Goal: Task Accomplishment & Management: Manage account settings

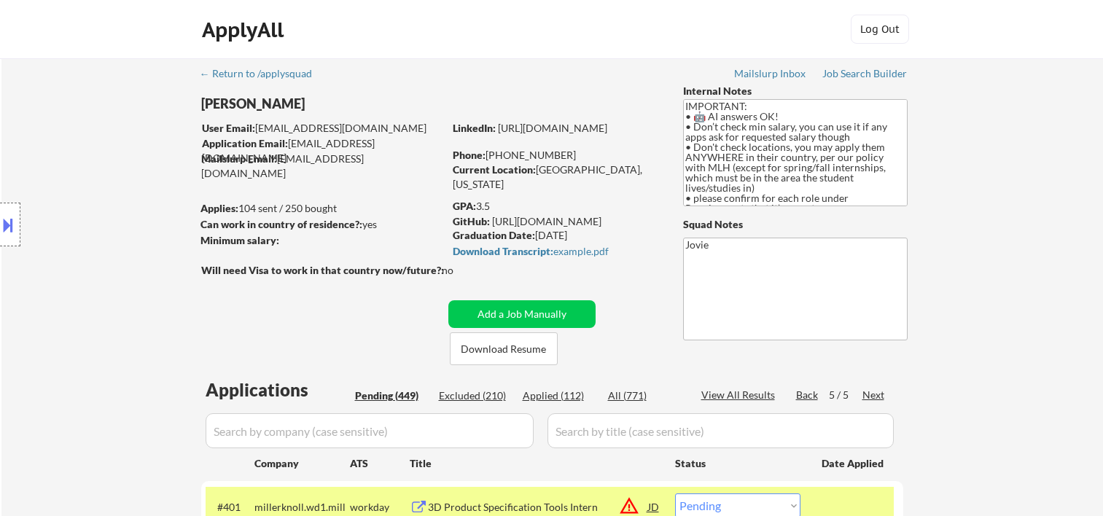
select select ""pending""
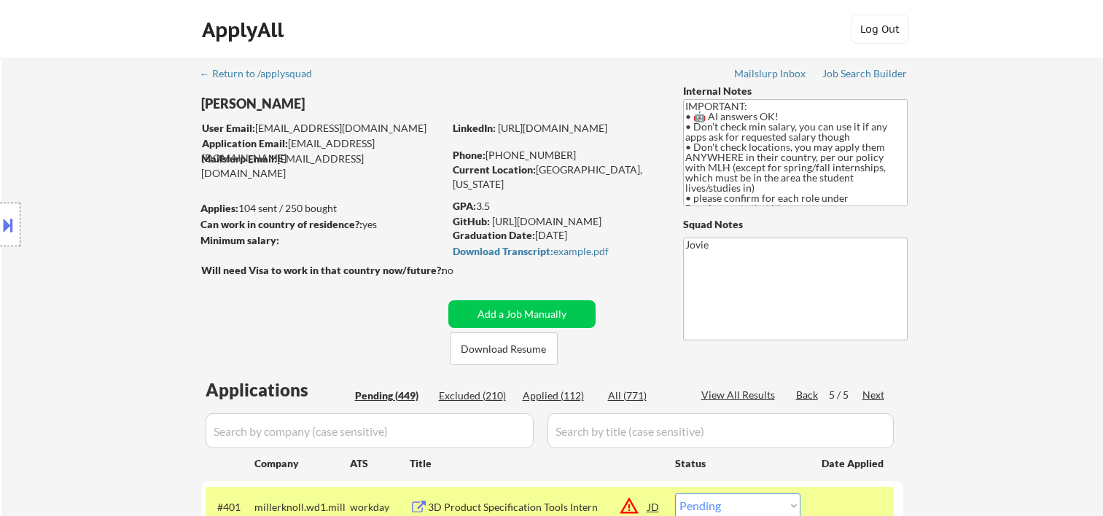
select select ""pending""
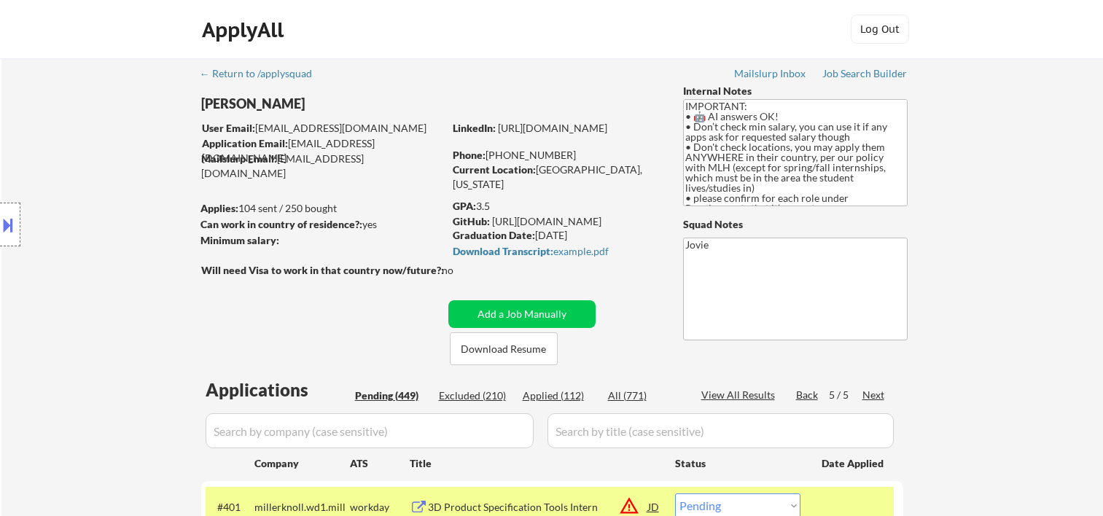
select select ""pending""
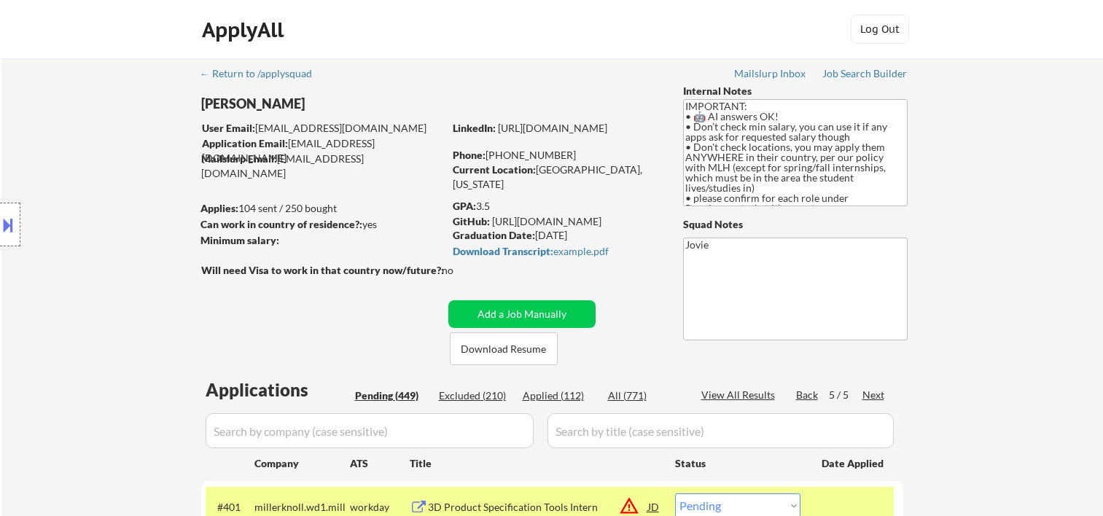
select select ""pending""
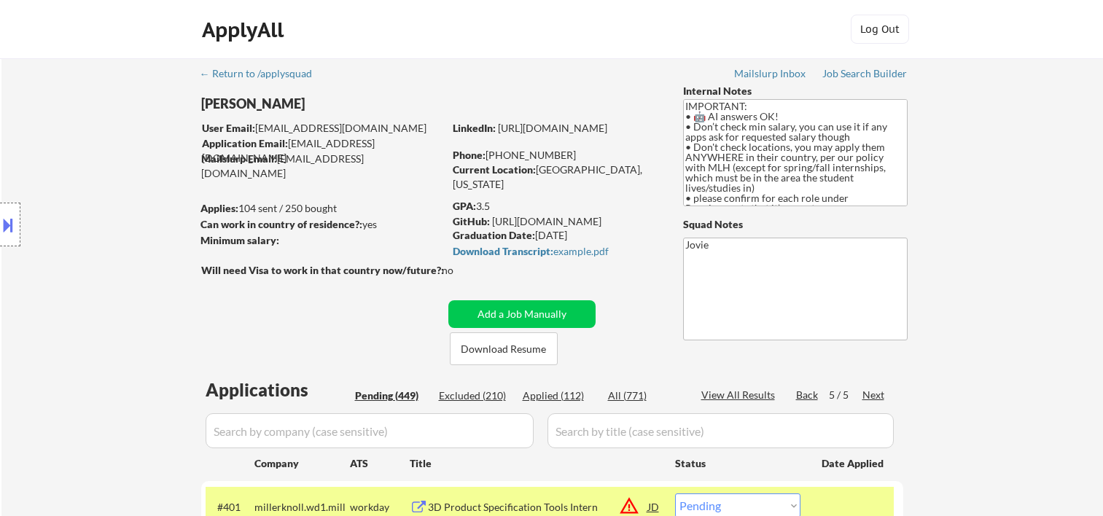
select select ""pending""
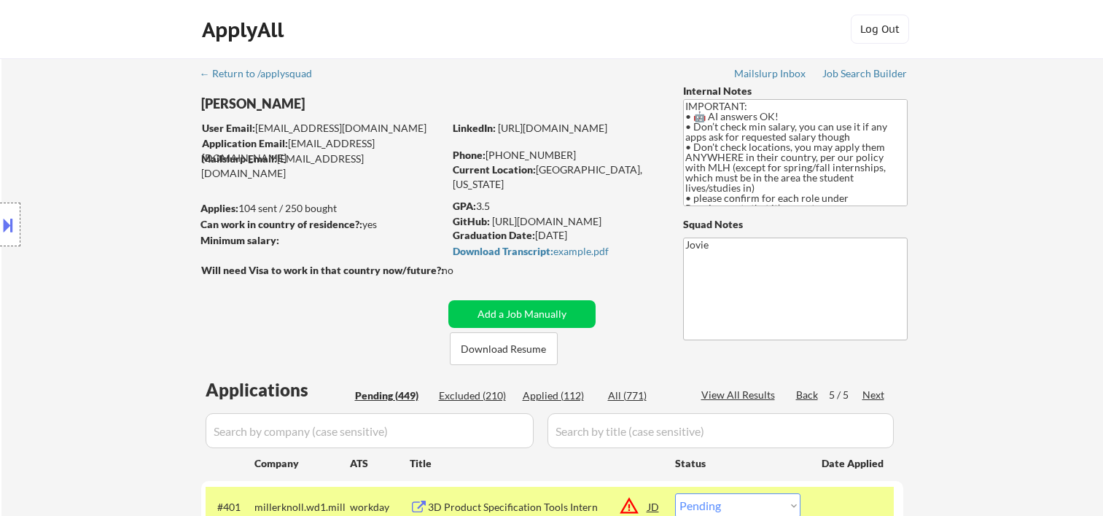
select select ""pending""
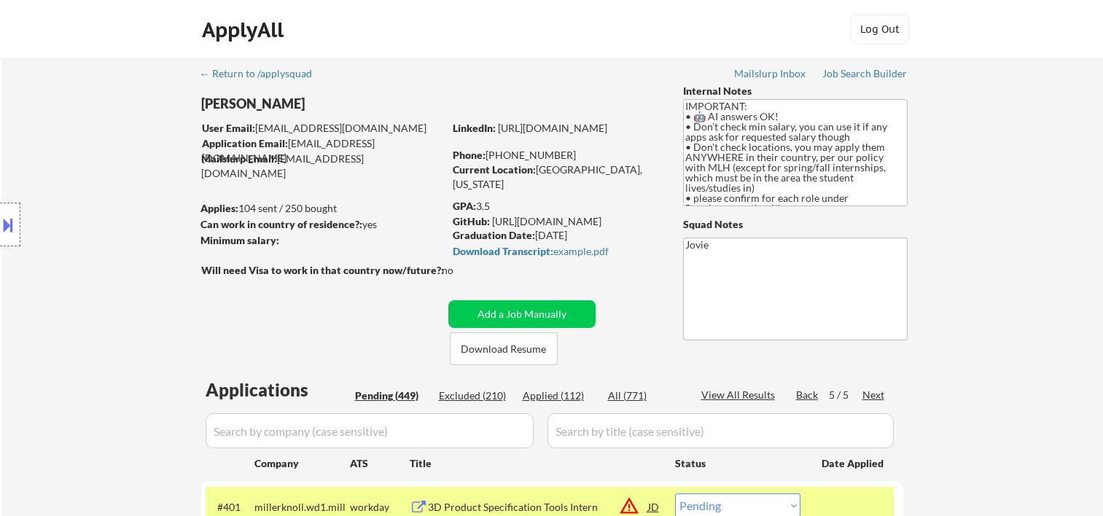
select select ""pending""
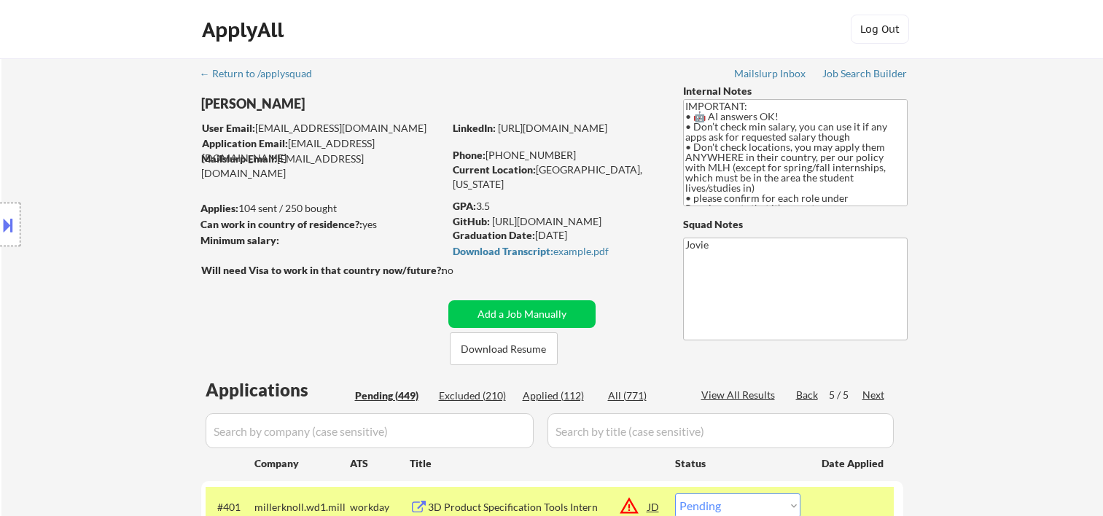
select select ""pending""
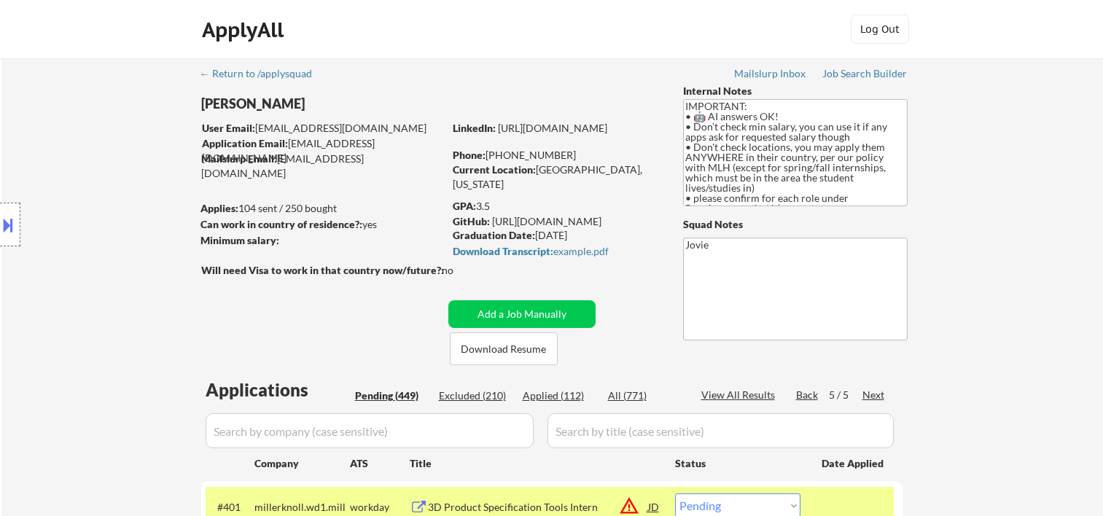
select select ""pending""
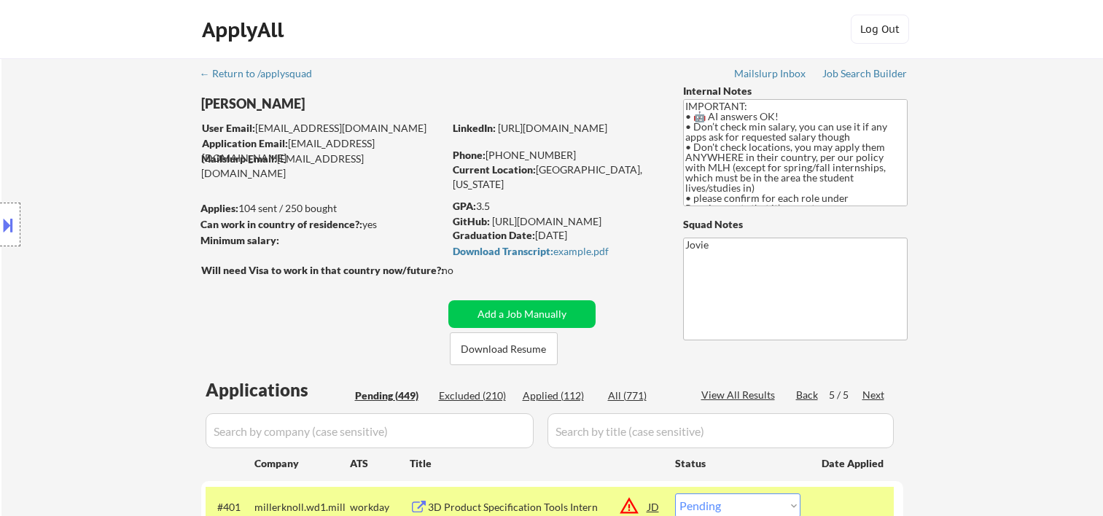
select select ""pending""
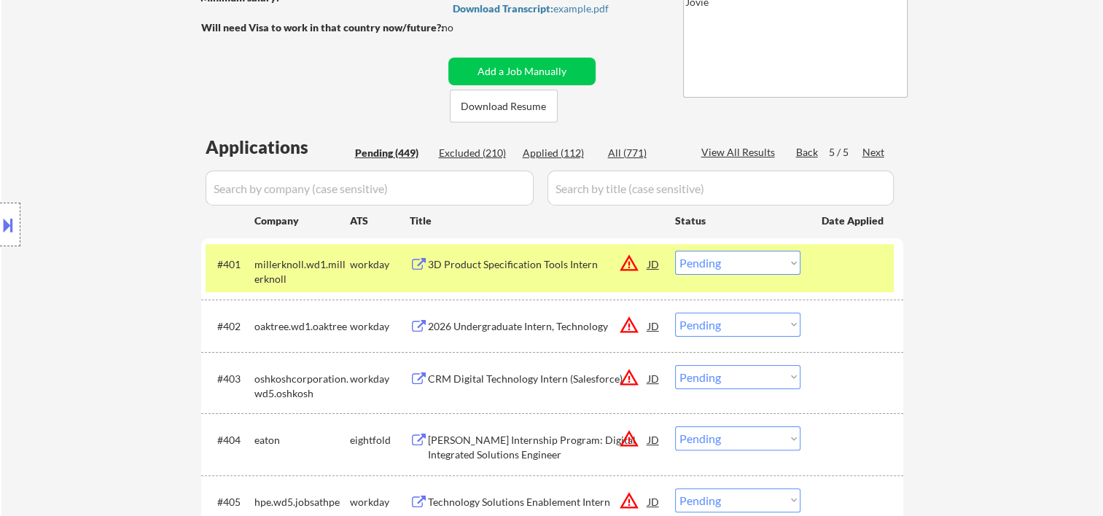
scroll to position [121, 0]
click at [784, 264] on select "Choose an option... Pending Applied Excluded (Questions) Excluded (Expired) Exc…" at bounding box center [737, 263] width 125 height 24
click at [675, 251] on select "Choose an option... Pending Applied Excluded (Questions) Excluded (Expired) Exc…" at bounding box center [737, 263] width 125 height 24
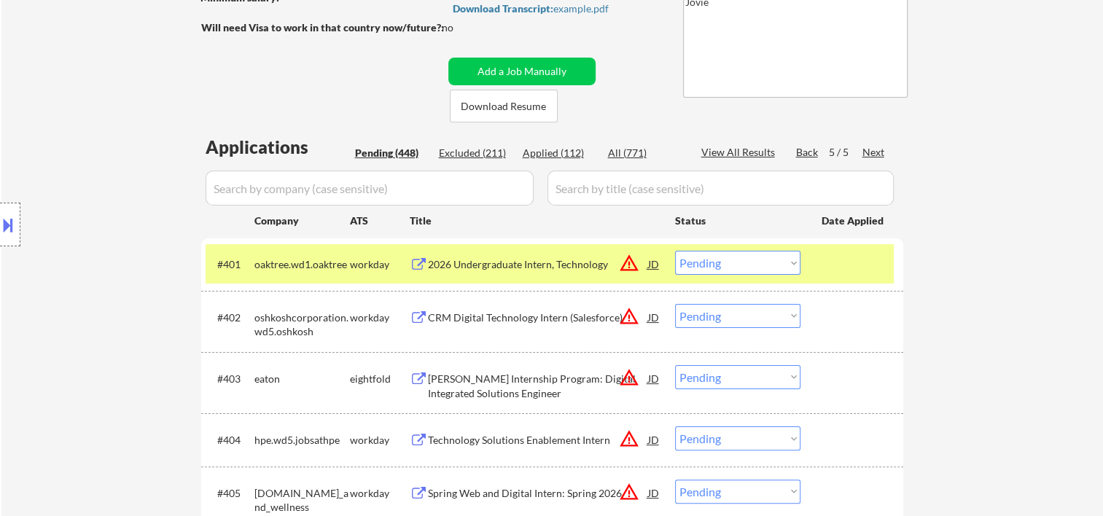
click at [865, 275] on div at bounding box center [854, 264] width 64 height 26
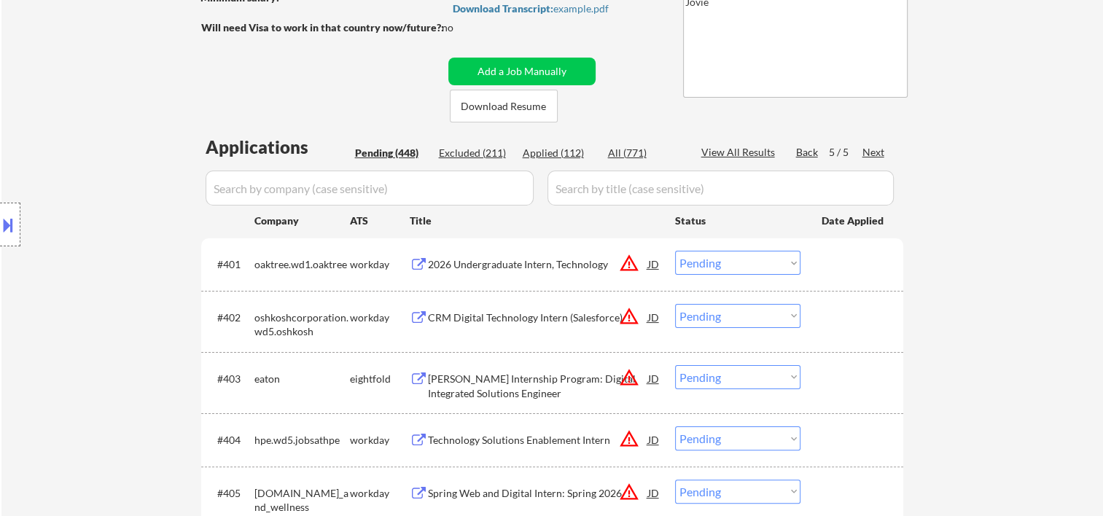
click at [853, 265] on div at bounding box center [854, 264] width 64 height 26
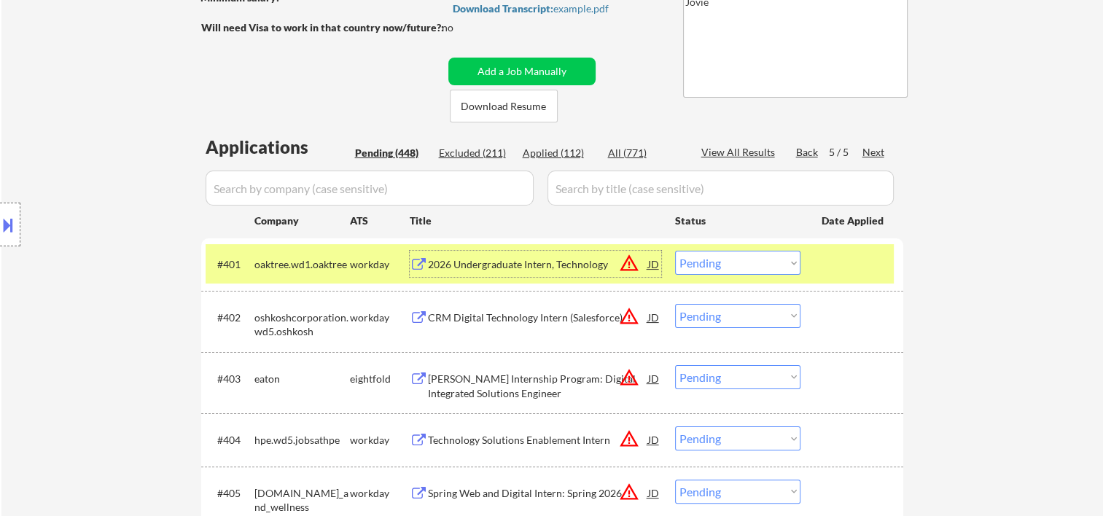
click at [522, 260] on div "2026 Undergraduate Intern, Technology" at bounding box center [538, 264] width 220 height 15
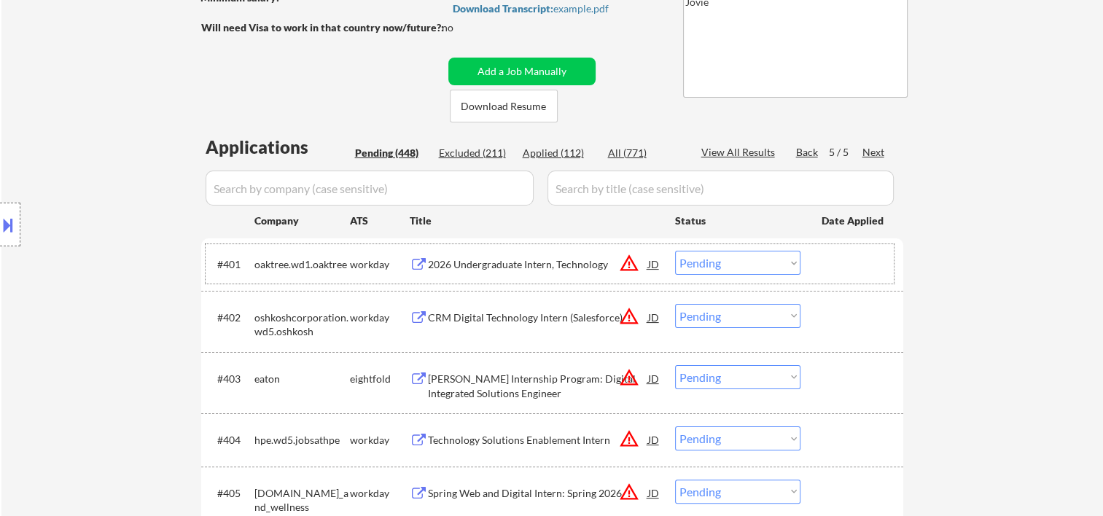
drag, startPoint x: 815, startPoint y: 255, endPoint x: 791, endPoint y: 260, distance: 24.8
click at [815, 255] on div "#401 oaktree.wd1.oaktree workday 2026 Undergraduate Intern, Technology JD warni…" at bounding box center [550, 263] width 688 height 39
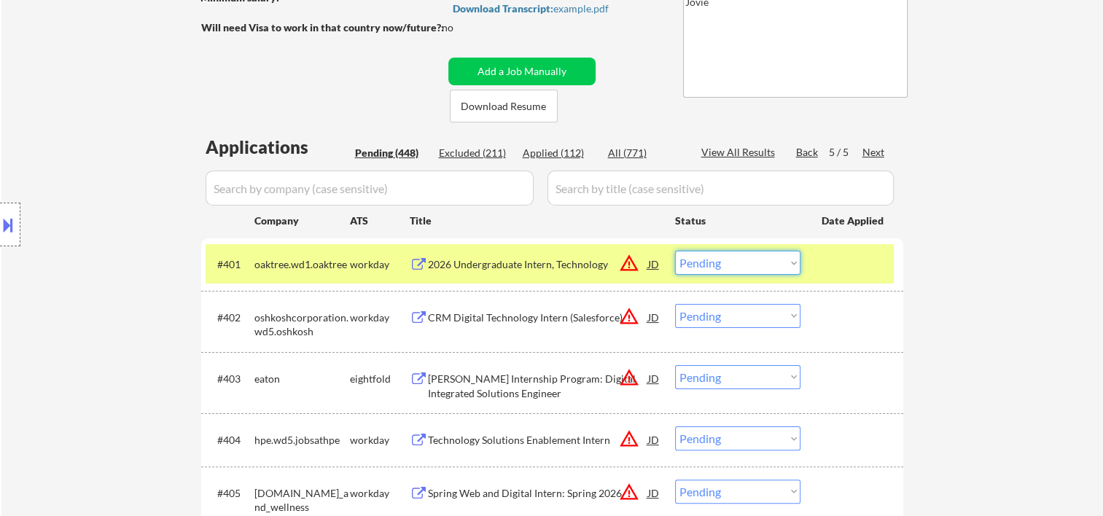
click at [788, 260] on select "Choose an option... Pending Applied Excluded (Questions) Excluded (Expired) Exc…" at bounding box center [737, 263] width 125 height 24
click at [675, 251] on select "Choose an option... Pending Applied Excluded (Questions) Excluded (Expired) Exc…" at bounding box center [737, 263] width 125 height 24
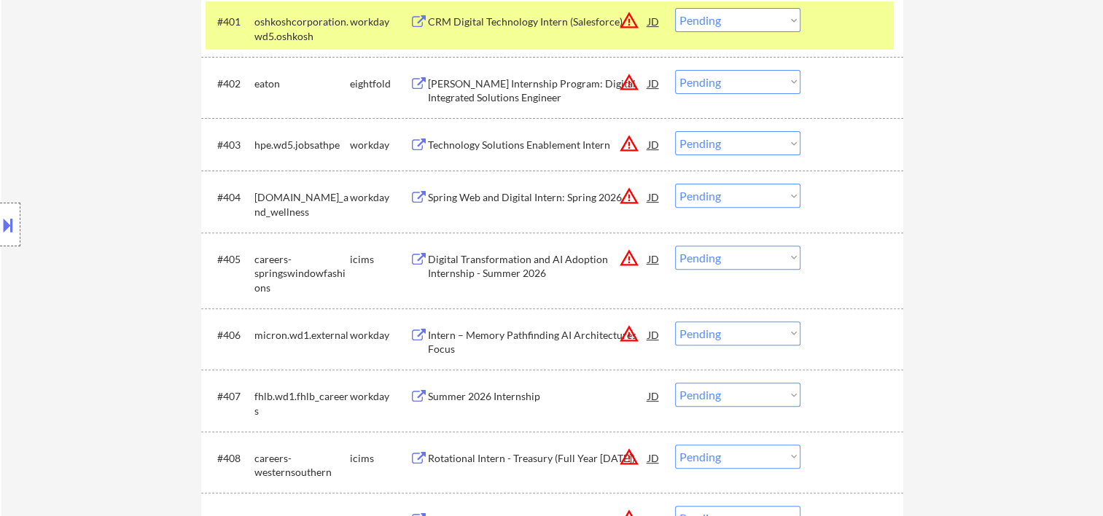
scroll to position [243, 0]
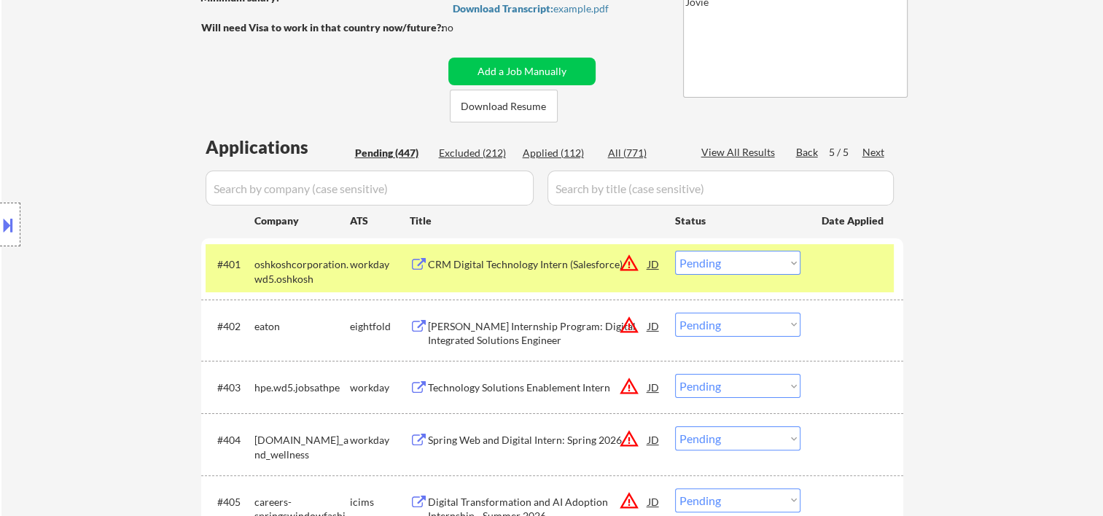
click at [849, 271] on div at bounding box center [854, 264] width 64 height 26
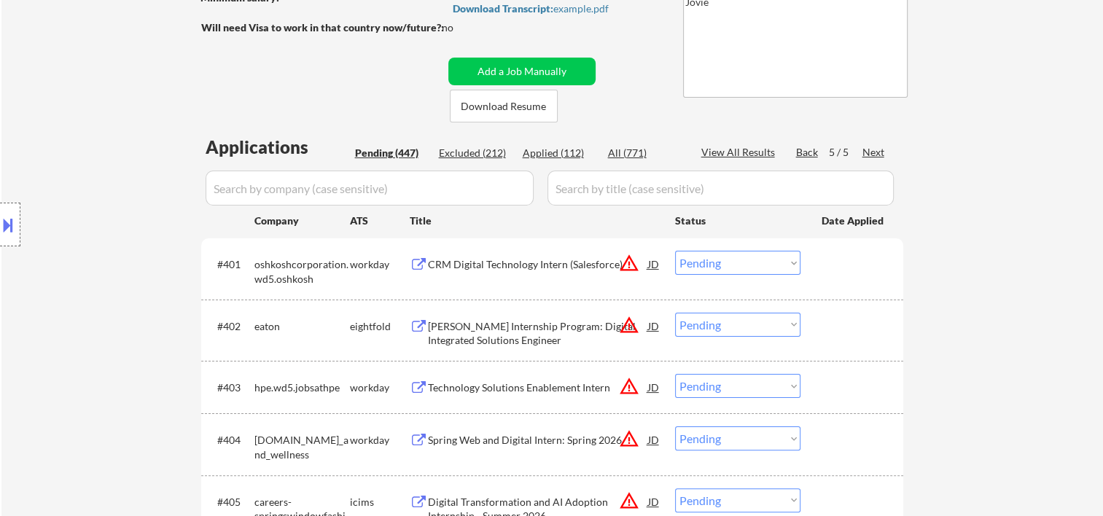
click at [847, 268] on div at bounding box center [854, 264] width 64 height 26
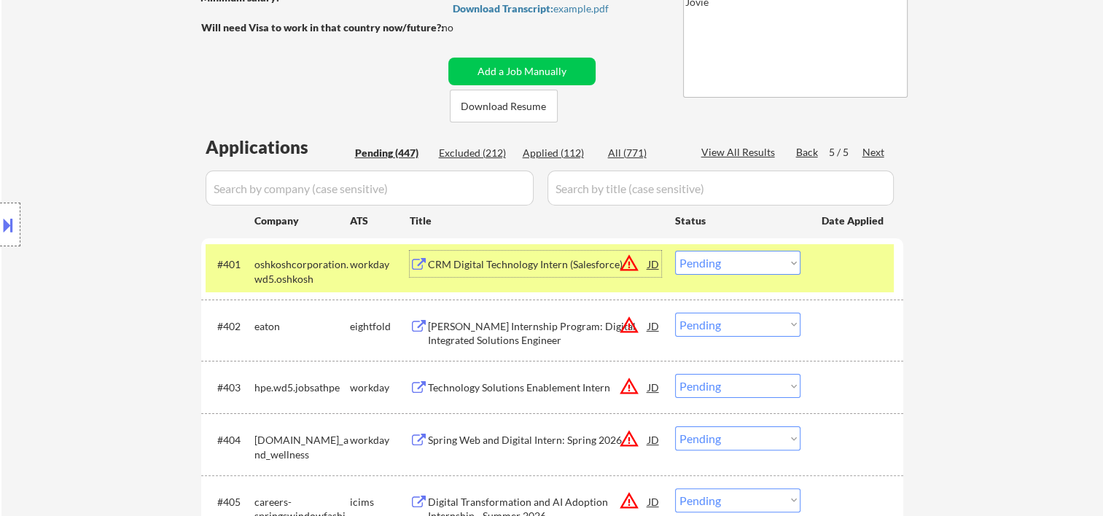
click at [555, 263] on div "CRM Digital Technology Intern (Salesforce)" at bounding box center [538, 264] width 220 height 15
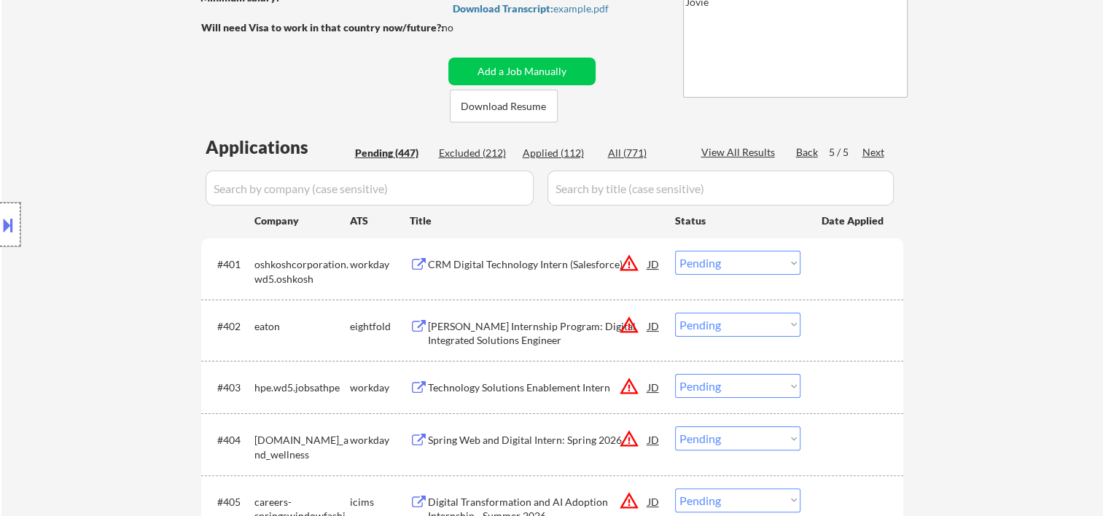
click at [12, 243] on div at bounding box center [10, 225] width 20 height 44
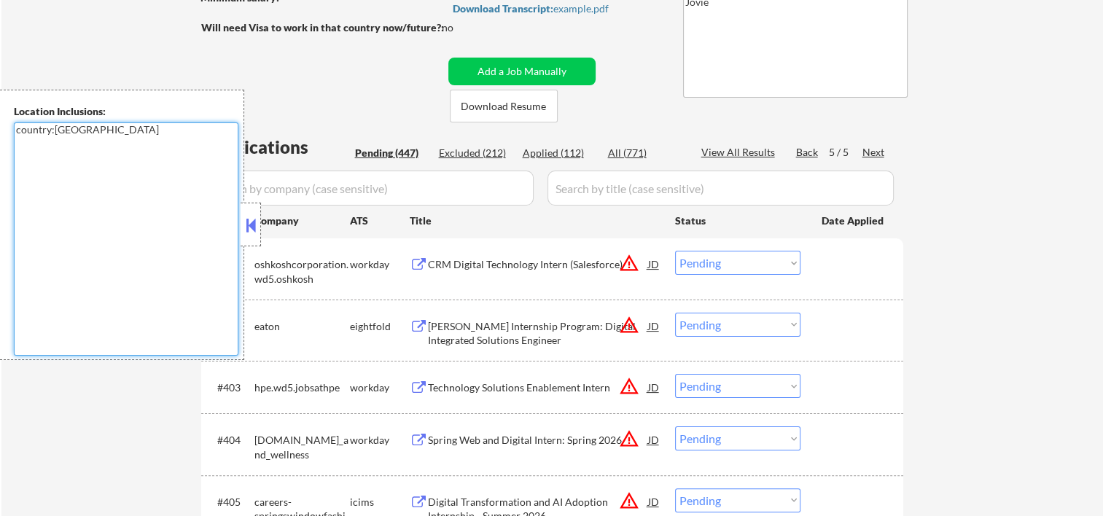
drag, startPoint x: 53, startPoint y: 130, endPoint x: 71, endPoint y: 131, distance: 17.5
click at [71, 131] on textarea "country:US" at bounding box center [126, 239] width 225 height 233
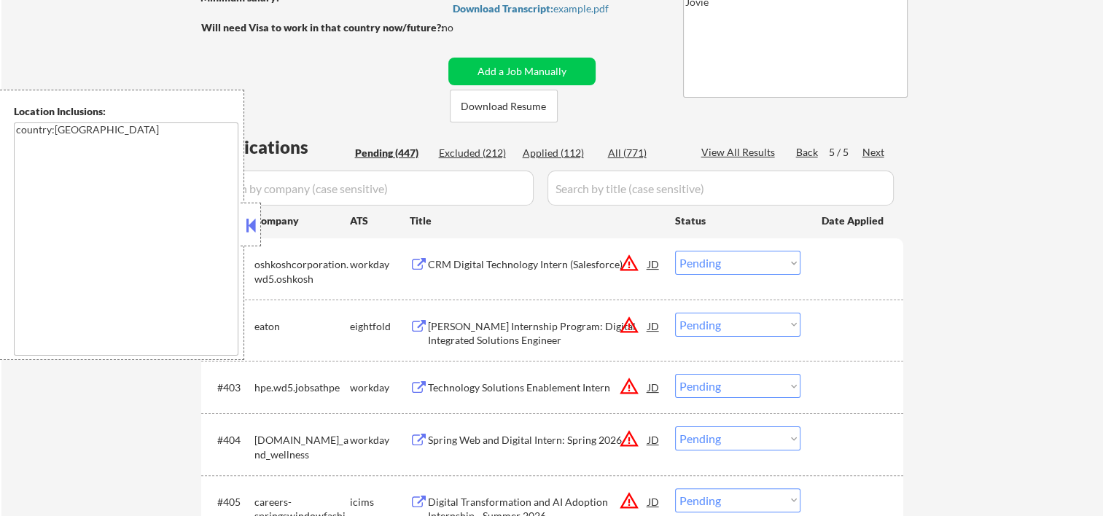
click at [252, 219] on button at bounding box center [251, 225] width 16 height 22
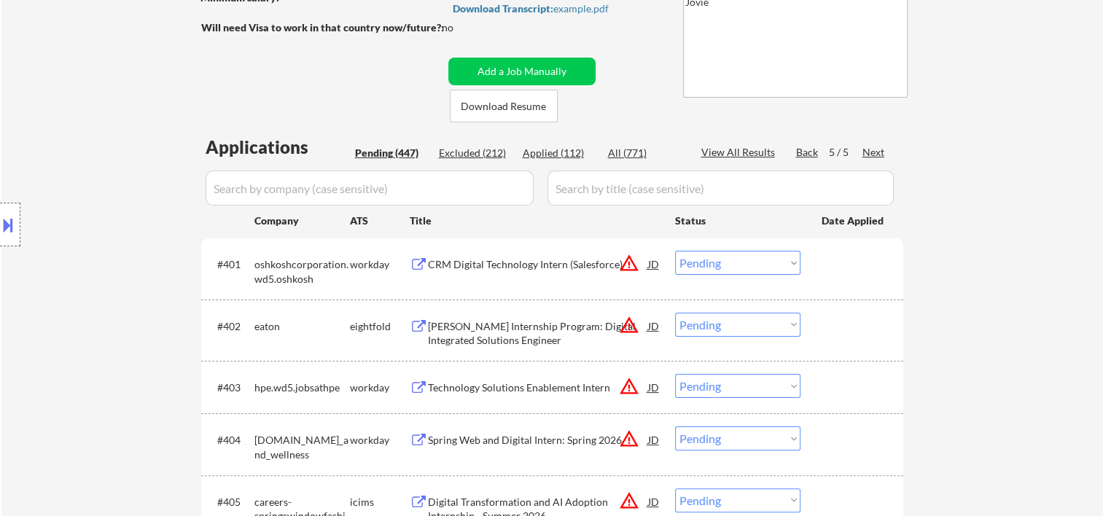
drag, startPoint x: 843, startPoint y: 281, endPoint x: 835, endPoint y: 280, distance: 8.1
click at [843, 280] on div "#401 oshkoshcorporation.wd5.oshkosh workday CRM Digital Technology Intern (Sale…" at bounding box center [550, 268] width 688 height 48
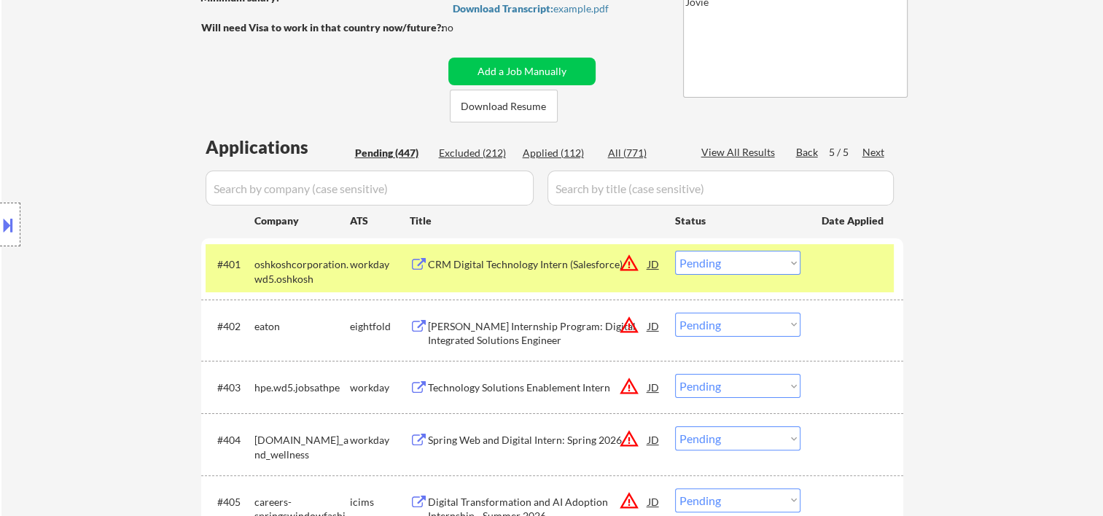
click at [785, 254] on select "Choose an option... Pending Applied Excluded (Questions) Excluded (Expired) Exc…" at bounding box center [737, 263] width 125 height 24
click at [767, 261] on select "Choose an option... Pending Applied Excluded (Questions) Excluded (Expired) Exc…" at bounding box center [737, 263] width 125 height 24
click at [675, 251] on select "Choose an option... Pending Applied Excluded (Questions) Excluded (Expired) Exc…" at bounding box center [737, 263] width 125 height 24
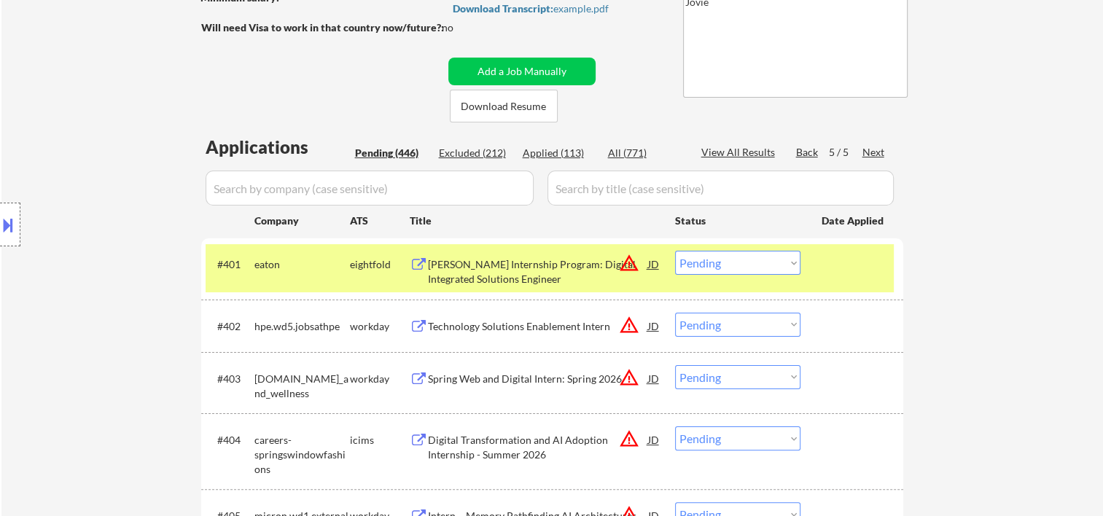
click at [869, 271] on div at bounding box center [854, 264] width 64 height 26
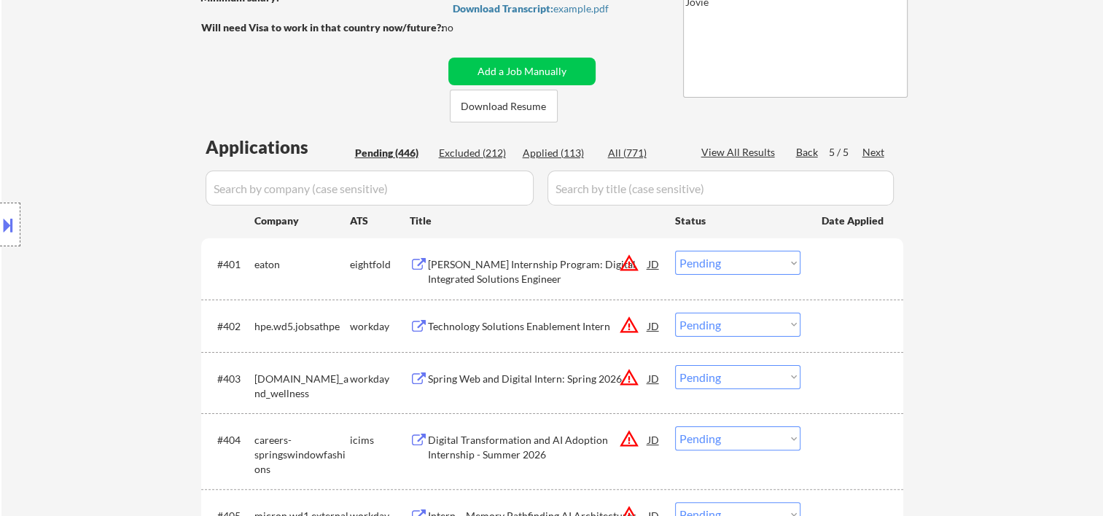
click at [853, 258] on div at bounding box center [854, 264] width 64 height 26
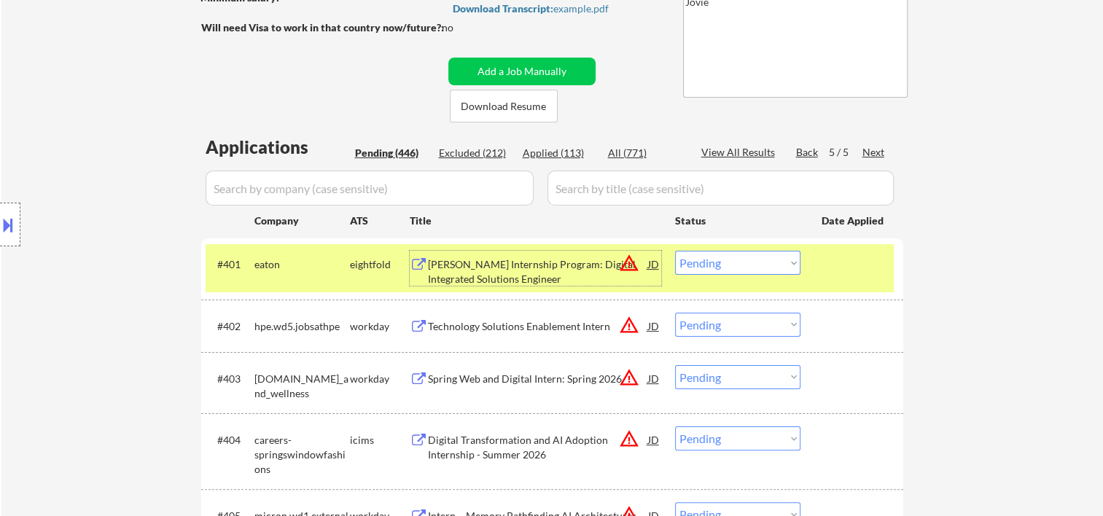
click at [531, 273] on div "Eaton Internship Program: Digital Integrated Solutions Engineer" at bounding box center [538, 271] width 220 height 28
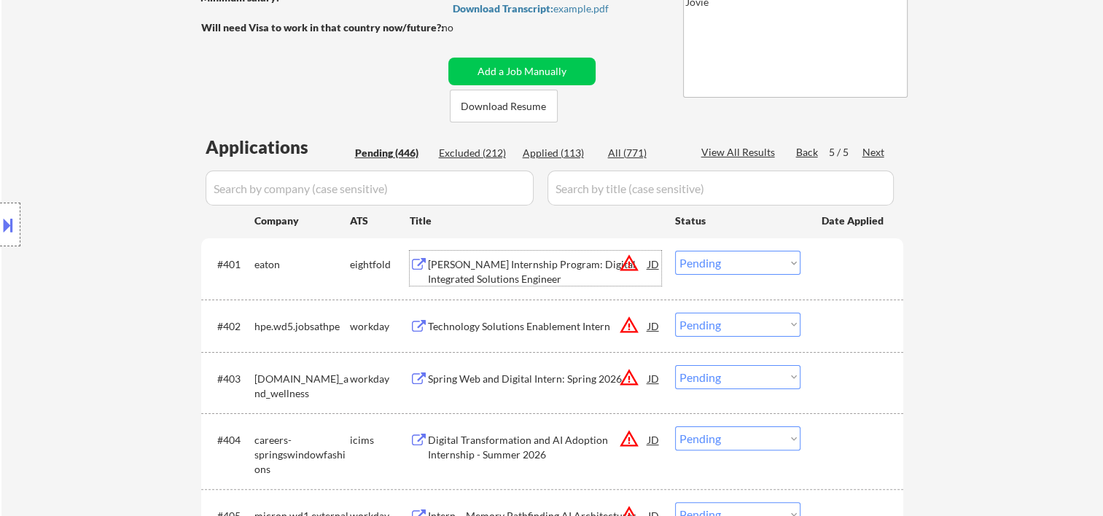
click at [826, 271] on div at bounding box center [854, 264] width 64 height 26
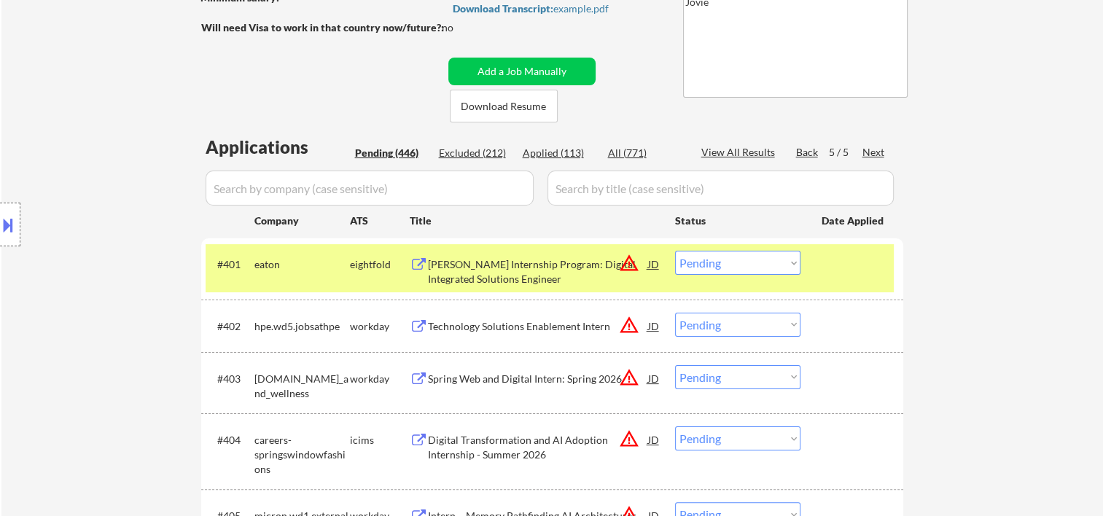
click at [788, 265] on select "Choose an option... Pending Applied Excluded (Questions) Excluded (Expired) Exc…" at bounding box center [737, 263] width 125 height 24
click at [675, 251] on select "Choose an option... Pending Applied Excluded (Questions) Excluded (Expired) Exc…" at bounding box center [737, 263] width 125 height 24
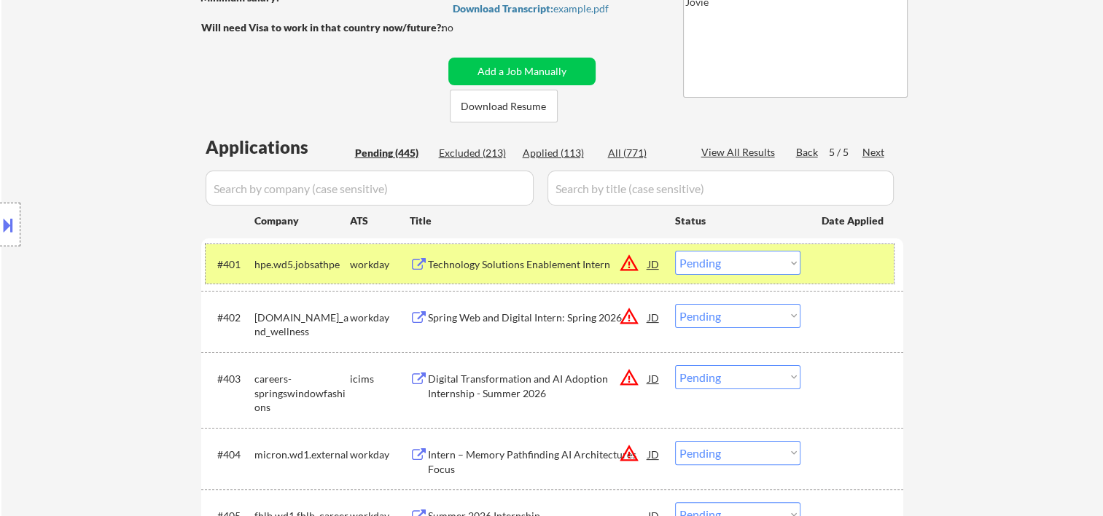
click at [820, 263] on div "#401 hpe.wd5.jobsathpe workday Technology Solutions Enablement Intern JD warnin…" at bounding box center [550, 263] width 688 height 39
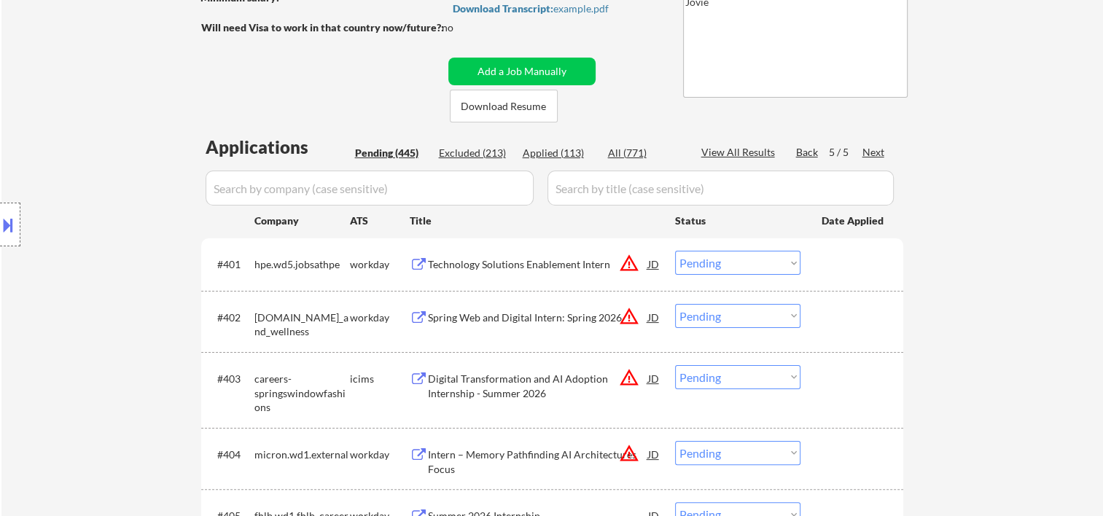
click at [831, 266] on div at bounding box center [854, 264] width 64 height 26
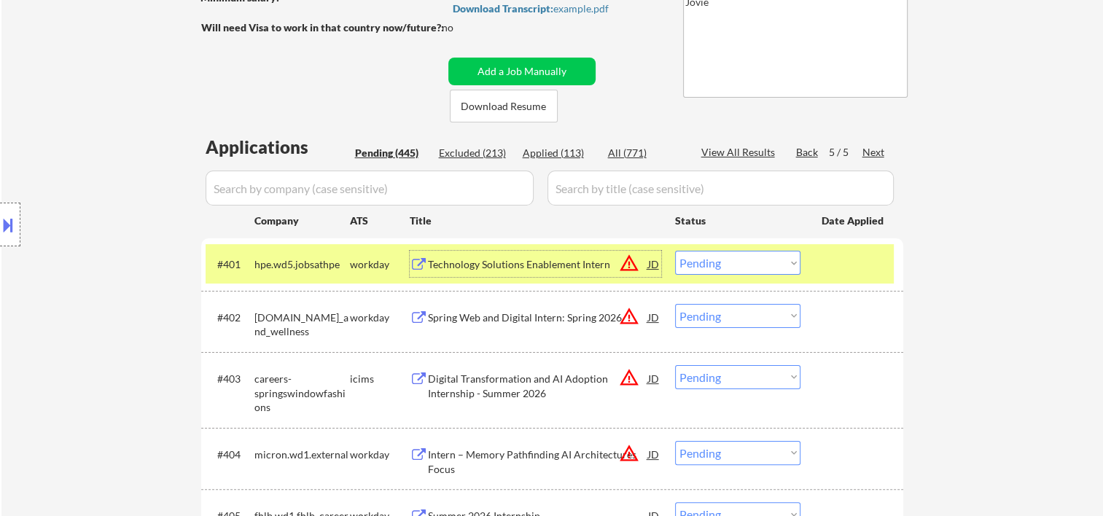
click at [540, 257] on div "Technology Solutions Enablement Intern" at bounding box center [538, 264] width 220 height 26
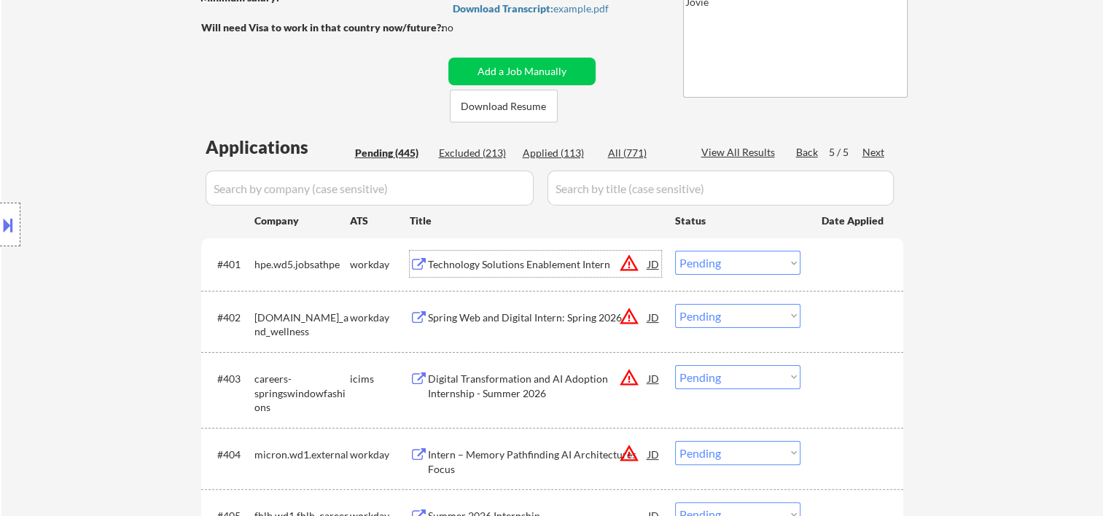
drag, startPoint x: 849, startPoint y: 263, endPoint x: 825, endPoint y: 258, distance: 24.5
click at [849, 262] on div at bounding box center [854, 264] width 64 height 26
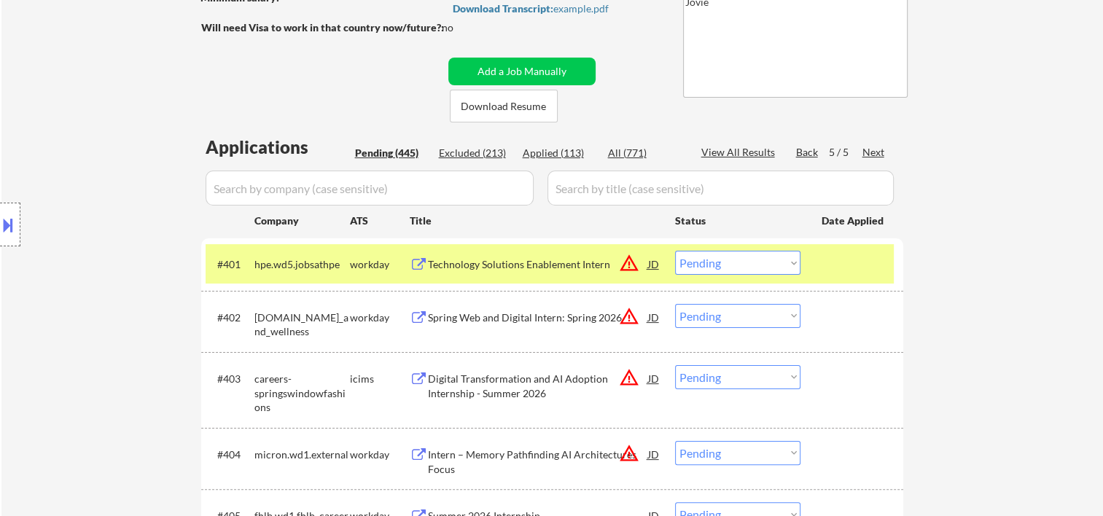
click at [789, 259] on select "Choose an option... Pending Applied Excluded (Questions) Excluded (Expired) Exc…" at bounding box center [737, 263] width 125 height 24
click at [675, 251] on select "Choose an option... Pending Applied Excluded (Questions) Excluded (Expired) Exc…" at bounding box center [737, 263] width 125 height 24
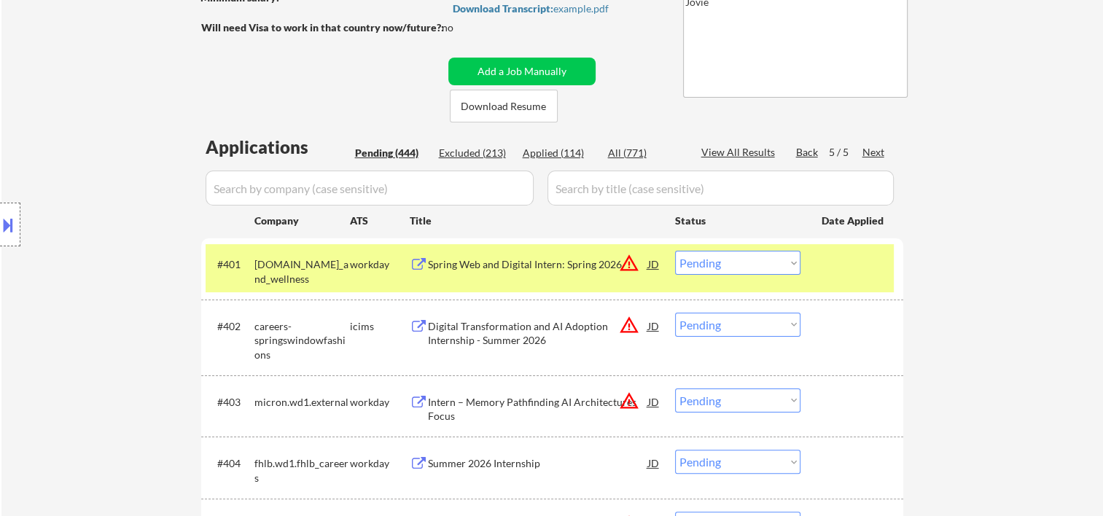
click at [827, 258] on div at bounding box center [854, 264] width 64 height 26
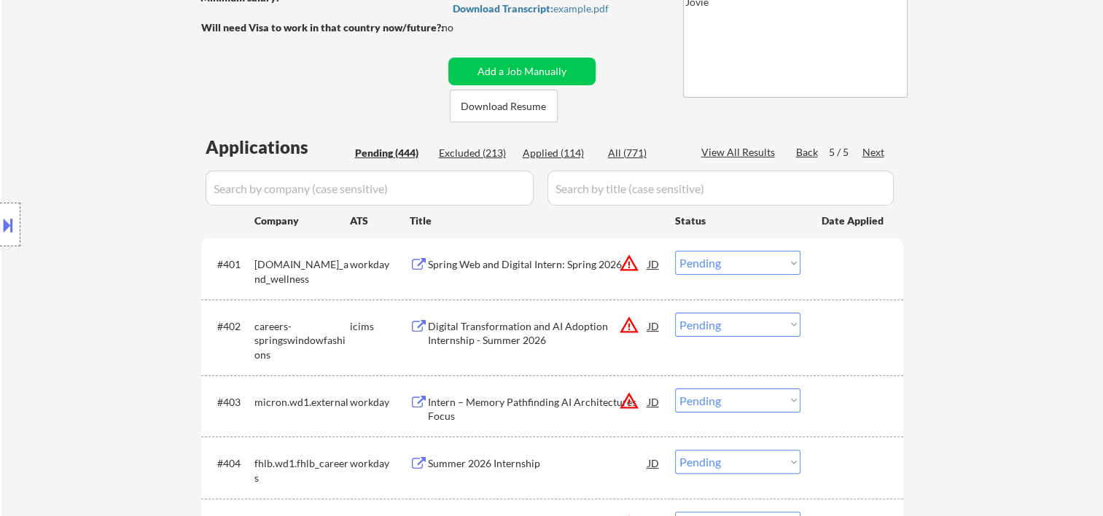
click at [858, 273] on div at bounding box center [854, 264] width 64 height 26
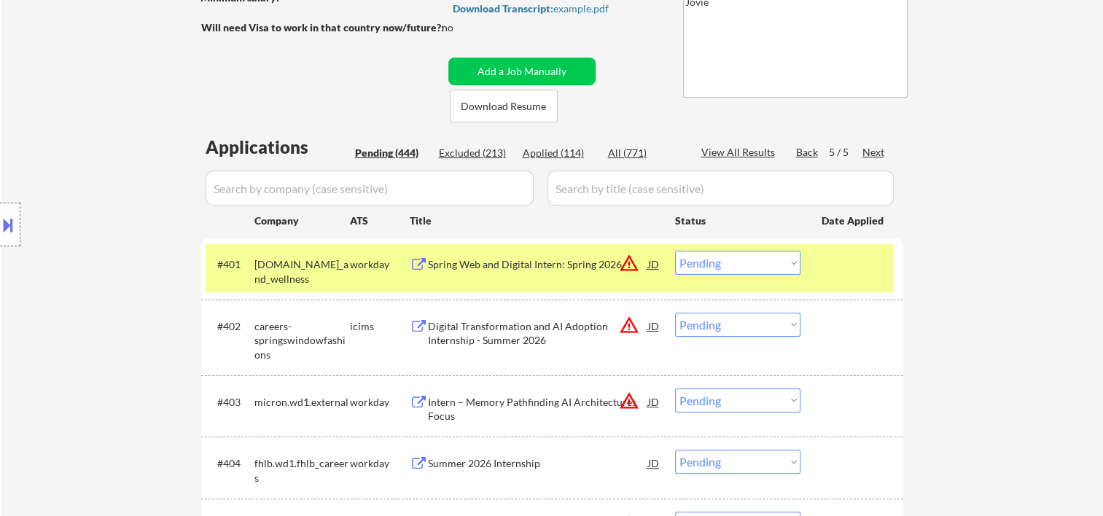
click at [532, 264] on div "Spring Web and Digital Intern: Spring 2026" at bounding box center [538, 264] width 220 height 15
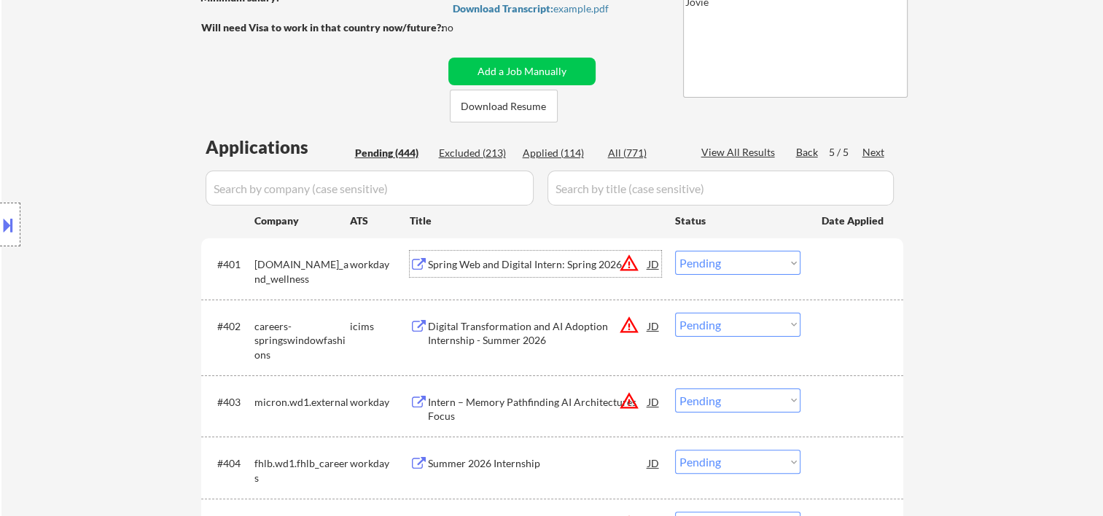
click at [828, 258] on div at bounding box center [854, 264] width 64 height 26
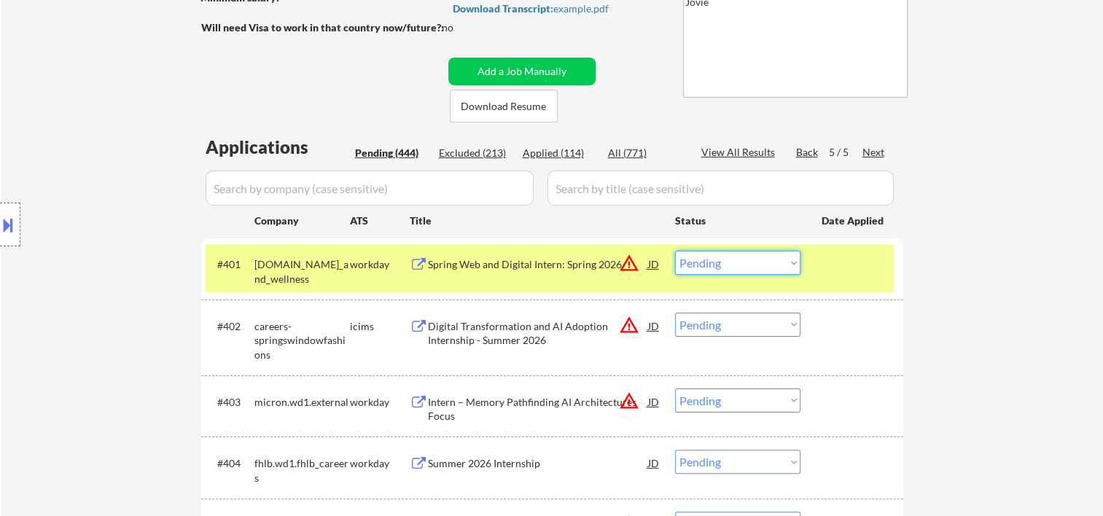
click at [773, 271] on select "Choose an option... Pending Applied Excluded (Questions) Excluded (Expired) Exc…" at bounding box center [737, 263] width 125 height 24
click at [675, 251] on select "Choose an option... Pending Applied Excluded (Questions) Excluded (Expired) Exc…" at bounding box center [737, 263] width 125 height 24
select select ""pending""
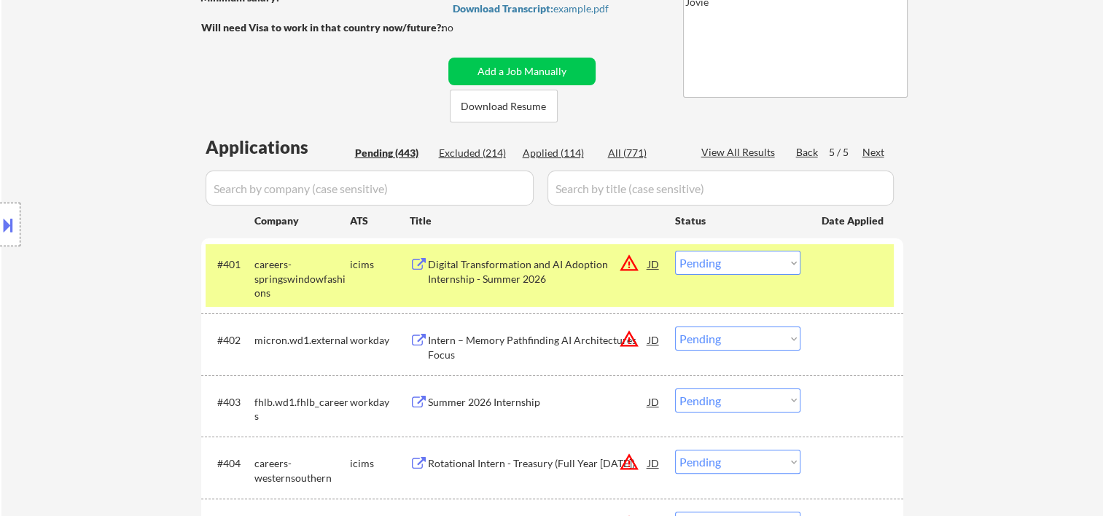
click at [831, 276] on div at bounding box center [854, 264] width 64 height 26
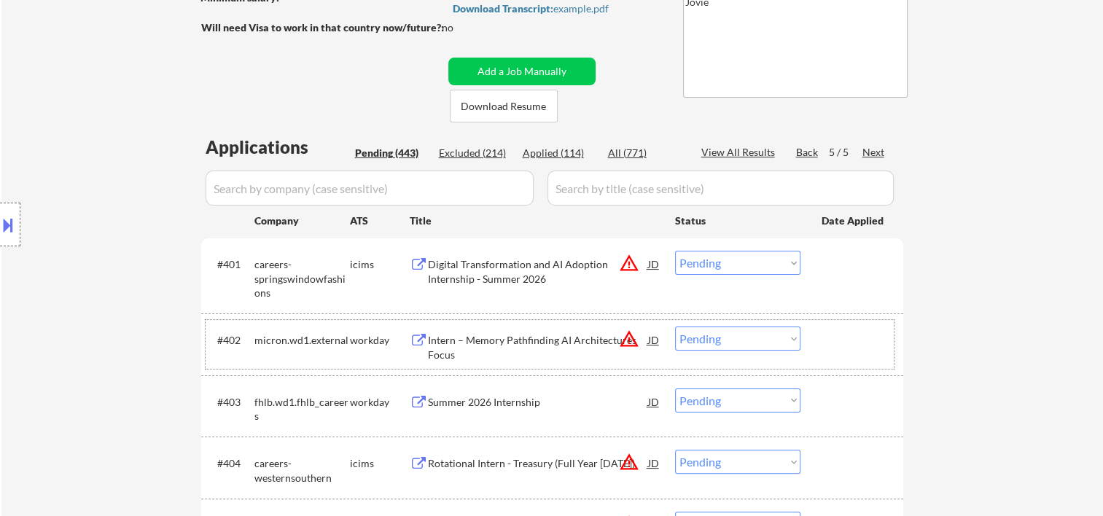
click at [865, 350] on div at bounding box center [854, 340] width 64 height 26
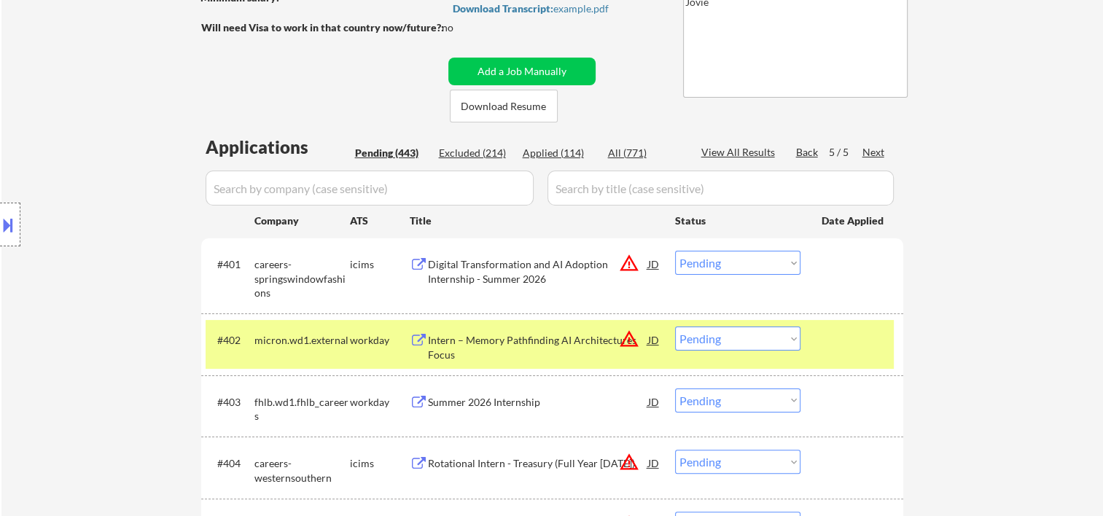
click at [458, 344] on div "Intern – Memory Pathfinding AI Architectures Focus" at bounding box center [538, 347] width 220 height 28
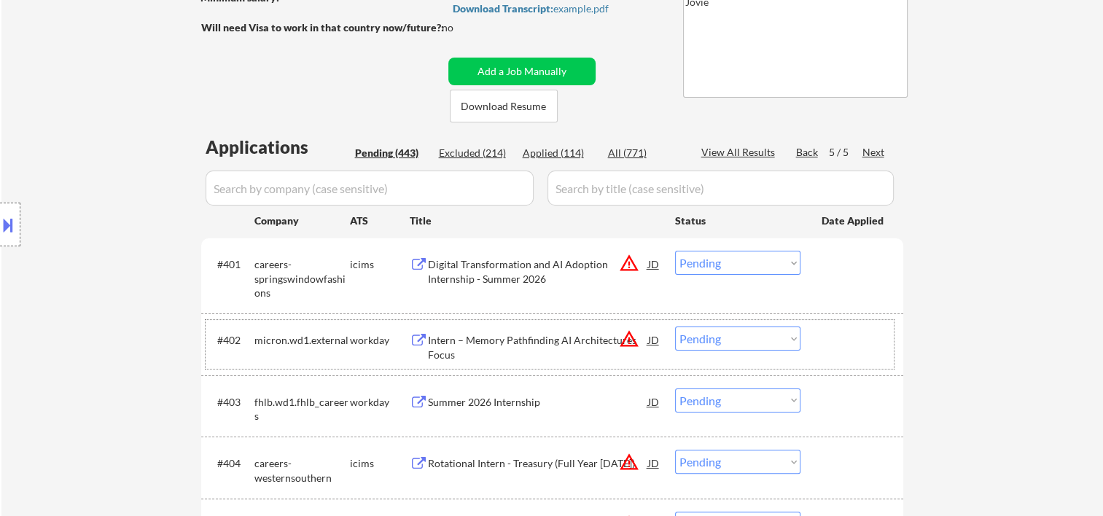
drag, startPoint x: 839, startPoint y: 347, endPoint x: 807, endPoint y: 350, distance: 32.2
click at [838, 349] on div at bounding box center [854, 340] width 64 height 26
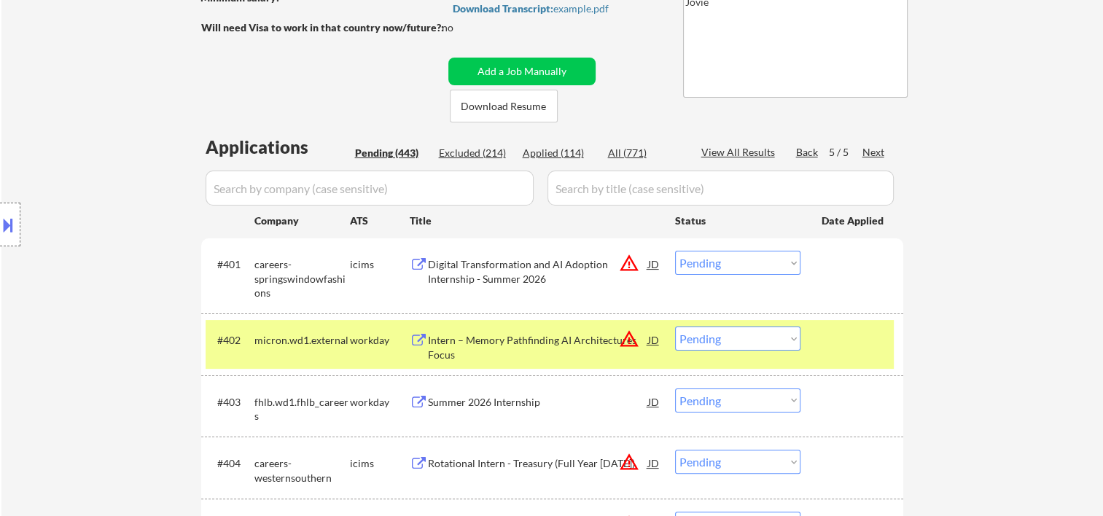
click at [790, 351] on div "#402 micron.wd1.external workday Intern – Memory Pathfinding AI Architectures F…" at bounding box center [550, 344] width 688 height 48
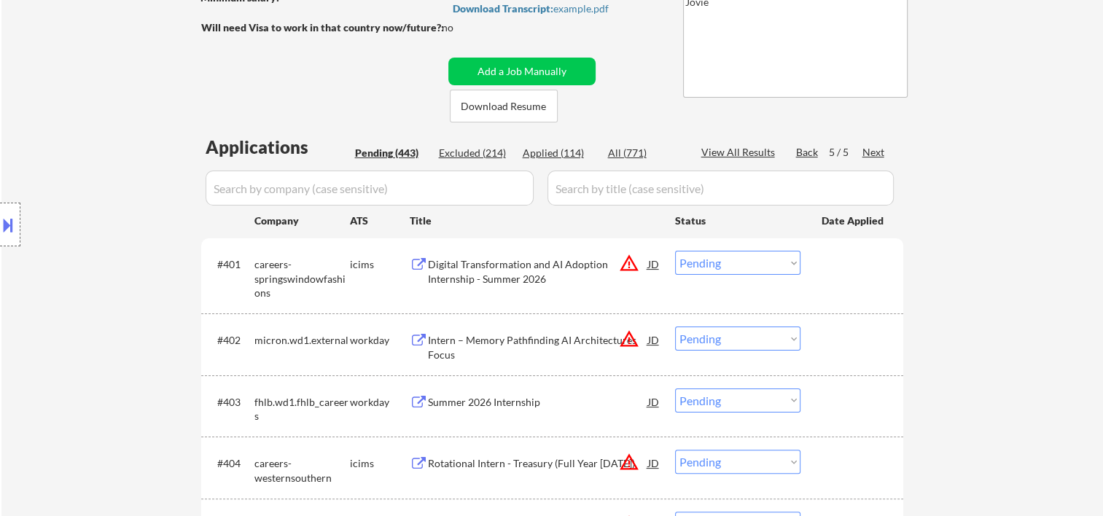
click at [841, 358] on div "#402 micron.wd1.external workday Intern – Memory Pathfinding AI Architectures F…" at bounding box center [550, 344] width 688 height 48
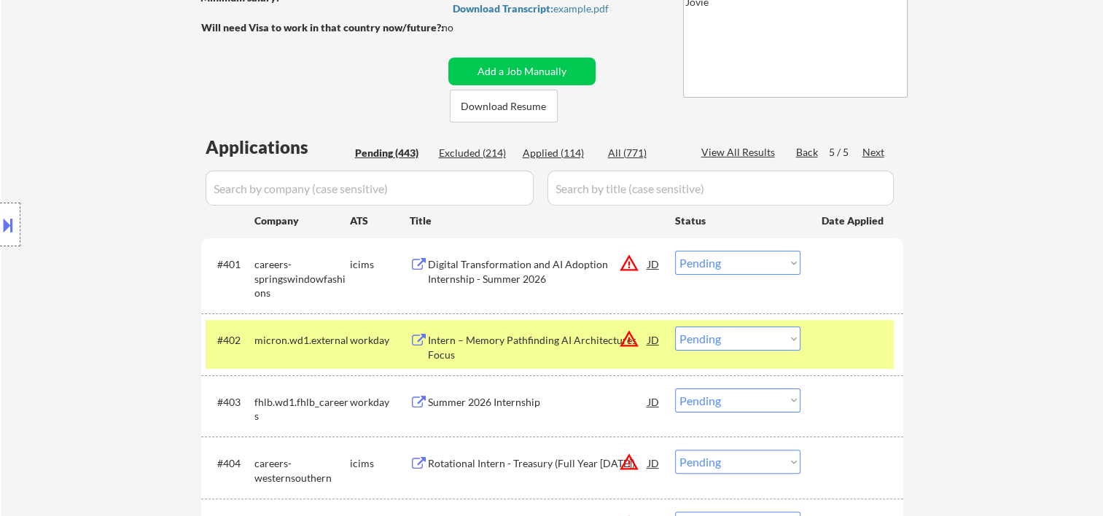
click at [777, 340] on select "Choose an option... Pending Applied Excluded (Questions) Excluded (Expired) Exc…" at bounding box center [737, 339] width 125 height 24
click at [675, 327] on select "Choose an option... Pending Applied Excluded (Questions) Excluded (Expired) Exc…" at bounding box center [737, 339] width 125 height 24
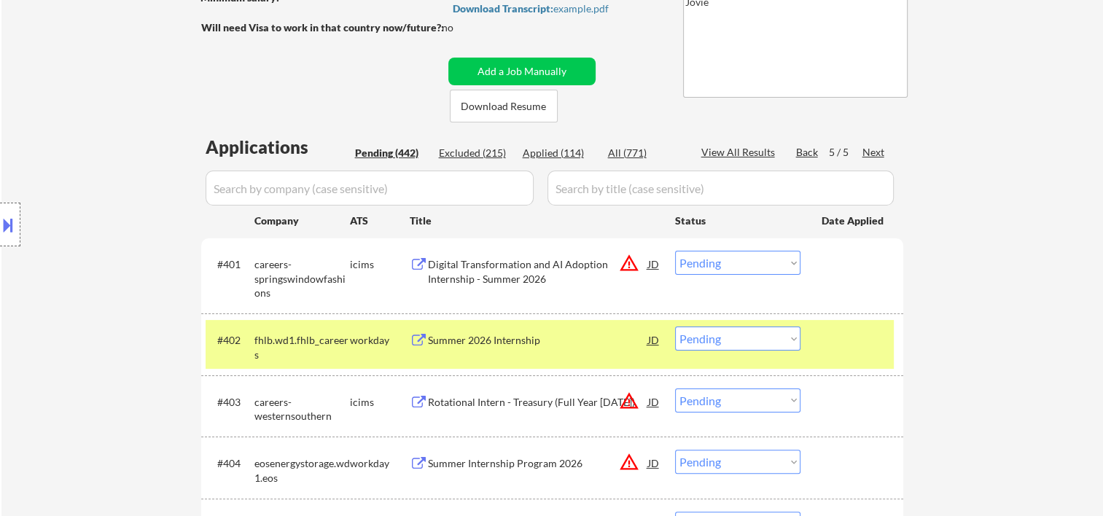
click at [850, 342] on div at bounding box center [854, 340] width 64 height 26
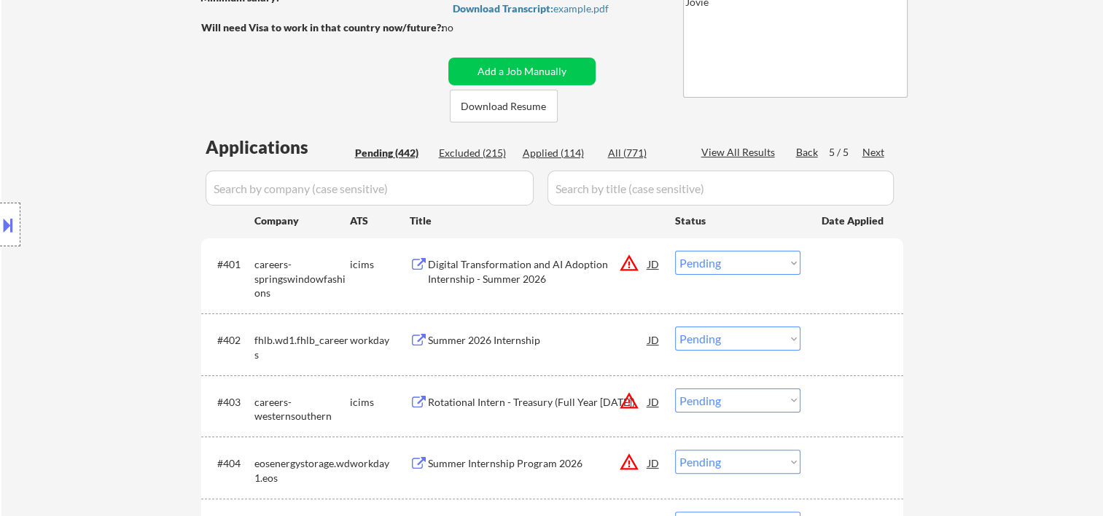
click at [846, 336] on div at bounding box center [854, 340] width 64 height 26
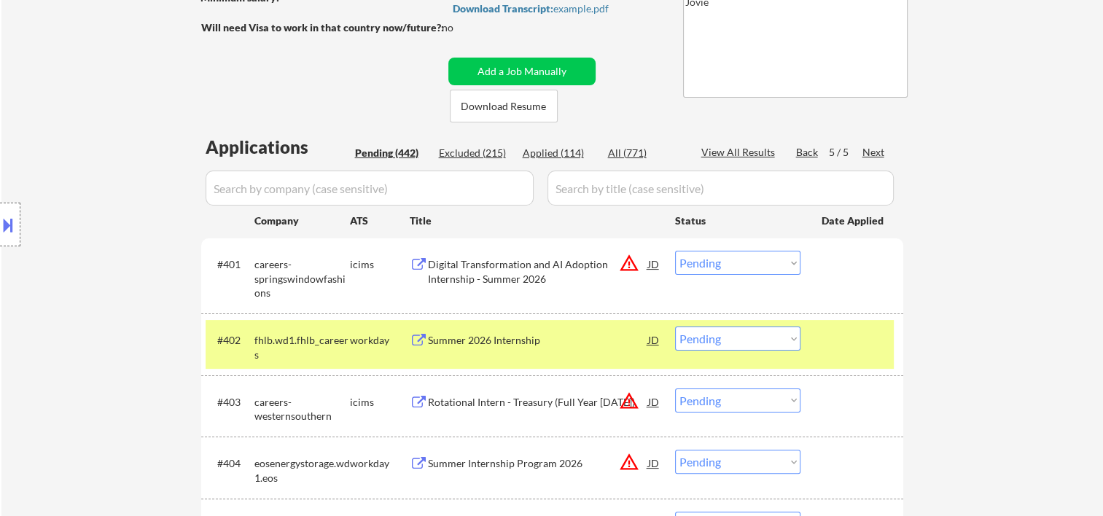
click at [538, 346] on div "Summer 2026 Internship" at bounding box center [538, 340] width 220 height 15
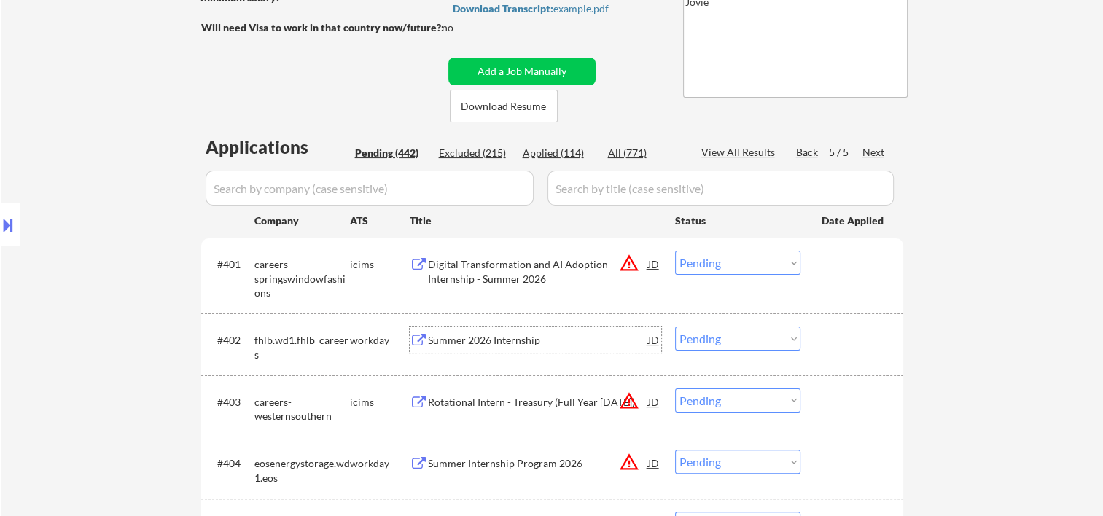
click at [848, 349] on div at bounding box center [854, 340] width 64 height 26
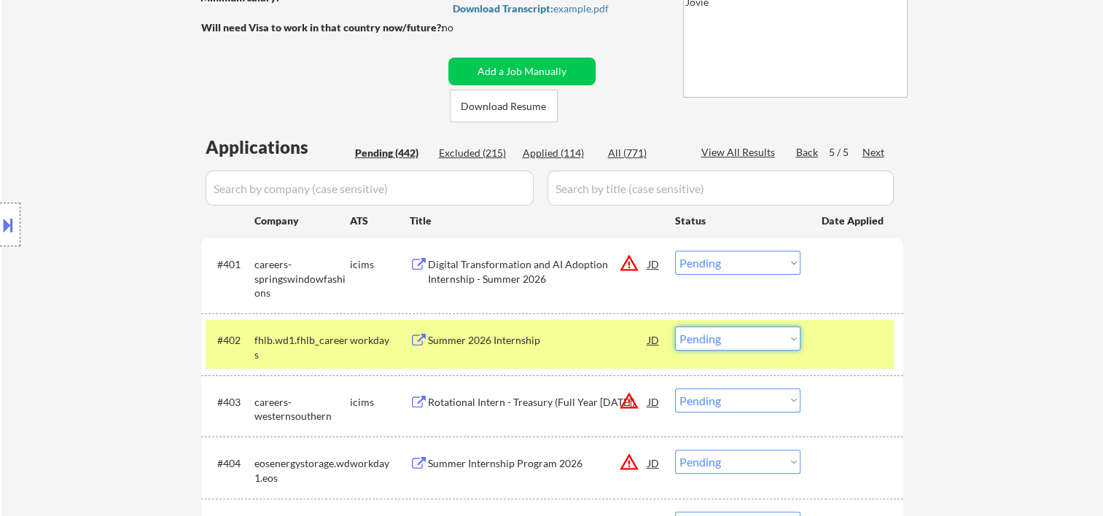
click at [766, 334] on select "Choose an option... Pending Applied Excluded (Questions) Excluded (Expired) Exc…" at bounding box center [737, 339] width 125 height 24
click at [675, 327] on select "Choose an option... Pending Applied Excluded (Questions) Excluded (Expired) Exc…" at bounding box center [737, 339] width 125 height 24
select select ""pending""
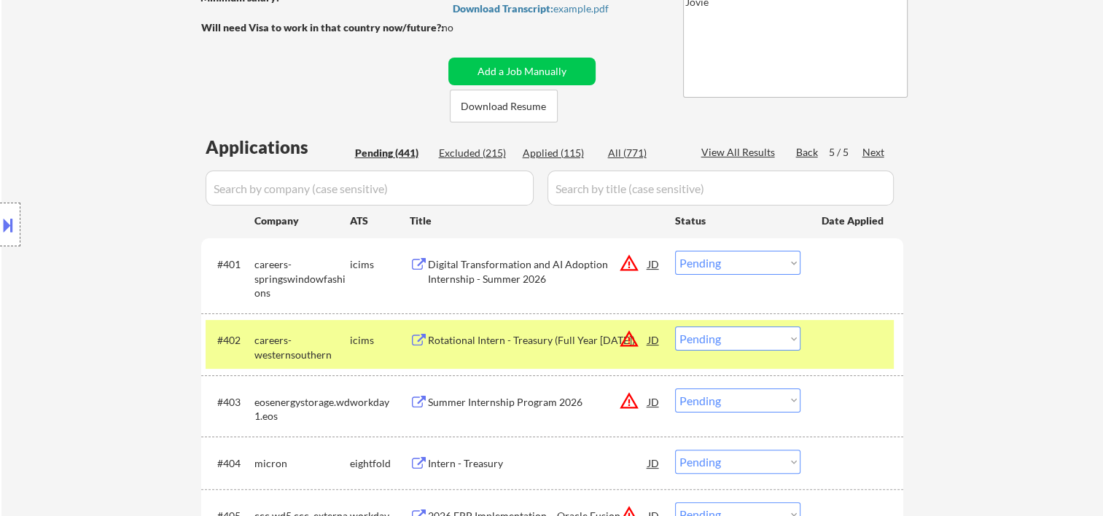
drag, startPoint x: 869, startPoint y: 344, endPoint x: 852, endPoint y: 350, distance: 17.8
click at [868, 344] on div at bounding box center [854, 340] width 64 height 26
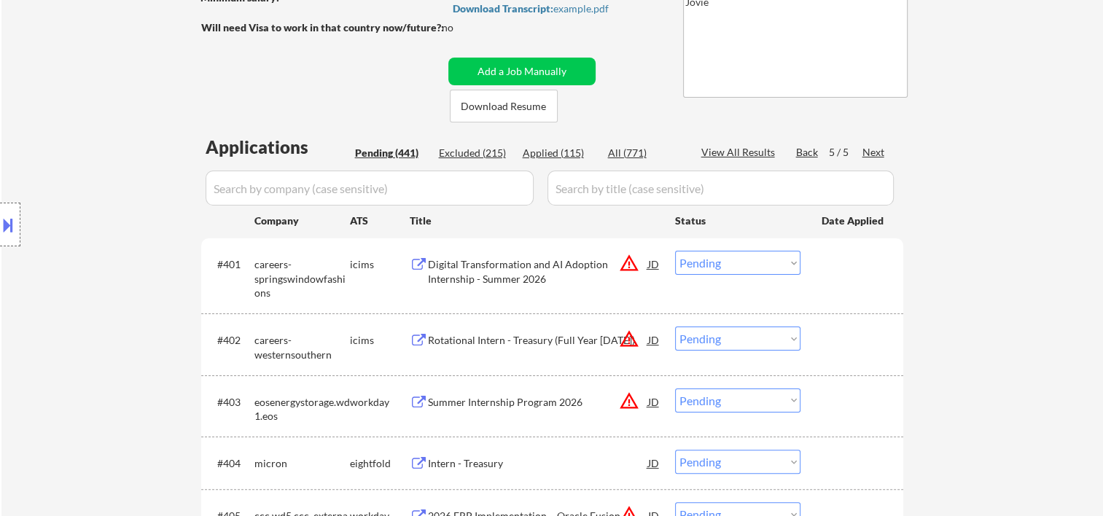
scroll to position [486, 0]
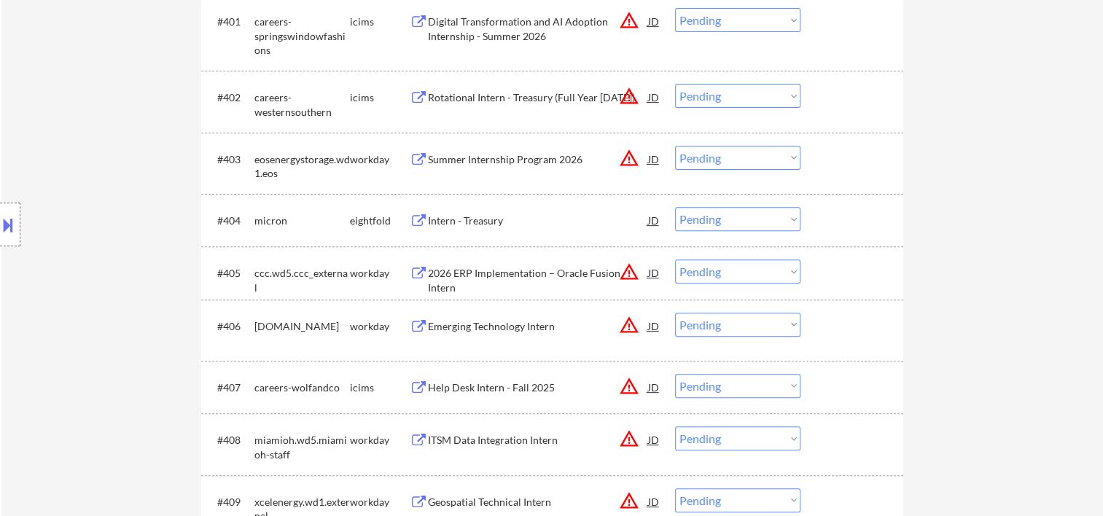
click at [836, 153] on div at bounding box center [854, 159] width 64 height 26
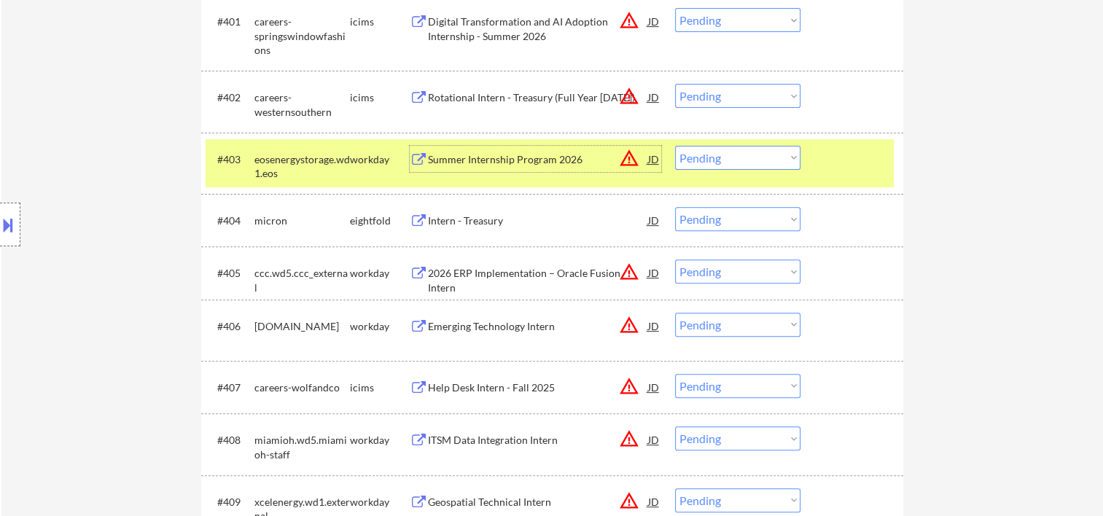
click at [518, 150] on div "Summer Internship Program 2026" at bounding box center [538, 159] width 220 height 26
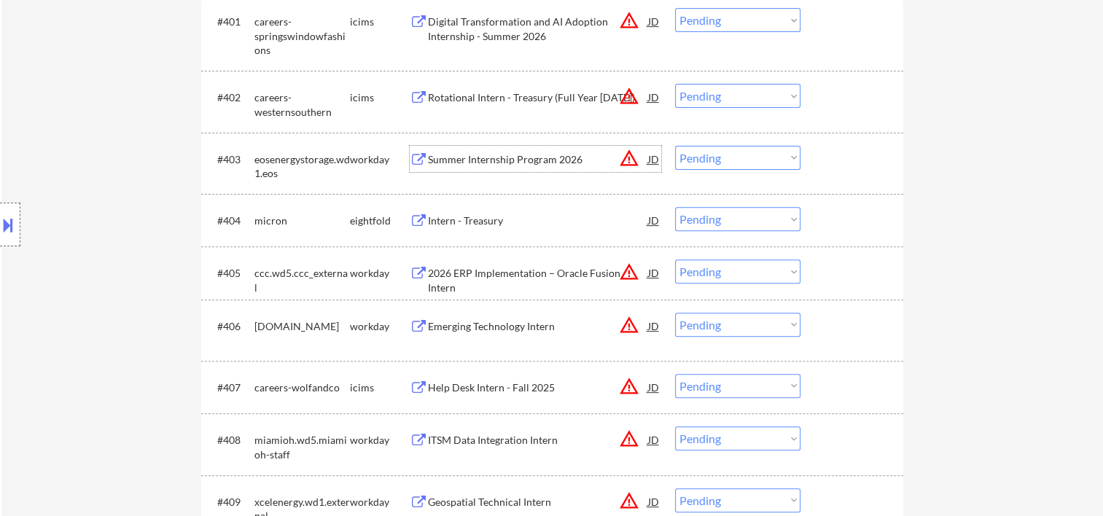
click at [862, 166] on div at bounding box center [854, 159] width 64 height 26
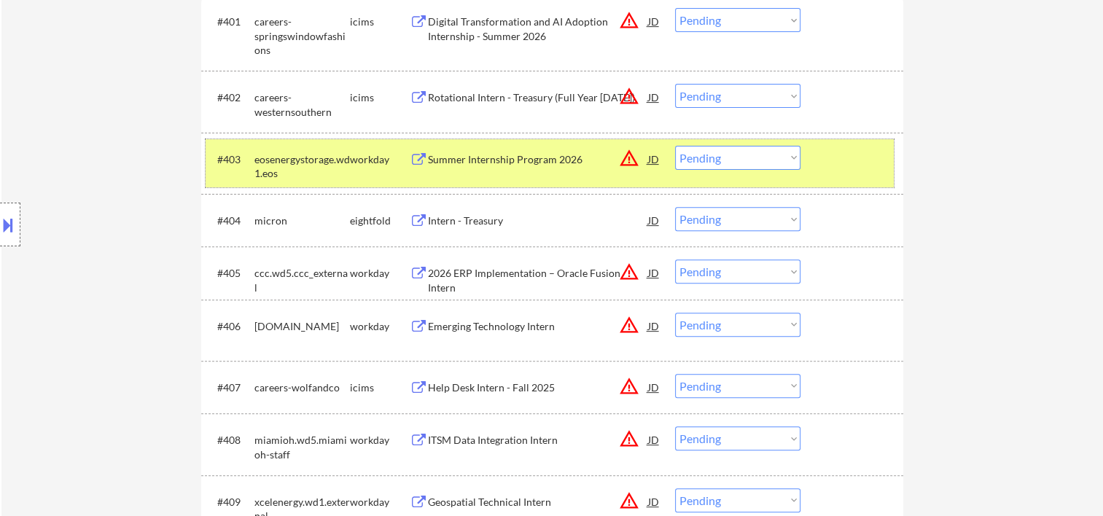
click at [464, 160] on div "Summer Internship Program 2026" at bounding box center [538, 159] width 220 height 15
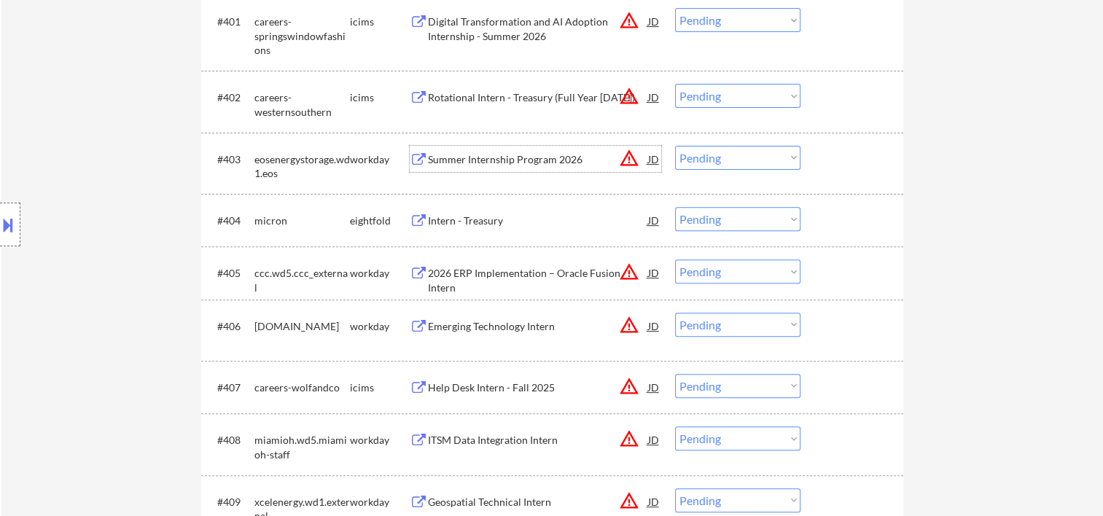
click at [832, 159] on div at bounding box center [854, 159] width 64 height 26
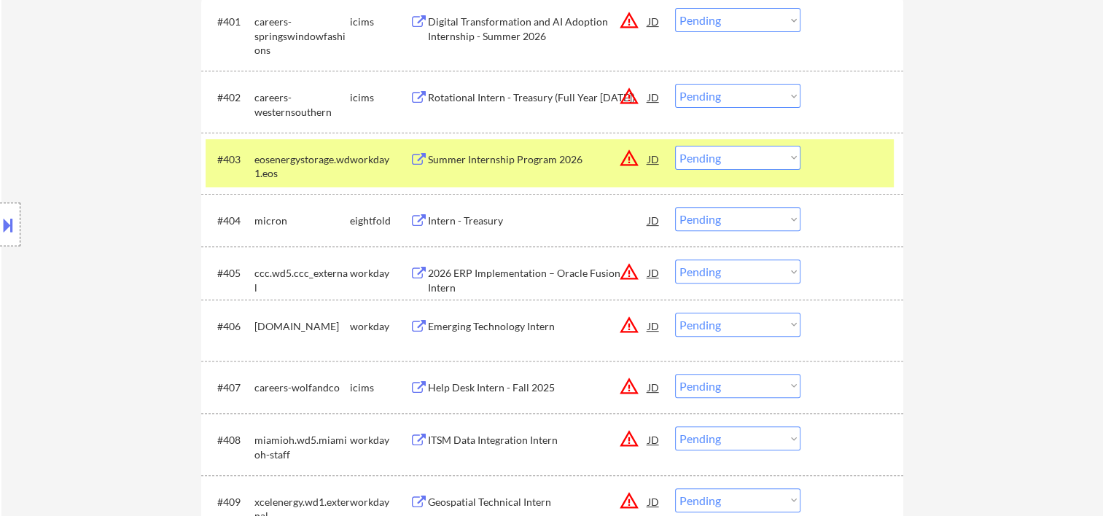
click at [793, 161] on select "Choose an option... Pending Applied Excluded (Questions) Excluded (Expired) Exc…" at bounding box center [737, 158] width 125 height 24
click at [675, 146] on select "Choose an option... Pending Applied Excluded (Questions) Excluded (Expired) Exc…" at bounding box center [737, 158] width 125 height 24
select select ""pending""
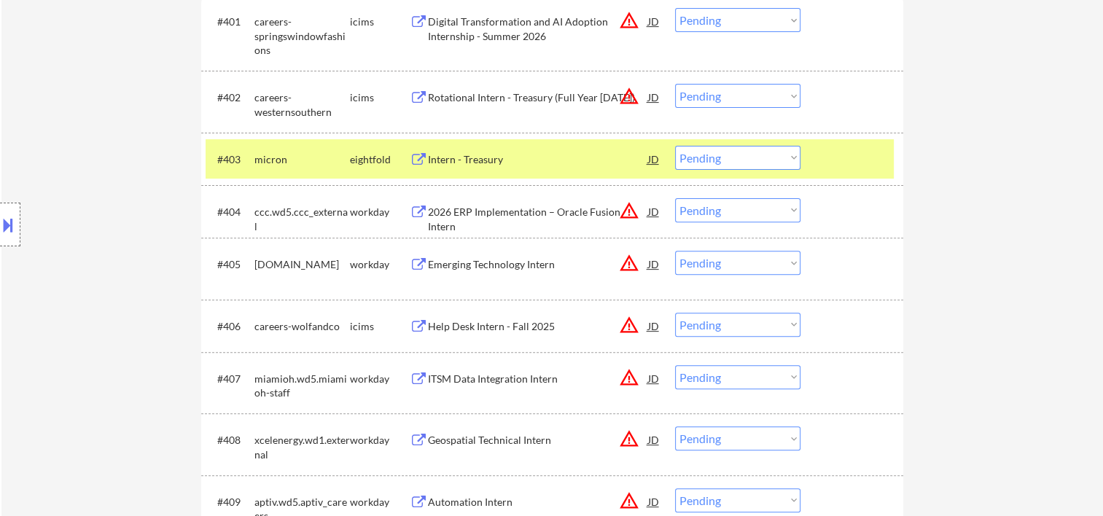
click at [842, 159] on div at bounding box center [854, 159] width 64 height 26
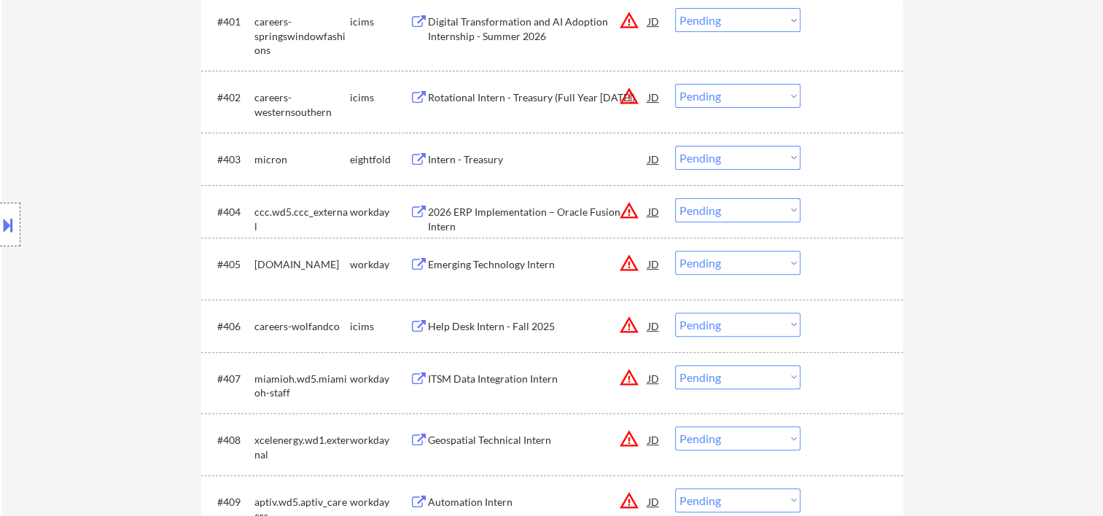
click at [841, 203] on div at bounding box center [854, 211] width 64 height 26
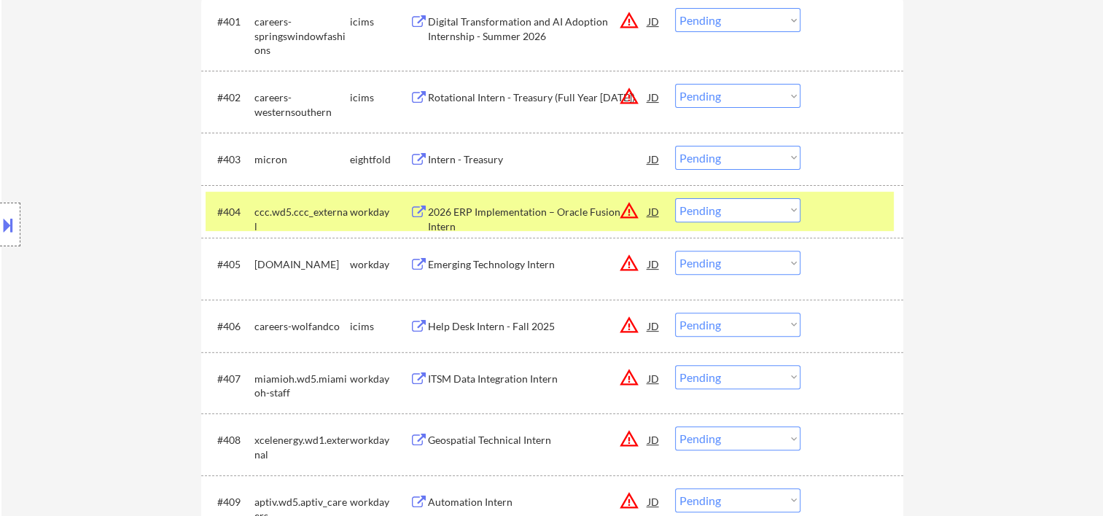
click at [588, 206] on div "2026 ERP Implementation – Oracle Fusion Intern" at bounding box center [538, 219] width 220 height 28
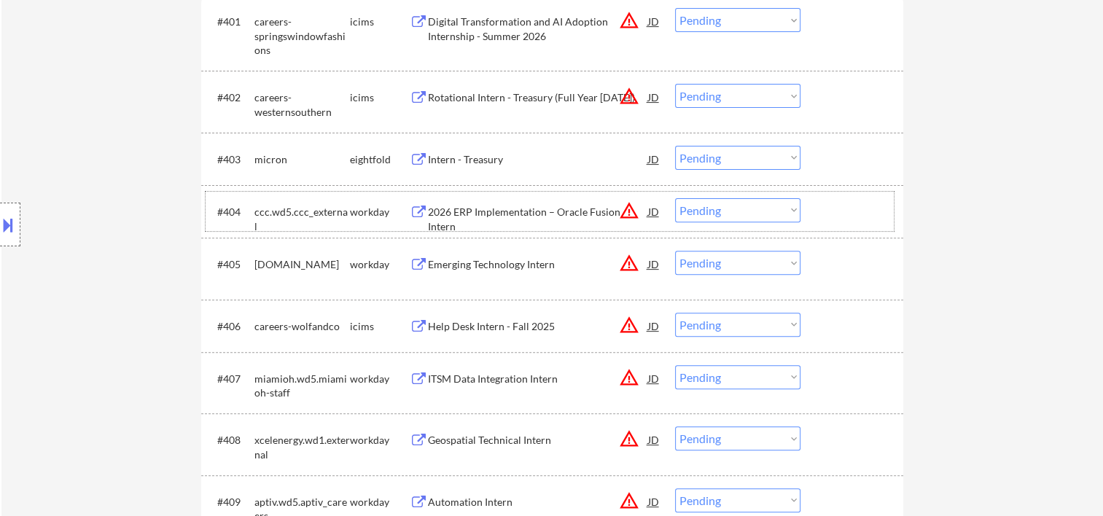
click at [816, 209] on div "#404 ccc.wd5.ccc_external workday 2026 ERP Implementation – Oracle Fusion Inter…" at bounding box center [550, 211] width 688 height 39
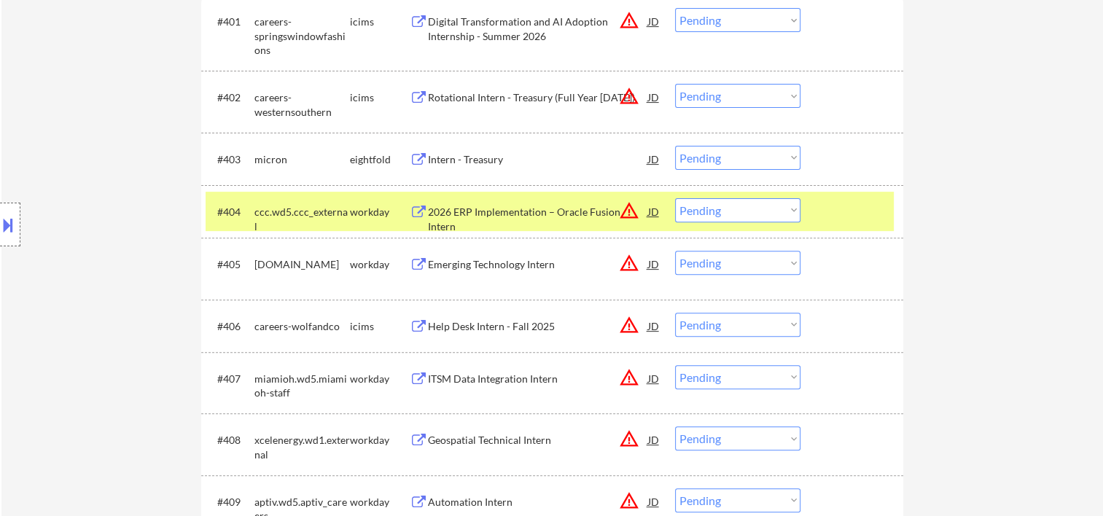
click at [794, 213] on select "Choose an option... Pending Applied Excluded (Questions) Excluded (Expired) Exc…" at bounding box center [737, 210] width 125 height 24
click at [675, 198] on select "Choose an option... Pending Applied Excluded (Questions) Excluded (Expired) Exc…" at bounding box center [737, 210] width 125 height 24
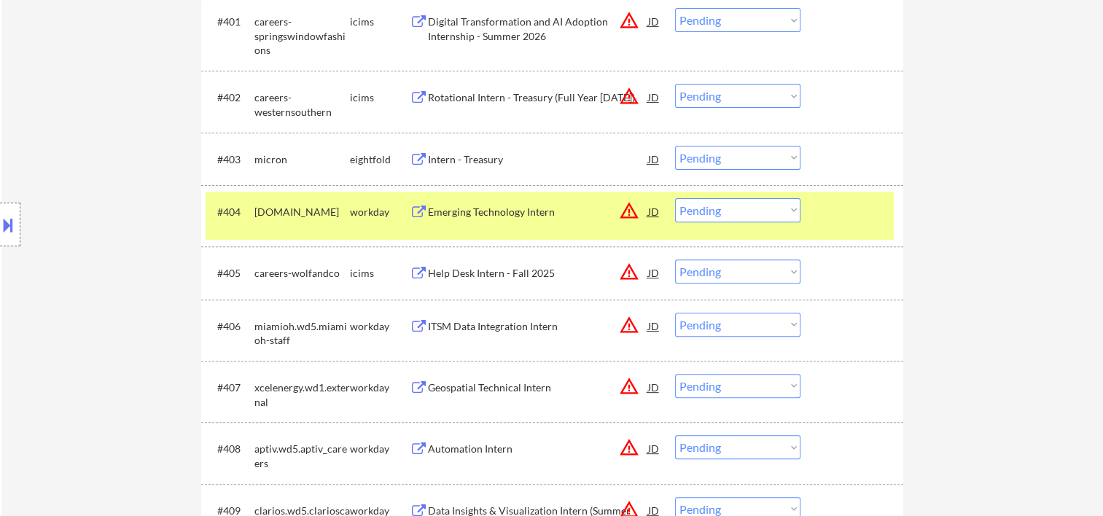
click at [529, 211] on div "Emerging Technology Intern" at bounding box center [538, 212] width 220 height 15
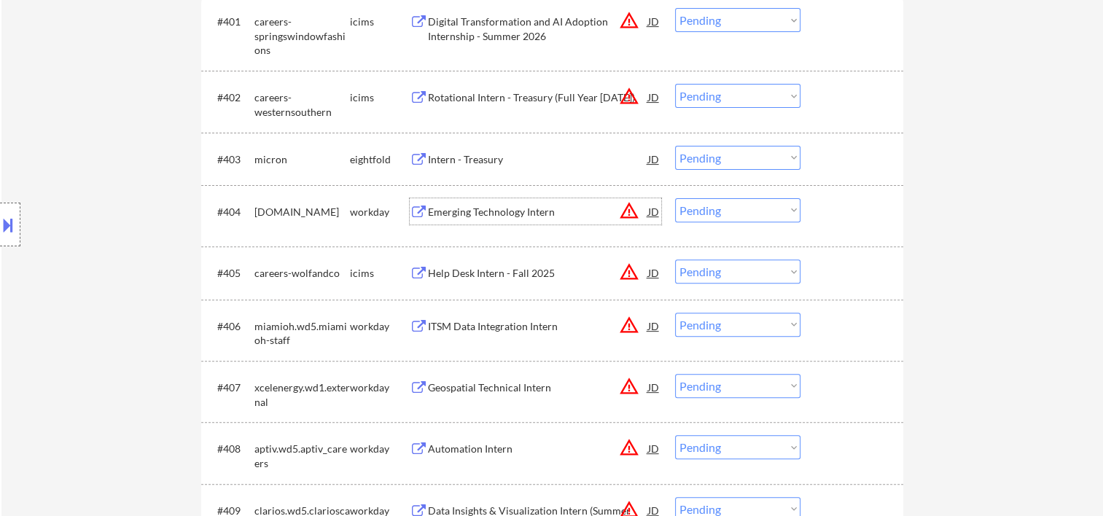
drag, startPoint x: 837, startPoint y: 214, endPoint x: 830, endPoint y: 216, distance: 7.6
click at [836, 214] on div at bounding box center [854, 211] width 64 height 26
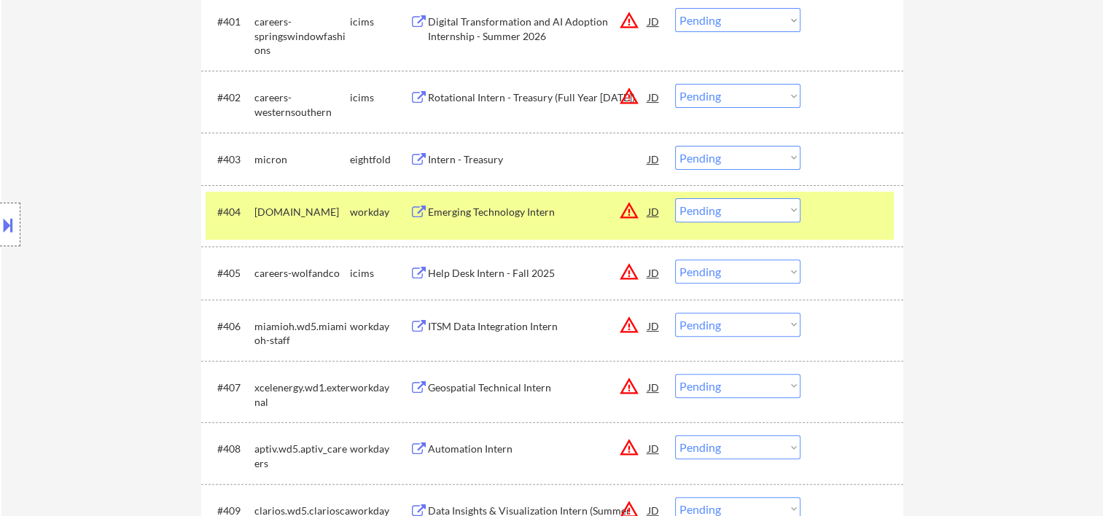
click at [779, 209] on select "Choose an option... Pending Applied Excluded (Questions) Excluded (Expired) Exc…" at bounding box center [737, 210] width 125 height 24
click at [675, 198] on select "Choose an option... Pending Applied Excluded (Questions) Excluded (Expired) Exc…" at bounding box center [737, 210] width 125 height 24
select select ""pending""
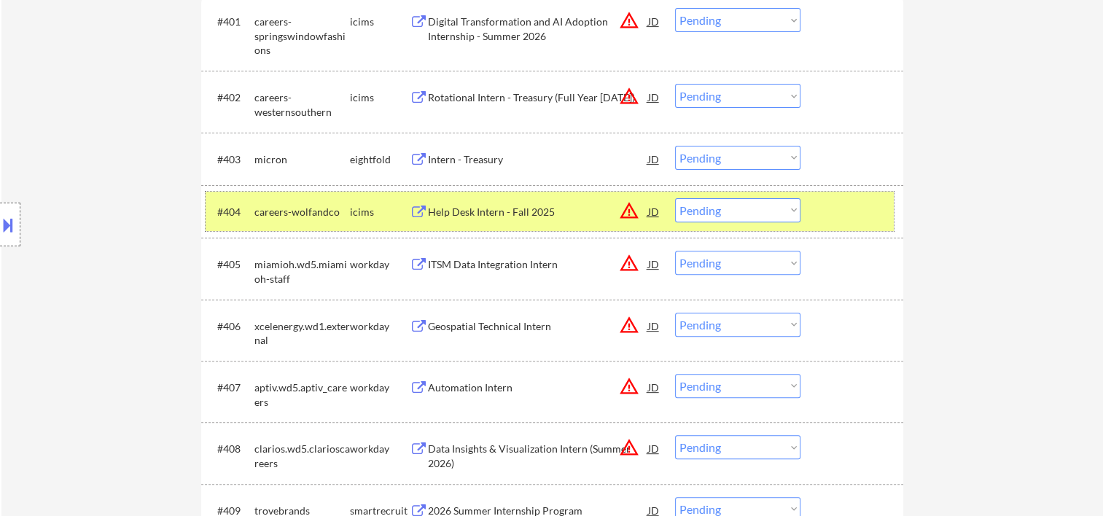
click at [874, 218] on div at bounding box center [854, 211] width 64 height 26
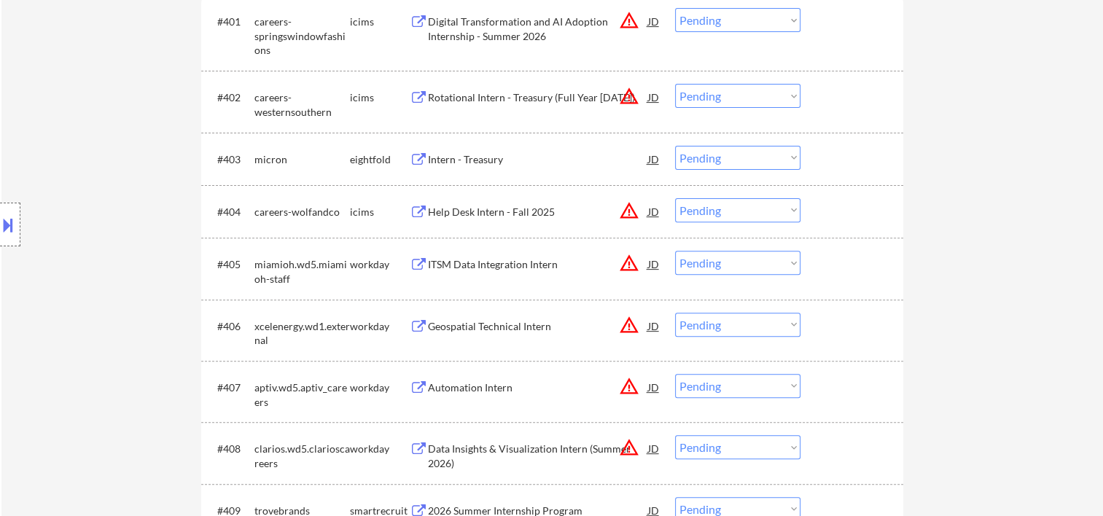
drag, startPoint x: 861, startPoint y: 263, endPoint x: 715, endPoint y: 265, distance: 145.9
click at [861, 262] on div at bounding box center [854, 264] width 64 height 26
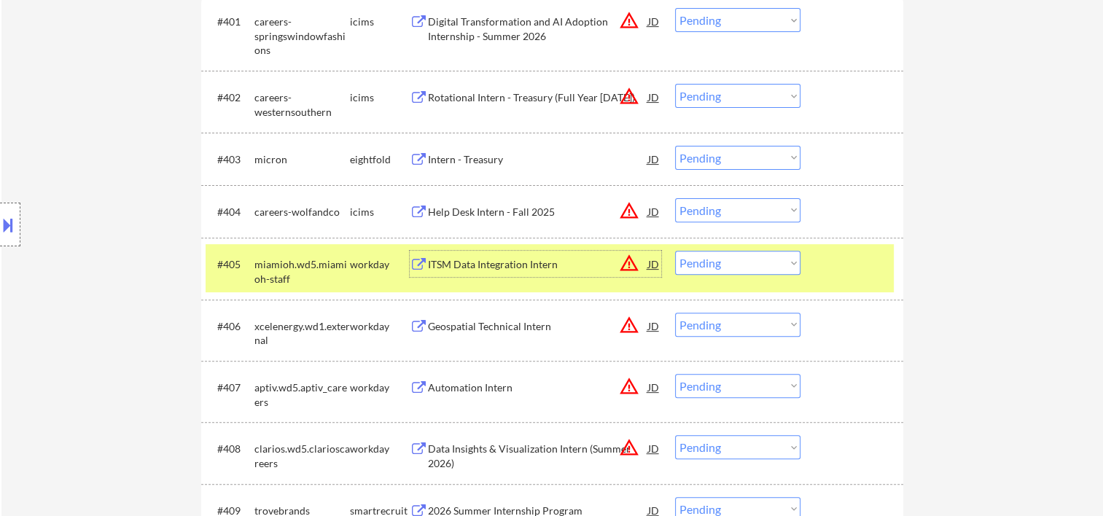
click at [569, 259] on div "ITSM Data Integration Intern" at bounding box center [538, 264] width 220 height 15
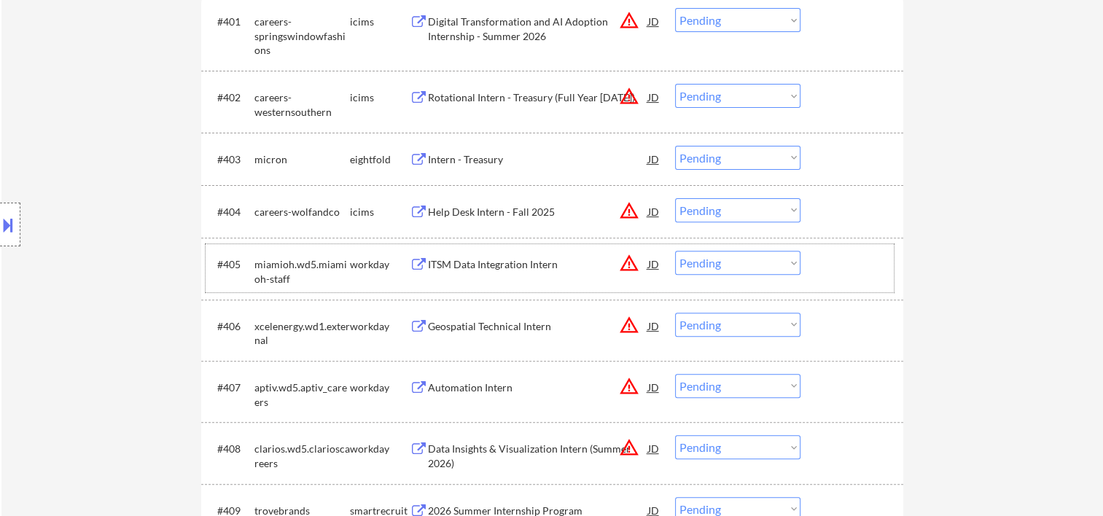
click at [838, 264] on div at bounding box center [854, 264] width 64 height 26
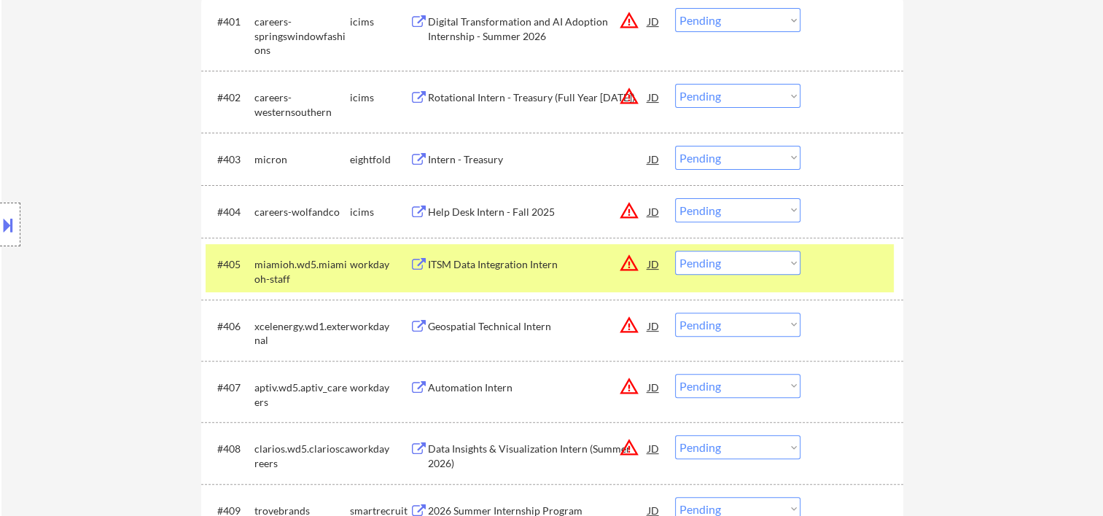
click at [785, 268] on select "Choose an option... Pending Applied Excluded (Questions) Excluded (Expired) Exc…" at bounding box center [737, 263] width 125 height 24
click at [675, 251] on select "Choose an option... Pending Applied Excluded (Questions) Excluded (Expired) Exc…" at bounding box center [737, 263] width 125 height 24
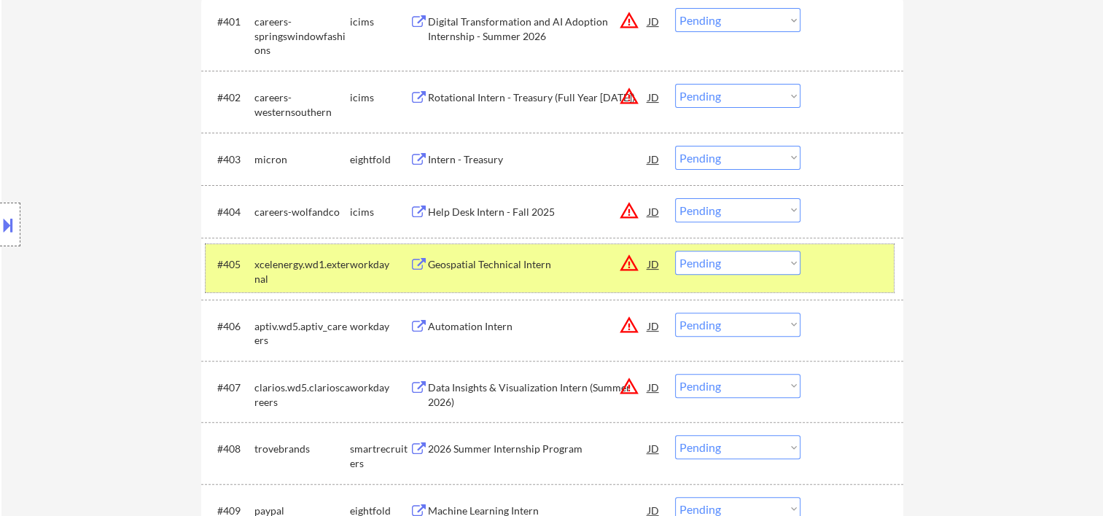
click at [826, 273] on div at bounding box center [854, 264] width 64 height 26
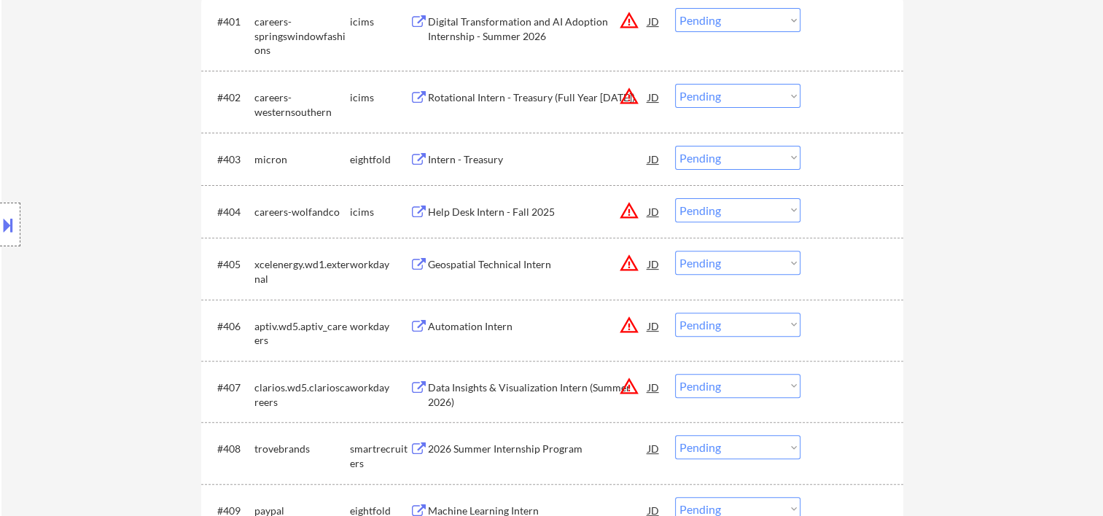
drag, startPoint x: 854, startPoint y: 263, endPoint x: 684, endPoint y: 265, distance: 169.9
click at [855, 263] on div at bounding box center [854, 264] width 64 height 26
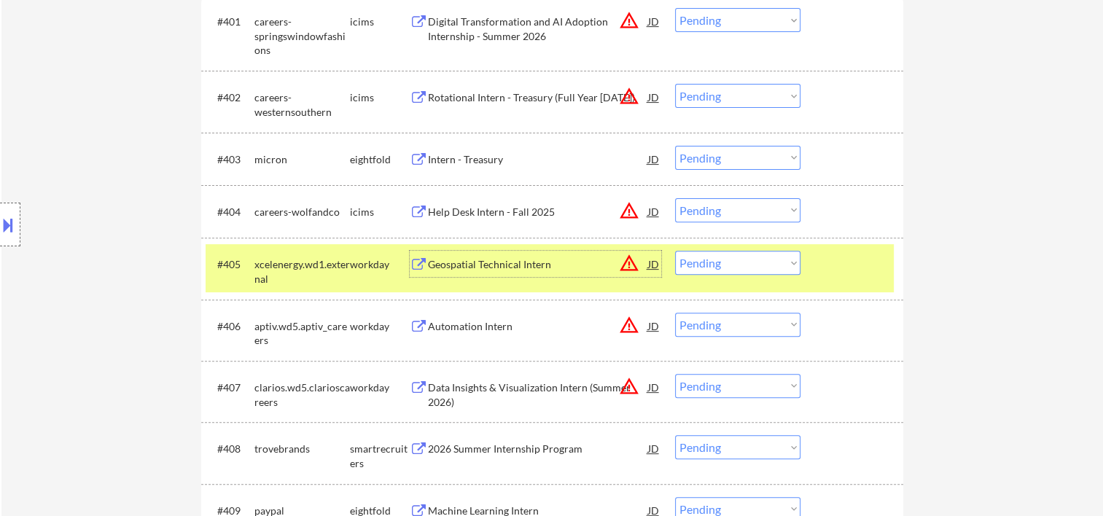
click at [536, 252] on div "Geospatial Technical Intern" at bounding box center [538, 264] width 220 height 26
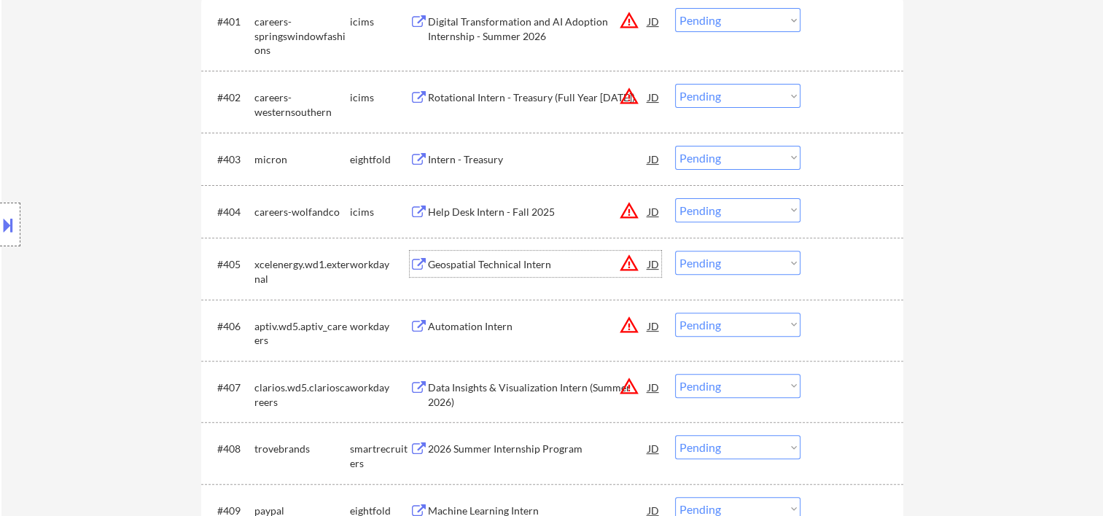
click at [834, 251] on div at bounding box center [854, 264] width 64 height 26
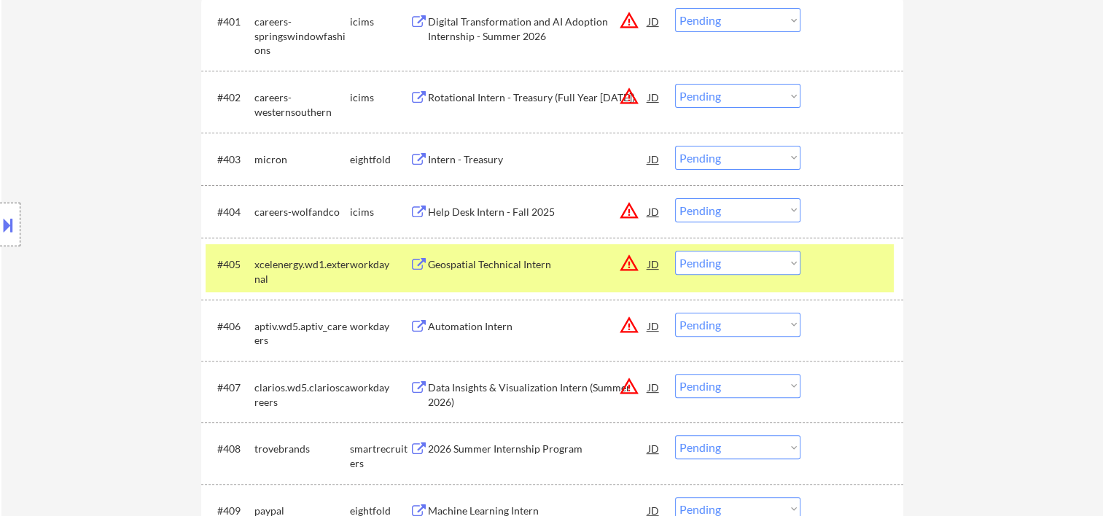
click at [792, 261] on select "Choose an option... Pending Applied Excluded (Questions) Excluded (Expired) Exc…" at bounding box center [737, 263] width 125 height 24
click at [675, 251] on select "Choose an option... Pending Applied Excluded (Questions) Excluded (Expired) Exc…" at bounding box center [737, 263] width 125 height 24
select select ""pending""
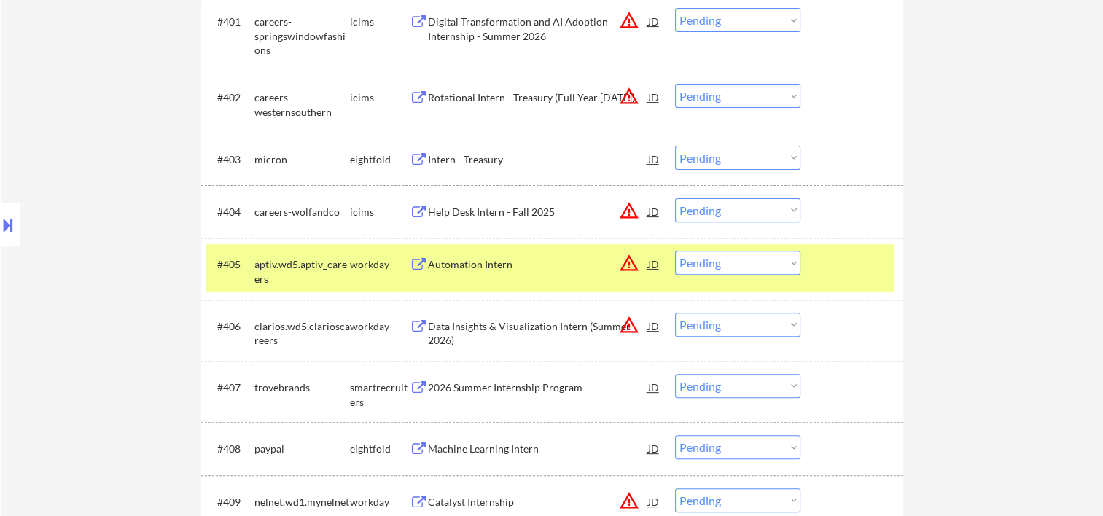
click at [831, 263] on div at bounding box center [854, 264] width 64 height 26
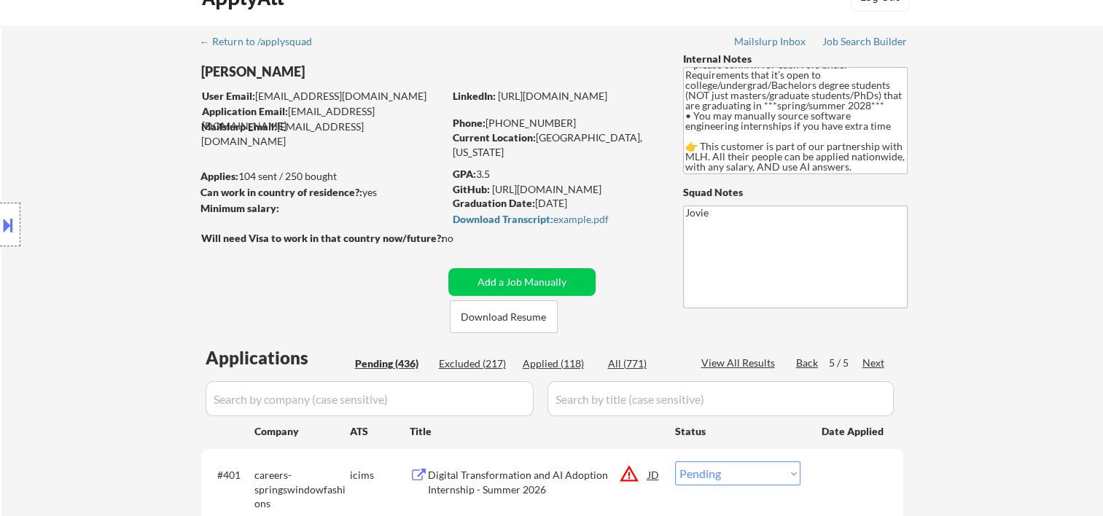
scroll to position [0, 0]
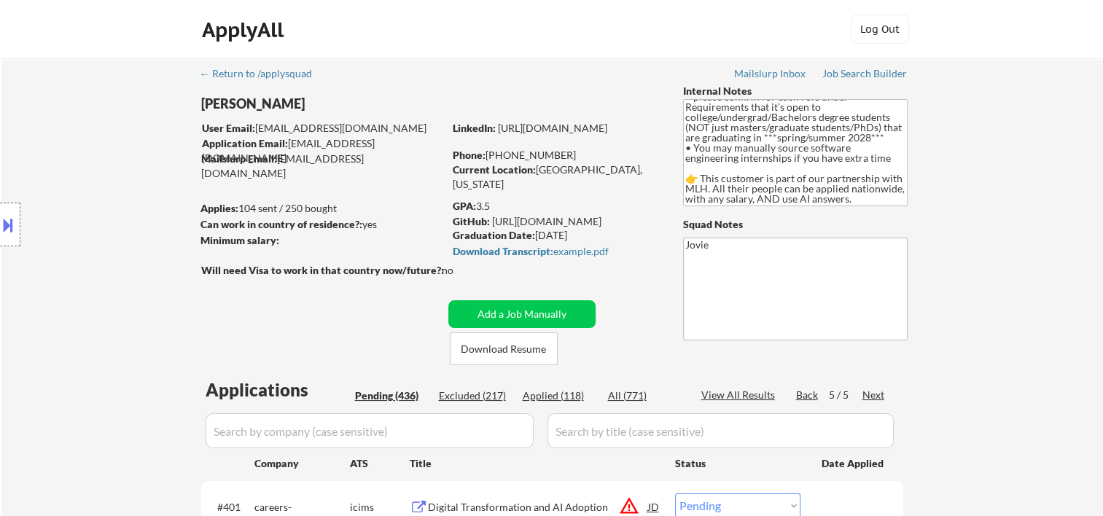
click at [566, 395] on div "Applied (118)" at bounding box center [559, 396] width 73 height 15
select select ""applied""
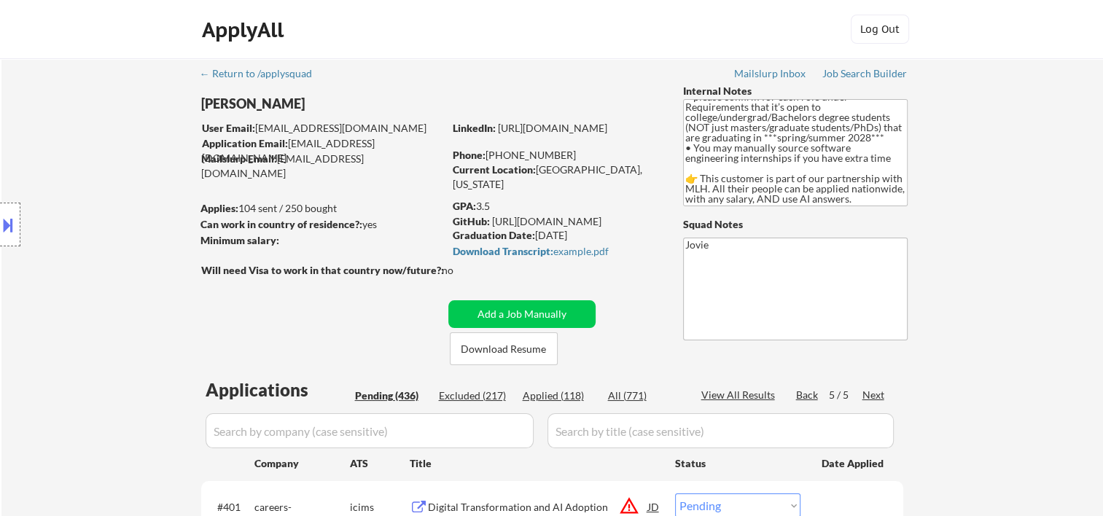
select select ""applied""
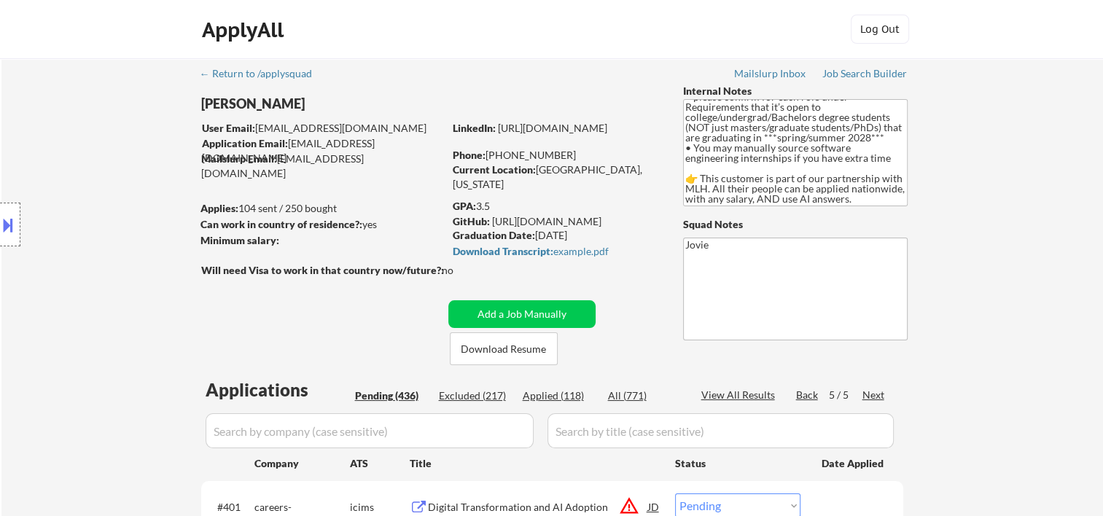
select select ""applied""
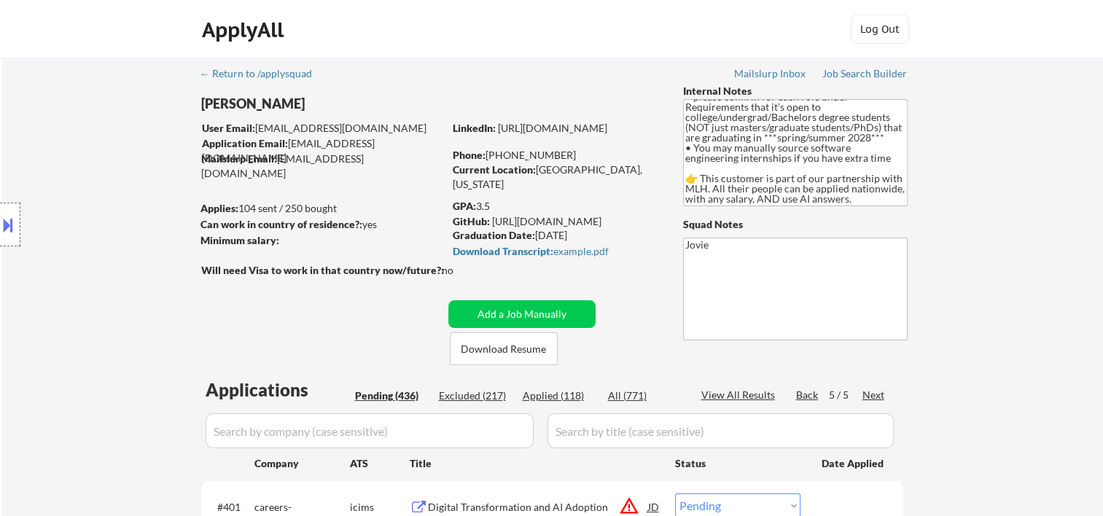
select select ""applied""
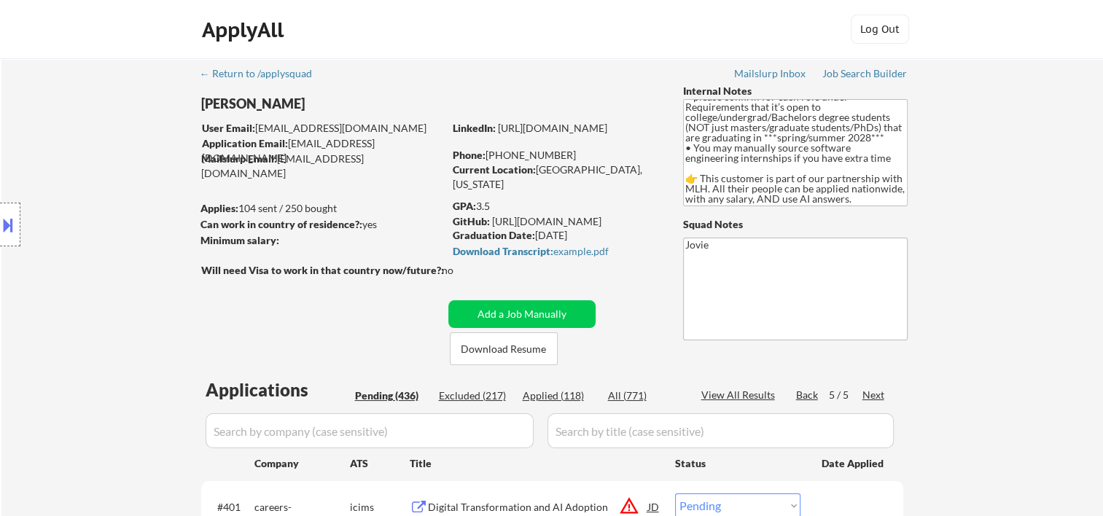
select select ""applied""
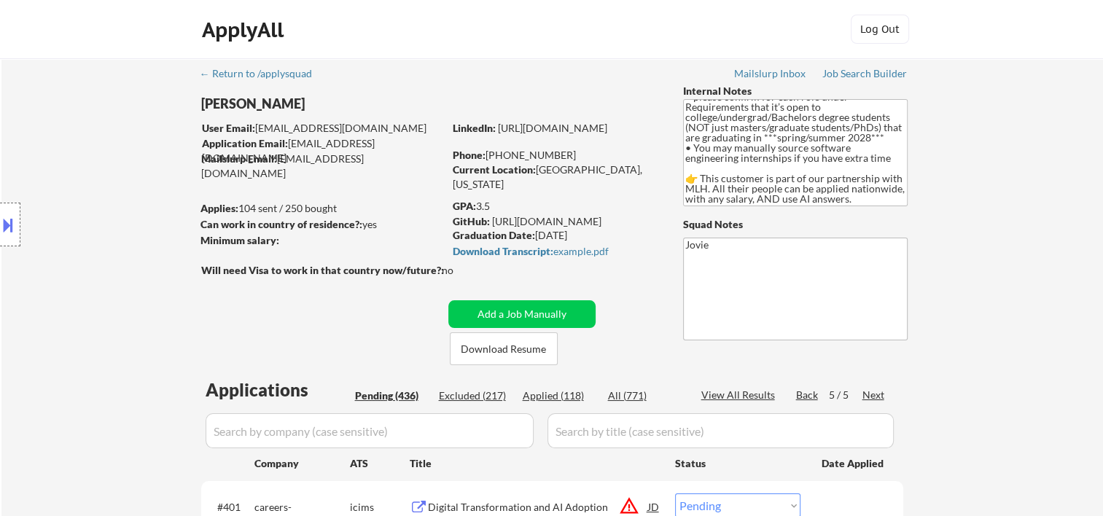
select select ""applied""
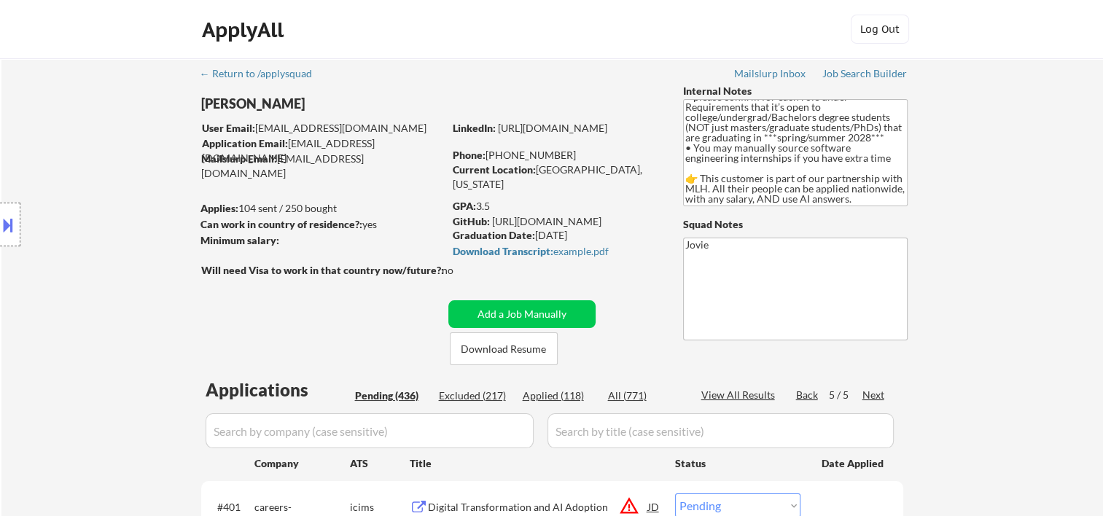
select select ""applied""
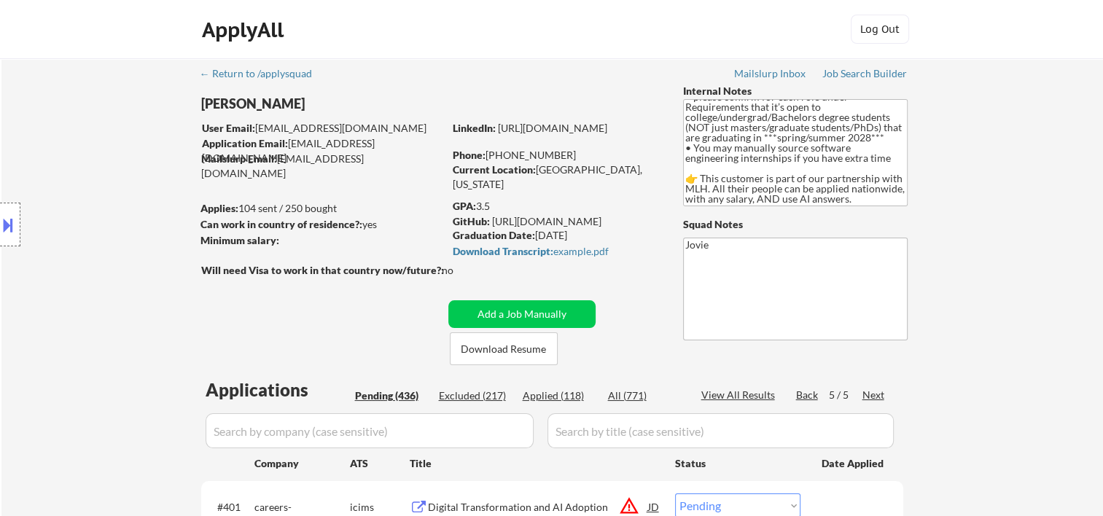
select select ""applied""
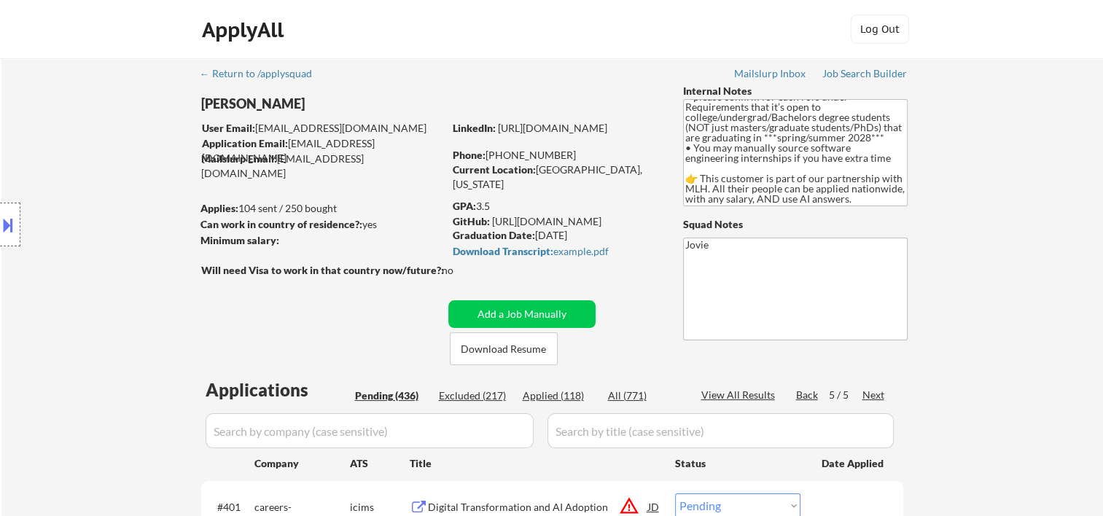
select select ""applied""
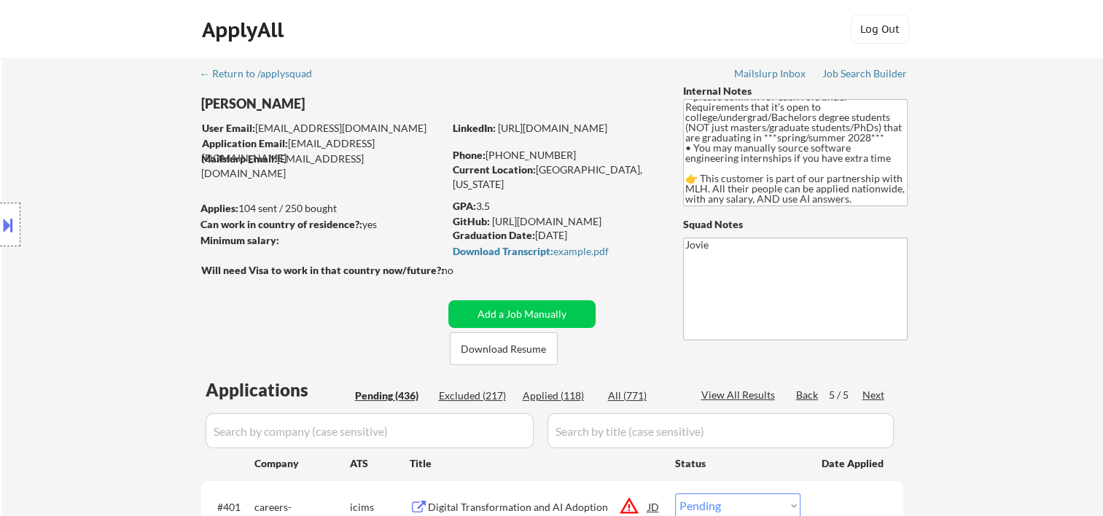
select select ""applied""
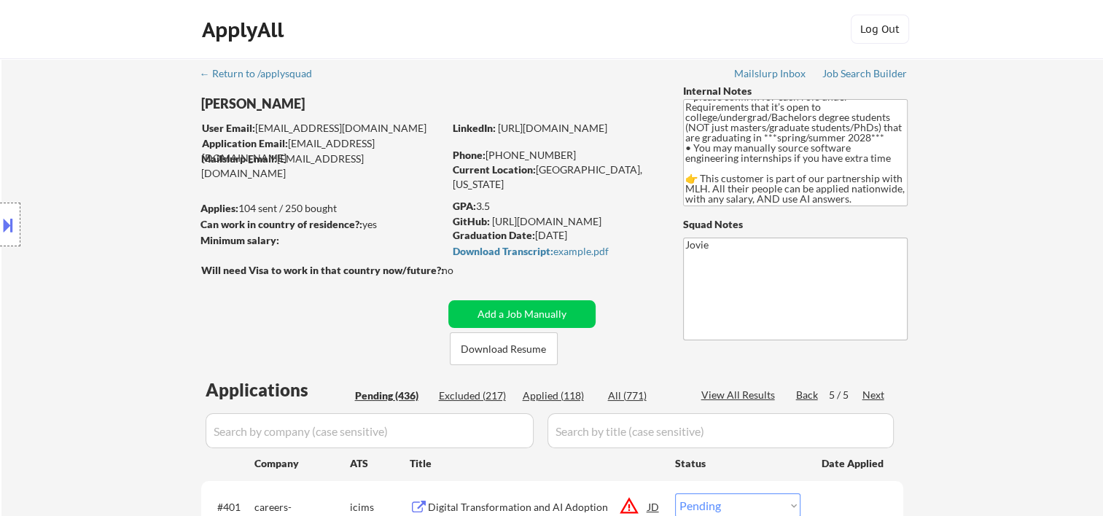
select select ""applied""
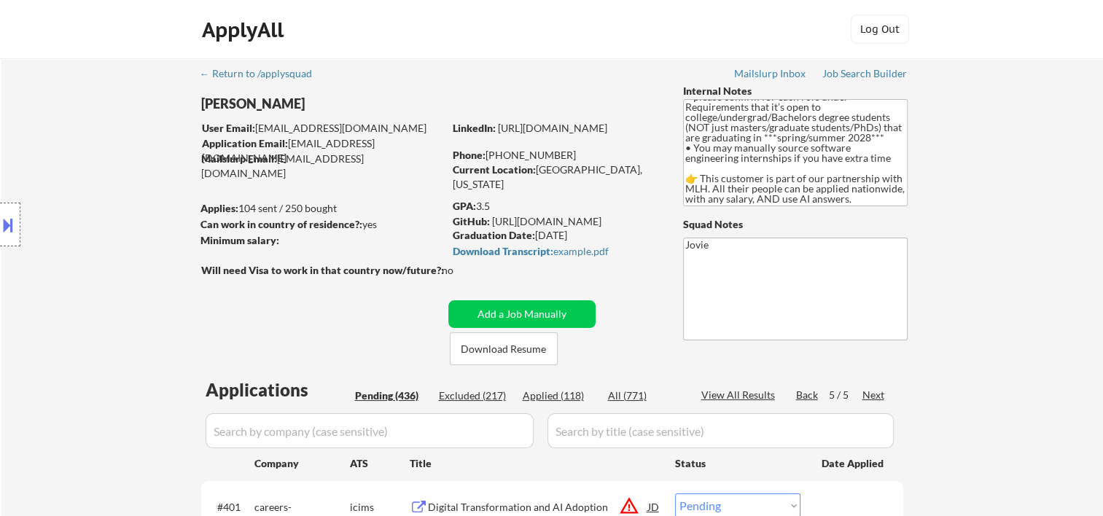
select select ""applied""
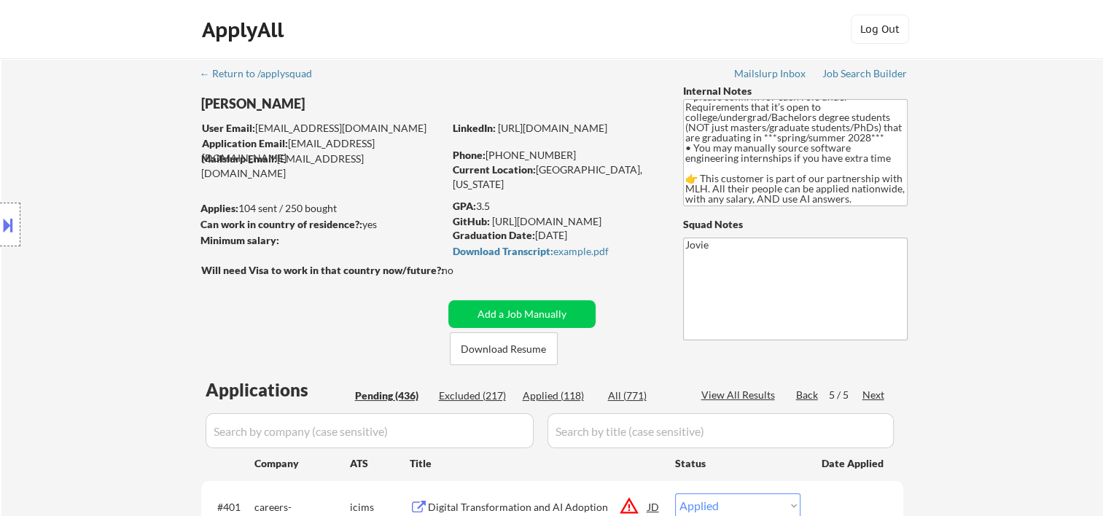
select select ""applied""
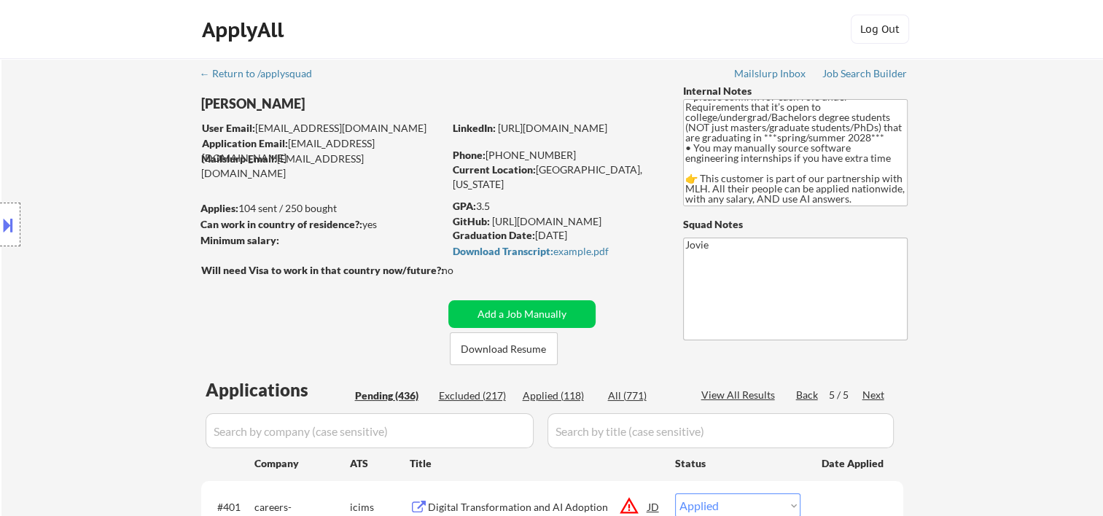
select select ""applied""
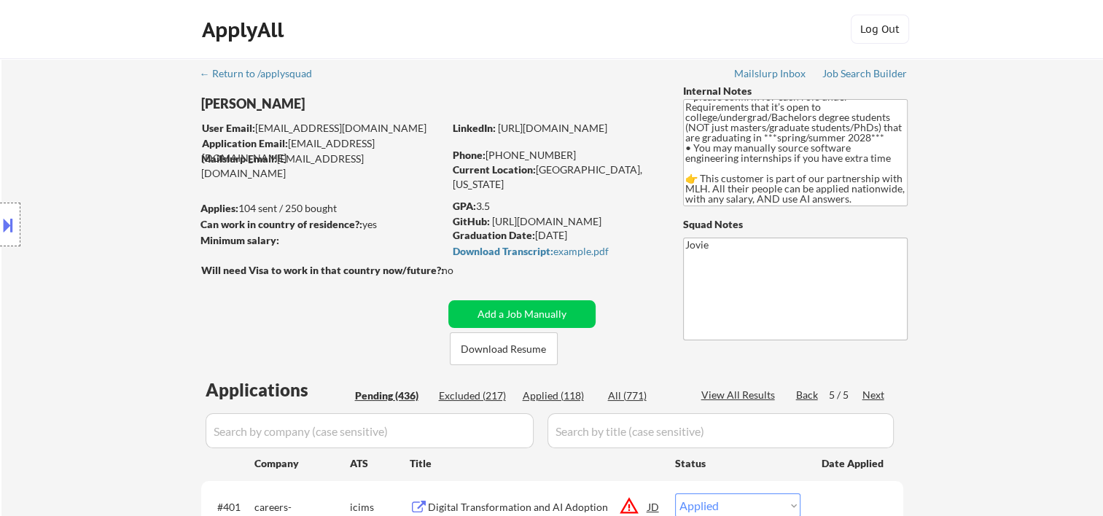
select select ""applied""
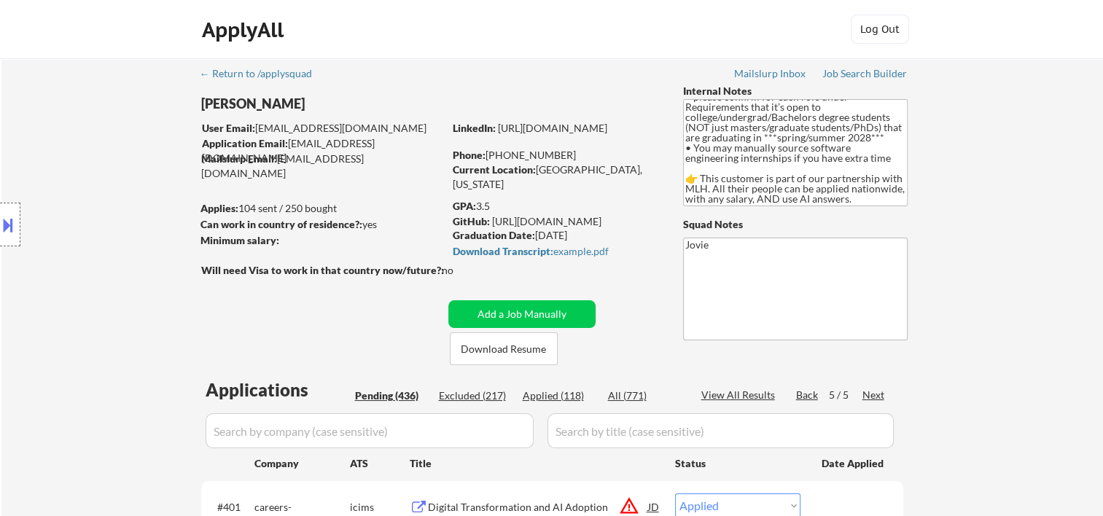
select select ""applied""
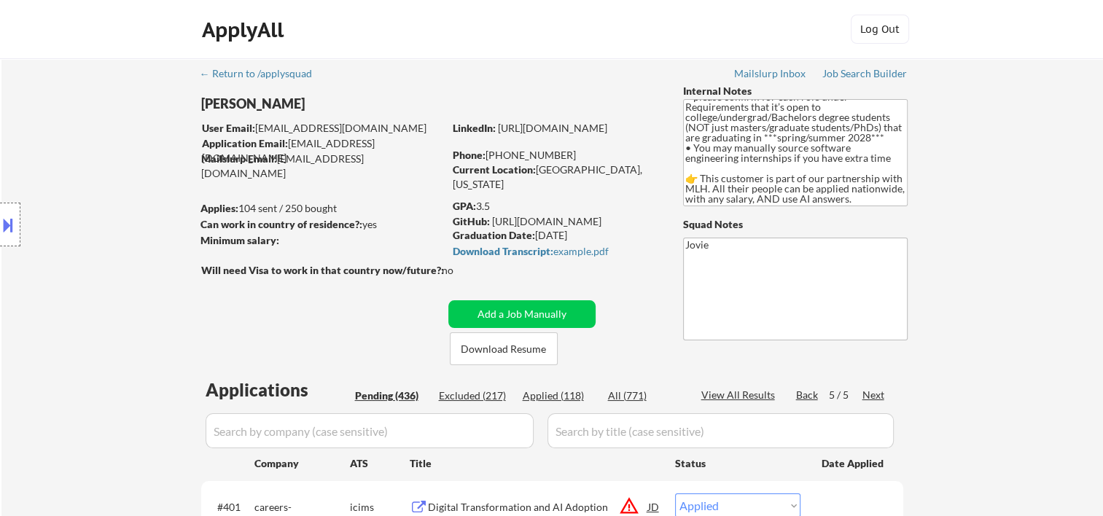
select select ""applied""
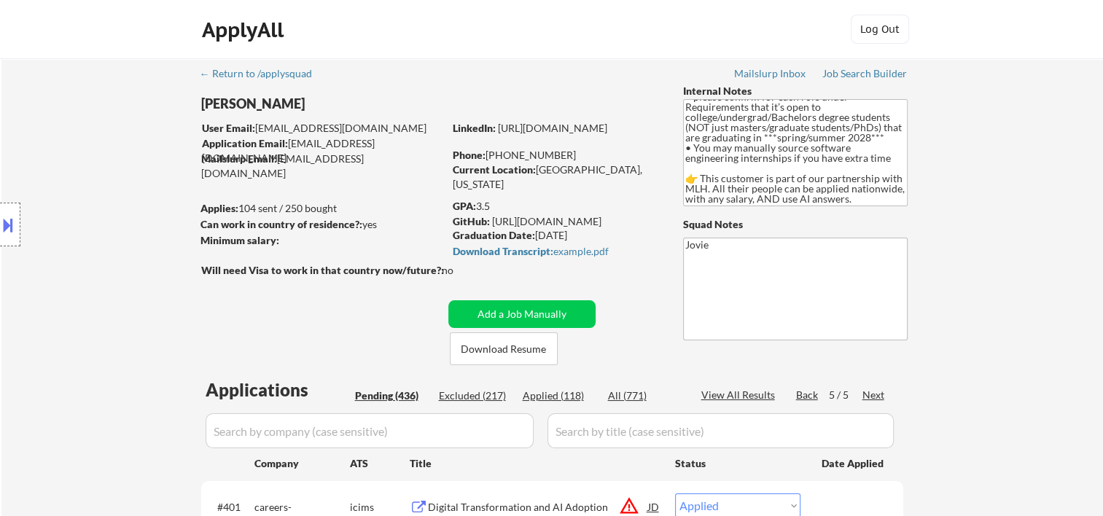
select select ""applied""
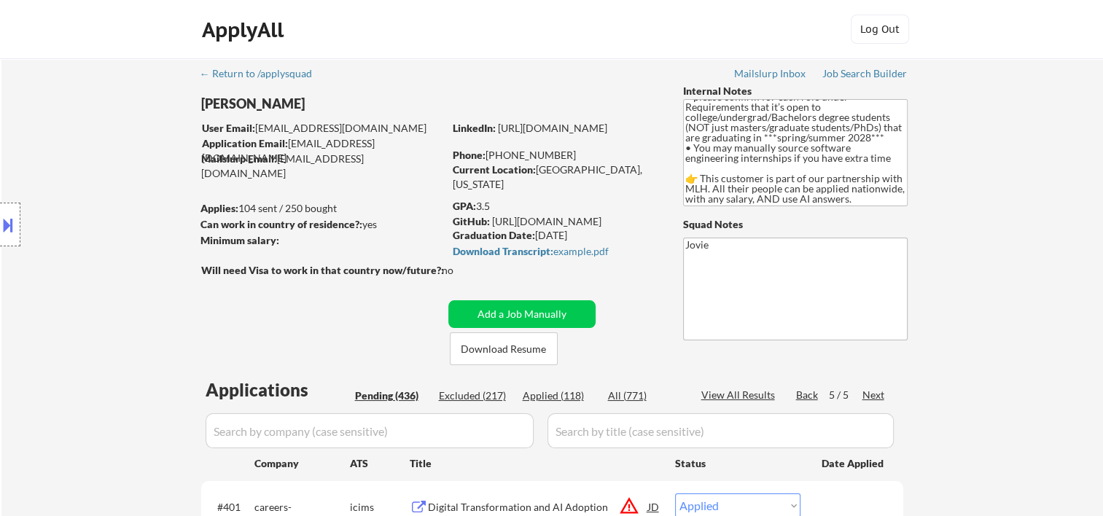
select select ""applied""
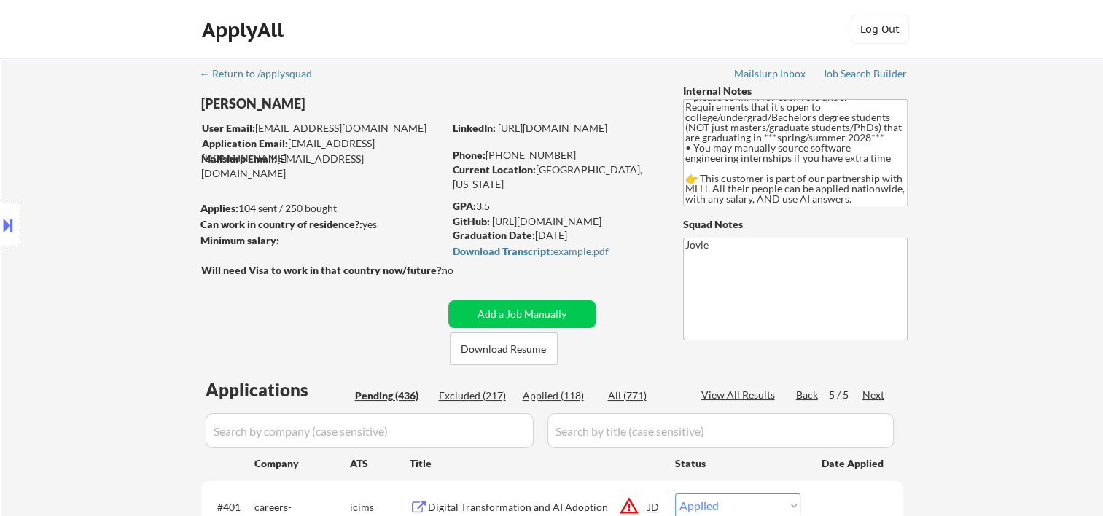
select select ""applied""
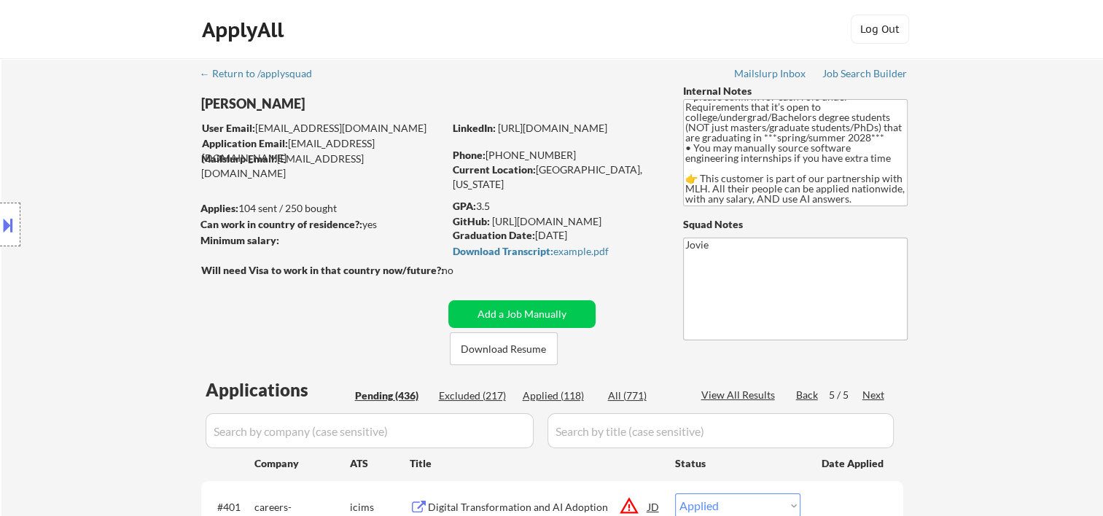
select select ""applied""
click at [394, 395] on div "Pending (436)" at bounding box center [391, 396] width 73 height 15
select select ""pending""
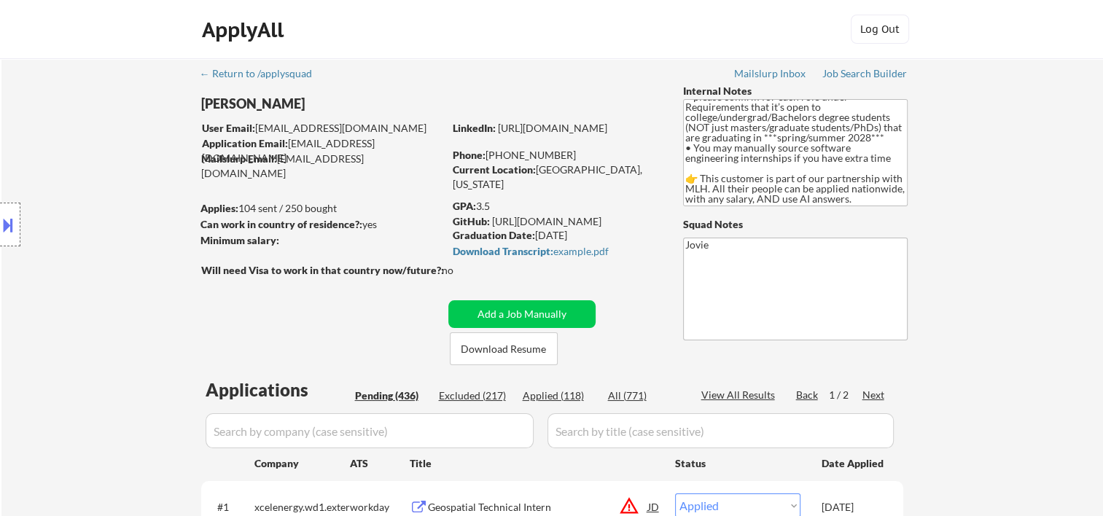
select select ""pending""
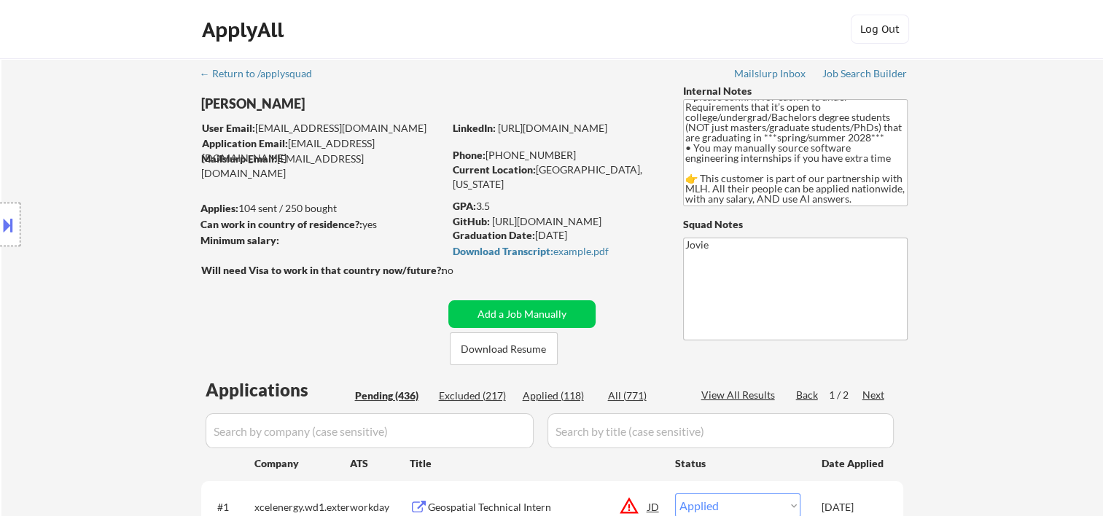
select select ""pending""
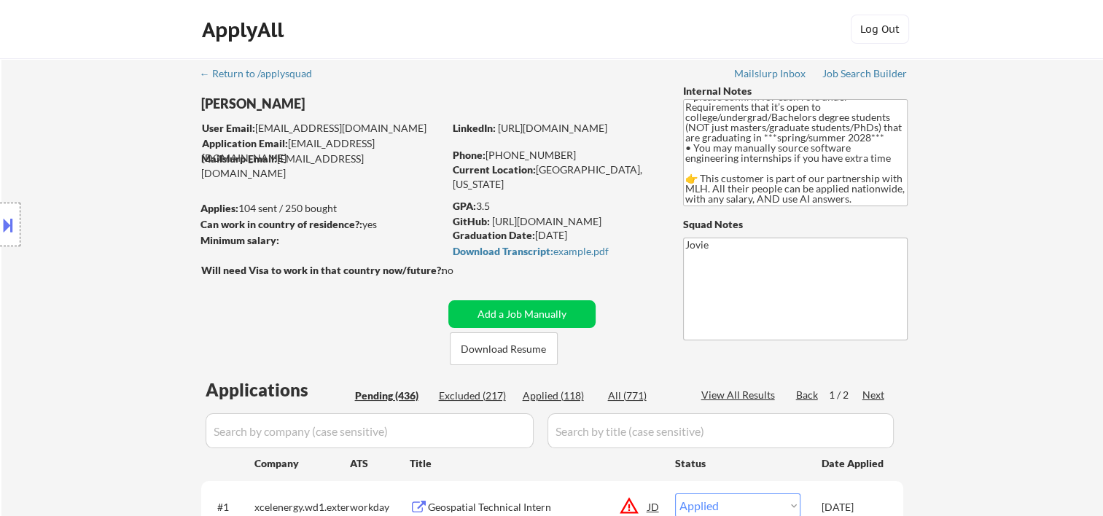
select select ""pending""
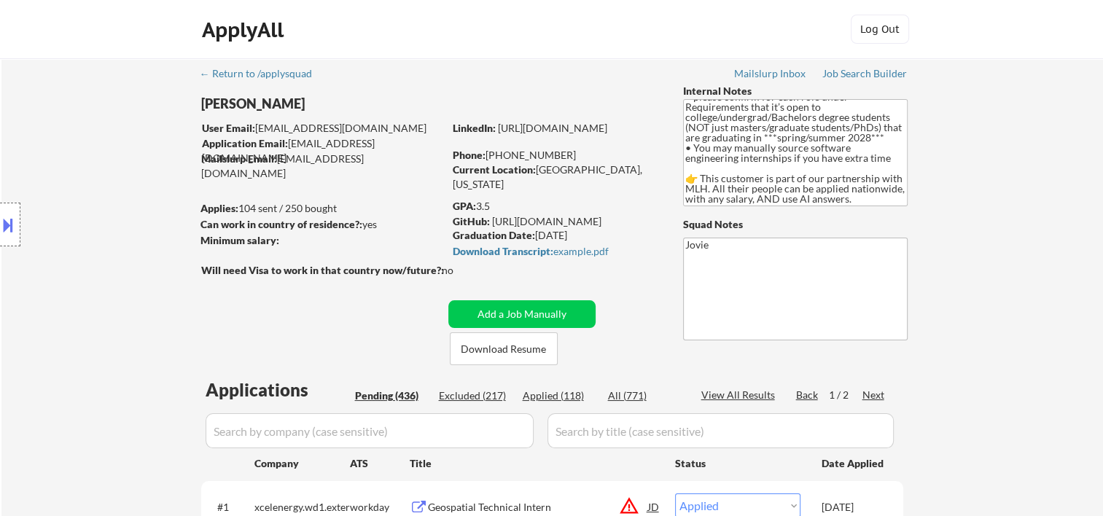
select select ""pending""
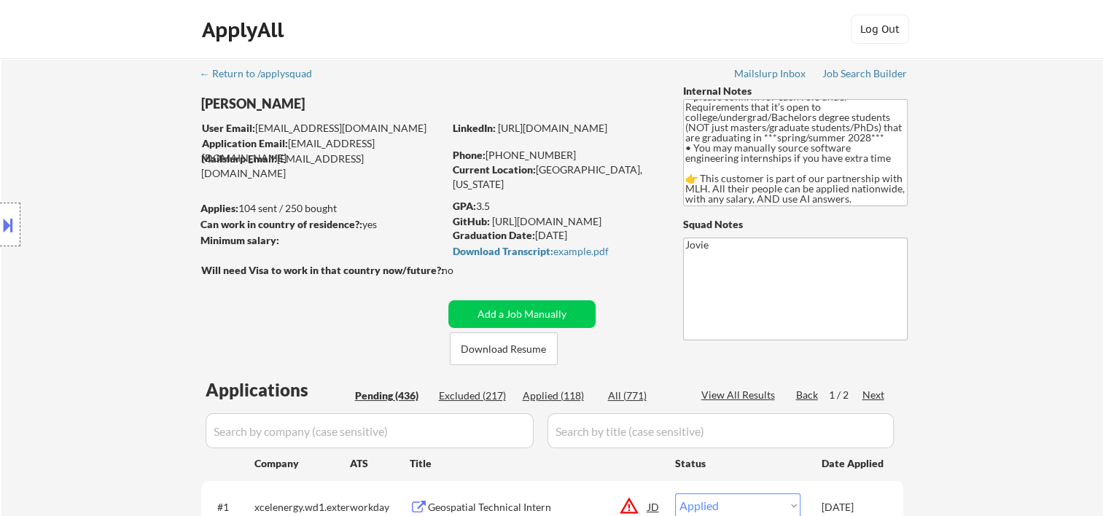
select select ""pending""
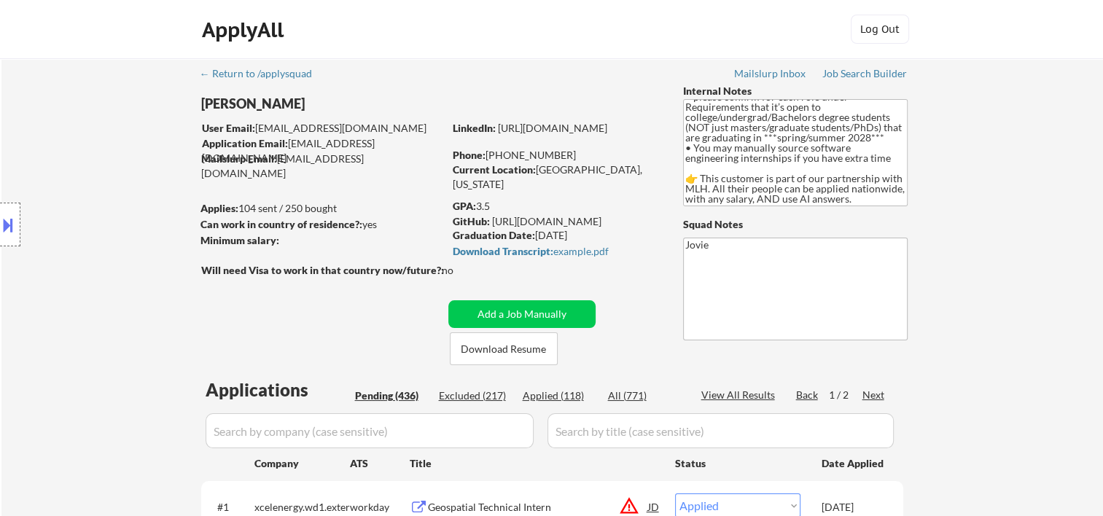
select select ""pending""
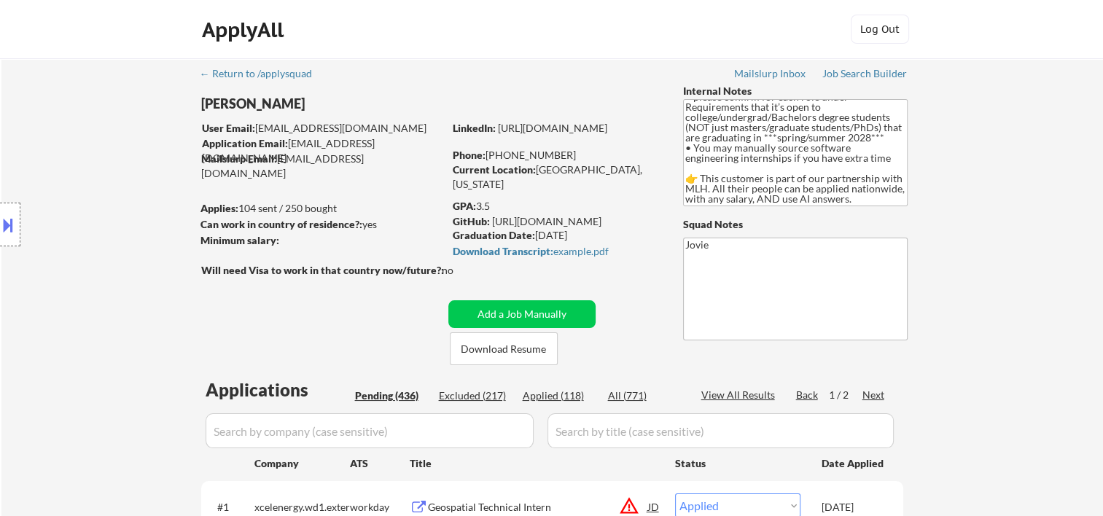
select select ""pending""
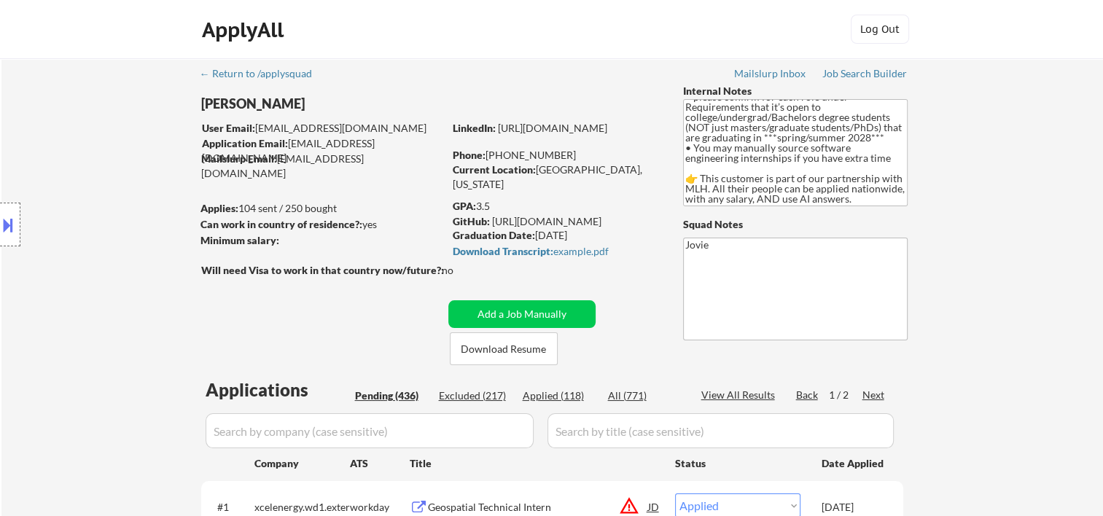
select select ""pending""
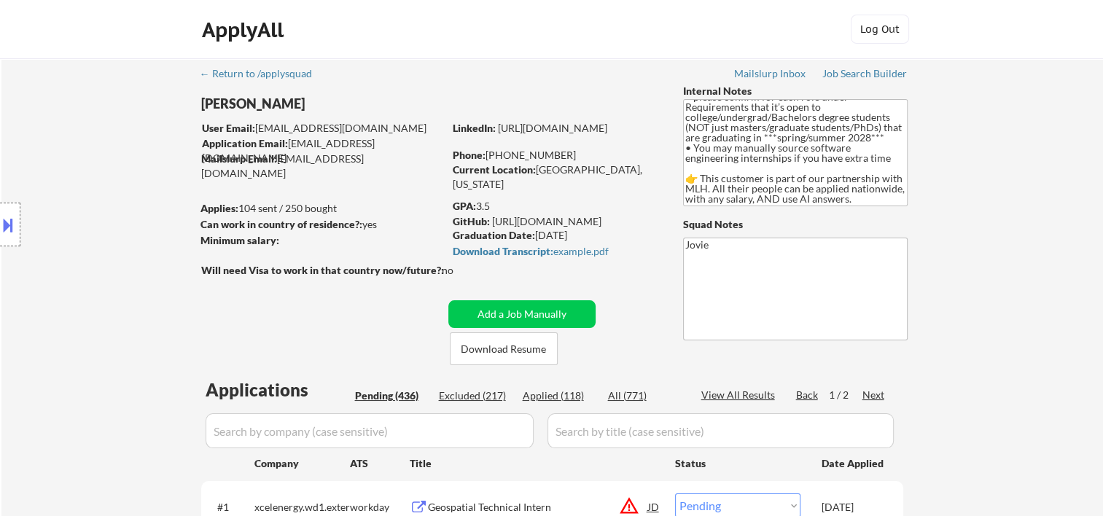
select select ""pending""
click at [872, 394] on div "Next" at bounding box center [874, 395] width 23 height 15
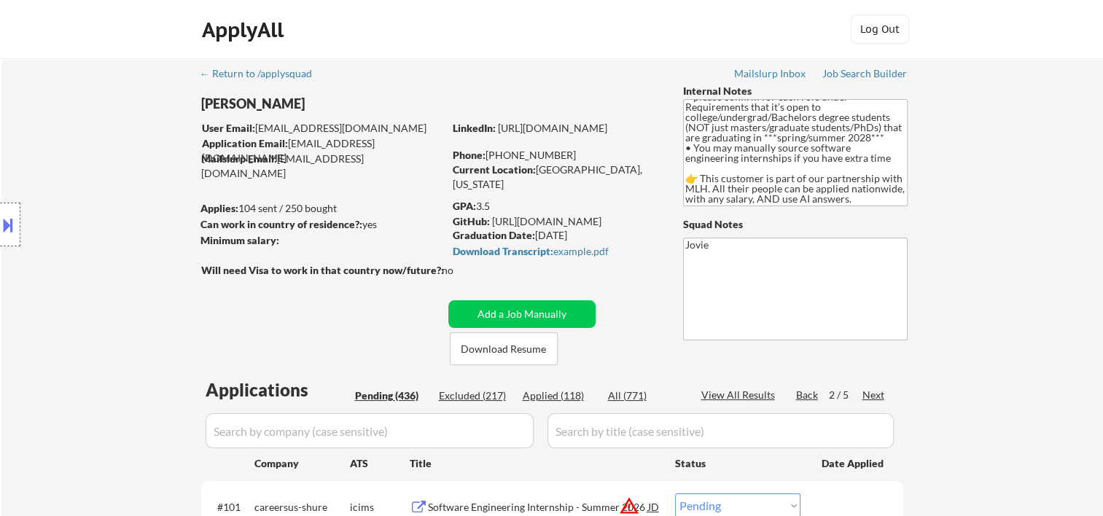
click at [872, 394] on div "Next" at bounding box center [874, 395] width 23 height 15
click at [877, 394] on div "Next" at bounding box center [874, 395] width 23 height 15
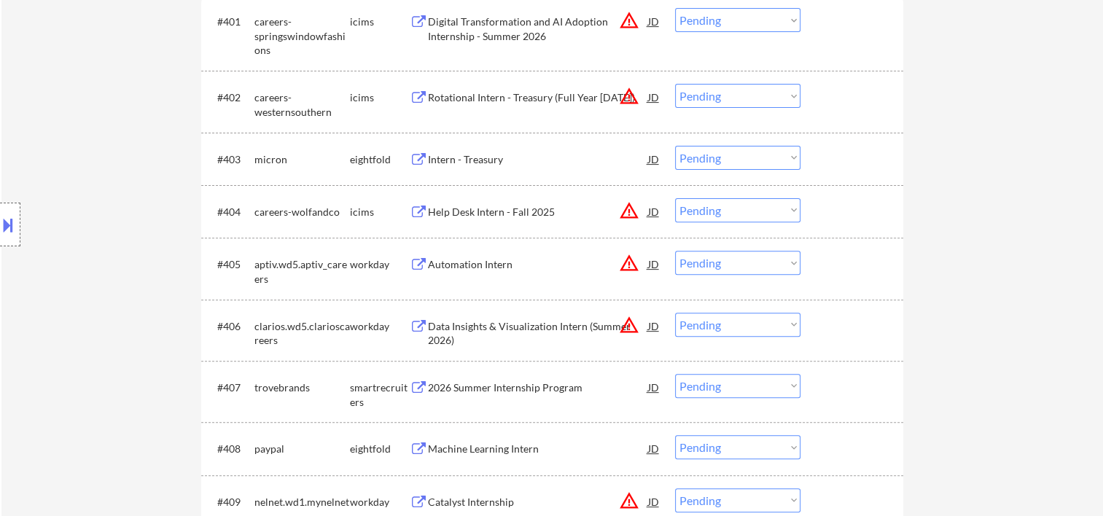
scroll to position [729, 0]
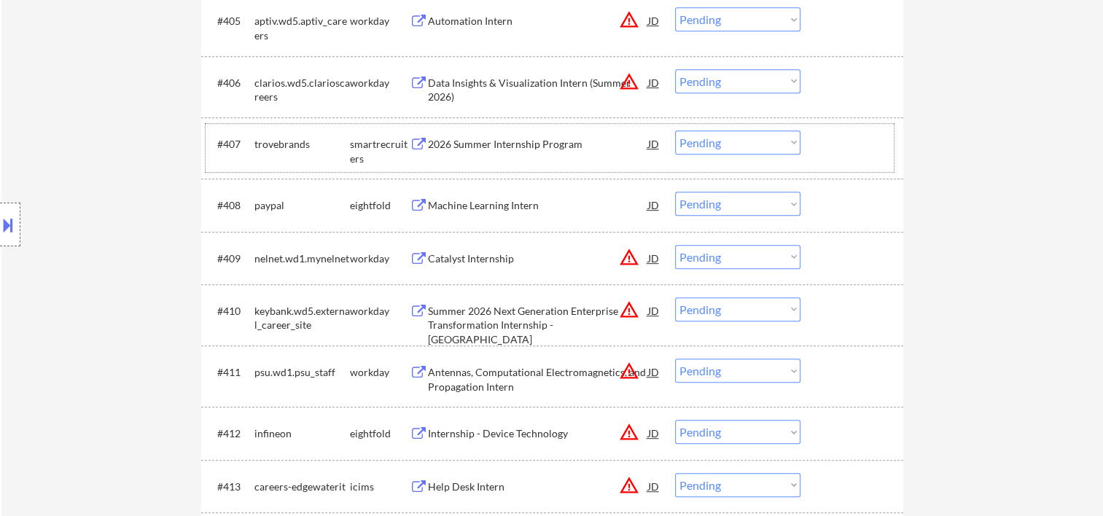
click at [847, 144] on div at bounding box center [854, 144] width 64 height 26
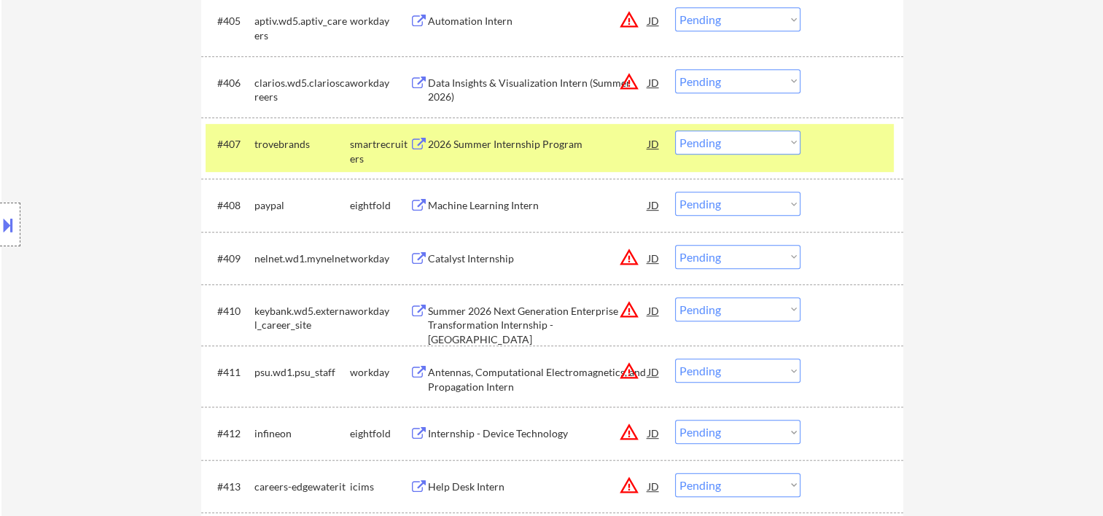
click at [486, 154] on div "2026 Summer Internship Program" at bounding box center [538, 144] width 220 height 26
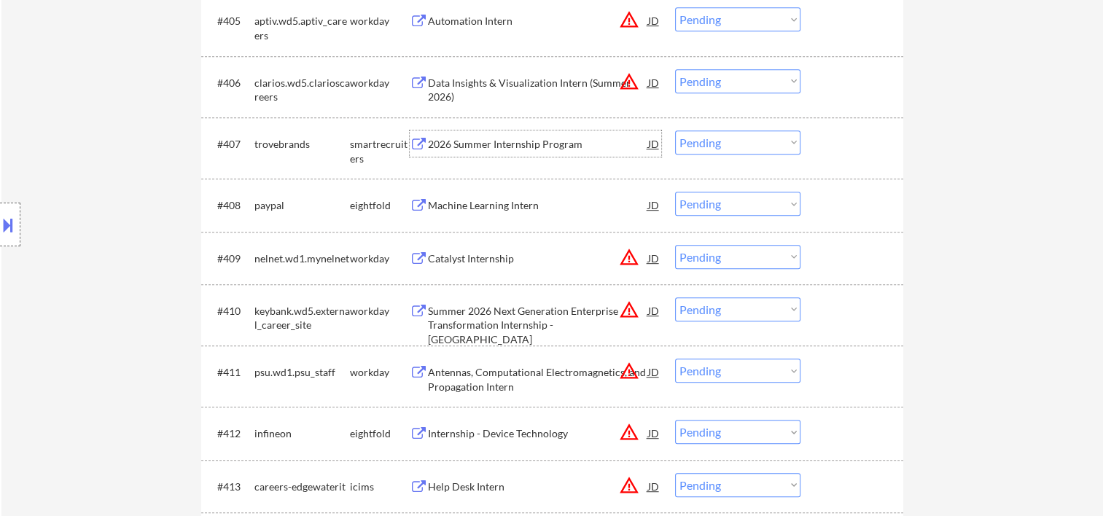
click at [823, 140] on div at bounding box center [854, 144] width 64 height 26
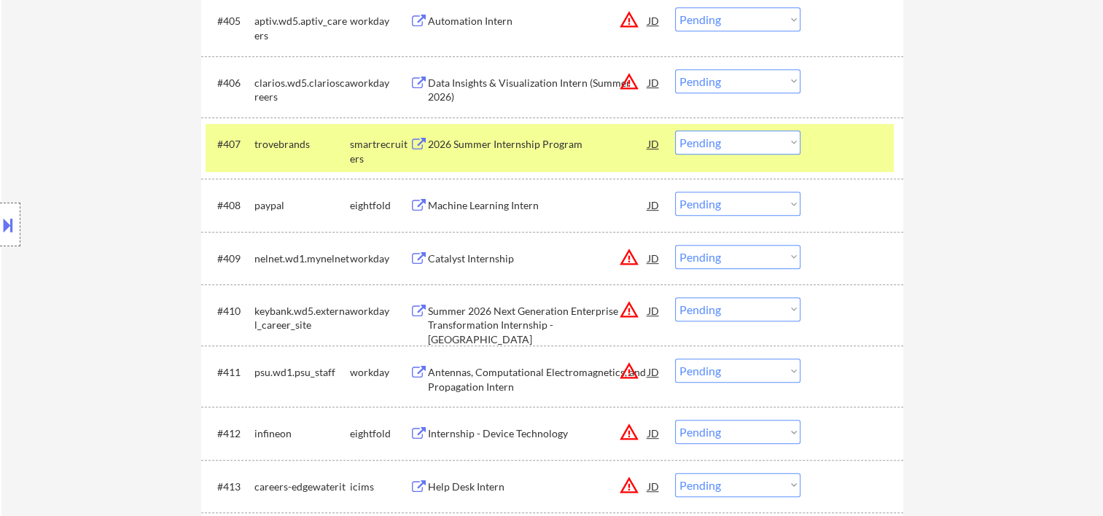
click at [788, 143] on select "Choose an option... Pending Applied Excluded (Questions) Excluded (Expired) Exc…" at bounding box center [737, 143] width 125 height 24
click at [675, 131] on select "Choose an option... Pending Applied Excluded (Questions) Excluded (Expired) Exc…" at bounding box center [737, 143] width 125 height 24
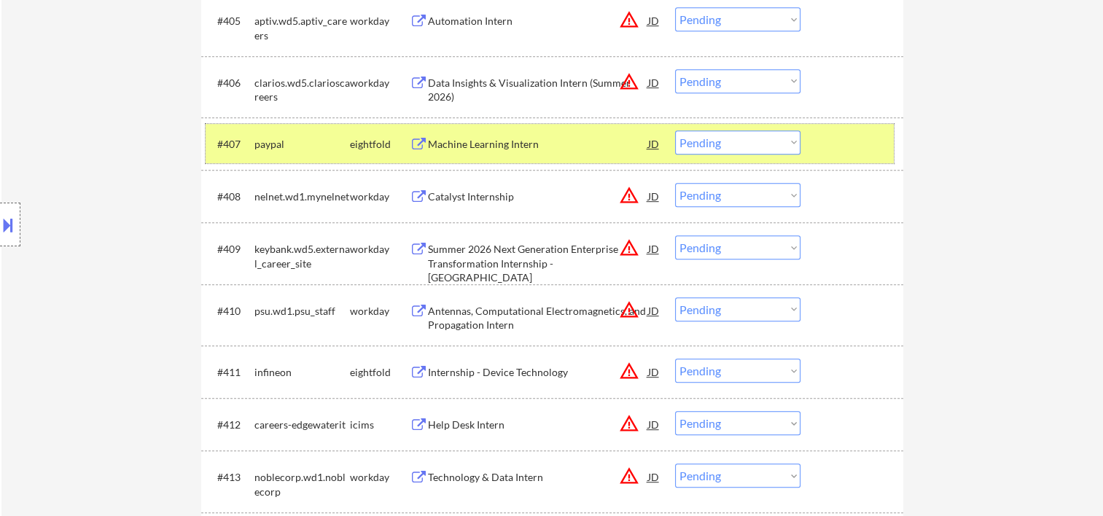
click at [855, 143] on div at bounding box center [854, 144] width 64 height 26
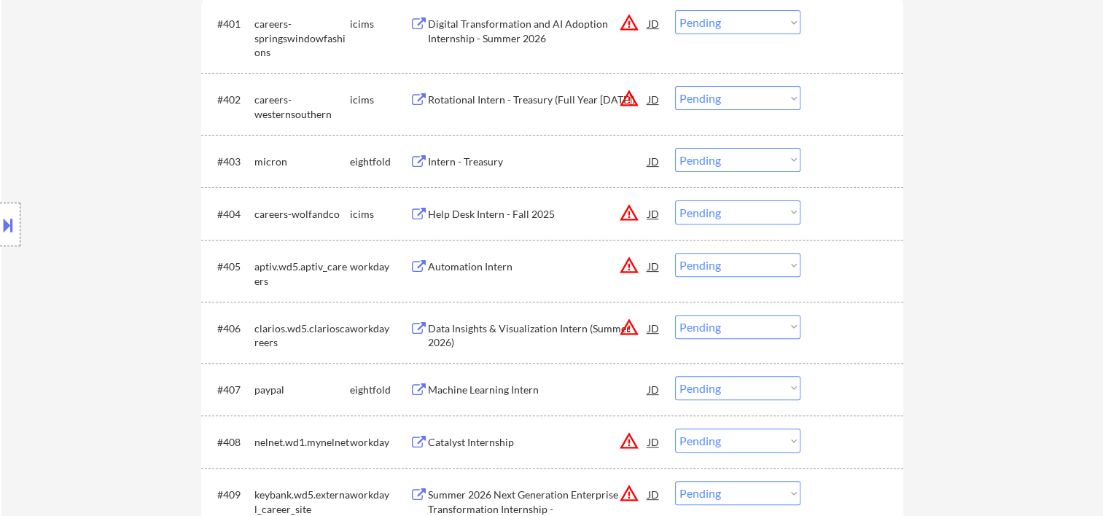
scroll to position [486, 0]
drag, startPoint x: 839, startPoint y: 268, endPoint x: 727, endPoint y: 263, distance: 111.7
click at [839, 268] on div at bounding box center [854, 264] width 64 height 26
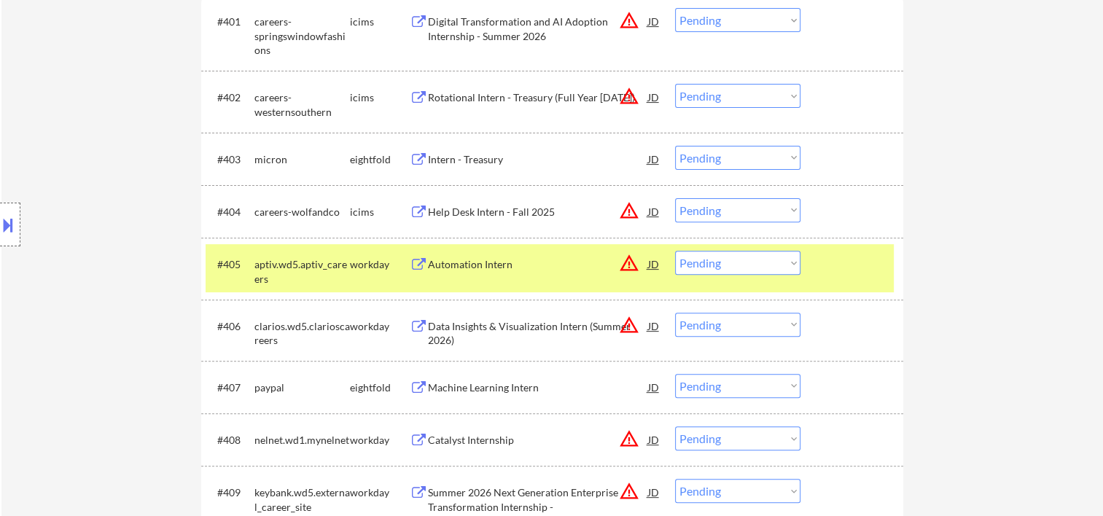
click at [539, 273] on div "Automation Intern" at bounding box center [538, 264] width 220 height 26
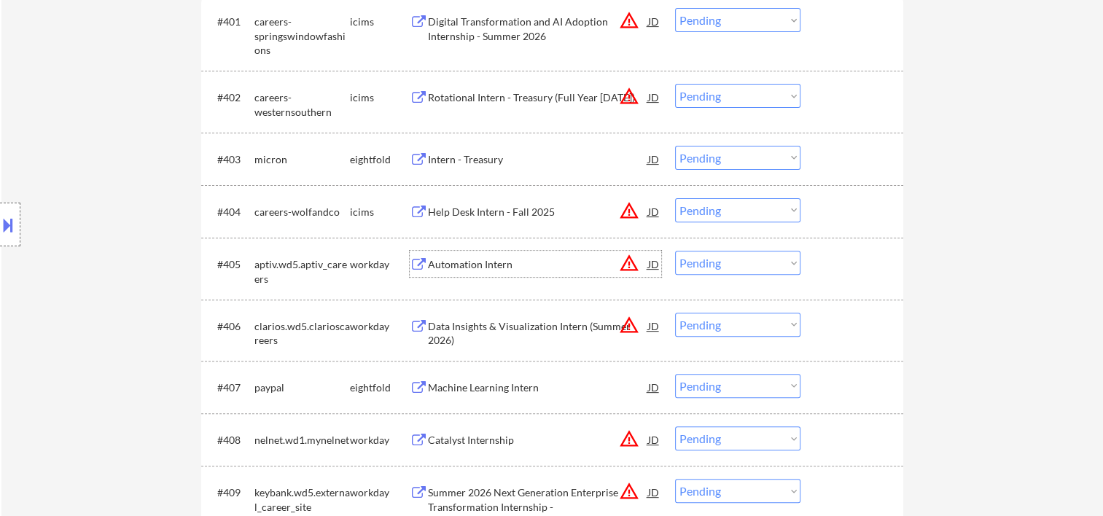
click at [872, 258] on div at bounding box center [854, 264] width 64 height 26
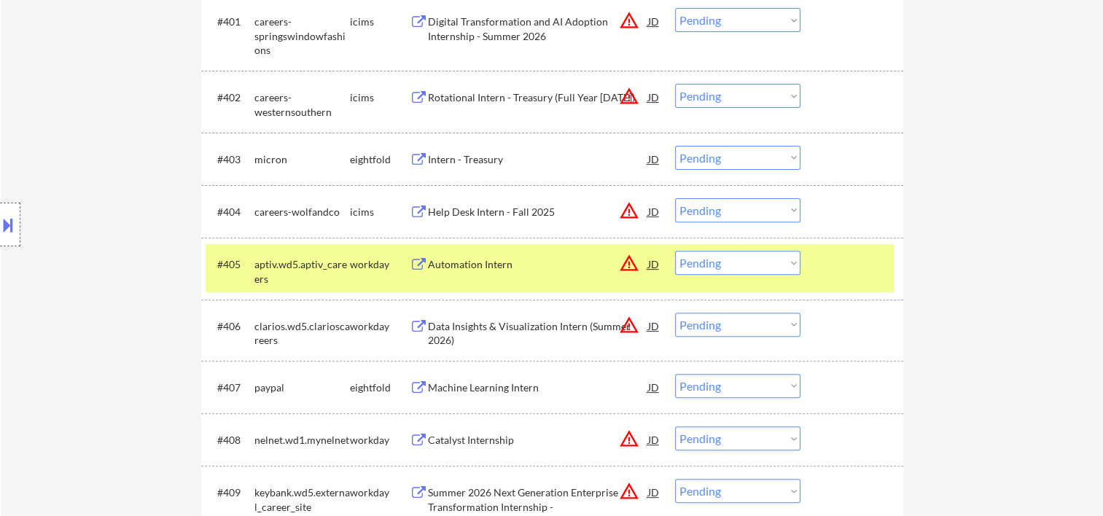
click at [774, 265] on select "Choose an option... Pending Applied Excluded (Questions) Excluded (Expired) Exc…" at bounding box center [737, 263] width 125 height 24
click at [675, 251] on select "Choose an option... Pending Applied Excluded (Questions) Excluded (Expired) Exc…" at bounding box center [737, 263] width 125 height 24
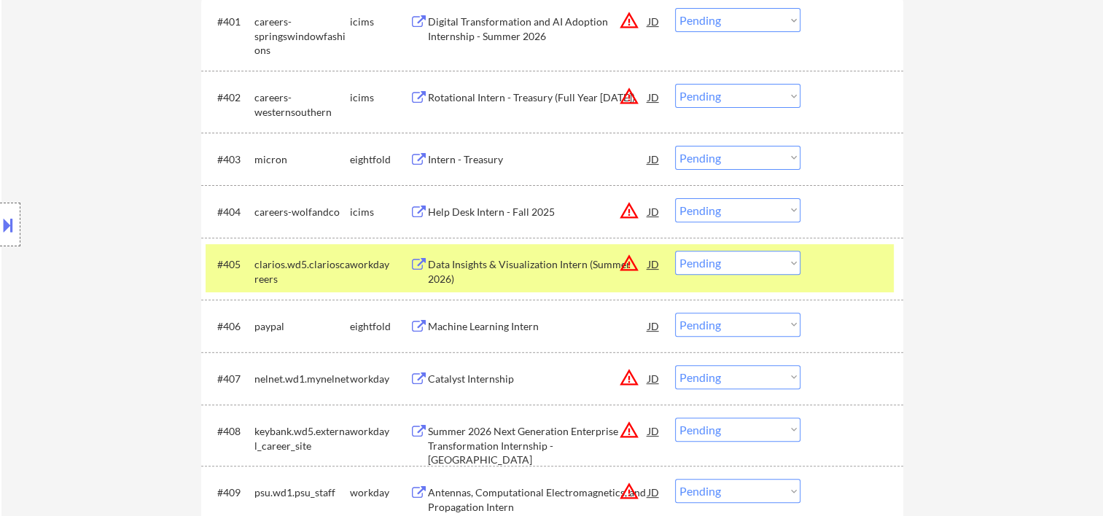
click at [845, 271] on div at bounding box center [854, 264] width 64 height 26
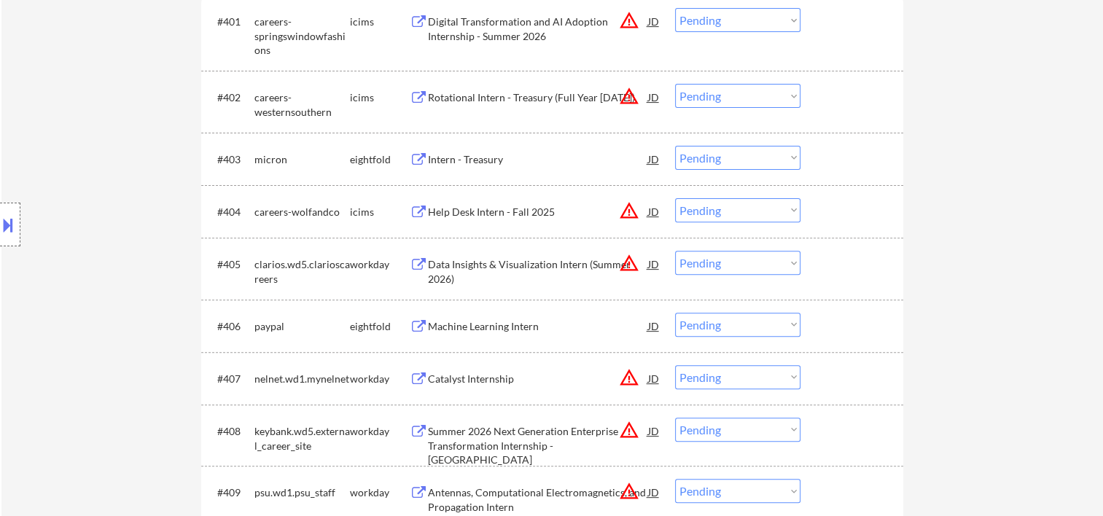
scroll to position [0, 0]
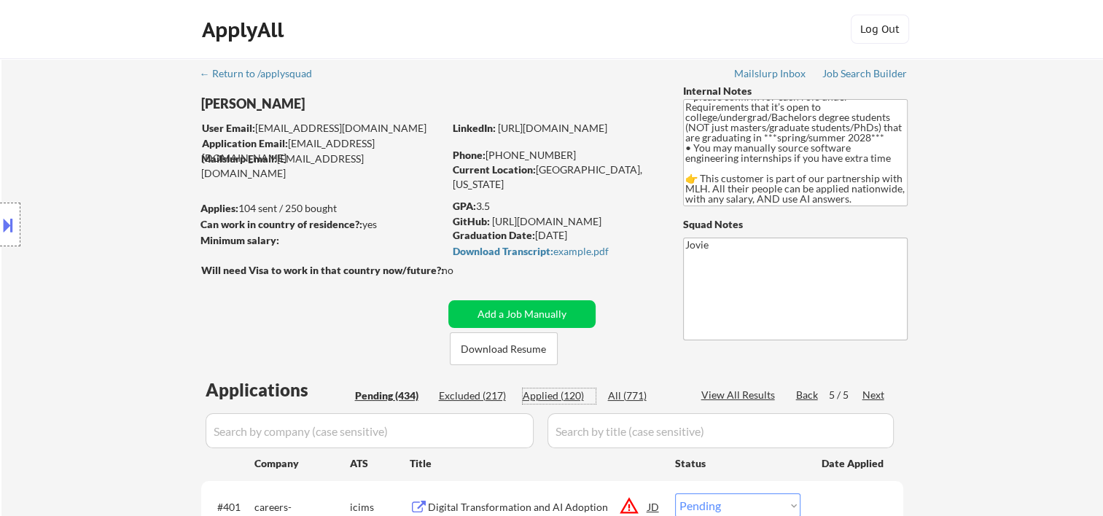
click at [551, 395] on div "Applied (120)" at bounding box center [559, 396] width 73 height 15
click at [408, 391] on div "Pending (434)" at bounding box center [391, 396] width 73 height 15
click at [864, 397] on div "Next" at bounding box center [874, 395] width 23 height 15
click at [866, 395] on div "Next" at bounding box center [874, 395] width 23 height 15
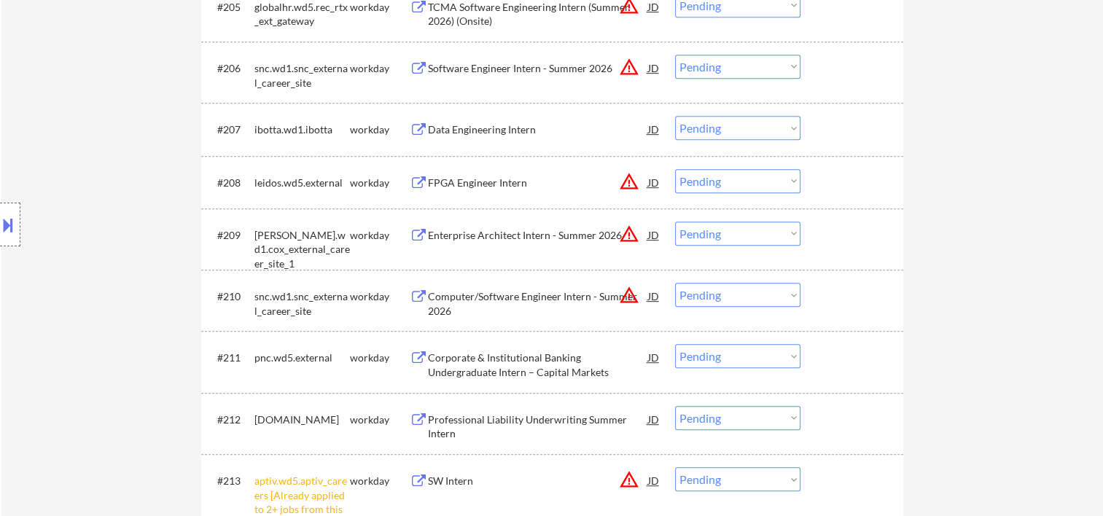
scroll to position [972, 0]
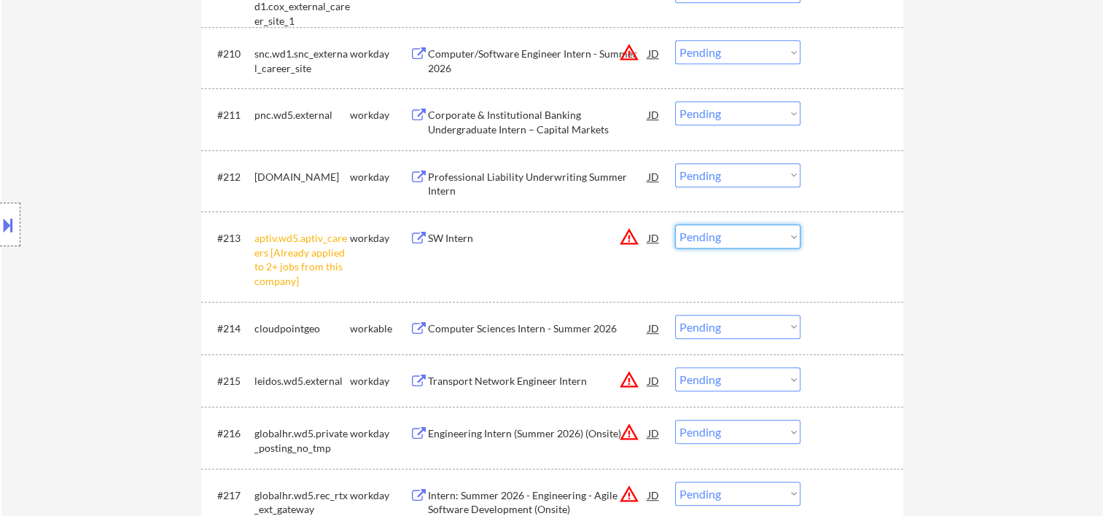
click at [791, 237] on select "Choose an option... Pending Applied Excluded (Questions) Excluded (Expired) Exc…" at bounding box center [737, 237] width 125 height 24
click at [675, 225] on select "Choose an option... Pending Applied Excluded (Questions) Excluded (Expired) Exc…" at bounding box center [737, 237] width 125 height 24
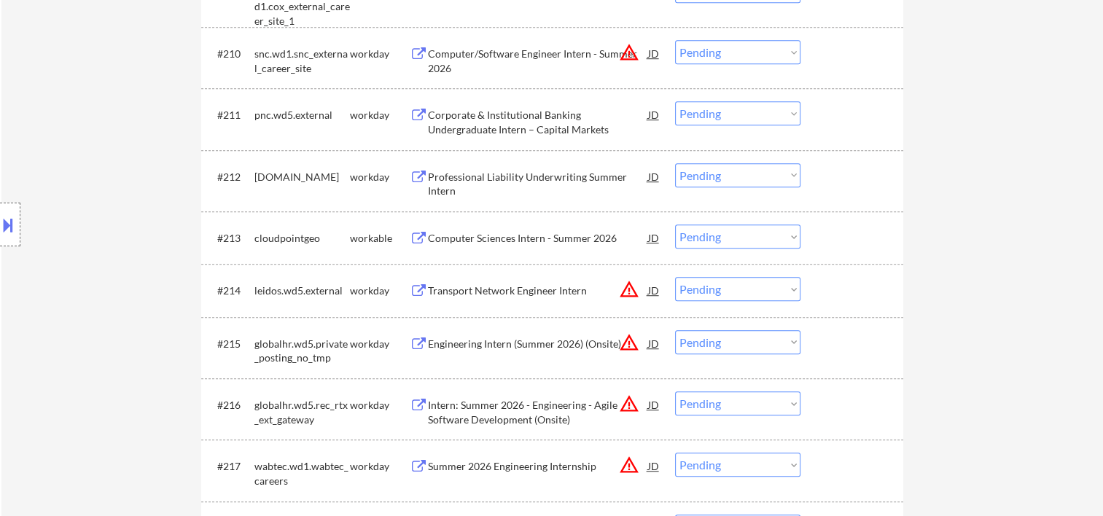
click at [817, 236] on div "#213 cloudpointgeo workable Computer Sciences Intern - Summer 2026 JD warning_a…" at bounding box center [550, 237] width 688 height 39
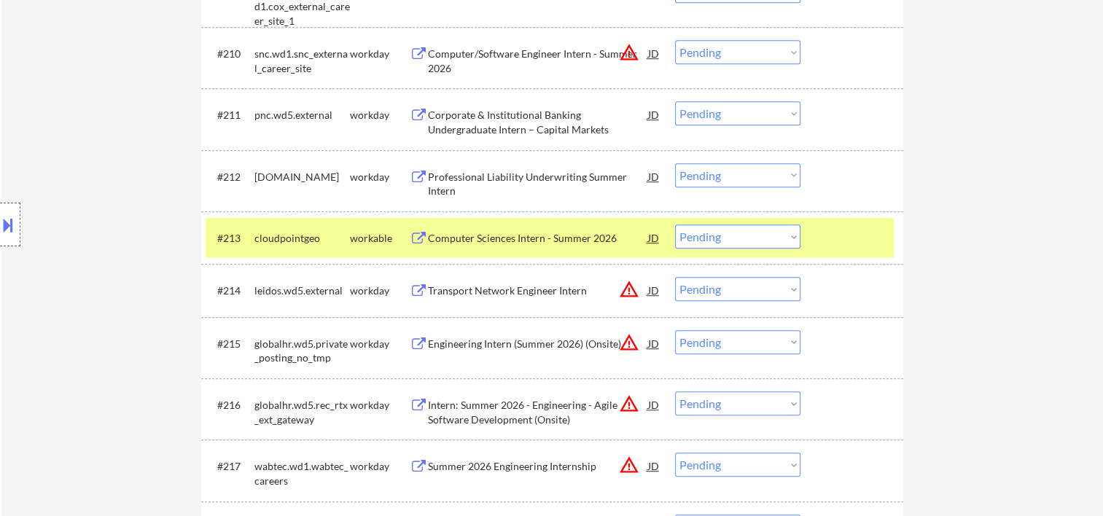
click at [473, 244] on div "Computer Sciences Intern - Summer 2026" at bounding box center [538, 238] width 220 height 15
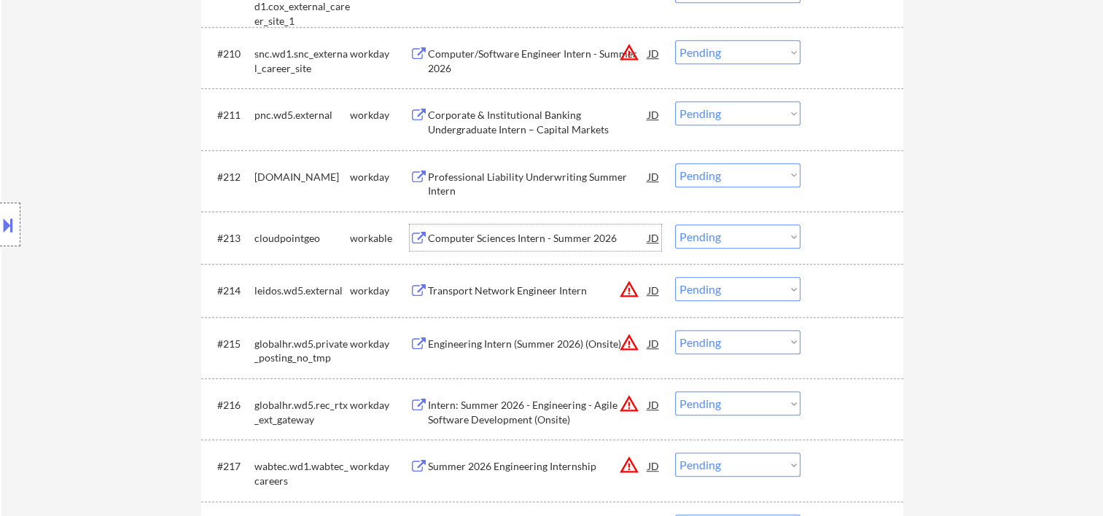
click at [831, 228] on div at bounding box center [854, 238] width 64 height 26
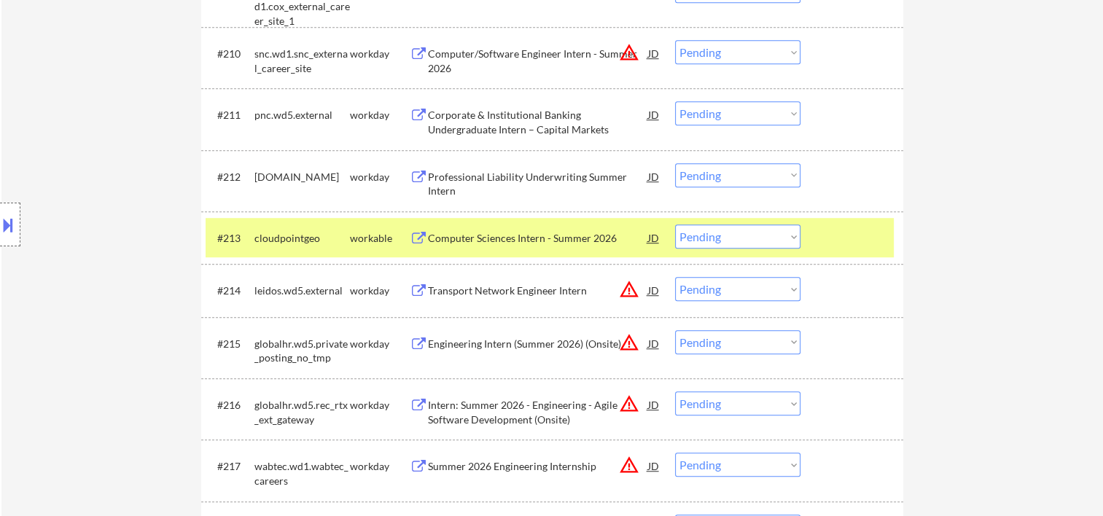
click at [772, 241] on select "Choose an option... Pending Applied Excluded (Questions) Excluded (Expired) Exc…" at bounding box center [737, 237] width 125 height 24
click at [675, 225] on select "Choose an option... Pending Applied Excluded (Questions) Excluded (Expired) Exc…" at bounding box center [737, 237] width 125 height 24
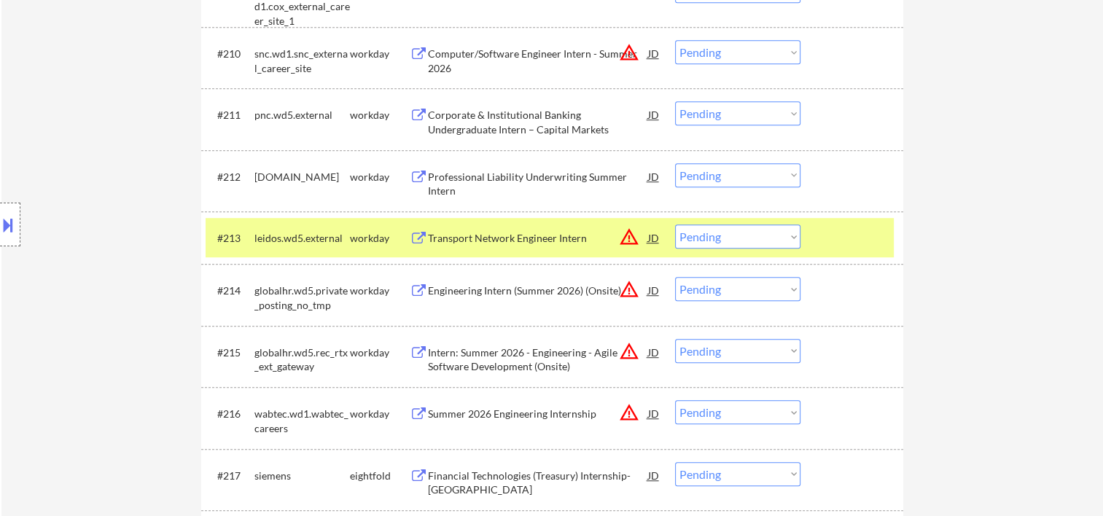
click at [844, 239] on div at bounding box center [854, 238] width 64 height 26
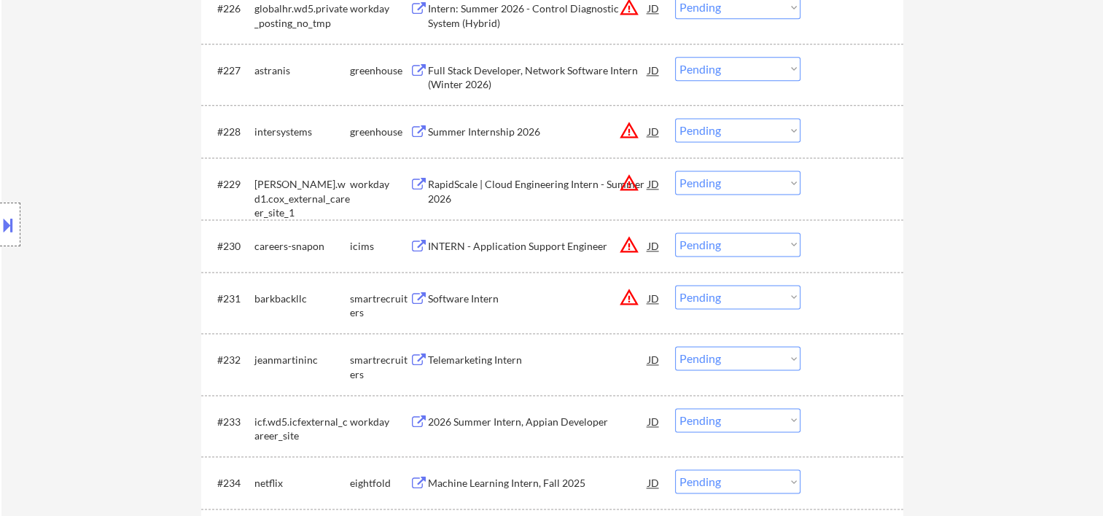
scroll to position [2188, 0]
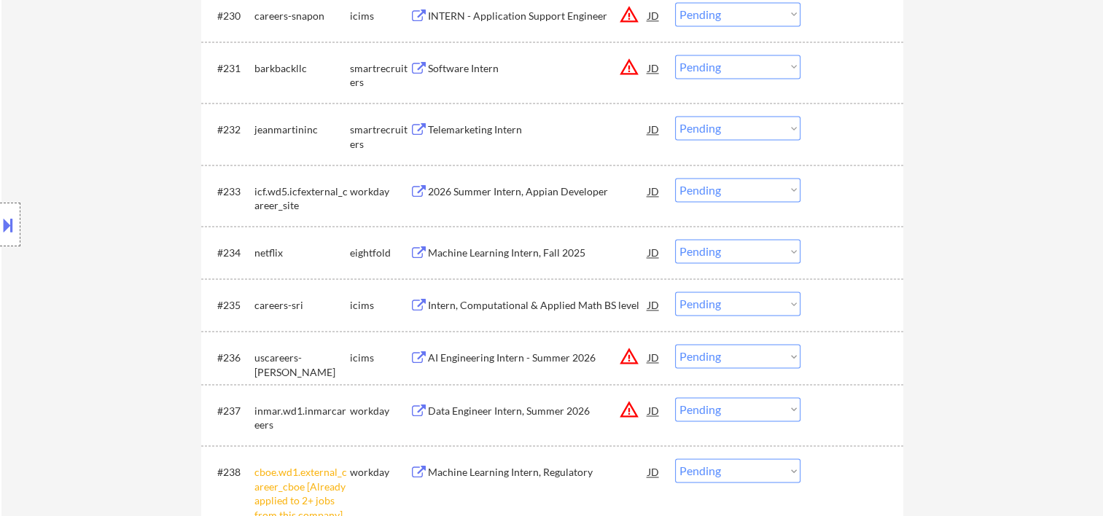
click at [840, 117] on div at bounding box center [854, 129] width 64 height 26
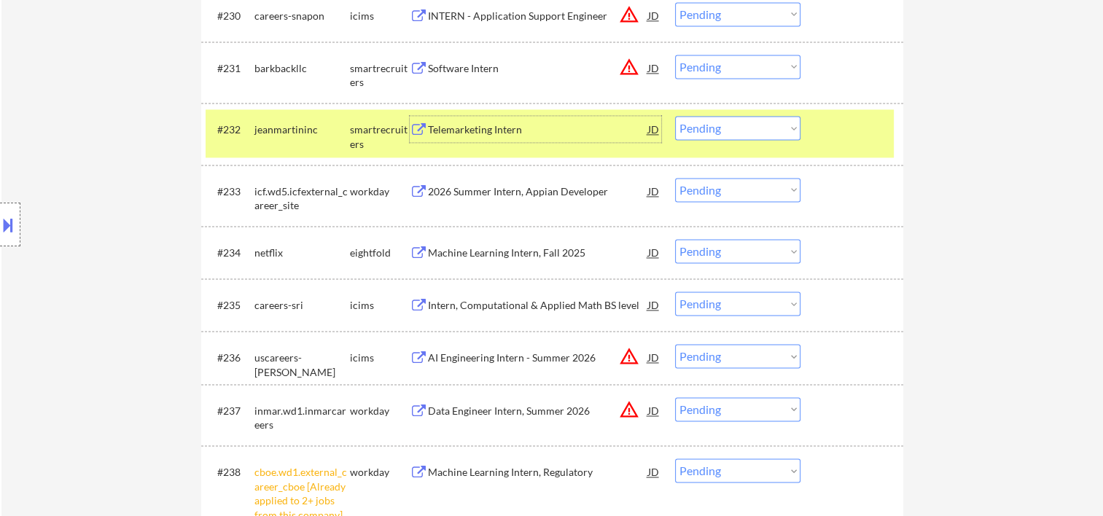
click at [559, 140] on div "Telemarketing Intern" at bounding box center [538, 129] width 220 height 26
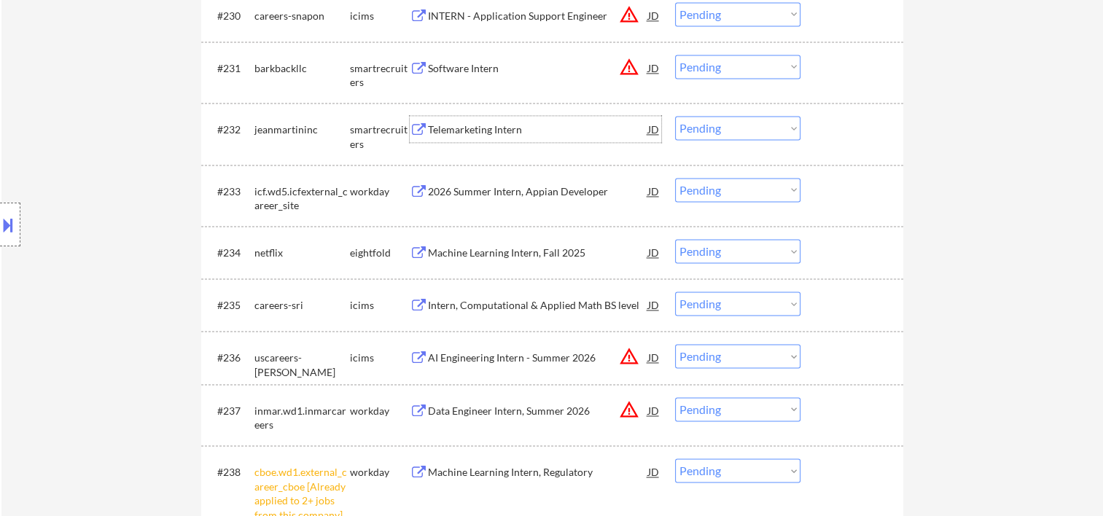
click at [849, 129] on div at bounding box center [854, 129] width 64 height 26
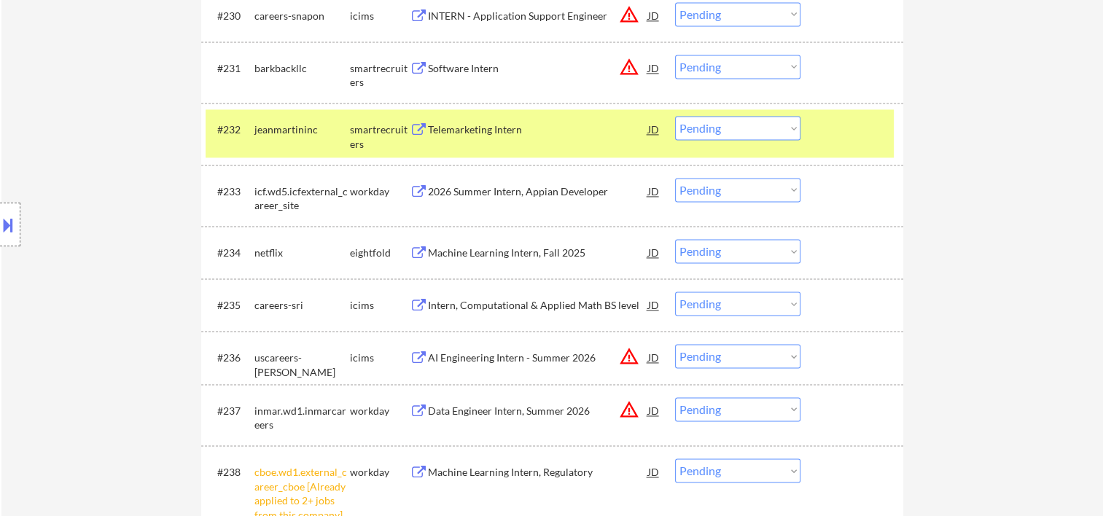
click at [789, 125] on select "Choose an option... Pending Applied Excluded (Questions) Excluded (Expired) Exc…" at bounding box center [737, 128] width 125 height 24
click at [675, 116] on select "Choose an option... Pending Applied Excluded (Questions) Excluded (Expired) Exc…" at bounding box center [737, 128] width 125 height 24
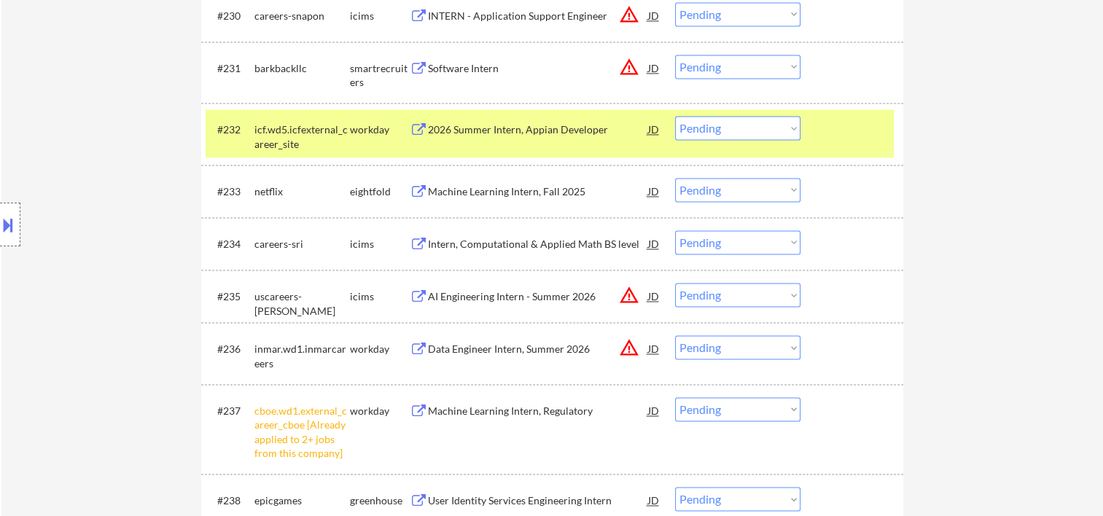
click at [851, 128] on div at bounding box center [854, 129] width 64 height 26
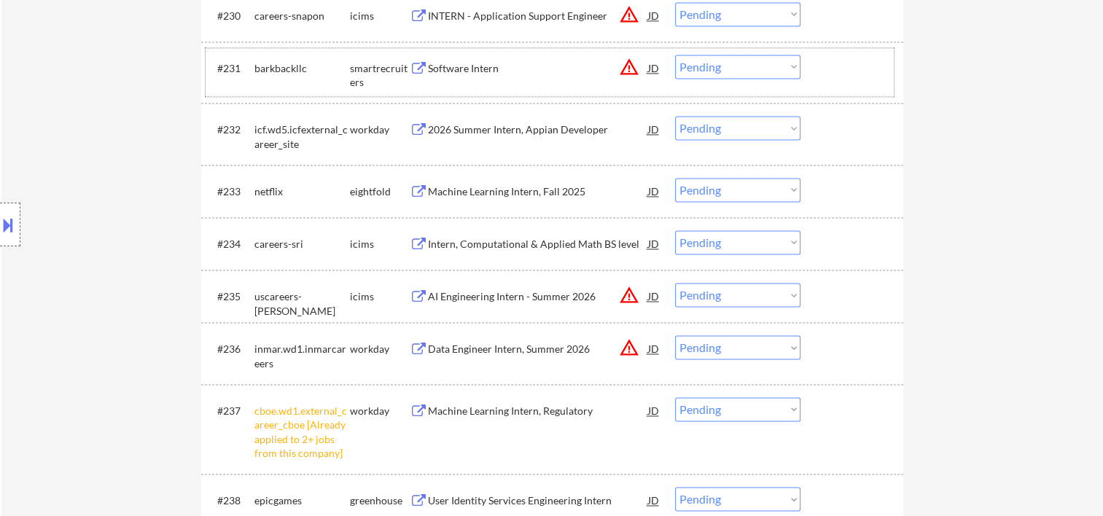
click at [849, 61] on div at bounding box center [854, 68] width 64 height 26
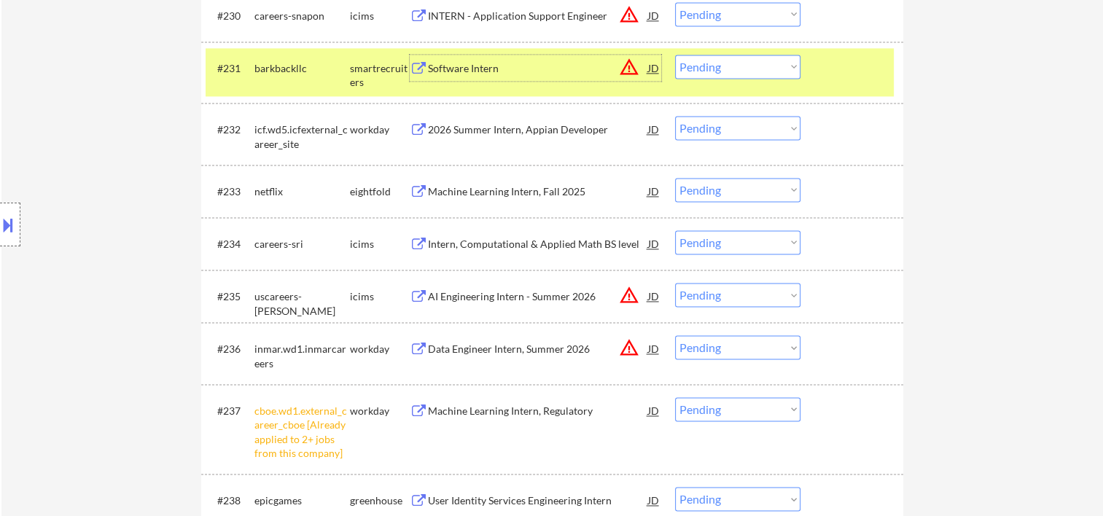
click at [550, 72] on div "Software Intern" at bounding box center [538, 68] width 220 height 15
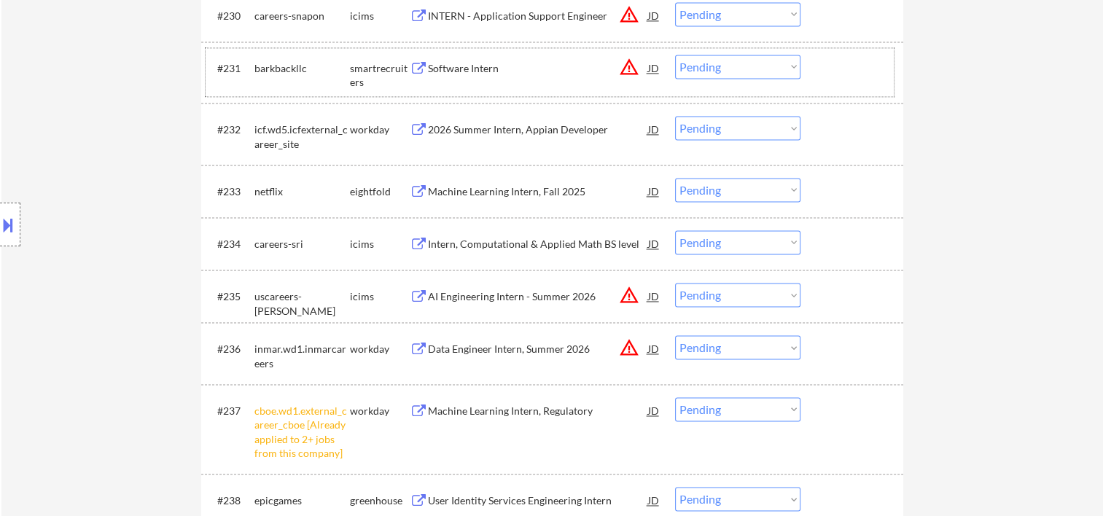
click at [855, 76] on div at bounding box center [854, 68] width 64 height 26
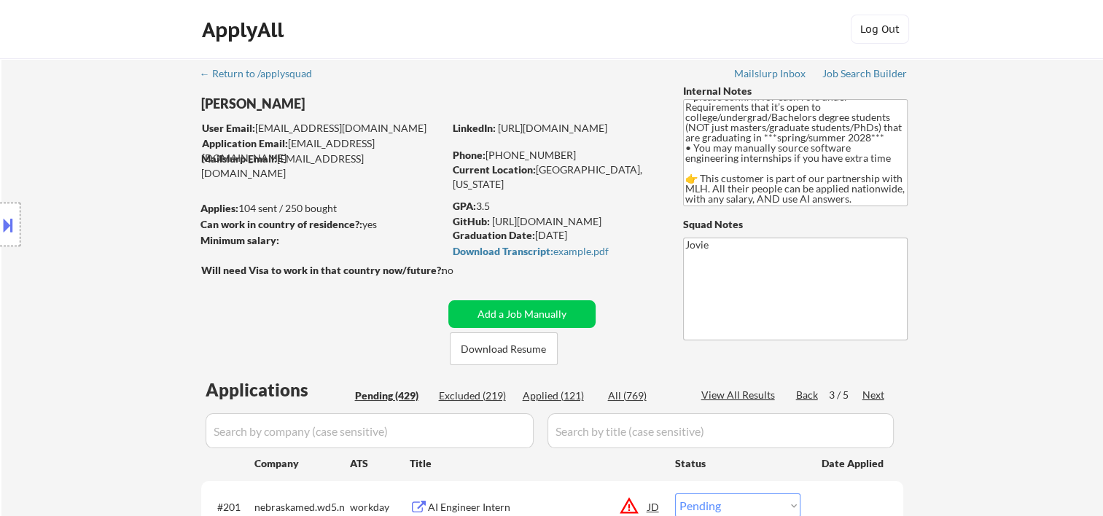
scroll to position [1945, 0]
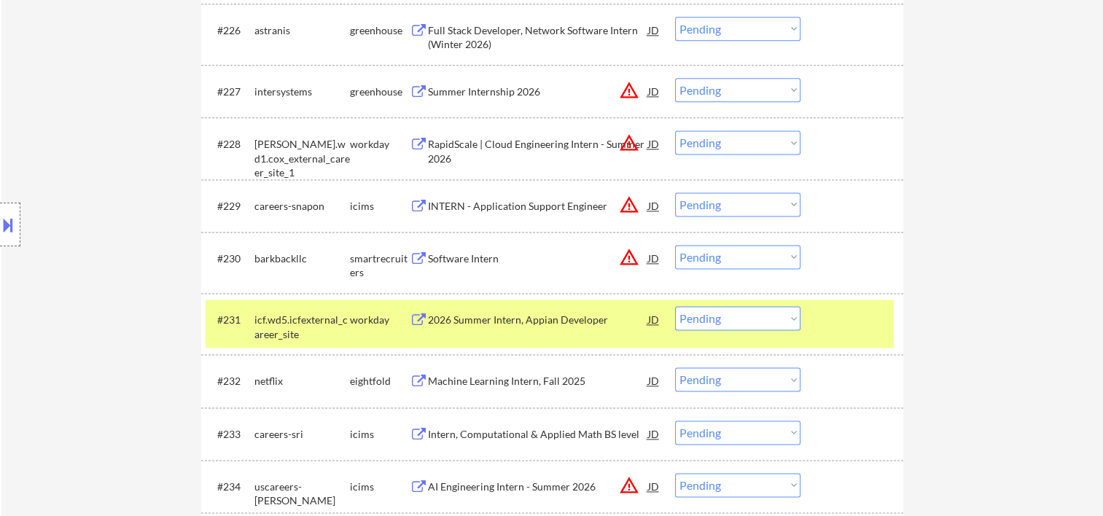
click at [823, 320] on div at bounding box center [854, 319] width 64 height 26
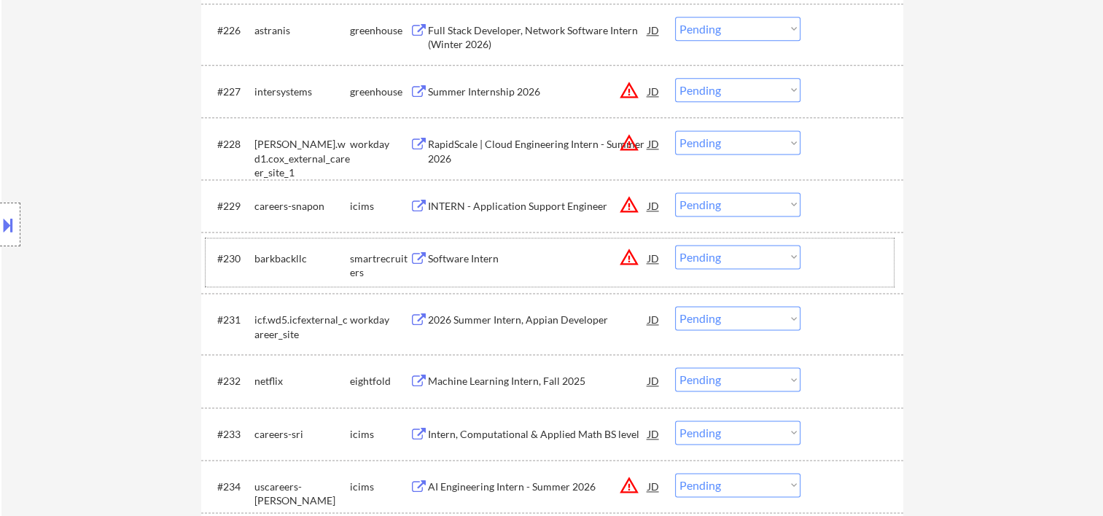
click at [833, 257] on div at bounding box center [854, 258] width 64 height 26
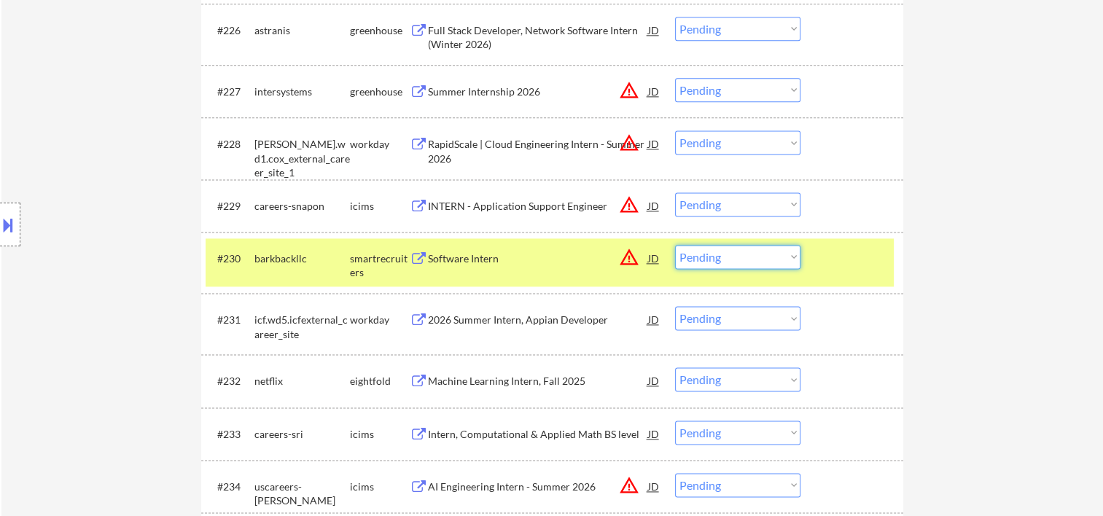
click at [790, 260] on select "Choose an option... Pending Applied Excluded (Questions) Excluded (Expired) Exc…" at bounding box center [737, 257] width 125 height 24
click at [675, 245] on select "Choose an option... Pending Applied Excluded (Questions) Excluded (Expired) Exc…" at bounding box center [737, 257] width 125 height 24
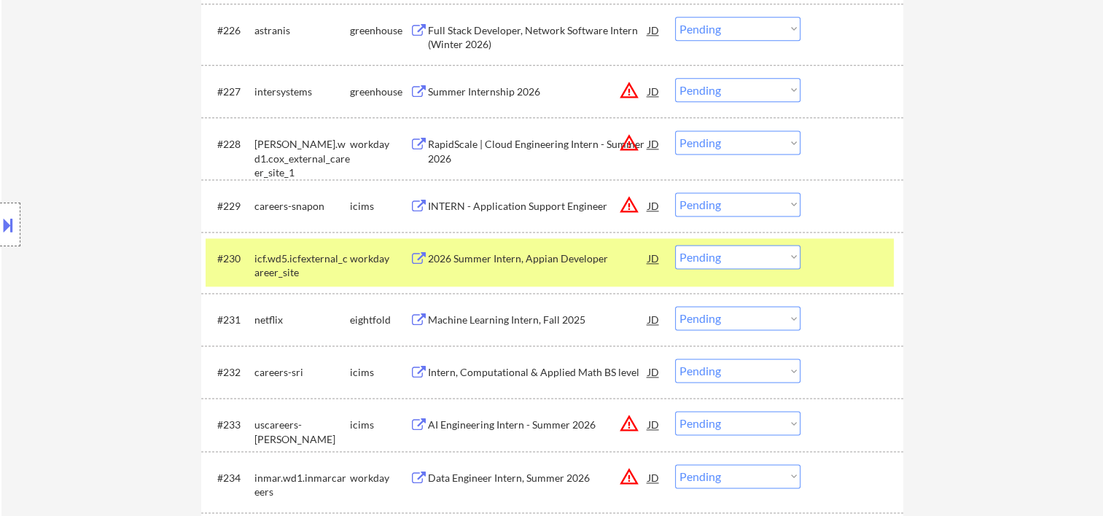
click at [842, 257] on div at bounding box center [854, 258] width 64 height 26
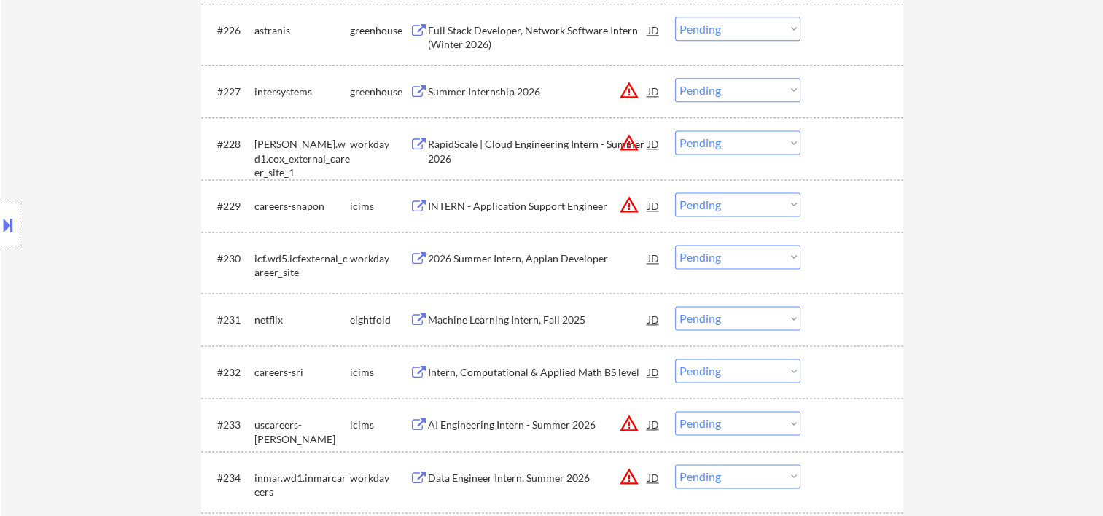
scroll to position [2188, 0]
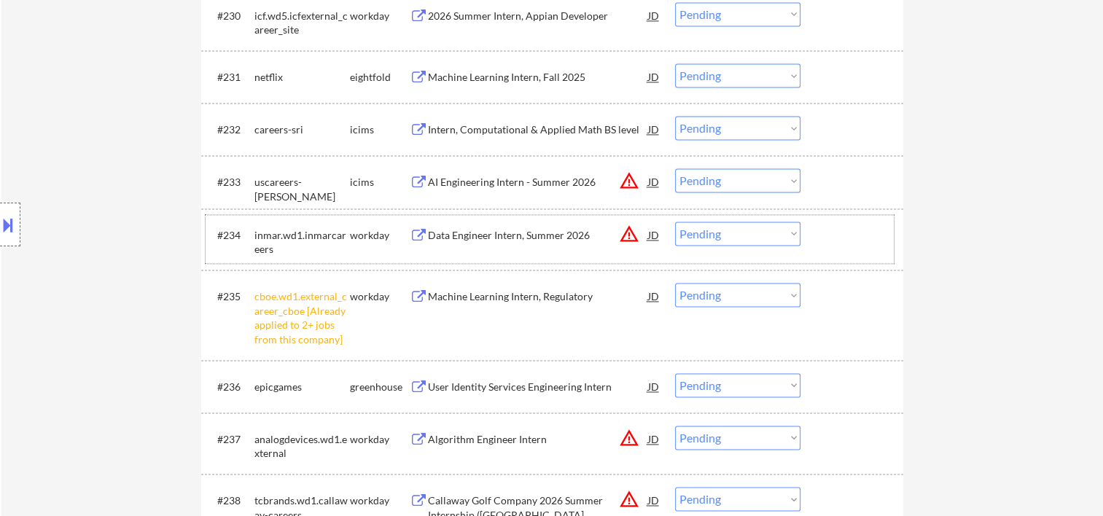
click at [852, 244] on div at bounding box center [854, 235] width 64 height 26
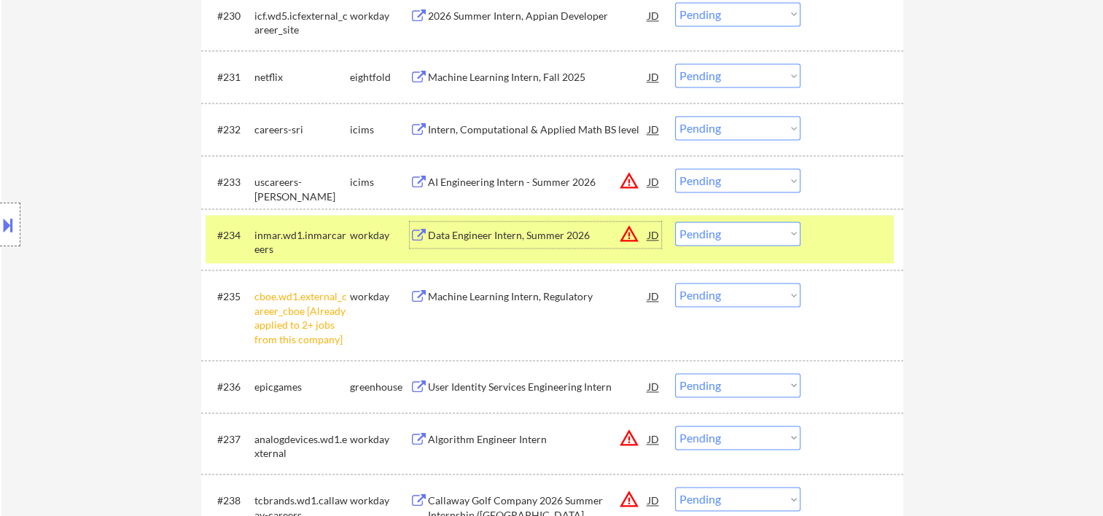
click at [484, 228] on div "Data Engineer Intern, Summer 2026" at bounding box center [538, 235] width 220 height 15
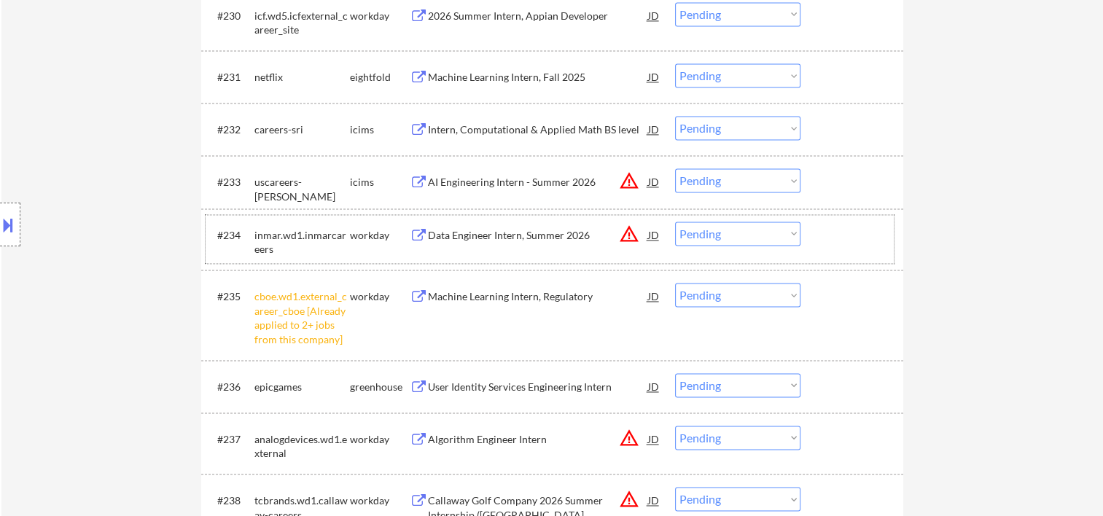
click at [829, 235] on div at bounding box center [854, 235] width 64 height 26
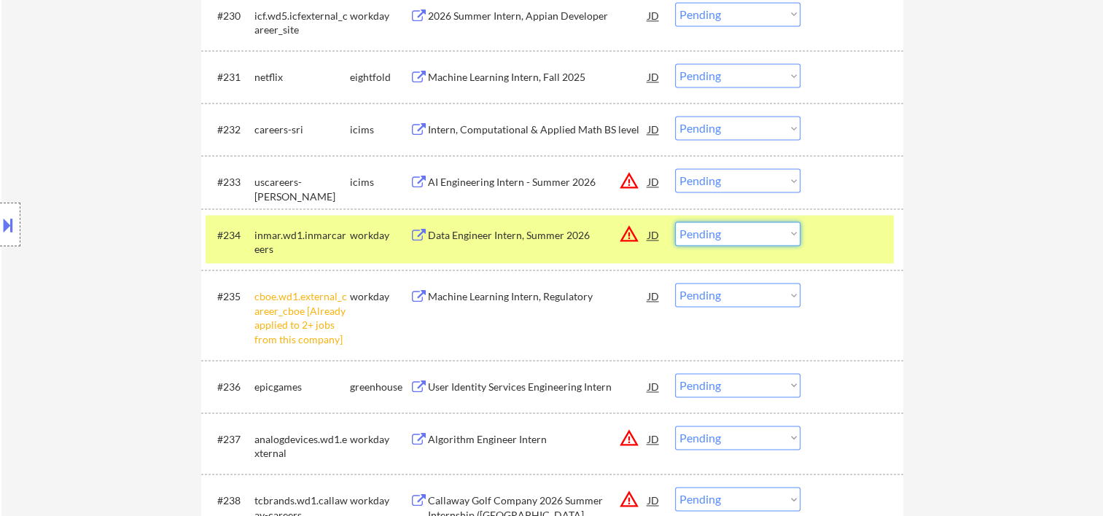
click at [789, 235] on select "Choose an option... Pending Applied Excluded (Questions) Excluded (Expired) Exc…" at bounding box center [737, 234] width 125 height 24
click at [675, 222] on select "Choose an option... Pending Applied Excluded (Questions) Excluded (Expired) Exc…" at bounding box center [737, 234] width 125 height 24
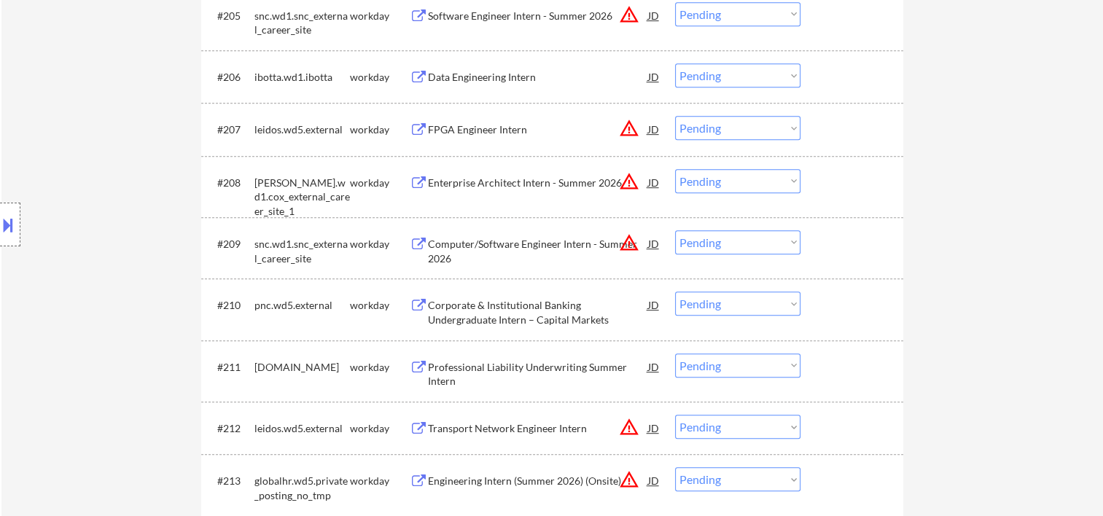
scroll to position [972, 0]
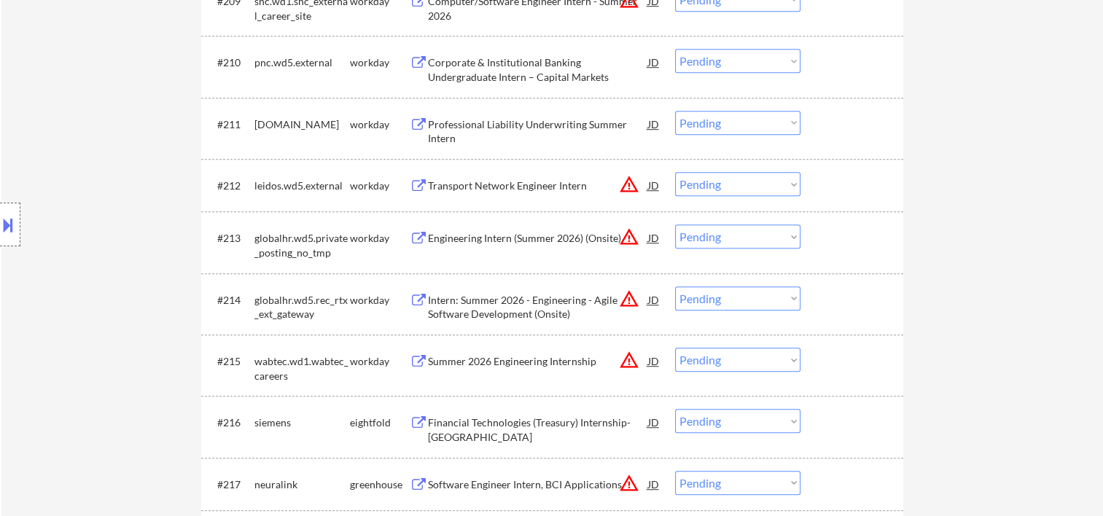
click at [833, 174] on div at bounding box center [854, 185] width 64 height 26
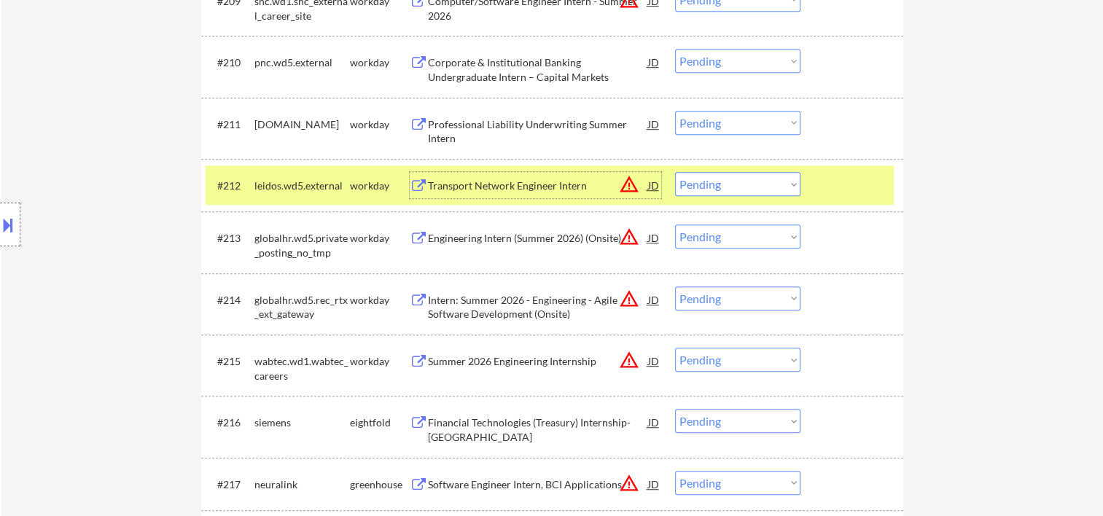
click at [516, 181] on div "Transport Network Engineer Intern" at bounding box center [538, 186] width 220 height 15
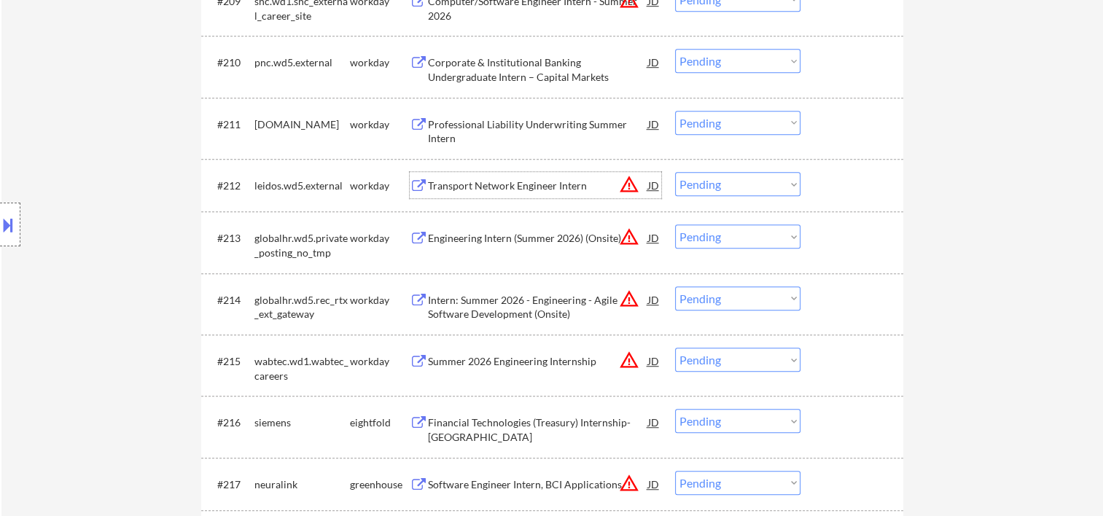
drag, startPoint x: 836, startPoint y: 171, endPoint x: 803, endPoint y: 184, distance: 36.0
click at [836, 171] on div "#212 leidos.wd5.external workday Transport Network Engineer Intern JD warning_a…" at bounding box center [550, 185] width 688 height 39
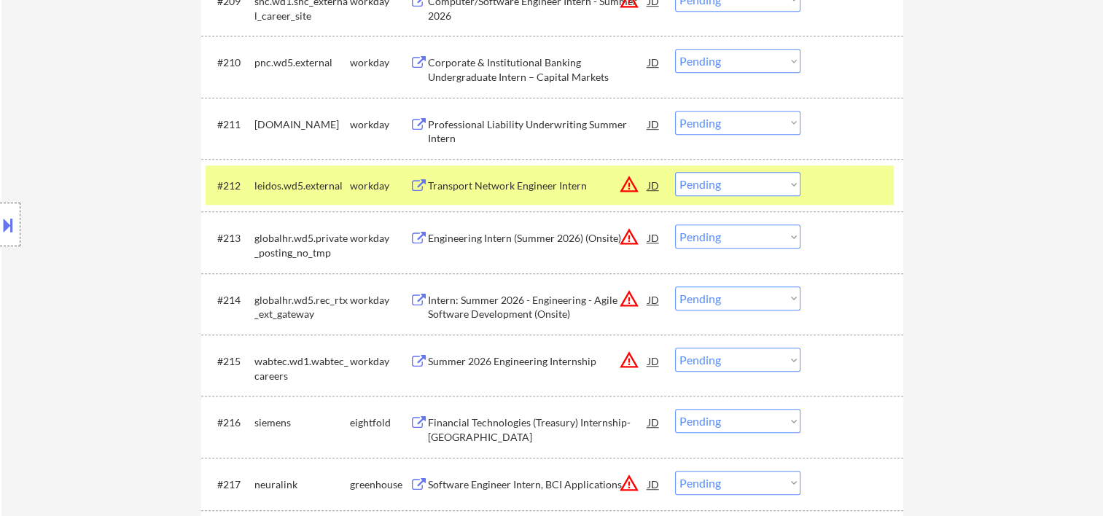
click at [788, 185] on select "Choose an option... Pending Applied Excluded (Questions) Excluded (Expired) Exc…" at bounding box center [737, 184] width 125 height 24
click at [675, 172] on select "Choose an option... Pending Applied Excluded (Questions) Excluded (Expired) Exc…" at bounding box center [737, 184] width 125 height 24
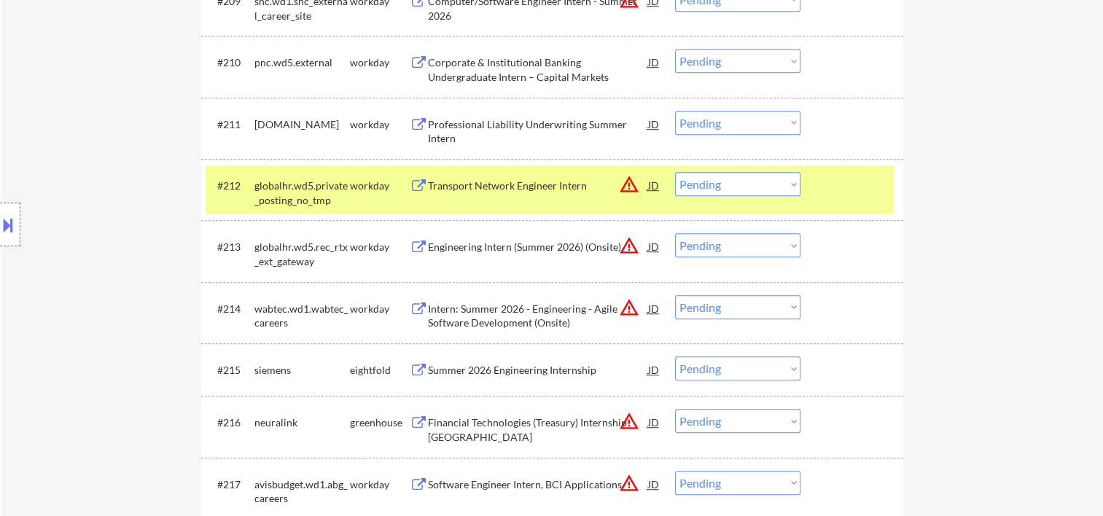
click at [849, 187] on div at bounding box center [854, 185] width 64 height 26
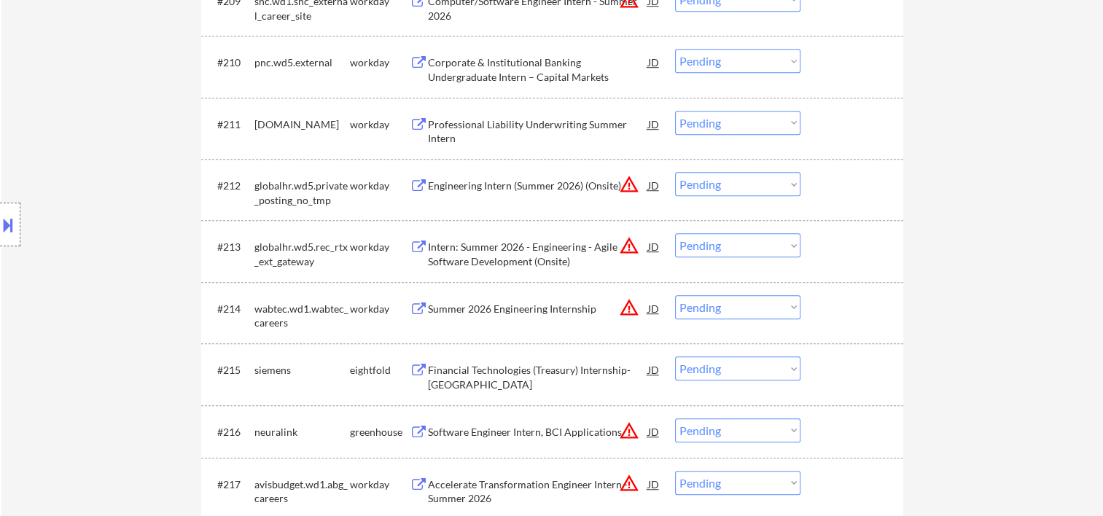
scroll to position [1215, 0]
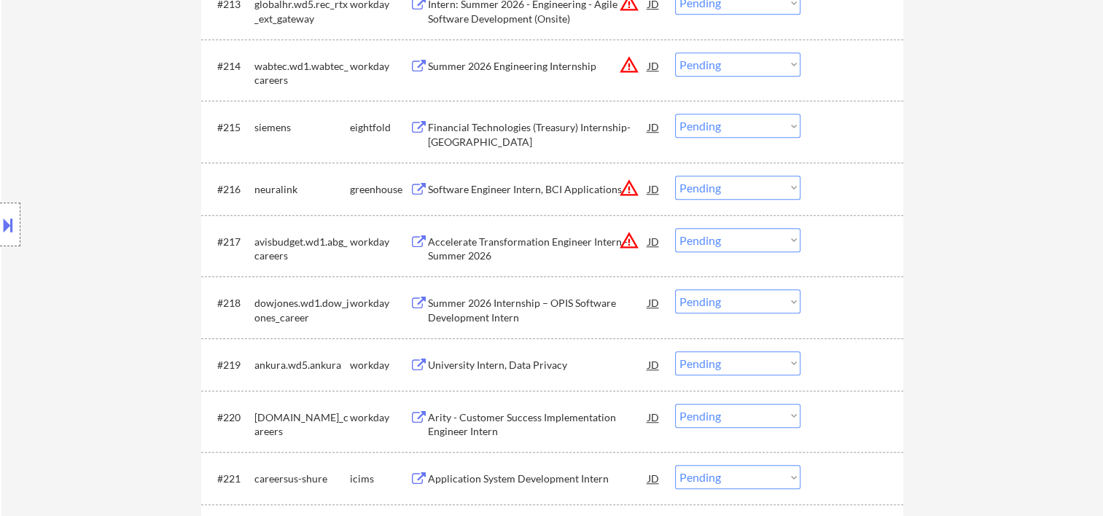
click at [853, 76] on div at bounding box center [854, 66] width 64 height 26
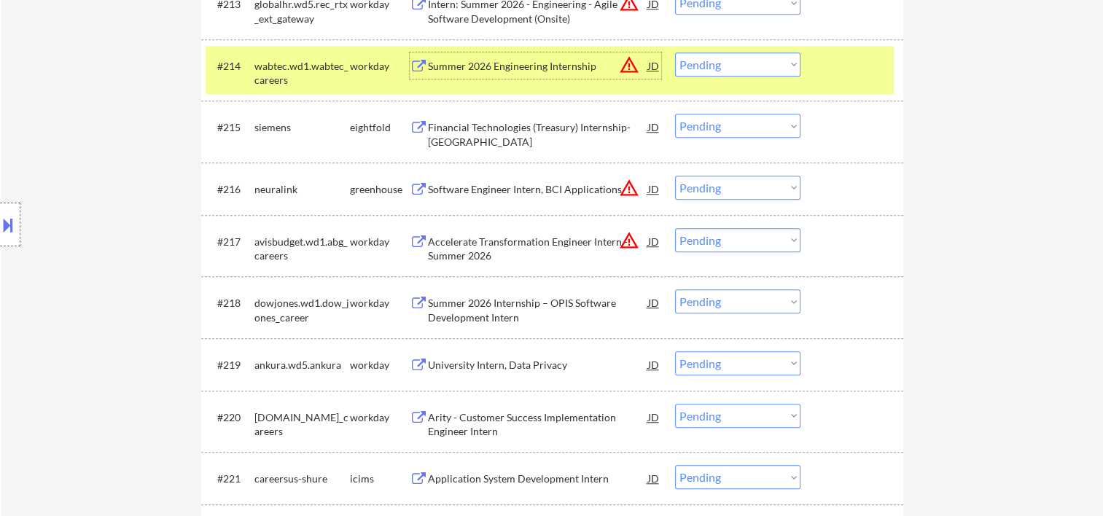
click at [556, 70] on div "Summer 2026 Engineering Internship" at bounding box center [538, 66] width 220 height 15
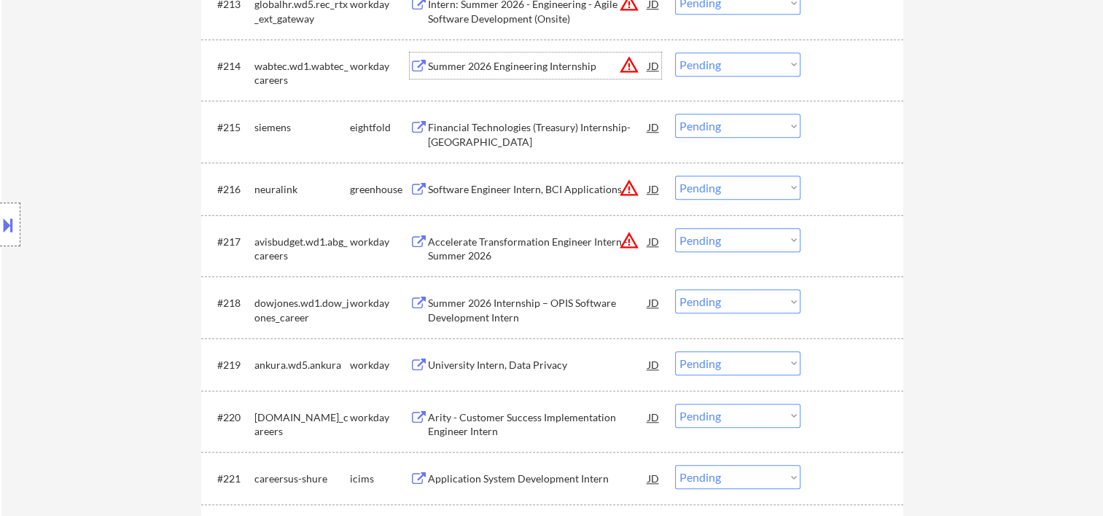
click at [871, 61] on div at bounding box center [854, 66] width 64 height 26
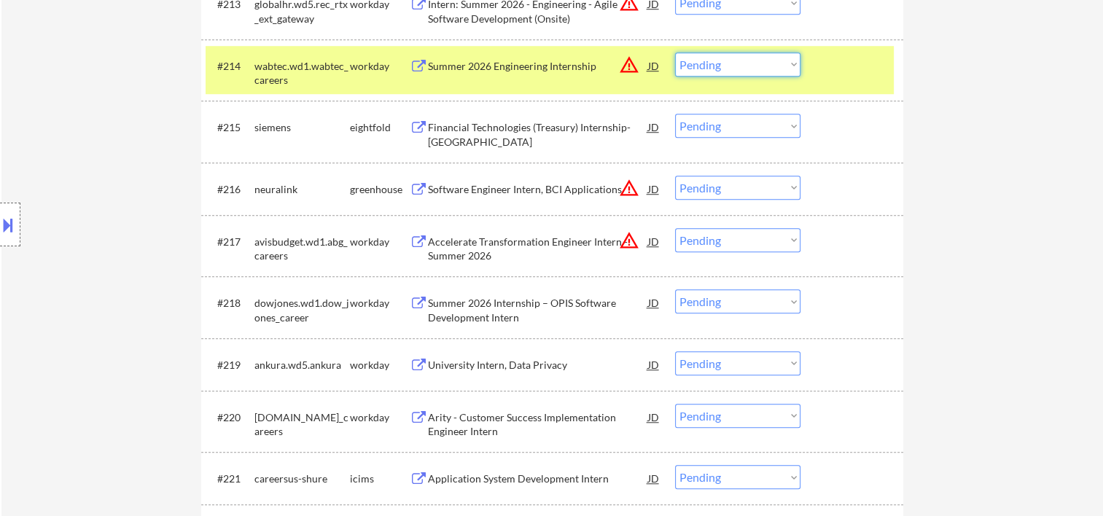
click at [791, 61] on select "Choose an option... Pending Applied Excluded (Questions) Excluded (Expired) Exc…" at bounding box center [737, 65] width 125 height 24
click at [675, 53] on select "Choose an option... Pending Applied Excluded (Questions) Excluded (Expired) Exc…" at bounding box center [737, 65] width 125 height 24
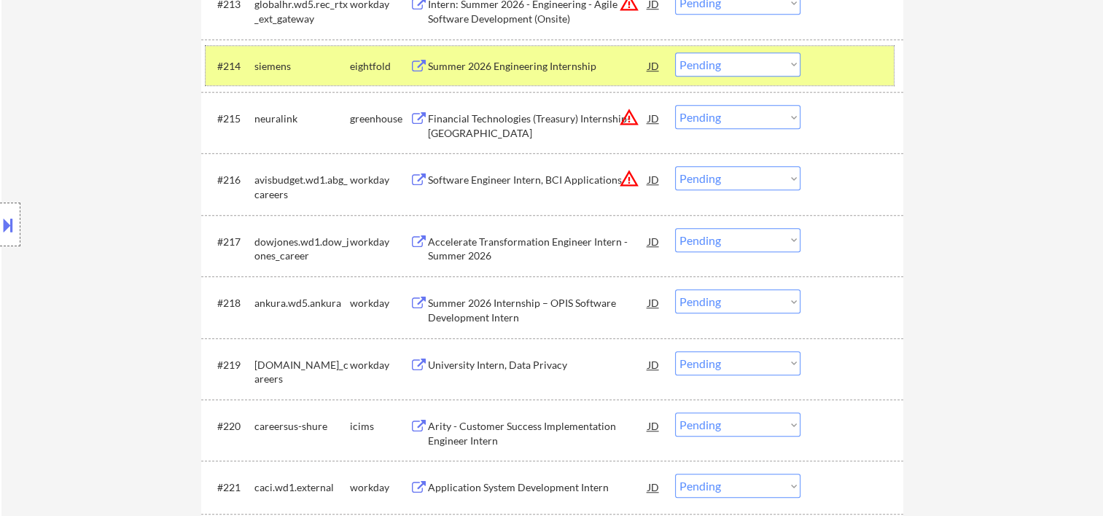
click at [825, 65] on div at bounding box center [854, 66] width 64 height 26
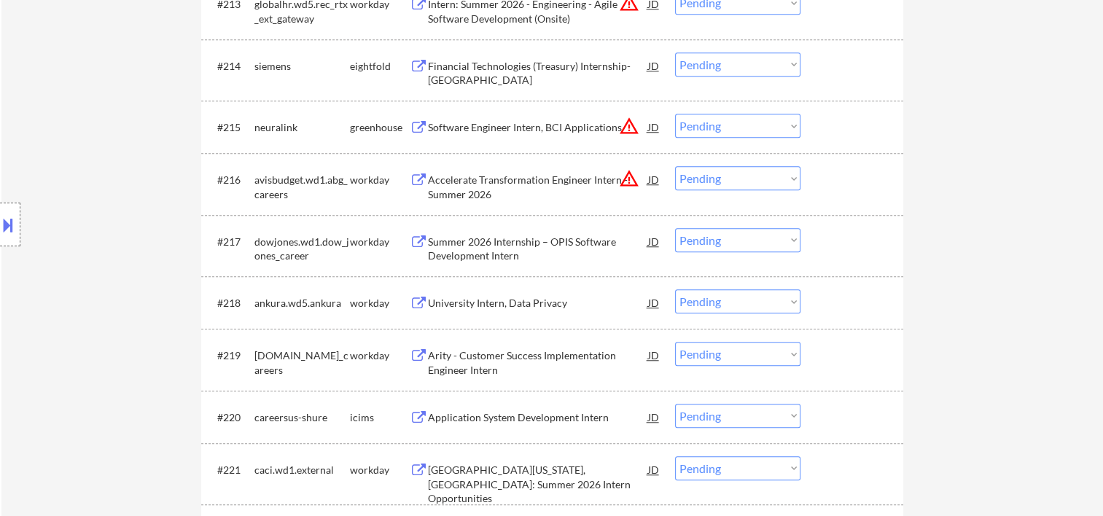
click at [855, 128] on div at bounding box center [854, 127] width 64 height 26
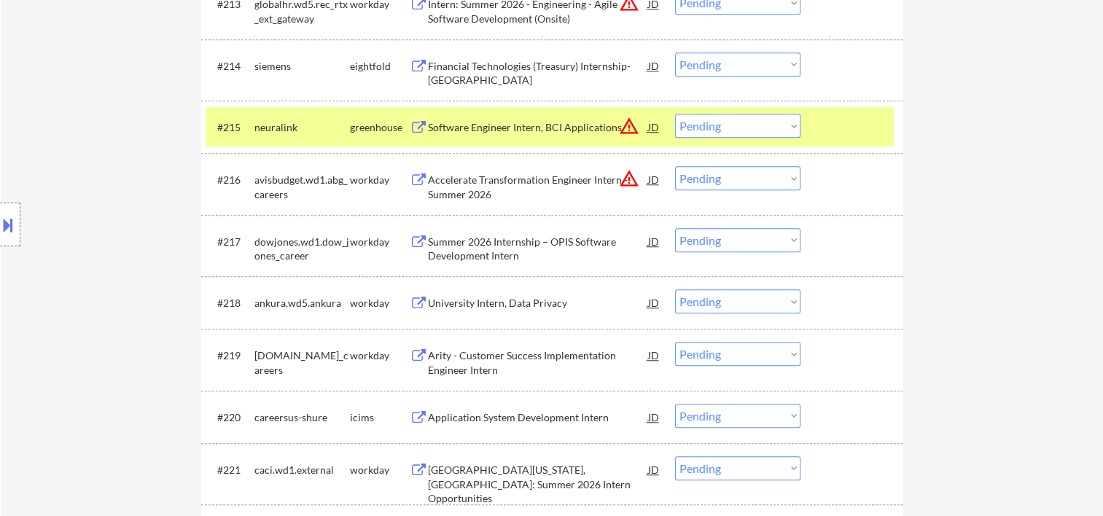
click at [532, 134] on div "Software Engineer Intern, BCI Applications" at bounding box center [538, 127] width 220 height 15
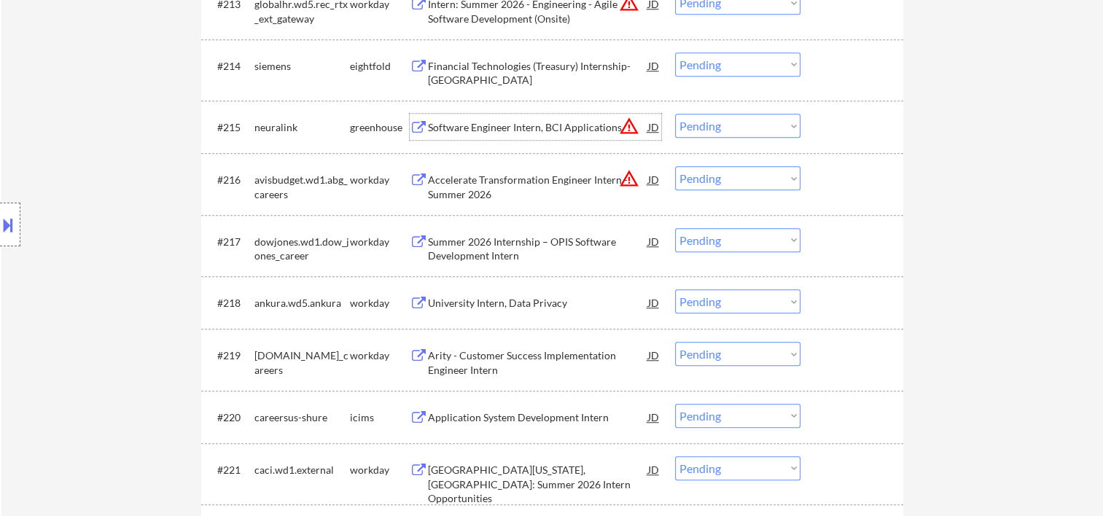
click at [826, 125] on div at bounding box center [854, 127] width 64 height 26
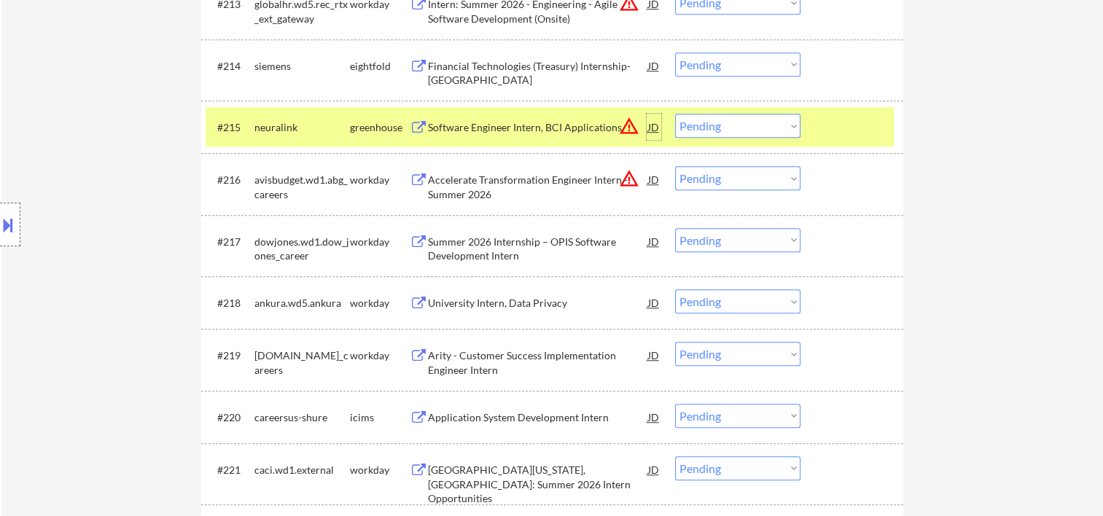
click at [655, 128] on div "JD" at bounding box center [654, 127] width 15 height 26
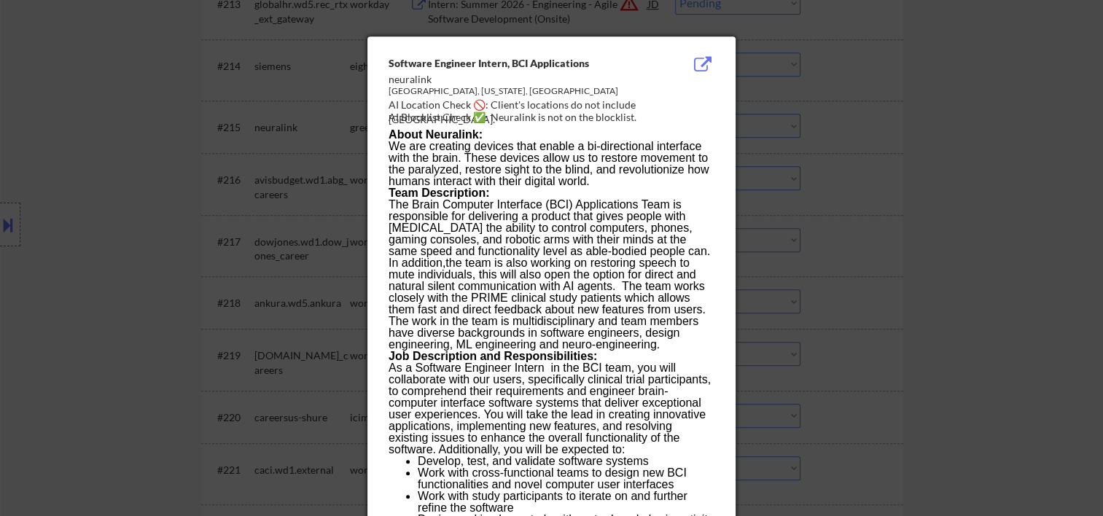
drag, startPoint x: 391, startPoint y: 79, endPoint x: 429, endPoint y: 76, distance: 38.1
click at [429, 76] on div "neuralink" at bounding box center [515, 79] width 252 height 15
drag, startPoint x: 429, startPoint y: 76, endPoint x: 387, endPoint y: 85, distance: 43.2
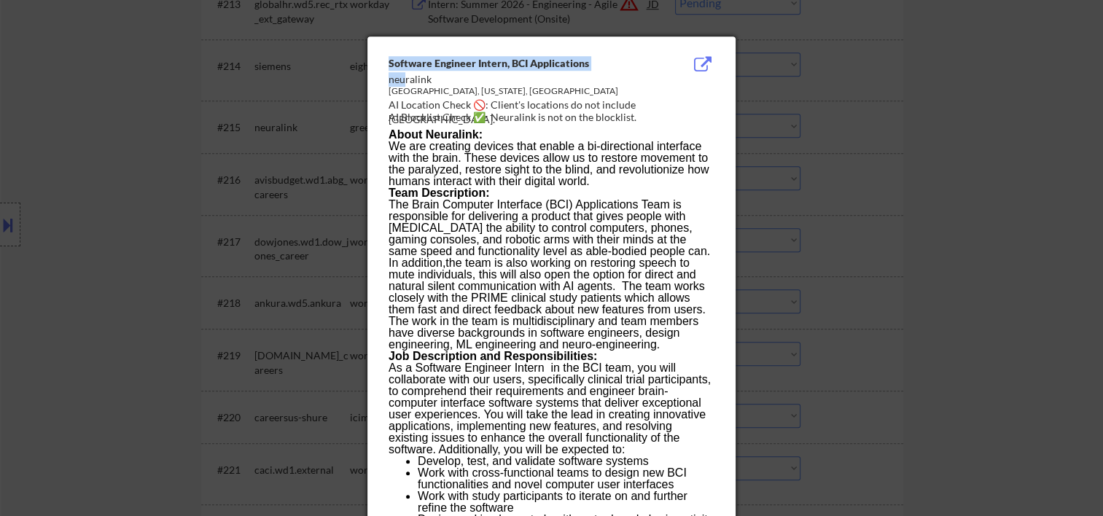
drag, startPoint x: 387, startPoint y: 79, endPoint x: 406, endPoint y: 77, distance: 19.8
click at [546, 81] on div "neuralink" at bounding box center [515, 79] width 252 height 15
drag, startPoint x: 390, startPoint y: 79, endPoint x: 433, endPoint y: 76, distance: 43.2
click at [433, 76] on div "neuralink" at bounding box center [515, 79] width 252 height 15
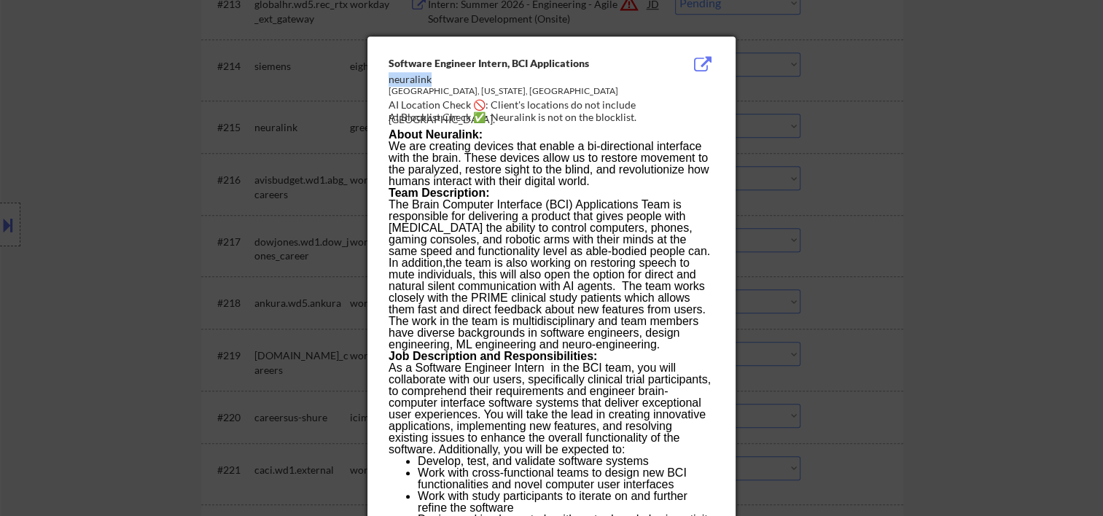
copy div "neuralink"
click at [979, 149] on div at bounding box center [551, 258] width 1103 height 516
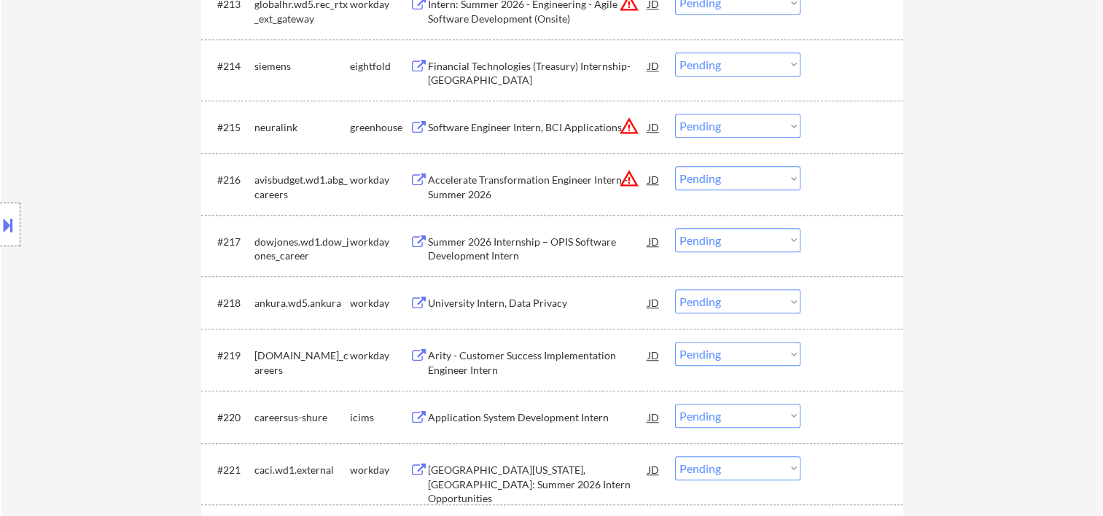
click at [812, 119] on div "#215 neuralink greenhouse Software Engineer Intern, BCI Applications JD warning…" at bounding box center [550, 126] width 688 height 39
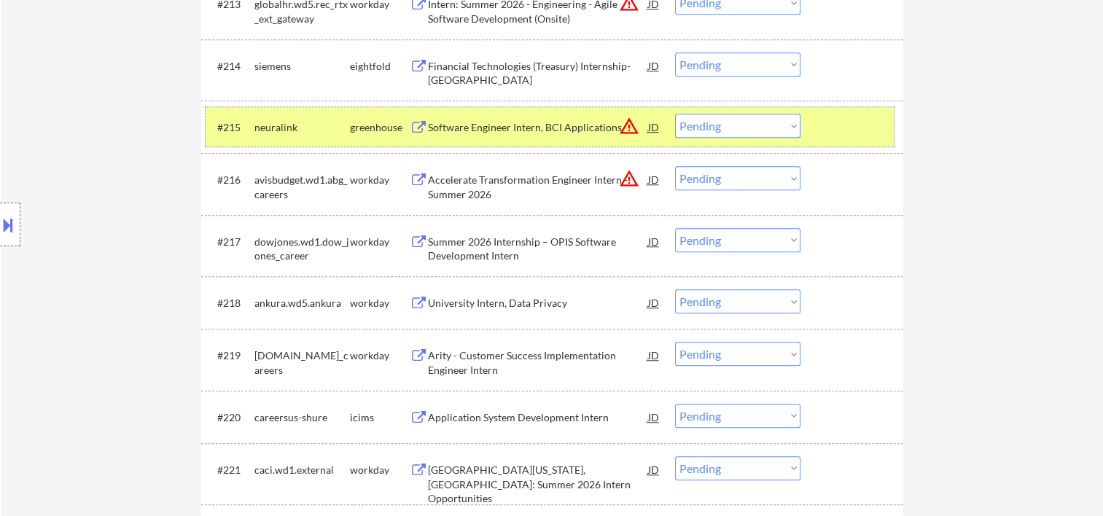
click at [796, 125] on select "Choose an option... Pending Applied Excluded (Questions) Excluded (Expired) Exc…" at bounding box center [737, 126] width 125 height 24
click at [675, 114] on select "Choose an option... Pending Applied Excluded (Questions) Excluded (Expired) Exc…" at bounding box center [737, 126] width 125 height 24
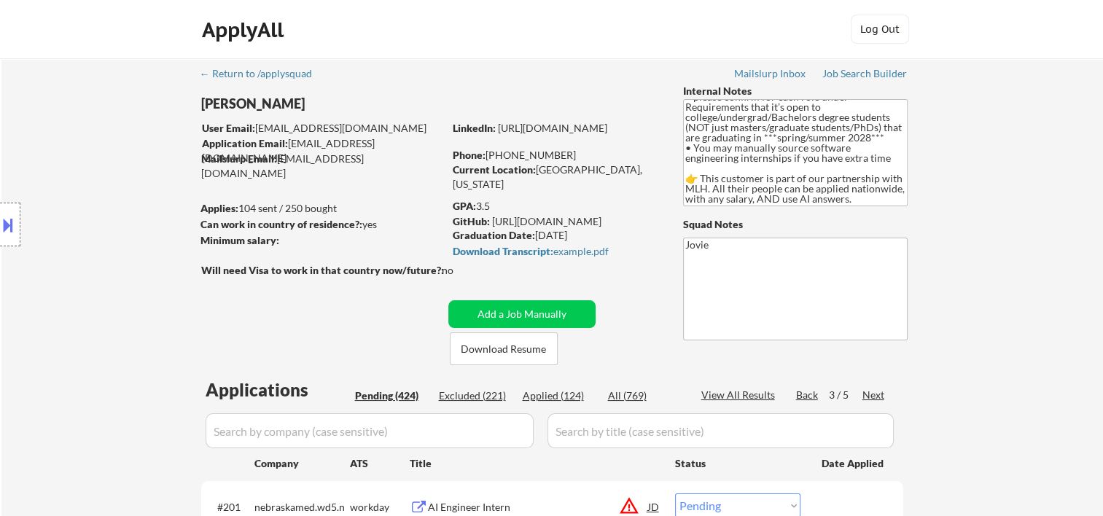
scroll to position [243, 0]
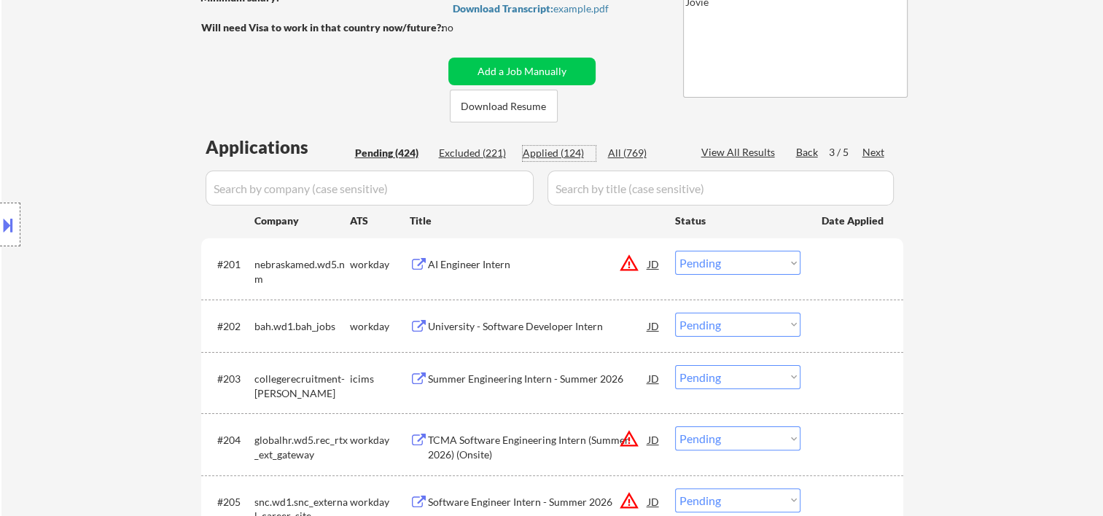
click at [554, 146] on div "Applied (124)" at bounding box center [559, 153] width 73 height 15
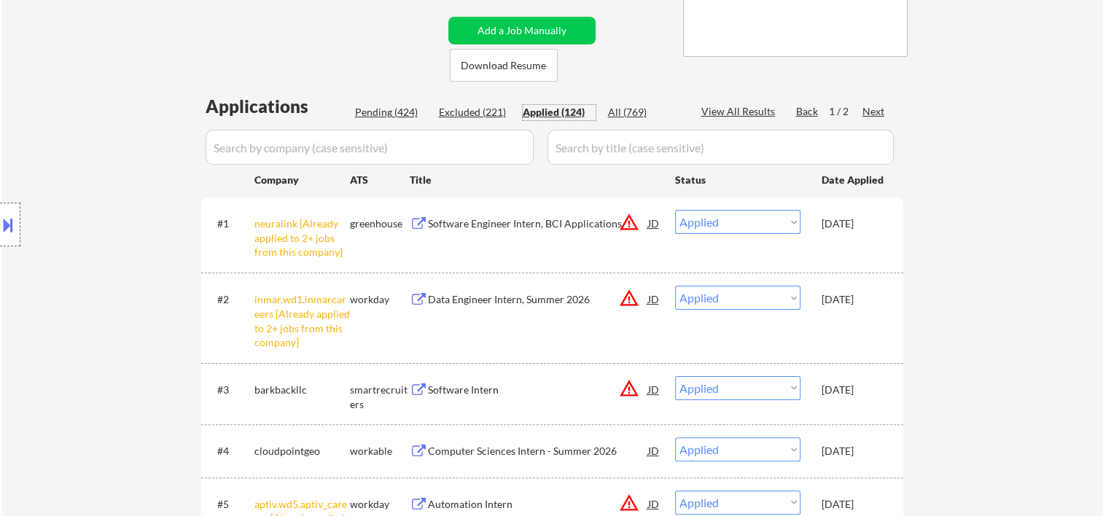
scroll to position [0, 0]
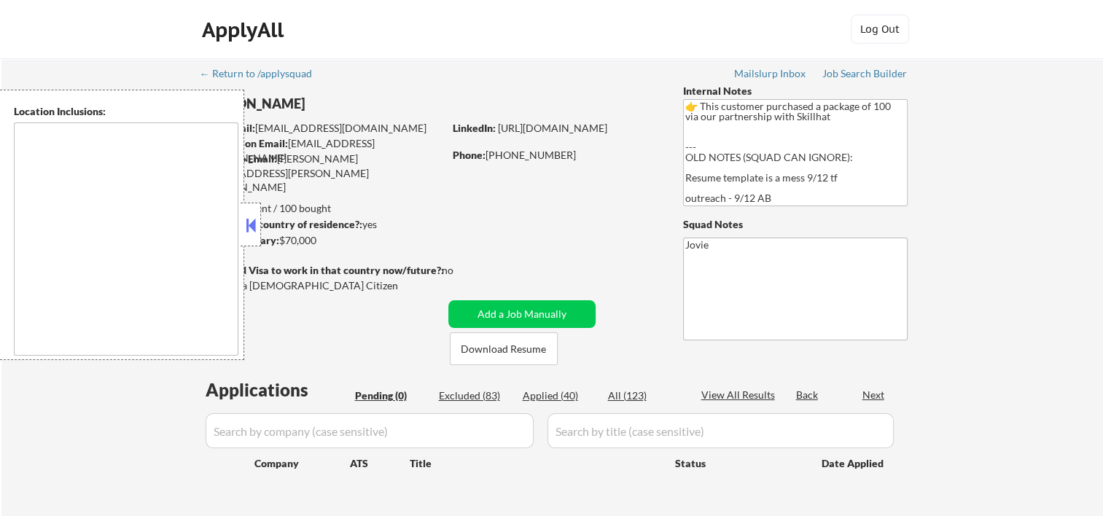
type textarea "remote"
click at [256, 222] on button at bounding box center [251, 225] width 16 height 22
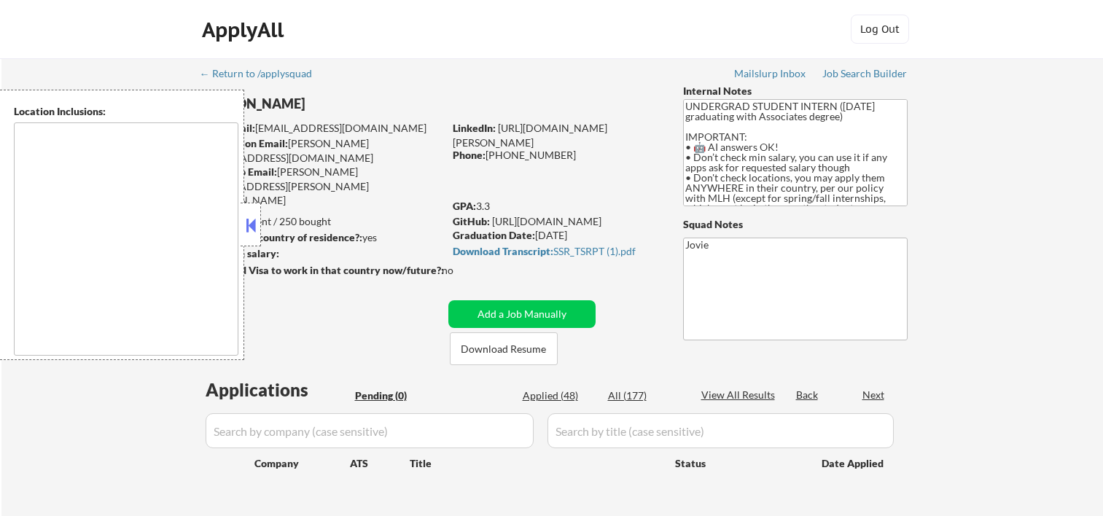
type textarea "country:US"
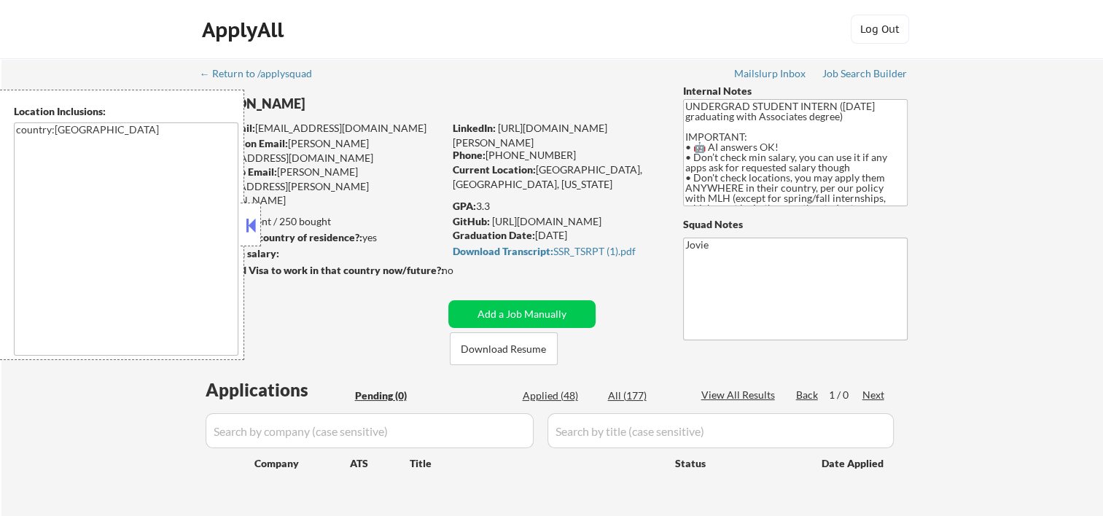
click at [249, 225] on button at bounding box center [251, 225] width 16 height 22
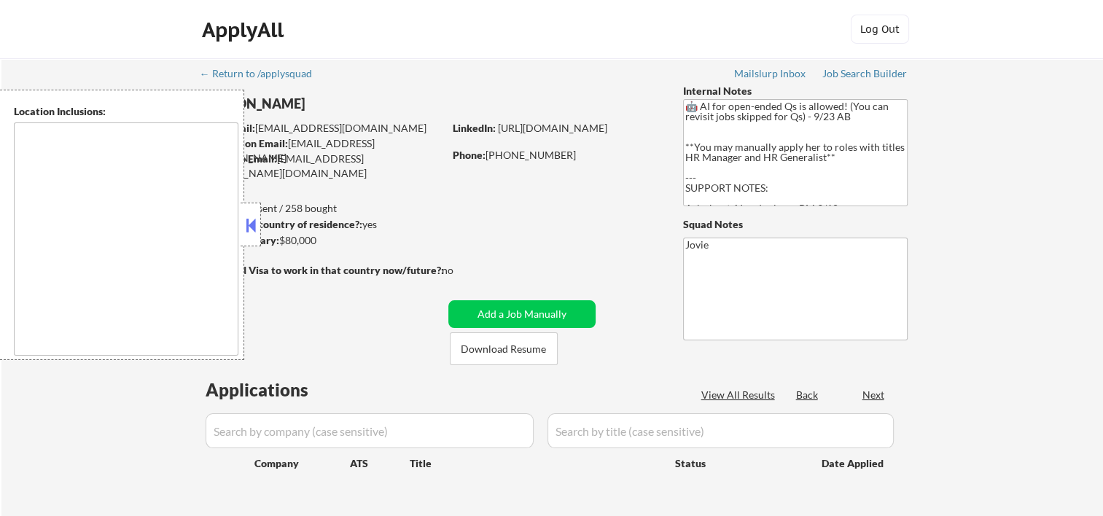
type textarea "[US_STATE], [GEOGRAPHIC_DATA] [GEOGRAPHIC_DATA], [GEOGRAPHIC_DATA] [GEOGRAPHIC_…"
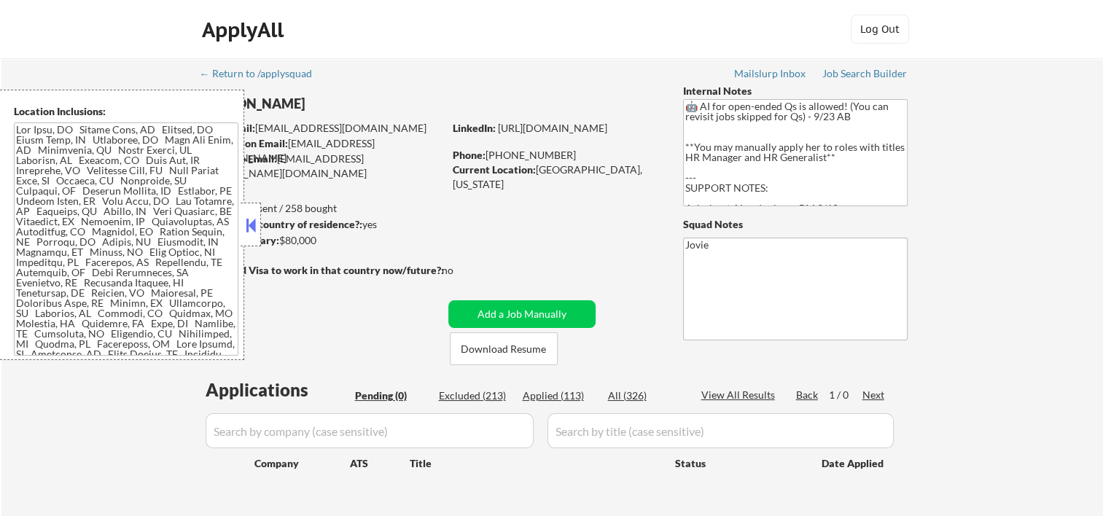
click at [257, 220] on button at bounding box center [251, 225] width 16 height 22
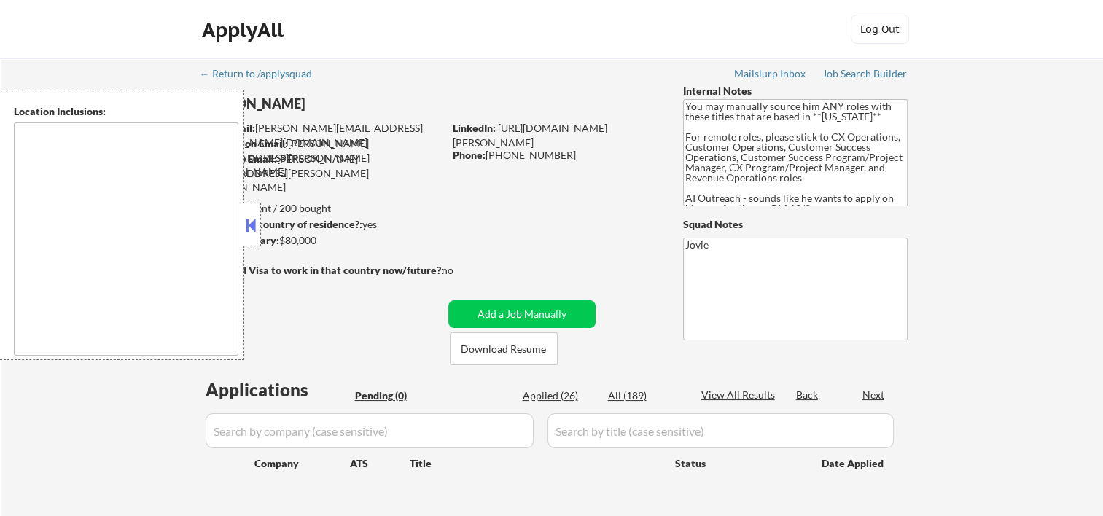
type textarea "Salt Lake City, UT South Salt Lake, UT Millcreek, UT West Valley City, UT Murra…"
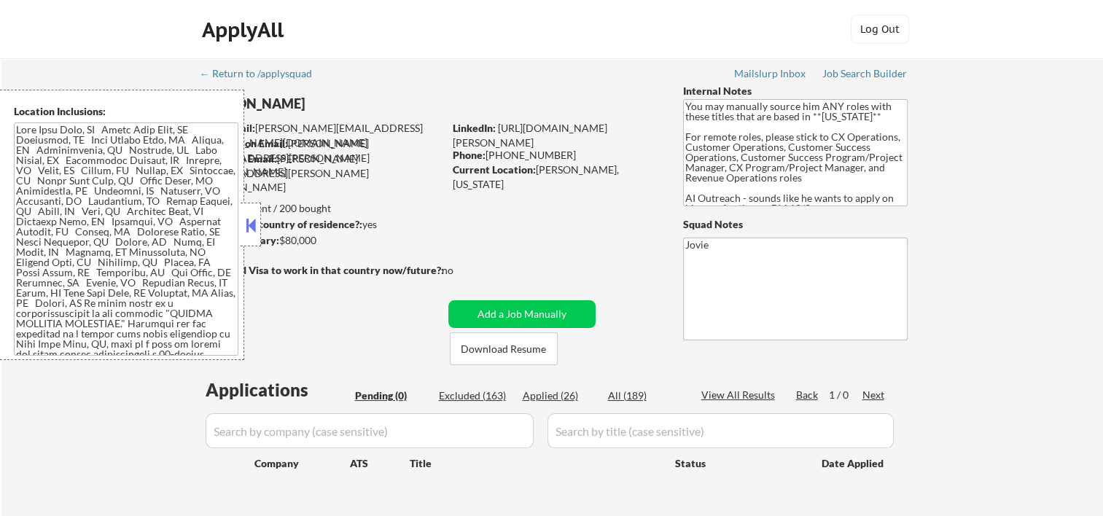
click at [251, 216] on button at bounding box center [251, 225] width 16 height 22
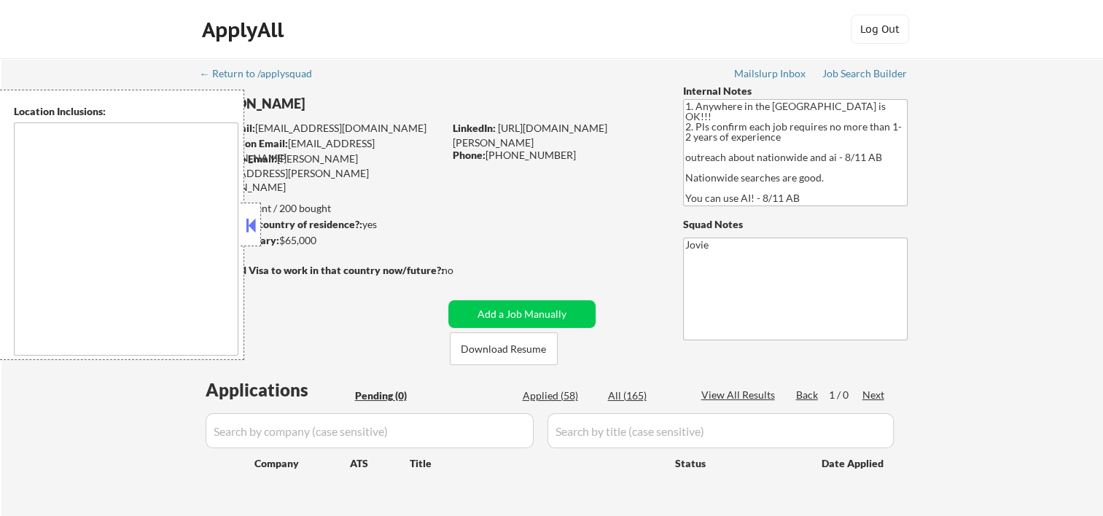
type textarea "country:[GEOGRAPHIC_DATA]"
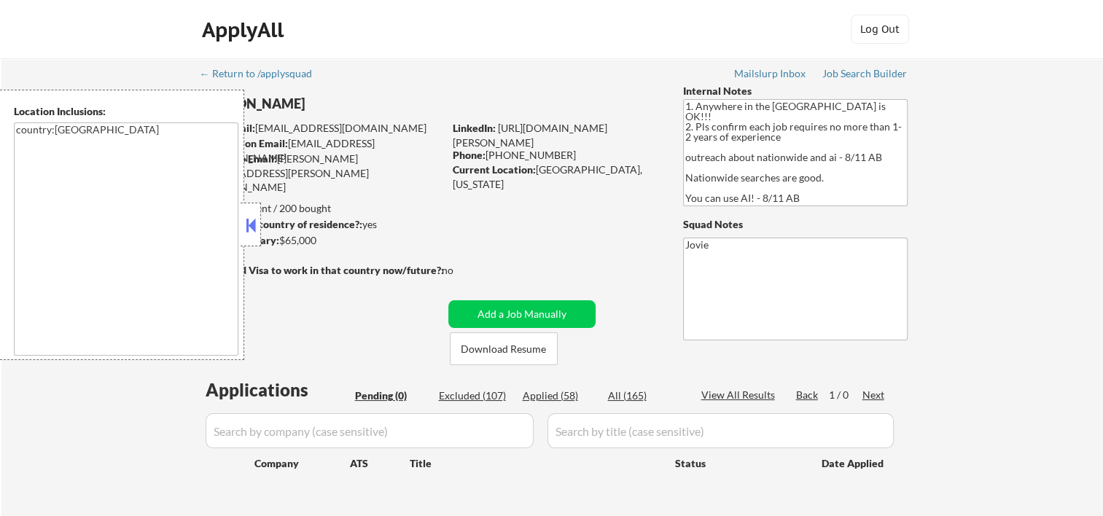
click at [256, 228] on button at bounding box center [251, 225] width 16 height 22
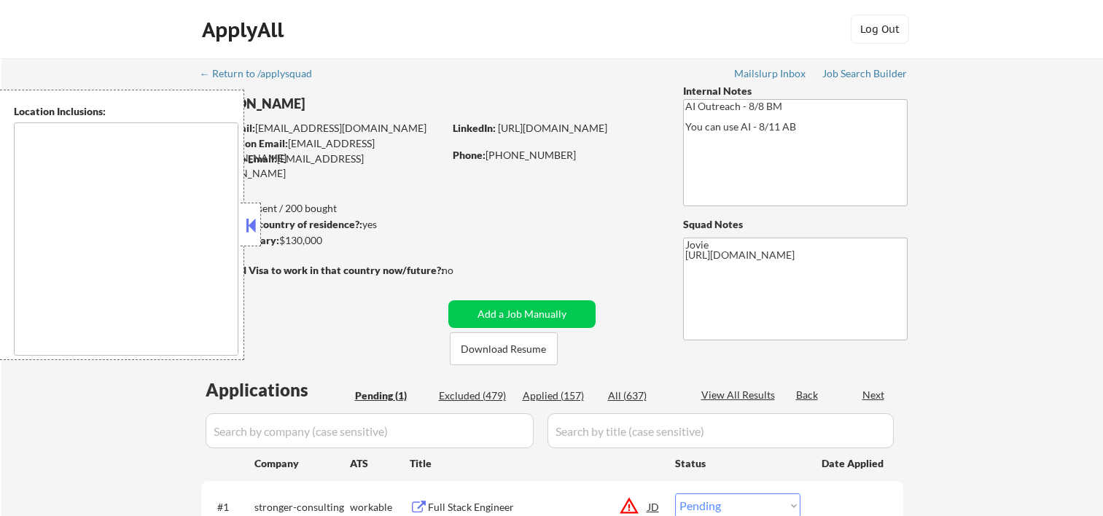
select select ""pending""
type textarea "remote"
click at [254, 225] on button at bounding box center [251, 225] width 16 height 22
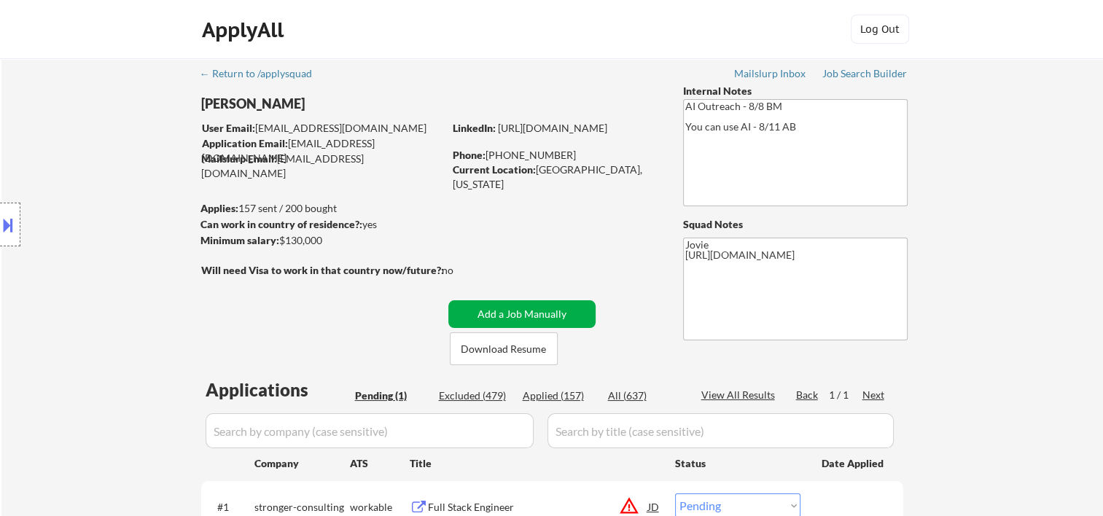
scroll to position [243, 0]
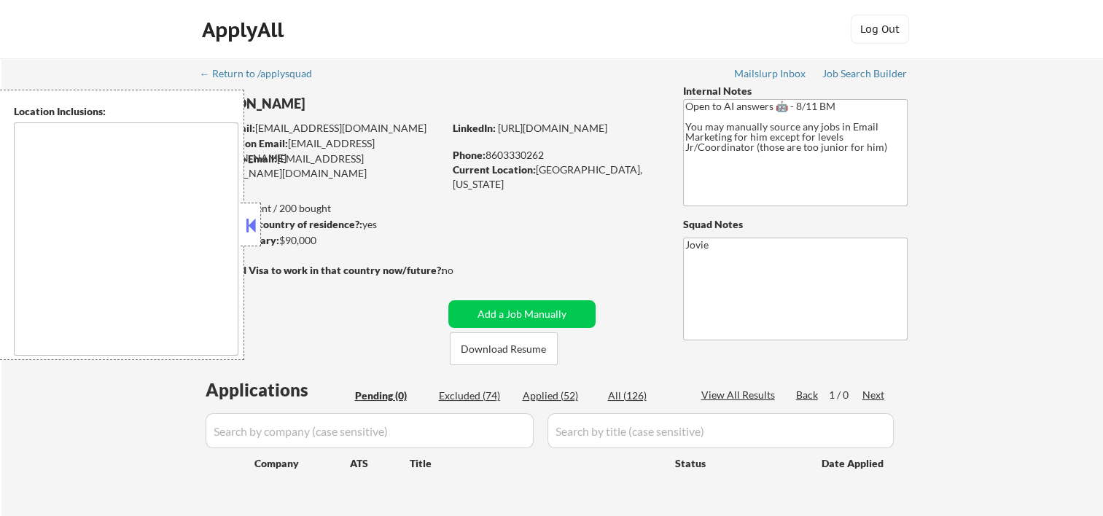
click at [262, 223] on strong "Can work in country of residence?:" at bounding box center [282, 224] width 162 height 12
click at [260, 225] on div at bounding box center [251, 225] width 20 height 44
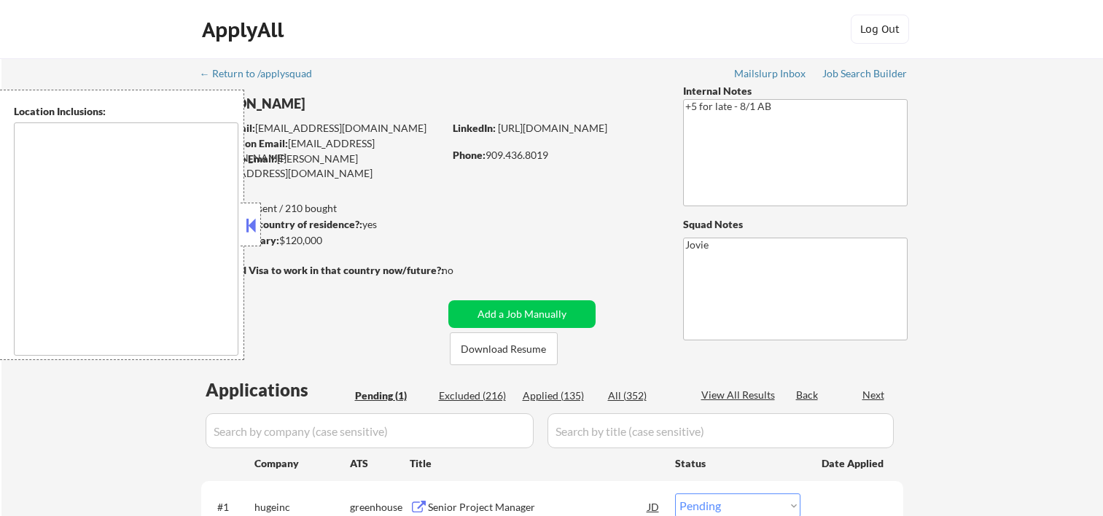
select select ""pending""
type textarea "Loremip Dolor, SI Amet Consectet, AD Elitsed Doei, TE Incididu, UT Labor Etdolo…"
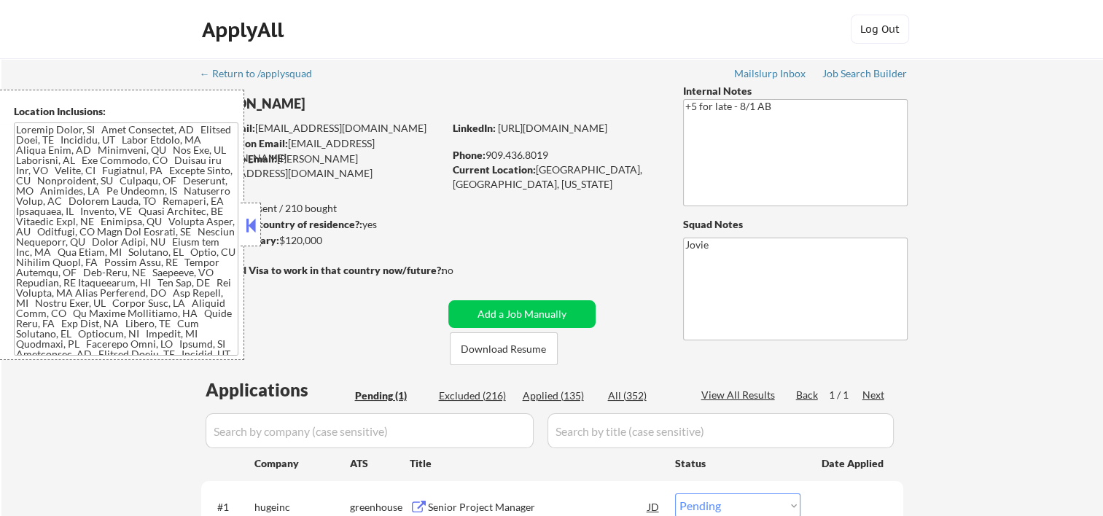
click at [253, 214] on button at bounding box center [251, 225] width 16 height 22
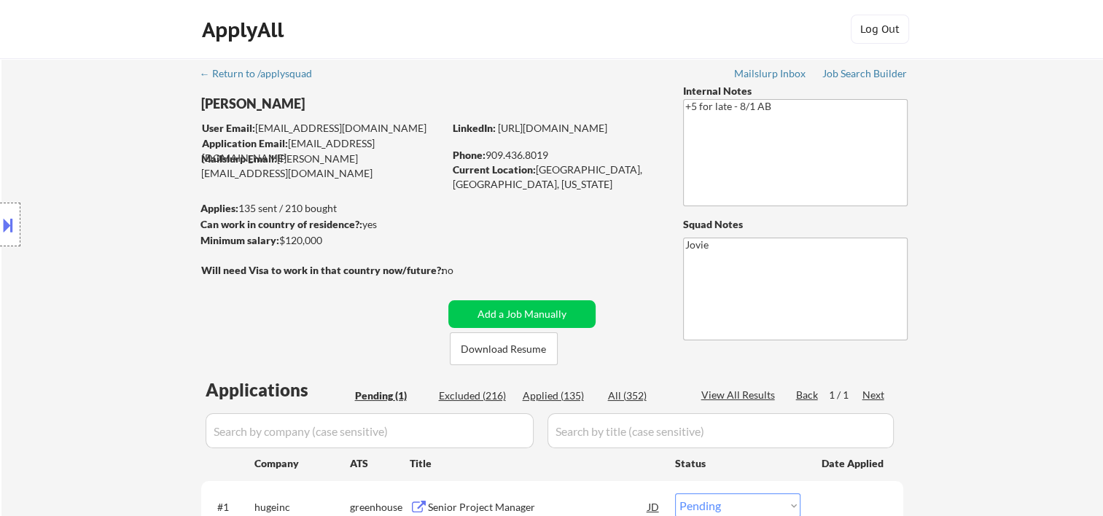
scroll to position [243, 0]
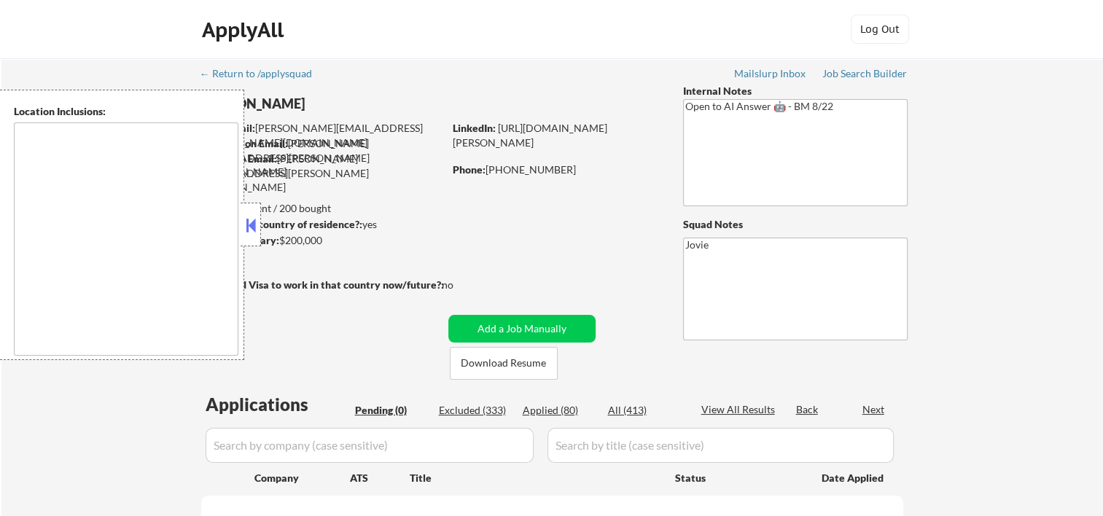
type textarea "[GEOGRAPHIC_DATA], [GEOGRAPHIC_DATA] [GEOGRAPHIC_DATA], [GEOGRAPHIC_DATA] [GEOG…"
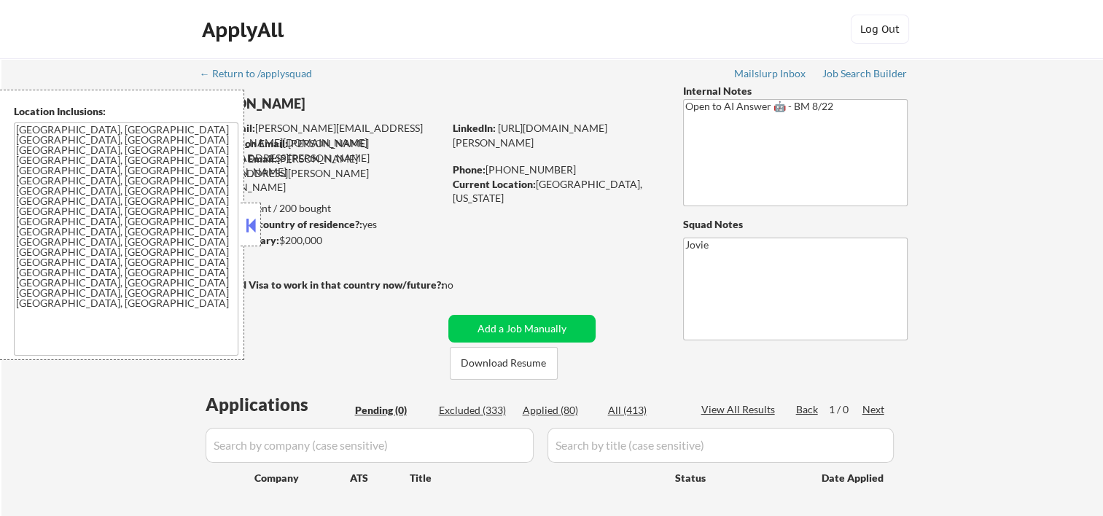
click at [251, 222] on button at bounding box center [251, 225] width 16 height 22
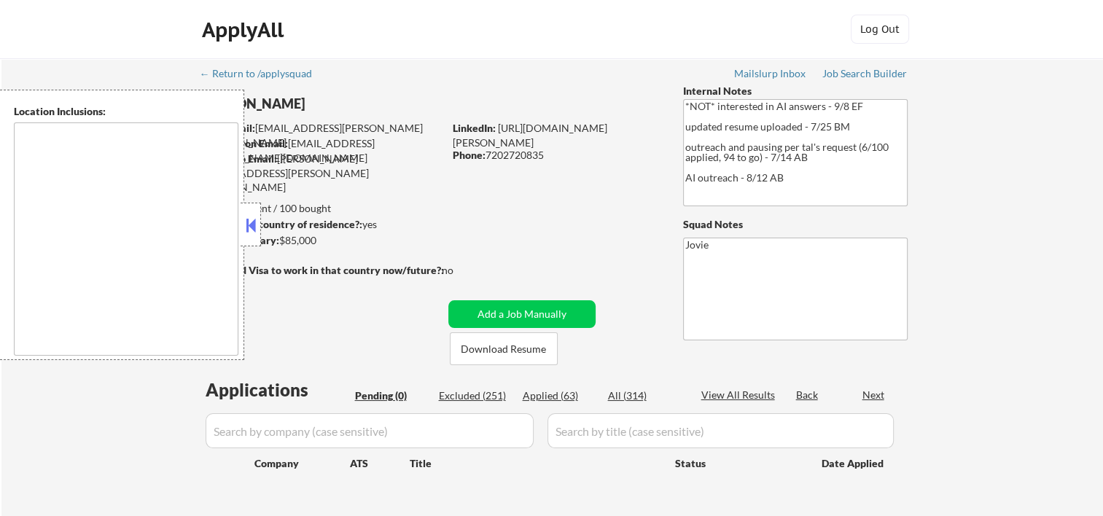
type textarea "Westminster, CO Broomfield, CO Arvada, CO Northglenn, CO Thornton, CO Federal H…"
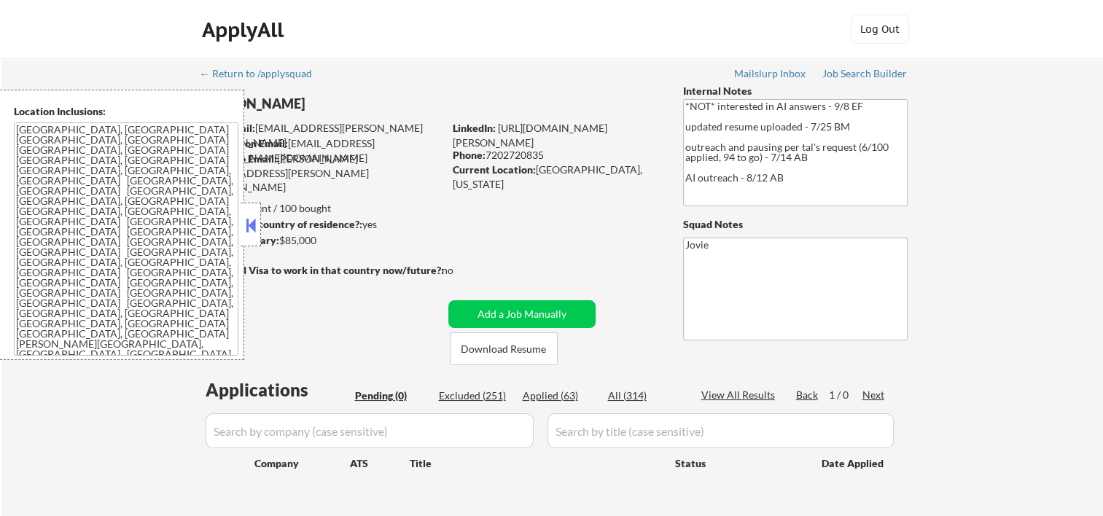
click at [257, 228] on button at bounding box center [251, 225] width 16 height 22
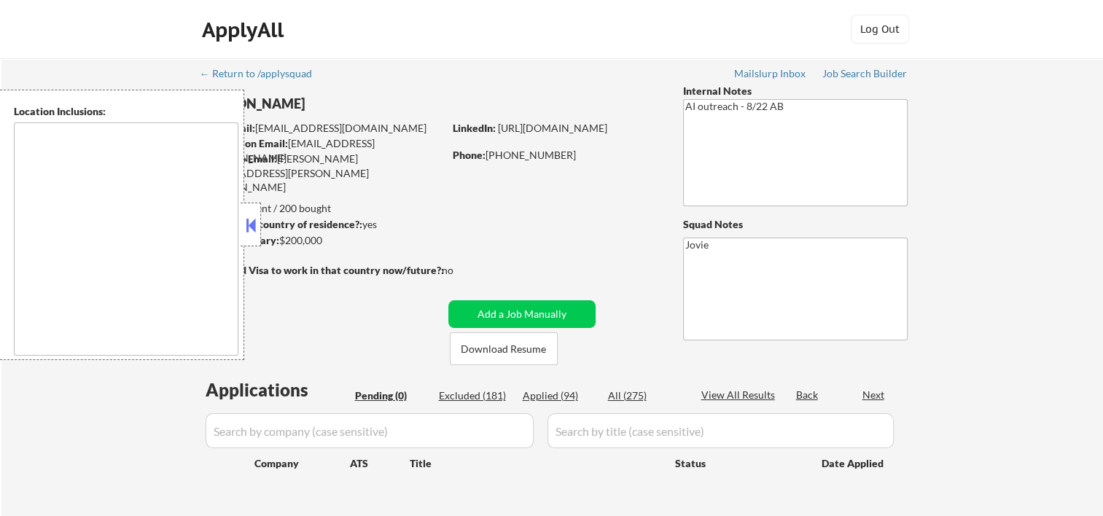
type textarea "Loremips, DO Sitamet, CO Adipisci, EL Sedd Eiusmodte, IN Utlabor Etdol, MA Aliq…"
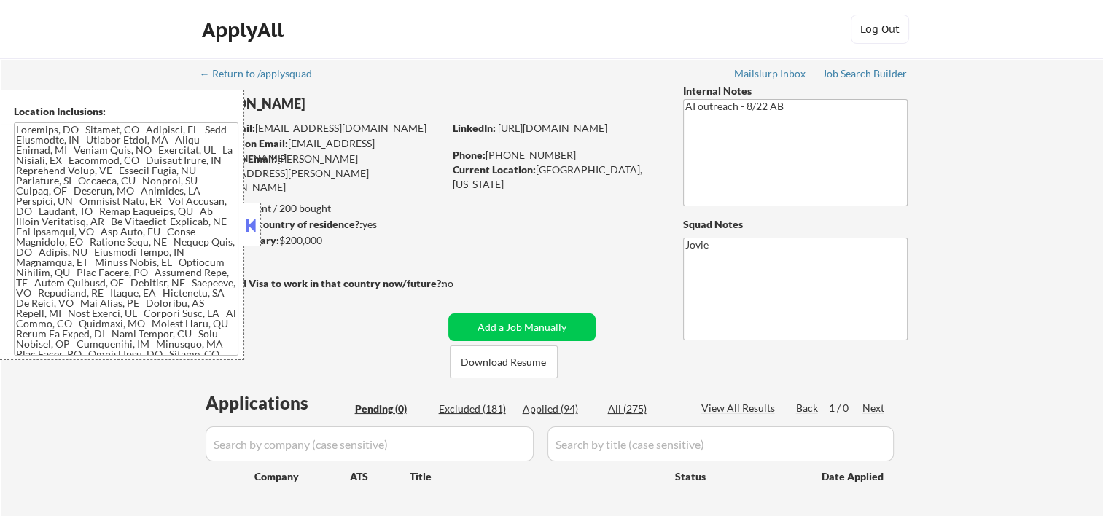
click at [254, 220] on button at bounding box center [251, 225] width 16 height 22
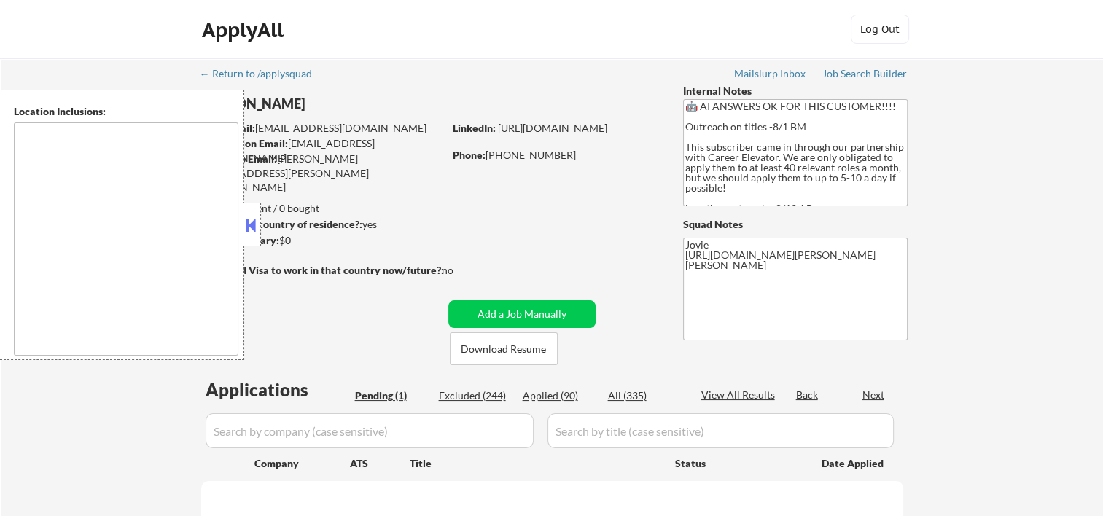
type textarea "[GEOGRAPHIC_DATA], [GEOGRAPHIC_DATA] [GEOGRAPHIC_DATA], [GEOGRAPHIC_DATA] [GEOG…"
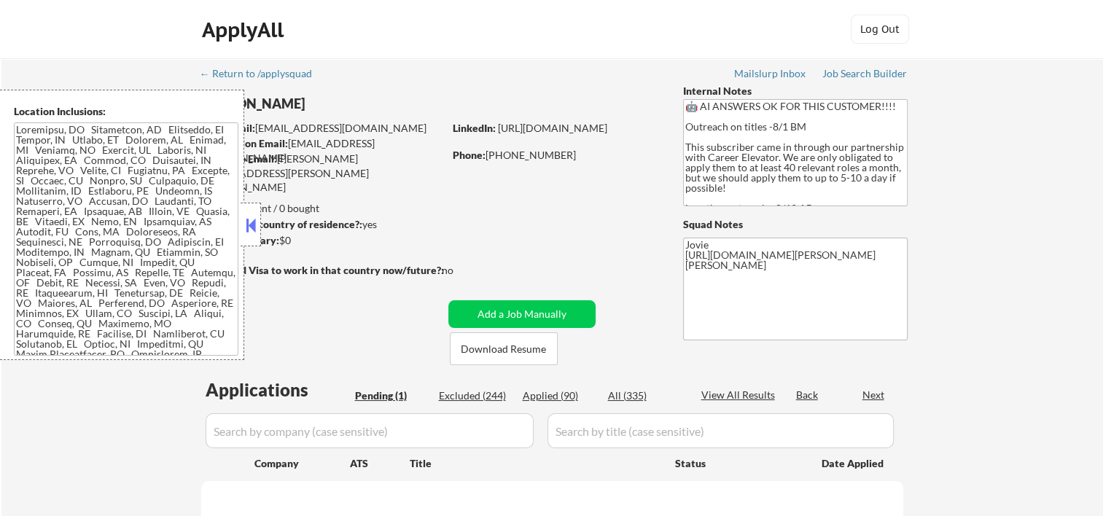
select select ""pending""
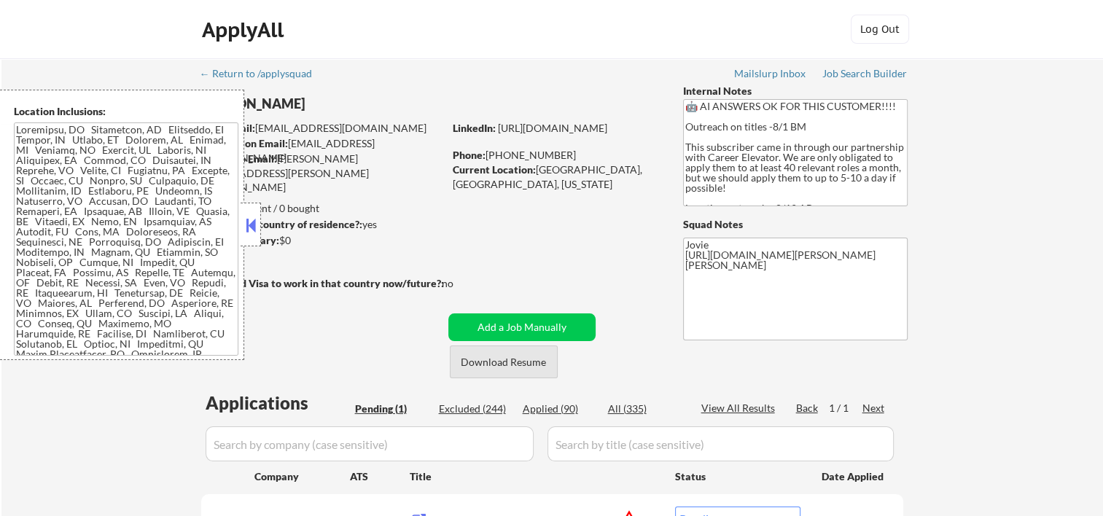
scroll to position [243, 0]
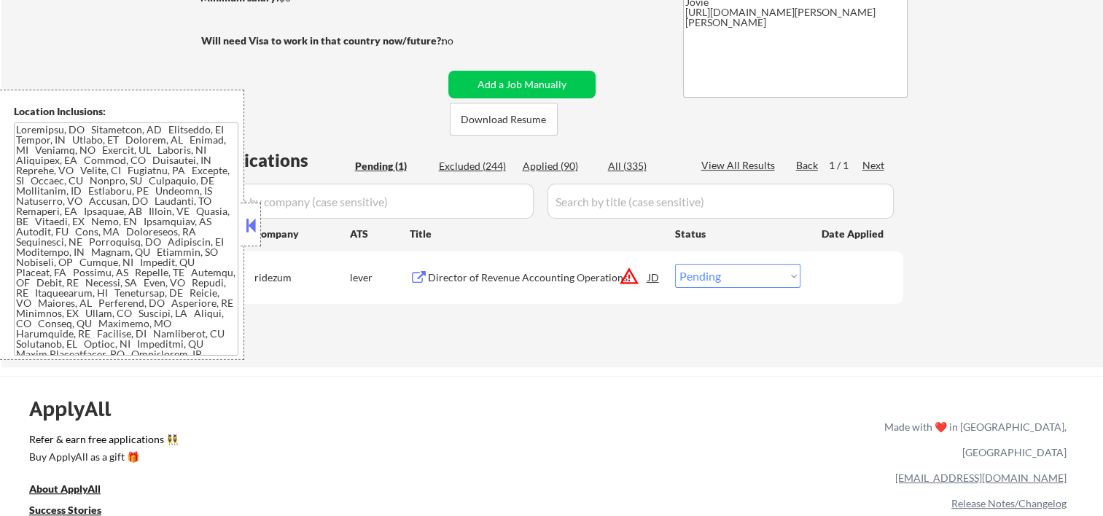
click at [265, 222] on div "Company" at bounding box center [303, 233] width 96 height 26
click at [246, 225] on button at bounding box center [251, 225] width 16 height 22
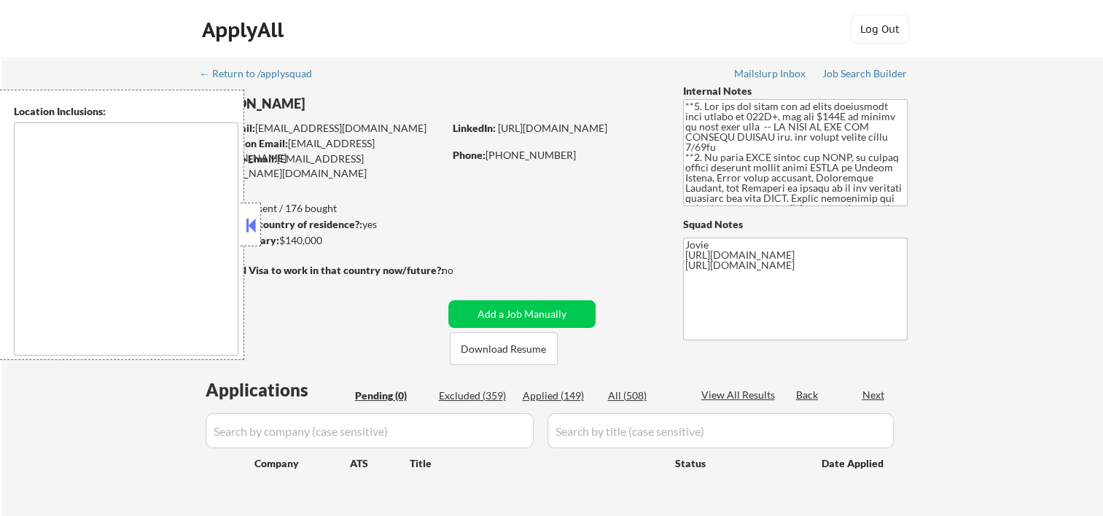
type textarea "country:[GEOGRAPHIC_DATA]"
click at [252, 209] on div at bounding box center [251, 225] width 20 height 44
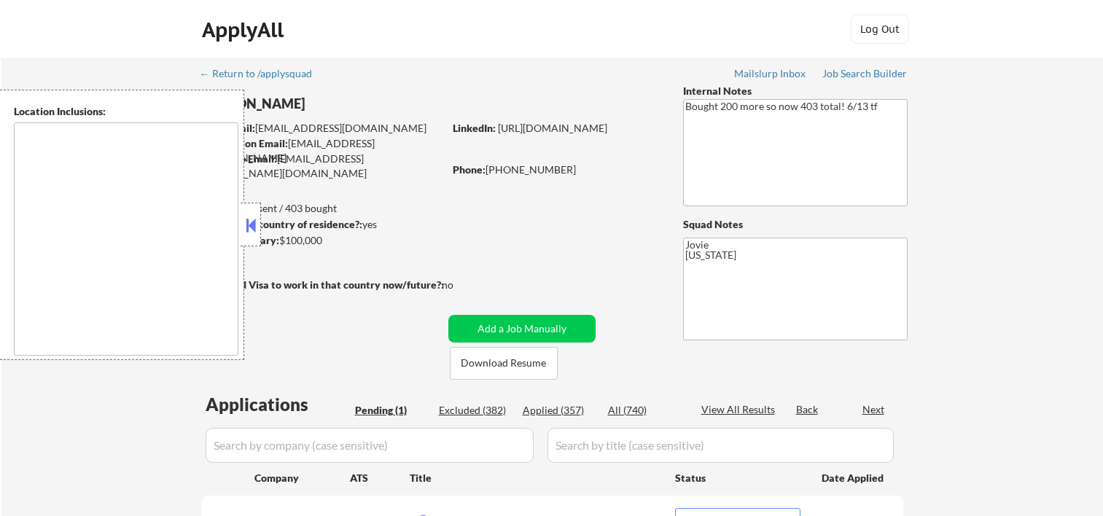
select select ""pending""
type textarea "Richmond, TX Rosenberg, TX Pecan Grove, TX Greatwood, TX Sugar Land, TX New Ter…"
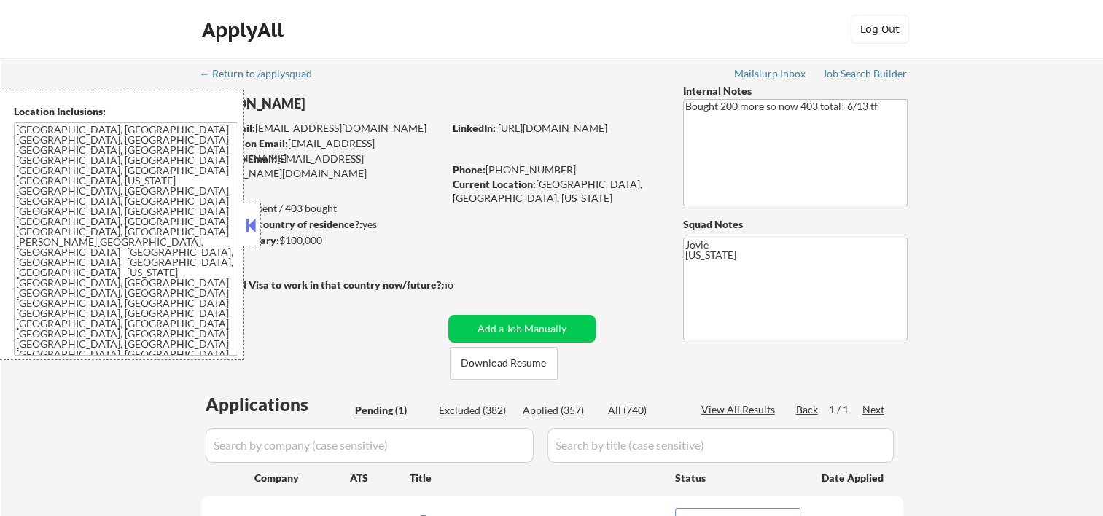
scroll to position [243, 0]
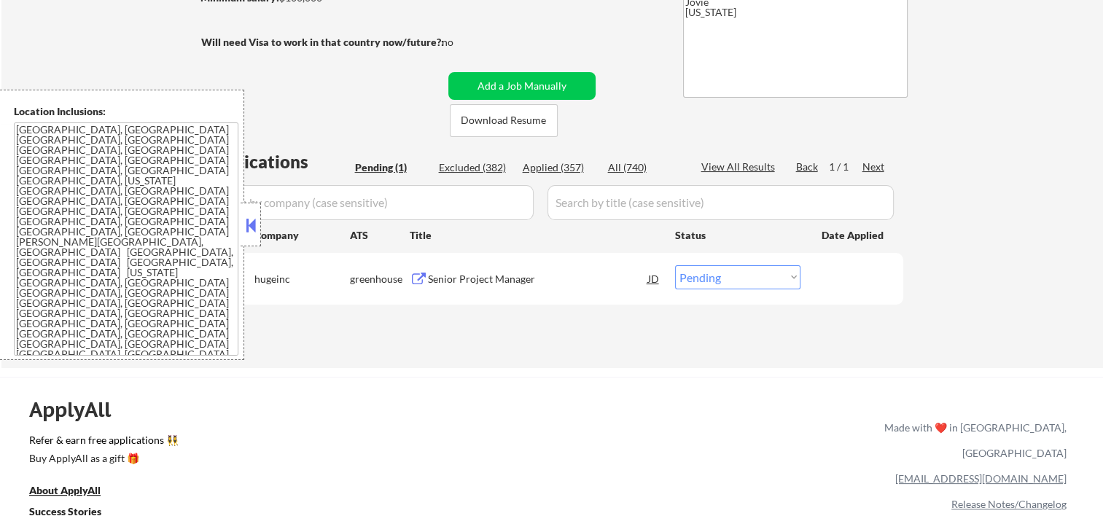
click at [257, 230] on button at bounding box center [251, 225] width 16 height 22
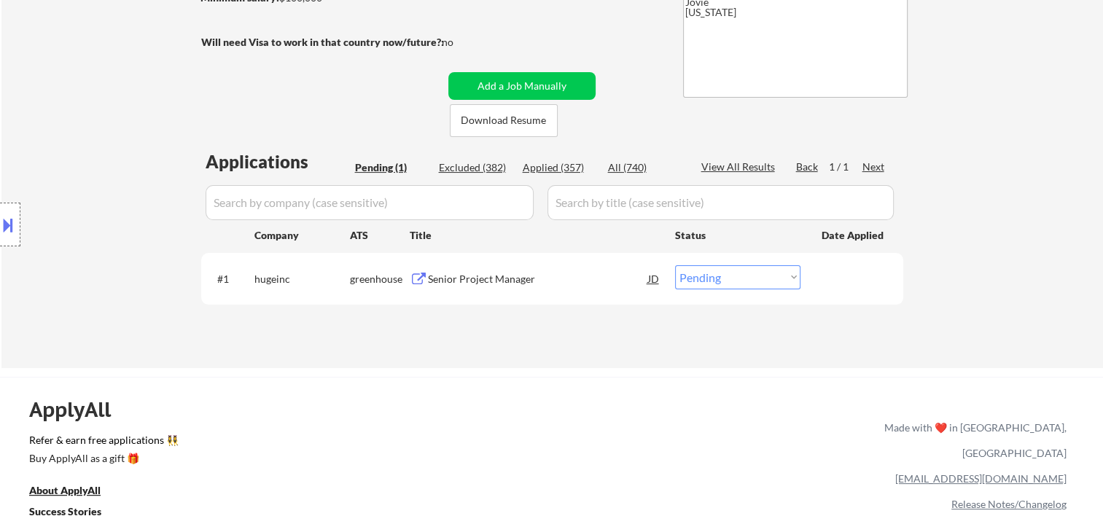
scroll to position [0, 0]
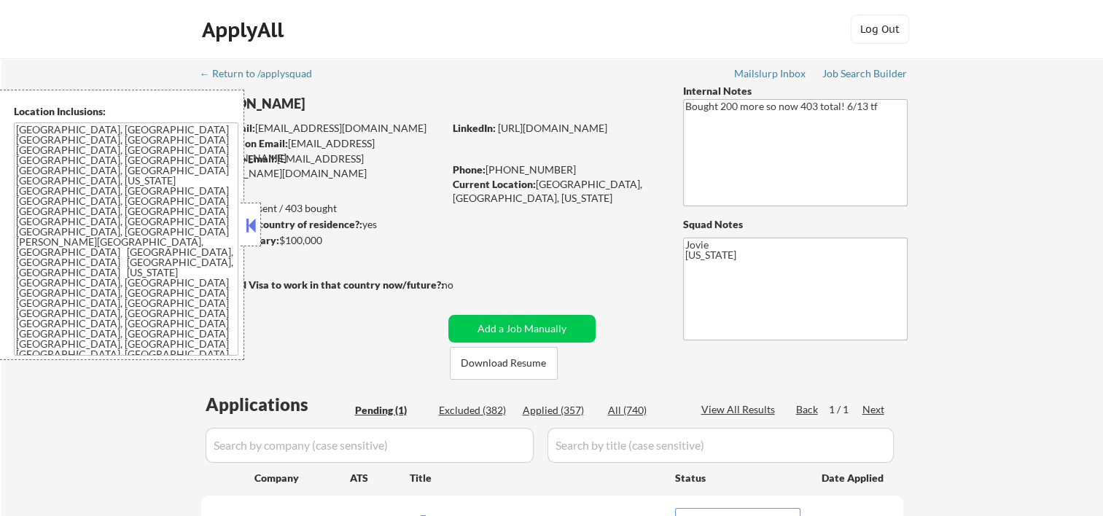
click at [257, 222] on button at bounding box center [251, 225] width 16 height 22
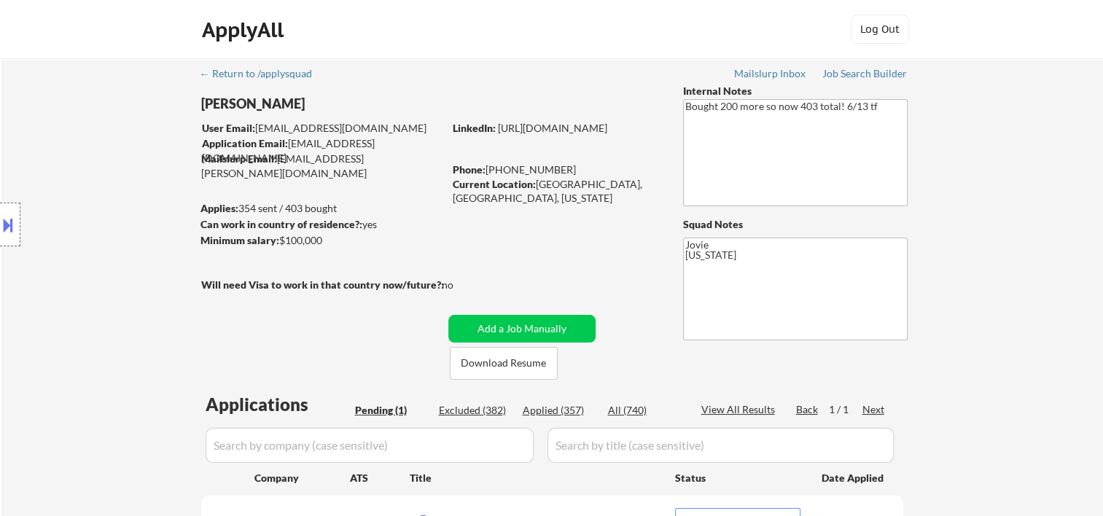
scroll to position [243, 0]
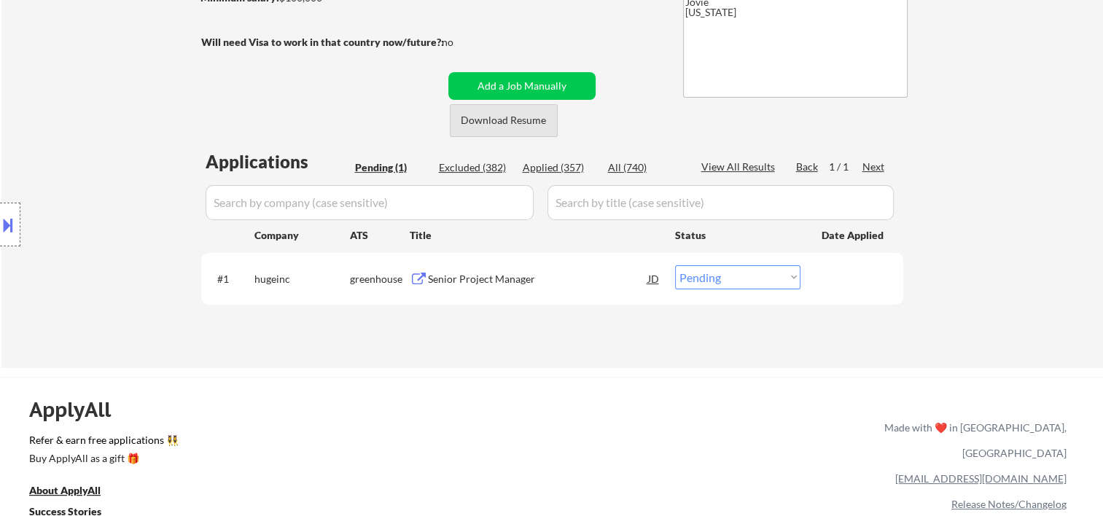
click at [503, 118] on button "Download Resume" at bounding box center [504, 120] width 108 height 33
click at [433, 354] on div "← Return to /applysquad Mailslurp Inbox Job Search Builder Toyin Daniel User Em…" at bounding box center [553, 85] width 728 height 541
click at [494, 264] on div "#1 hugeinc greenhouse Senior Project Manager JD Choose an option... Pending App…" at bounding box center [550, 278] width 688 height 39
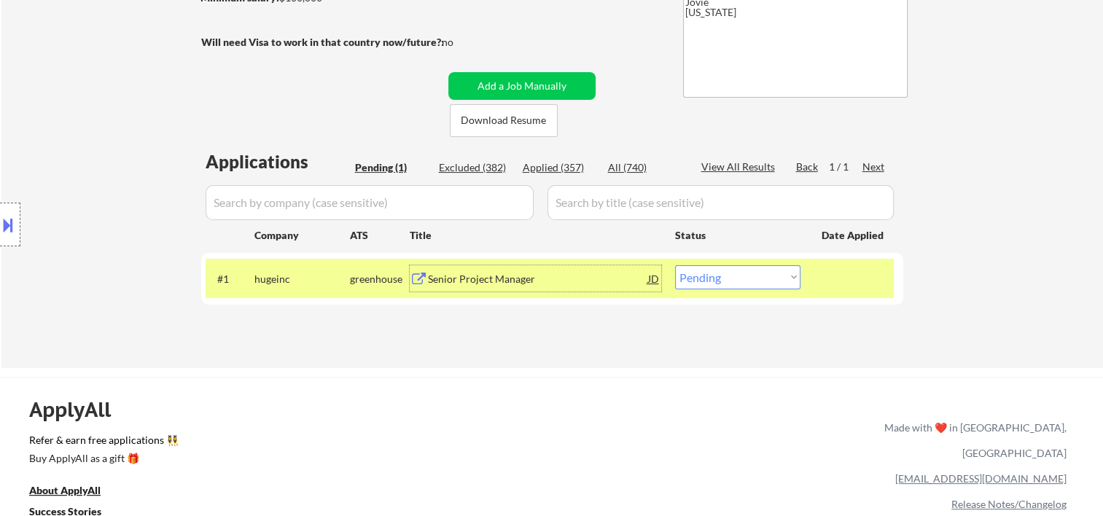
click at [496, 280] on div "Senior Project Manager" at bounding box center [538, 279] width 220 height 15
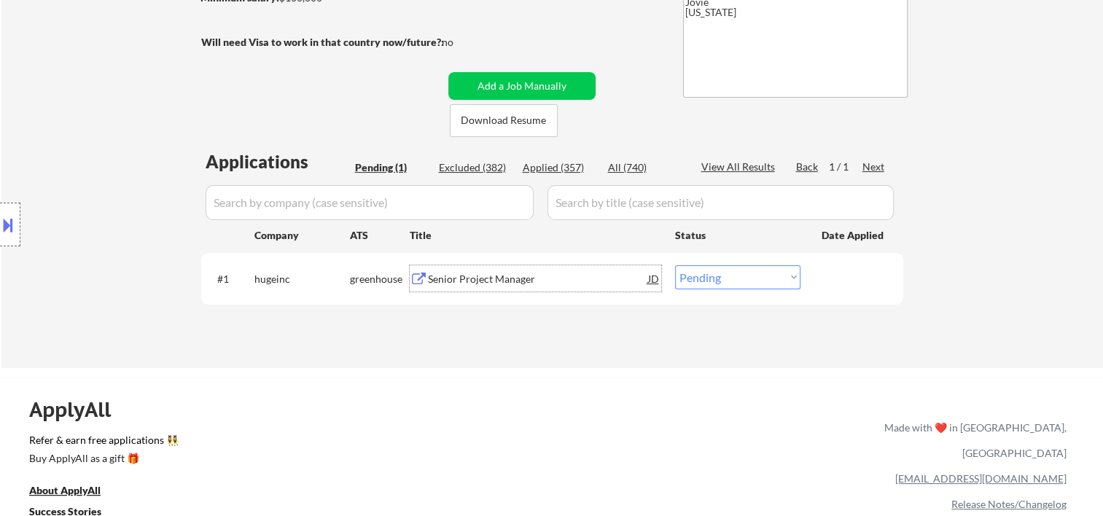
click at [828, 288] on div at bounding box center [854, 278] width 64 height 26
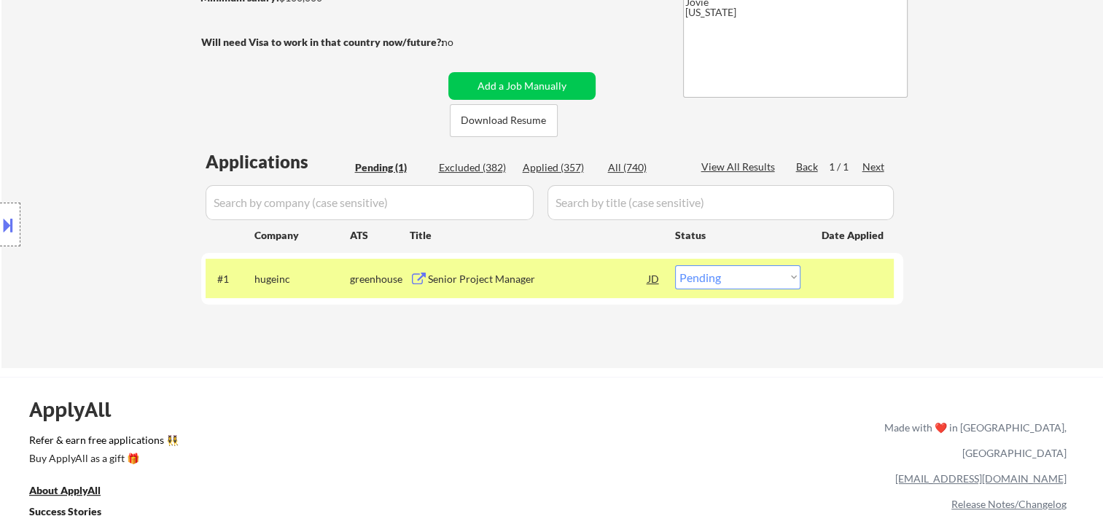
click at [790, 279] on select "Choose an option... Pending Applied Excluded (Questions) Excluded (Expired) Exc…" at bounding box center [737, 277] width 125 height 24
select select ""applied""
click at [675, 265] on select "Choose an option... Pending Applied Excluded (Questions) Excluded (Expired) Exc…" at bounding box center [737, 277] width 125 height 24
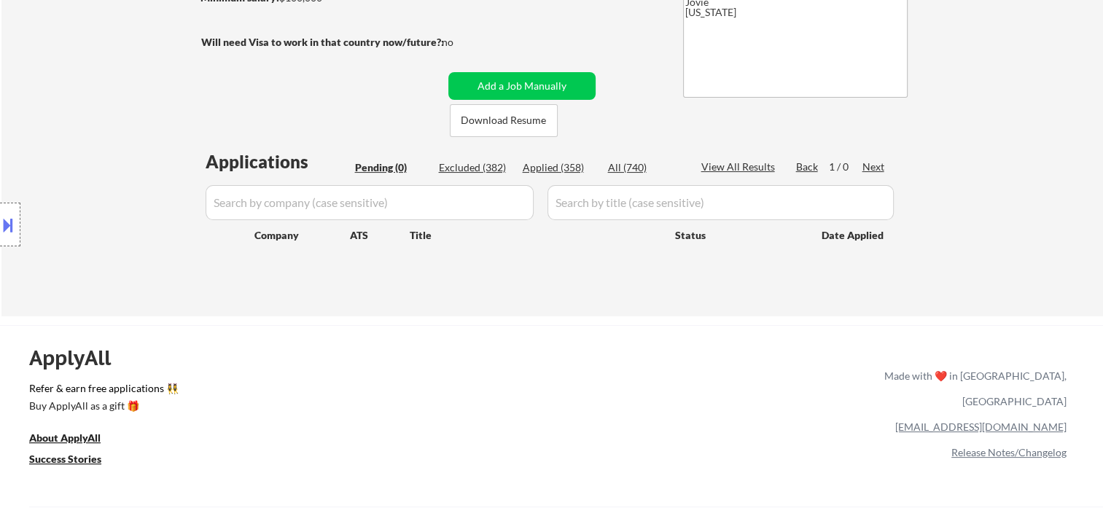
scroll to position [0, 0]
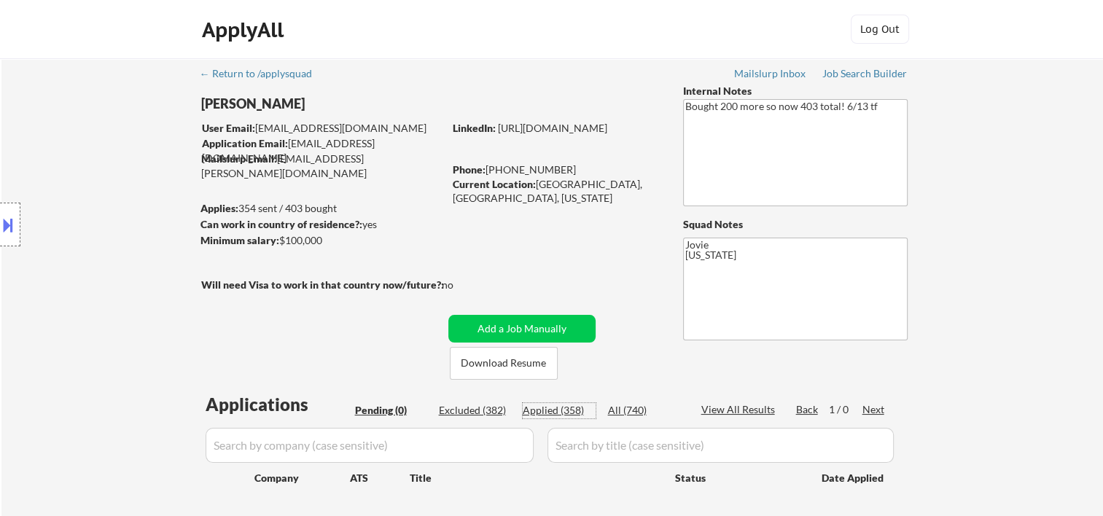
click at [554, 408] on div "Applied (358)" at bounding box center [559, 410] width 73 height 15
select select ""applied""
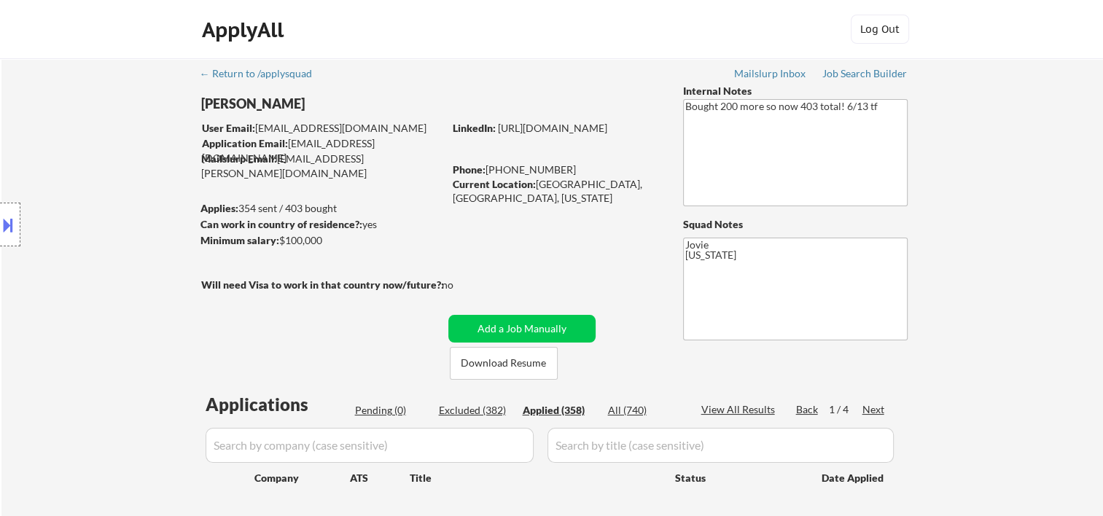
select select ""applied""
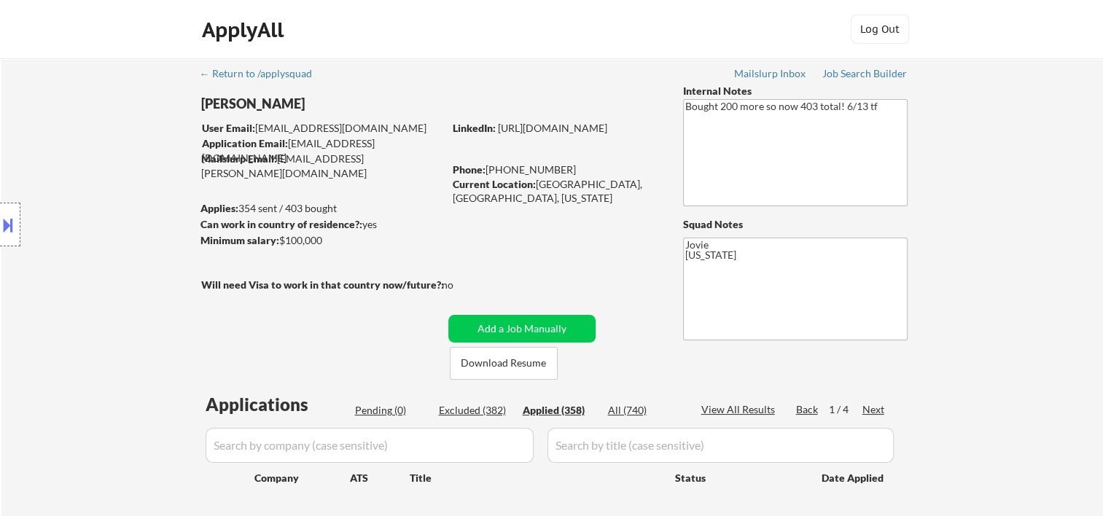
select select ""applied""
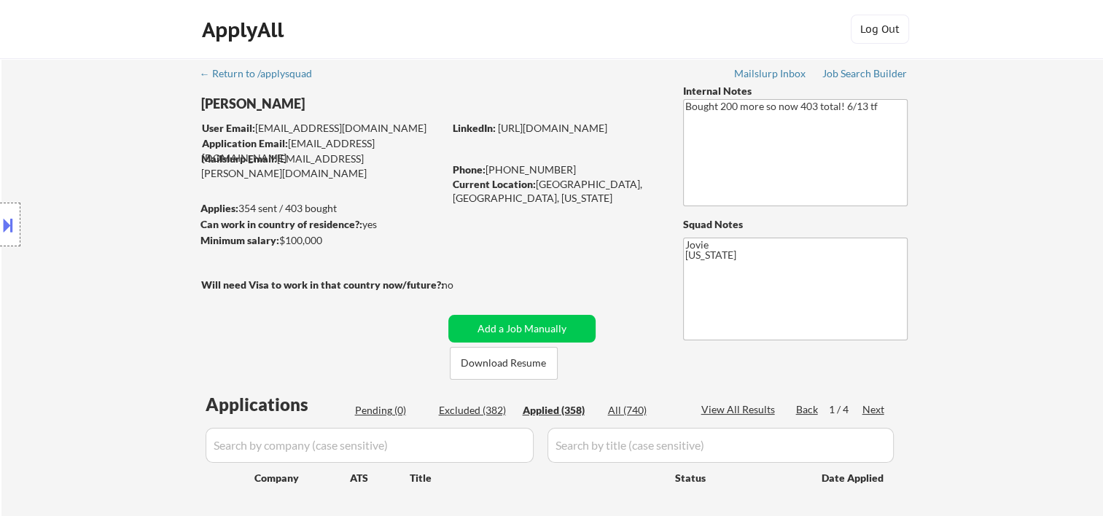
select select ""applied""
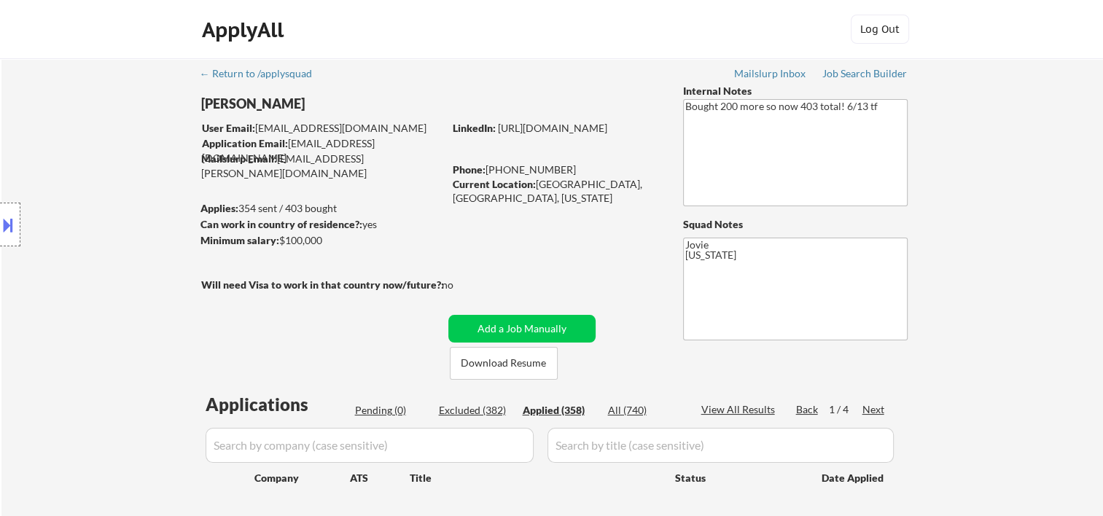
select select ""applied""
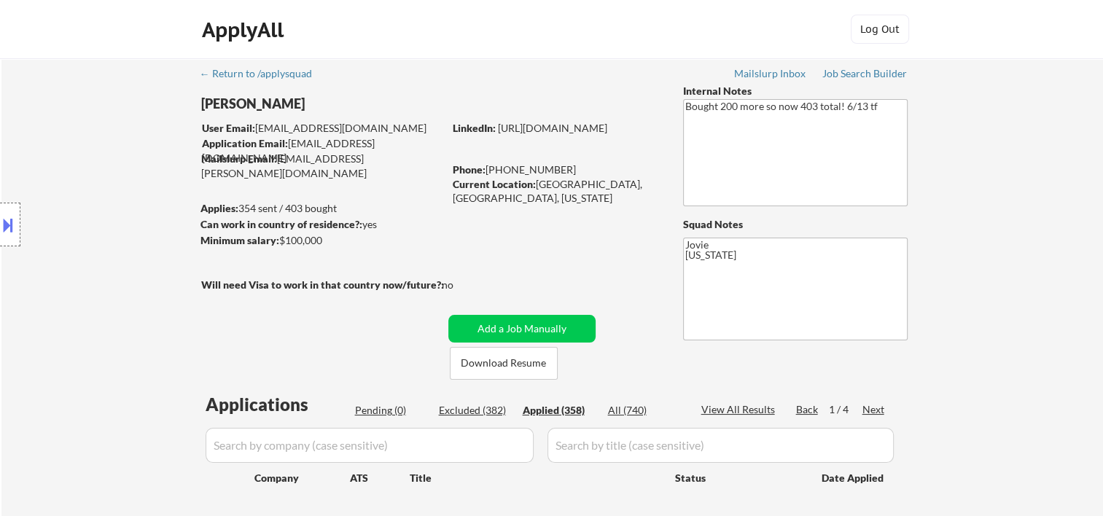
select select ""applied""
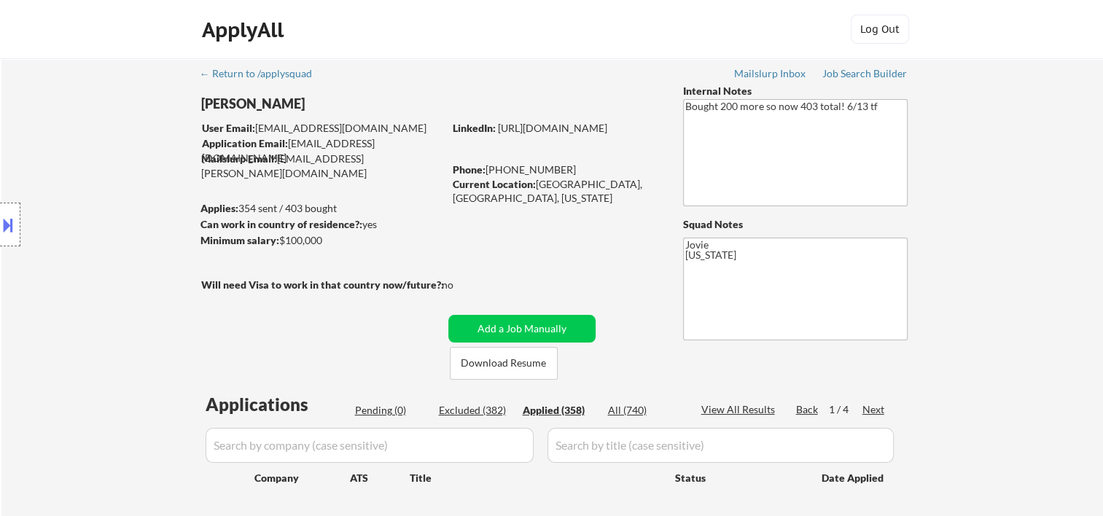
select select ""applied""
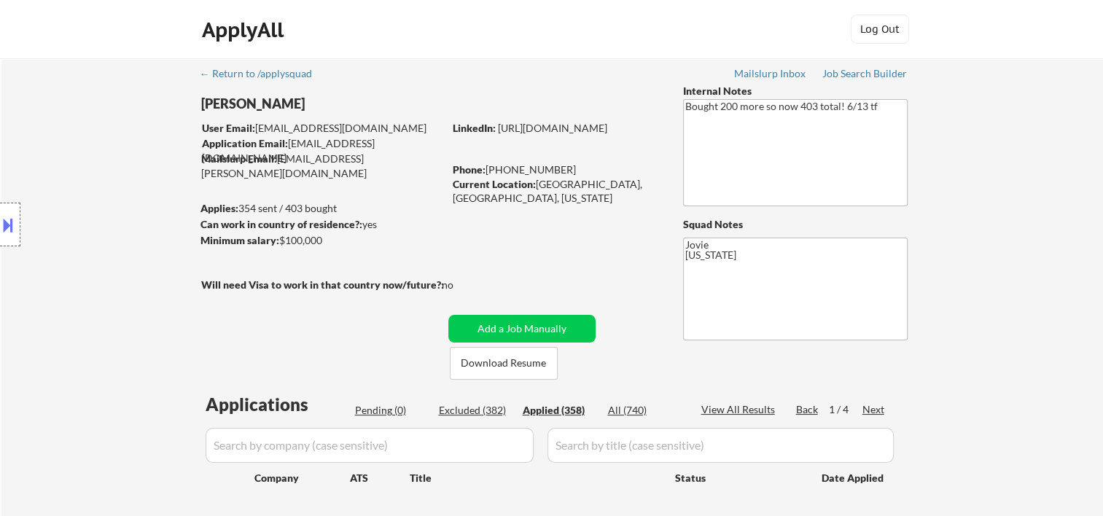
select select ""applied""
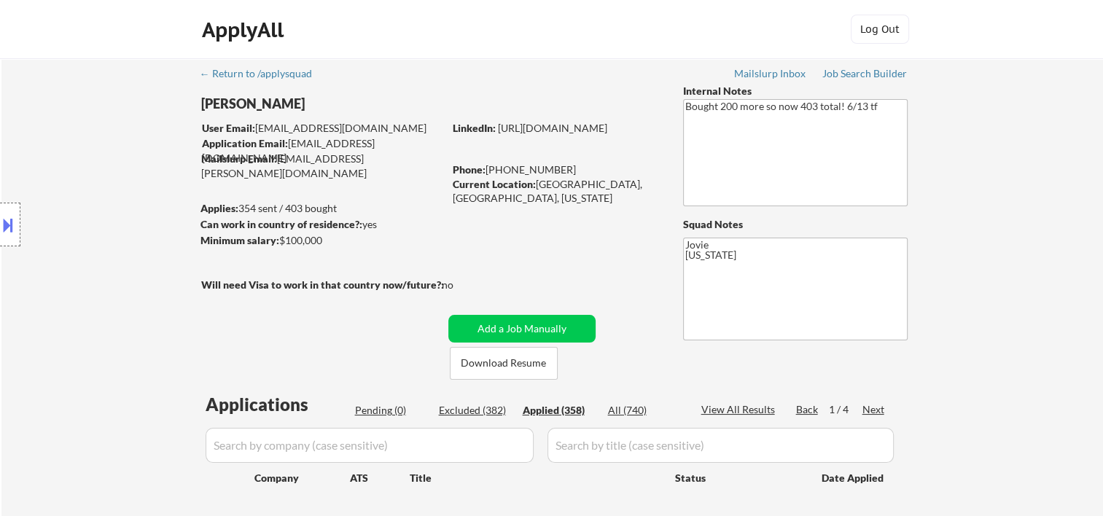
select select ""applied""
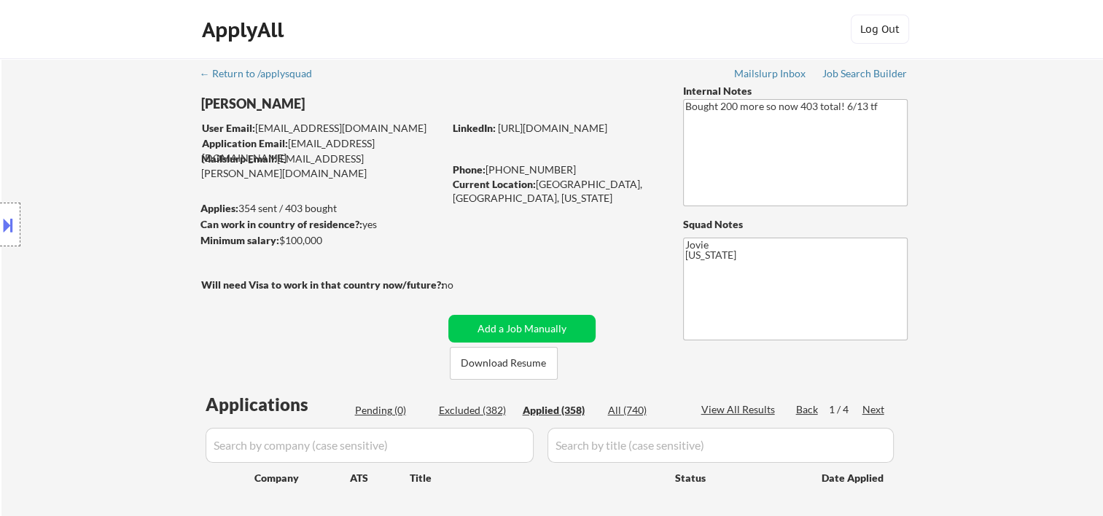
select select ""applied""
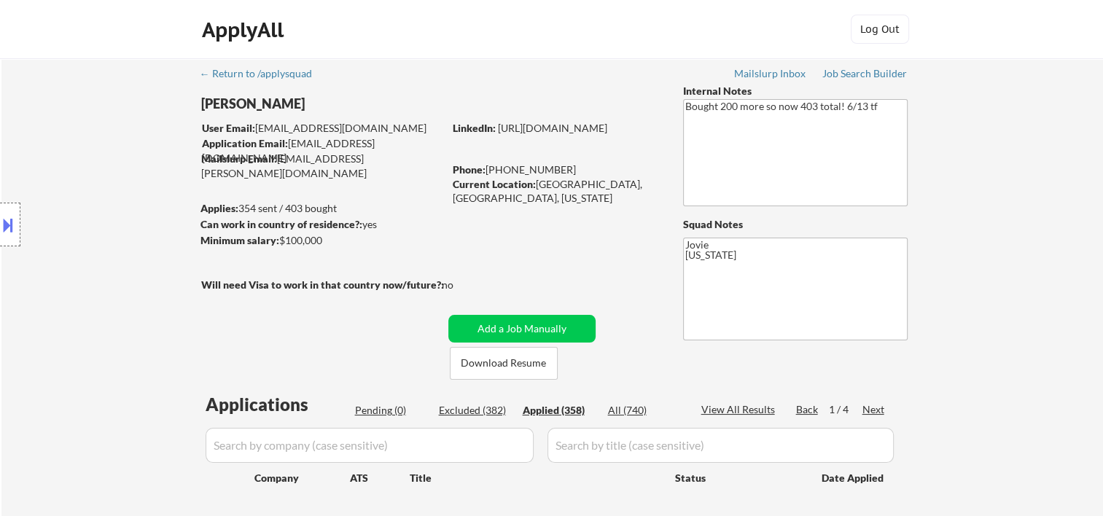
select select ""applied""
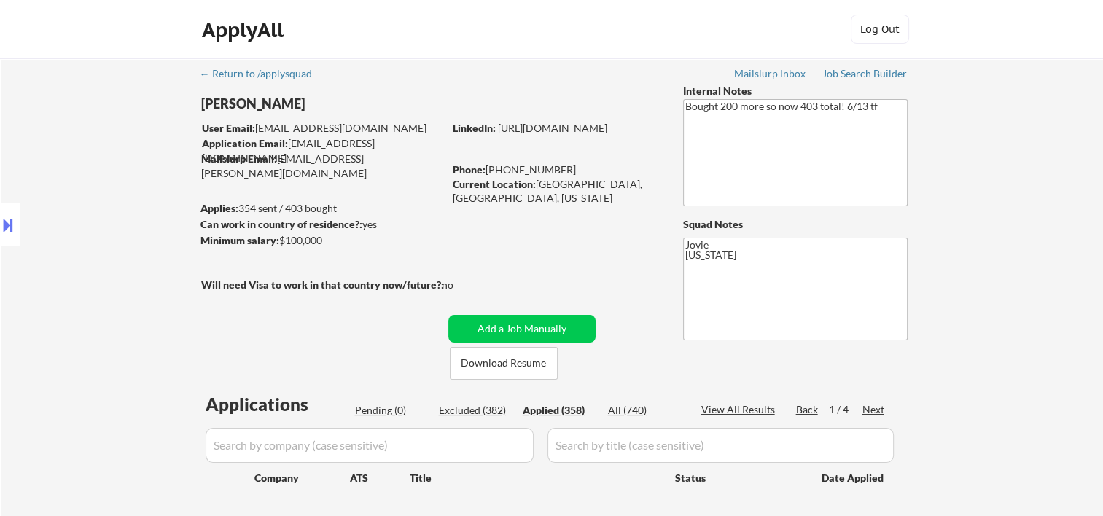
select select ""applied""
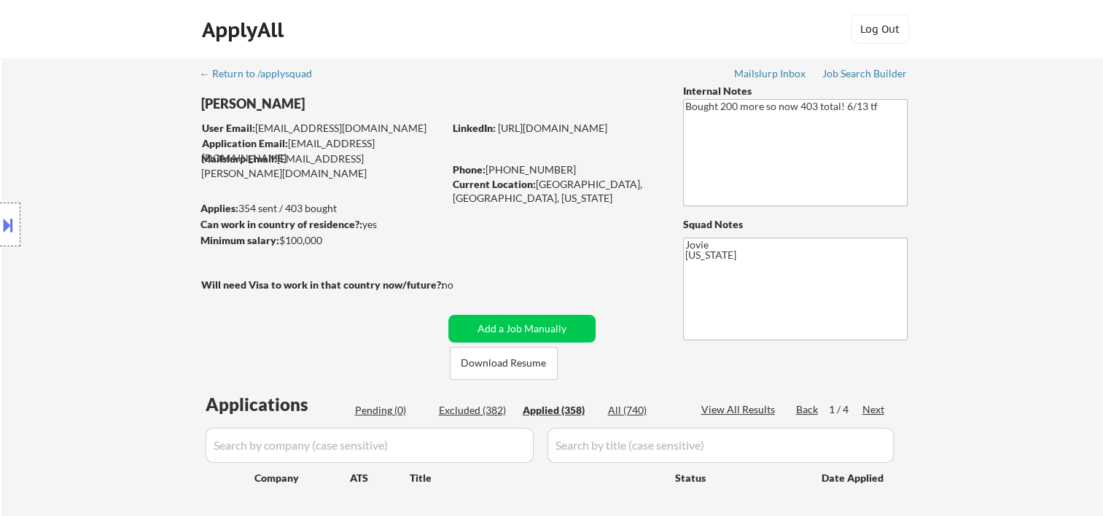
select select ""applied""
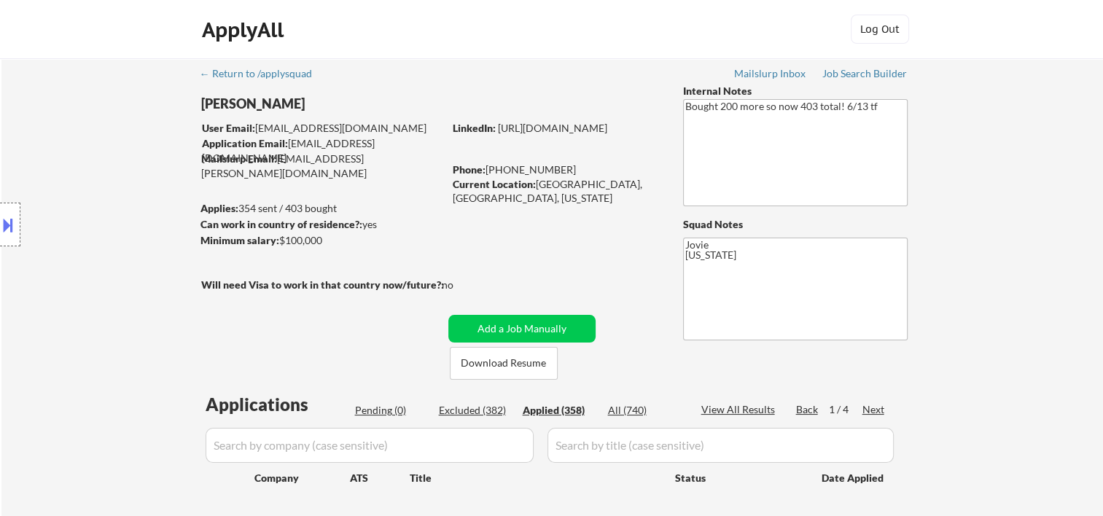
select select ""applied""
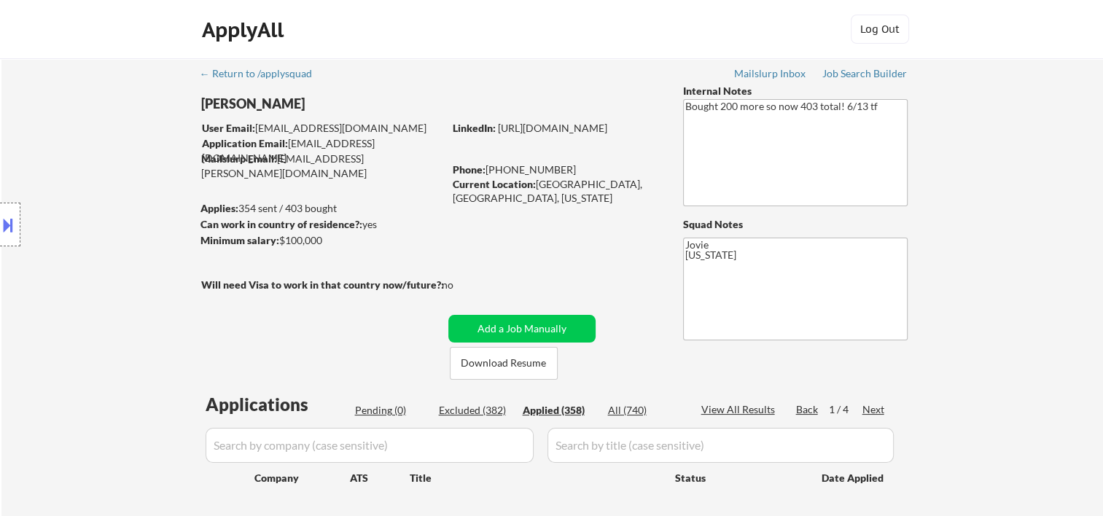
select select ""applied""
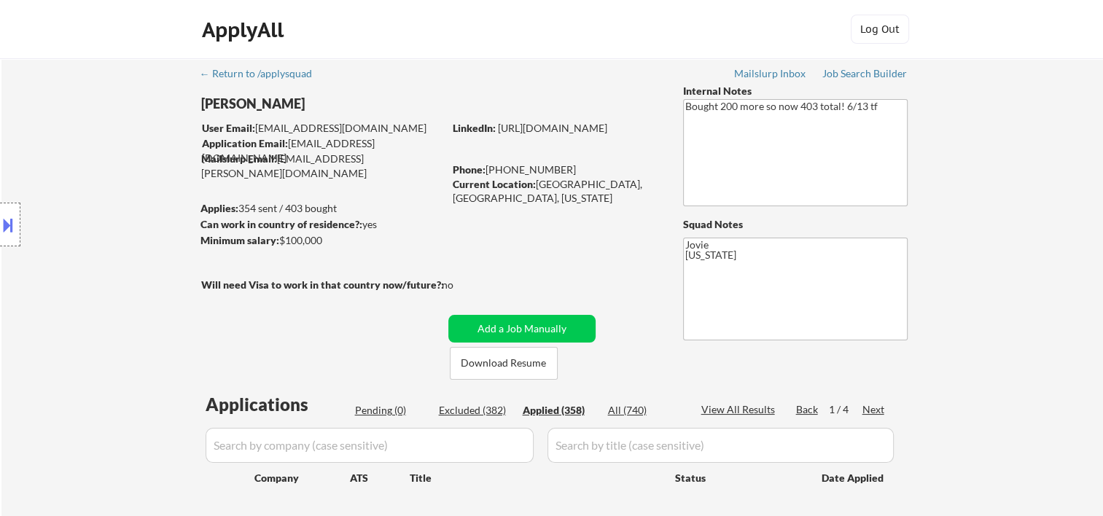
select select ""applied""
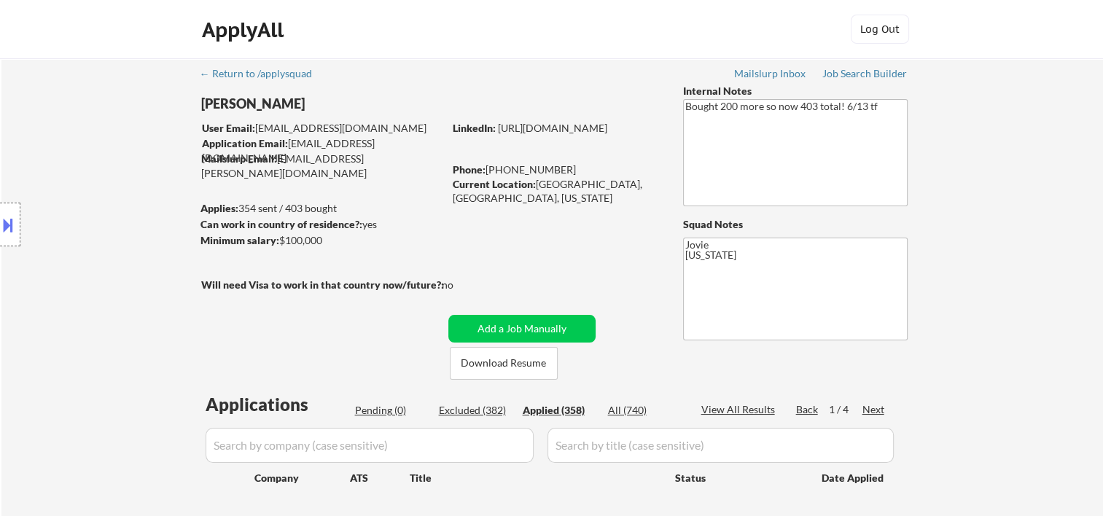
select select ""applied""
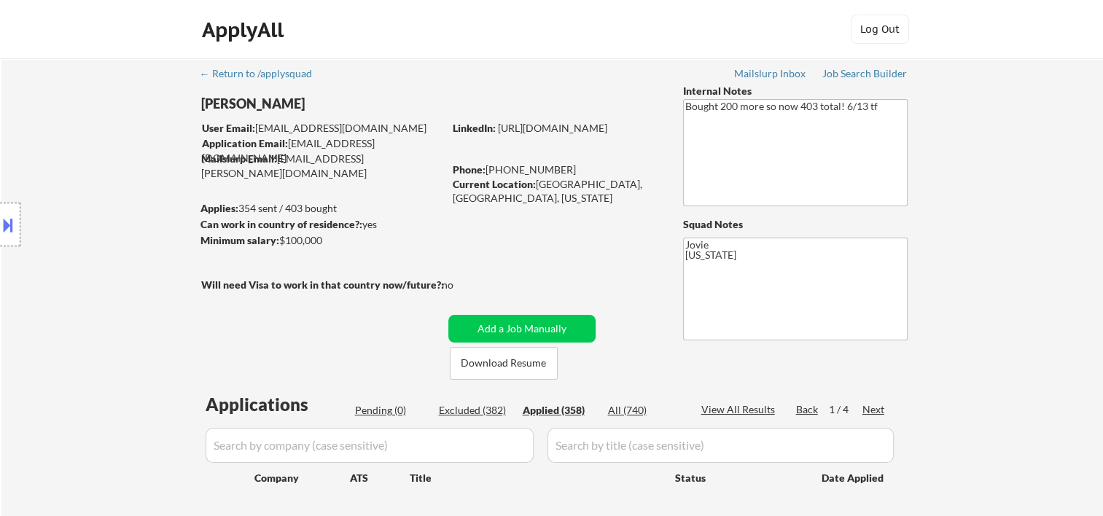
select select ""applied""
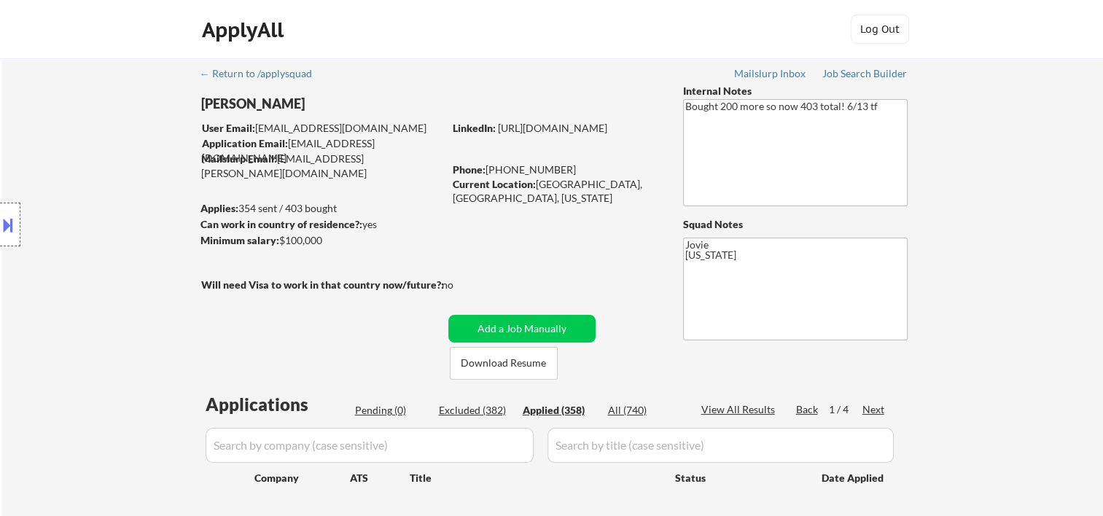
select select ""applied""
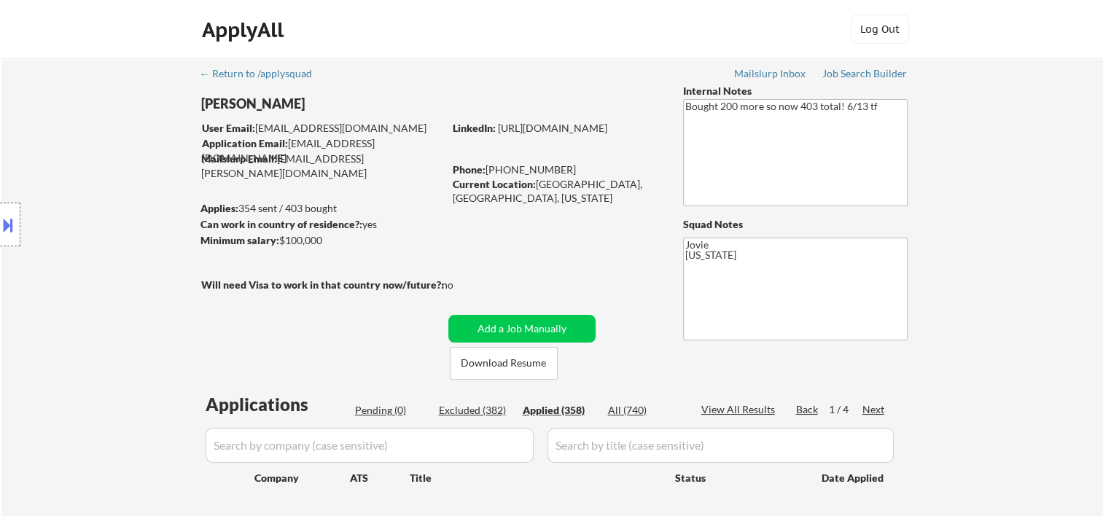
select select ""applied""
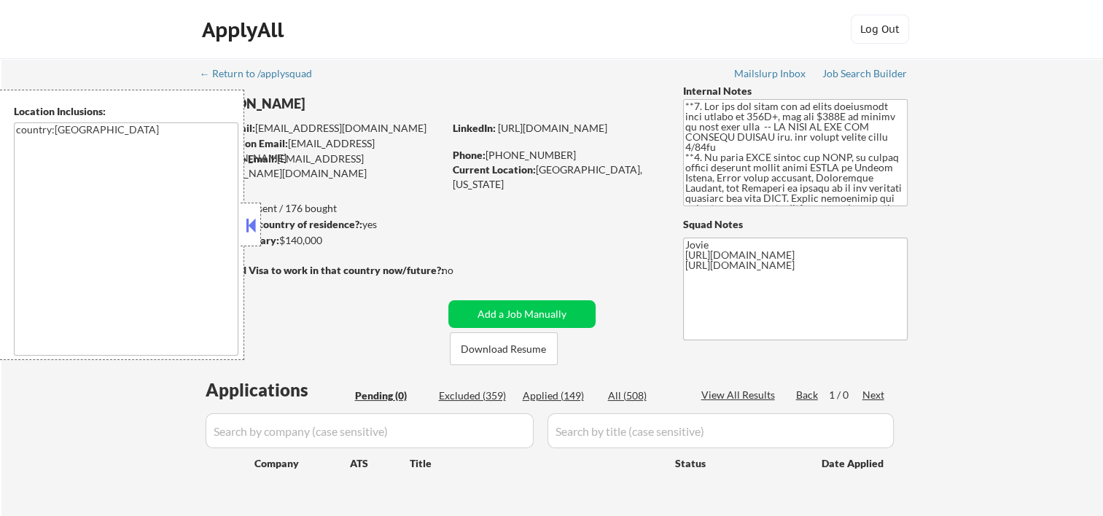
drag, startPoint x: 257, startPoint y: 228, endPoint x: 158, endPoint y: 143, distance: 130.4
click at [257, 228] on button at bounding box center [251, 225] width 16 height 22
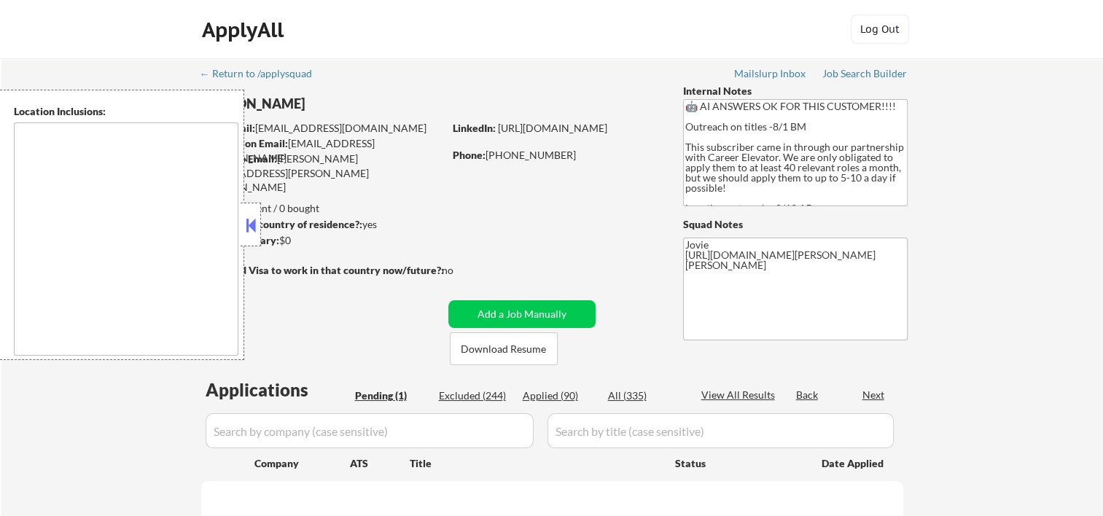
select select ""pending""
type textarea "[GEOGRAPHIC_DATA], [GEOGRAPHIC_DATA] [GEOGRAPHIC_DATA], [GEOGRAPHIC_DATA] [GEOG…"
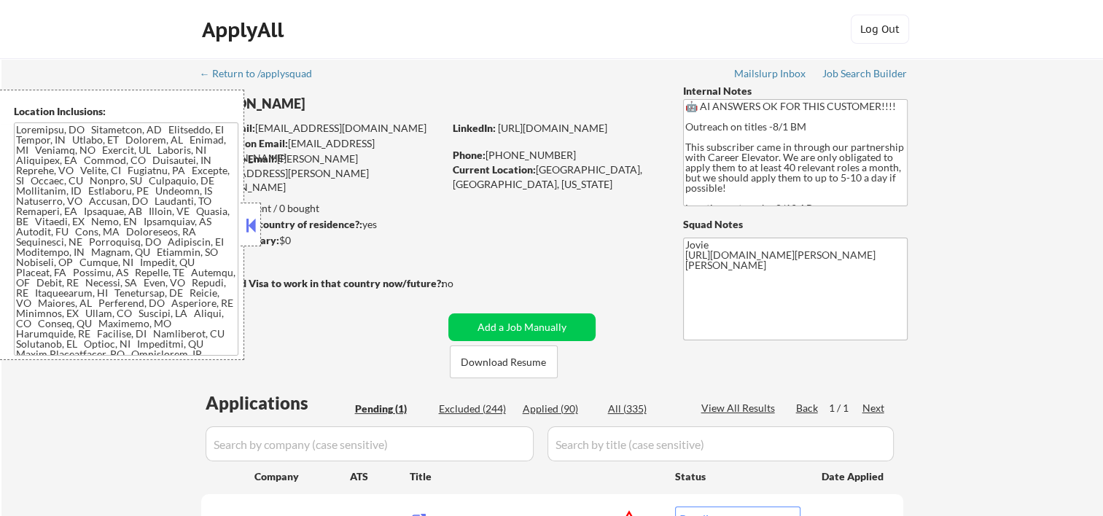
click at [249, 225] on button at bounding box center [251, 225] width 16 height 22
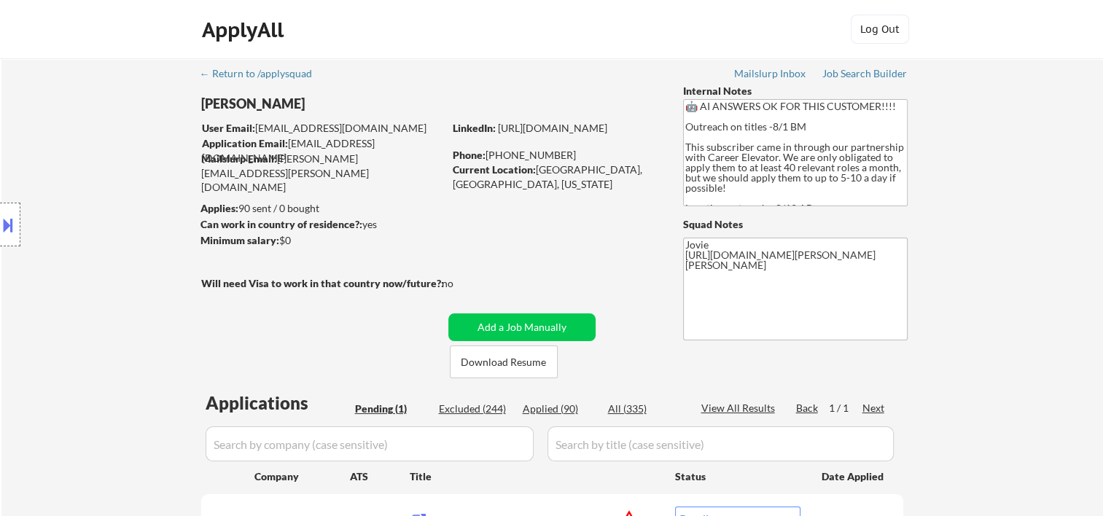
scroll to position [243, 0]
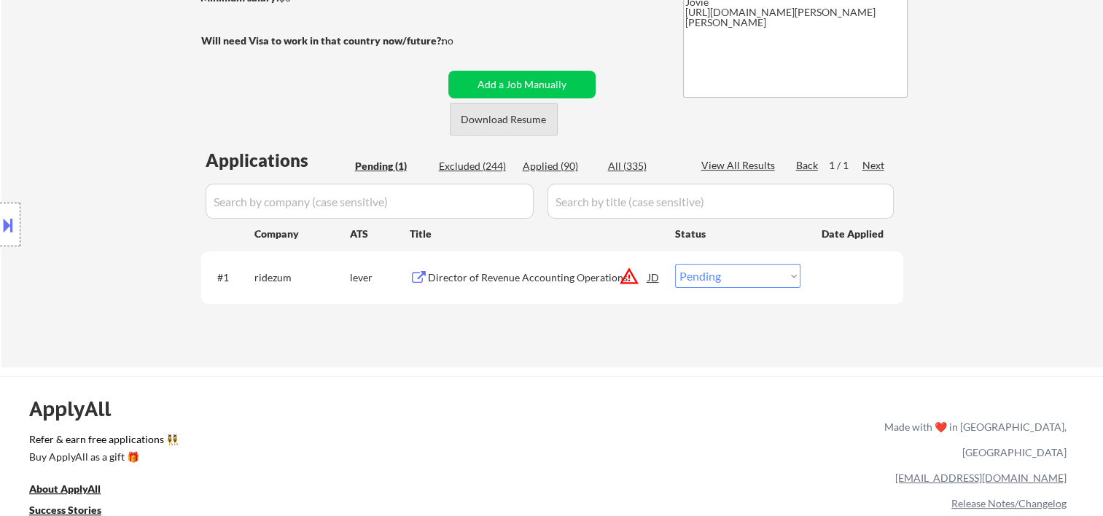
click at [482, 125] on button "Download Resume" at bounding box center [504, 119] width 108 height 33
click at [544, 283] on div "Director of Revenue Accounting Operations" at bounding box center [538, 277] width 220 height 26
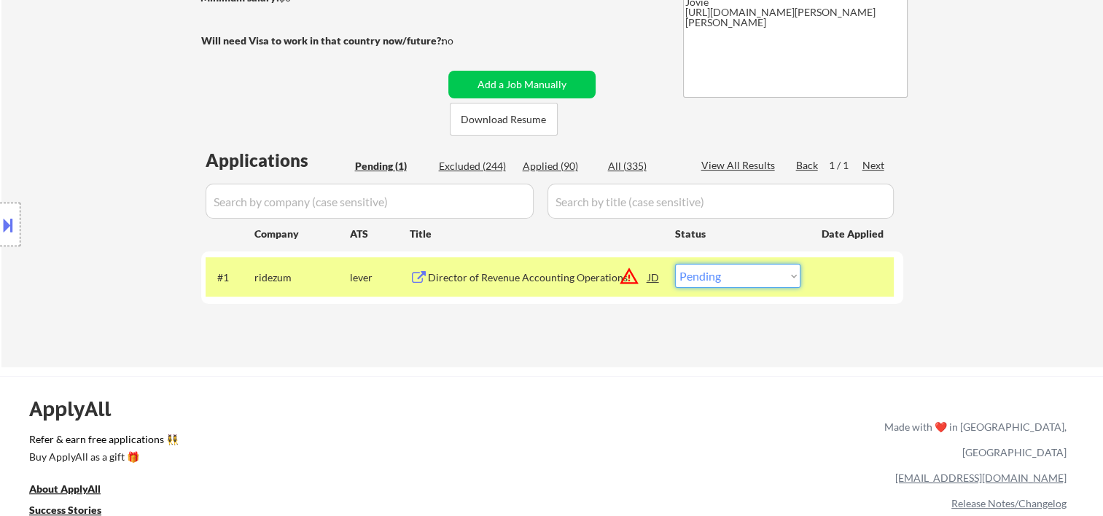
click at [794, 276] on select "Choose an option... Pending Applied Excluded (Questions) Excluded (Expired) Exc…" at bounding box center [737, 276] width 125 height 24
select select ""excluded__bad_match_""
click at [675, 264] on select "Choose an option... Pending Applied Excluded (Questions) Excluded (Expired) Exc…" at bounding box center [737, 276] width 125 height 24
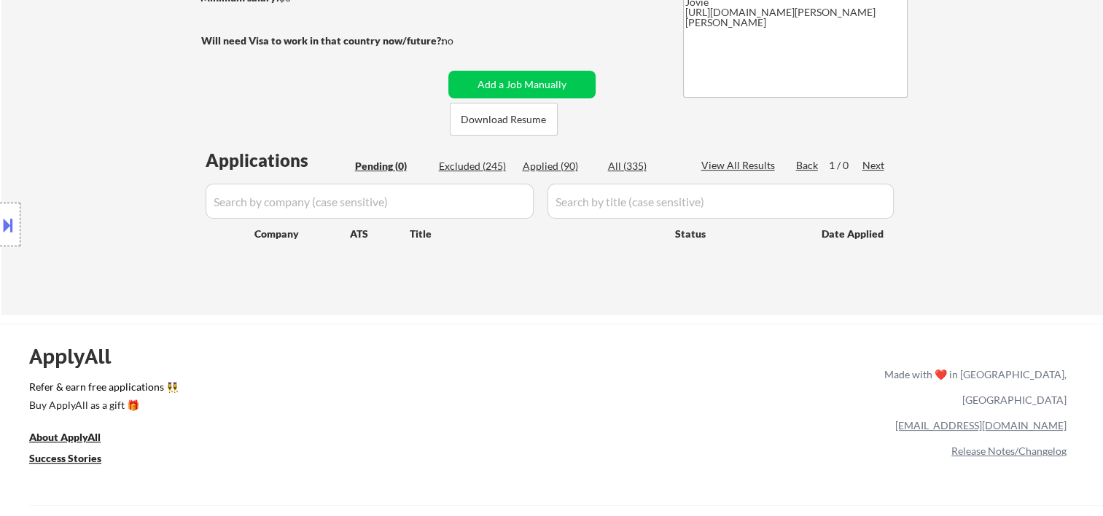
click at [464, 163] on div "Excluded (245)" at bounding box center [475, 166] width 73 height 15
select select ""excluded__bad_match_""
select select ""excluded__location_""
select select ""excluded__salary_""
select select ""excluded__location_""
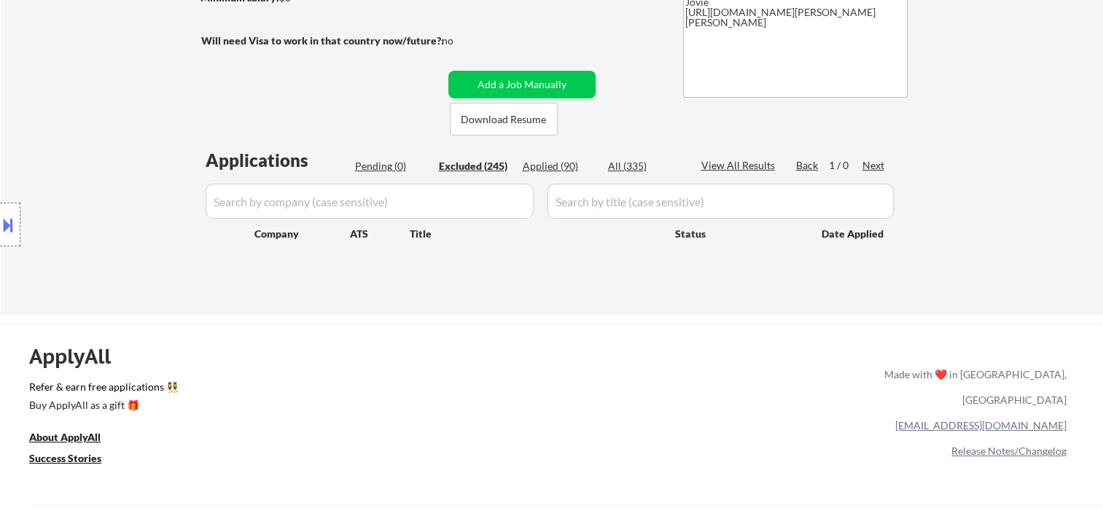
select select ""excluded__bad_match_""
select select ""excluded__expired_""
select select ""excluded__bad_match_""
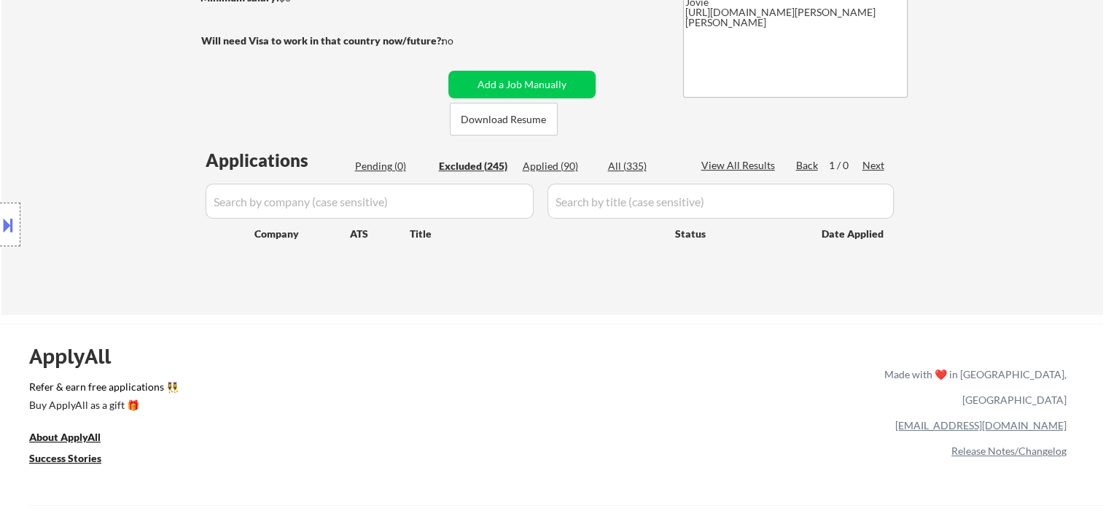
select select ""excluded__bad_match_""
select select ""excluded""
select select ""excluded__expired_""
select select ""excluded__bad_match_""
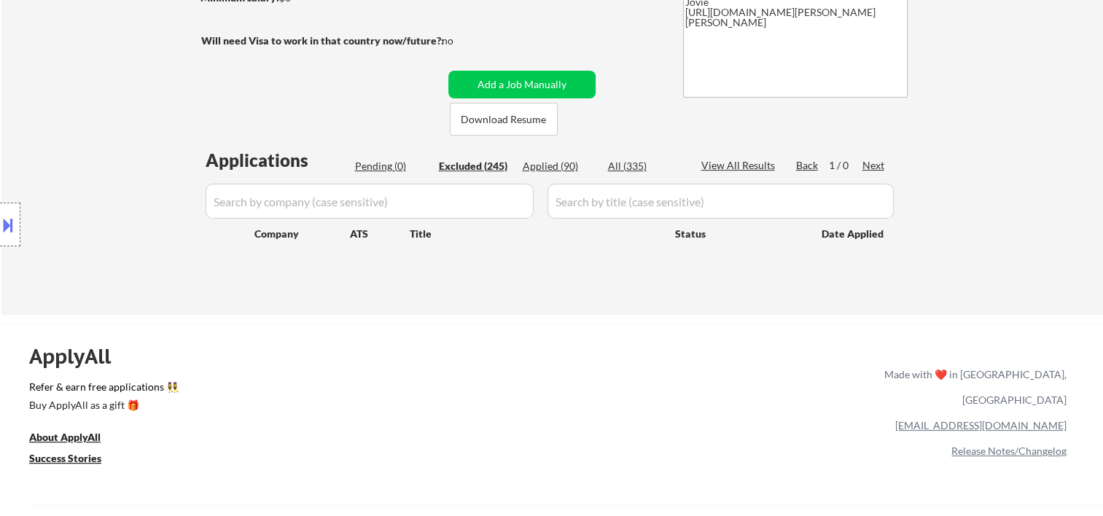
select select ""excluded__location_""
select select ""excluded__bad_match_""
select select ""excluded__expired_""
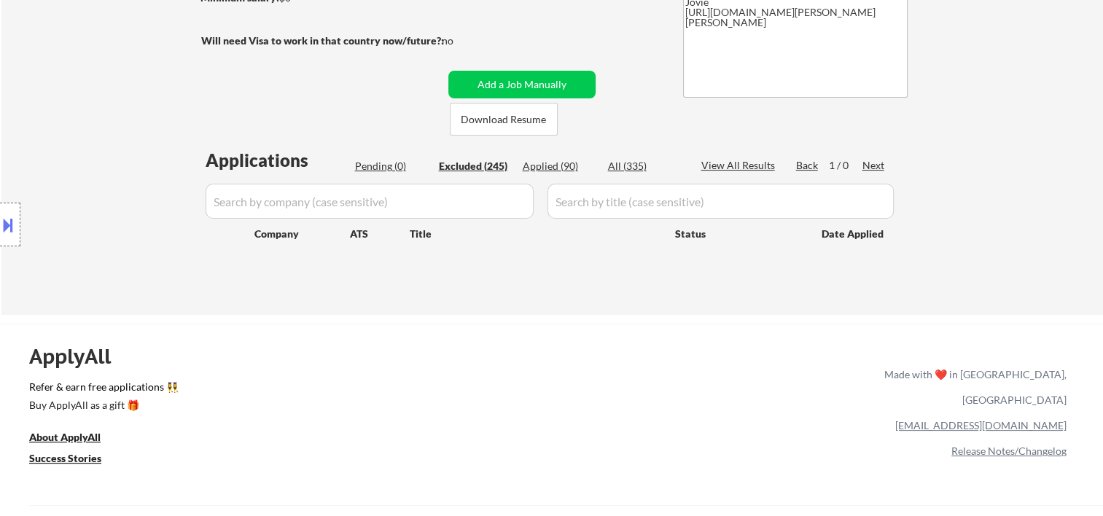
select select ""excluded__location_""
select select ""excluded__expired_""
select select ""excluded__bad_match_""
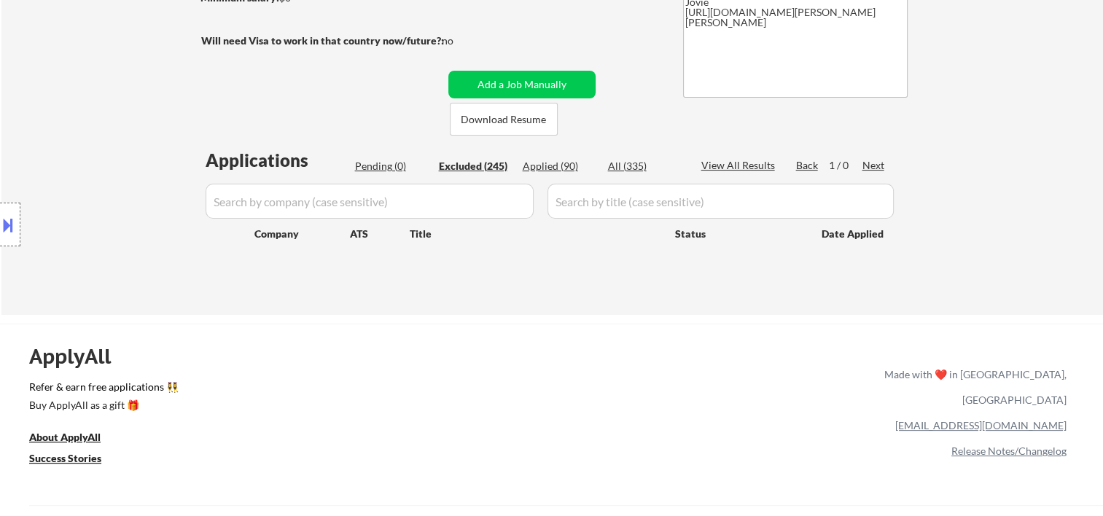
select select ""excluded""
select select ""excluded__bad_match_""
select select ""excluded__location_""
select select ""excluded__bad_match_""
select select ""excluded__expired_""
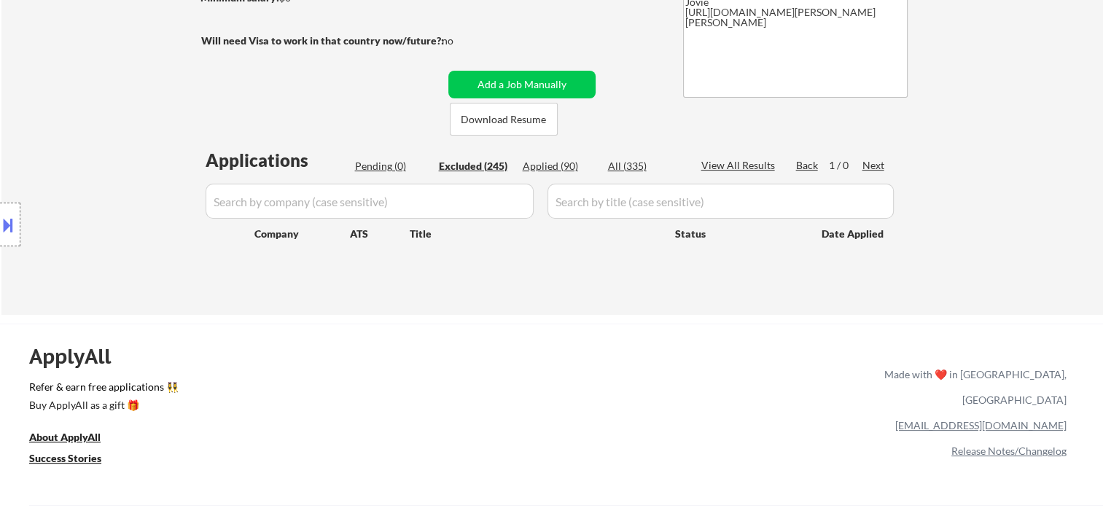
select select ""excluded__bad_match_""
select select ""excluded__other_""
select select ""excluded__location_""
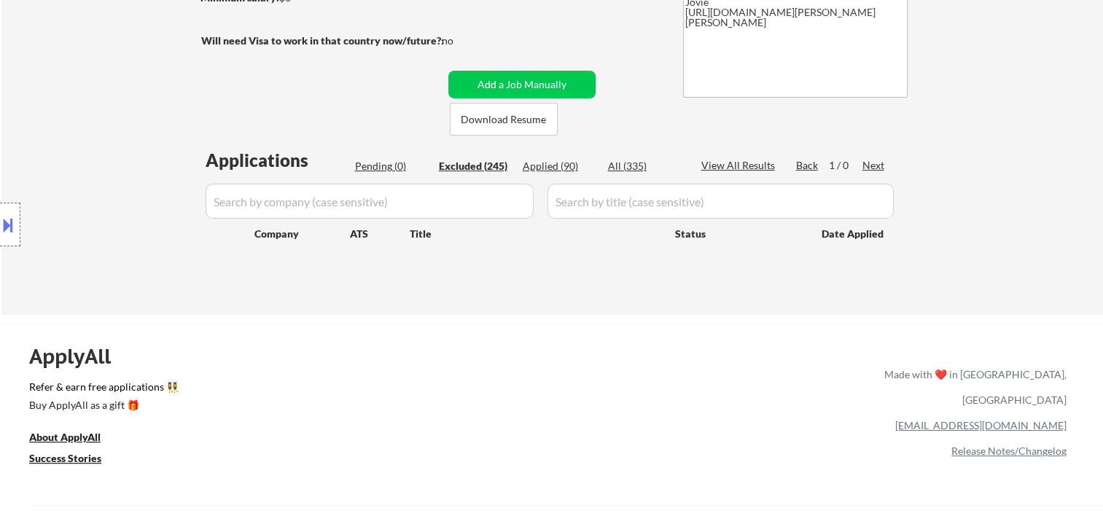
select select ""excluded__bad_match_""
select select ""excluded__expired_""
select select ""excluded__bad_match_""
select select ""excluded__location_""
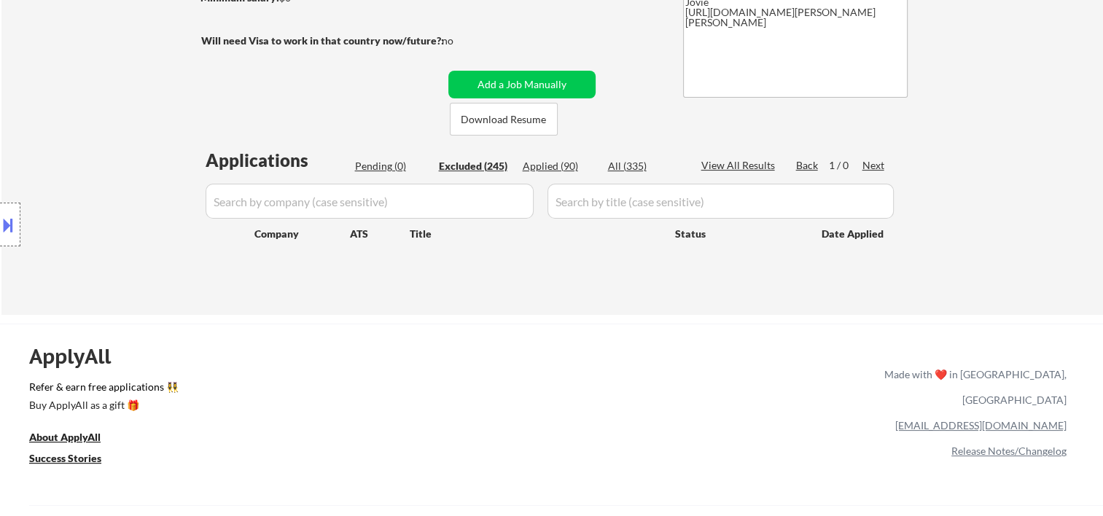
select select ""excluded__expired_""
select select ""excluded__bad_match_""
select select ""excluded__expired_""
select select ""excluded__bad_match_""
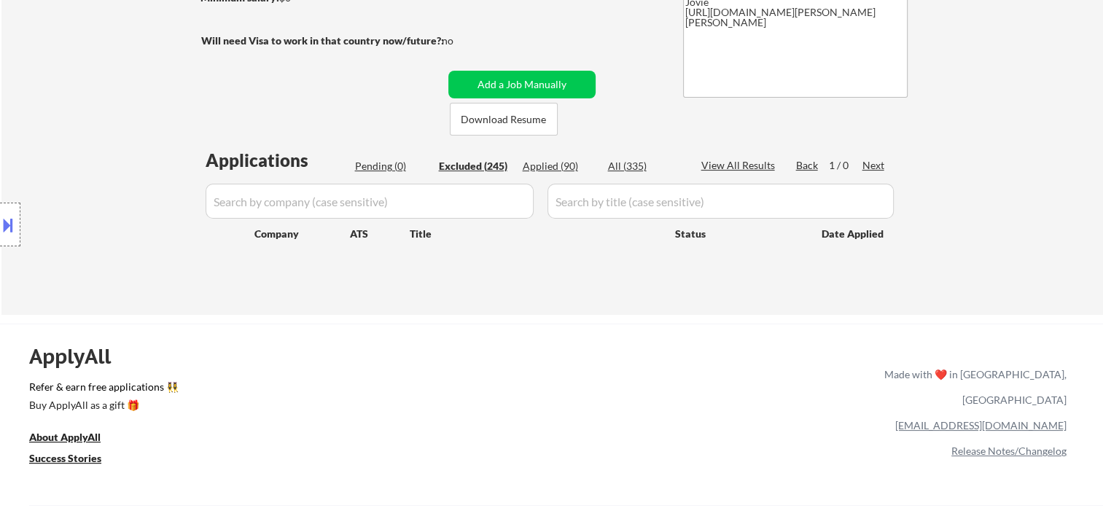
select select ""excluded__bad_match_""
select select ""excluded__expired_""
select select ""excluded__bad_match_""
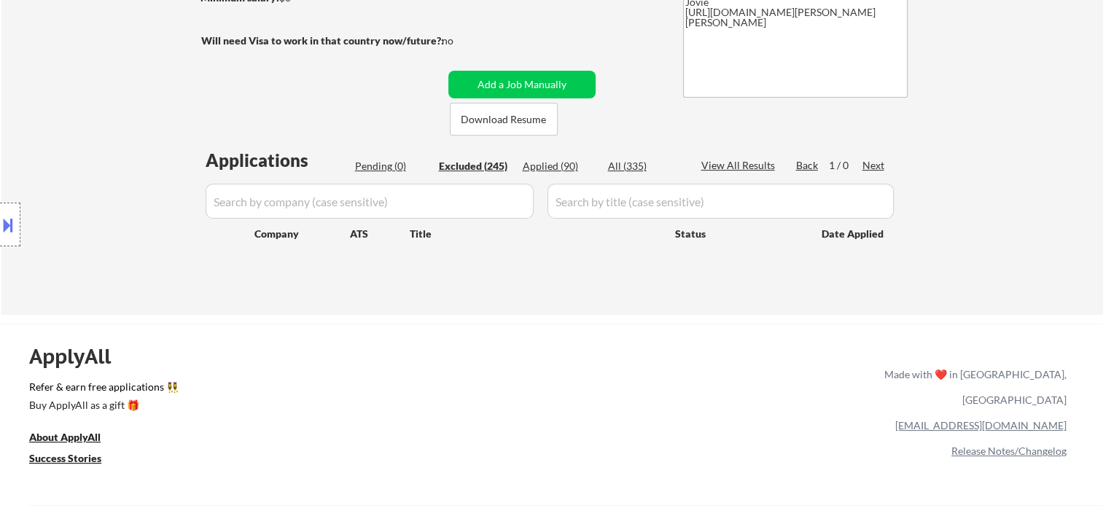
select select ""excluded__expired_""
select select ""excluded__bad_match_""
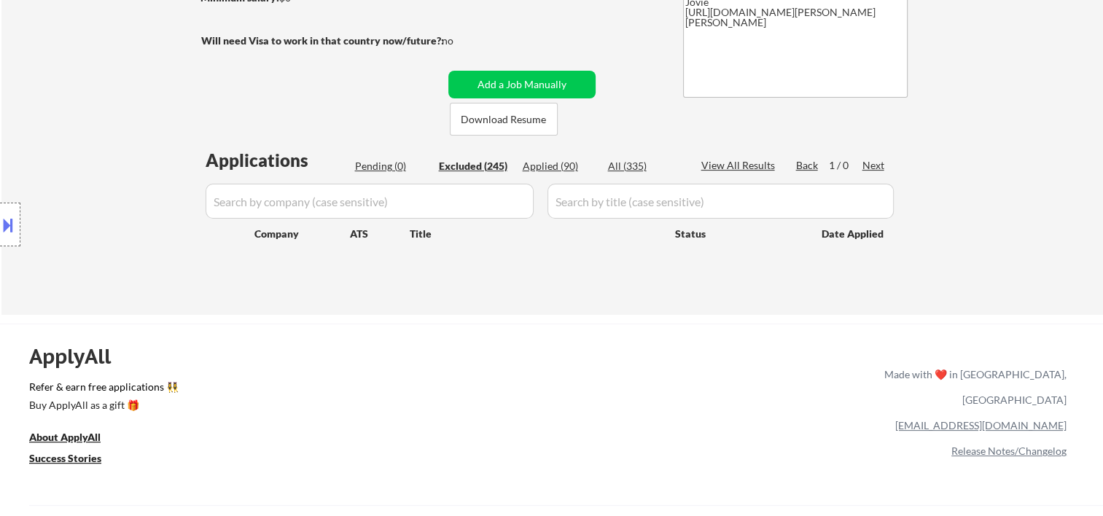
select select ""excluded__location_""
select select ""excluded__bad_match_""
select select ""excluded__expired_""
select select ""excluded__bad_match_""
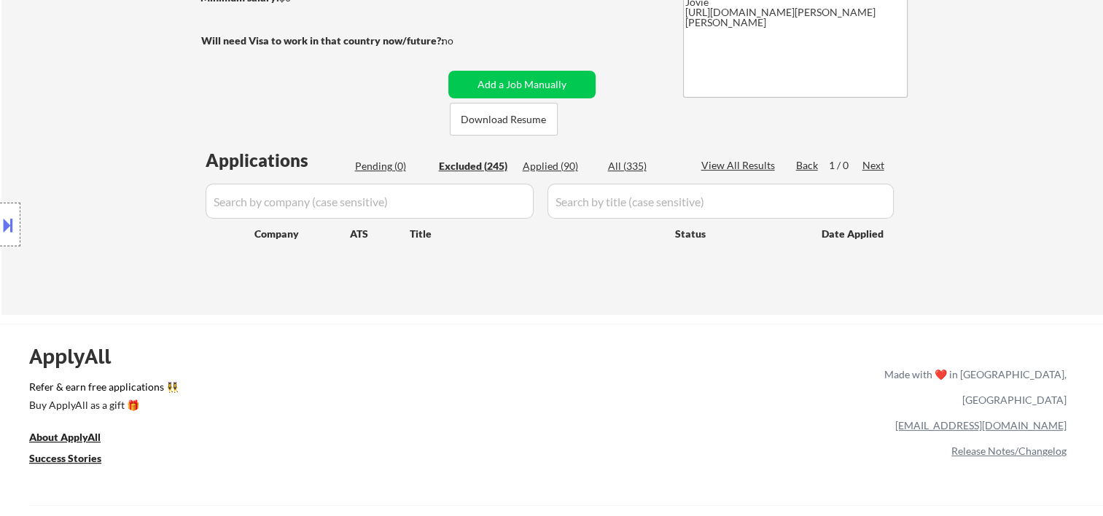
select select ""excluded__bad_match_""
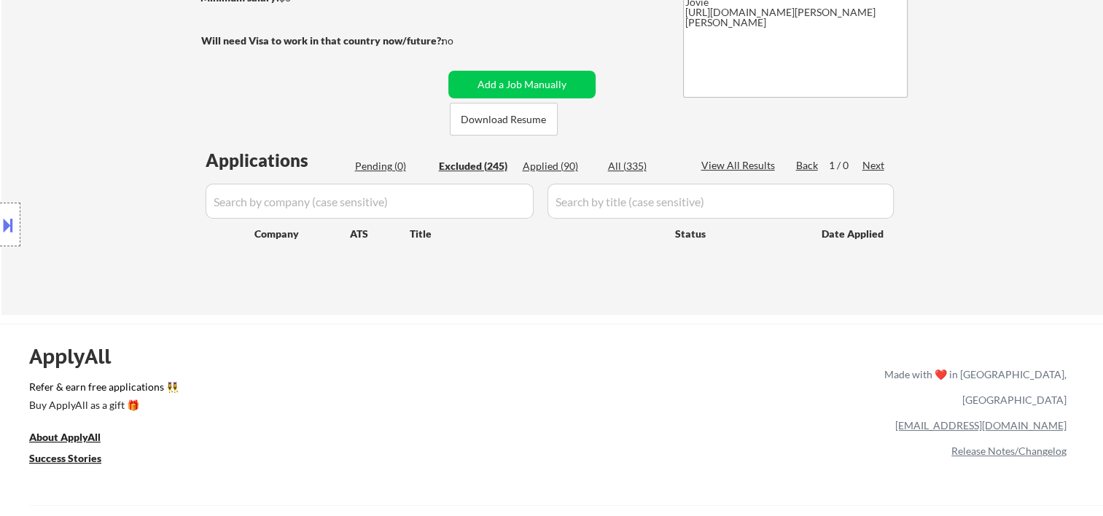
select select ""excluded__bad_match_""
select select ""excluded__expired_""
select select ""excluded__bad_match_""
select select ""excluded__expired_""
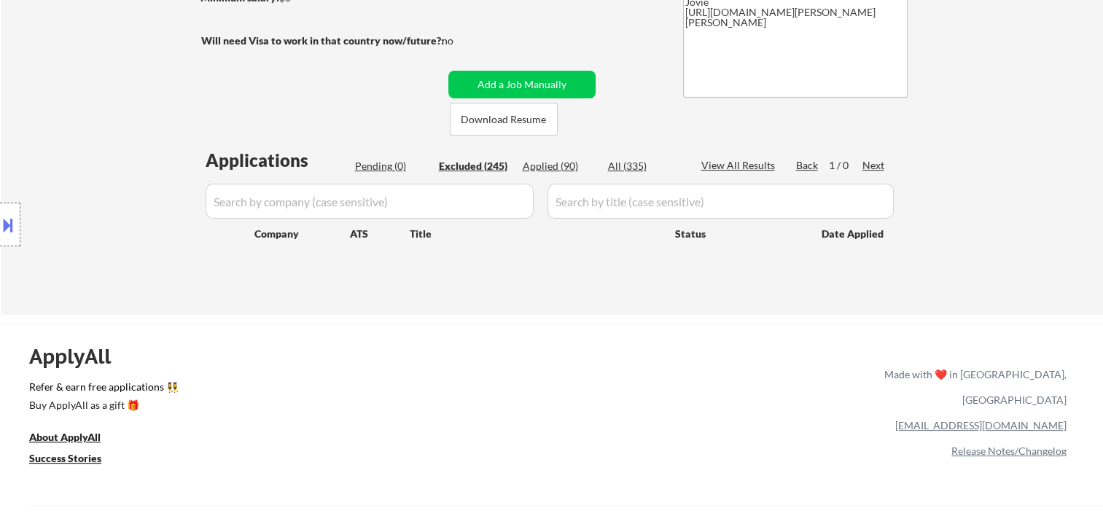
select select ""excluded__bad_match_""
select select ""excluded__expired_""
select select ""excluded__bad_match_""
select select ""excluded__expired_""
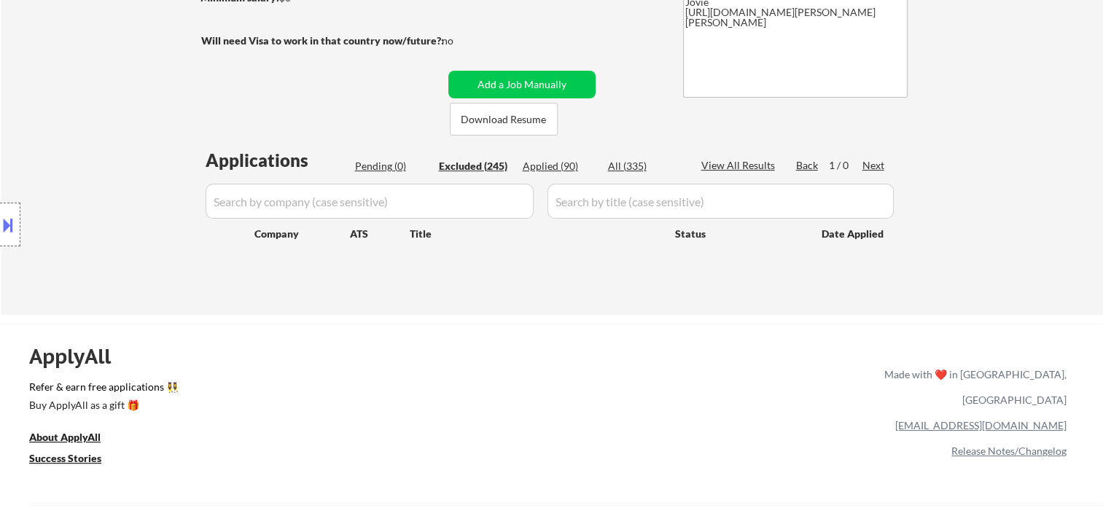
select select ""excluded__bad_match_""
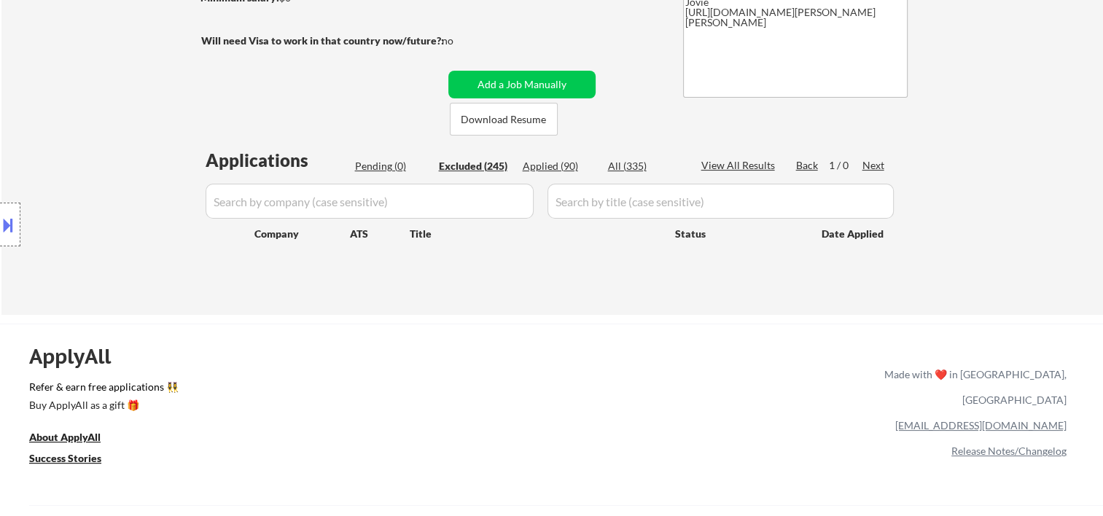
select select ""excluded__salary_""
select select ""excluded__expired_""
select select ""excluded__bad_match_""
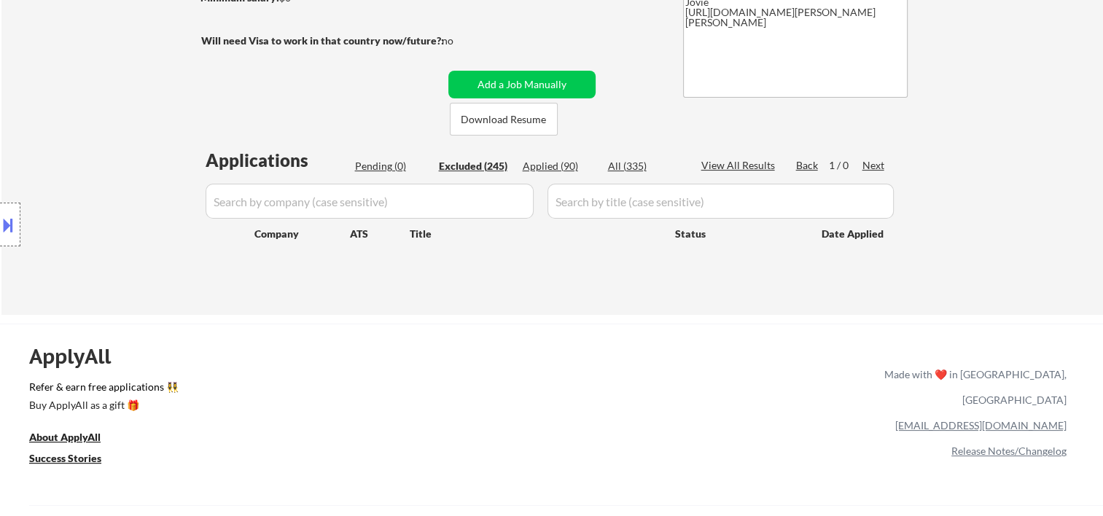
select select ""excluded__location_""
select select ""excluded__bad_match_""
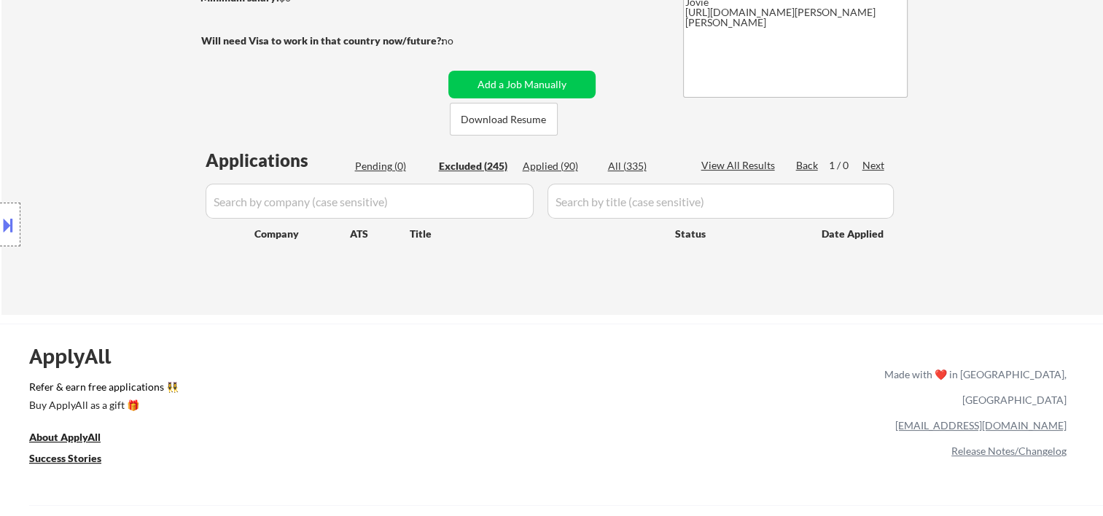
select select ""excluded__bad_match_""
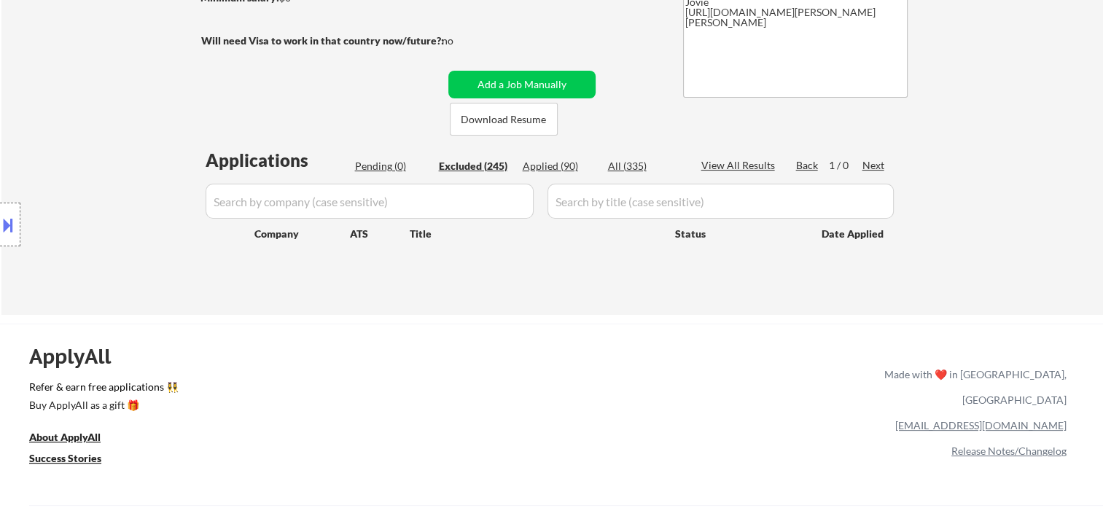
select select ""excluded__bad_match_""
select select ""excluded__expired_""
select select ""excluded__bad_match_""
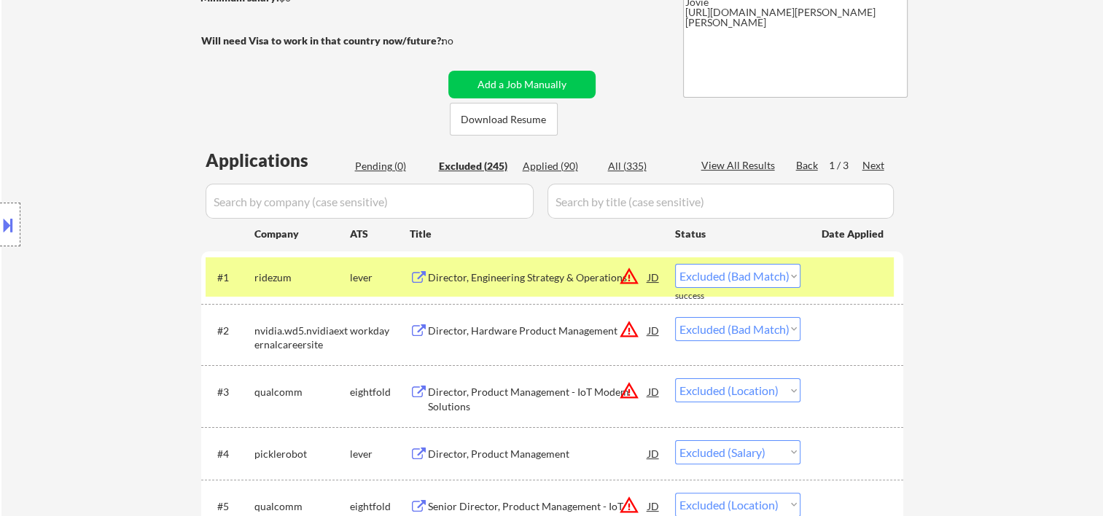
scroll to position [1065, 0]
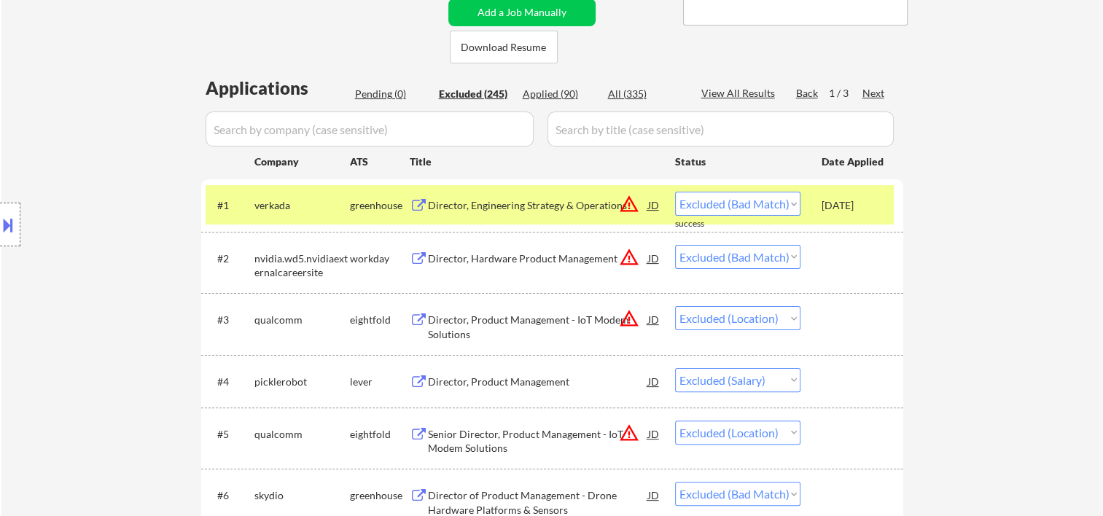
scroll to position [0, 0]
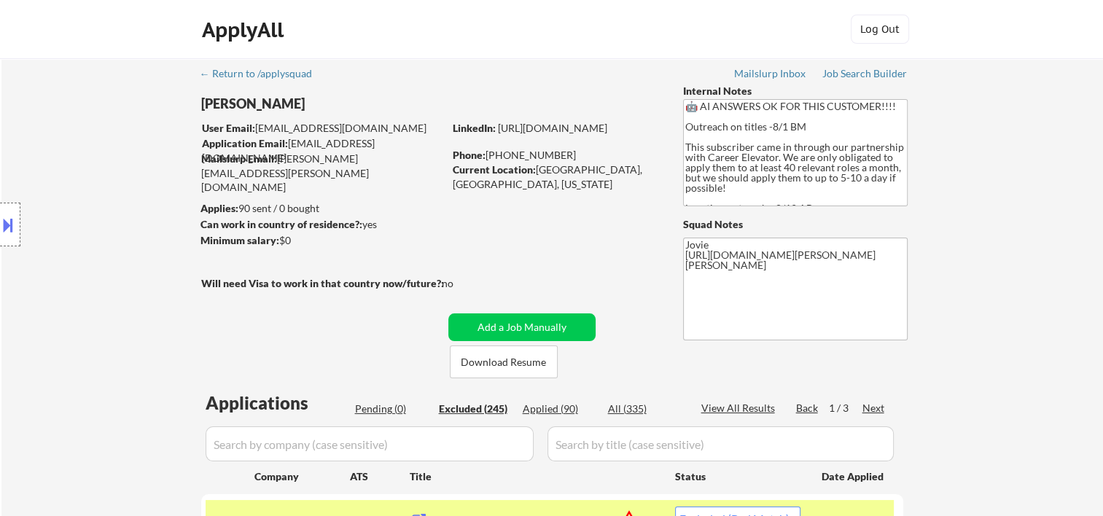
click at [870, 407] on div "Next" at bounding box center [874, 408] width 23 height 15
select select ""excluded__location_""
select select ""excluded__bad_match_""
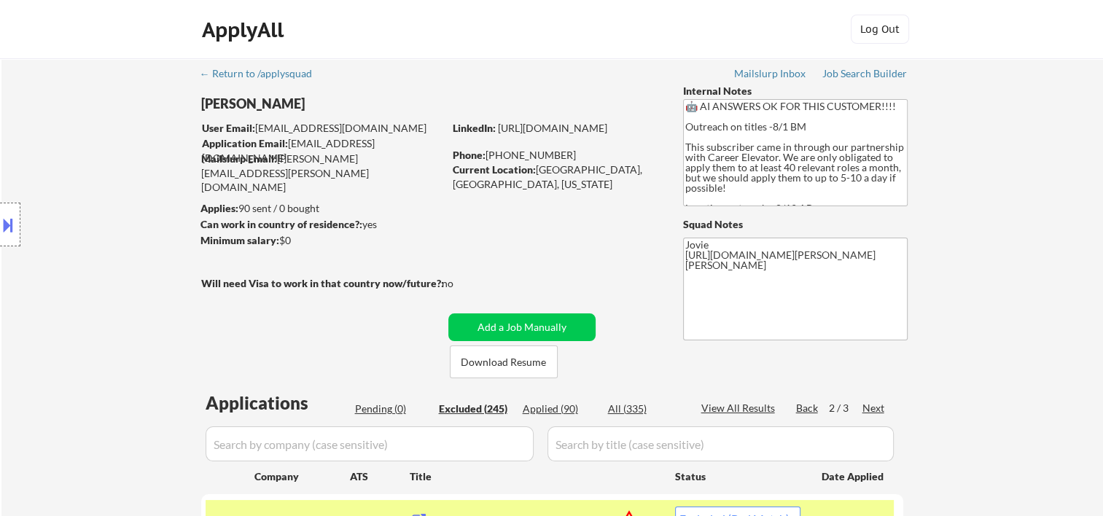
select select ""excluded__bad_match_""
select select ""excluded__salary_""
select select ""excluded__bad_match_""
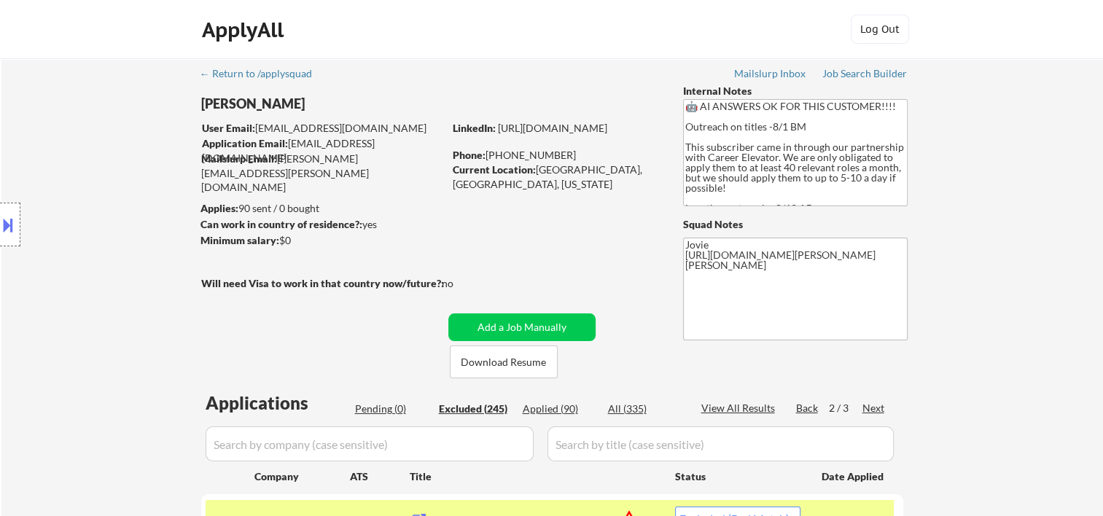
select select ""excluded__bad_match_""
select select ""excluded__expired_""
select select ""excluded__salary_""
select select ""excluded__bad_match_""
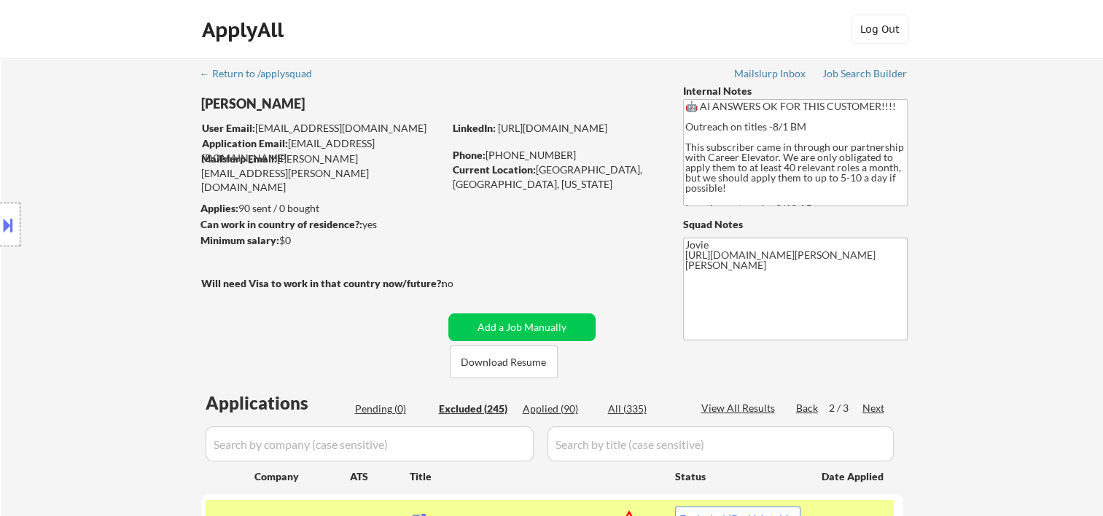
select select ""excluded__expired_""
select select ""excluded__bad_match_""
select select ""excluded""
select select ""excluded__expired_""
select select ""excluded__bad_match_""
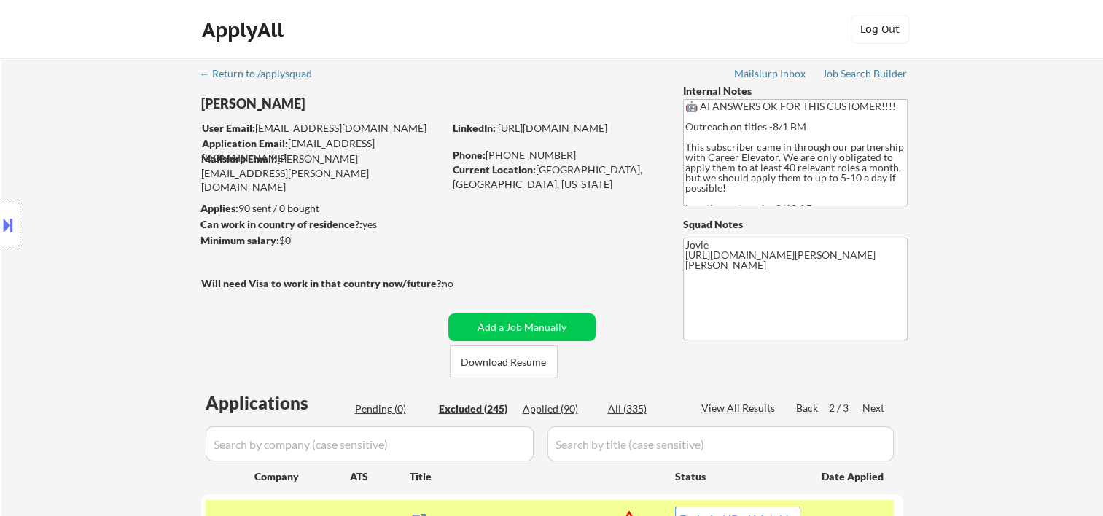
select select ""excluded__bad_match_""
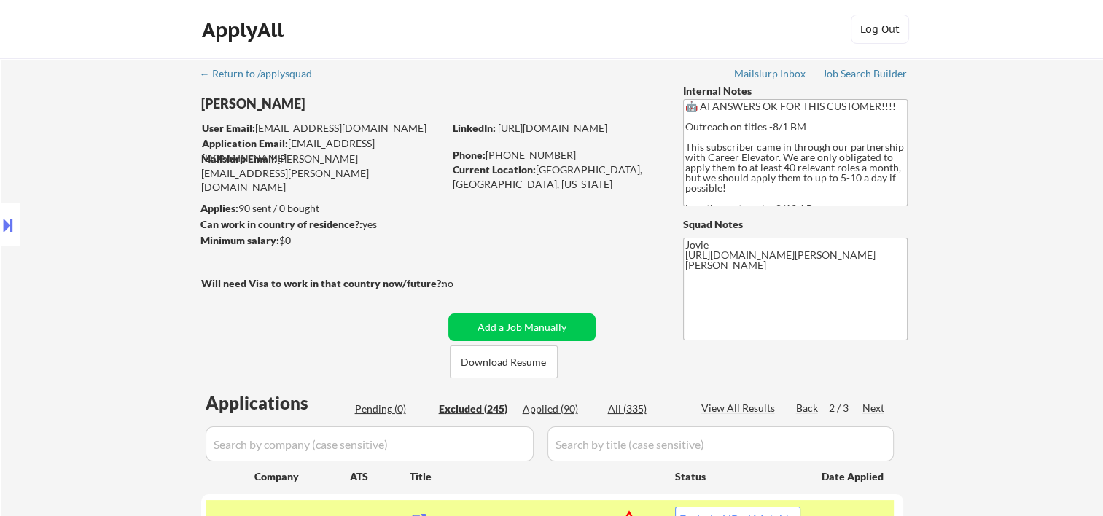
select select ""excluded__salary_""
select select ""excluded__expired_""
select select ""excluded__bad_match_""
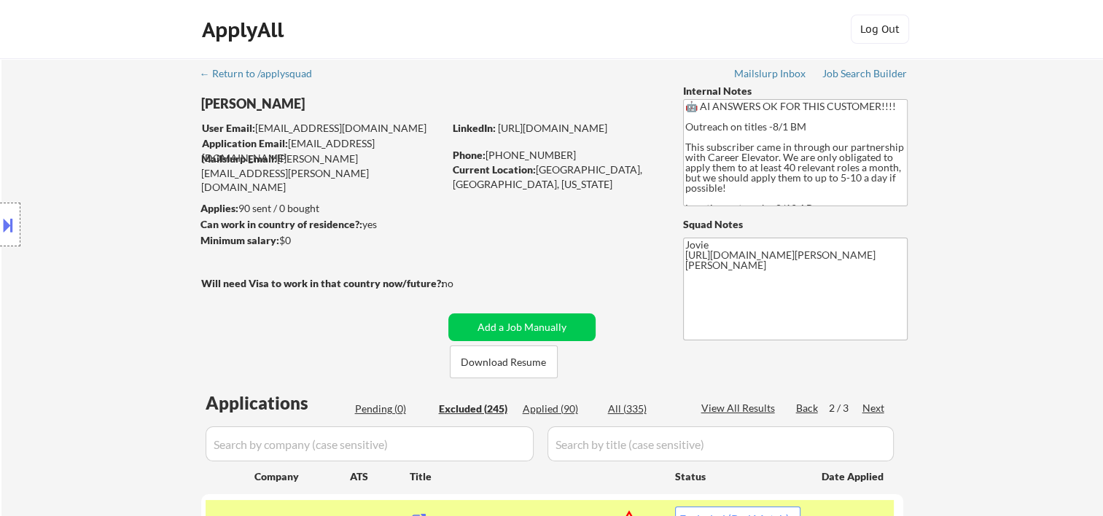
select select ""excluded__location_""
select select ""excluded__expired_""
select select ""excluded__bad_match_""
select select ""excluded__expired_""
select select ""excluded__bad_match_""
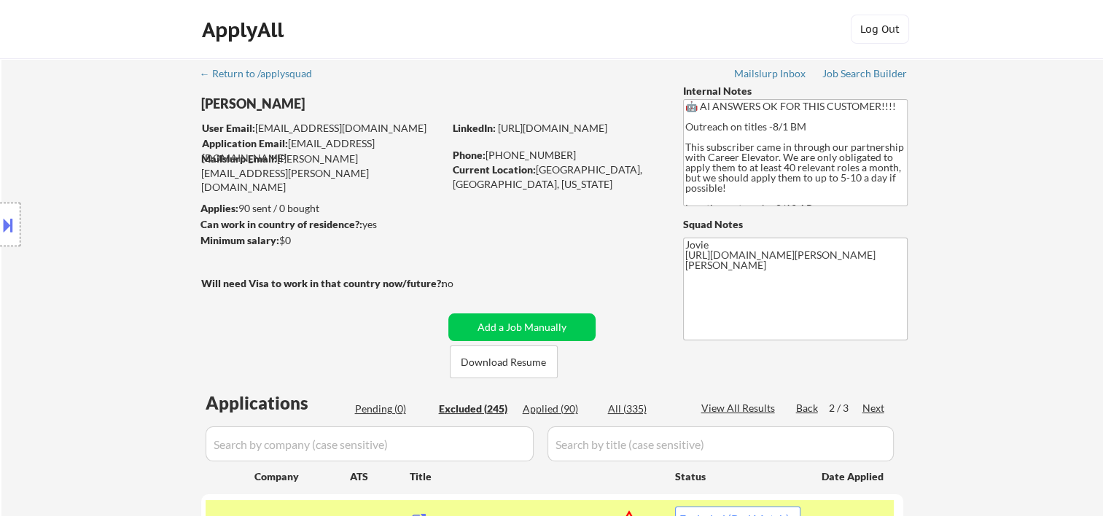
select select ""excluded__location_""
select select ""excluded__bad_match_""
select select ""excluded__expired_""
select select ""excluded__bad_match_""
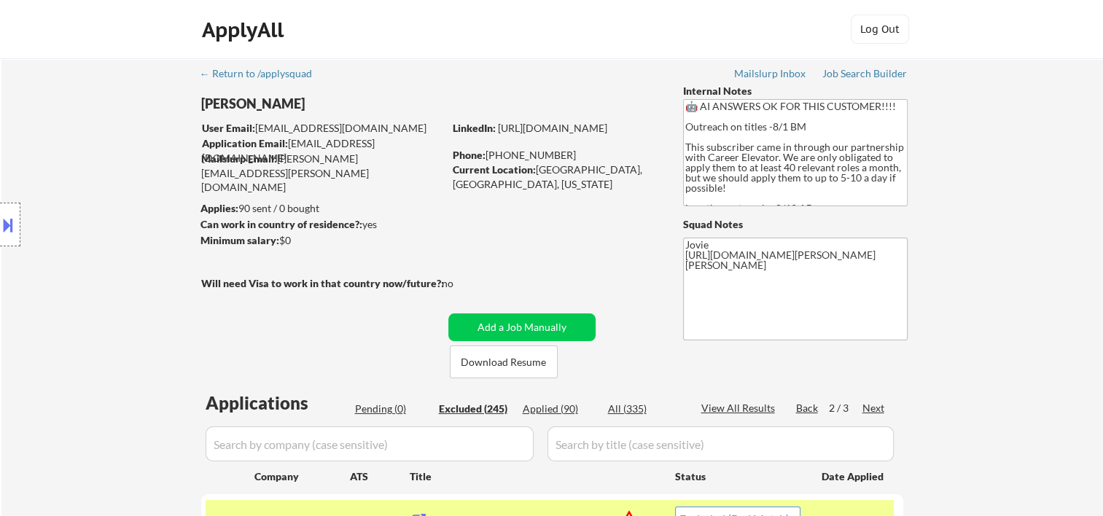
select select ""excluded__expired_""
select select ""excluded__location_""
select select ""excluded__bad_match_""
select select ""excluded__expired_""
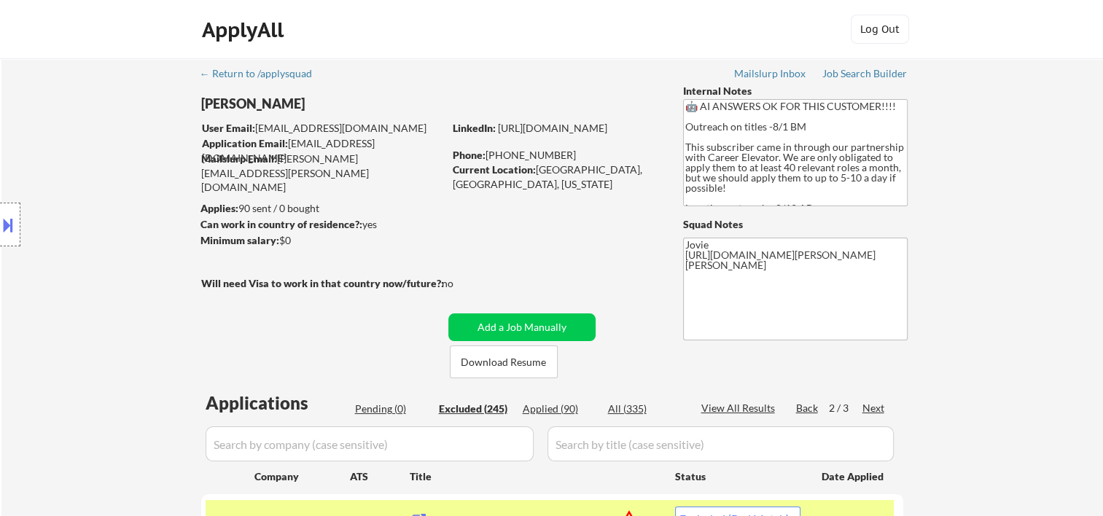
select select ""excluded__expired_""
select select ""excluded__location_""
select select ""excluded__bad_match_""
select select ""excluded__salary_""
click at [870, 407] on div "Next" at bounding box center [874, 408] width 23 height 15
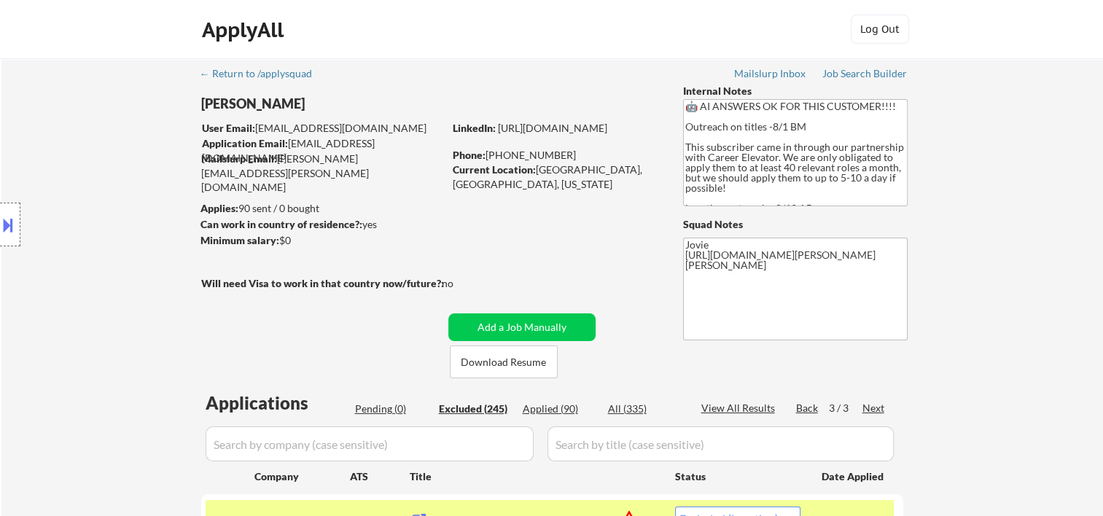
select select ""excluded__bad_match_""
select select ""excluded__location_""
select select ""excluded__expired_""
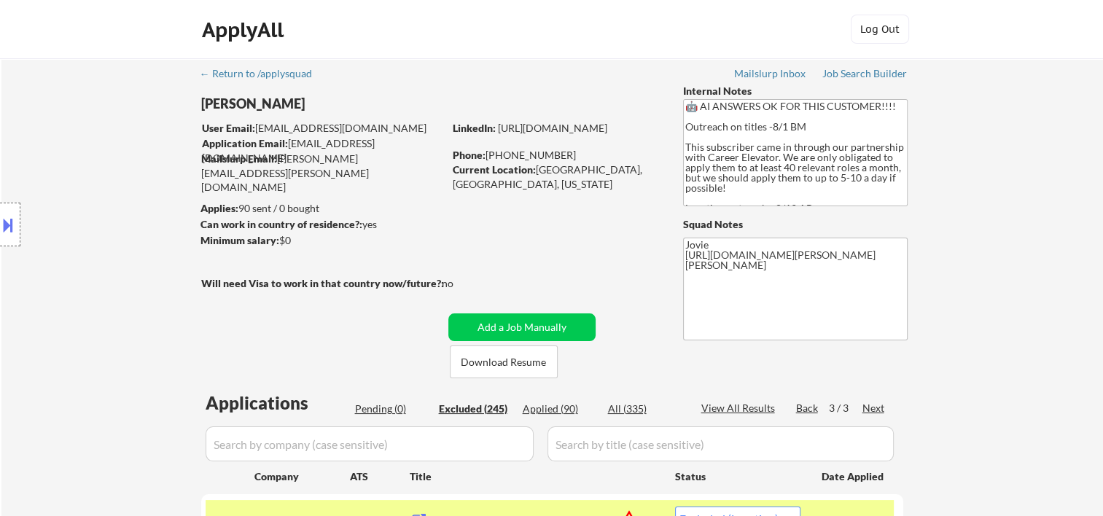
select select ""excluded__expired_""
select select ""excluded__bad_match_""
select select ""excluded__expired_""
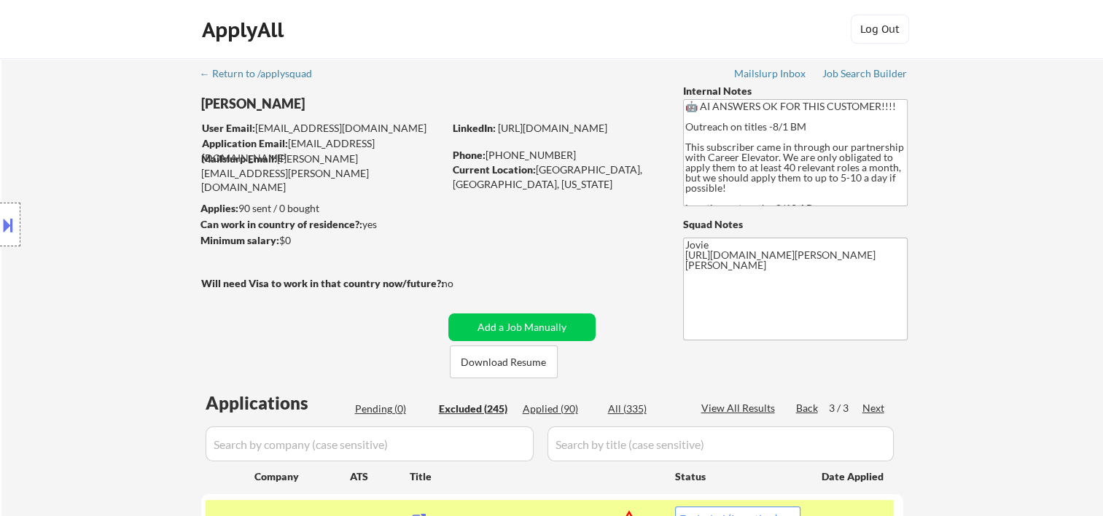
select select ""excluded__expired_""
select select ""excluded__bad_match_""
select select ""excluded__expired_""
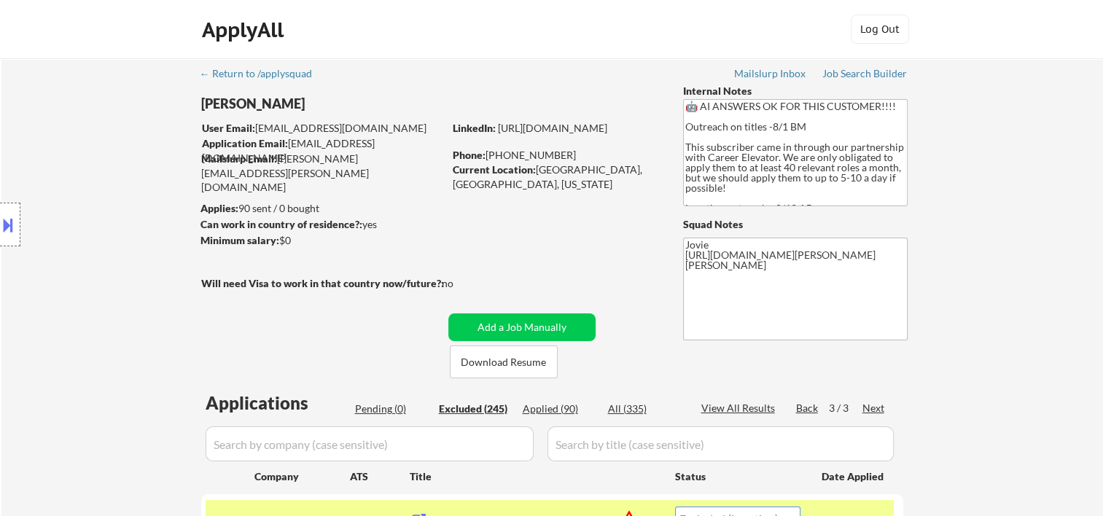
select select ""excluded__expired_""
select select ""excluded__bad_match_""
select select ""excluded__expired_""
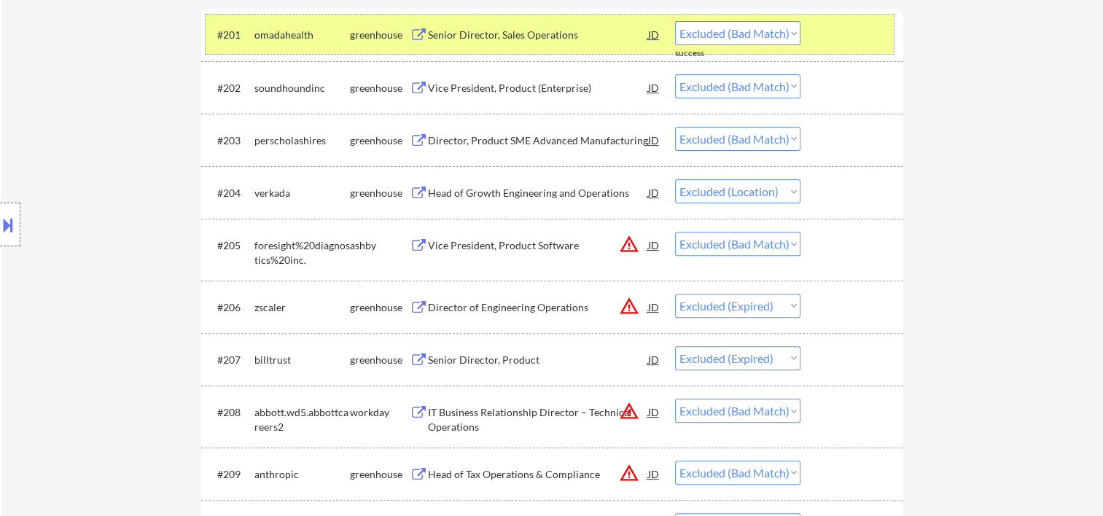
click at [856, 32] on div at bounding box center [854, 34] width 64 height 26
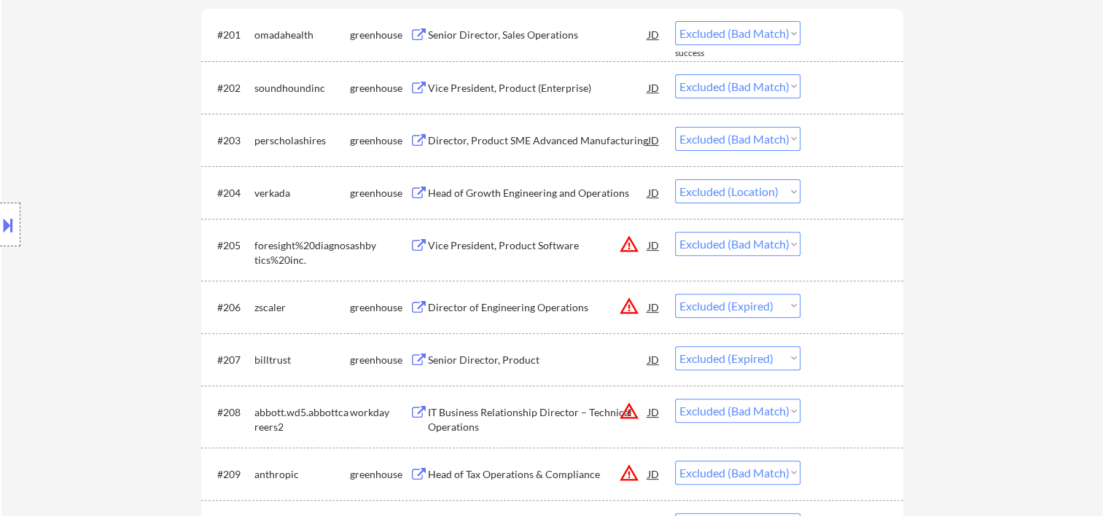
scroll to position [243, 0]
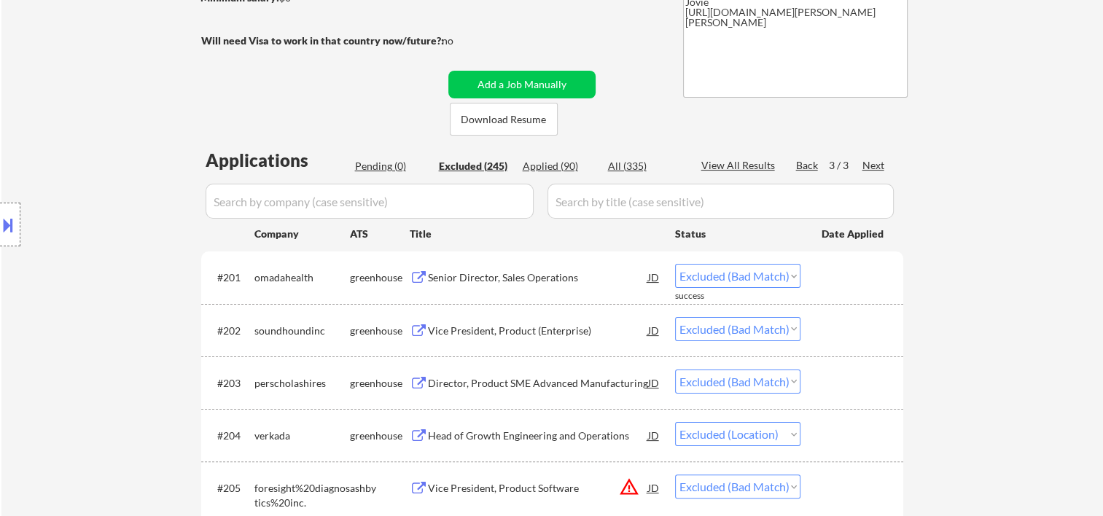
click at [836, 273] on div at bounding box center [854, 277] width 64 height 26
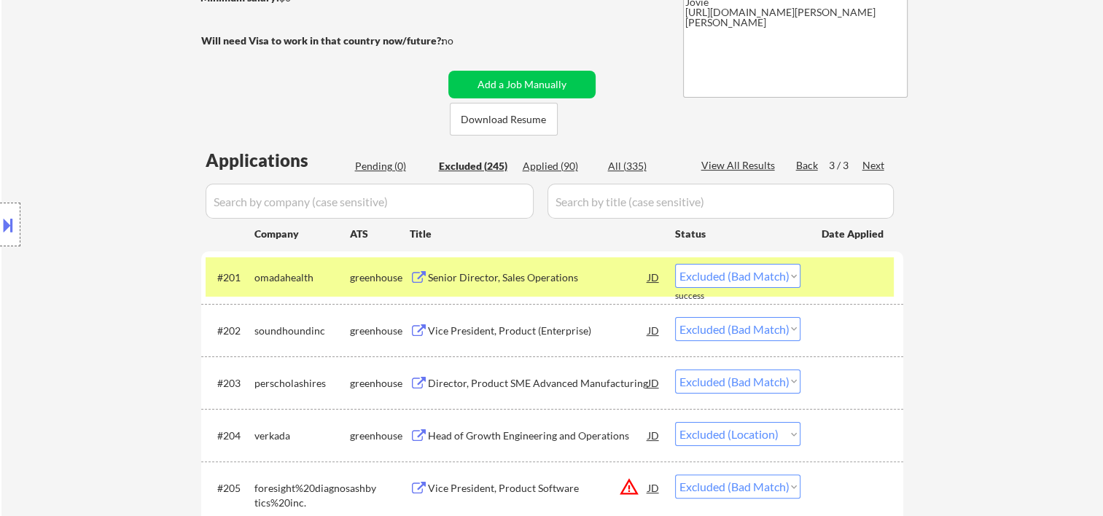
click at [563, 280] on div "Senior Director, Sales Operations" at bounding box center [538, 278] width 220 height 15
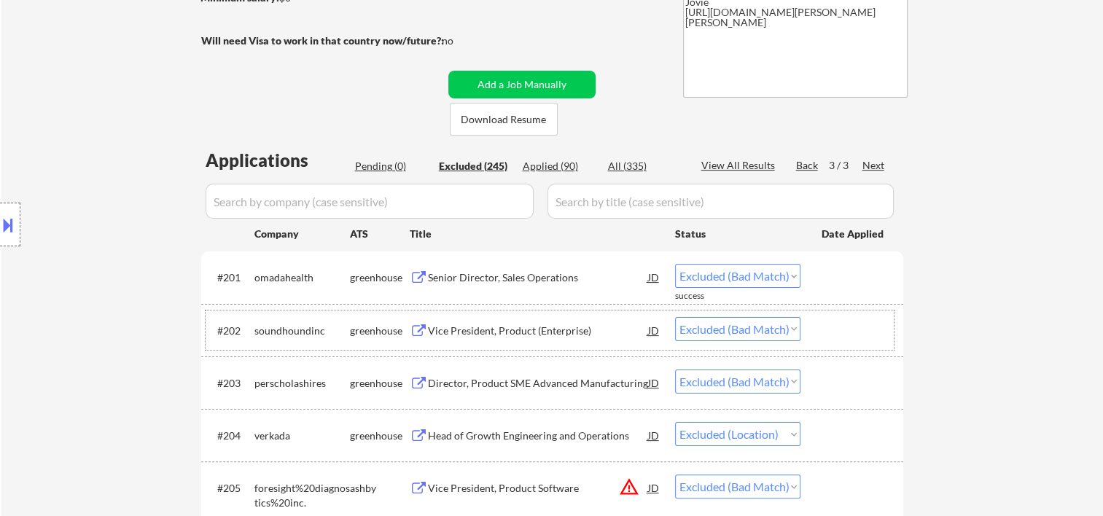
click at [835, 341] on div at bounding box center [854, 330] width 64 height 26
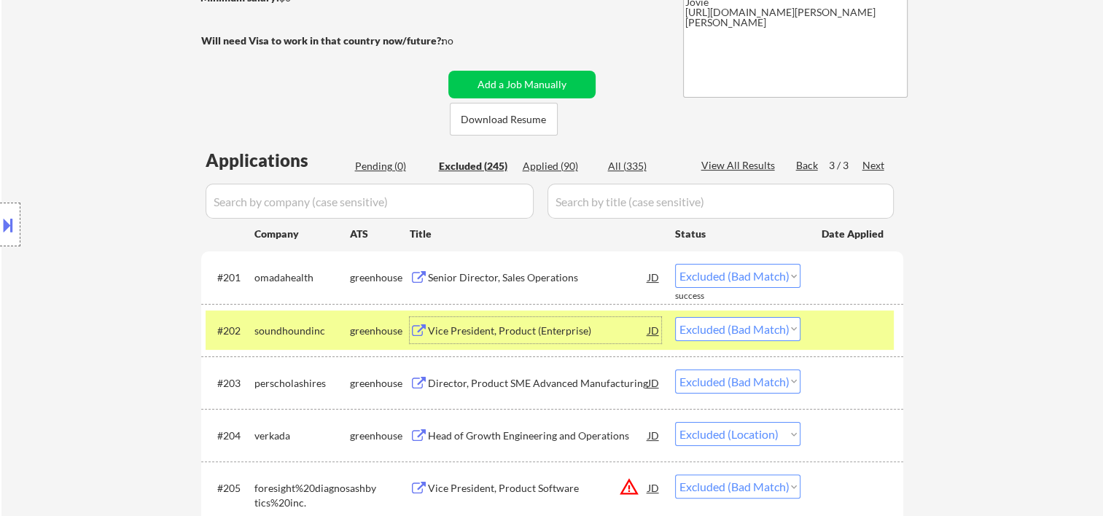
click at [521, 330] on div "Vice President, Product (Enterprise)" at bounding box center [538, 331] width 220 height 15
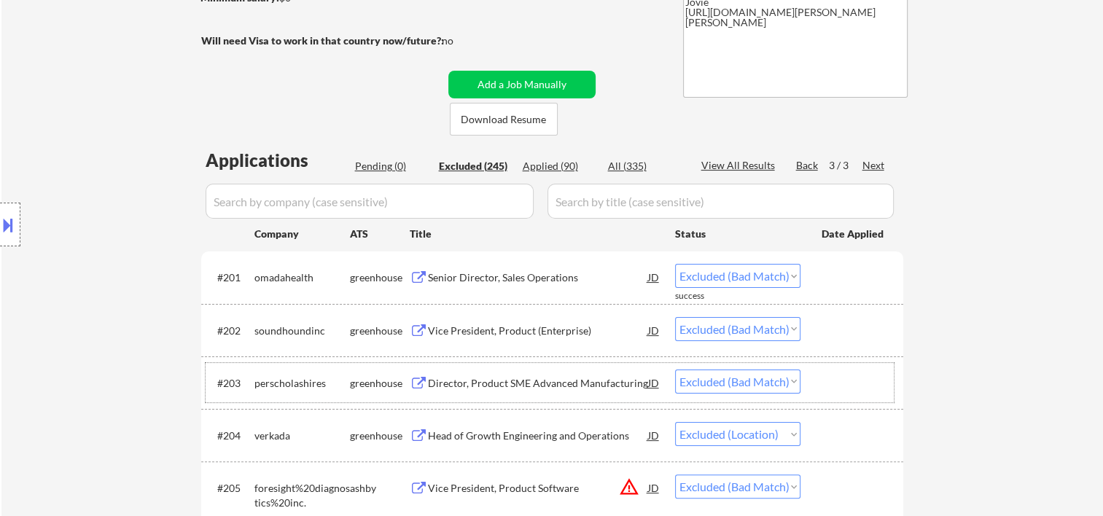
click at [847, 379] on div at bounding box center [854, 383] width 64 height 26
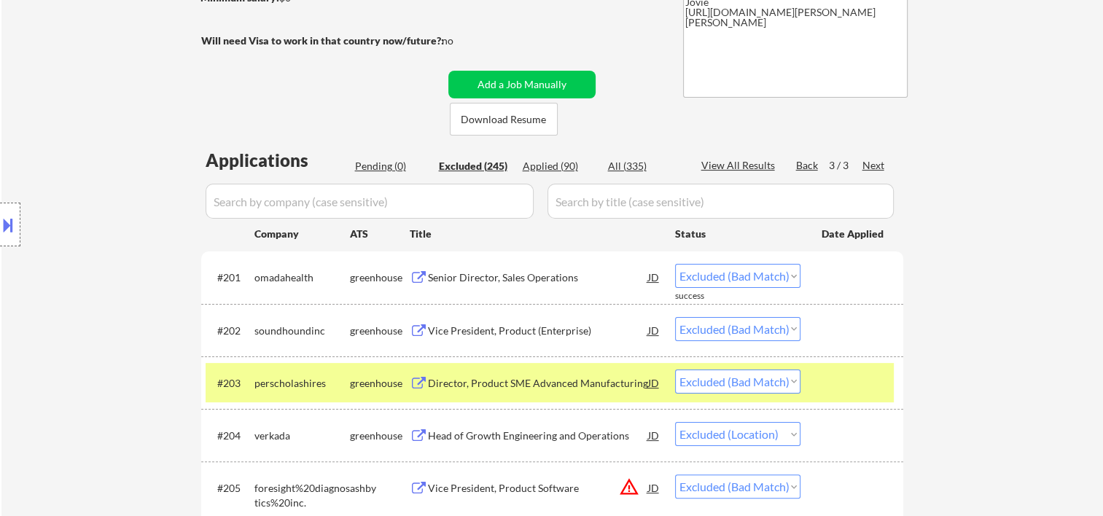
click at [489, 380] on div "Director, Product SME Advanced Manufacturing" at bounding box center [538, 383] width 220 height 15
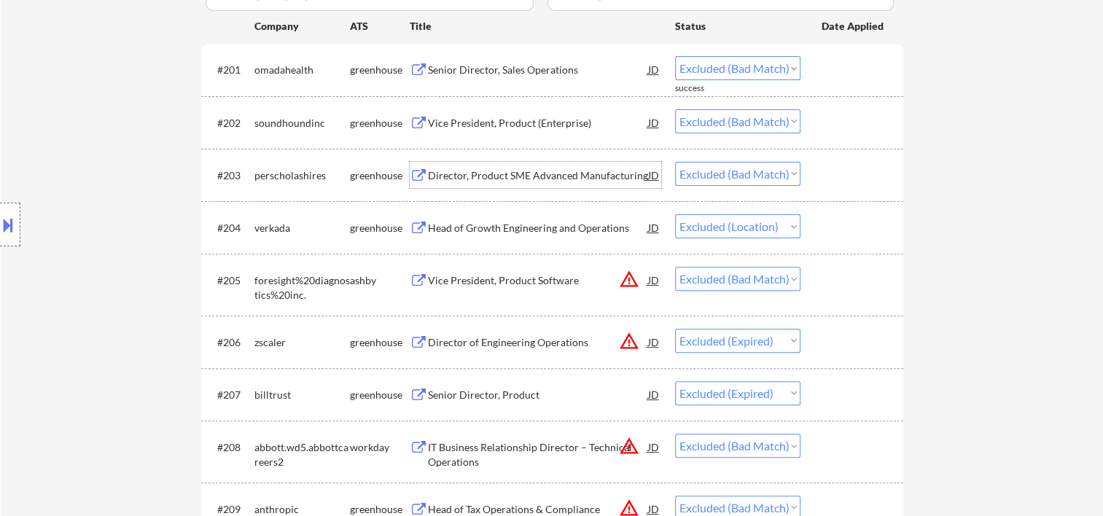
scroll to position [486, 0]
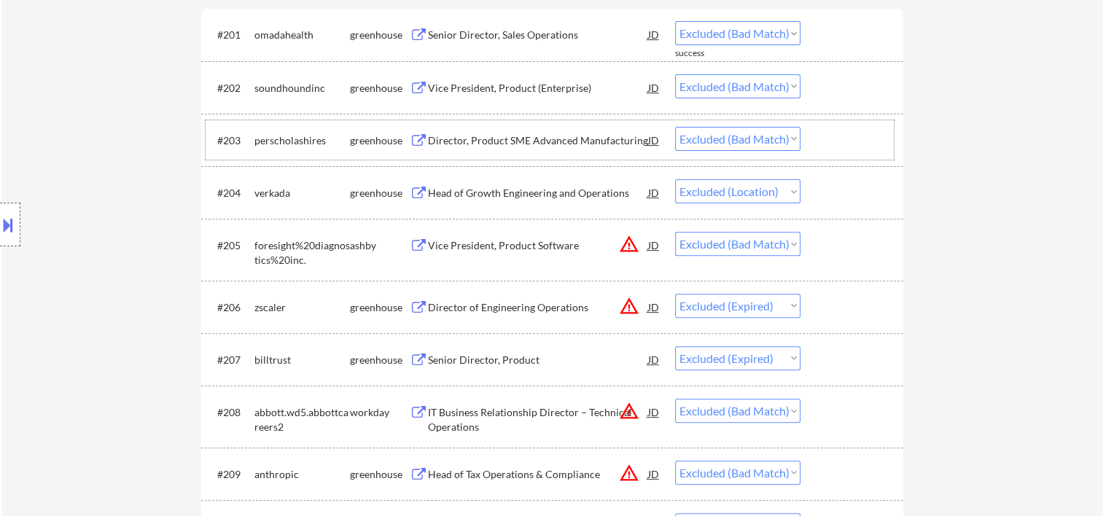
click at [831, 132] on div at bounding box center [854, 140] width 64 height 26
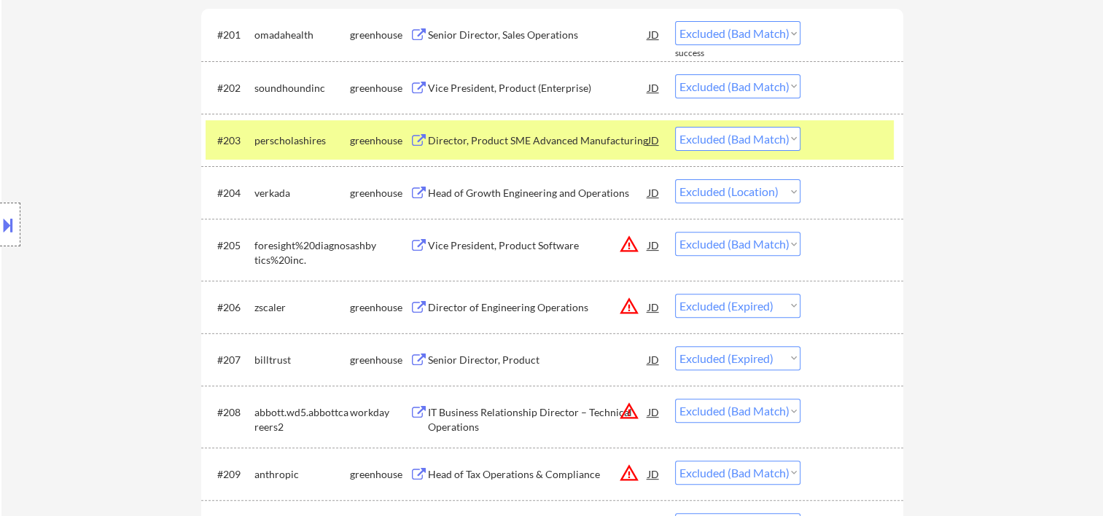
click at [494, 146] on div "Director, Product SME Advanced Manufacturing" at bounding box center [538, 140] width 220 height 15
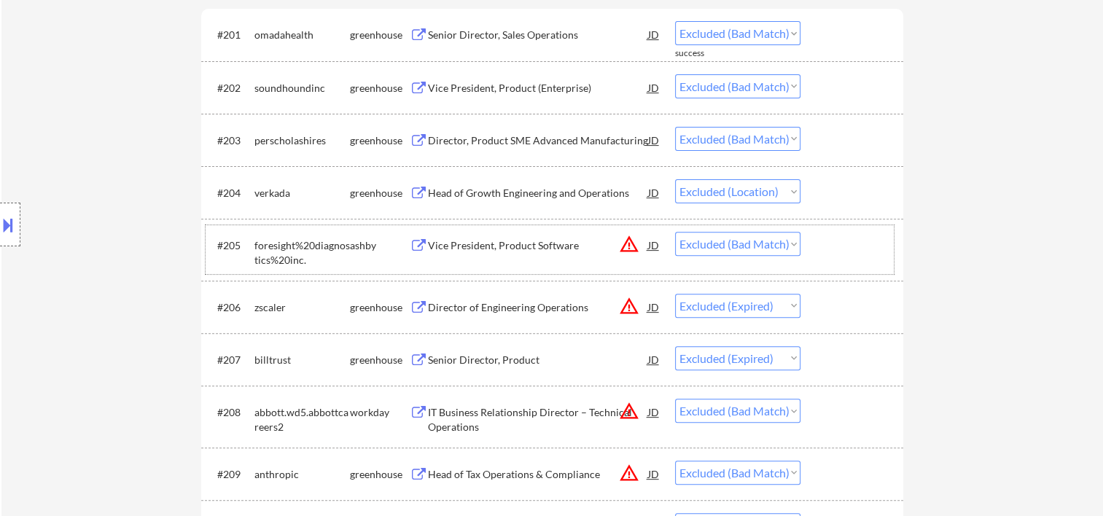
click at [845, 244] on div at bounding box center [854, 245] width 64 height 26
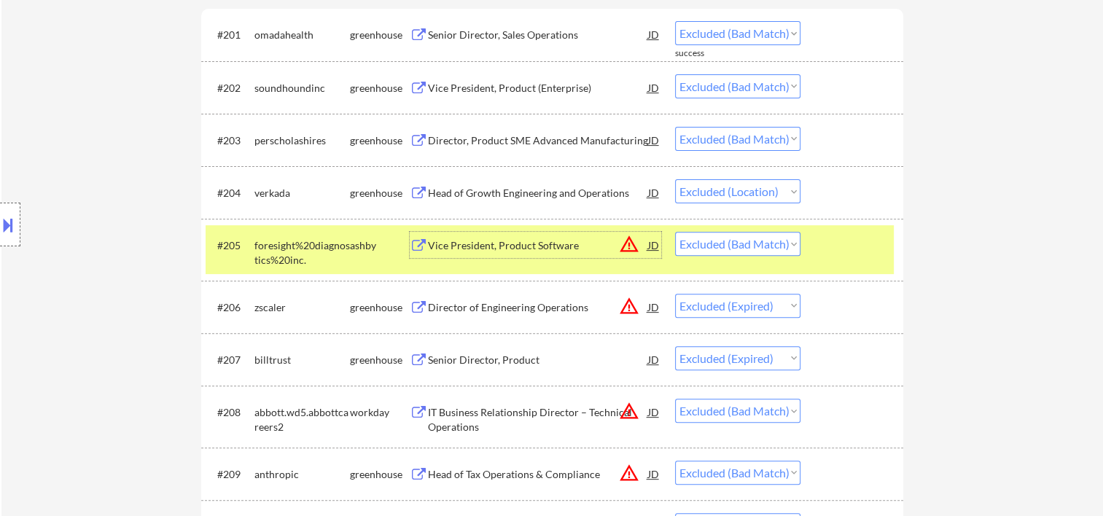
click at [486, 244] on div "Vice President, Product Software" at bounding box center [538, 245] width 220 height 15
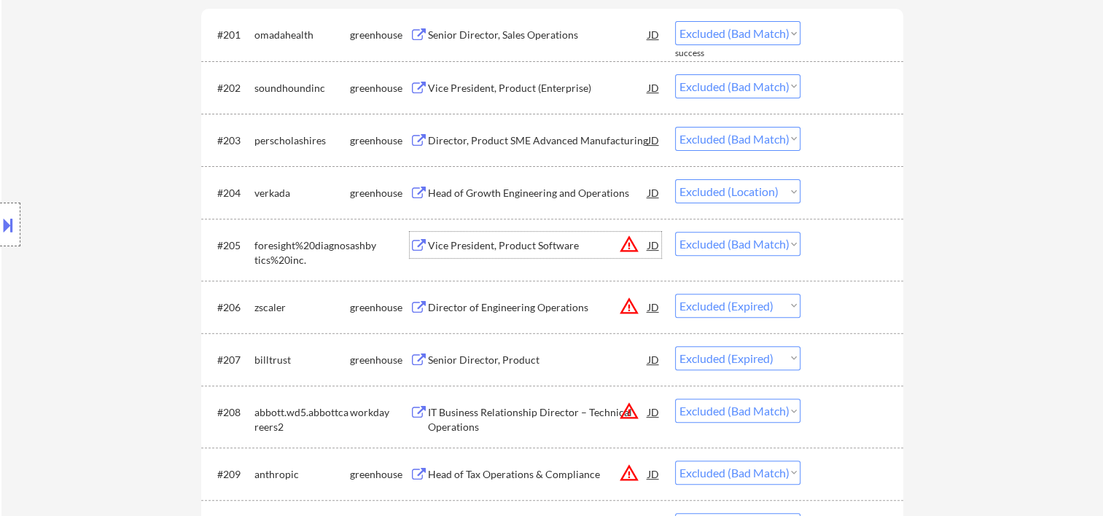
click at [829, 410] on div at bounding box center [854, 412] width 64 height 26
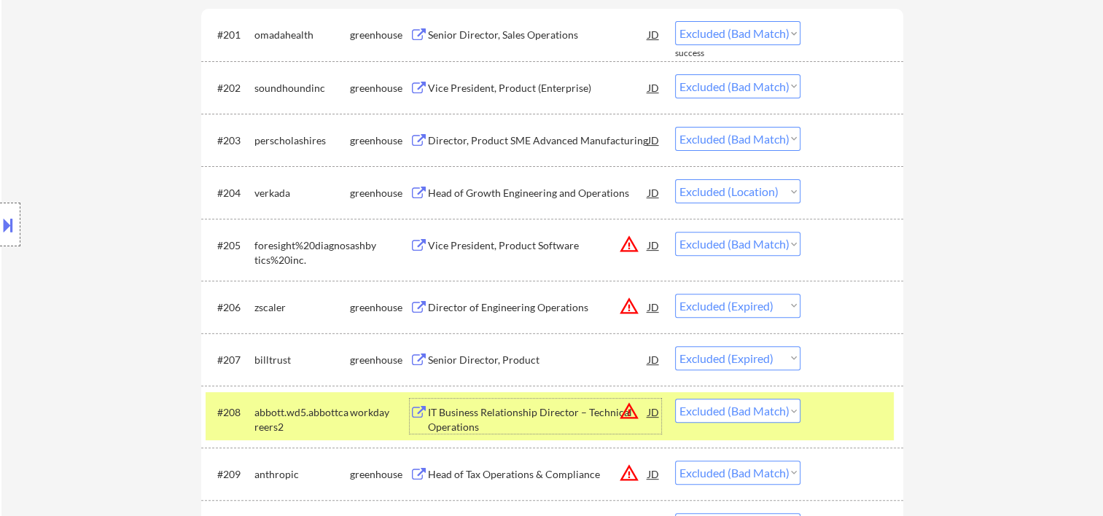
click at [535, 417] on div "IT Business Relationship Director – Technical Operations" at bounding box center [538, 419] width 220 height 28
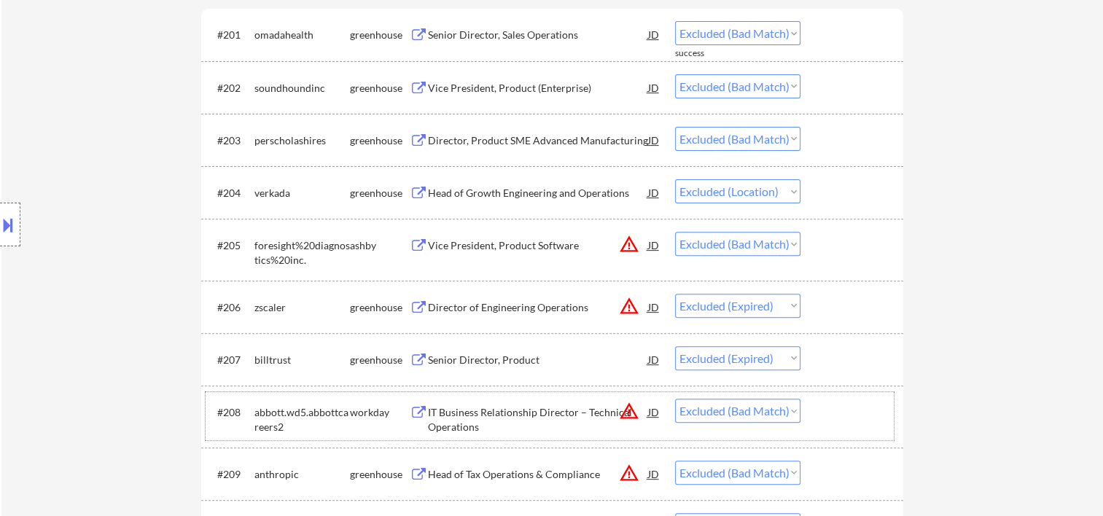
click at [834, 414] on div at bounding box center [854, 412] width 64 height 26
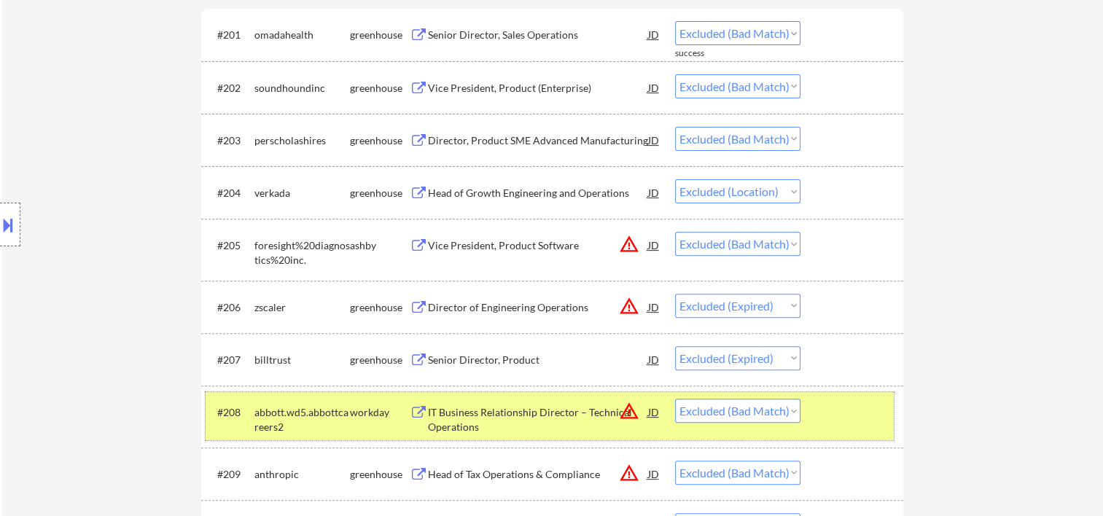
click at [791, 410] on select "Choose an option... Pending Applied Excluded (Questions) Excluded (Expired) Exc…" at bounding box center [737, 411] width 125 height 24
click at [675, 399] on select "Choose an option... Pending Applied Excluded (Questions) Excluded (Expired) Exc…" at bounding box center [737, 411] width 125 height 24
select select ""excluded__bad_match_""
select select ""excluded__expired_""
select select ""excluded__bad_match_""
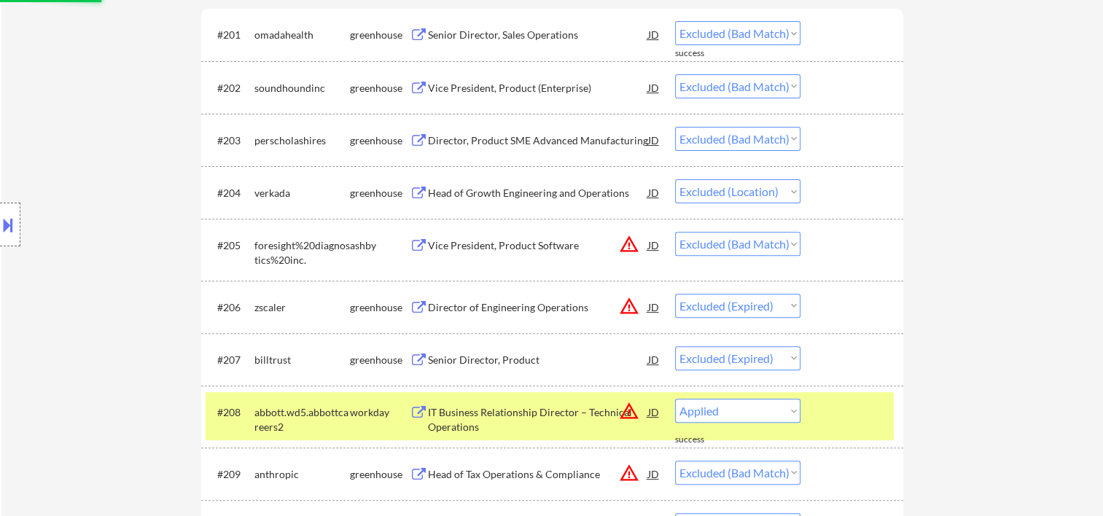
select select ""excluded__expired_""
select select ""excluded__bad_match_""
select select ""excluded__expired_""
select select ""excluded__bad_match_""
select select ""excluded__expired_""
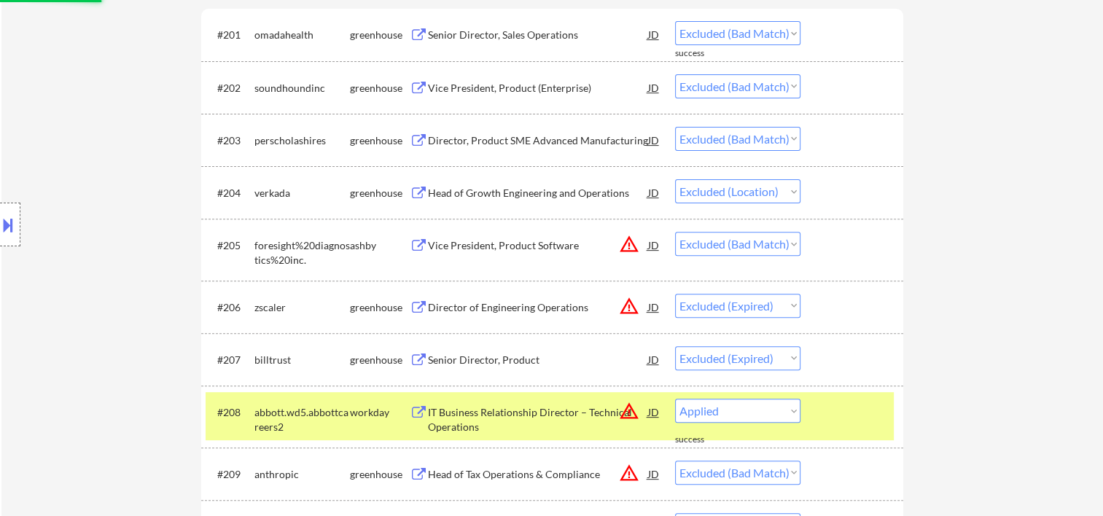
select select ""excluded__bad_match_""
select select ""excluded__expired_""
select select ""excluded__bad_match_""
select select ""excluded__expired_""
select select ""excluded__bad_match_""
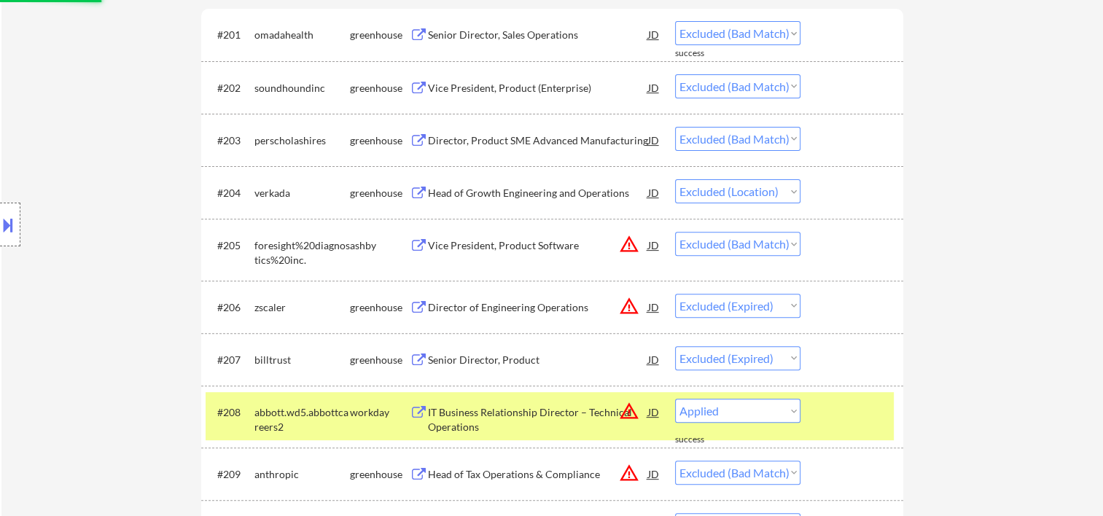
select select ""excluded__expired_""
select select ""excluded__bad_match_""
select select ""excluded__expired_""
select select ""excluded__bad_match_""
select select ""excluded__expired_""
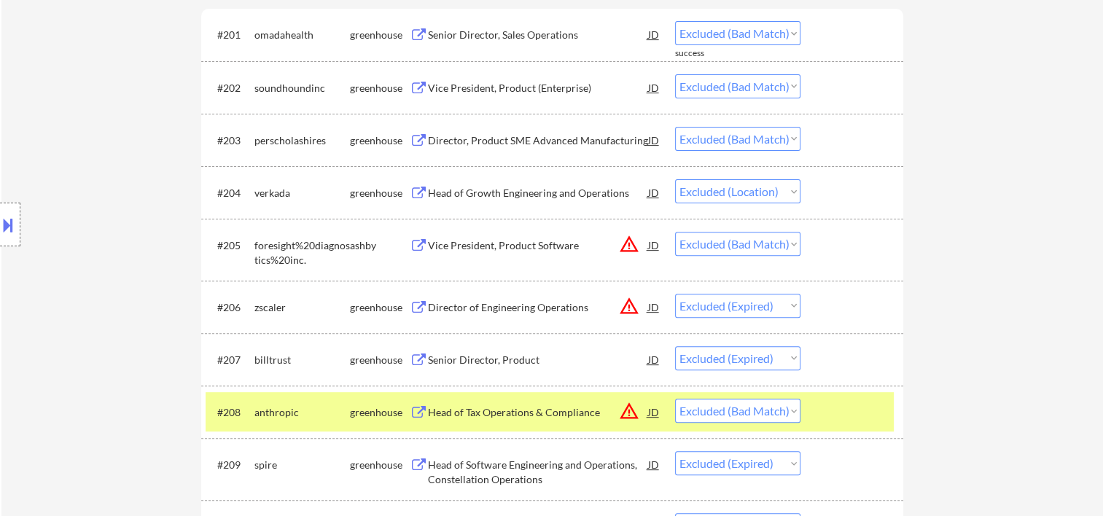
click at [869, 405] on div at bounding box center [854, 412] width 64 height 26
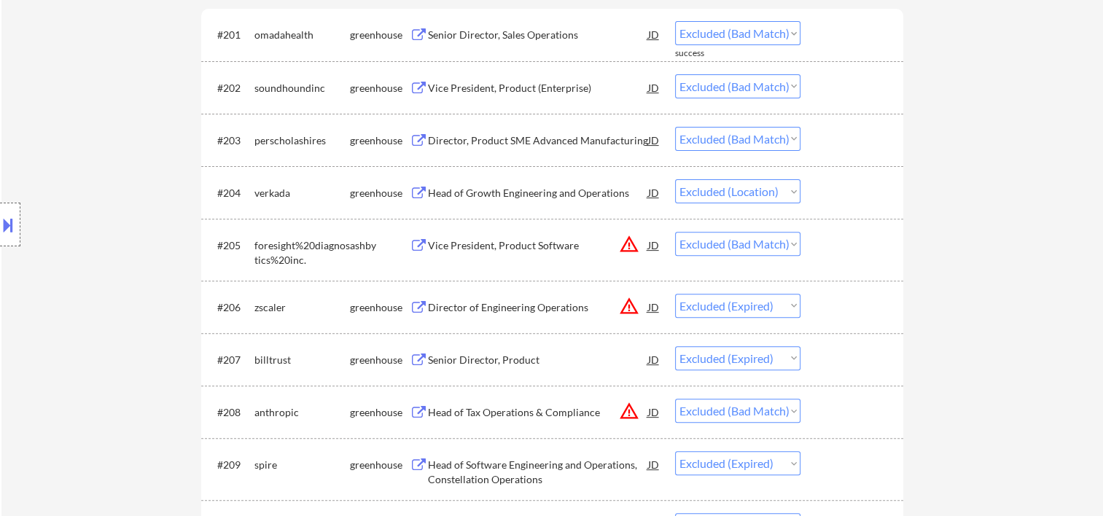
click at [826, 413] on div at bounding box center [854, 412] width 64 height 26
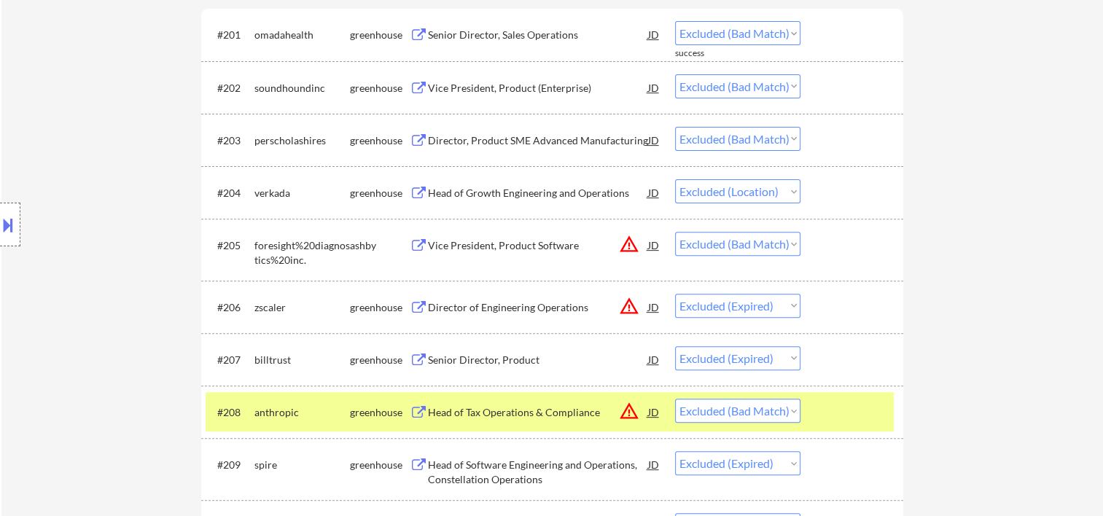
click at [589, 405] on div "Head of Tax Operations & Compliance" at bounding box center [538, 412] width 220 height 15
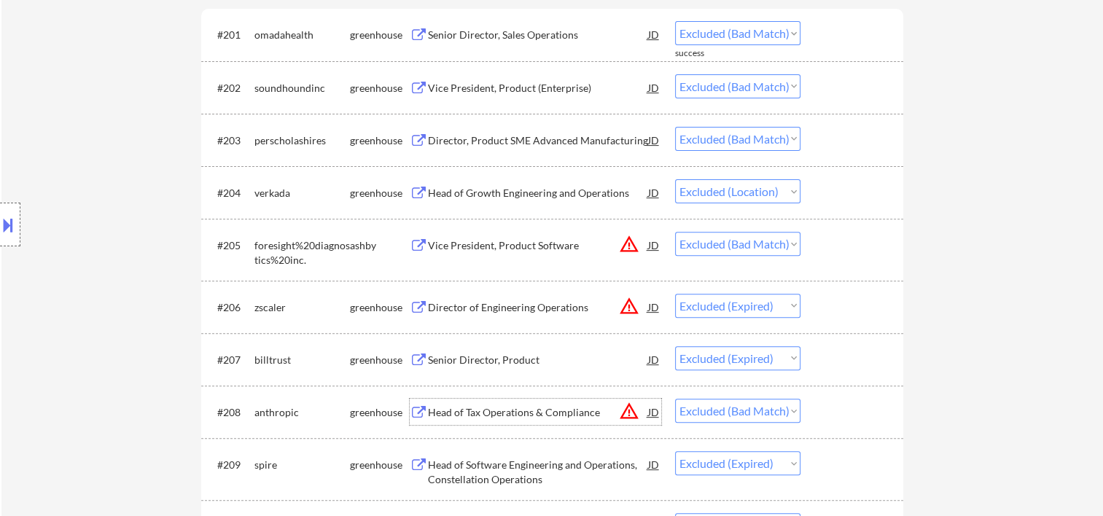
scroll to position [729, 0]
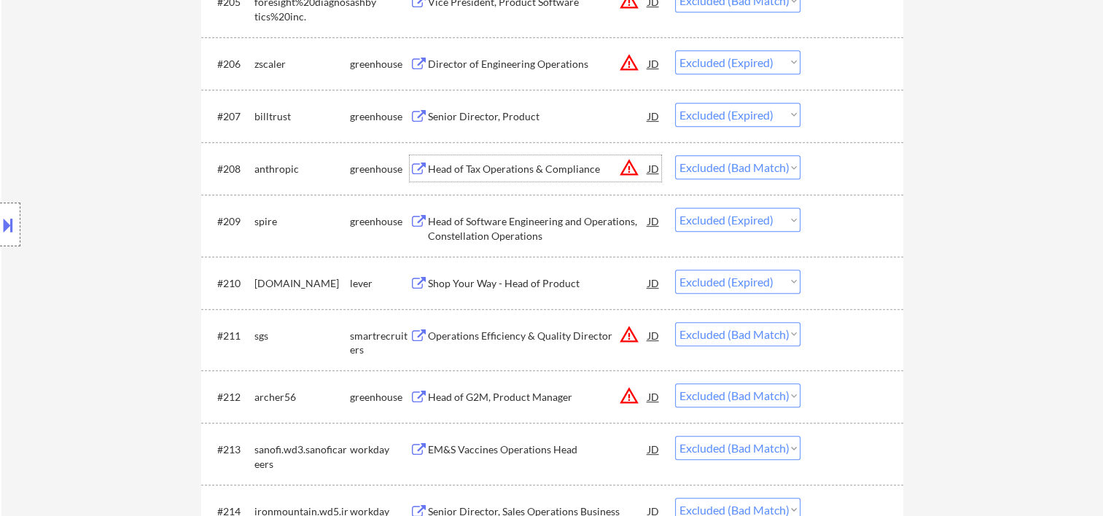
click at [835, 166] on div at bounding box center [854, 168] width 64 height 26
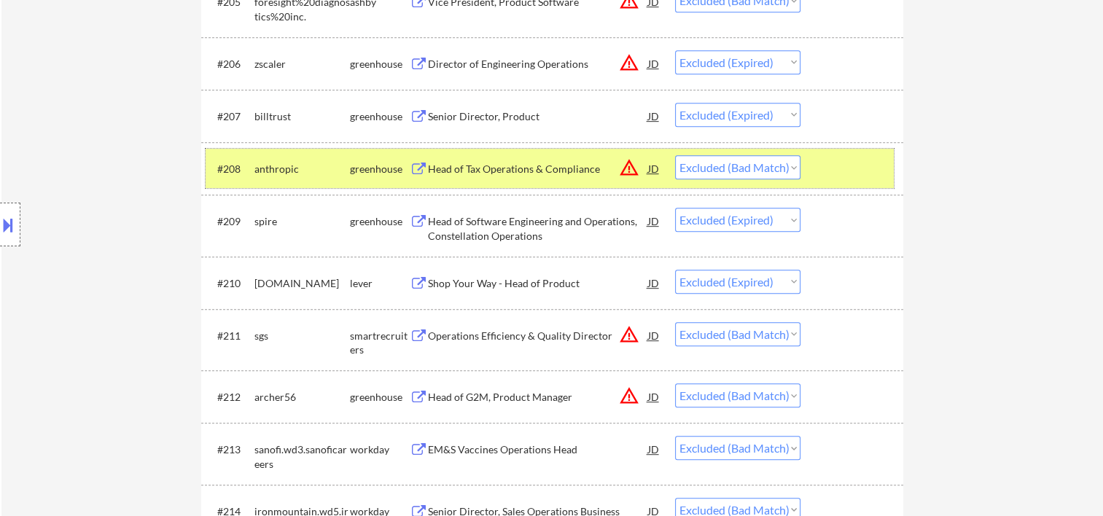
click at [852, 161] on div at bounding box center [854, 168] width 64 height 26
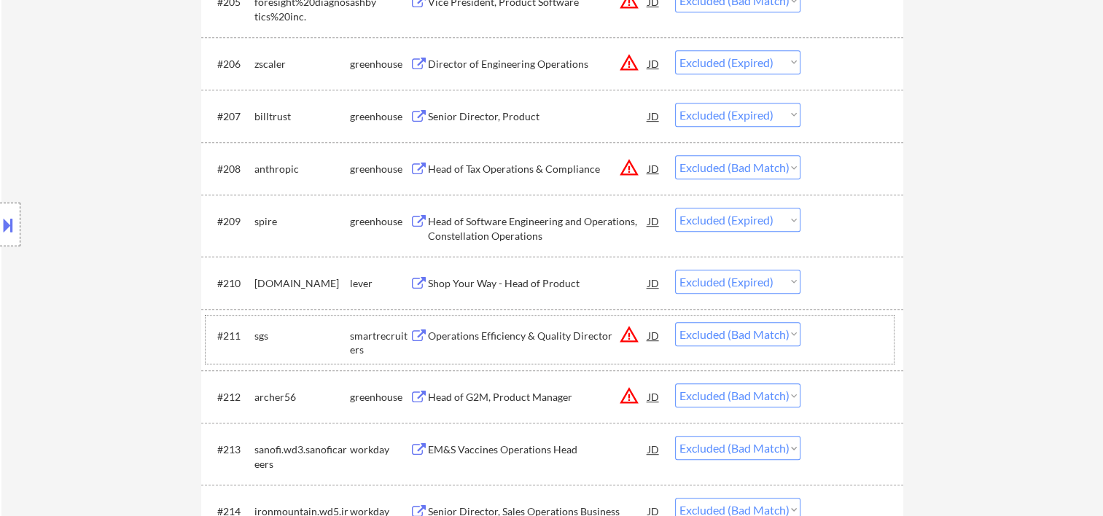
click at [834, 330] on div at bounding box center [854, 335] width 64 height 26
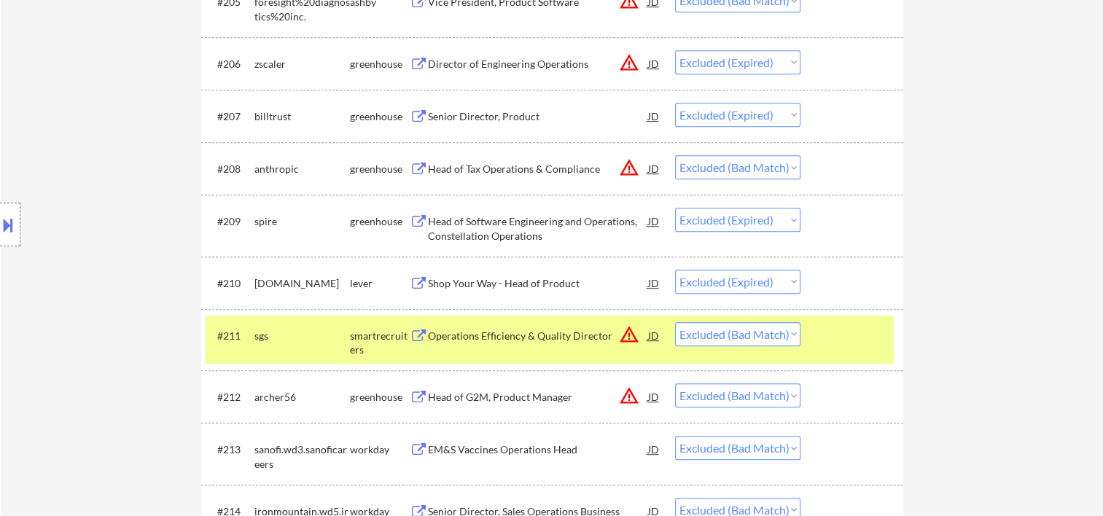
click at [540, 338] on div "Operations Efficiency & Quality Director" at bounding box center [538, 336] width 220 height 15
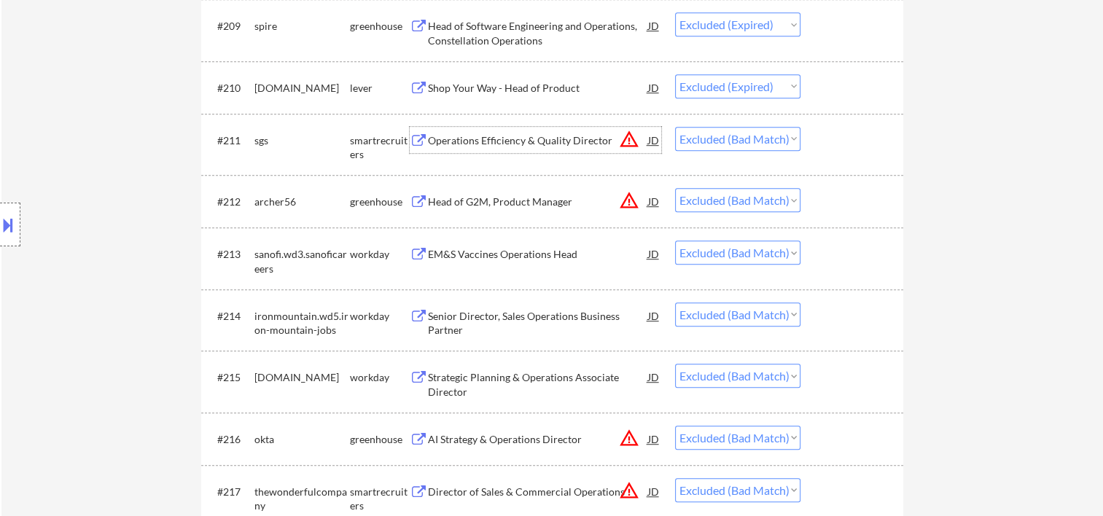
scroll to position [933, 0]
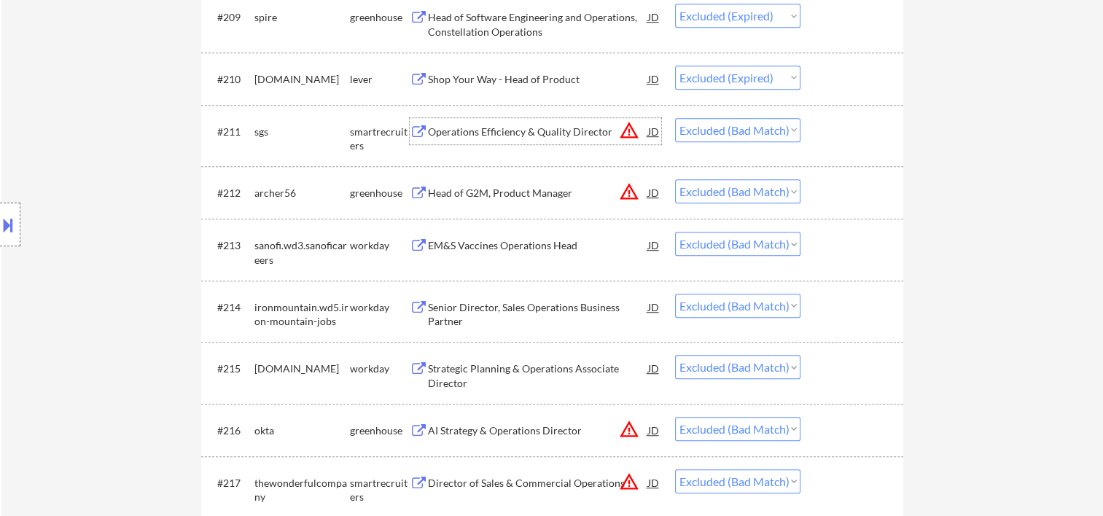
click at [851, 192] on div at bounding box center [854, 192] width 64 height 26
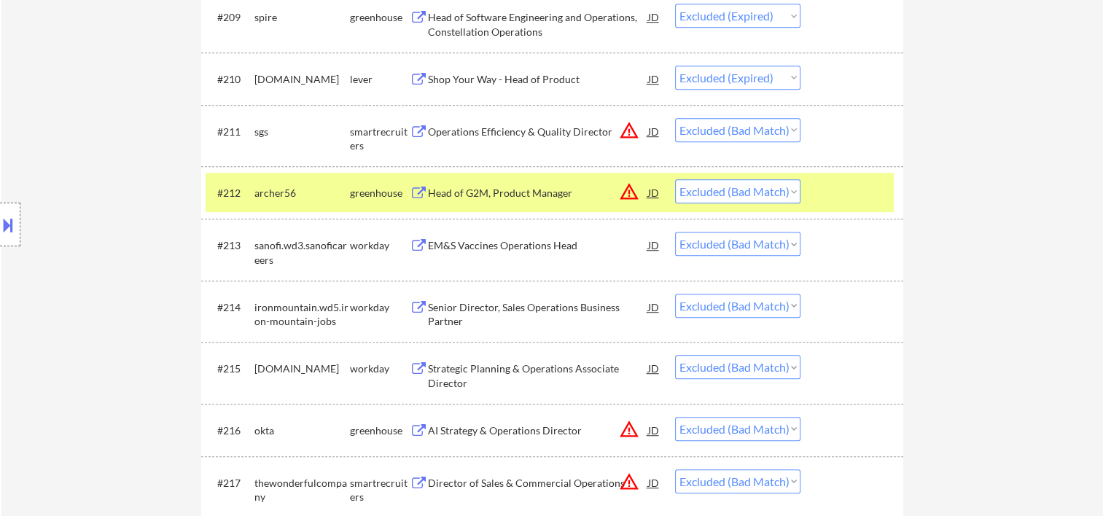
click at [545, 201] on div "Head of G2M, Product Manager" at bounding box center [538, 192] width 220 height 26
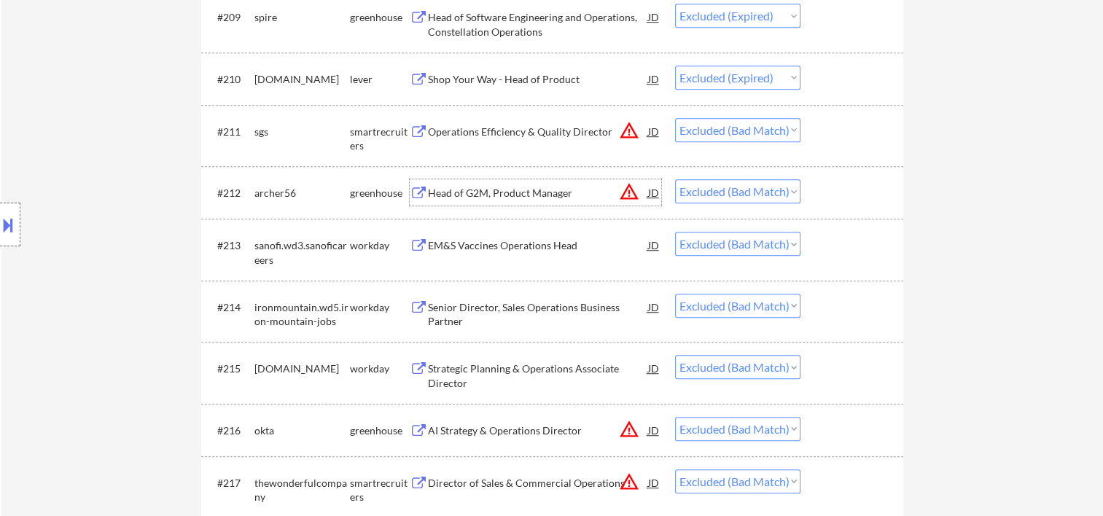
click at [4, 230] on button at bounding box center [8, 225] width 16 height 24
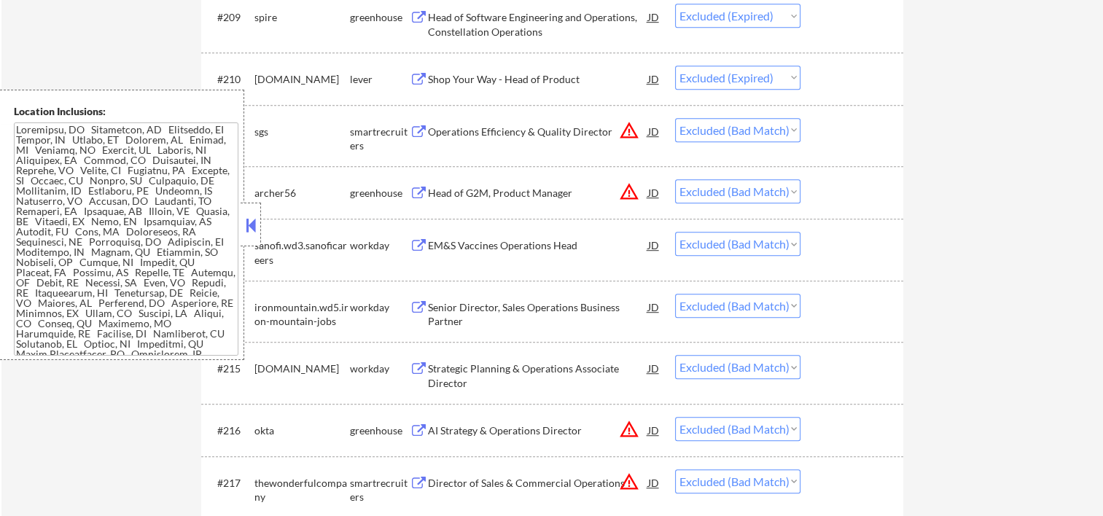
click at [246, 222] on button at bounding box center [251, 225] width 16 height 22
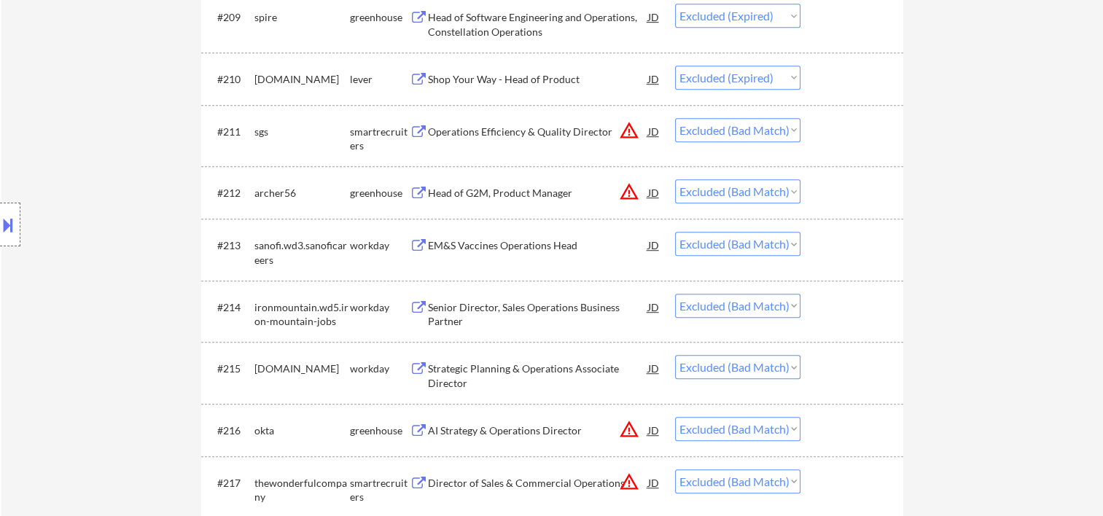
click at [9, 221] on button at bounding box center [8, 225] width 16 height 24
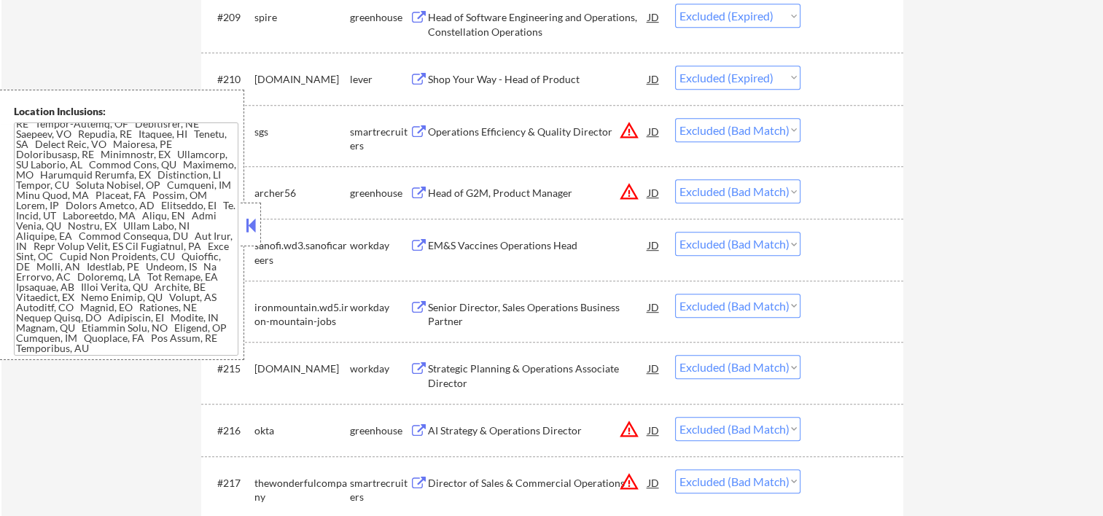
scroll to position [370, 0]
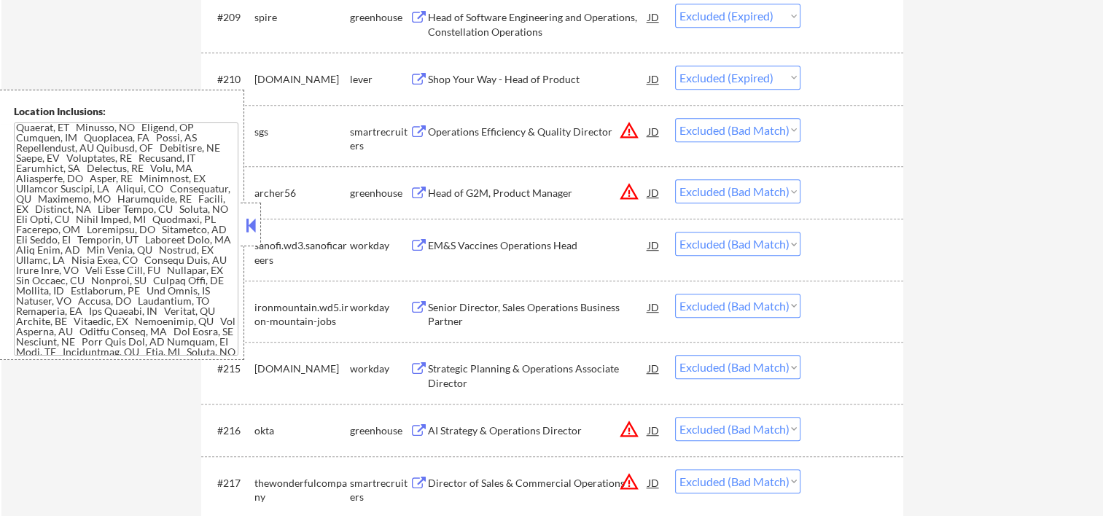
click at [254, 221] on button at bounding box center [251, 225] width 16 height 22
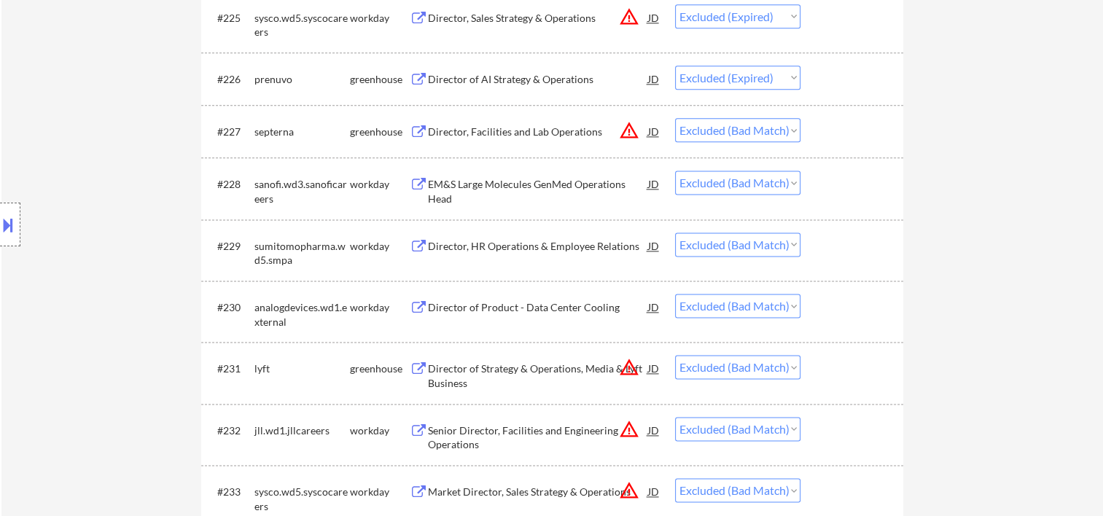
scroll to position [868, 0]
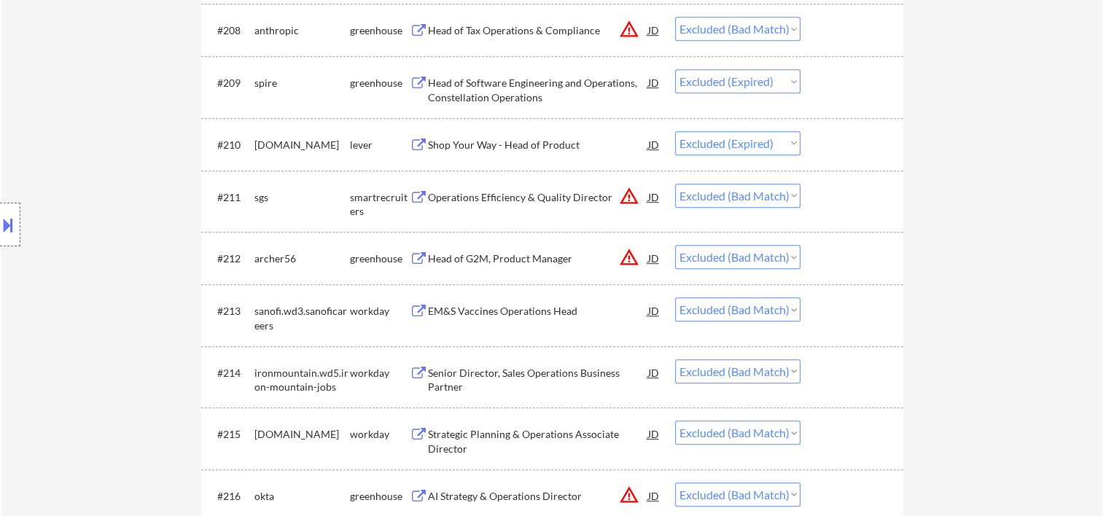
click at [786, 260] on select "Choose an option... Pending Applied Excluded (Questions) Excluded (Expired) Exc…" at bounding box center [737, 257] width 125 height 24
click at [675, 245] on select "Choose an option... Pending Applied Excluded (Questions) Excluded (Expired) Exc…" at bounding box center [737, 257] width 125 height 24
select select ""excluded__bad_match_""
select select ""excluded__expired_""
select select ""excluded__bad_match_""
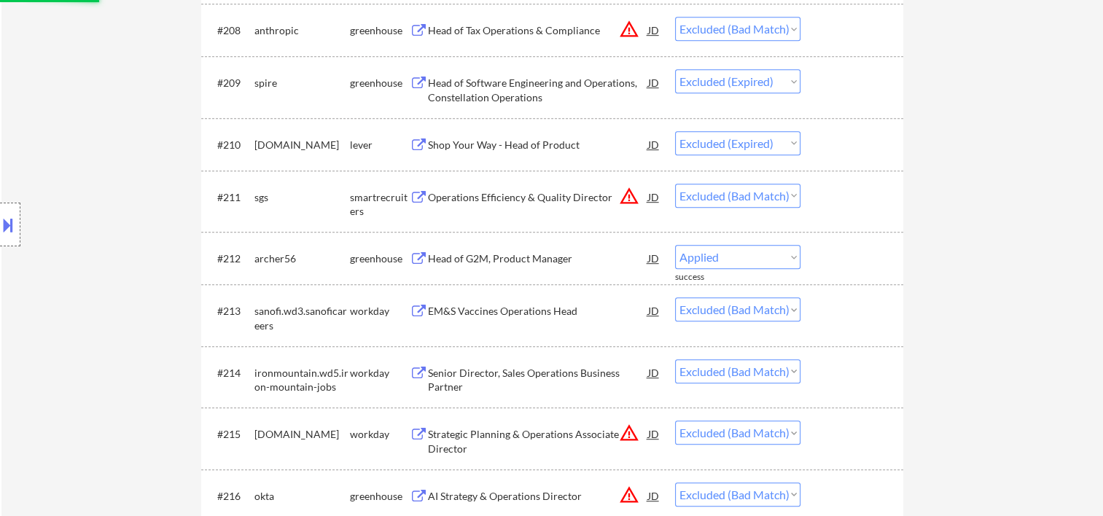
select select ""excluded__expired_""
select select ""excluded__bad_match_""
select select ""excluded__expired_""
select select ""excluded__bad_match_""
select select ""excluded__expired_""
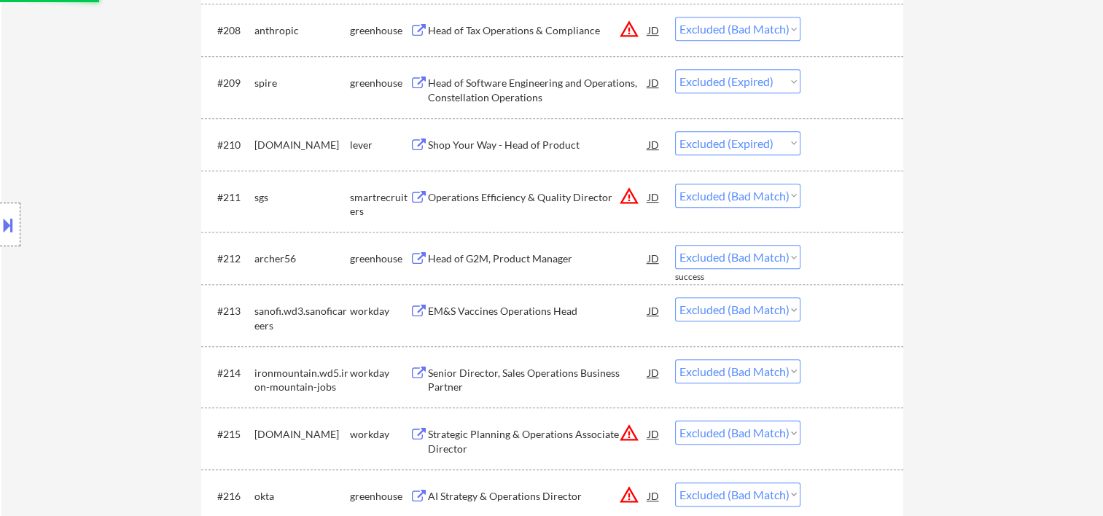
select select ""excluded__bad_match_""
select select ""excluded__expired_""
select select ""excluded__bad_match_""
select select ""excluded__expired_""
select select ""excluded__bad_match_""
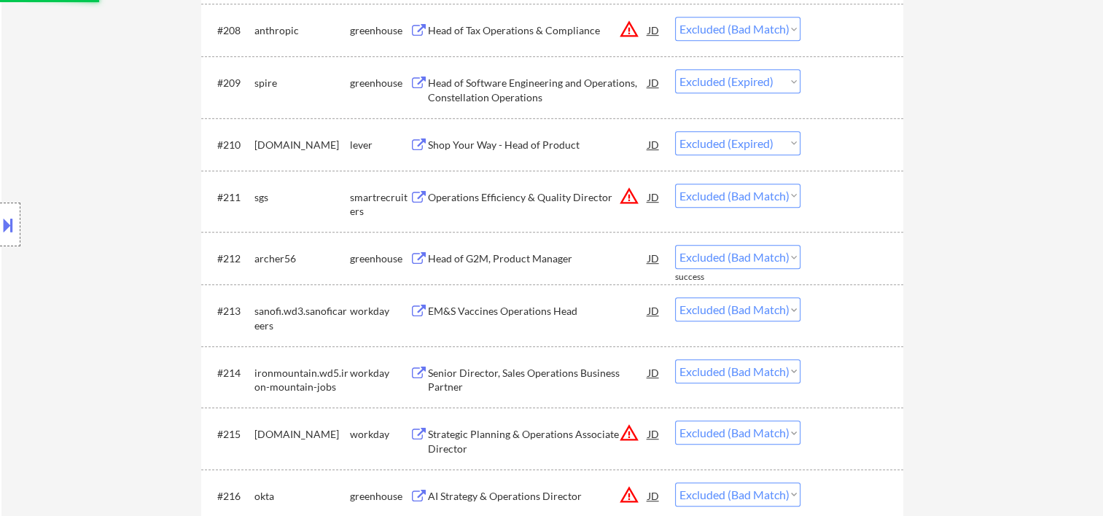
select select ""excluded__expired_""
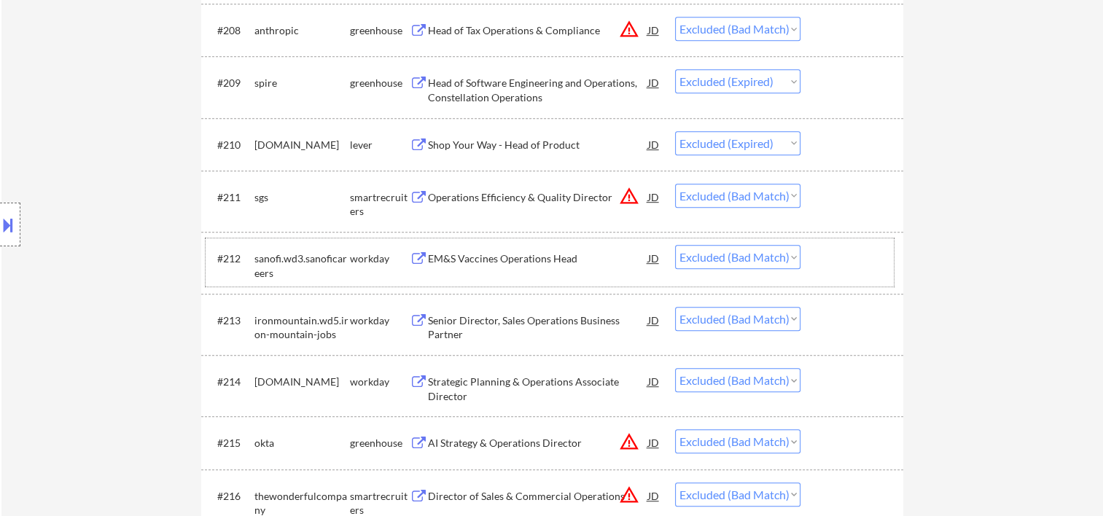
click at [820, 200] on div "#211 sgs smartrecruiters Operations Efficiency & Quality Director JD warning_am…" at bounding box center [550, 201] width 688 height 48
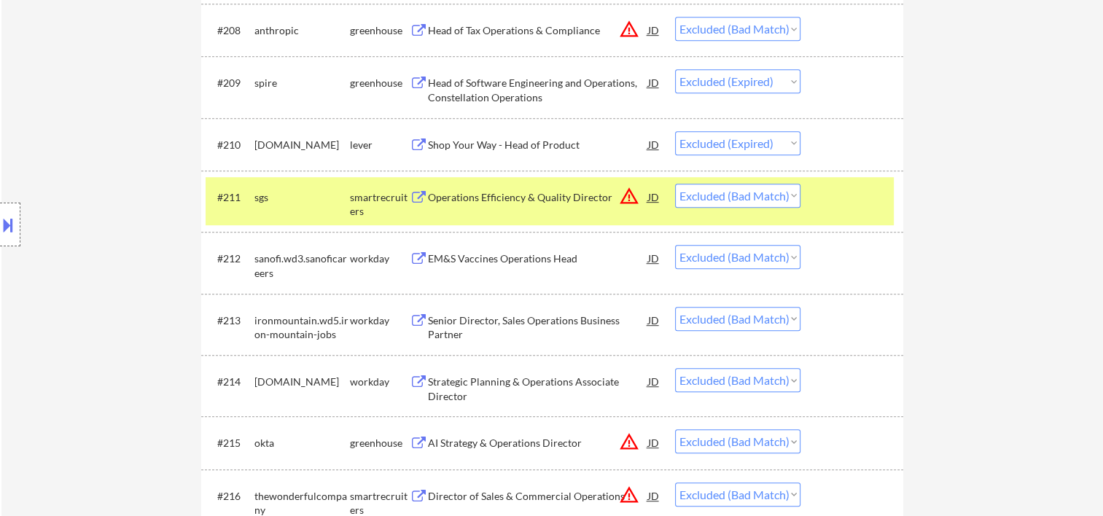
click at [512, 193] on div "Operations Efficiency & Quality Director" at bounding box center [538, 197] width 220 height 15
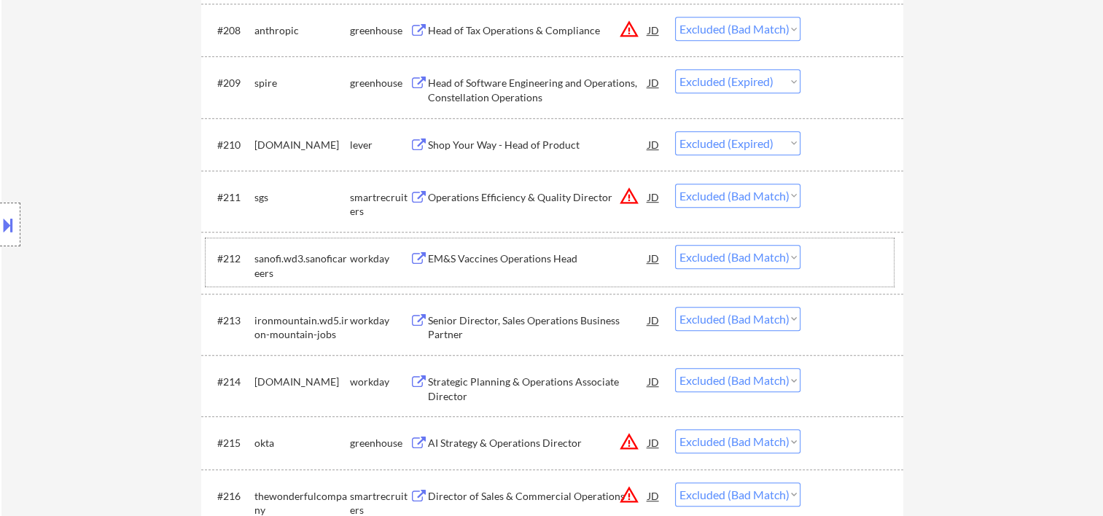
click at [849, 246] on div at bounding box center [854, 258] width 64 height 26
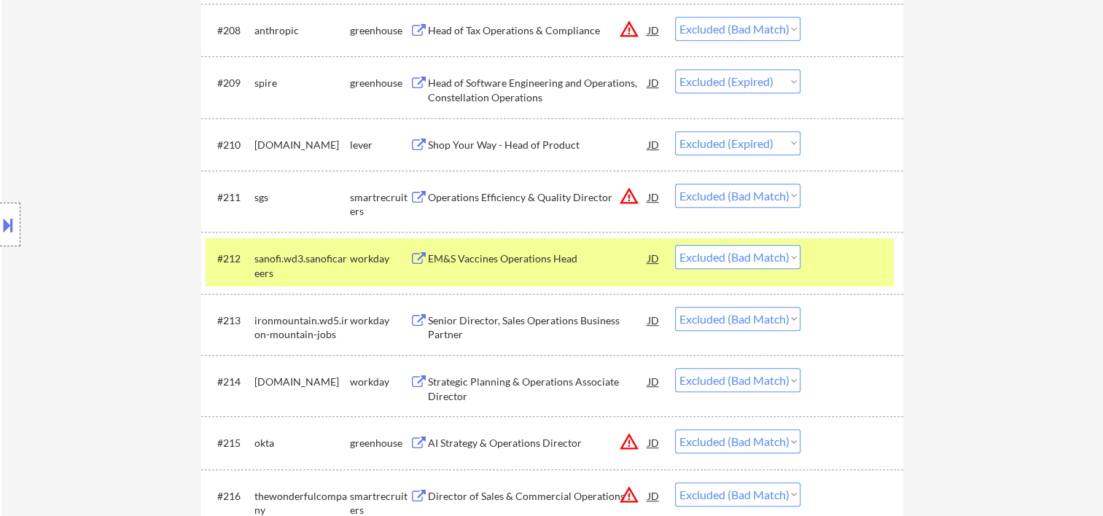
click at [473, 253] on div "EM&S Vaccines Operations Head" at bounding box center [538, 259] width 220 height 15
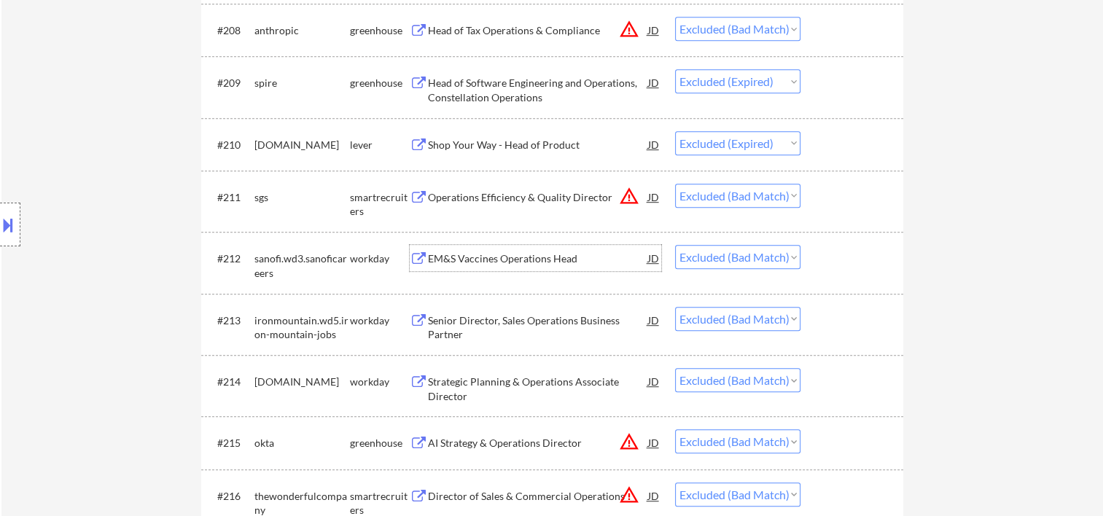
click at [836, 257] on div at bounding box center [854, 258] width 64 height 26
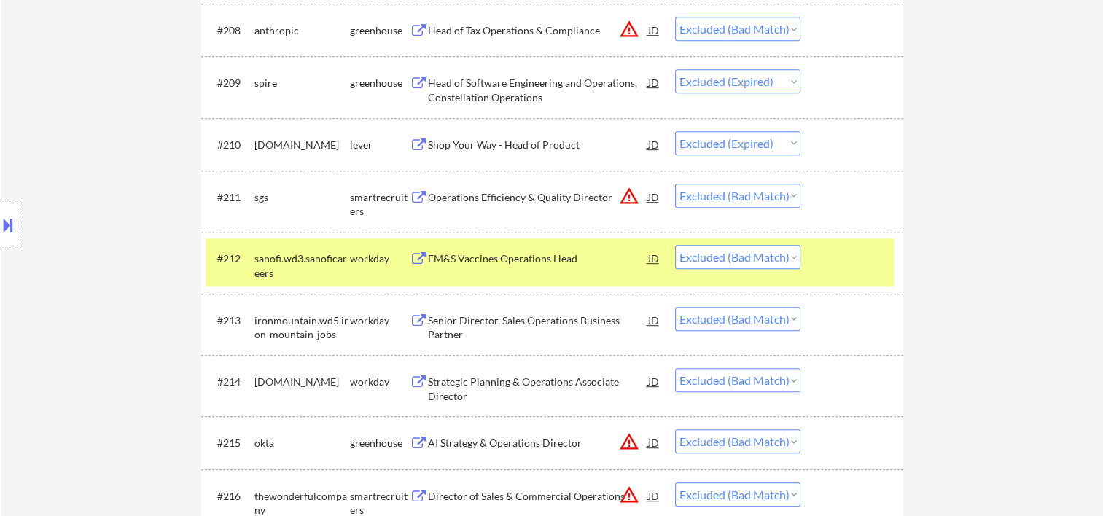
click at [790, 253] on select "Choose an option... Pending Applied Excluded (Questions) Excluded (Expired) Exc…" at bounding box center [737, 257] width 125 height 24
click at [675, 245] on select "Choose an option... Pending Applied Excluded (Questions) Excluded (Expired) Exc…" at bounding box center [737, 257] width 125 height 24
click at [836, 265] on div at bounding box center [854, 258] width 64 height 26
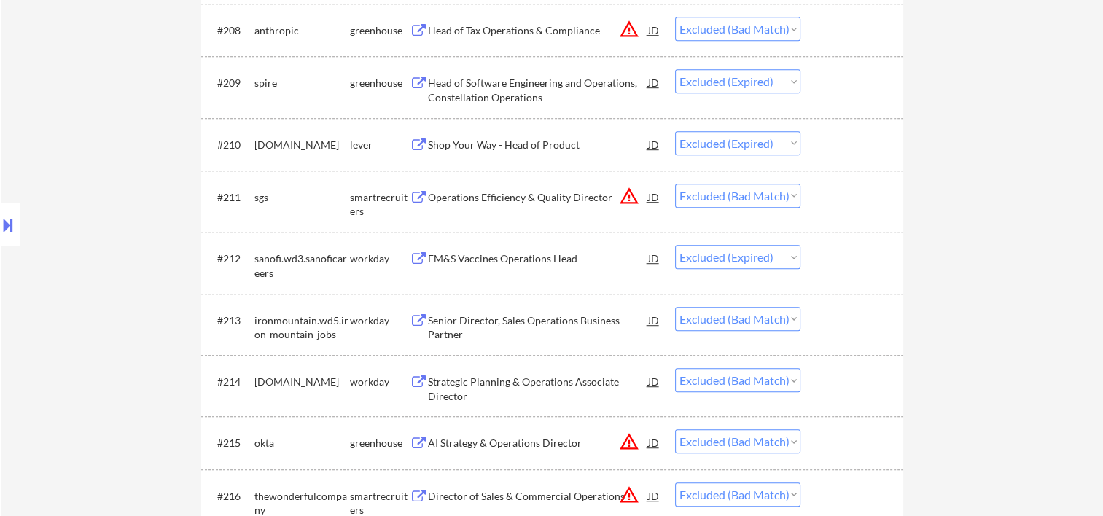
click at [852, 329] on div at bounding box center [854, 320] width 64 height 26
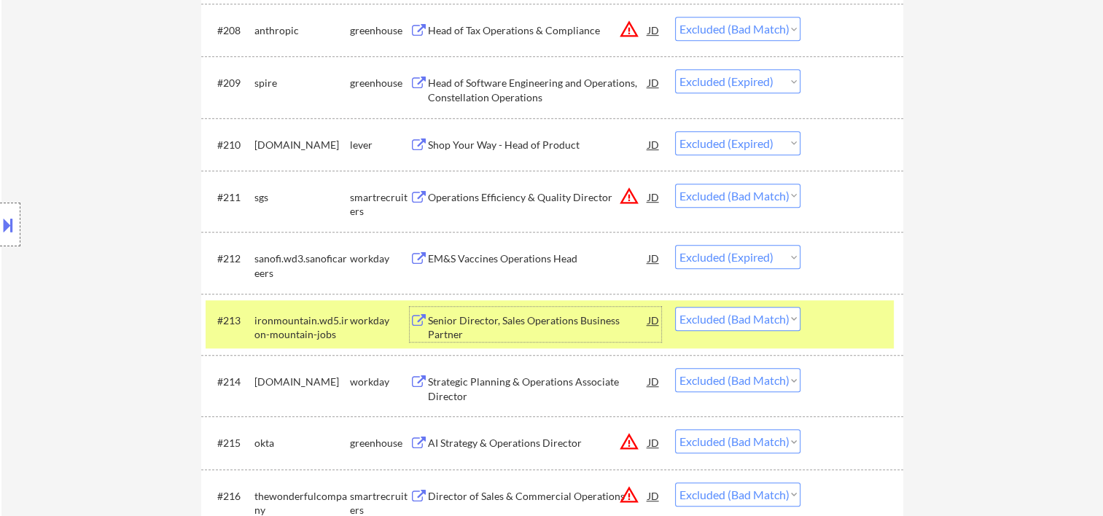
click at [524, 329] on div "Senior Director, Sales Operations Business Partner" at bounding box center [538, 328] width 220 height 28
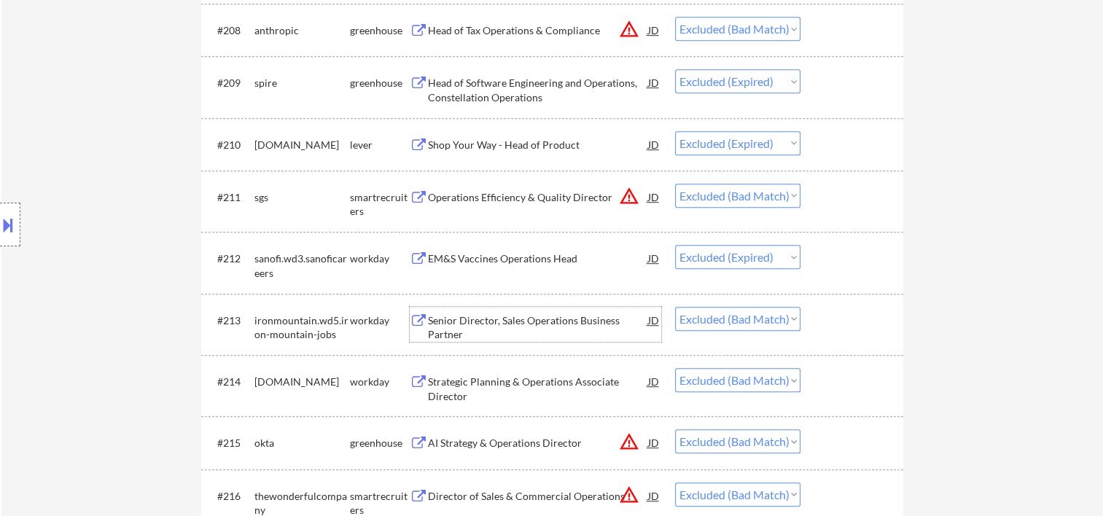
drag, startPoint x: 840, startPoint y: 330, endPoint x: 827, endPoint y: 325, distance: 13.8
click at [840, 330] on div at bounding box center [854, 320] width 64 height 26
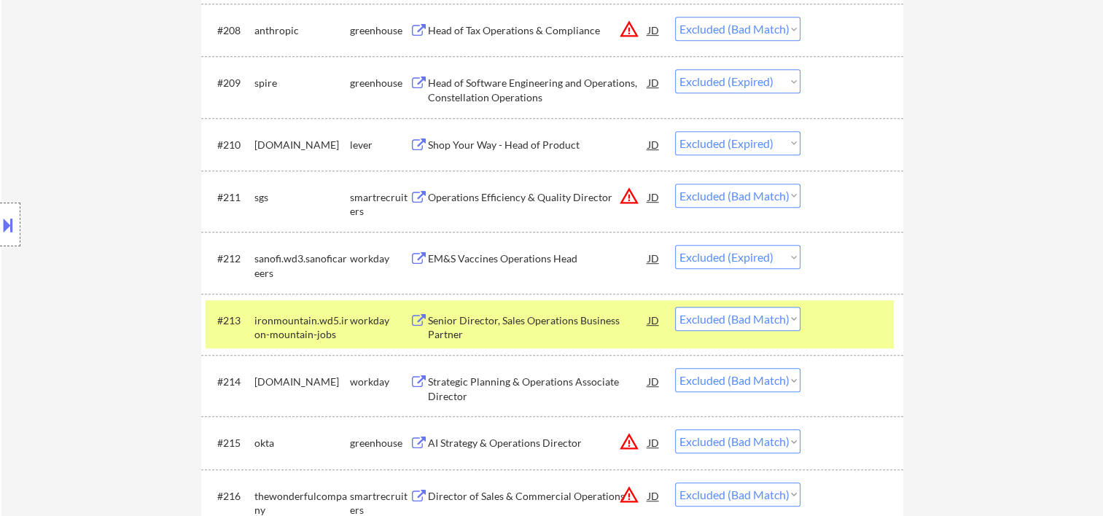
click at [794, 311] on select "Choose an option... Pending Applied Excluded (Questions) Excluded (Expired) Exc…" at bounding box center [737, 319] width 125 height 24
click at [675, 307] on select "Choose an option... Pending Applied Excluded (Questions) Excluded (Expired) Exc…" at bounding box center [737, 319] width 125 height 24
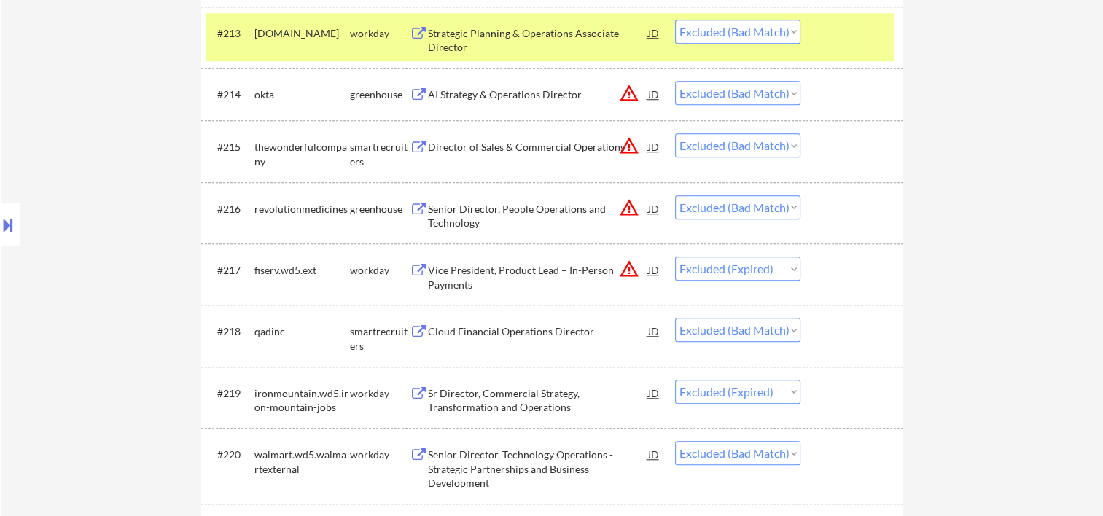
scroll to position [1068, 0]
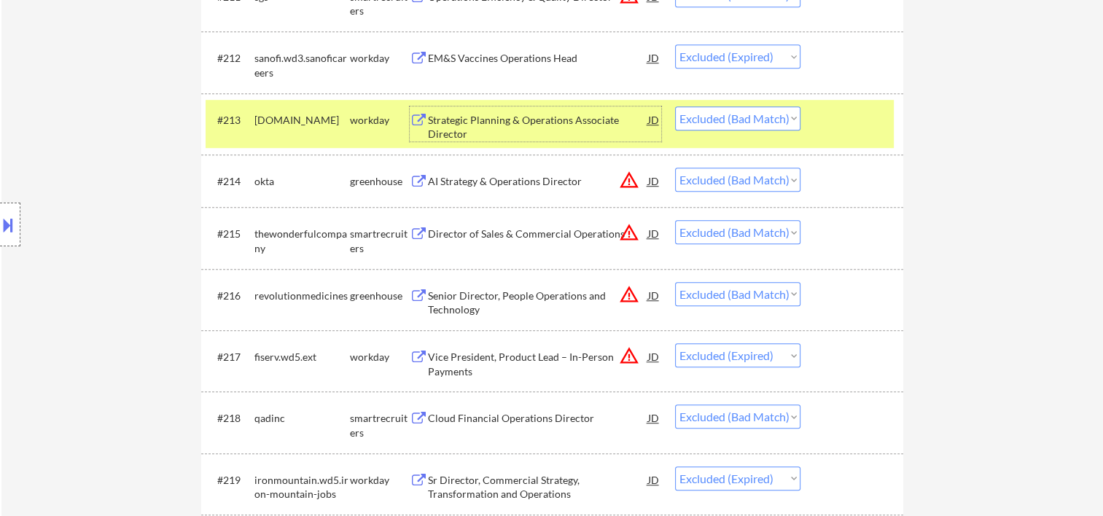
click at [454, 128] on div "Strategic Planning & Operations Associate Director" at bounding box center [538, 127] width 220 height 28
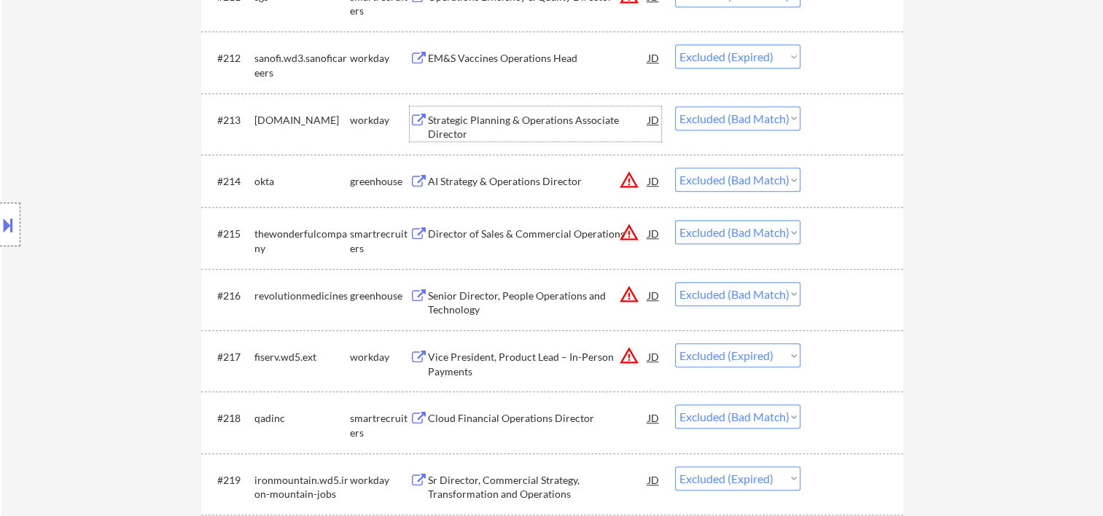
click at [844, 181] on div at bounding box center [854, 181] width 64 height 26
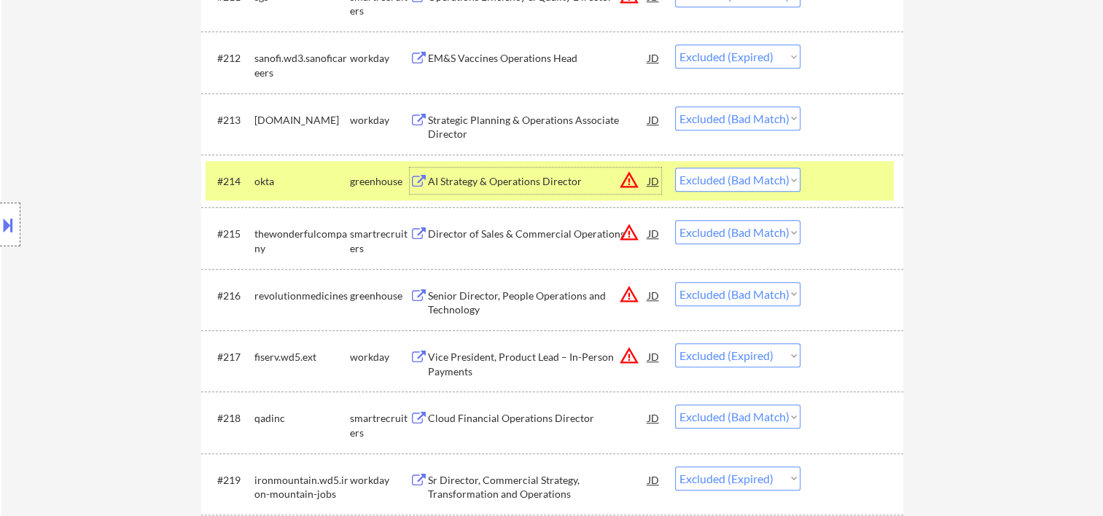
click at [531, 181] on div "AI Strategy & Operations Director" at bounding box center [538, 181] width 220 height 15
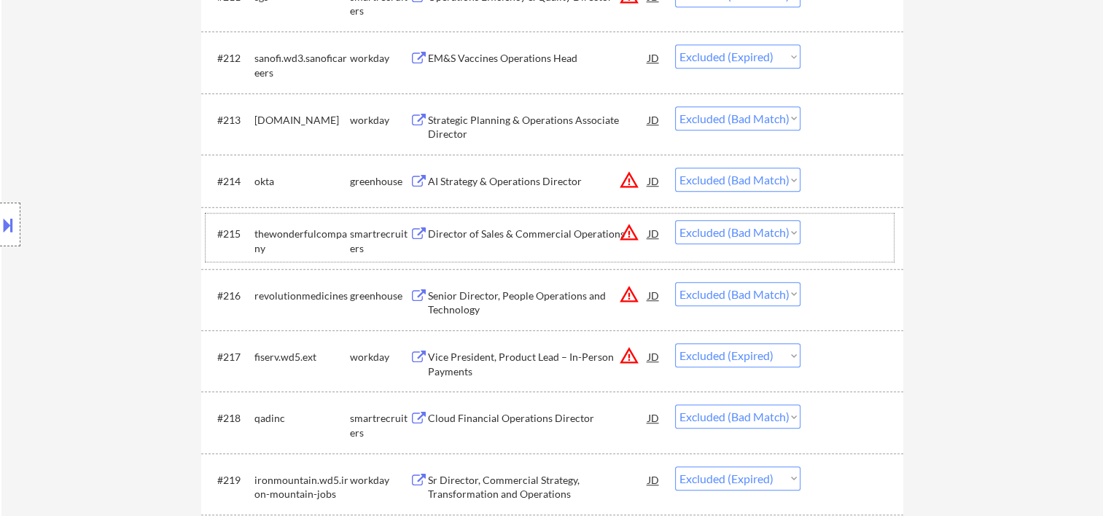
click at [840, 236] on div at bounding box center [854, 233] width 64 height 26
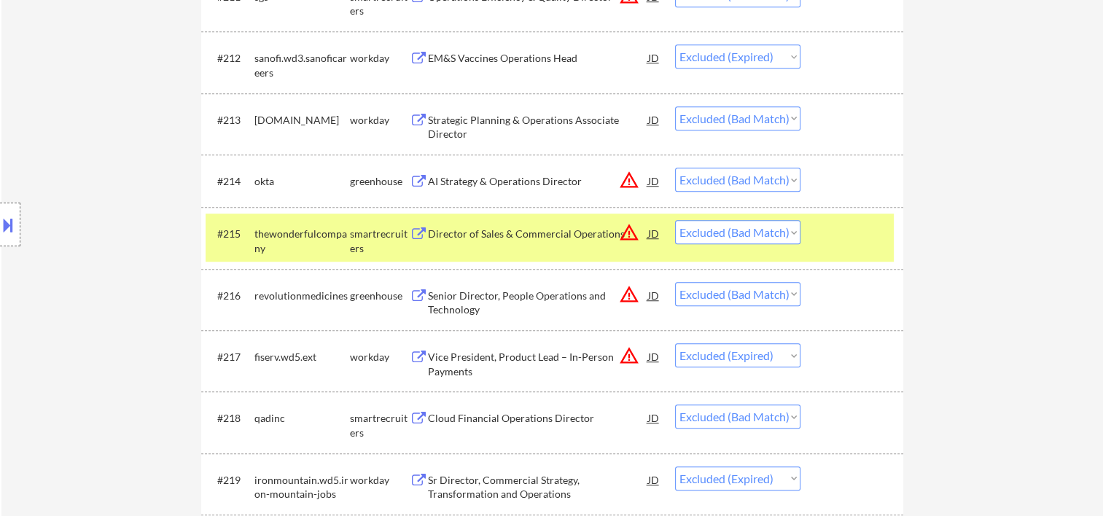
click at [443, 235] on div "Director of Sales & Commercial Operations" at bounding box center [538, 234] width 220 height 15
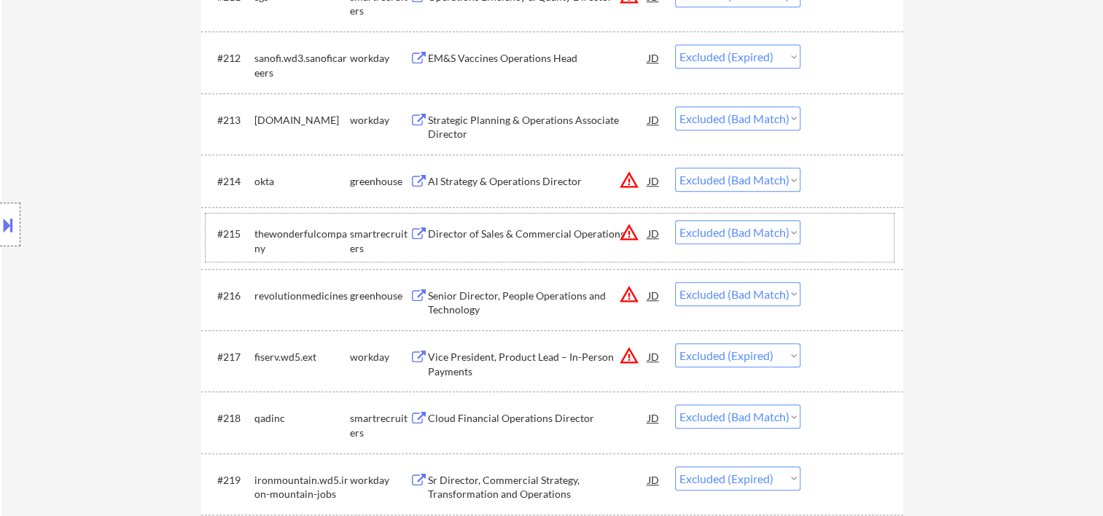
click at [844, 238] on div at bounding box center [854, 233] width 64 height 26
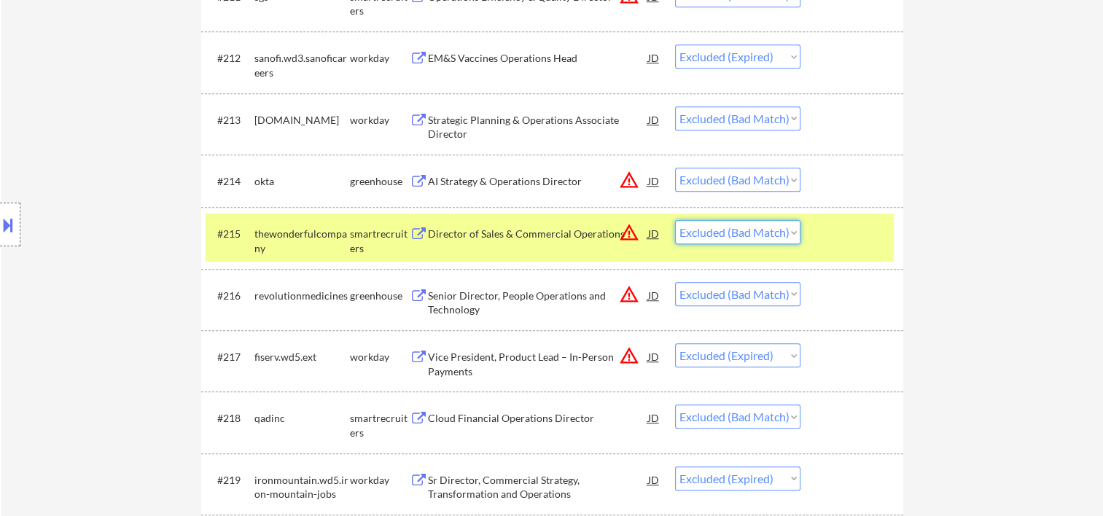
click at [793, 230] on select "Choose an option... Pending Applied Excluded (Questions) Excluded (Expired) Exc…" at bounding box center [737, 232] width 125 height 24
click at [675, 220] on select "Choose an option... Pending Applied Excluded (Questions) Excluded (Expired) Exc…" at bounding box center [737, 232] width 125 height 24
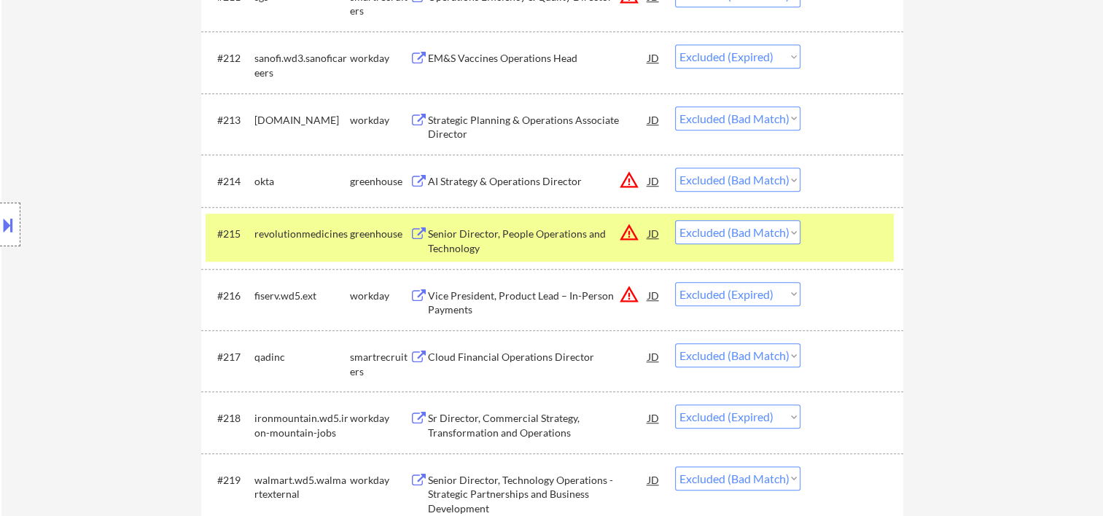
click at [852, 239] on div at bounding box center [854, 233] width 64 height 26
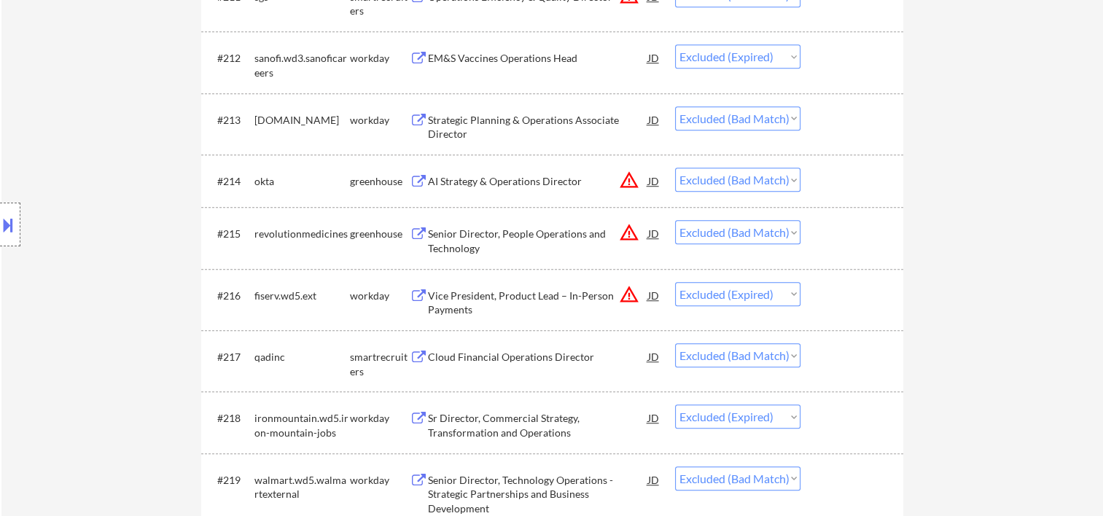
click at [856, 237] on div at bounding box center [854, 233] width 64 height 26
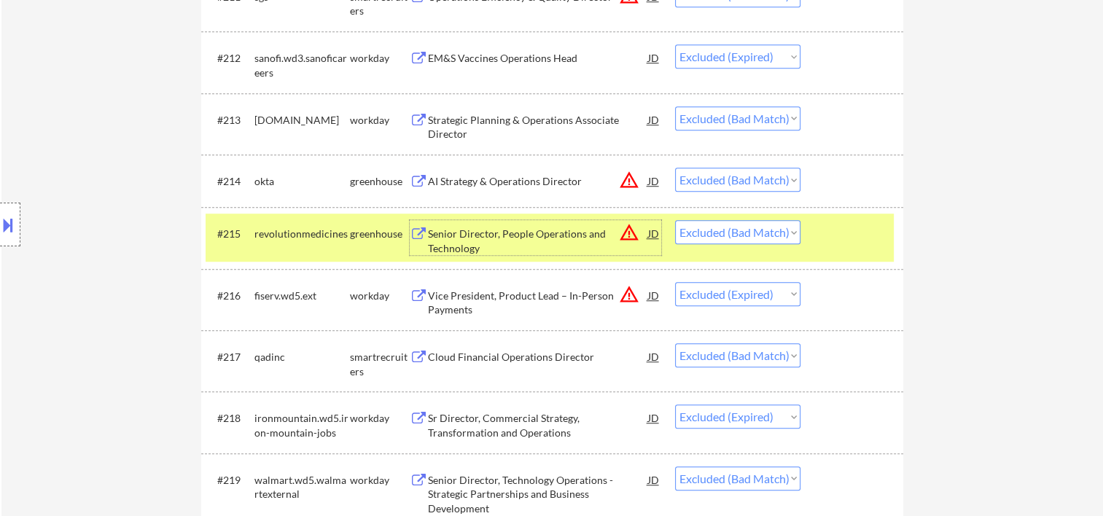
click at [510, 225] on div "Senior Director, People Operations and Technology" at bounding box center [538, 237] width 220 height 35
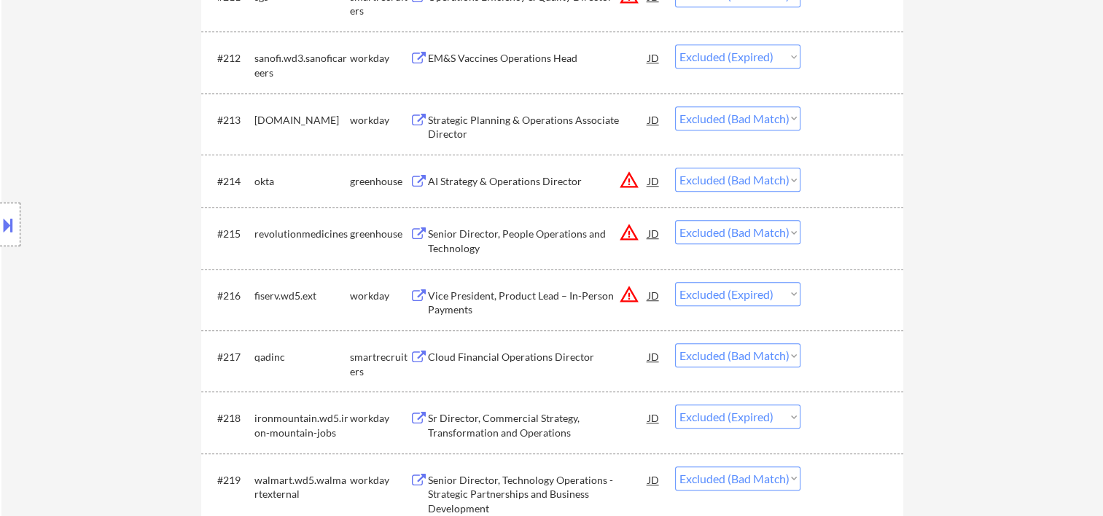
click at [12, 225] on button at bounding box center [8, 225] width 16 height 24
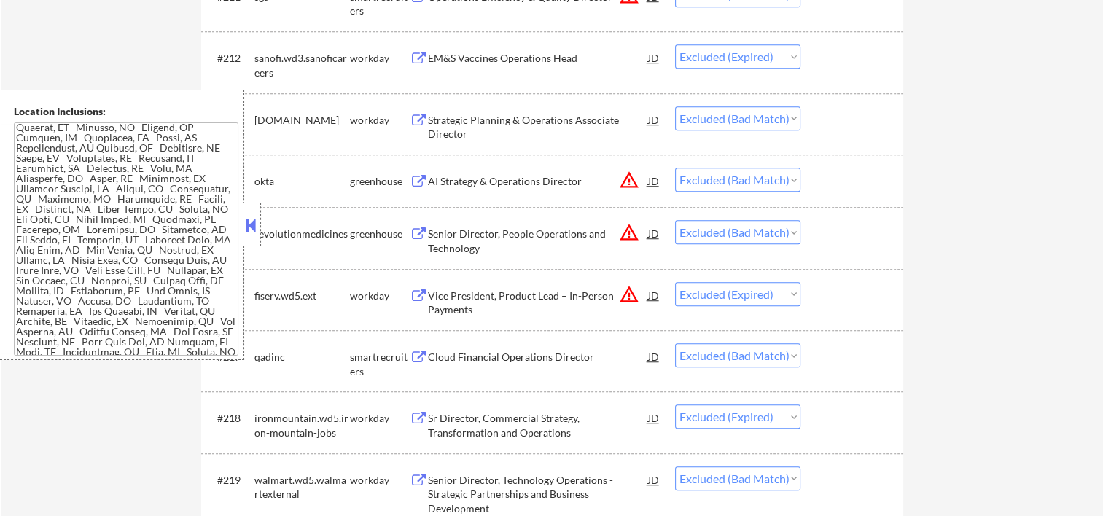
scroll to position [639, 0]
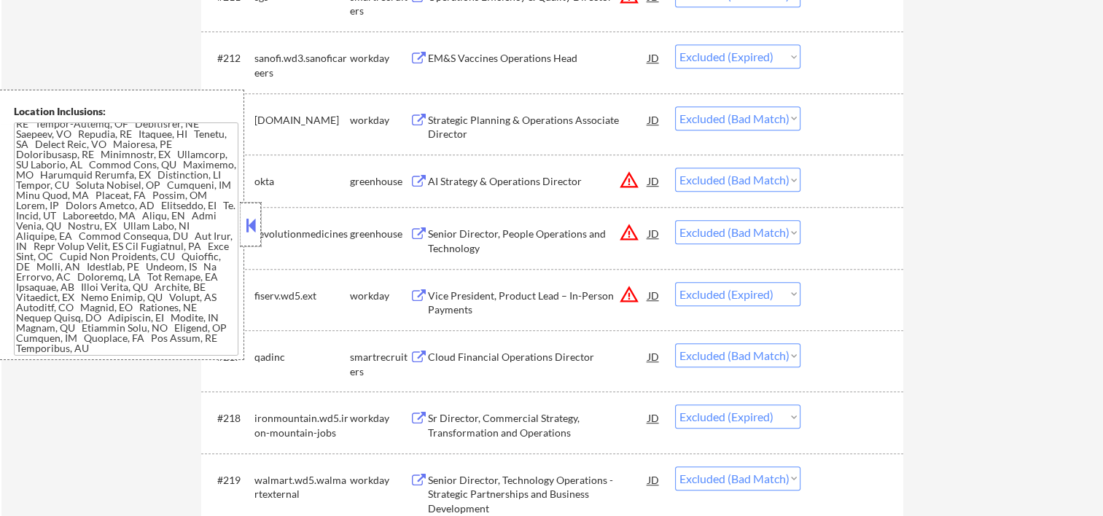
click at [254, 209] on div at bounding box center [251, 225] width 20 height 44
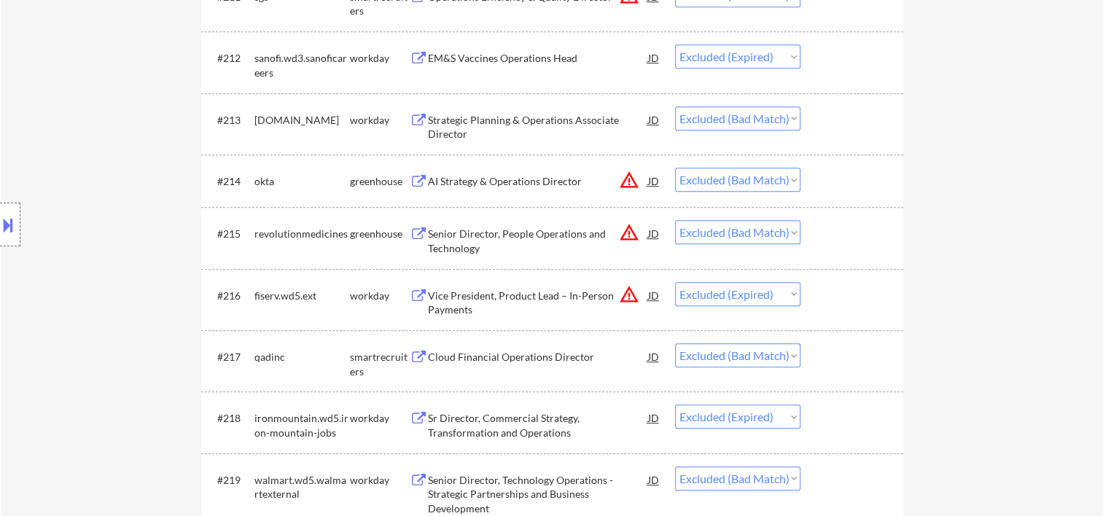
click at [846, 231] on div at bounding box center [854, 233] width 64 height 26
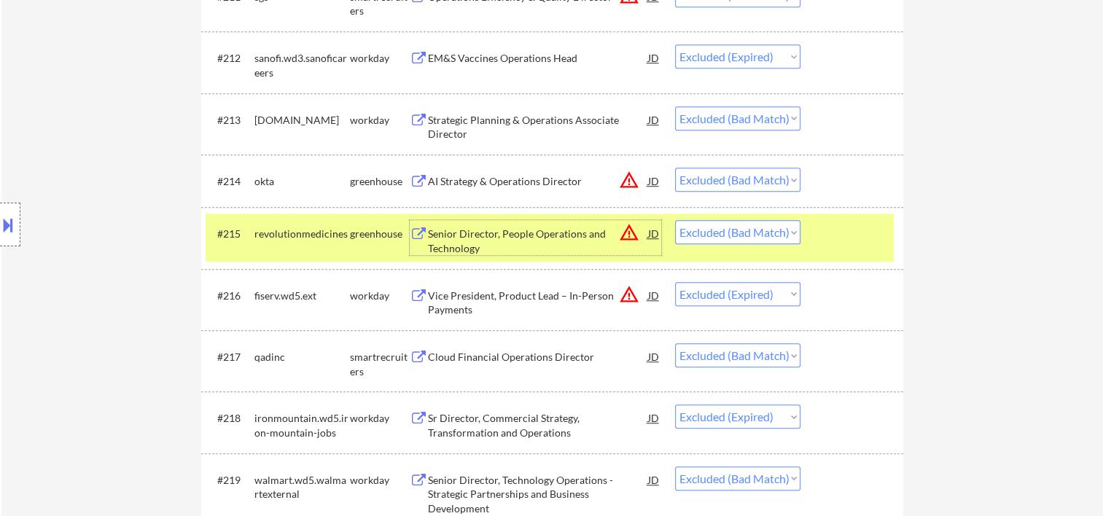
click at [487, 235] on div "Senior Director, People Operations and Technology" at bounding box center [538, 241] width 220 height 28
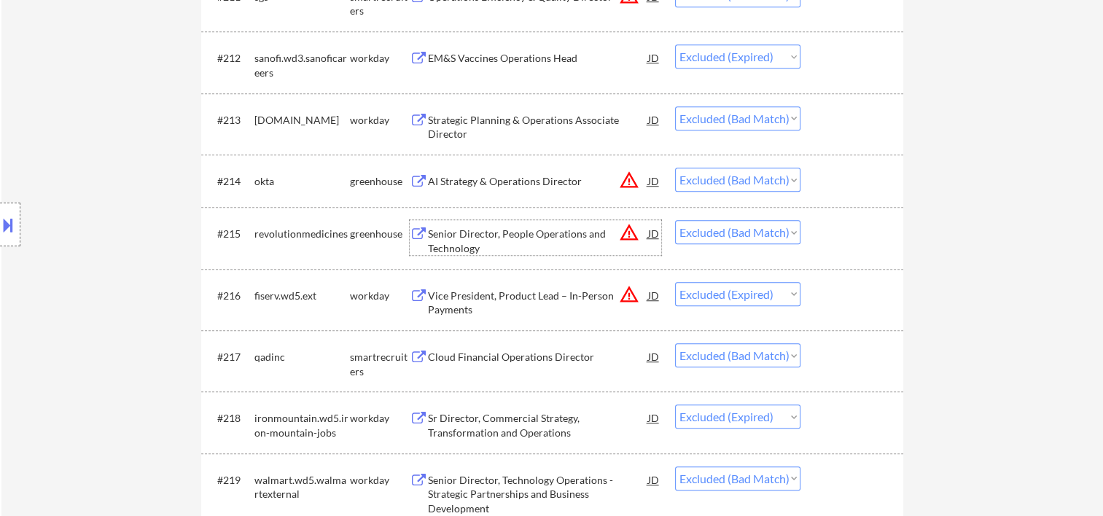
click at [837, 239] on div at bounding box center [854, 233] width 64 height 26
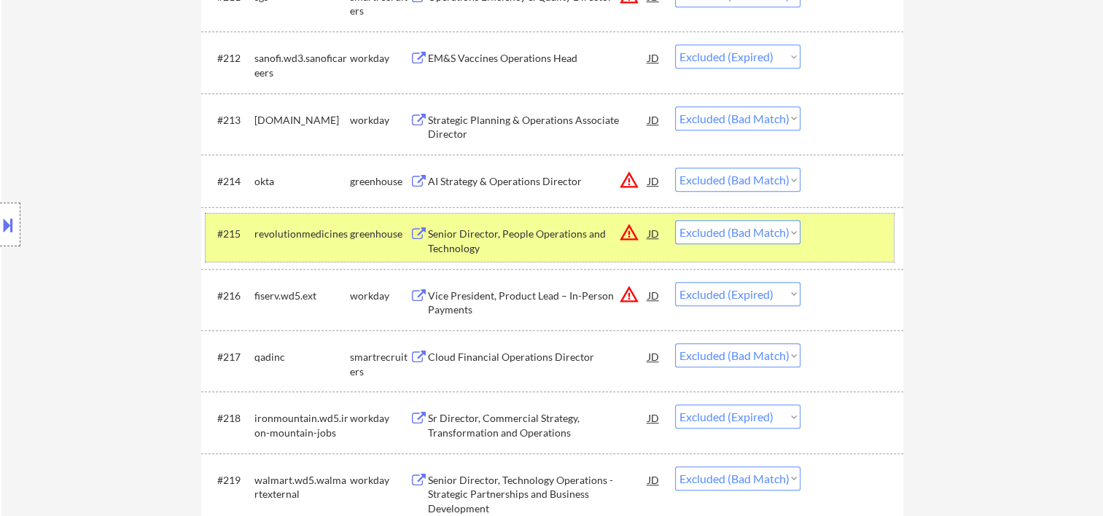
click at [798, 229] on select "Choose an option... Pending Applied Excluded (Questions) Excluded (Expired) Exc…" at bounding box center [737, 232] width 125 height 24
click at [675, 220] on select "Choose an option... Pending Applied Excluded (Questions) Excluded (Expired) Exc…" at bounding box center [737, 232] width 125 height 24
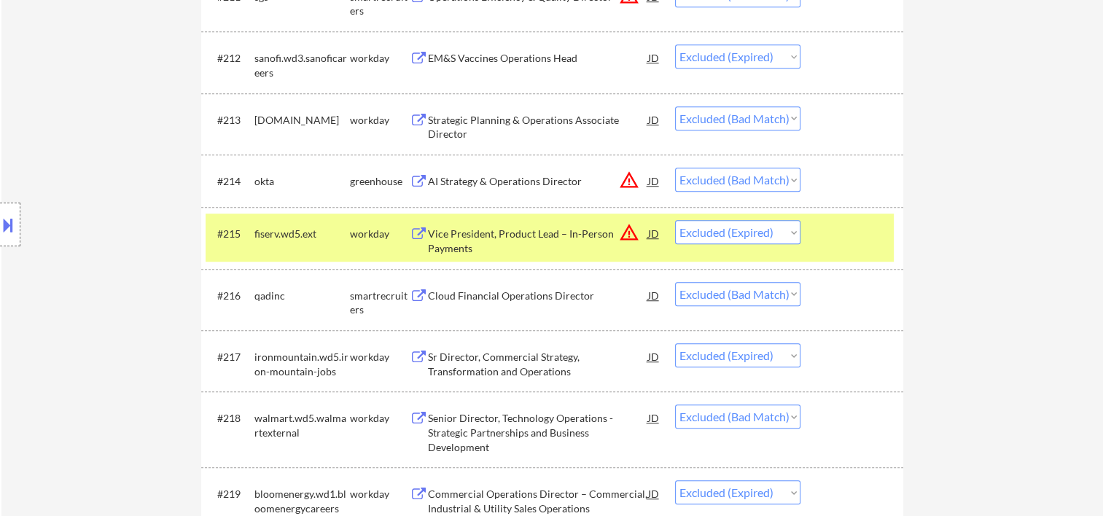
click at [830, 236] on div at bounding box center [854, 233] width 64 height 26
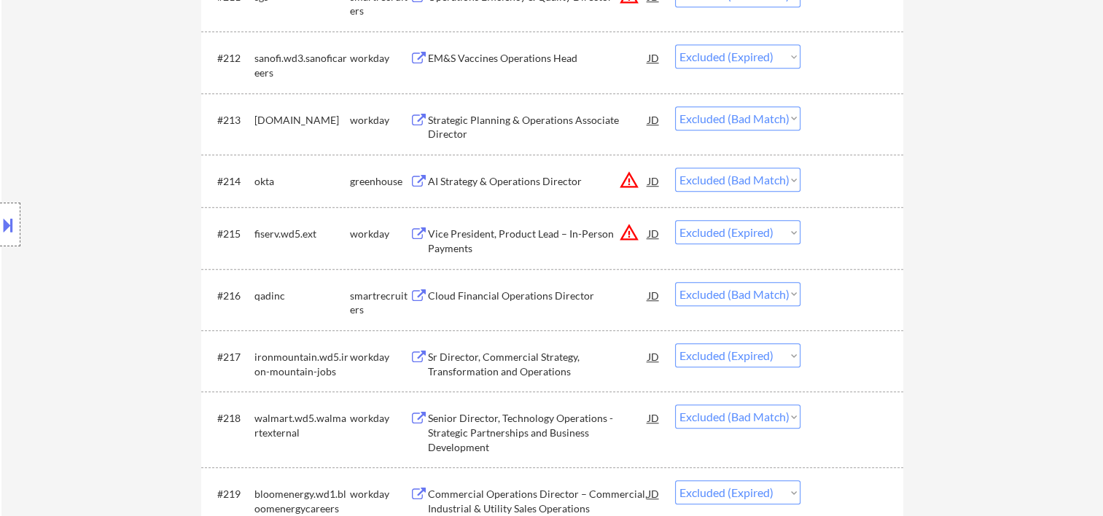
click at [831, 298] on div at bounding box center [854, 295] width 64 height 26
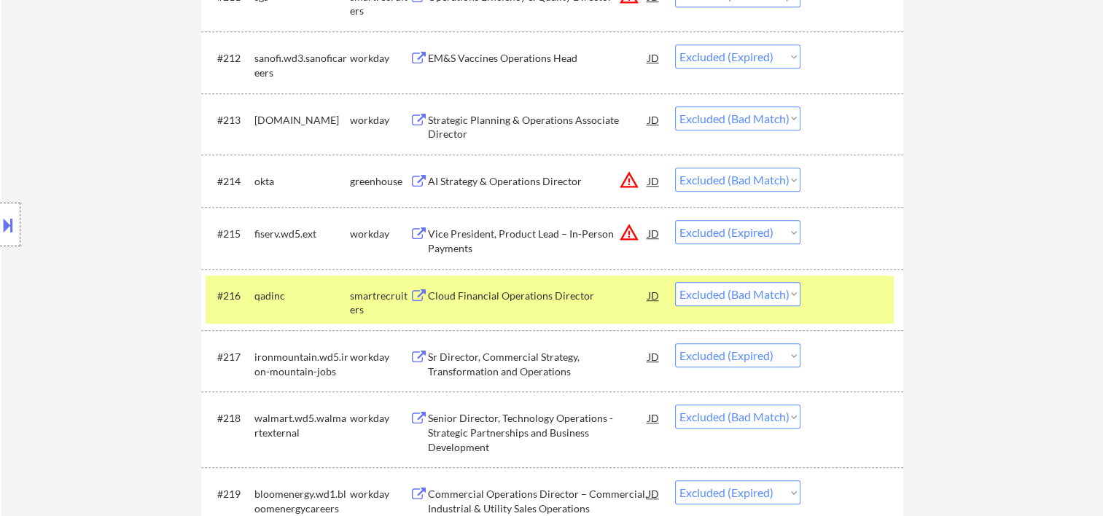
click at [554, 296] on div "Cloud Financial Operations Director" at bounding box center [538, 296] width 220 height 15
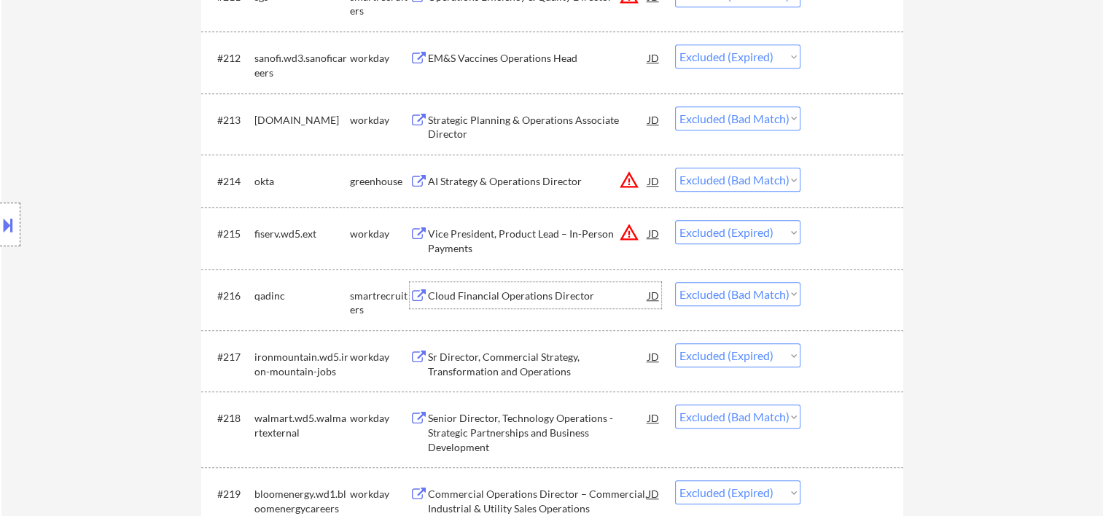
click at [828, 293] on div at bounding box center [854, 295] width 64 height 26
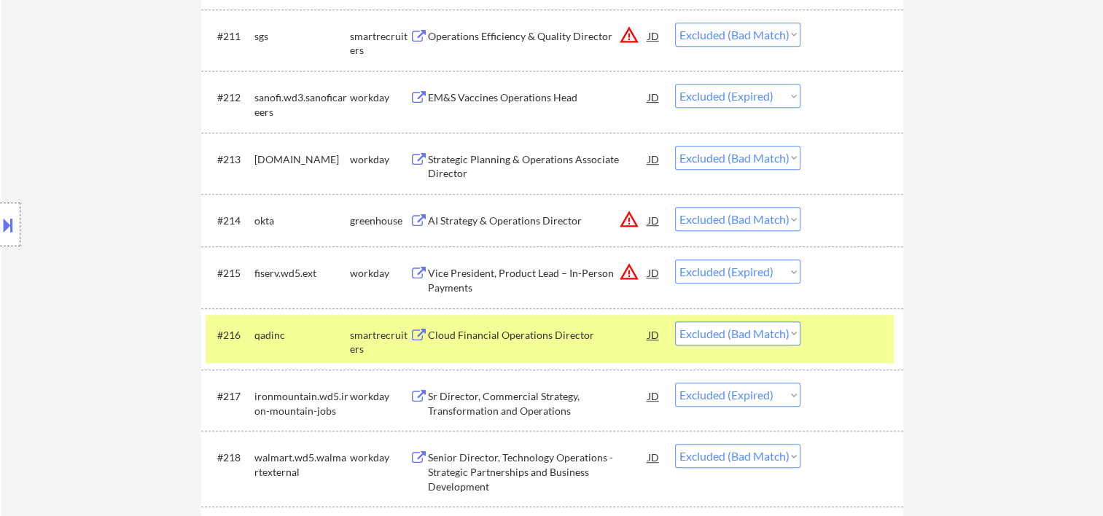
scroll to position [1038, 0]
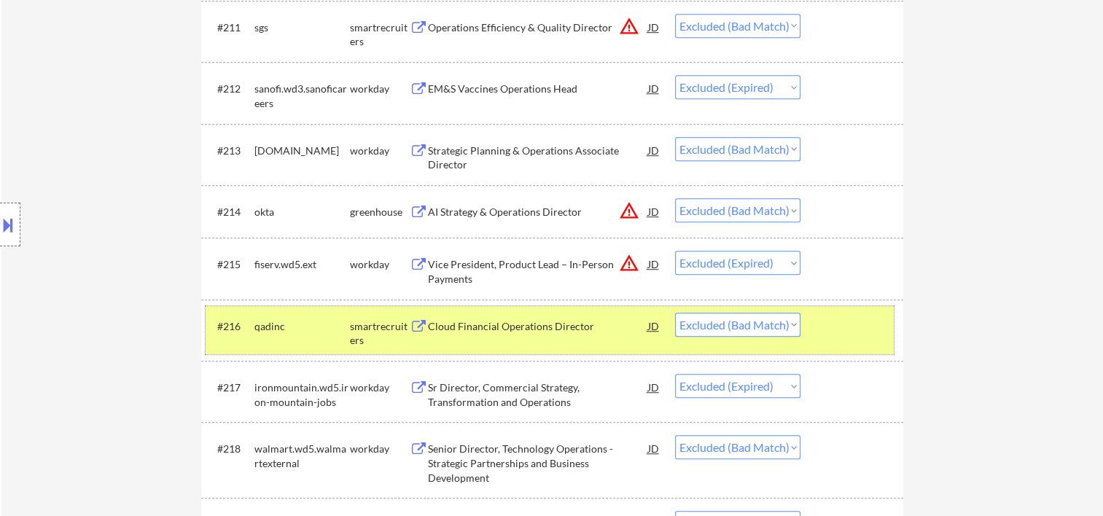
click at [787, 324] on select "Choose an option... Pending Applied Excluded (Questions) Excluded (Expired) Exc…" at bounding box center [737, 325] width 125 height 24
click at [675, 313] on select "Choose an option... Pending Applied Excluded (Questions) Excluded (Expired) Exc…" at bounding box center [737, 325] width 125 height 24
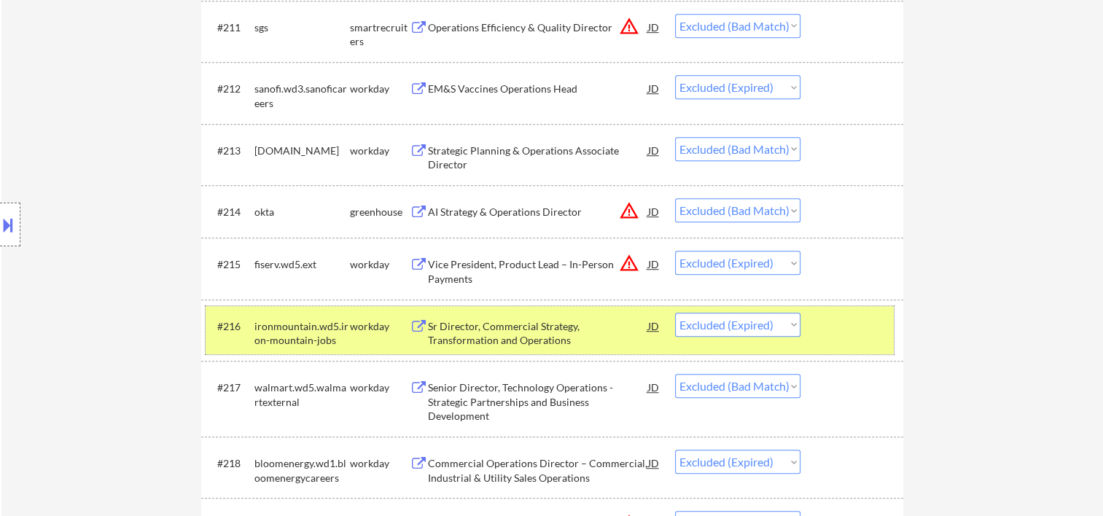
click at [831, 341] on div "#216 ironmountain.wd5.iron-mountain-jobs workday Sr Director, Commercial Strate…" at bounding box center [550, 330] width 688 height 48
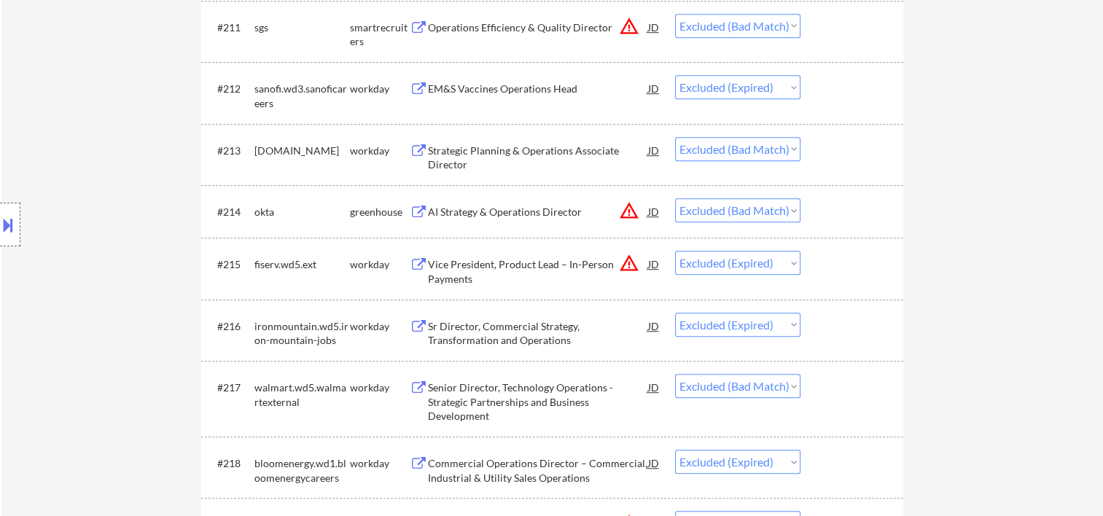
drag, startPoint x: 842, startPoint y: 332, endPoint x: 793, endPoint y: 335, distance: 49.0
click at [843, 331] on div at bounding box center [854, 326] width 64 height 26
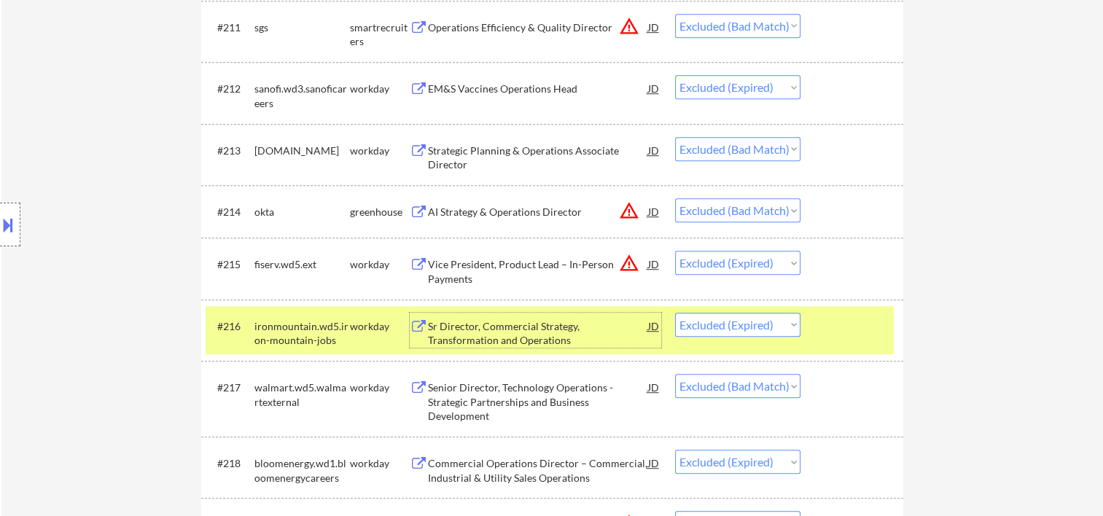
click at [508, 338] on div "Sr Director, Commercial Strategy, Transformation and Operations" at bounding box center [538, 333] width 220 height 28
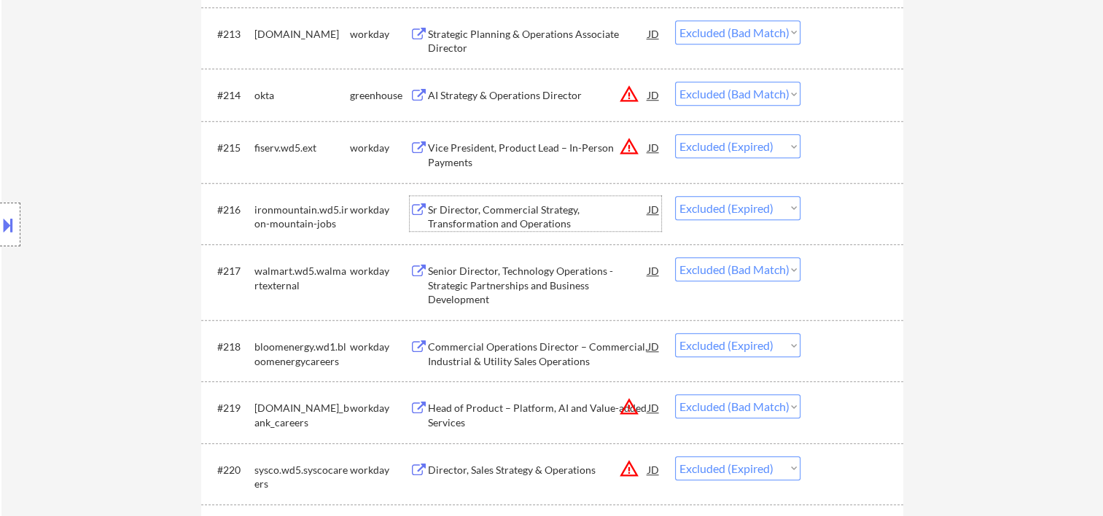
scroll to position [1184, 0]
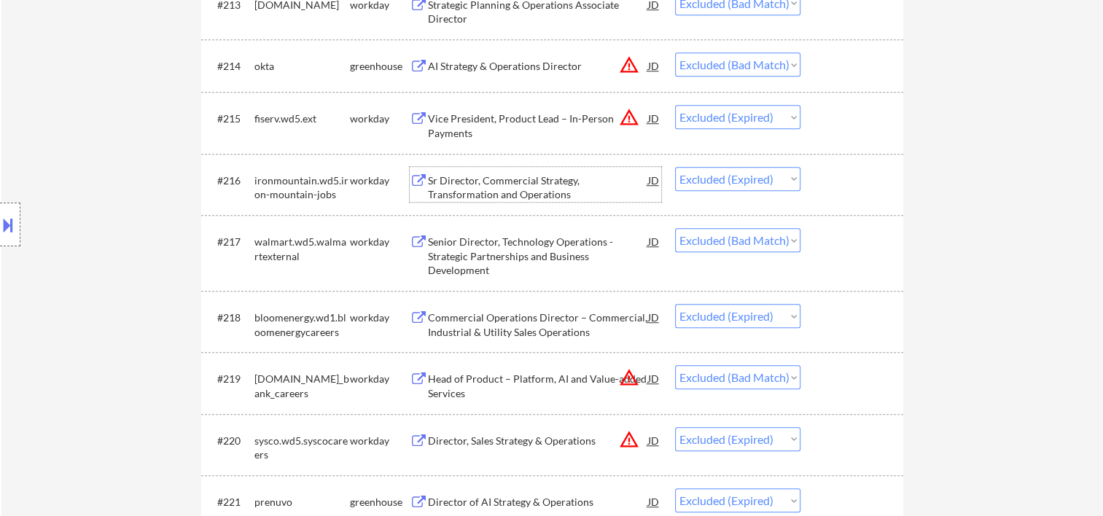
click at [839, 238] on div at bounding box center [854, 241] width 64 height 26
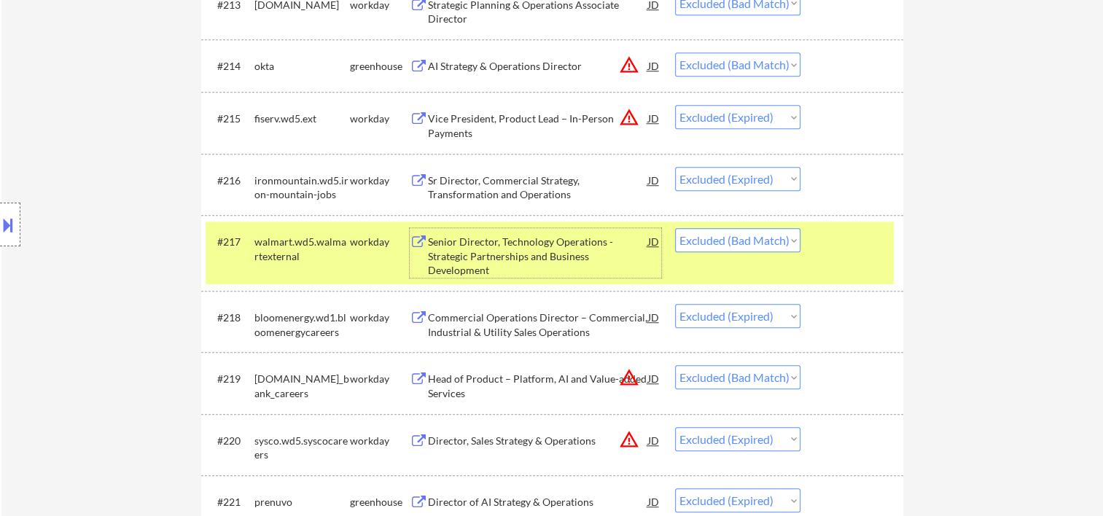
click at [567, 257] on div "Senior Director, Technology Operations - Strategic Partnerships and Business De…" at bounding box center [538, 256] width 220 height 43
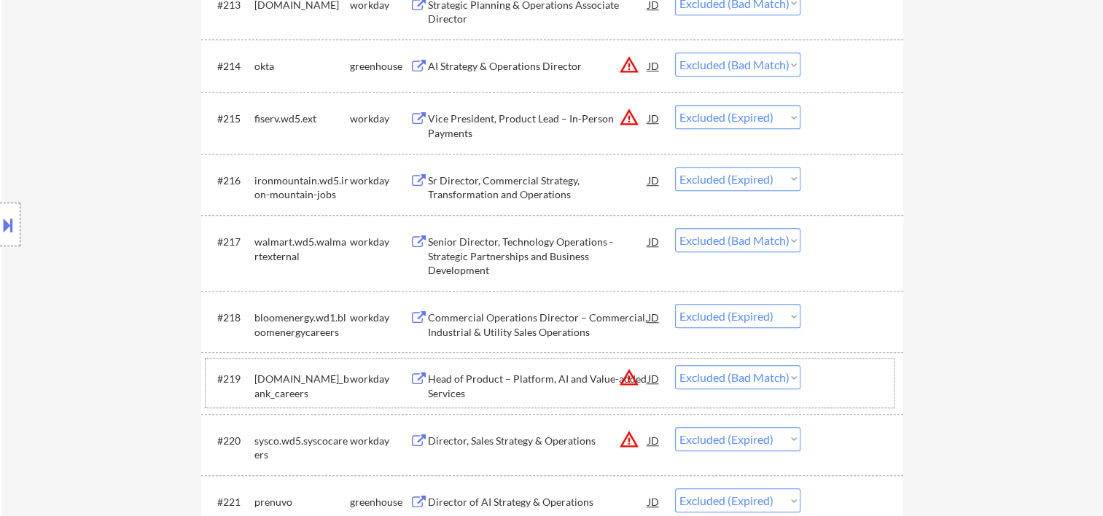
click at [826, 392] on div "#219 [DOMAIN_NAME]_bank_careers workday Head of Product – Platform, AI and Valu…" at bounding box center [550, 383] width 688 height 48
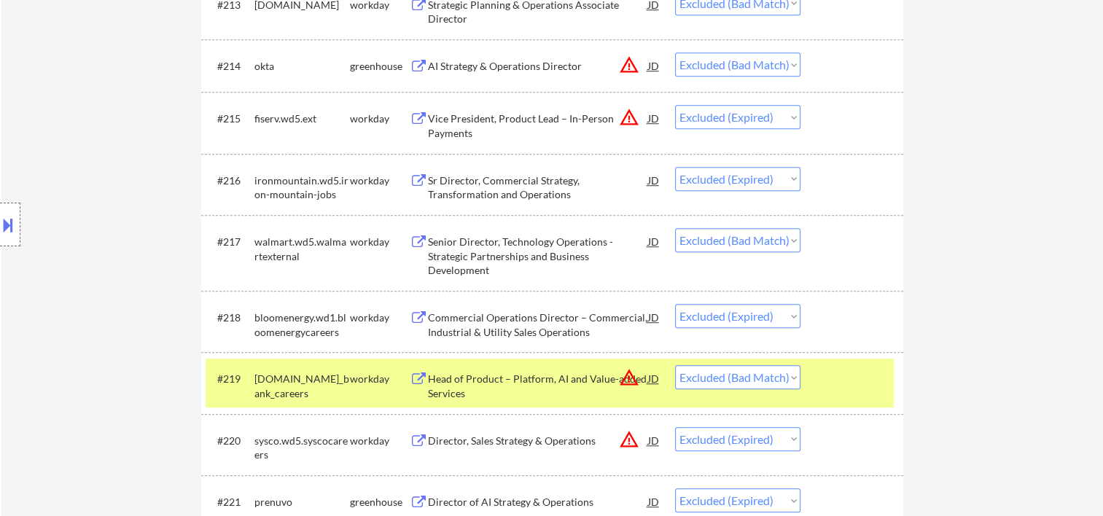
click at [548, 388] on div "Head of Product – Platform, AI and Value-added Services" at bounding box center [538, 386] width 220 height 28
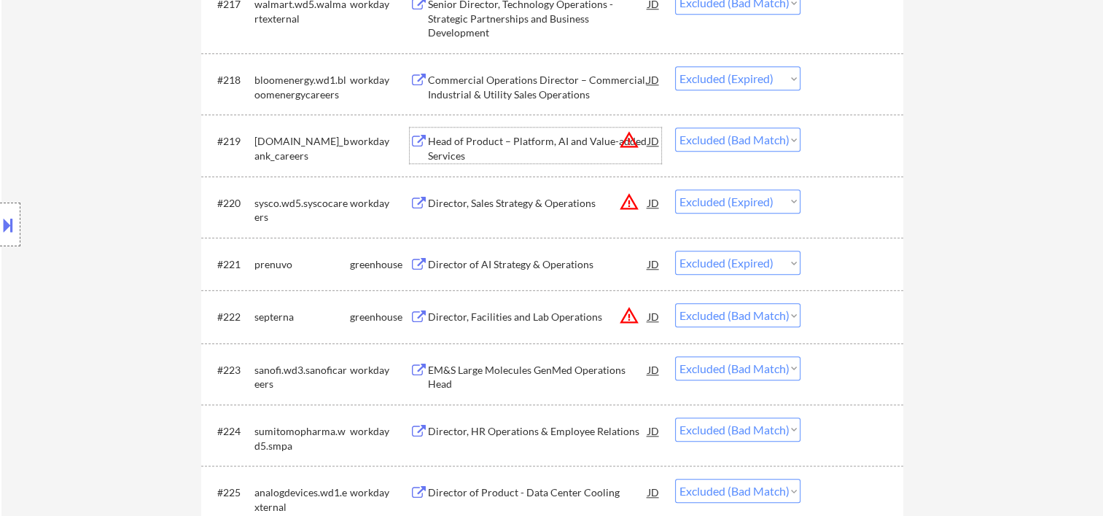
scroll to position [1426, 0]
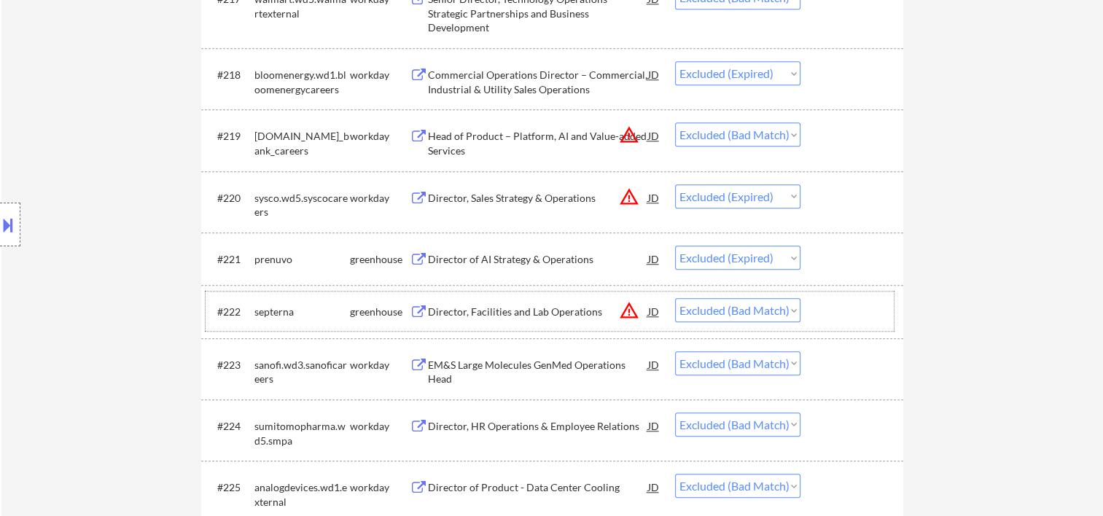
click at [836, 305] on div at bounding box center [854, 311] width 64 height 26
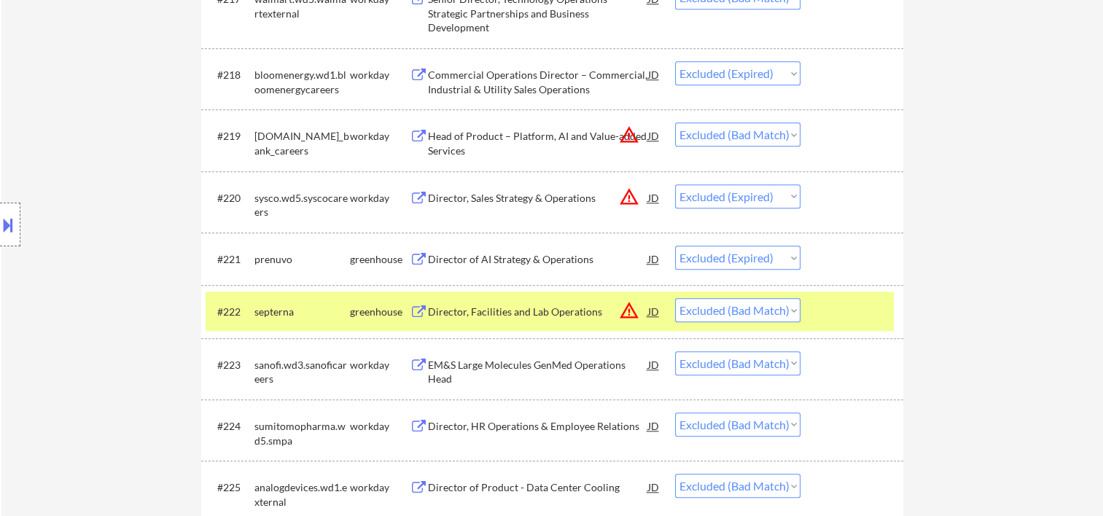
click at [500, 311] on div "Director, Facilities and Lab Operations" at bounding box center [538, 312] width 220 height 15
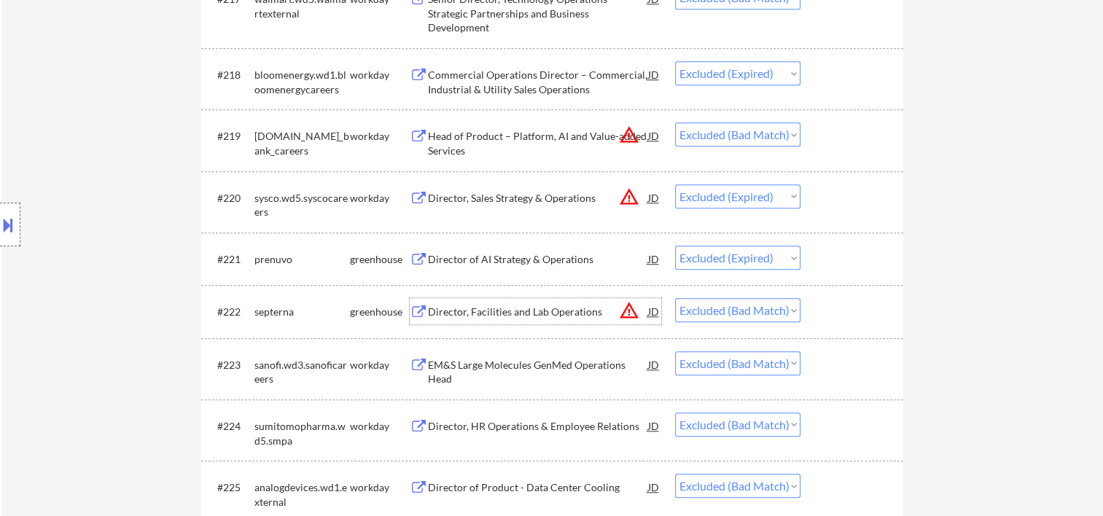
click at [862, 362] on div at bounding box center [854, 365] width 64 height 26
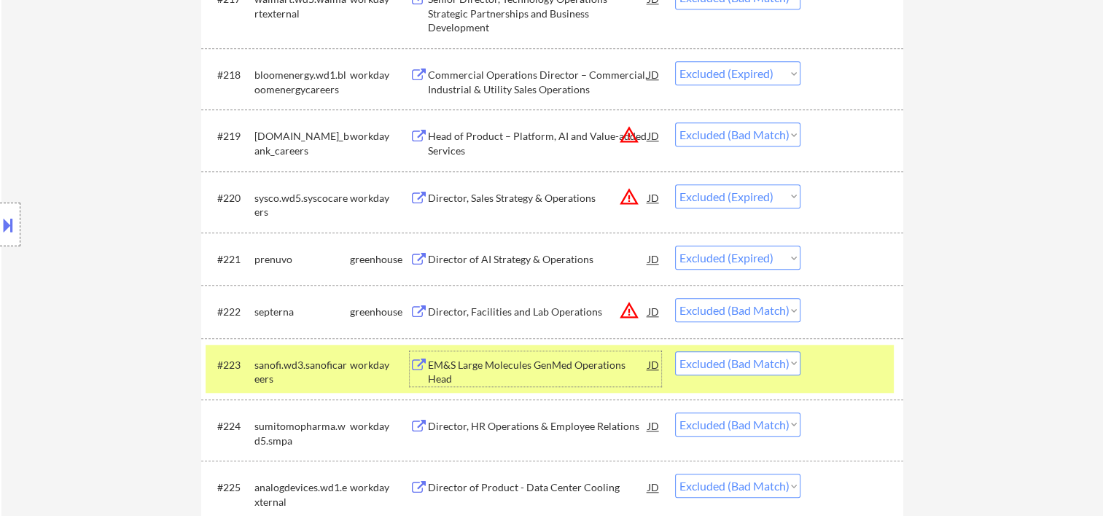
click at [519, 369] on div "EM&S Large Molecules GenMed Operations Head" at bounding box center [538, 372] width 220 height 28
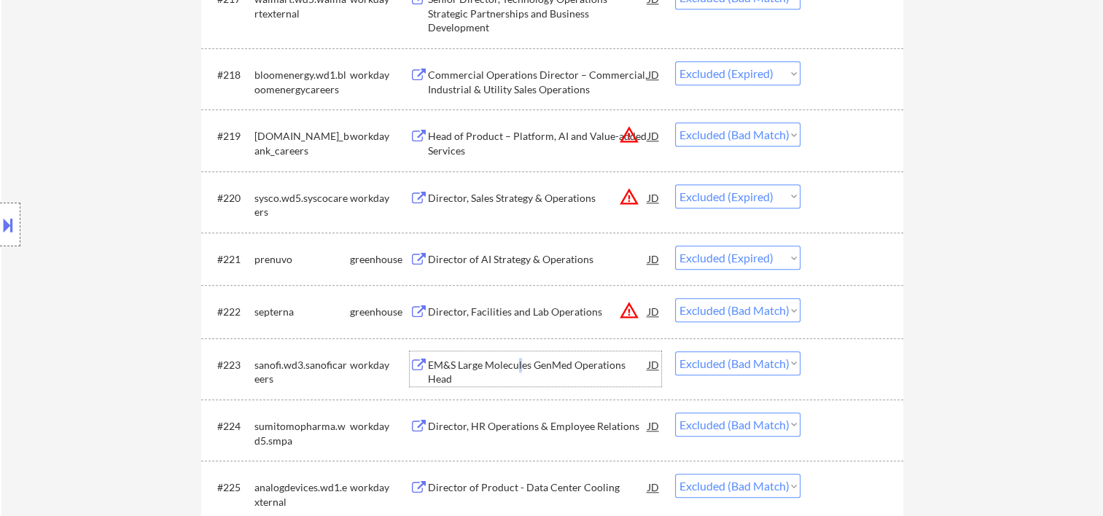
scroll to position [1669, 0]
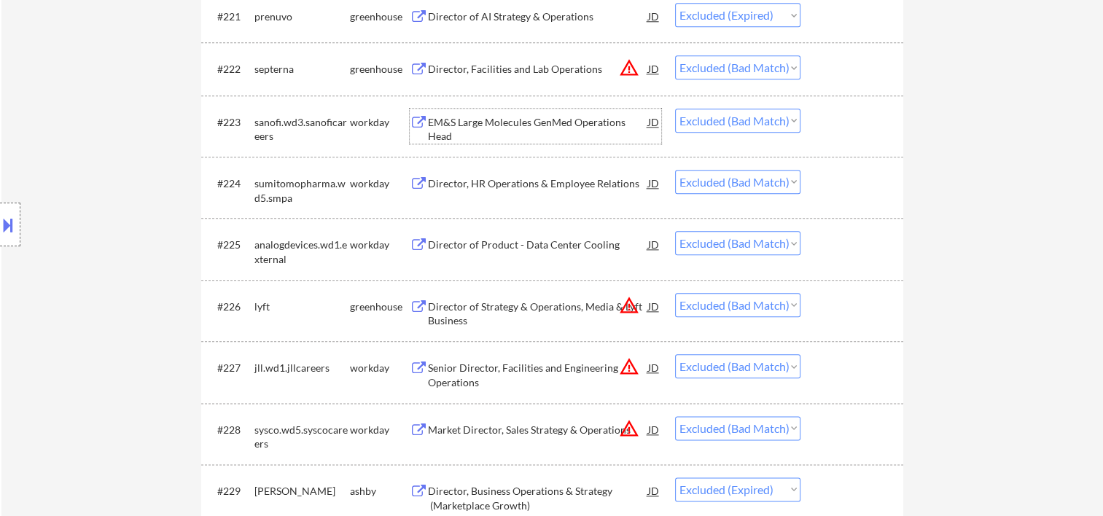
click at [826, 182] on div at bounding box center [854, 183] width 64 height 26
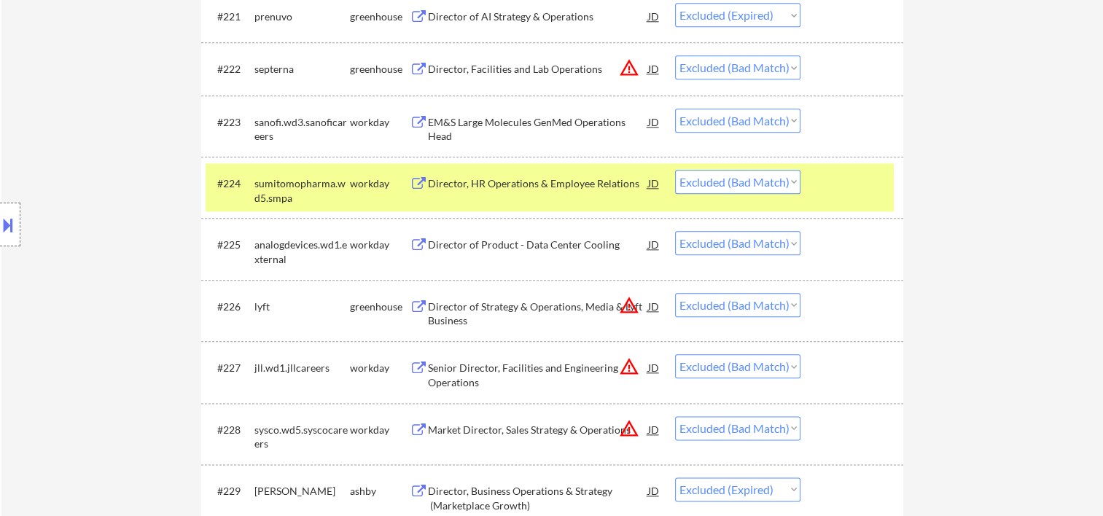
click at [515, 185] on div "Director, HR Operations & Employee Relations" at bounding box center [538, 183] width 220 height 15
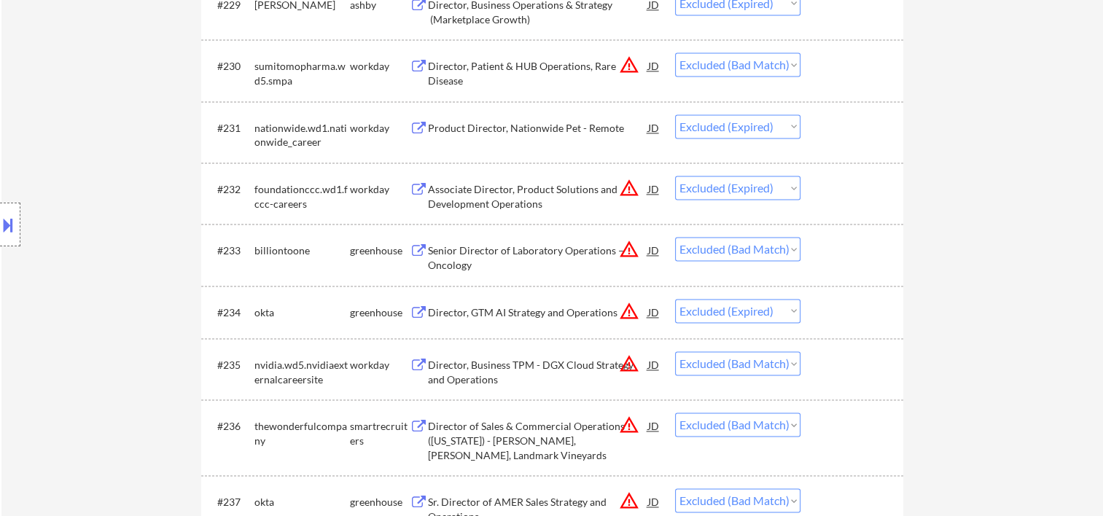
scroll to position [2399, 0]
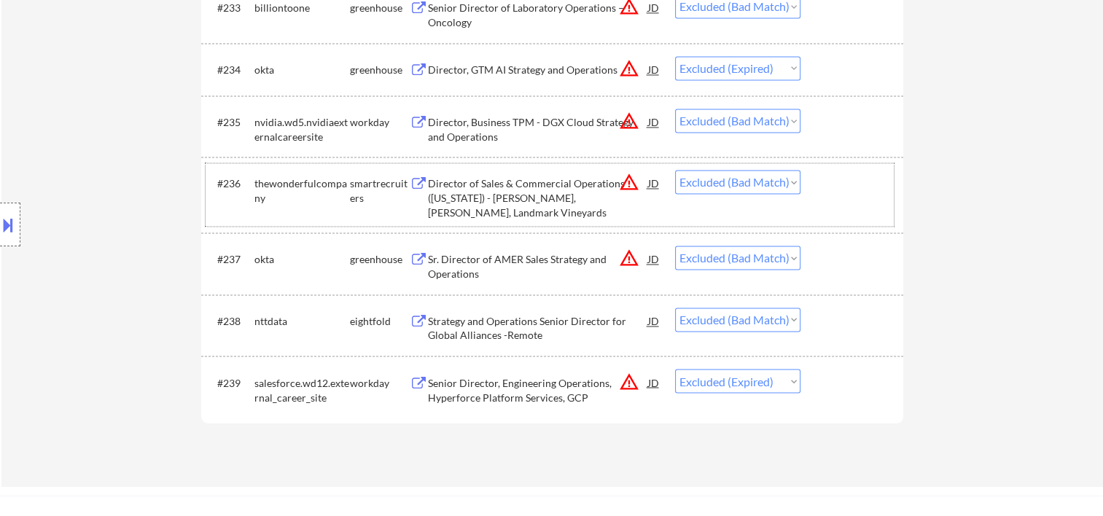
click at [828, 186] on div at bounding box center [854, 183] width 64 height 26
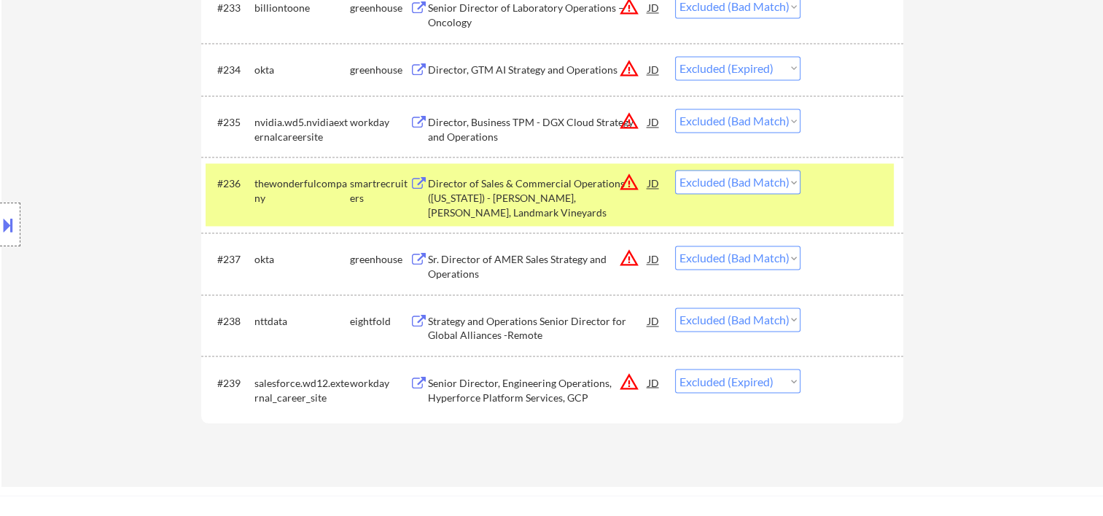
click at [479, 183] on div "Director of Sales & Commercial Operations ([US_STATE]) - [PERSON_NAME], [PERSON…" at bounding box center [538, 197] width 220 height 43
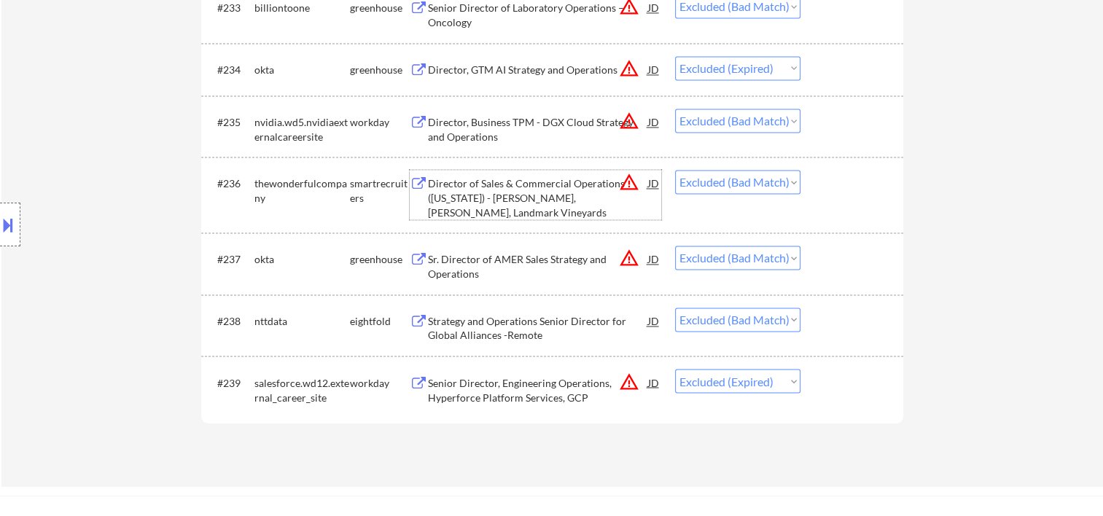
click at [785, 184] on select "Choose an option... Pending Applied Excluded (Questions) Excluded (Expired) Exc…" at bounding box center [737, 182] width 125 height 24
click at [675, 170] on select "Choose an option... Pending Applied Excluded (Questions) Excluded (Expired) Exc…" at bounding box center [737, 182] width 125 height 24
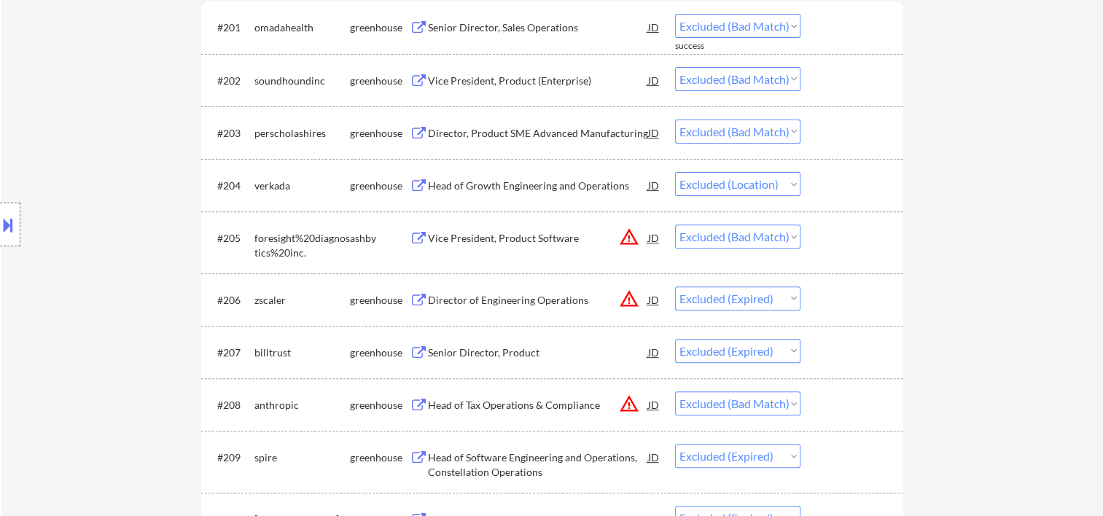
scroll to position [0, 0]
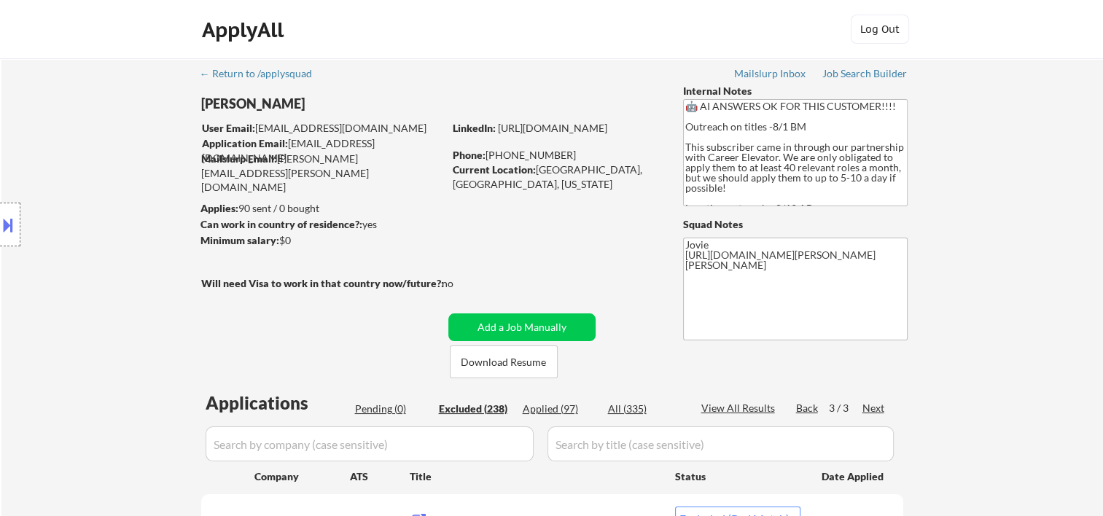
click at [807, 406] on div "Back" at bounding box center [807, 408] width 23 height 15
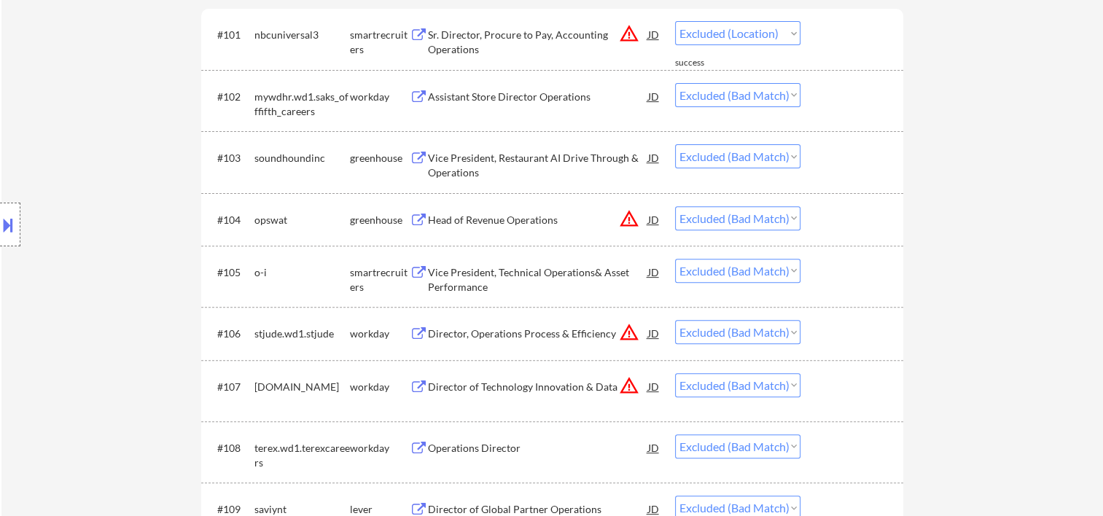
scroll to position [243, 0]
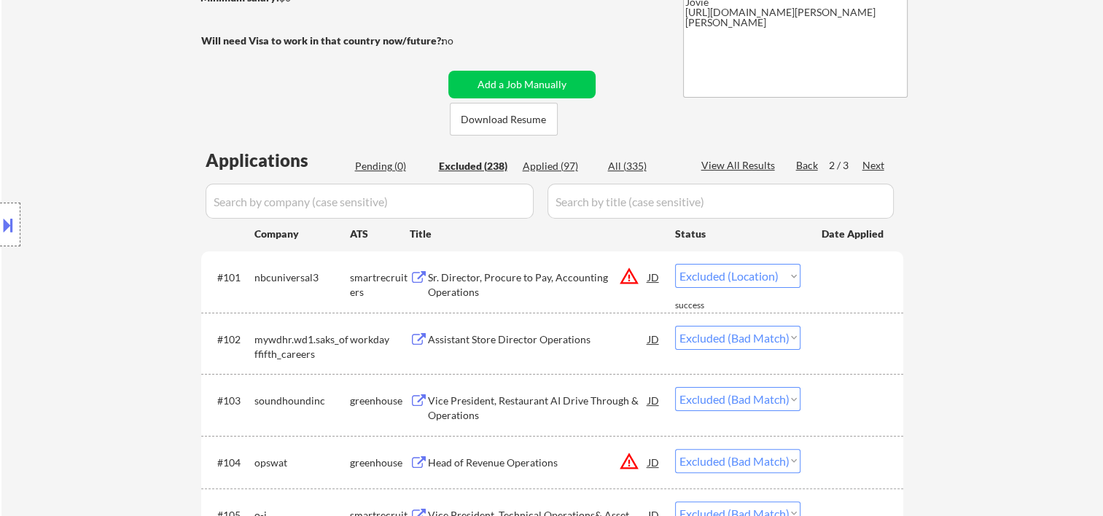
click at [837, 273] on div at bounding box center [854, 277] width 64 height 26
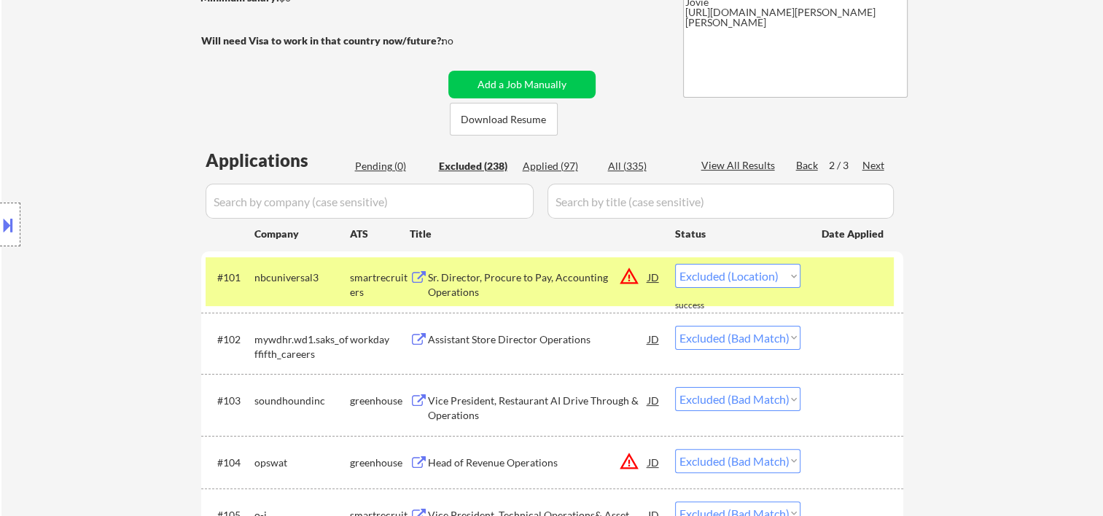
click at [490, 276] on div "Sr. Director, Procure to Pay, Accounting Operations" at bounding box center [538, 285] width 220 height 28
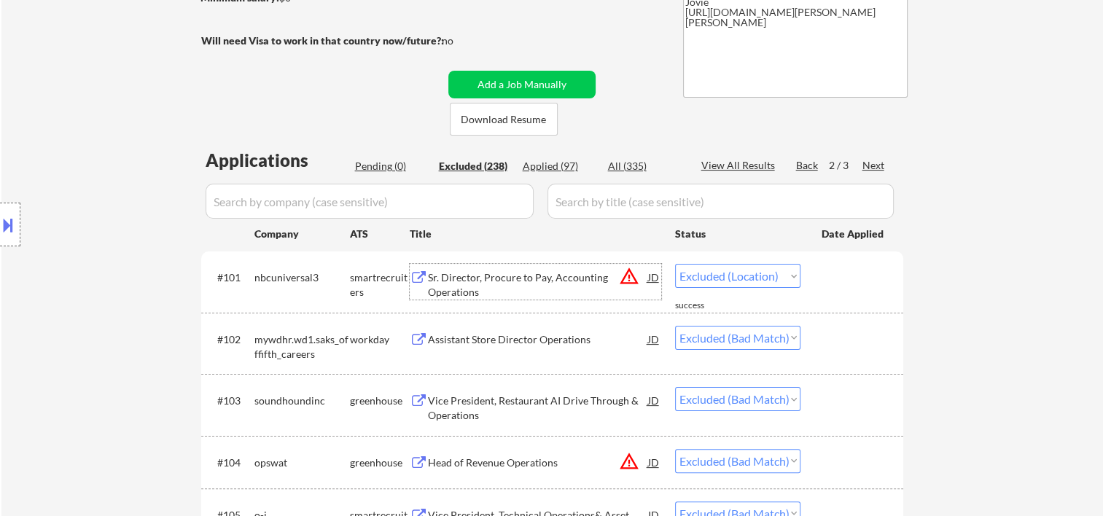
click at [837, 352] on div "#102 mywdhr.wd1.saks_offfifth_careers workday Assistant Store Director Operatio…" at bounding box center [550, 343] width 688 height 48
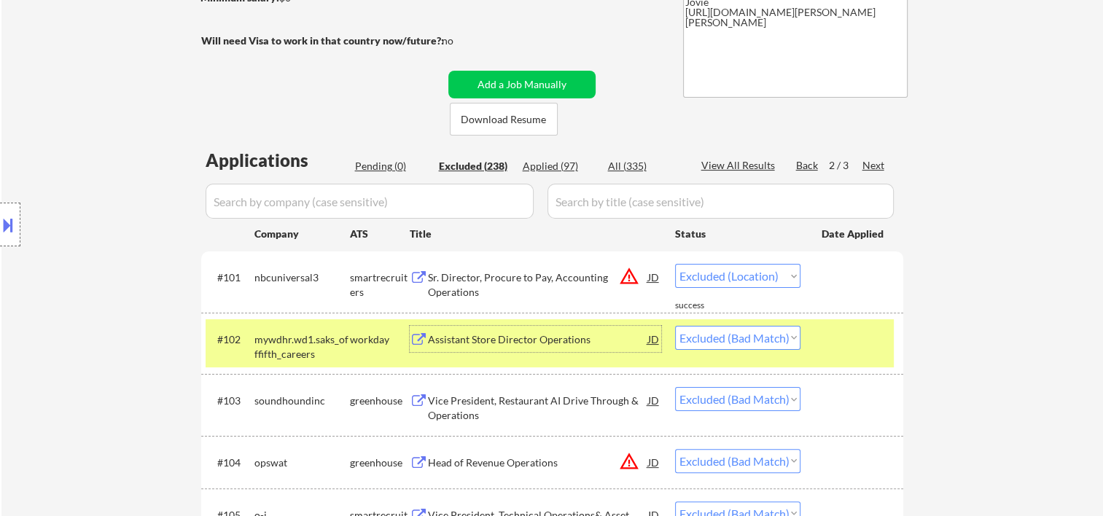
click at [533, 341] on div "Assistant Store Director Operations" at bounding box center [538, 340] width 220 height 15
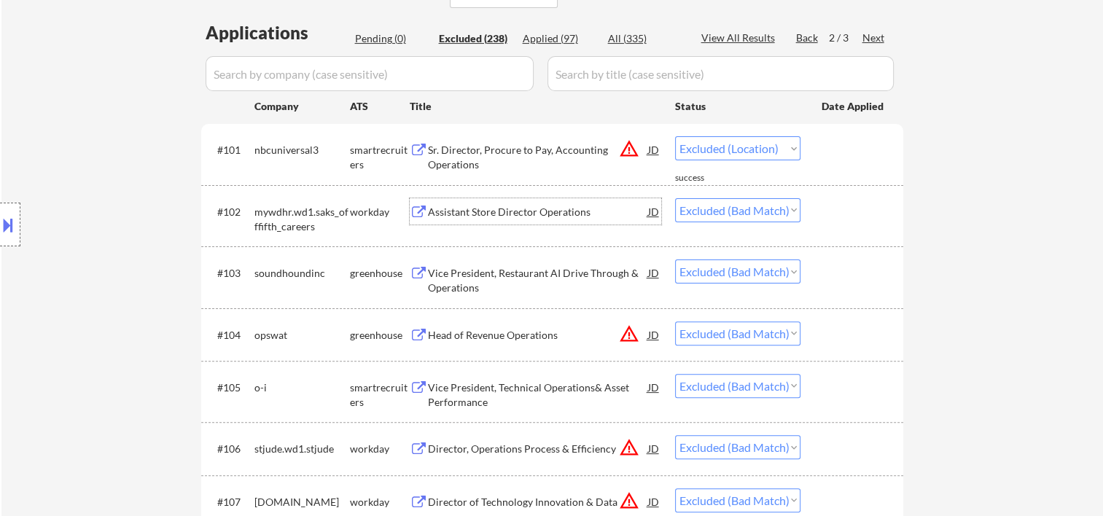
scroll to position [389, 0]
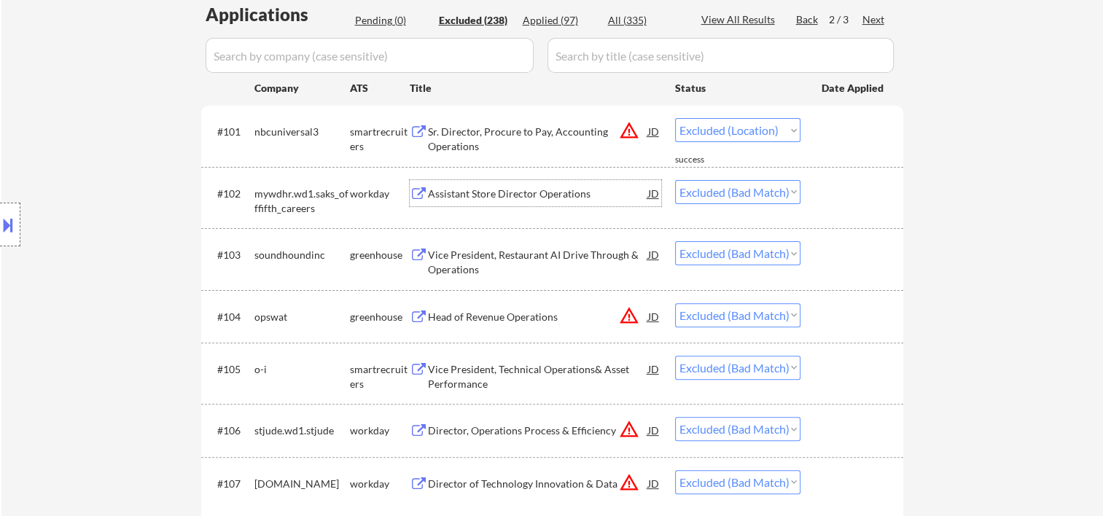
click at [829, 261] on div at bounding box center [854, 254] width 64 height 26
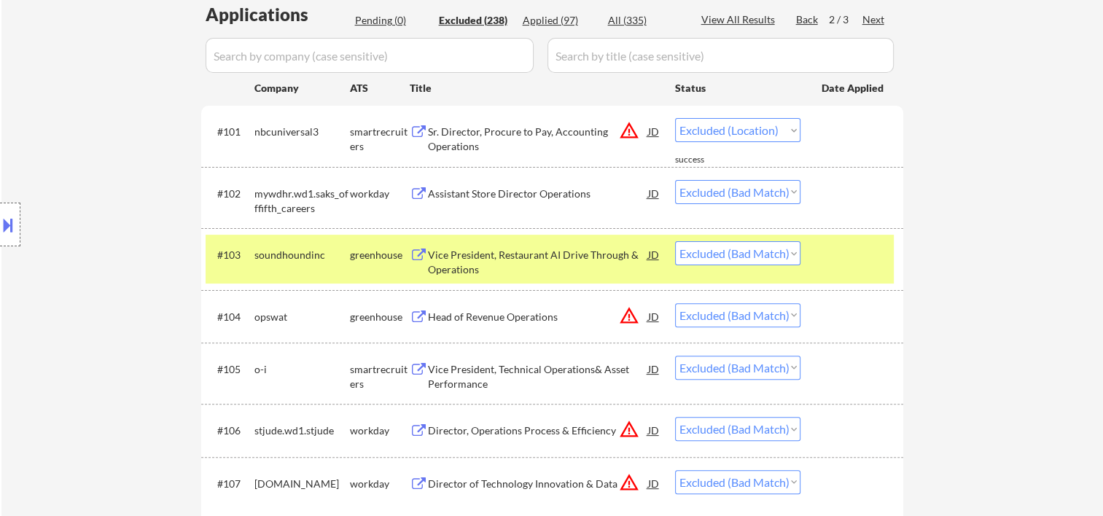
click at [572, 240] on div "#103 soundhoundinc greenhouse Vice President, Restaurant AI Drive Through & Ope…" at bounding box center [550, 259] width 688 height 48
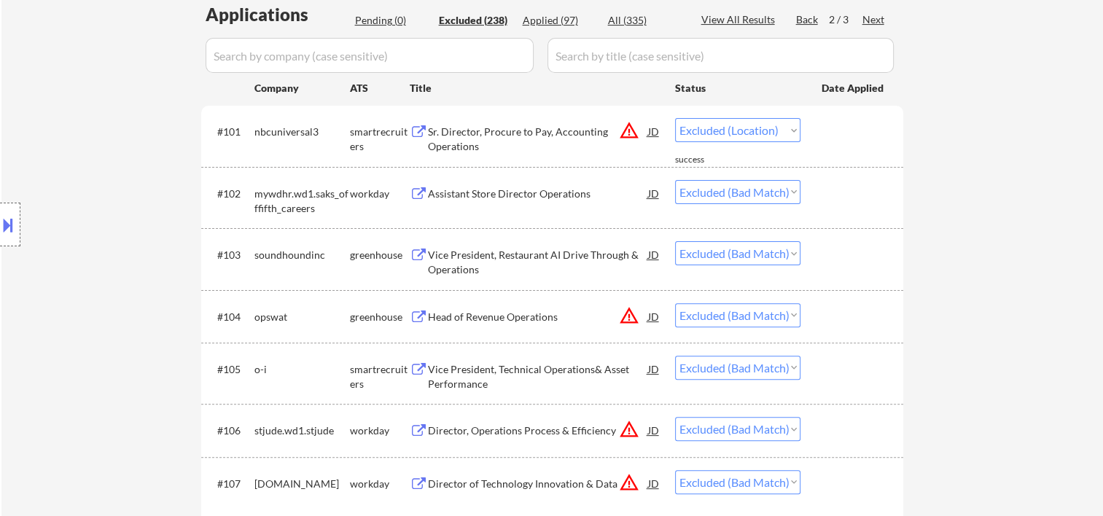
click at [834, 255] on div at bounding box center [854, 254] width 64 height 26
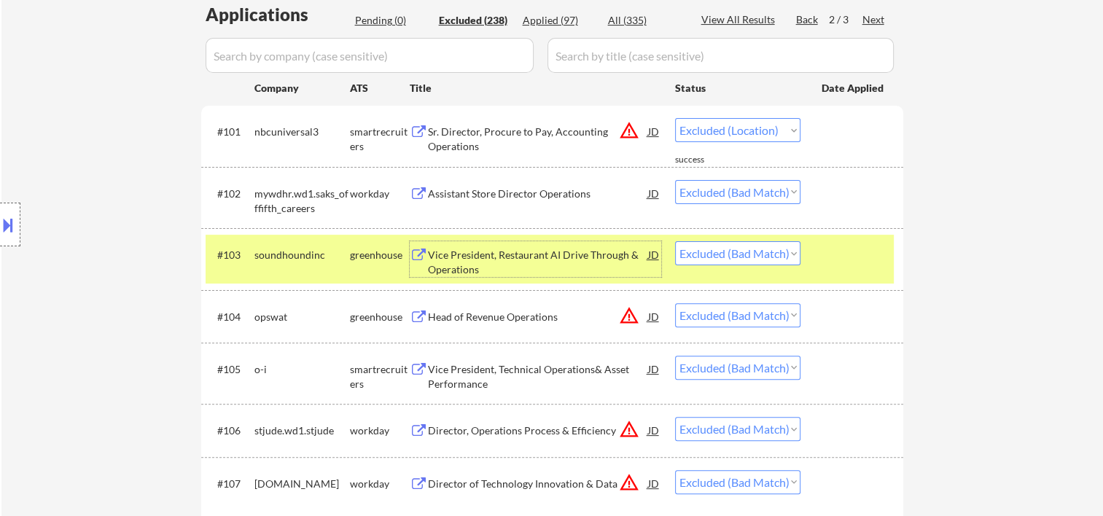
click at [568, 257] on div "Vice President, Restaurant AI Drive Through & Operations" at bounding box center [538, 262] width 220 height 28
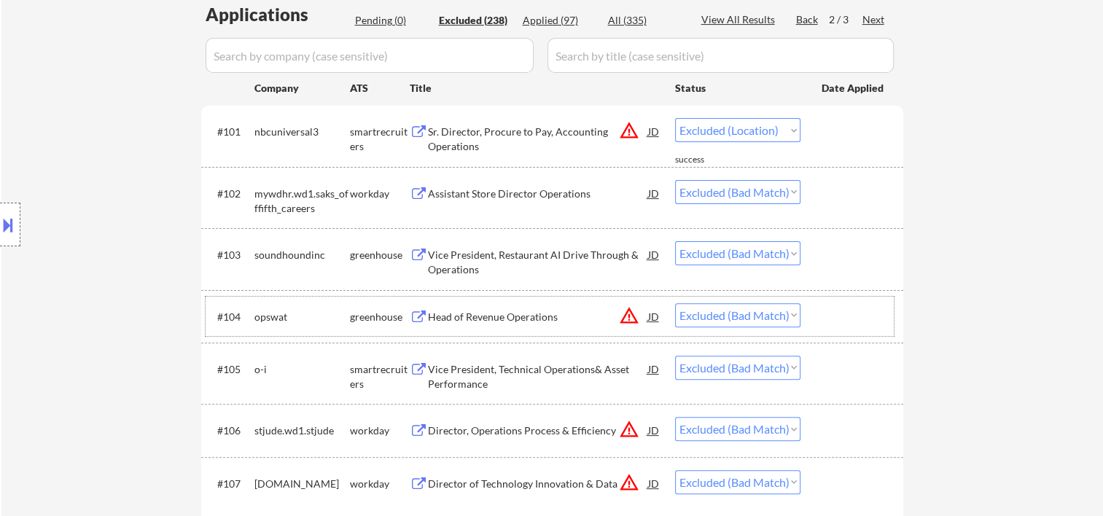
click at [866, 314] on div at bounding box center [854, 316] width 64 height 26
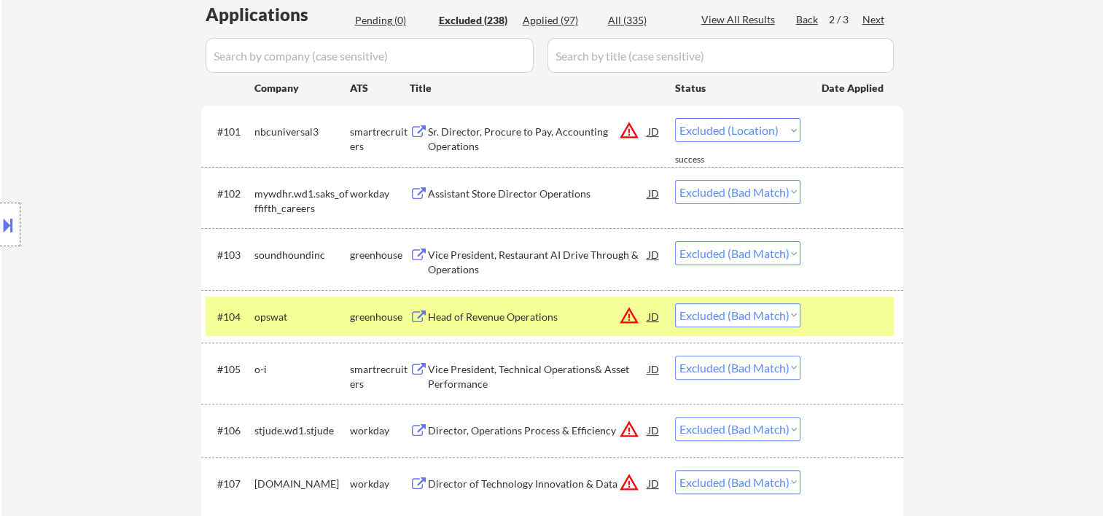
click at [826, 310] on div at bounding box center [854, 316] width 64 height 26
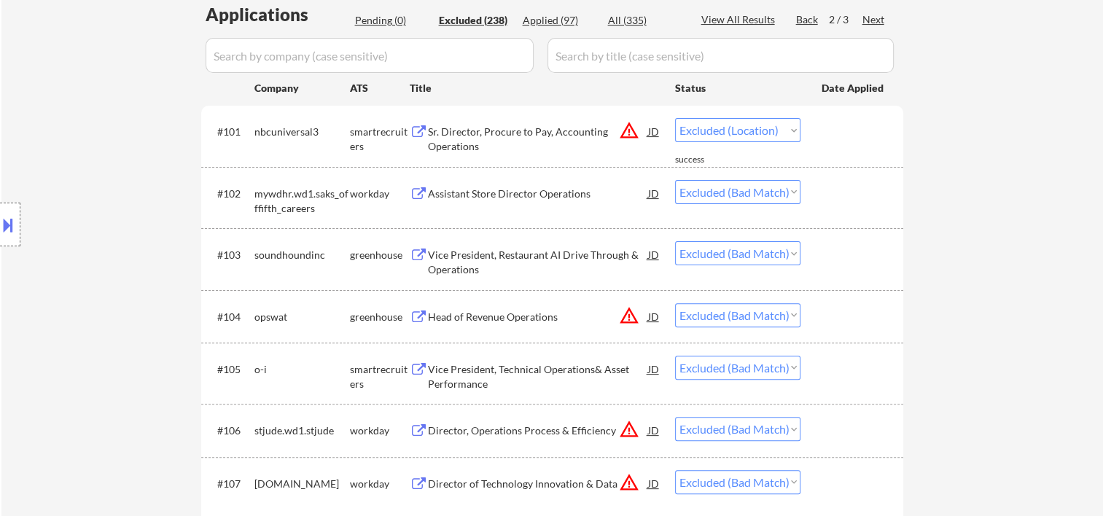
click at [836, 314] on div at bounding box center [854, 316] width 64 height 26
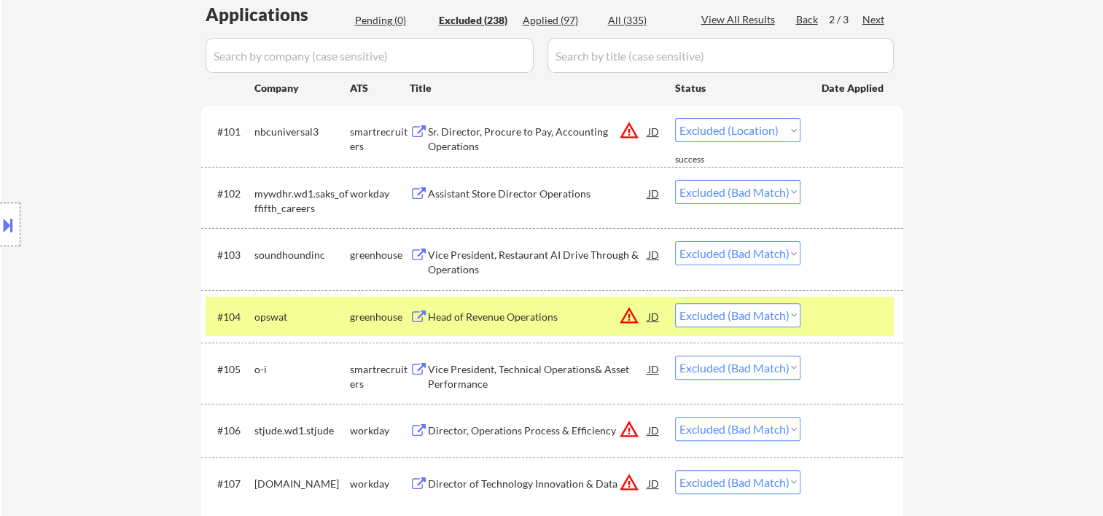
click at [580, 312] on div "Head of Revenue Operations" at bounding box center [538, 317] width 220 height 15
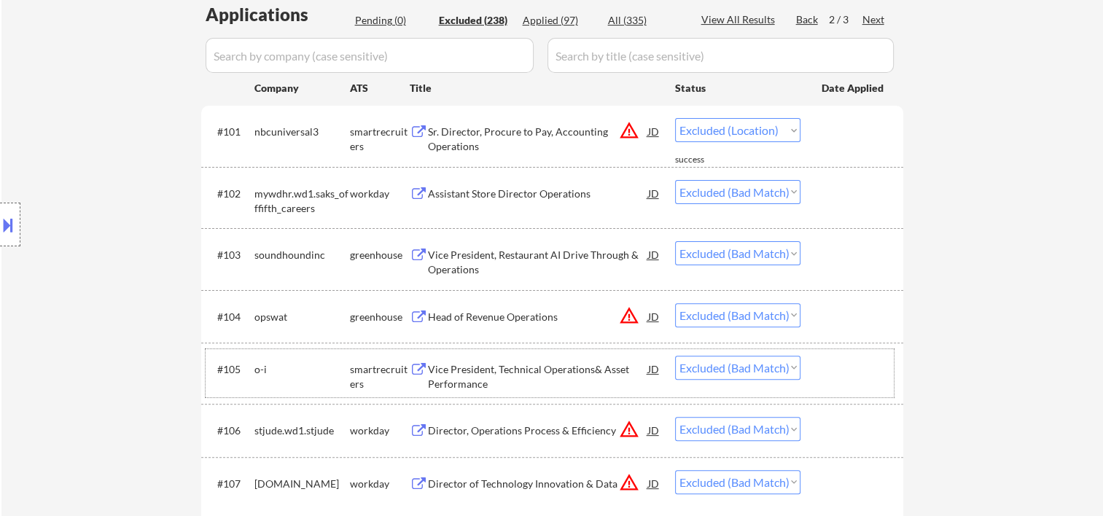
click at [837, 370] on div at bounding box center [854, 369] width 64 height 26
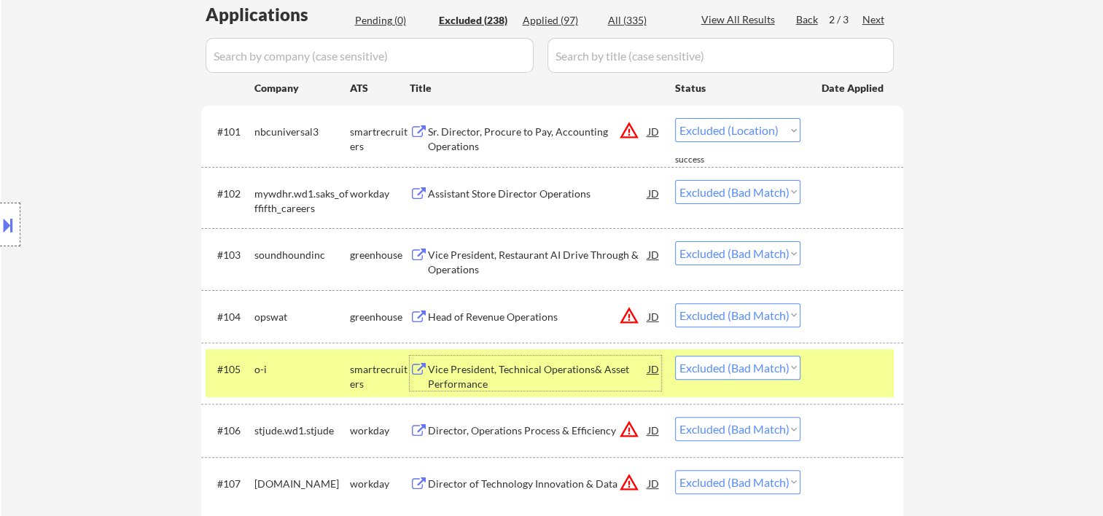
click at [532, 369] on div "Vice President, Technical Operations& Asset Performance" at bounding box center [538, 376] width 220 height 28
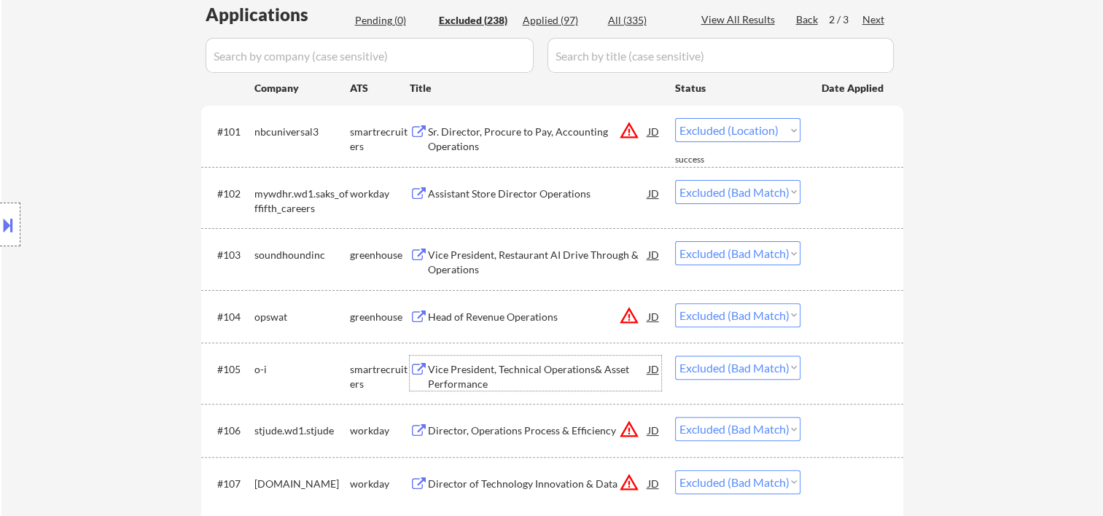
click at [861, 314] on div at bounding box center [854, 316] width 64 height 26
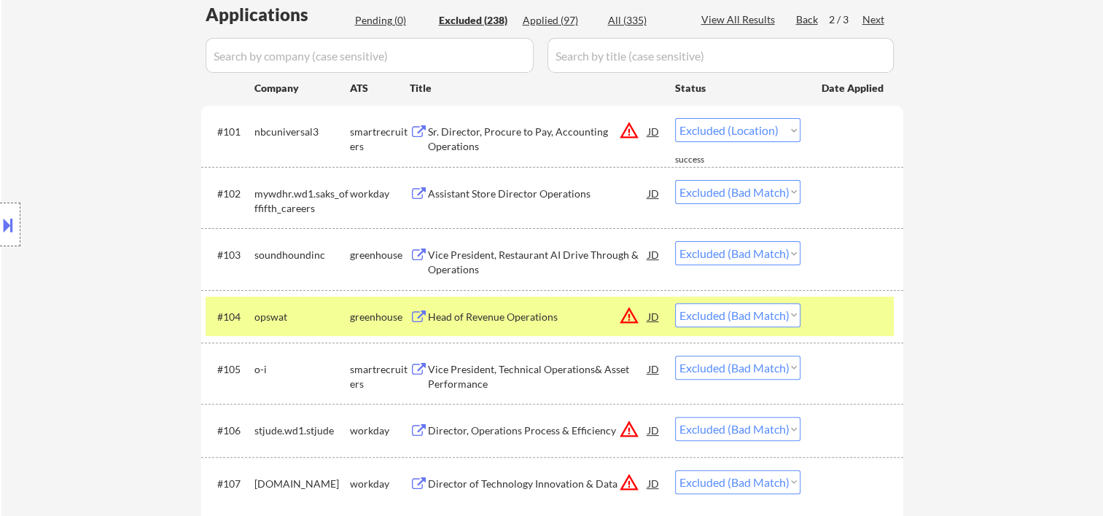
click at [489, 310] on div "Head of Revenue Operations" at bounding box center [538, 317] width 220 height 15
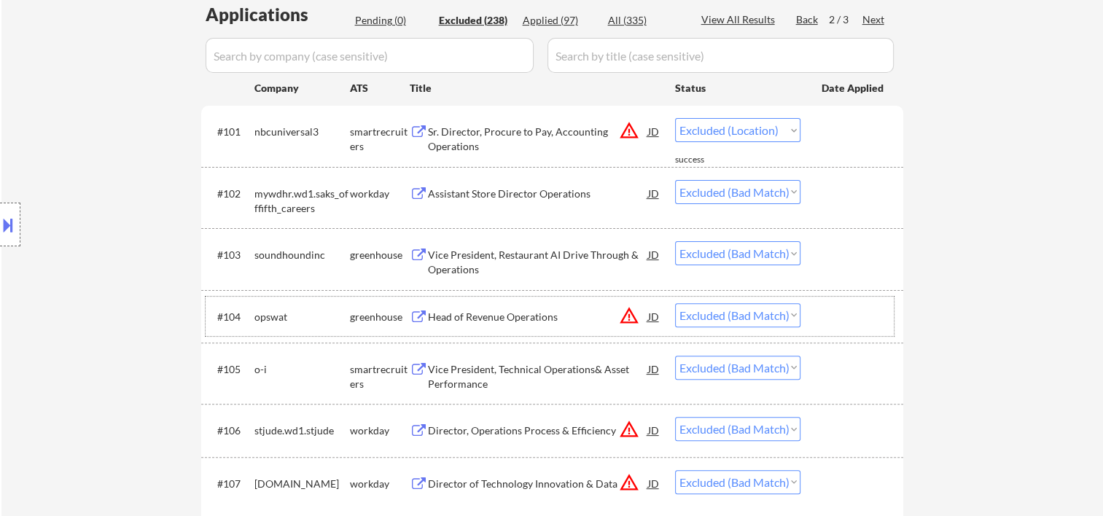
drag, startPoint x: 844, startPoint y: 331, endPoint x: 793, endPoint y: 311, distance: 54.3
click at [844, 330] on div "#104 opswat greenhouse Head of Revenue Operations JD warning_amber Choose an op…" at bounding box center [550, 316] width 688 height 39
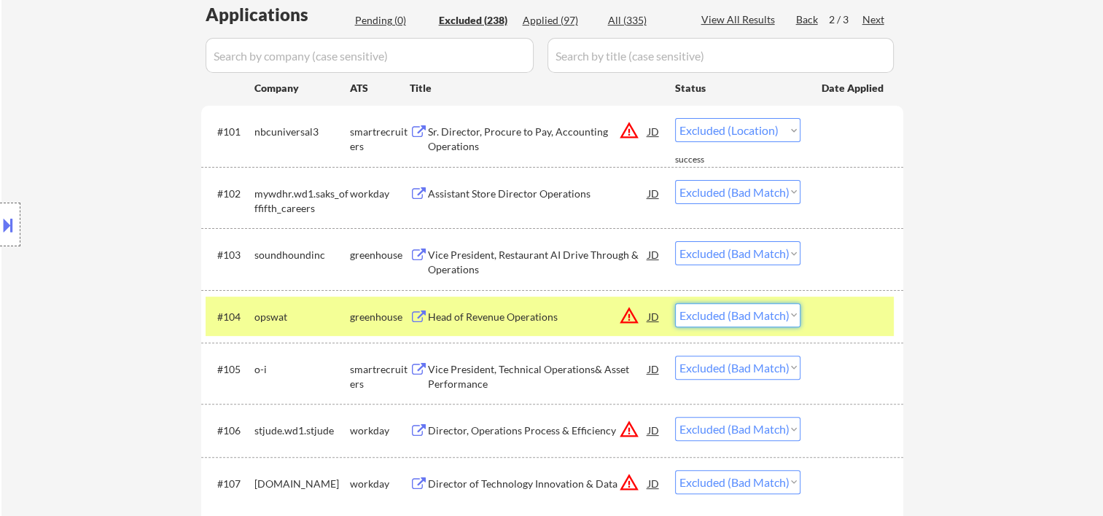
click at [791, 315] on select "Choose an option... Pending Applied Excluded (Questions) Excluded (Expired) Exc…" at bounding box center [737, 315] width 125 height 24
click at [849, 317] on div at bounding box center [854, 316] width 64 height 26
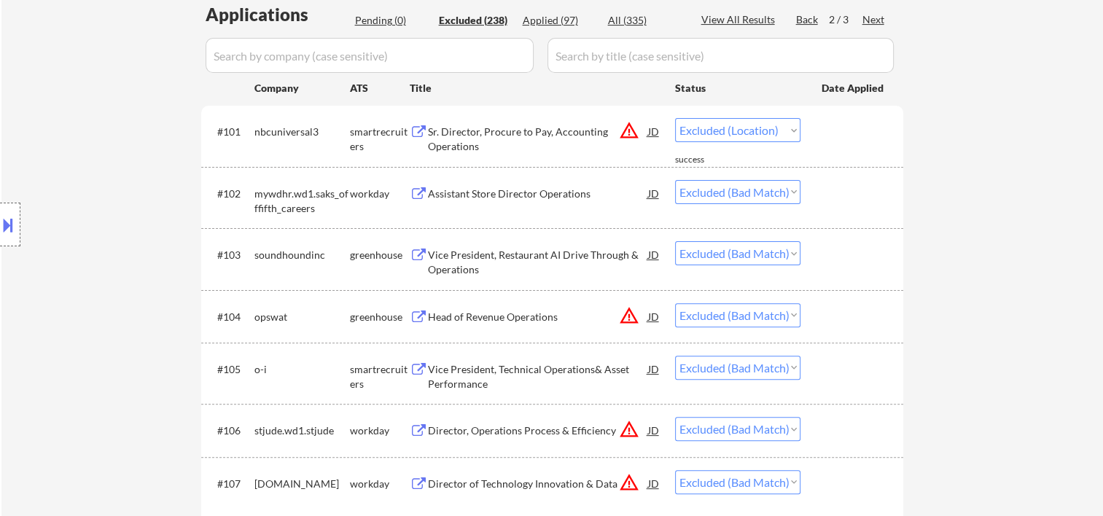
click at [858, 327] on div at bounding box center [854, 316] width 64 height 26
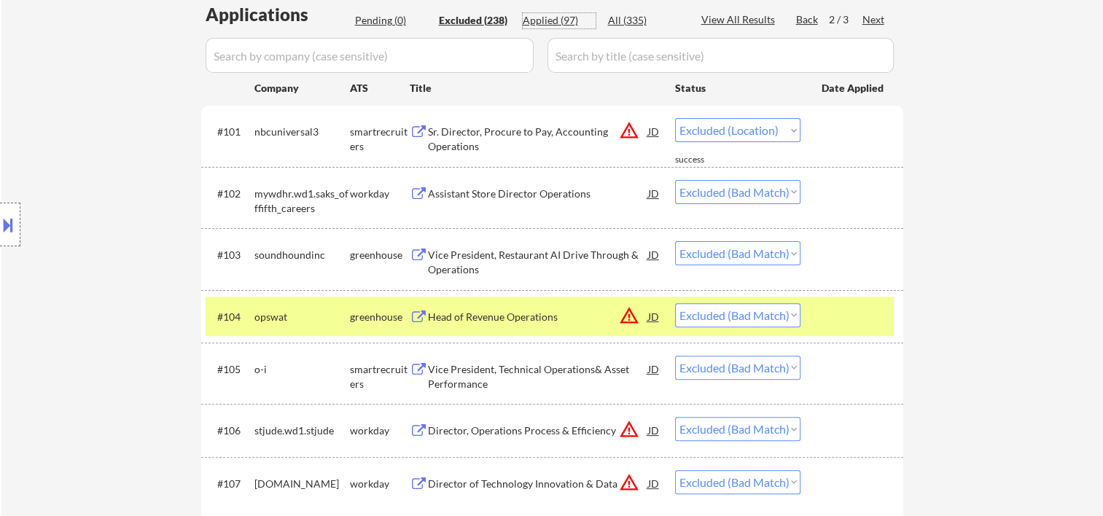
click at [546, 20] on div "Applied (97)" at bounding box center [559, 20] width 73 height 15
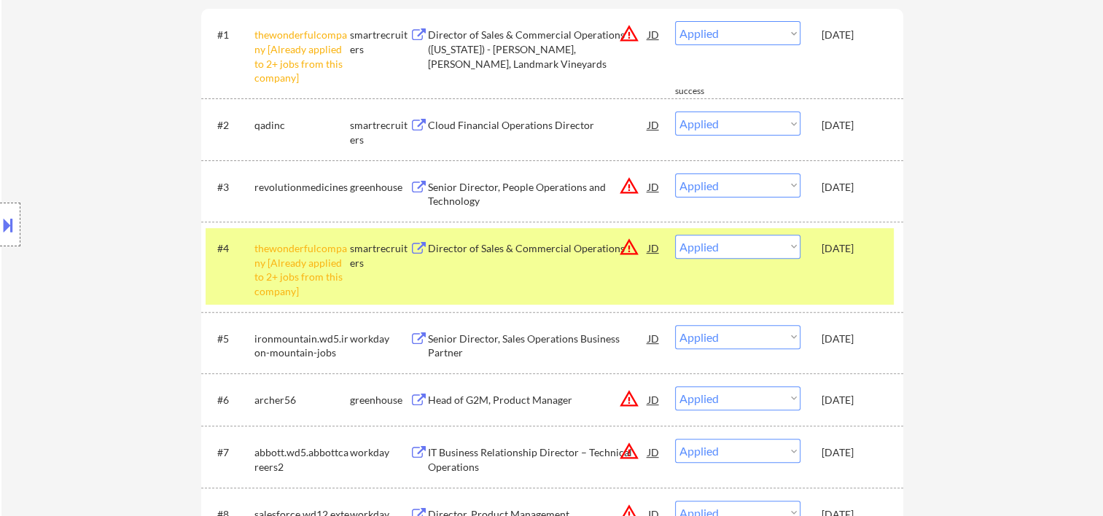
scroll to position [243, 0]
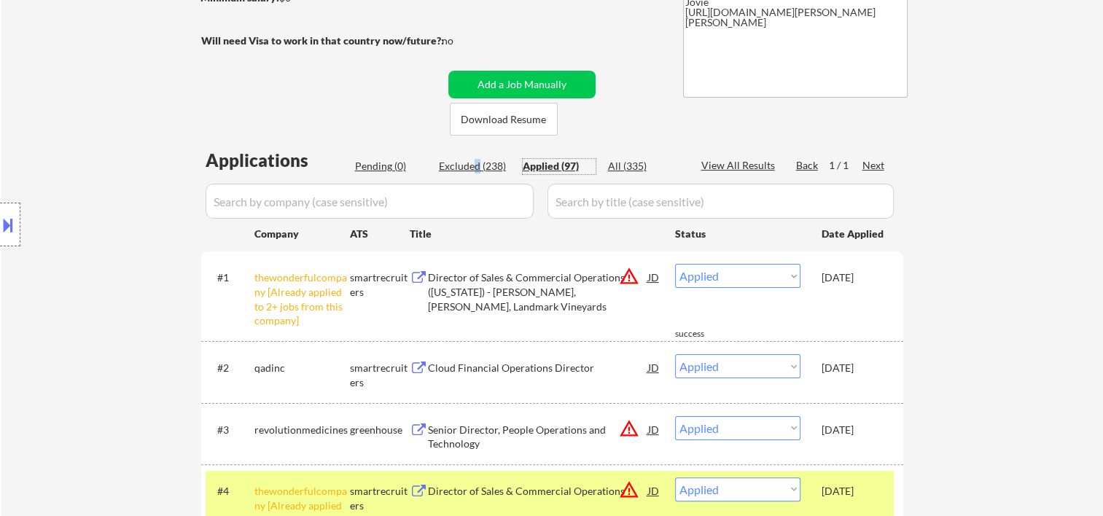
drag, startPoint x: 478, startPoint y: 160, endPoint x: 822, endPoint y: 430, distance: 436.9
click at [475, 160] on div "Excluded (238)" at bounding box center [475, 166] width 73 height 15
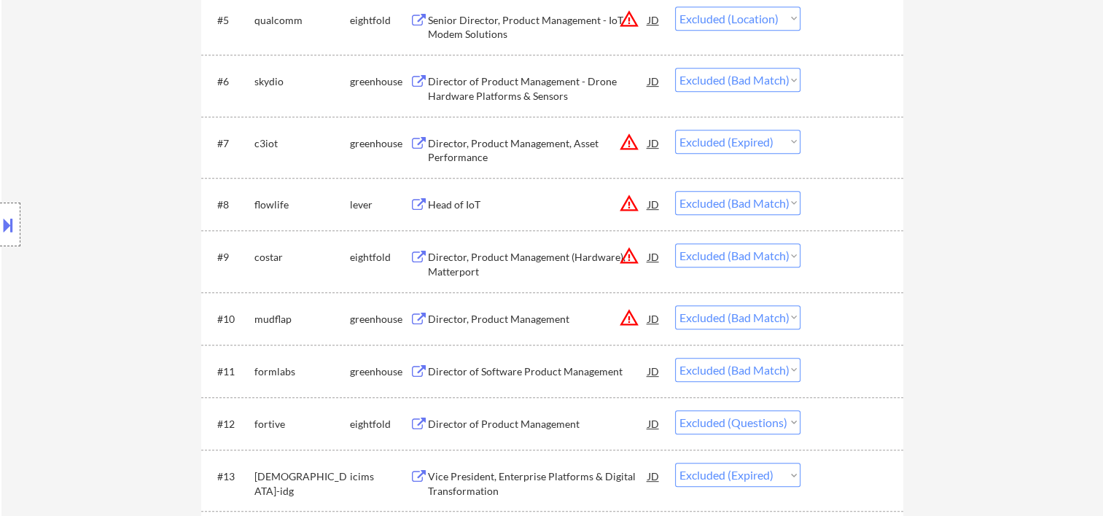
scroll to position [0, 0]
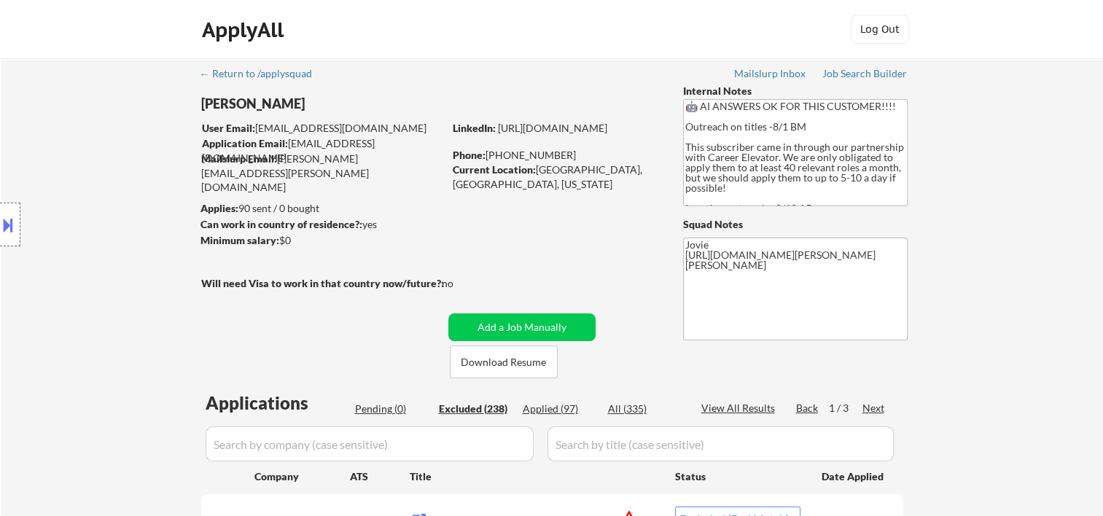
click at [861, 408] on div "1 / 3" at bounding box center [846, 408] width 34 height 15
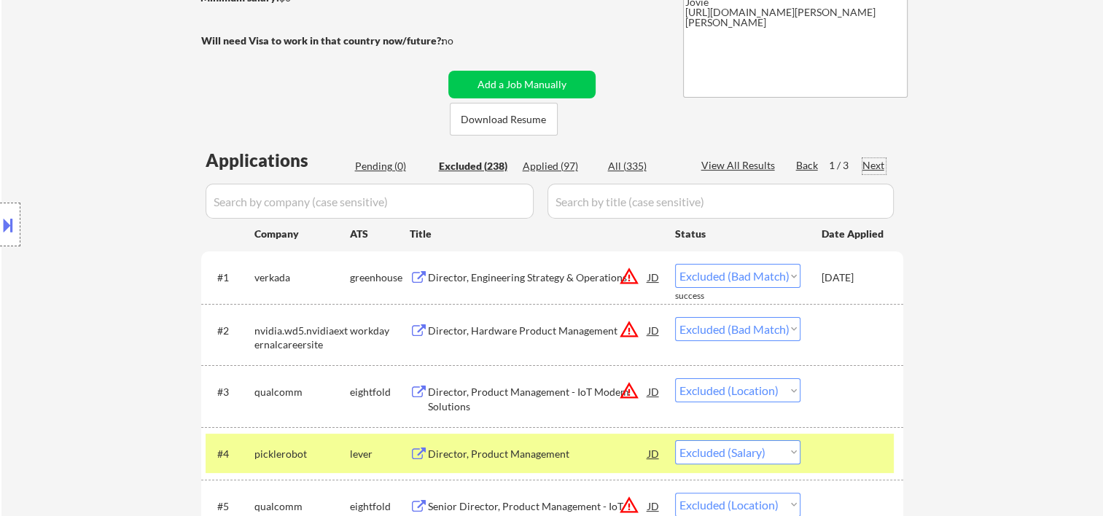
click at [867, 166] on div "Next" at bounding box center [874, 165] width 23 height 15
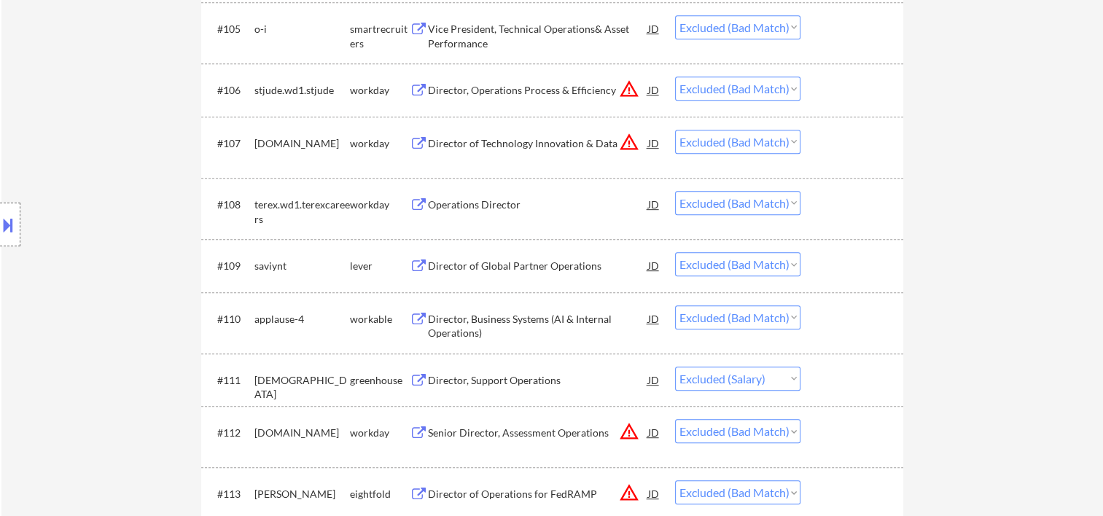
scroll to position [486, 0]
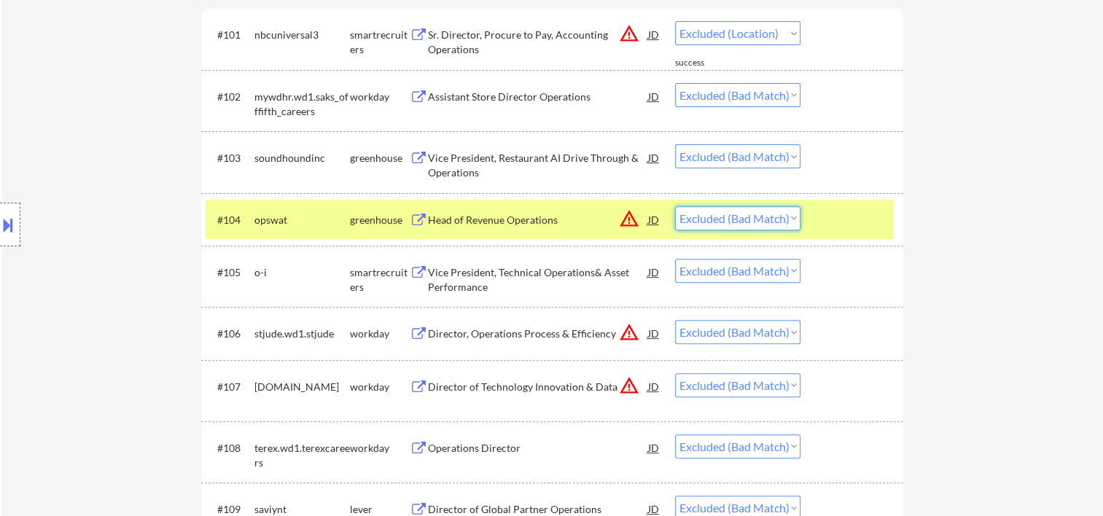
click at [789, 221] on select "Choose an option... Pending Applied Excluded (Questions) Excluded (Expired) Exc…" at bounding box center [737, 218] width 125 height 24
click at [675, 206] on select "Choose an option... Pending Applied Excluded (Questions) Excluded (Expired) Exc…" at bounding box center [737, 218] width 125 height 24
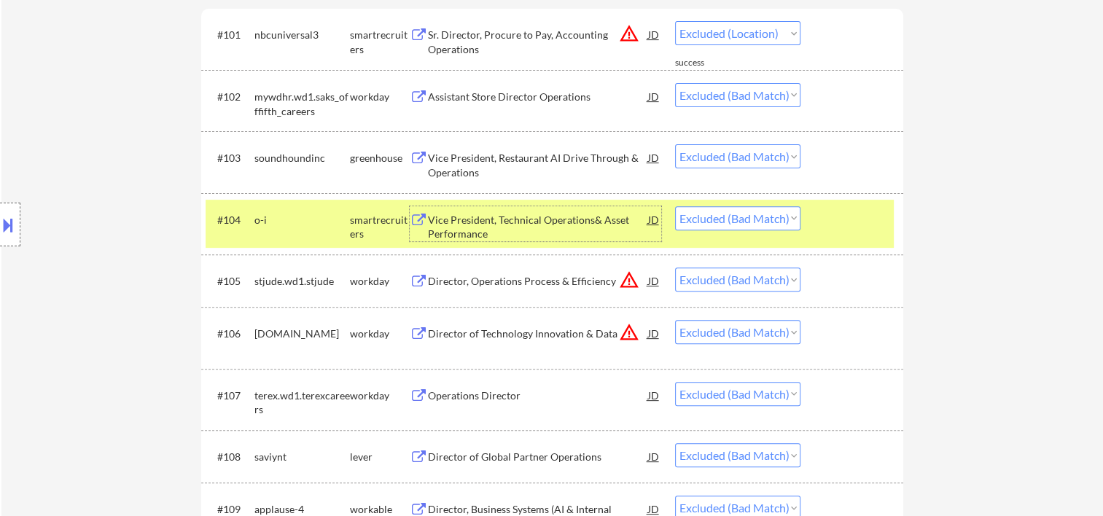
click at [527, 225] on div "Vice President, Technical Operations& Asset Performance" at bounding box center [538, 227] width 220 height 28
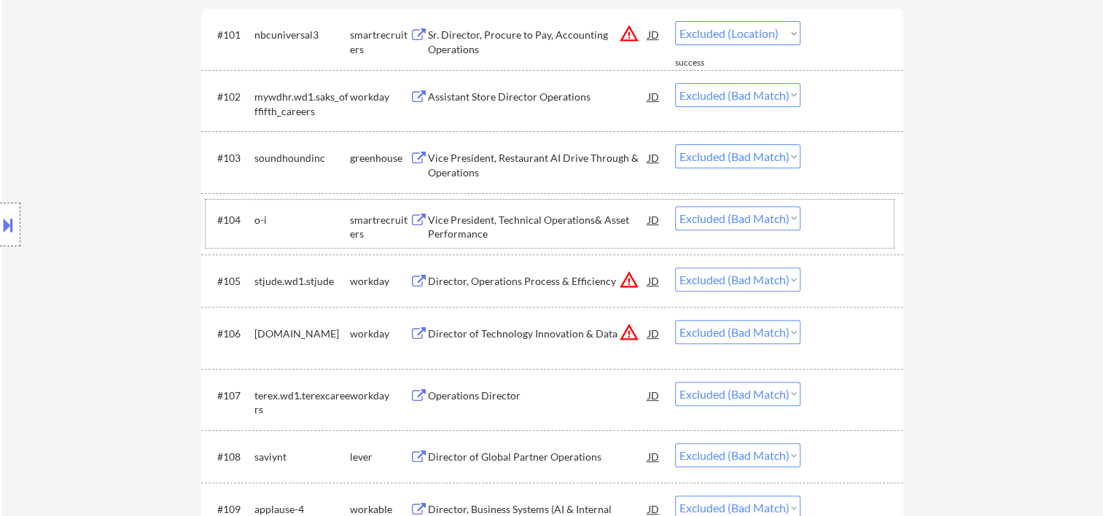
click at [820, 230] on div "#104 o-i smartrecruiters Vice President, Technical Operations& Asset Performanc…" at bounding box center [550, 224] width 688 height 48
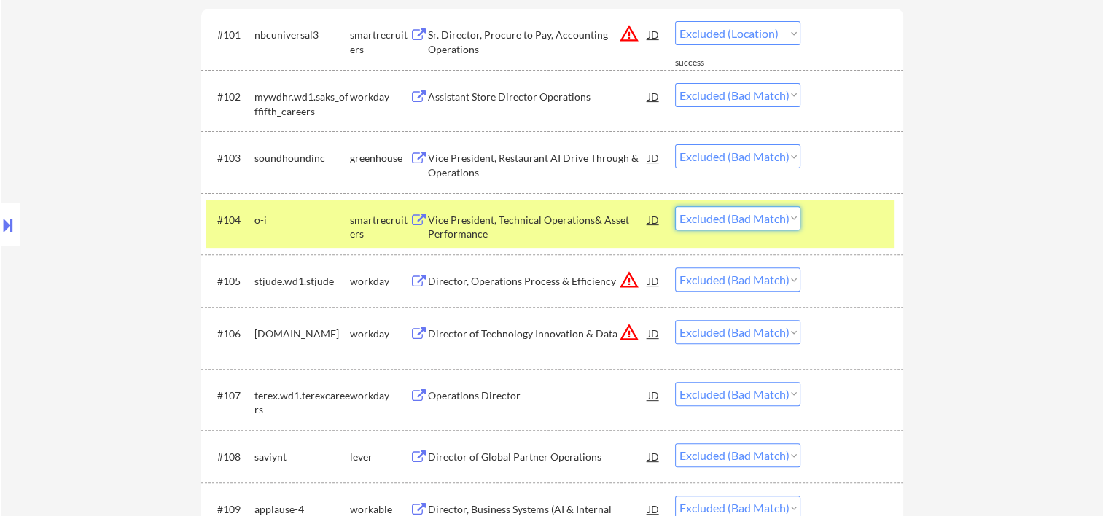
click at [783, 222] on select "Choose an option... Pending Applied Excluded (Questions) Excluded (Expired) Exc…" at bounding box center [737, 218] width 125 height 24
click at [675, 206] on select "Choose an option... Pending Applied Excluded (Questions) Excluded (Expired) Exc…" at bounding box center [737, 218] width 125 height 24
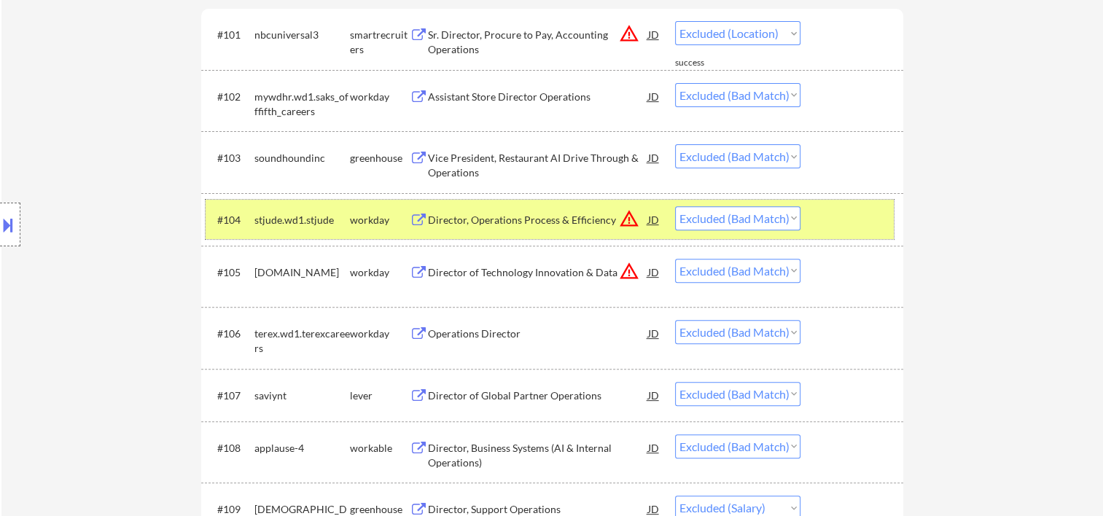
click at [833, 217] on div at bounding box center [854, 219] width 64 height 26
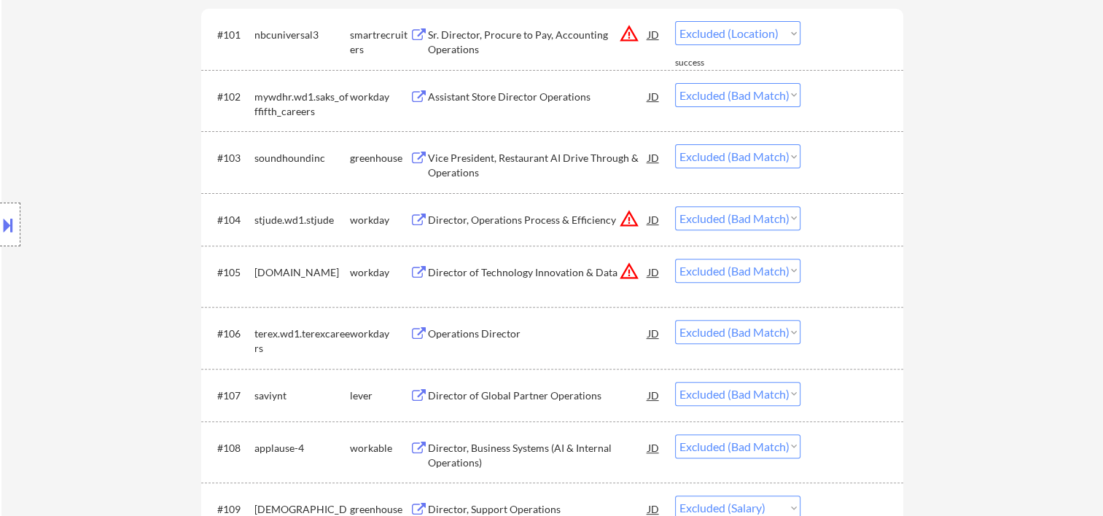
click at [846, 223] on div at bounding box center [854, 219] width 64 height 26
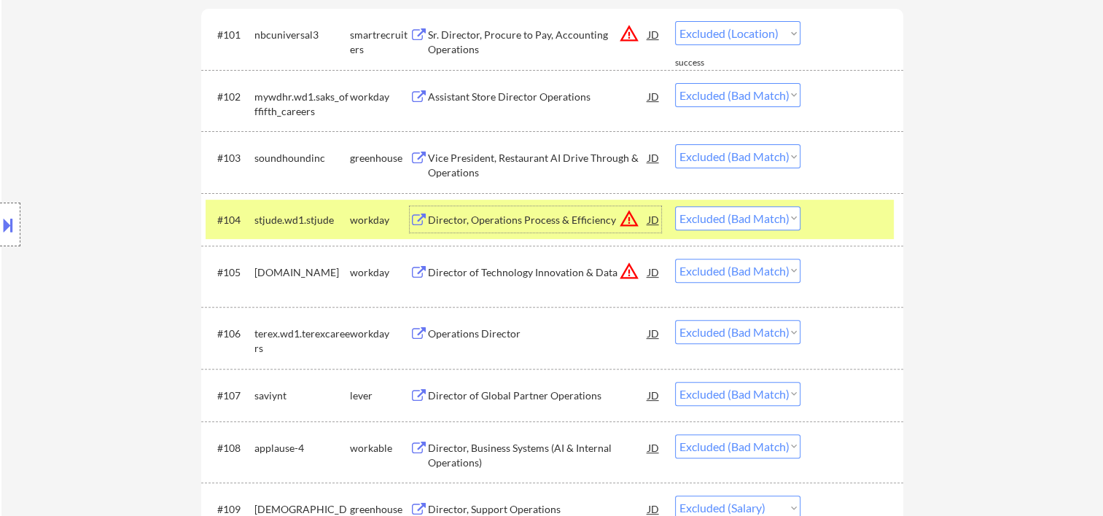
click at [480, 217] on div "Director, Operations Process & Efficiency" at bounding box center [538, 220] width 220 height 15
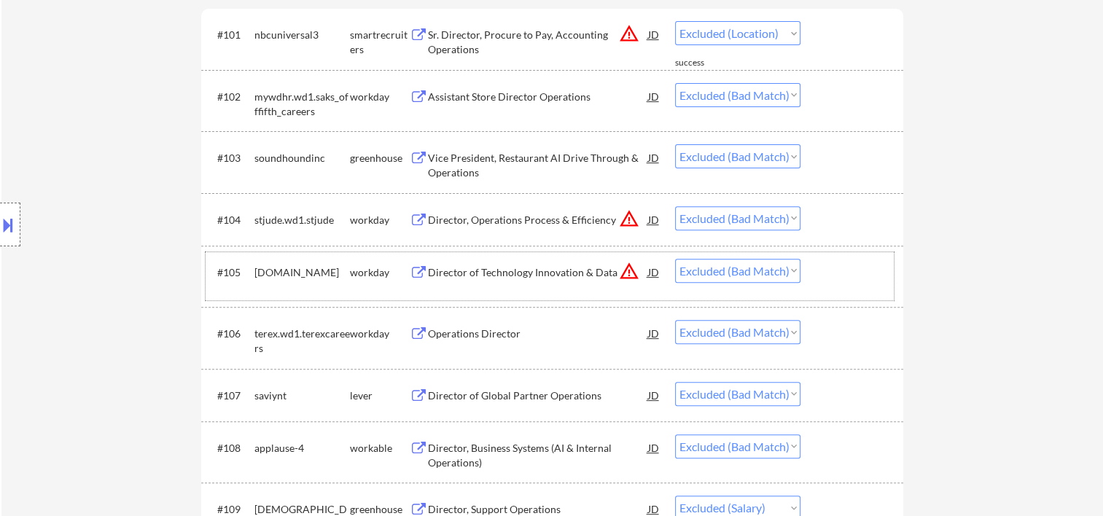
click at [831, 270] on div at bounding box center [854, 272] width 64 height 26
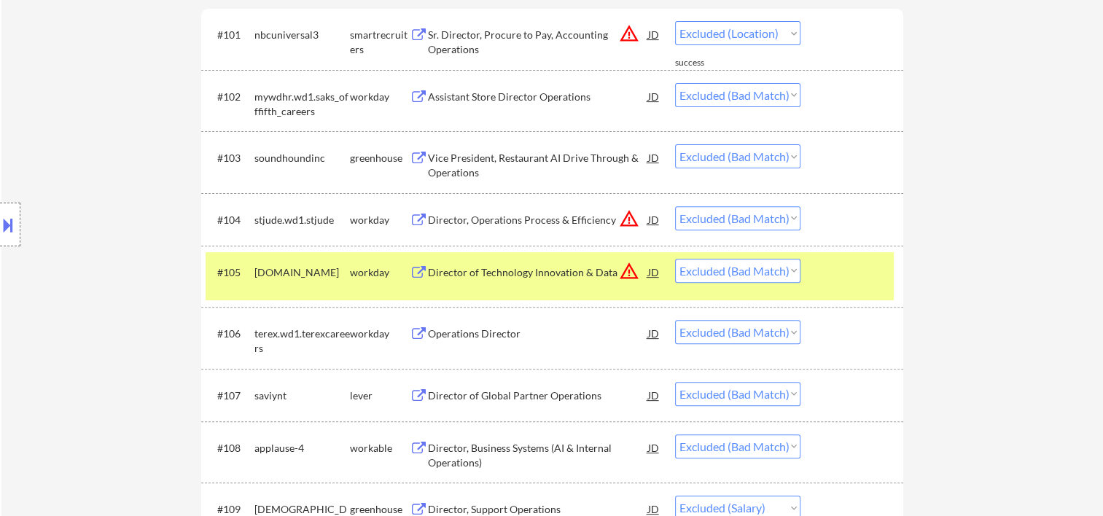
click at [458, 273] on div "Director of Technology Innovation & Data" at bounding box center [538, 272] width 220 height 15
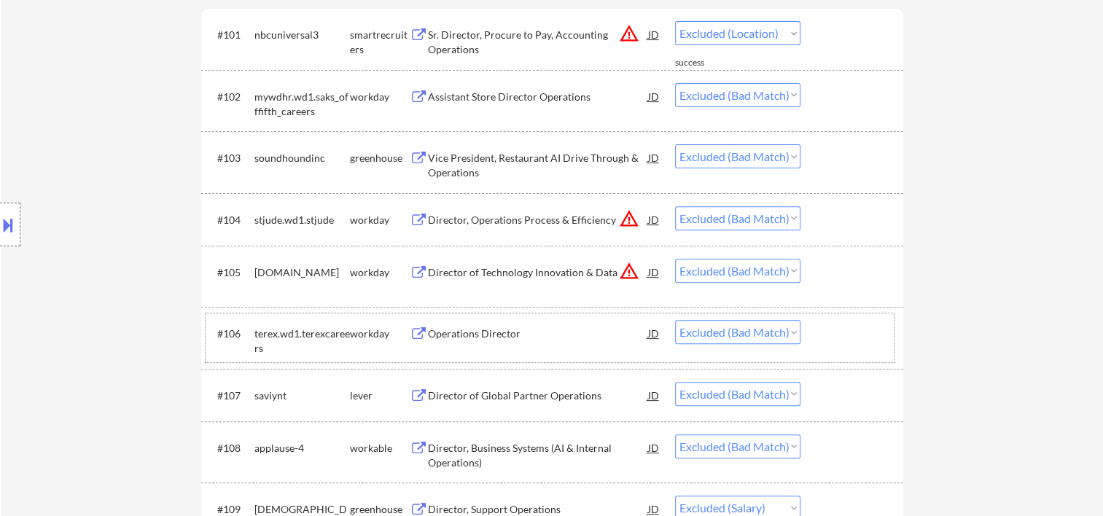
click at [860, 341] on div at bounding box center [854, 333] width 64 height 26
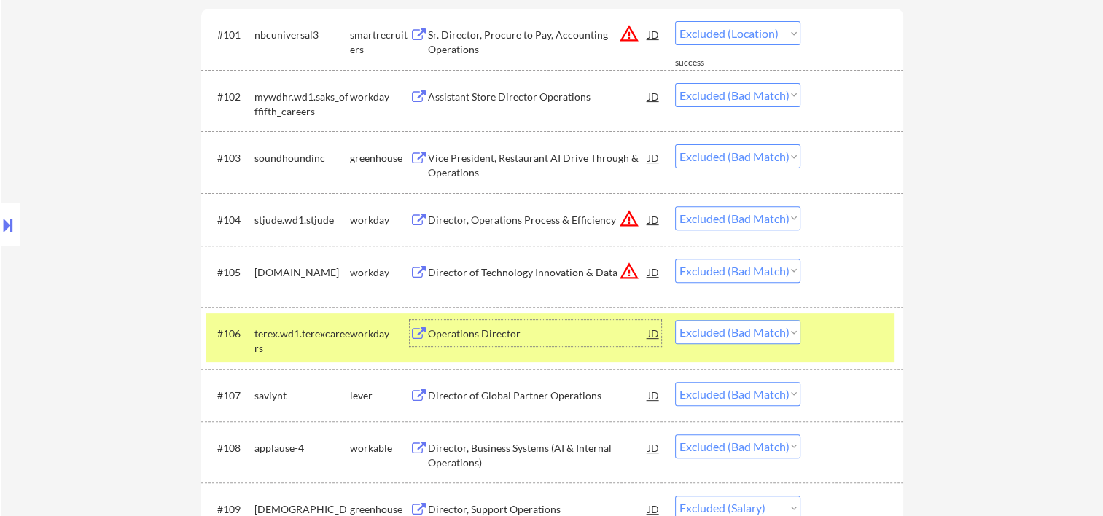
click at [516, 341] on div "Operations Director" at bounding box center [538, 334] width 220 height 15
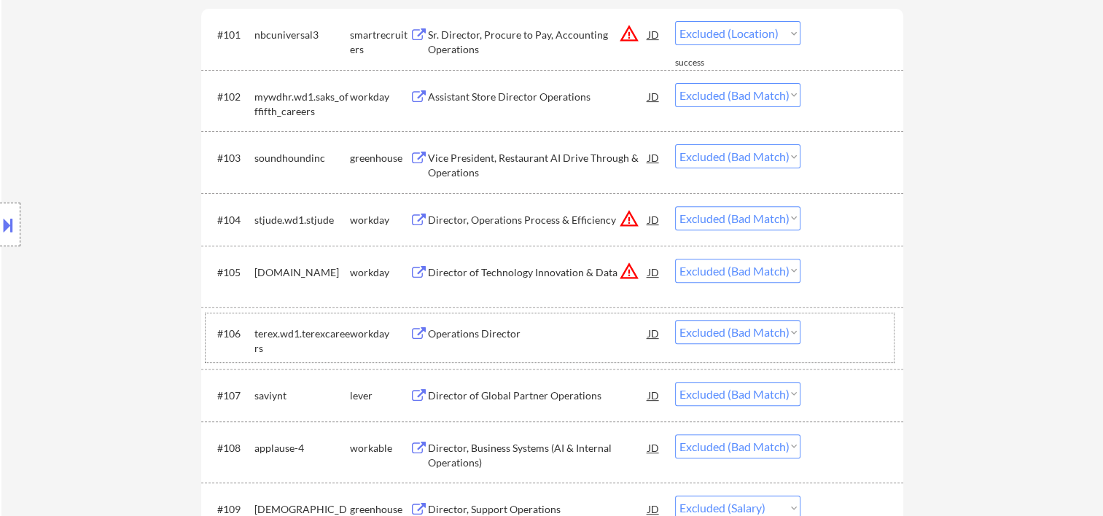
click at [852, 354] on div "#106 terex.wd1.terexcareers workday Operations Director JD warning_amber Choose…" at bounding box center [550, 338] width 688 height 48
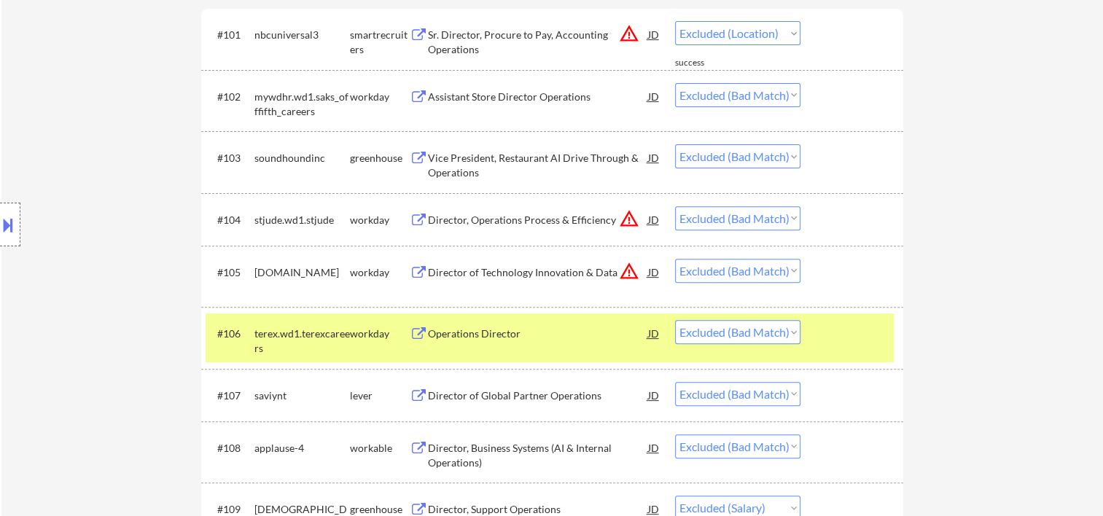
scroll to position [729, 0]
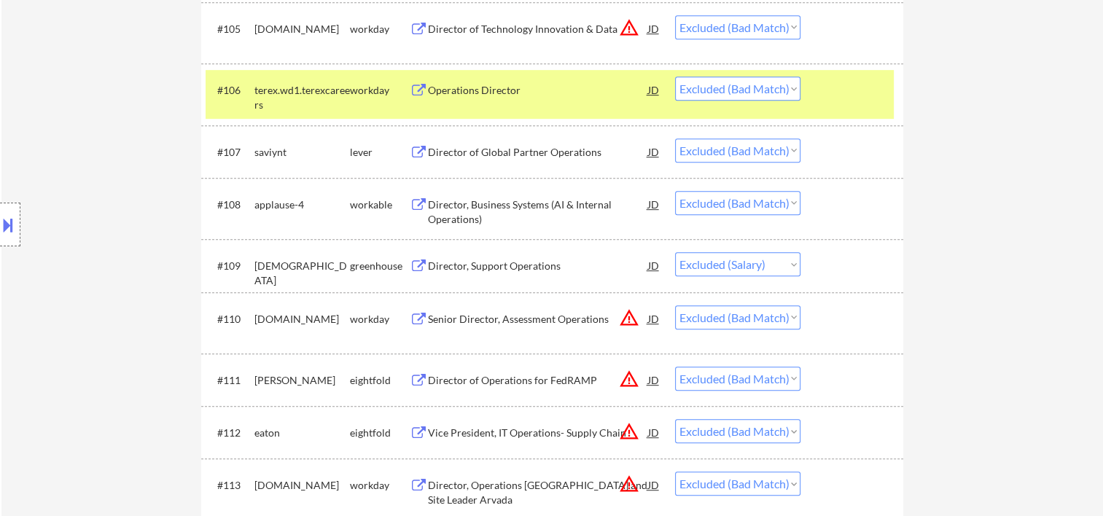
click at [839, 91] on div at bounding box center [854, 90] width 64 height 26
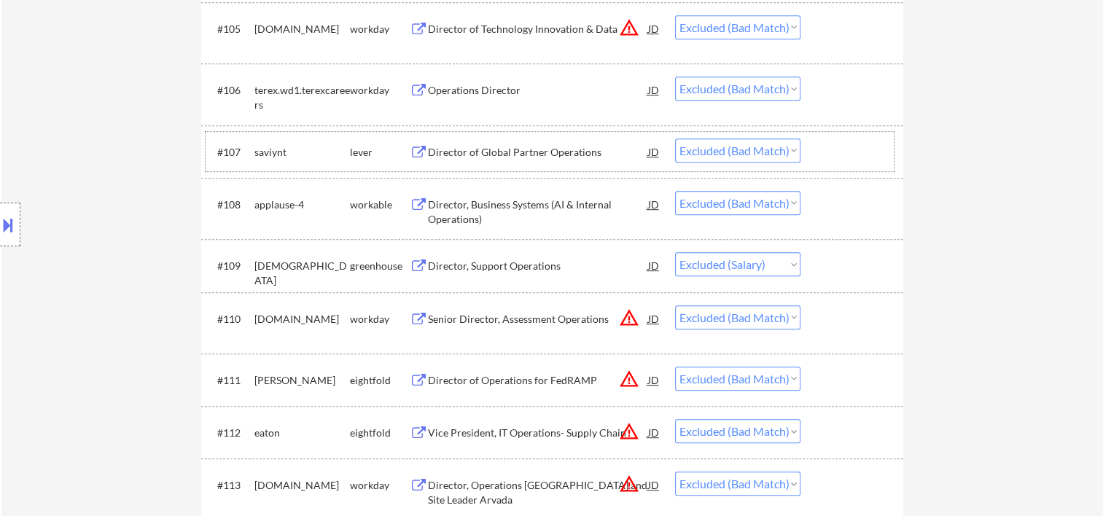
click at [846, 147] on div at bounding box center [854, 152] width 64 height 26
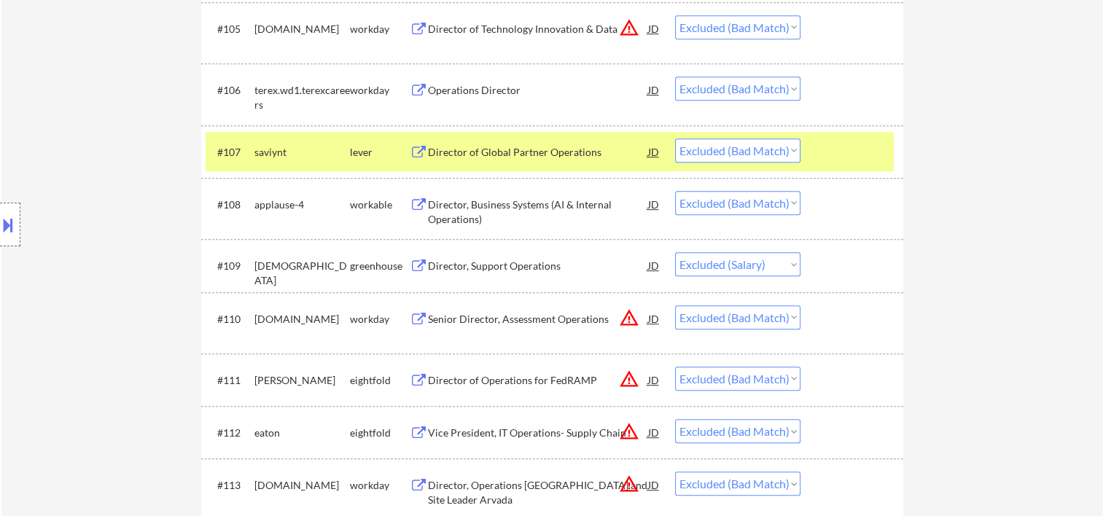
click at [514, 155] on div "Director of Global Partner Operations" at bounding box center [538, 152] width 220 height 15
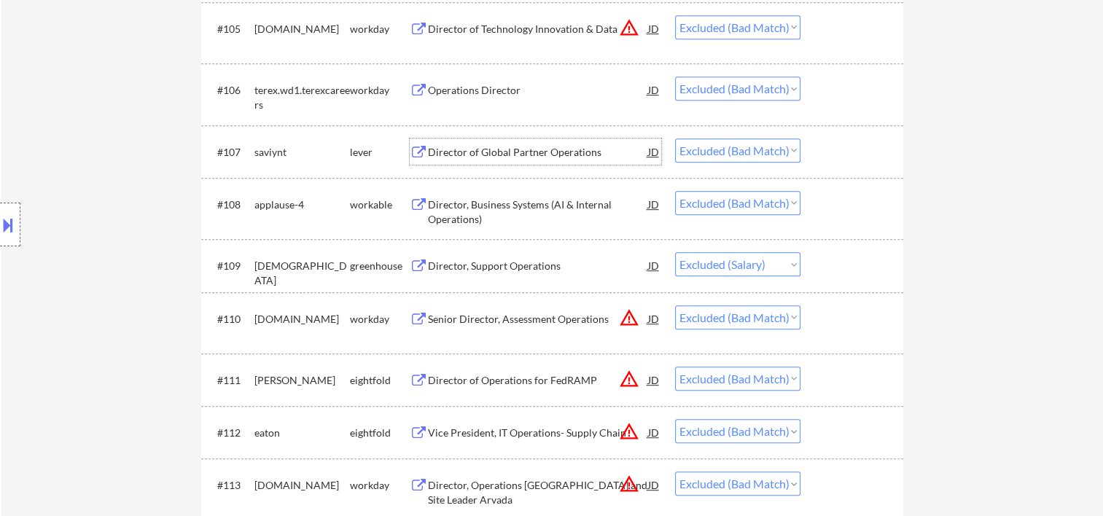
click at [850, 148] on div at bounding box center [854, 152] width 64 height 26
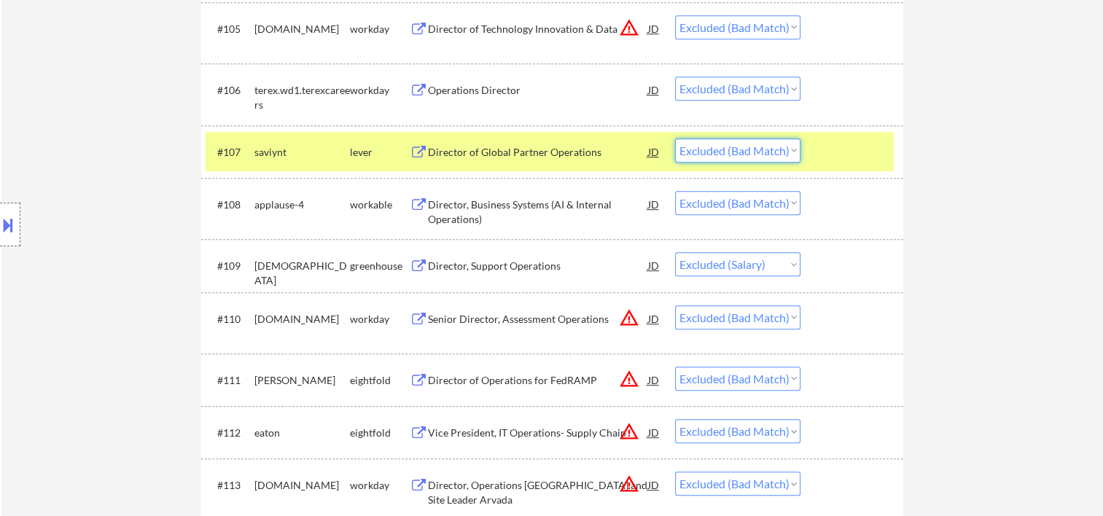
click at [791, 152] on select "Choose an option... Pending Applied Excluded (Questions) Excluded (Expired) Exc…" at bounding box center [737, 151] width 125 height 24
click at [675, 139] on select "Choose an option... Pending Applied Excluded (Questions) Excluded (Expired) Exc…" at bounding box center [737, 151] width 125 height 24
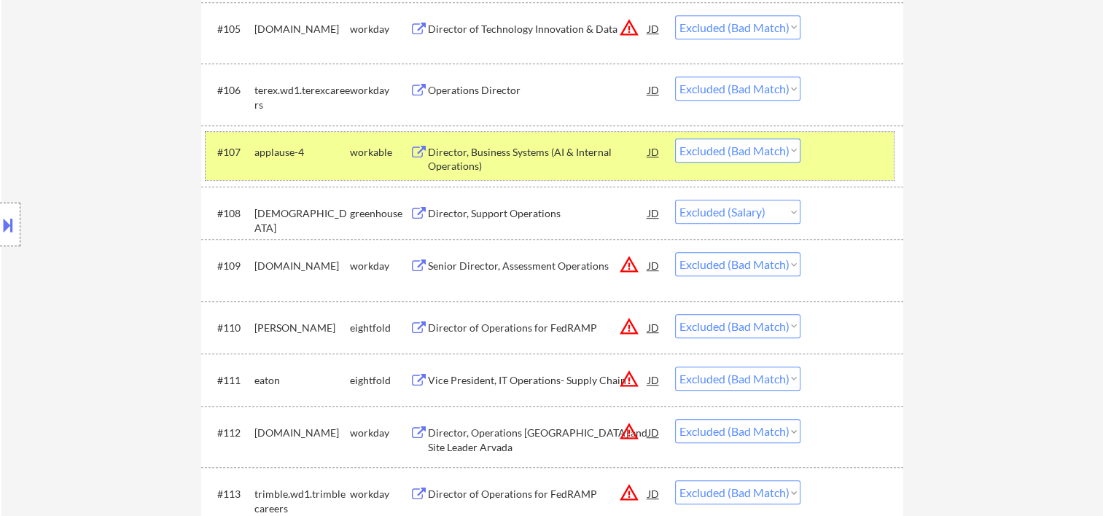
click at [834, 156] on div at bounding box center [854, 152] width 64 height 26
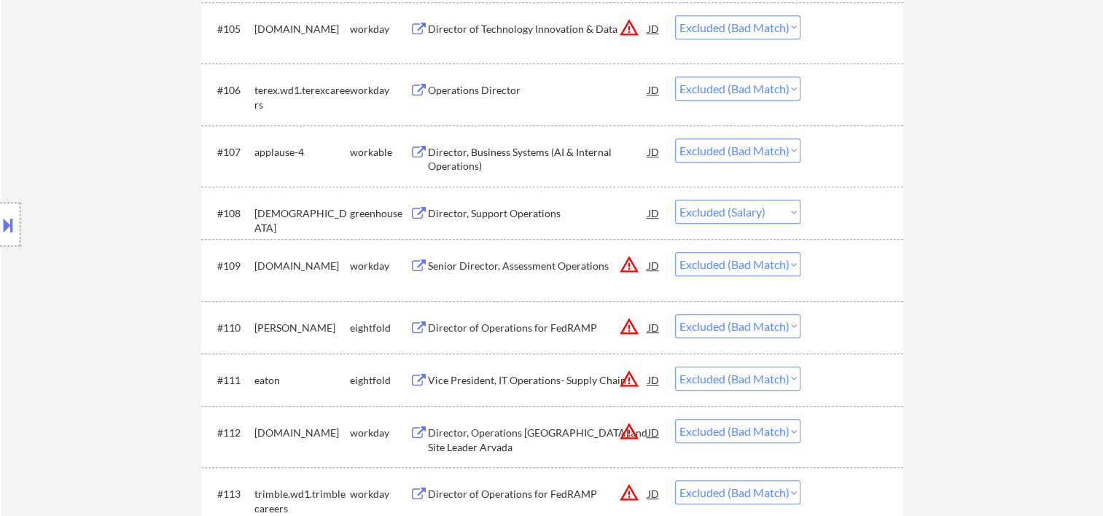
click at [855, 145] on div at bounding box center [854, 152] width 64 height 26
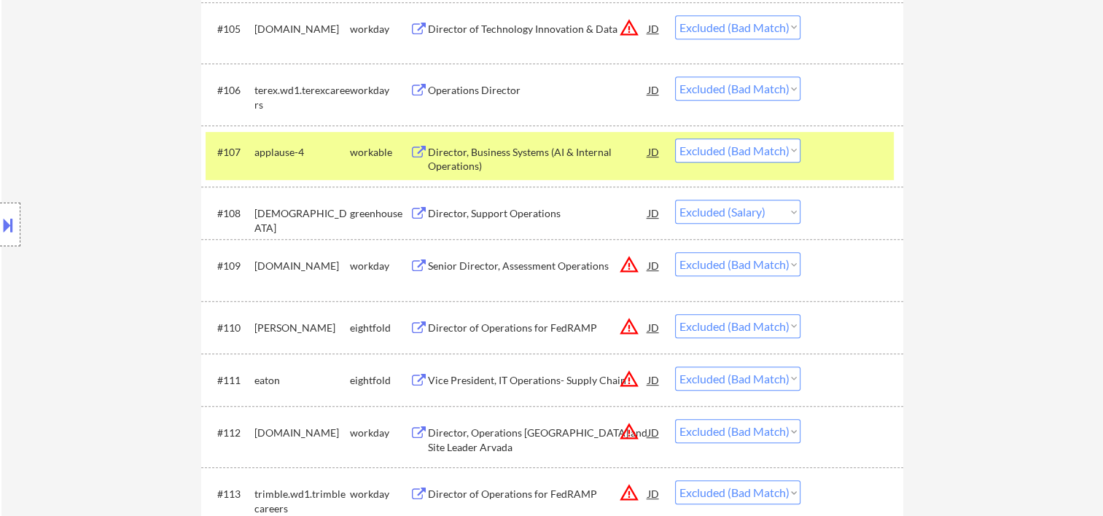
click at [551, 144] on div "Director, Business Systems (AI & Internal Operations)" at bounding box center [538, 156] width 220 height 35
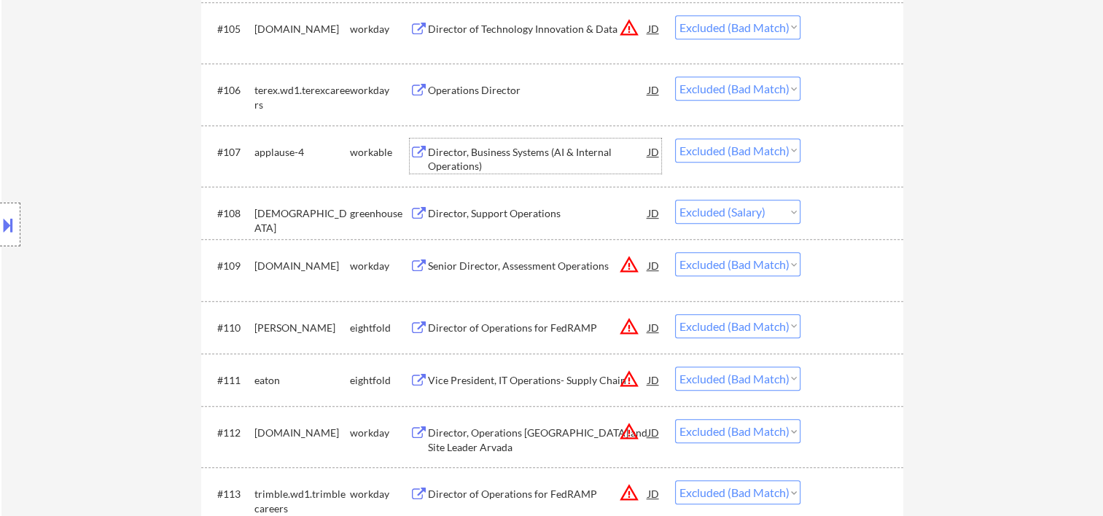
click at [869, 219] on div at bounding box center [854, 213] width 64 height 26
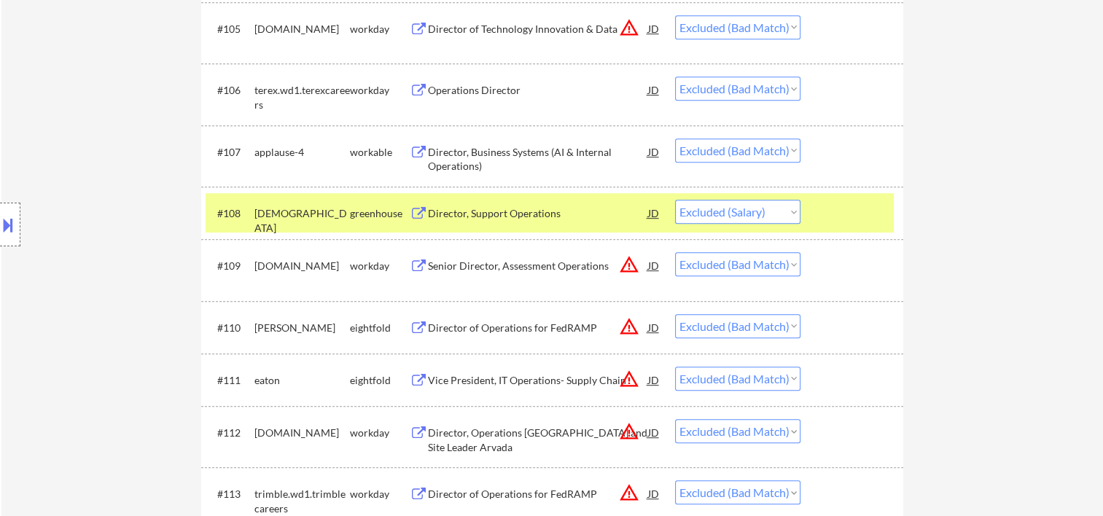
click at [518, 216] on div "Director, Support Operations" at bounding box center [538, 213] width 220 height 15
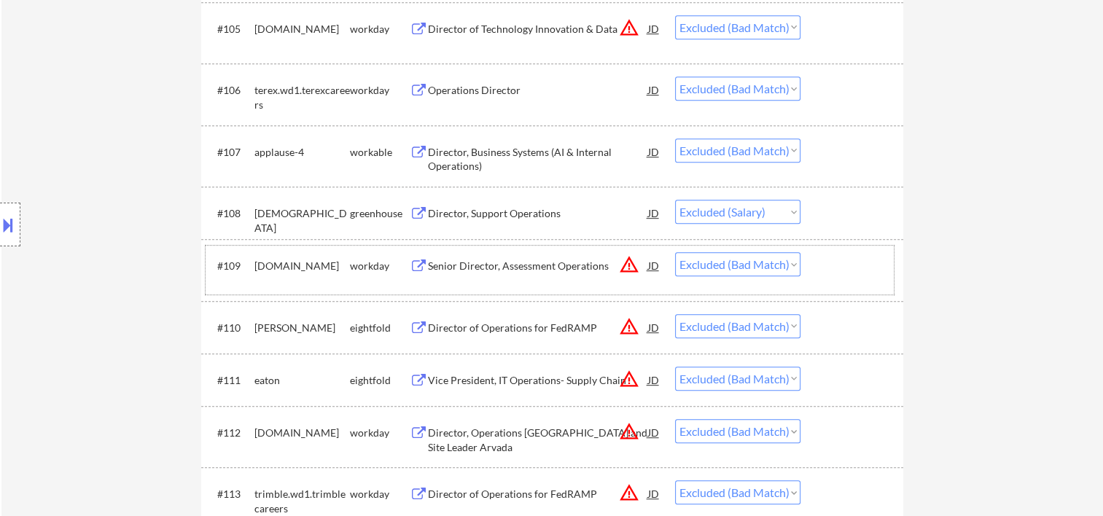
click at [831, 268] on div at bounding box center [854, 265] width 64 height 26
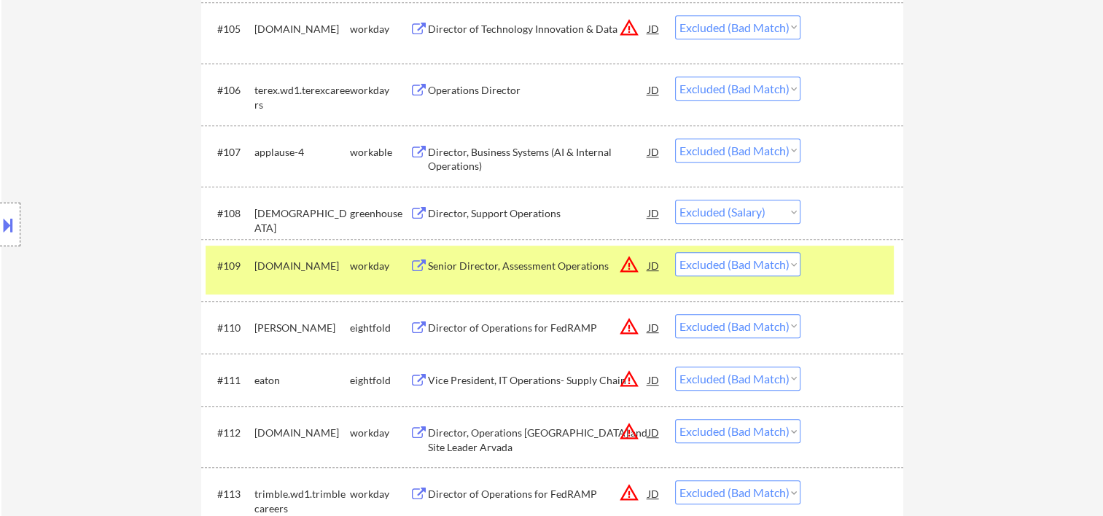
click at [525, 260] on div "Senior Director, Assessment Operations" at bounding box center [538, 266] width 220 height 15
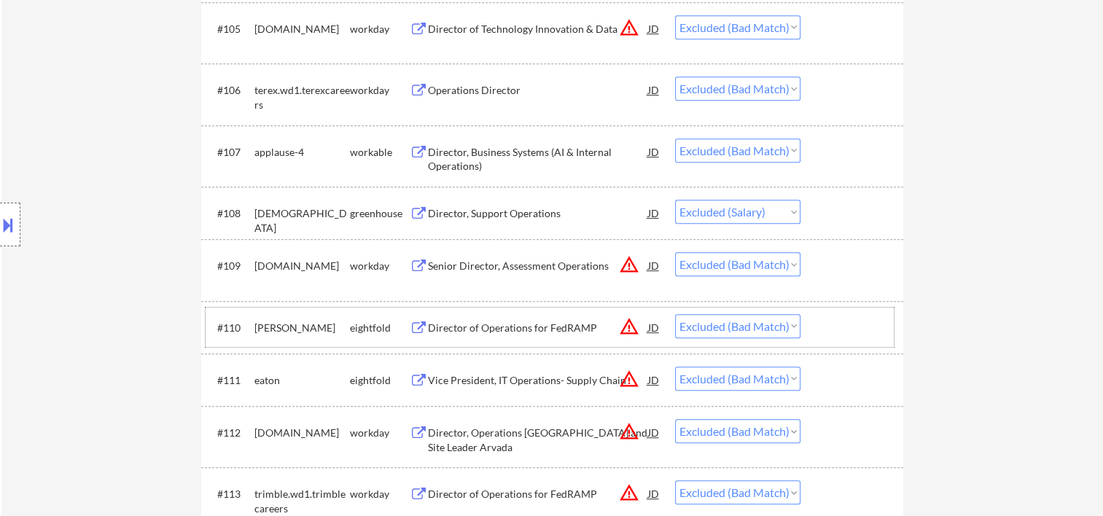
click at [839, 323] on div at bounding box center [854, 327] width 64 height 26
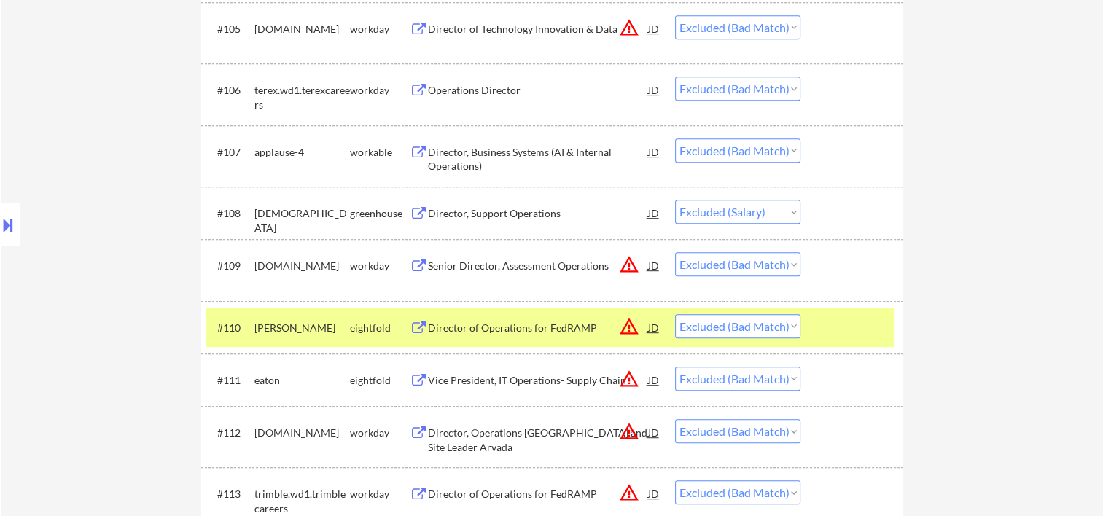
click at [513, 327] on div "Director of Operations for FedRAMP" at bounding box center [538, 328] width 220 height 15
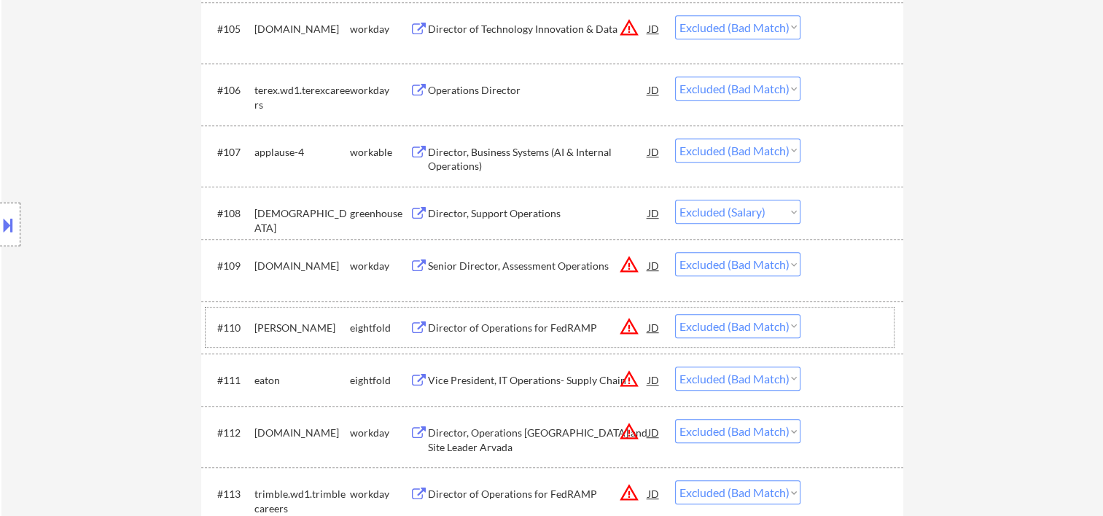
click at [854, 338] on div at bounding box center [854, 327] width 64 height 26
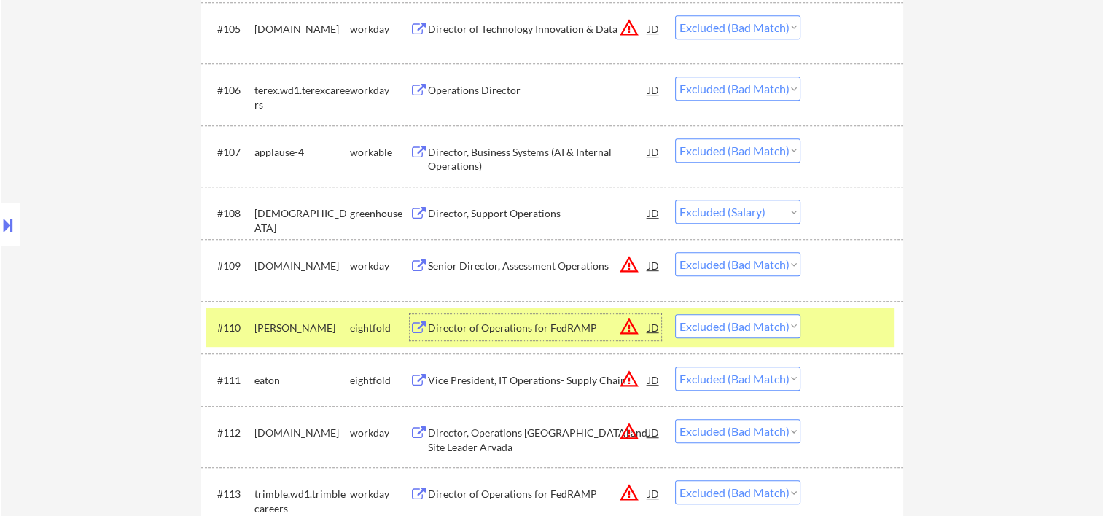
drag, startPoint x: 552, startPoint y: 319, endPoint x: 540, endPoint y: 322, distance: 12.7
click at [550, 320] on div "Director of Operations for FedRAMP" at bounding box center [538, 327] width 220 height 26
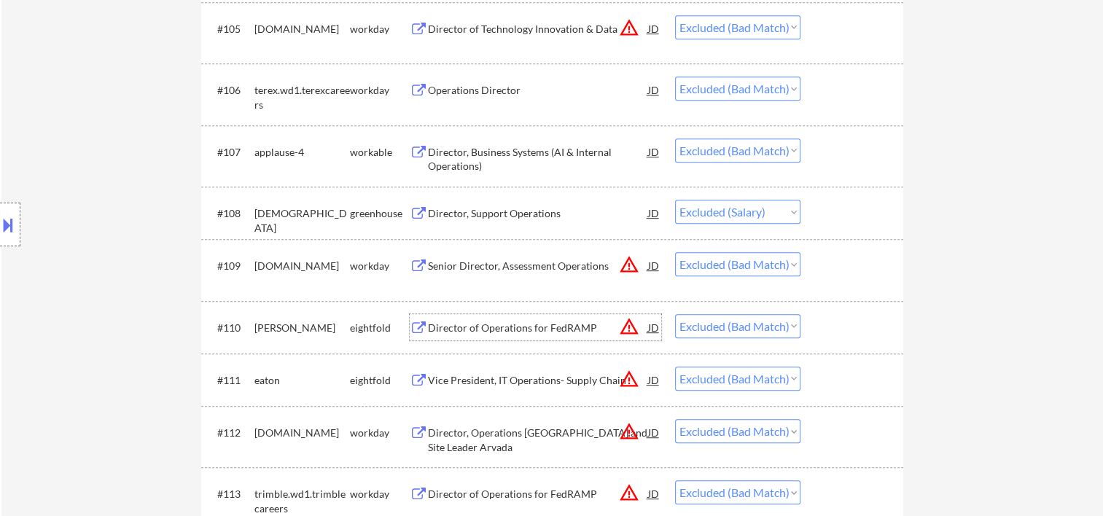
click at [525, 330] on div "Director of Operations for FedRAMP" at bounding box center [538, 328] width 220 height 15
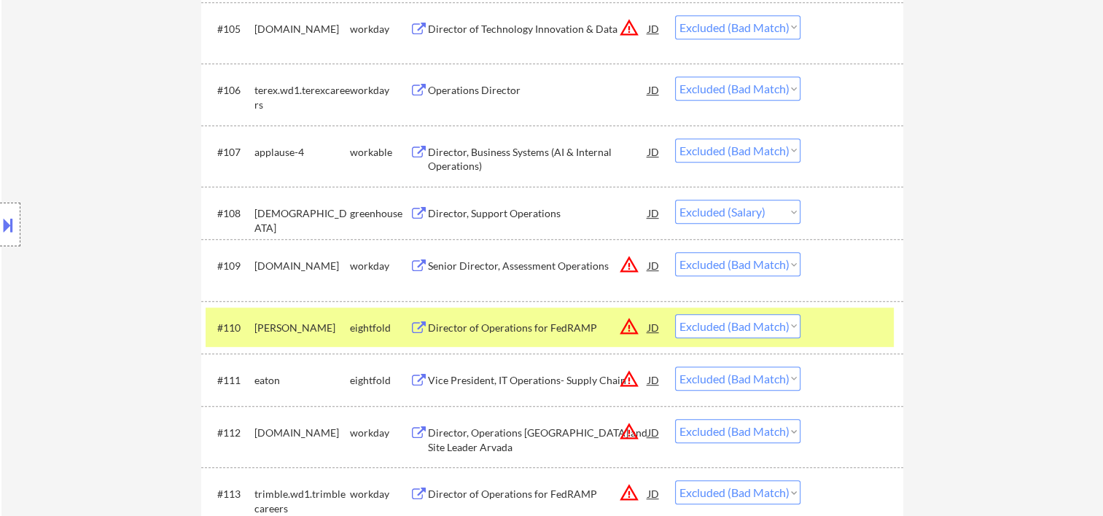
click at [13, 225] on button at bounding box center [8, 225] width 16 height 24
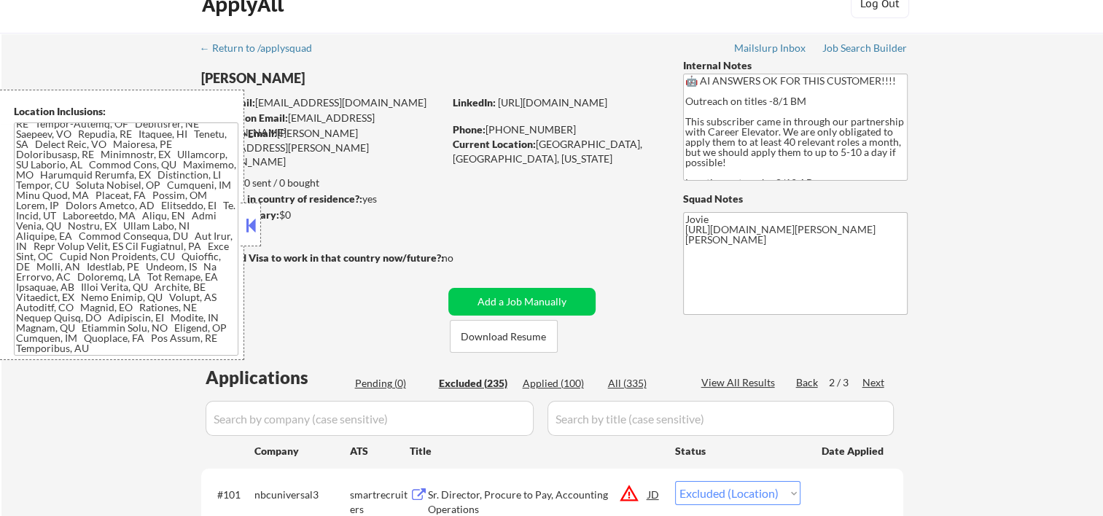
scroll to position [349, 0]
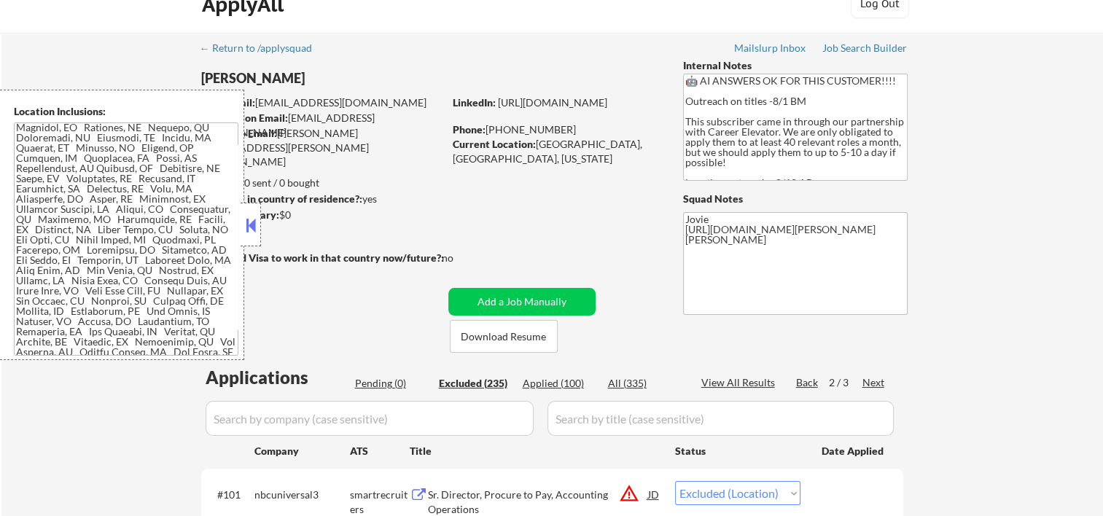
click at [250, 228] on button at bounding box center [251, 225] width 16 height 22
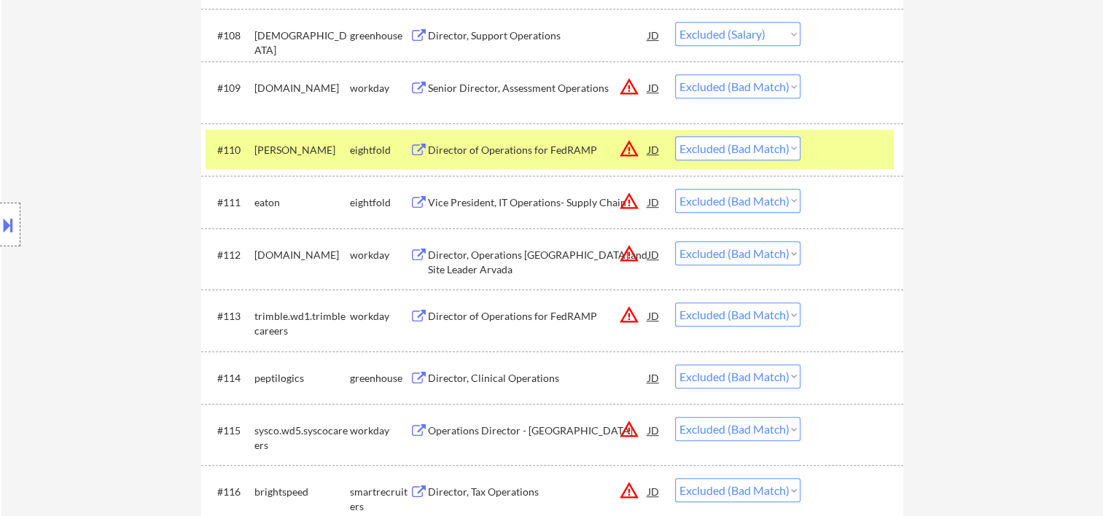
scroll to position [998, 0]
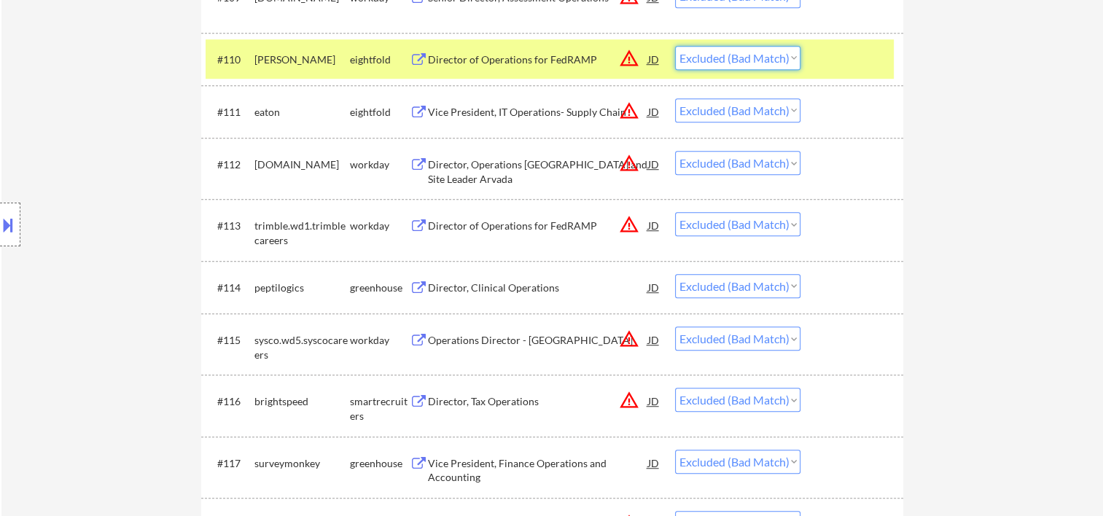
click at [784, 55] on select "Choose an option... Pending Applied Excluded (Questions) Excluded (Expired) Exc…" at bounding box center [737, 58] width 125 height 24
click at [675, 46] on select "Choose an option... Pending Applied Excluded (Questions) Excluded (Expired) Exc…" at bounding box center [737, 58] width 125 height 24
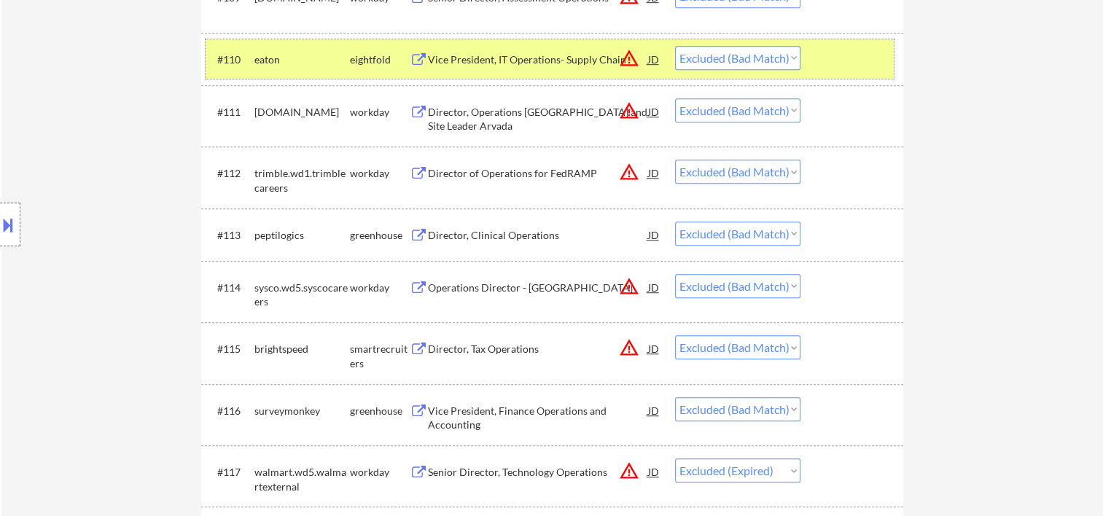
click at [839, 64] on div at bounding box center [854, 59] width 64 height 26
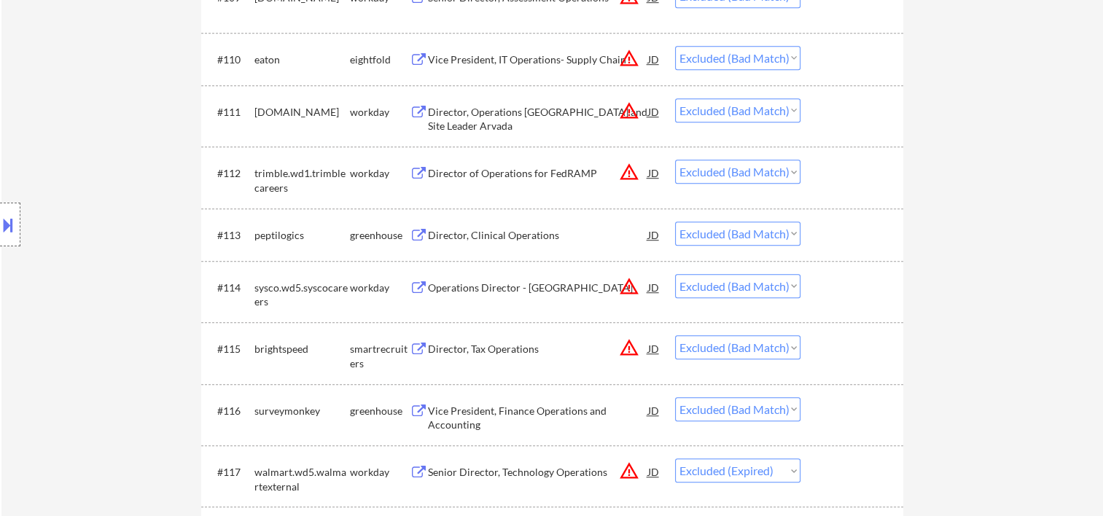
click at [836, 109] on div at bounding box center [854, 111] width 64 height 26
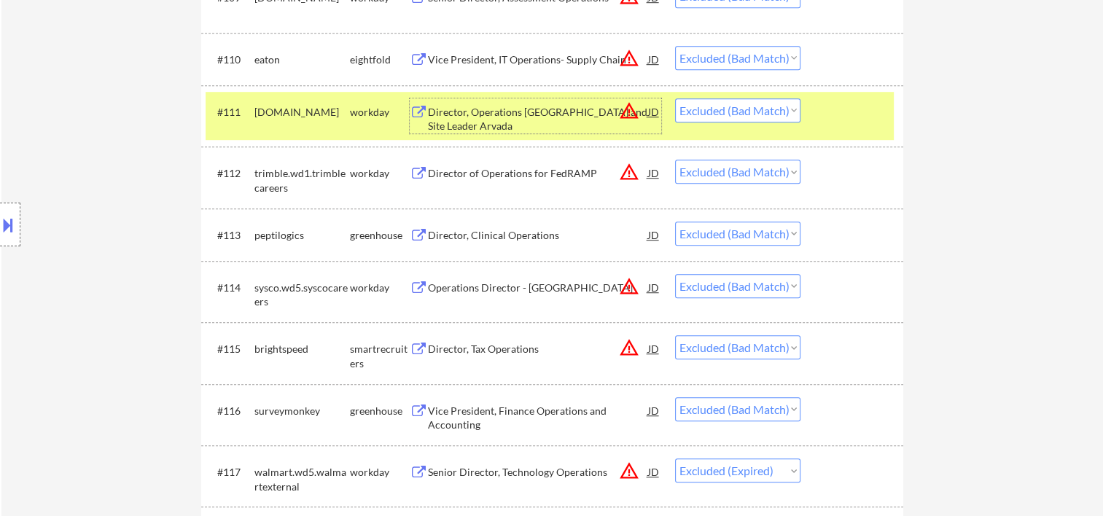
click at [535, 120] on div "Director, Operations [GEOGRAPHIC_DATA] and Site Leader Arvada" at bounding box center [538, 119] width 220 height 28
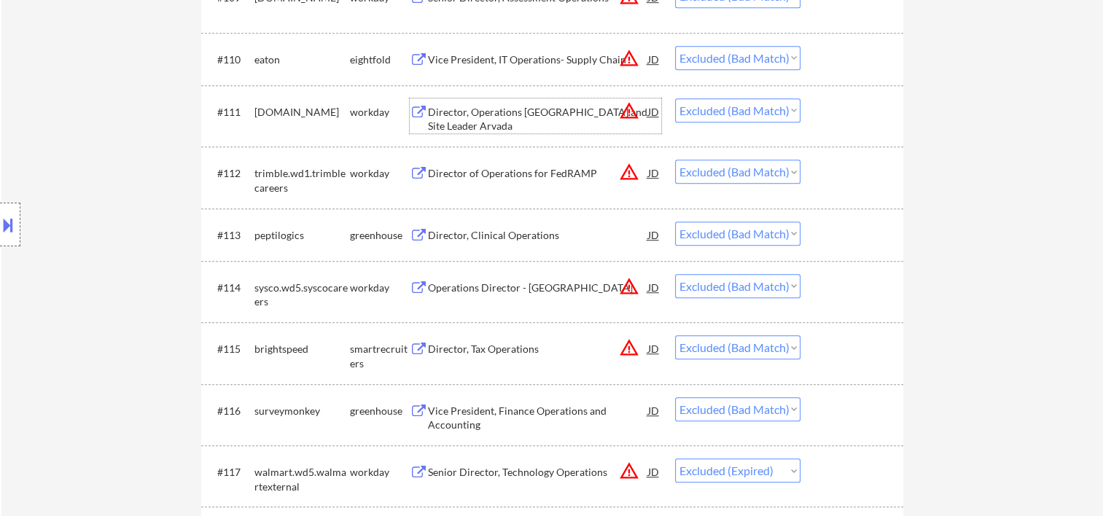
click at [828, 167] on div at bounding box center [854, 173] width 64 height 26
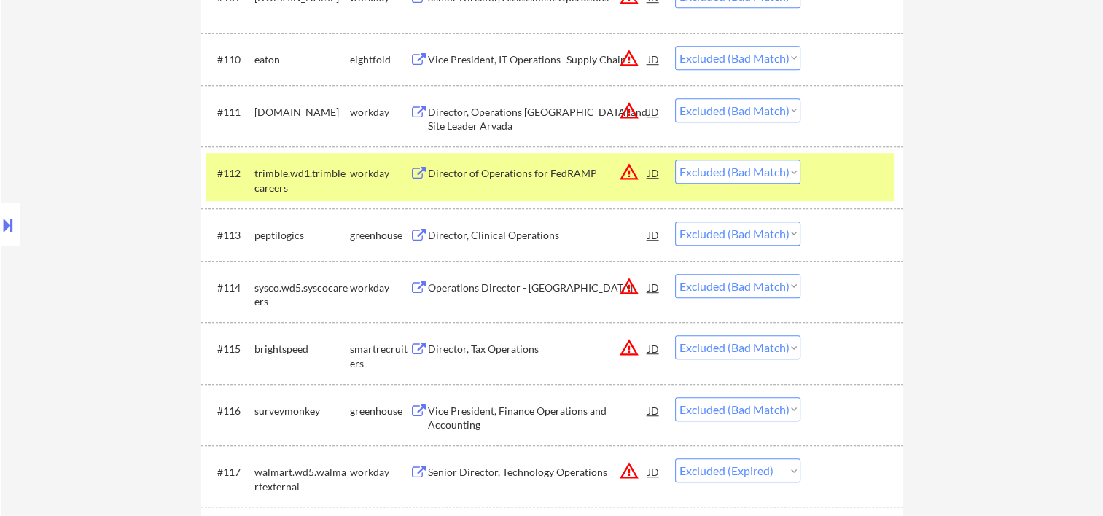
click at [443, 171] on div "Director of Operations for FedRAMP" at bounding box center [538, 173] width 220 height 15
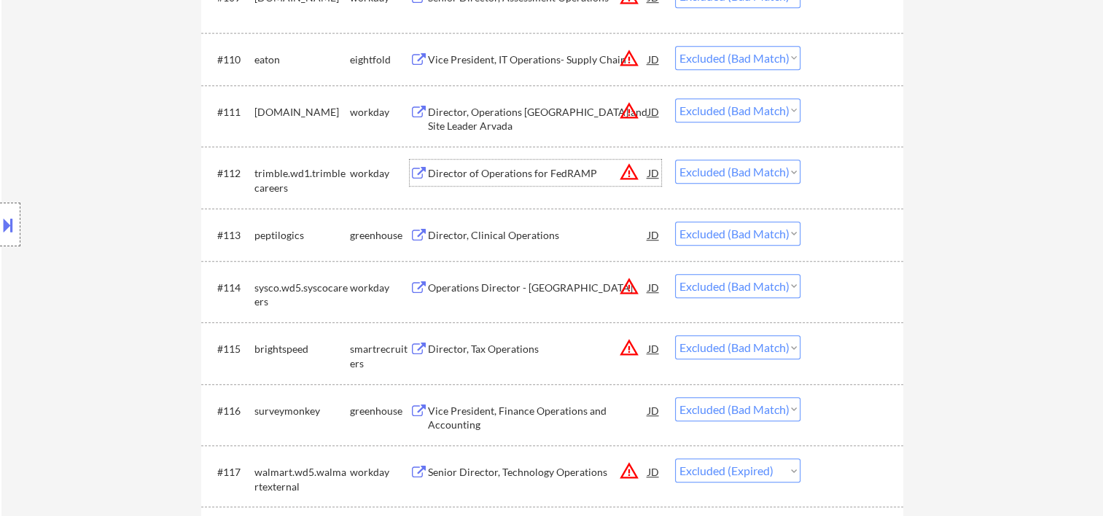
click at [831, 167] on div at bounding box center [854, 173] width 64 height 26
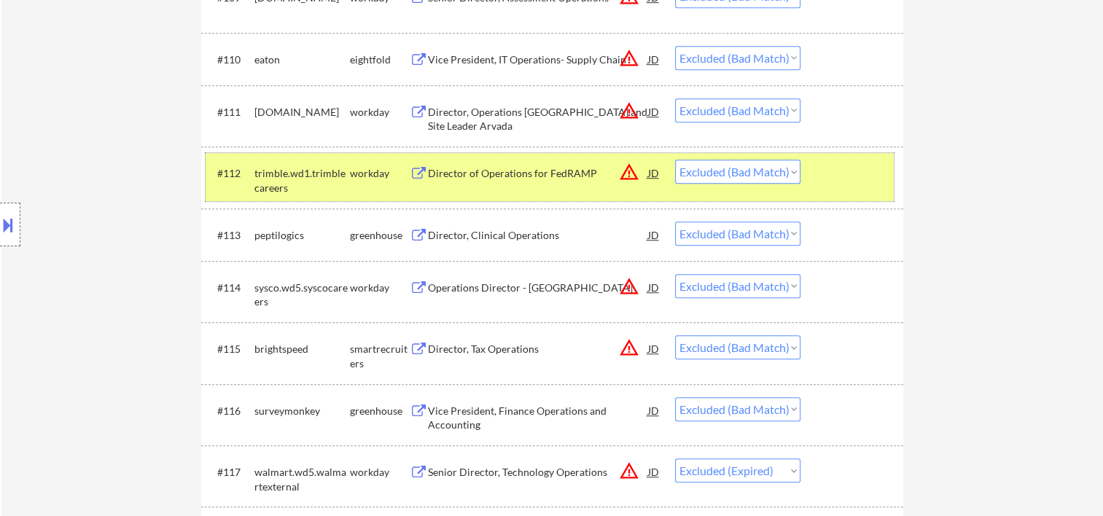
click at [455, 170] on div "Director of Operations for FedRAMP" at bounding box center [538, 173] width 220 height 15
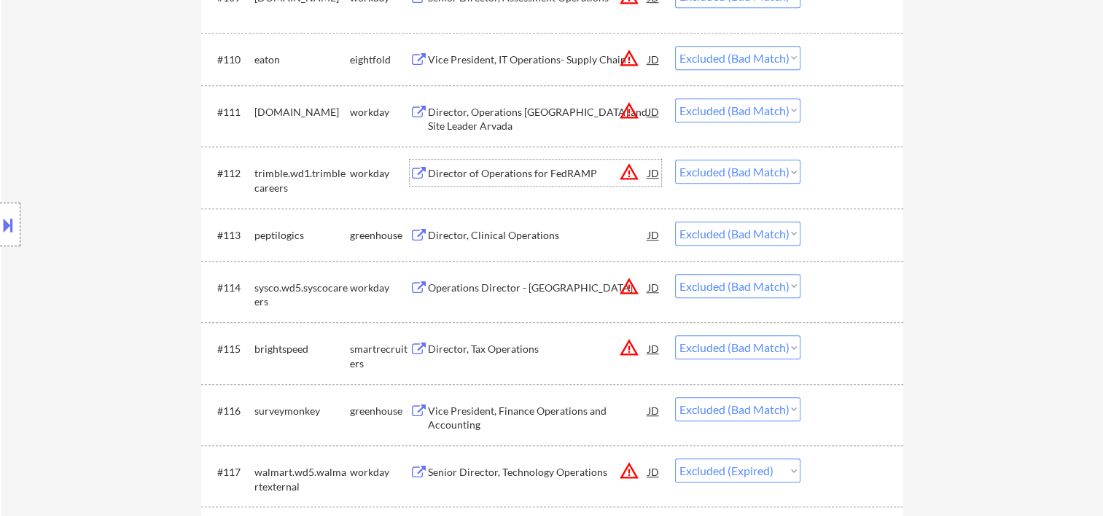
click at [822, 172] on div at bounding box center [854, 173] width 64 height 26
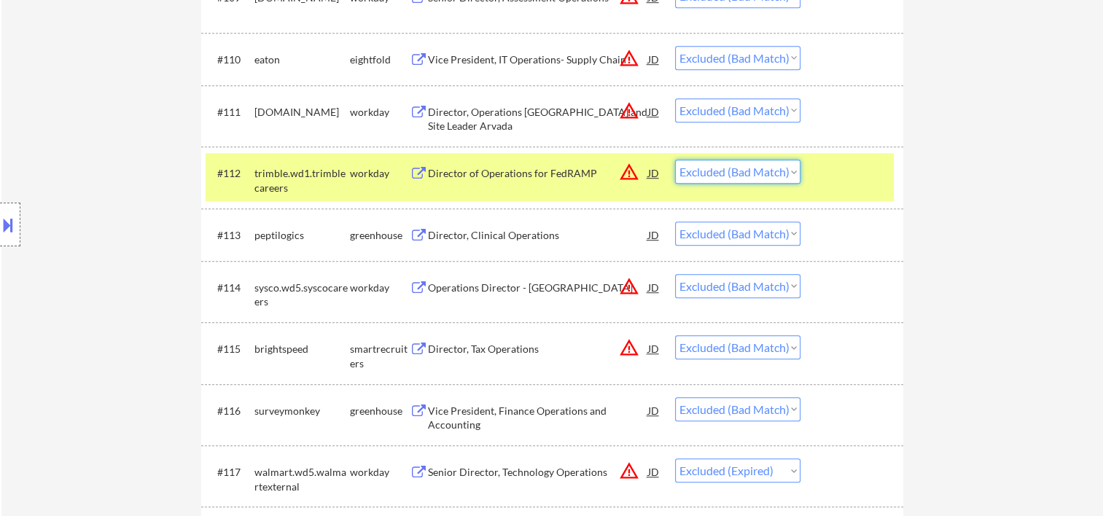
click at [794, 175] on select "Choose an option... Pending Applied Excluded (Questions) Excluded (Expired) Exc…" at bounding box center [737, 172] width 125 height 24
click at [675, 160] on select "Choose an option... Pending Applied Excluded (Questions) Excluded (Expired) Exc…" at bounding box center [737, 172] width 125 height 24
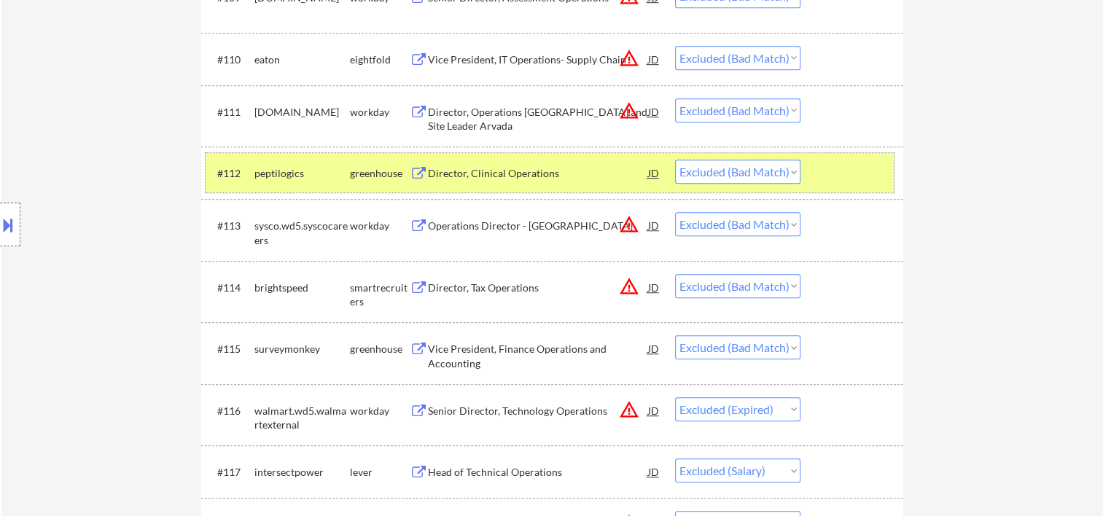
click at [842, 172] on div at bounding box center [854, 173] width 64 height 26
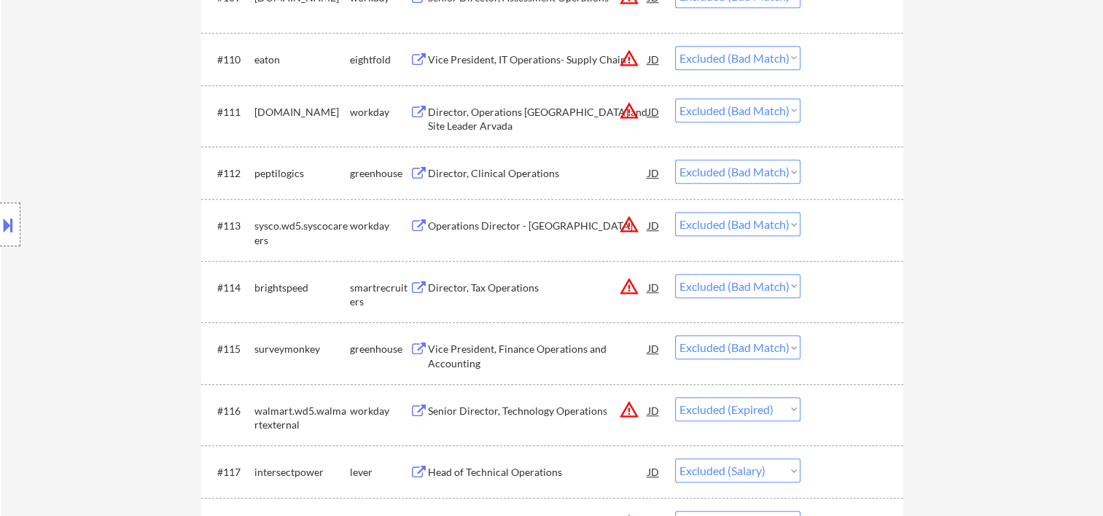
click at [842, 170] on div at bounding box center [854, 173] width 64 height 26
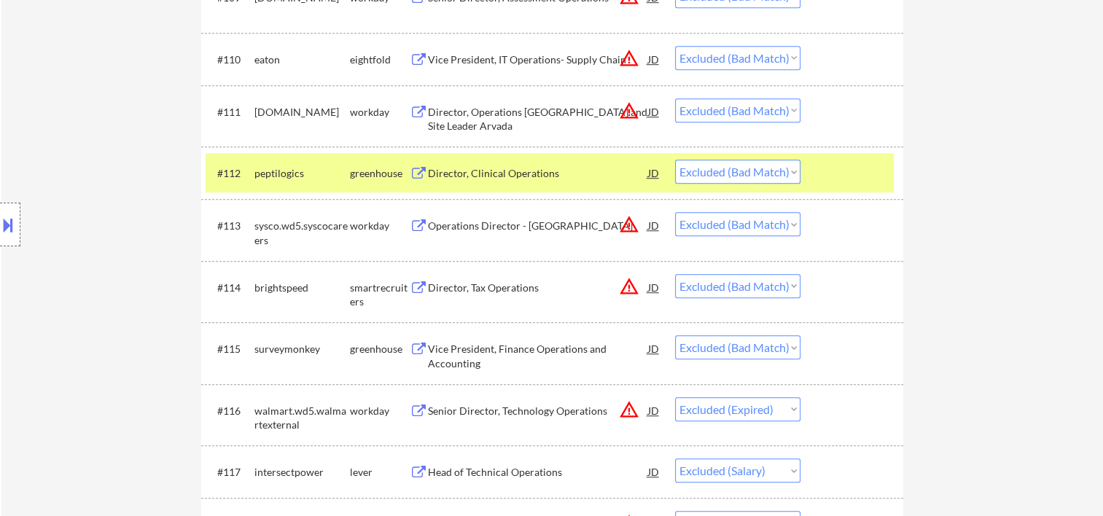
click at [499, 162] on div "Director, Clinical Operations" at bounding box center [538, 173] width 220 height 26
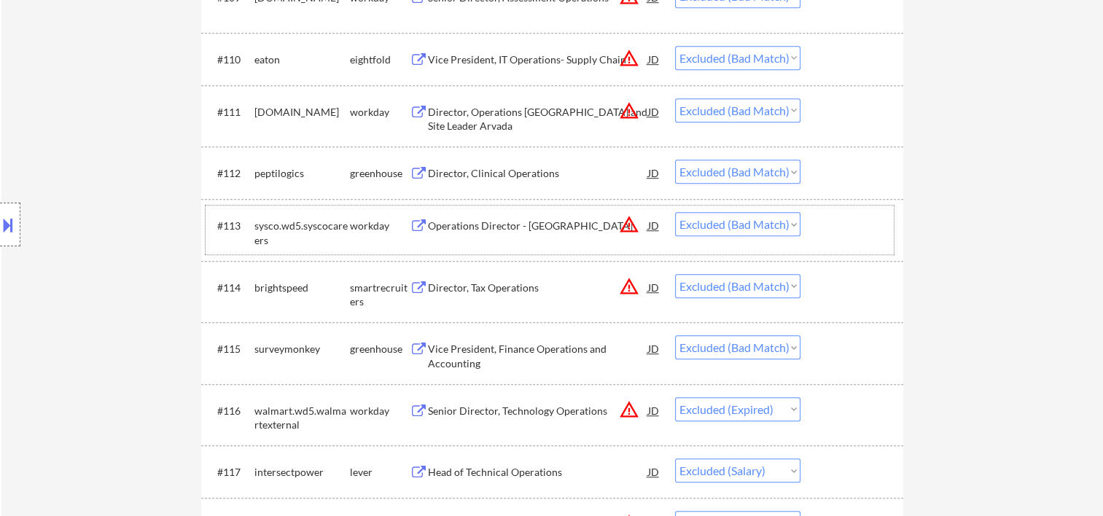
click at [818, 225] on div "#113 sysco.wd5.syscocareers workday Operations Director - Los Angeles JD warnin…" at bounding box center [550, 230] width 688 height 48
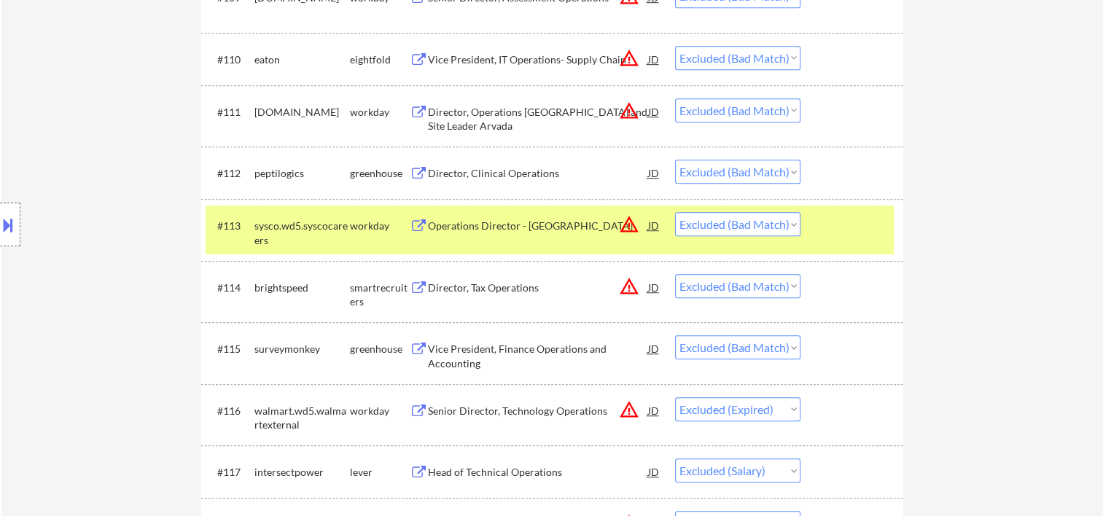
click at [492, 219] on div "Operations Director - [GEOGRAPHIC_DATA]" at bounding box center [538, 226] width 220 height 15
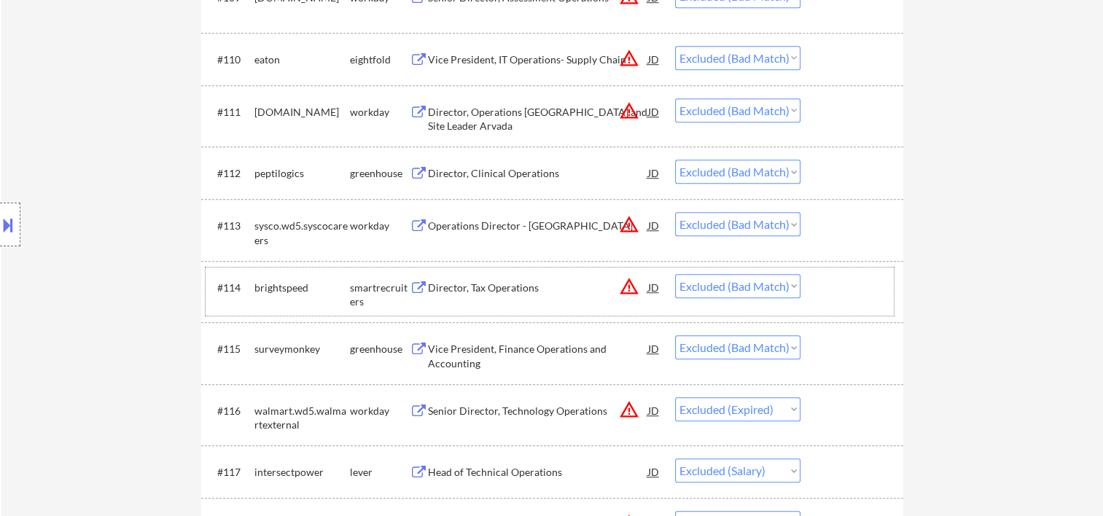
drag, startPoint x: 849, startPoint y: 284, endPoint x: 696, endPoint y: 295, distance: 152.8
click at [849, 286] on div at bounding box center [854, 287] width 64 height 26
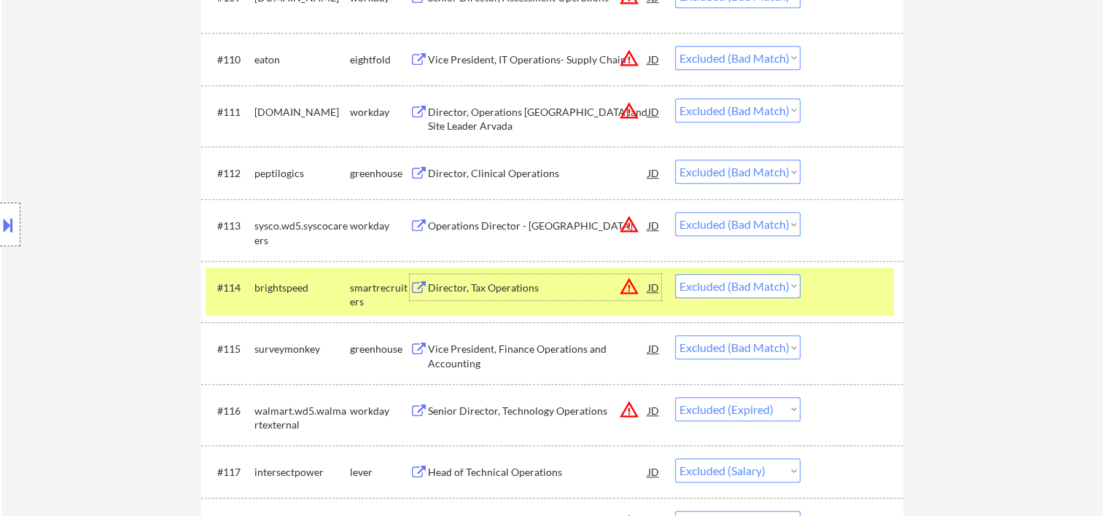
click at [496, 289] on div "Director, Tax Operations" at bounding box center [538, 288] width 220 height 15
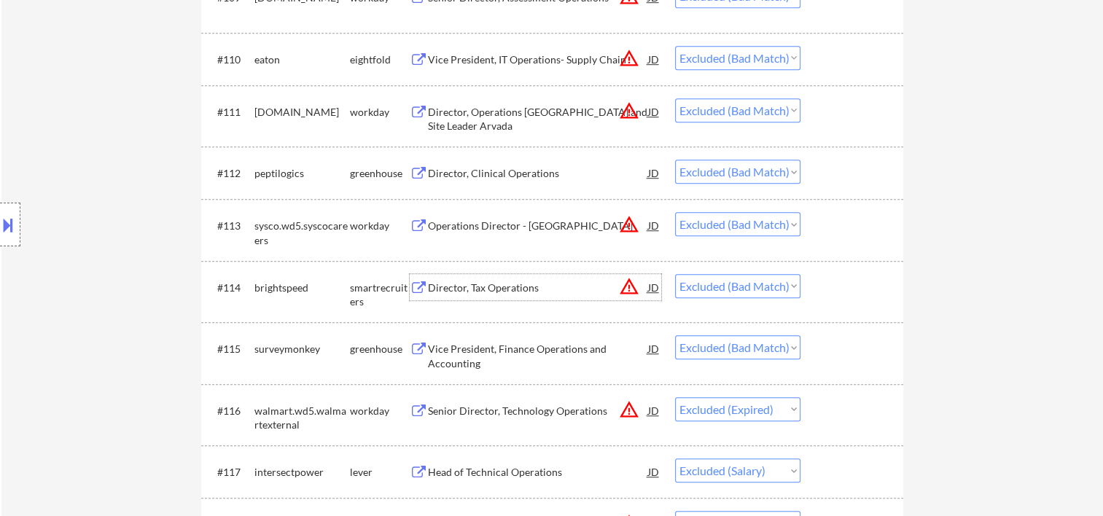
click at [825, 356] on div at bounding box center [854, 348] width 64 height 26
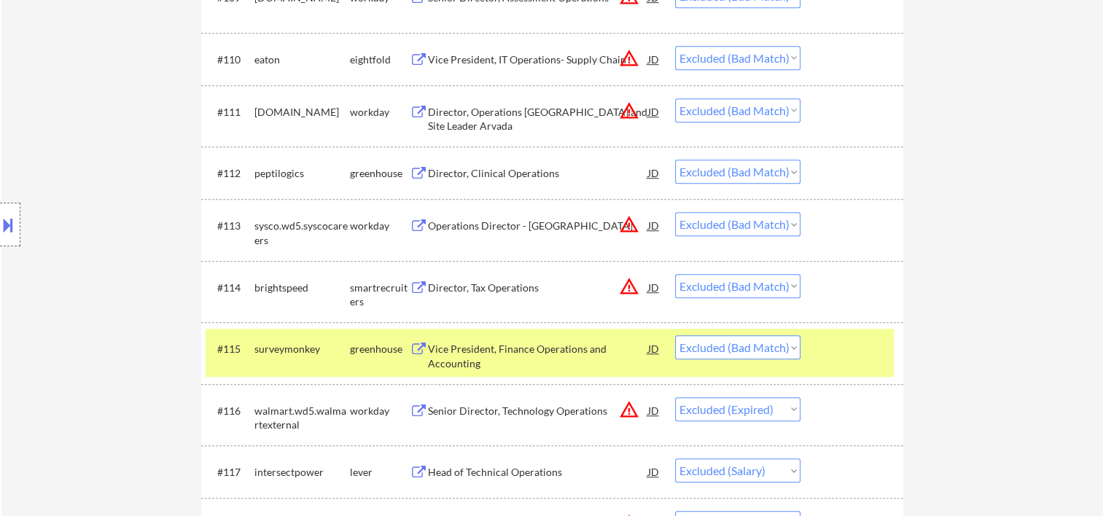
click at [543, 354] on div "Vice President, Finance Operations and Accounting" at bounding box center [538, 356] width 220 height 28
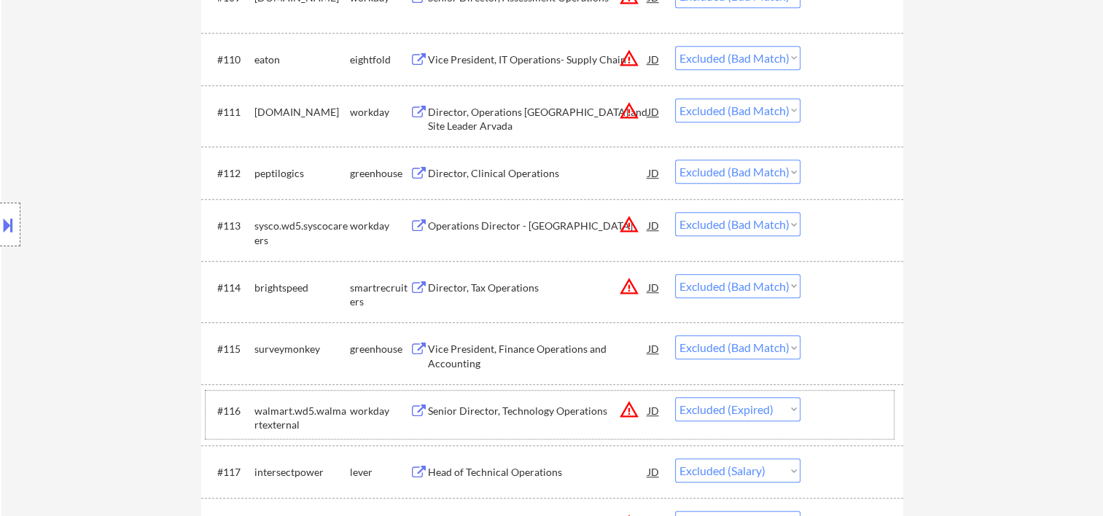
click at [843, 409] on div at bounding box center [854, 410] width 64 height 26
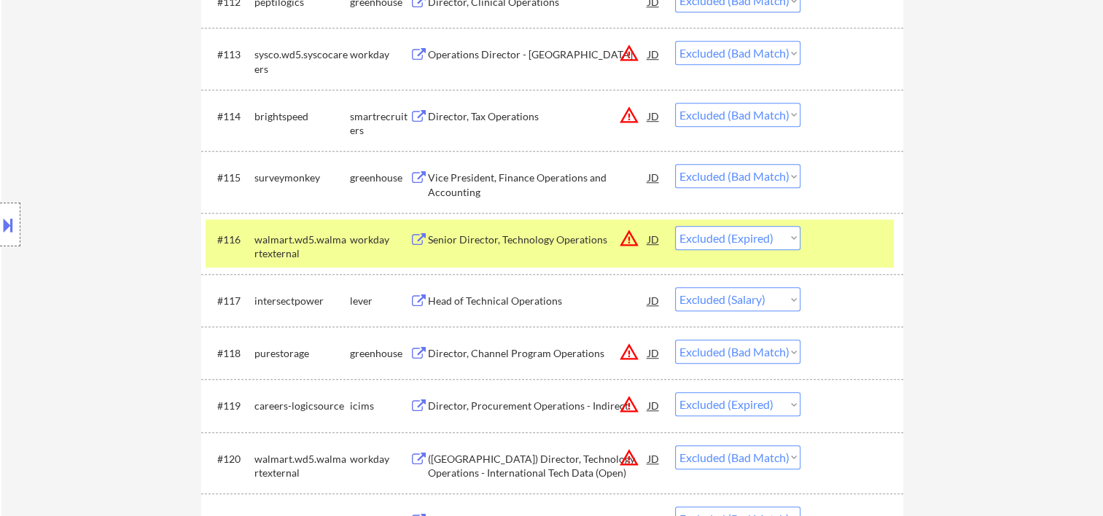
scroll to position [1173, 0]
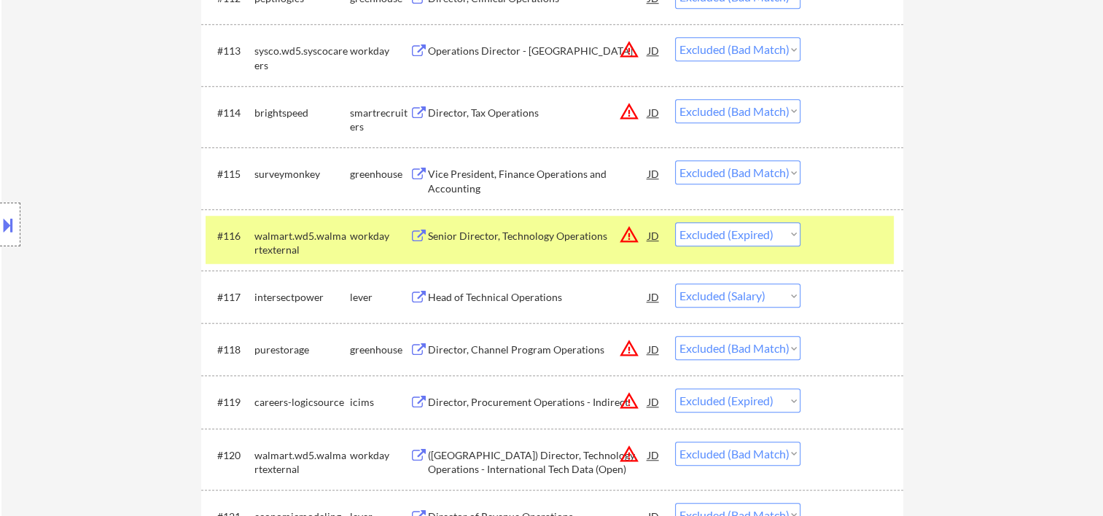
click at [826, 235] on div at bounding box center [854, 235] width 64 height 26
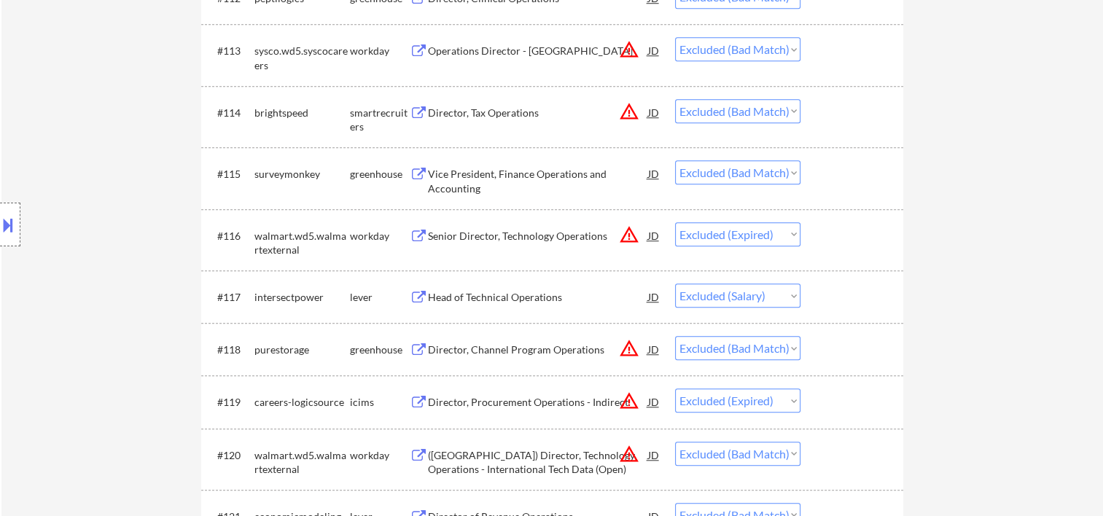
click at [839, 298] on div at bounding box center [854, 297] width 64 height 26
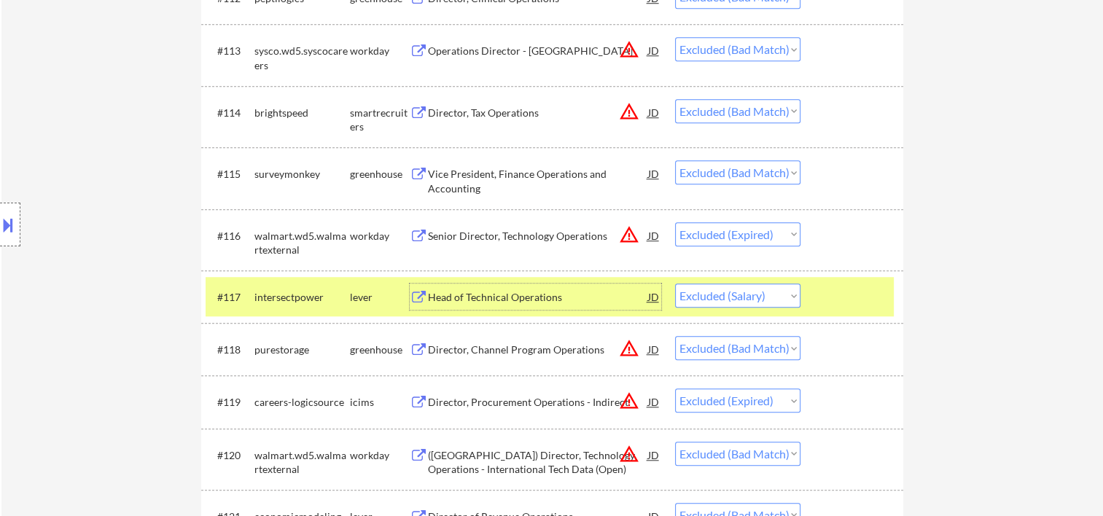
click at [541, 302] on div "Head of Technical Operations" at bounding box center [538, 297] width 220 height 15
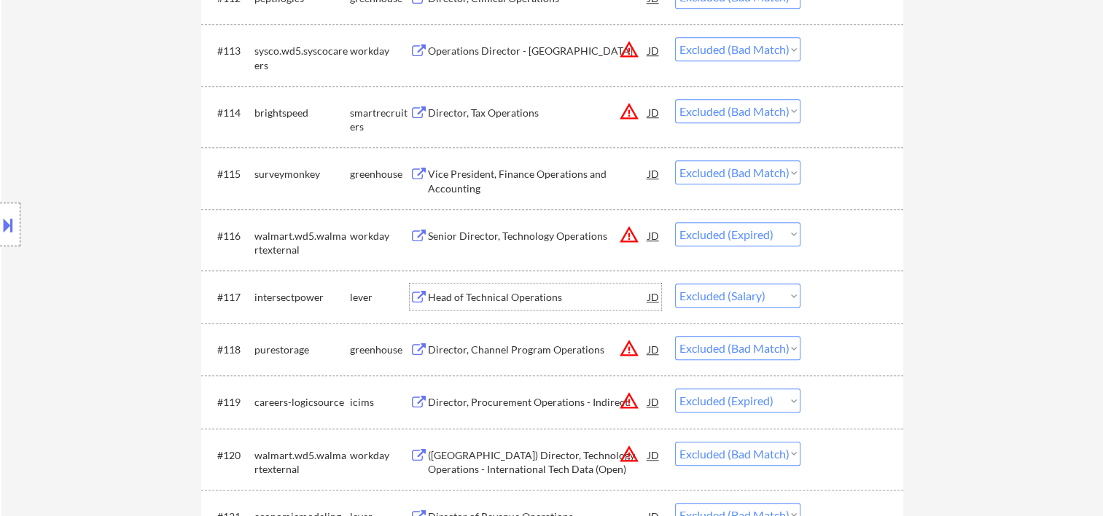
click at [869, 361] on div at bounding box center [854, 349] width 64 height 26
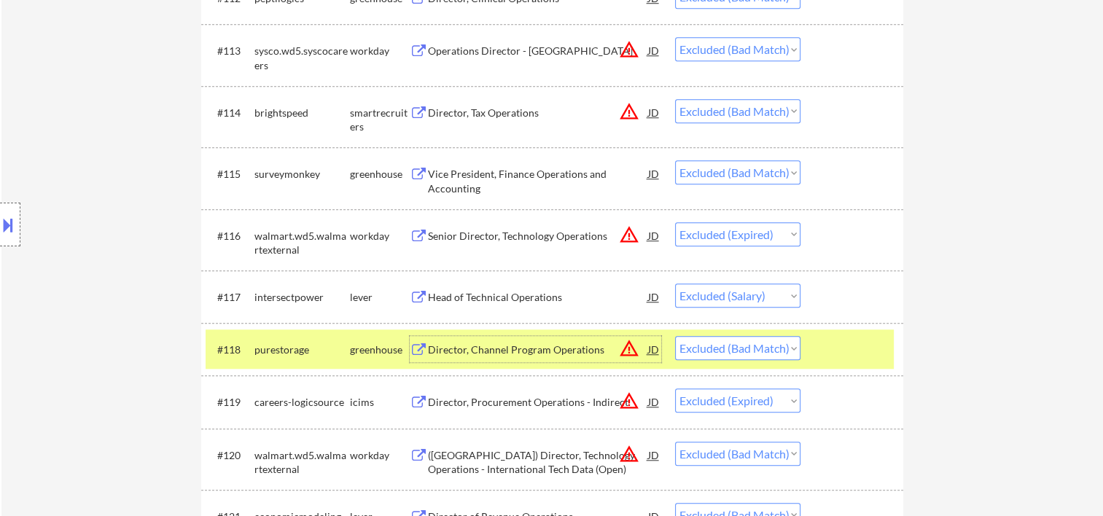
click at [510, 357] on div "Director, Channel Program Operations" at bounding box center [538, 349] width 220 height 26
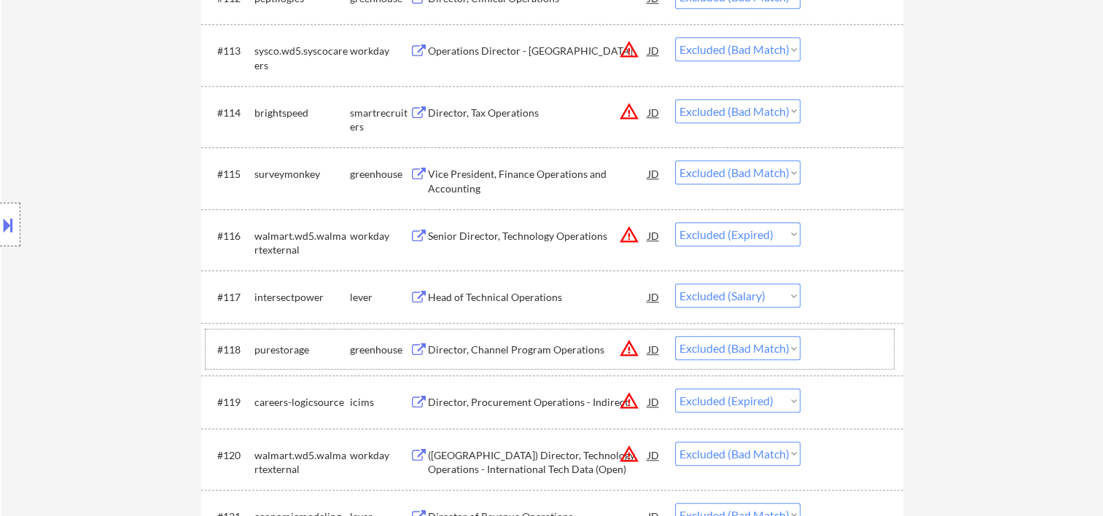
click at [838, 357] on div at bounding box center [854, 349] width 64 height 26
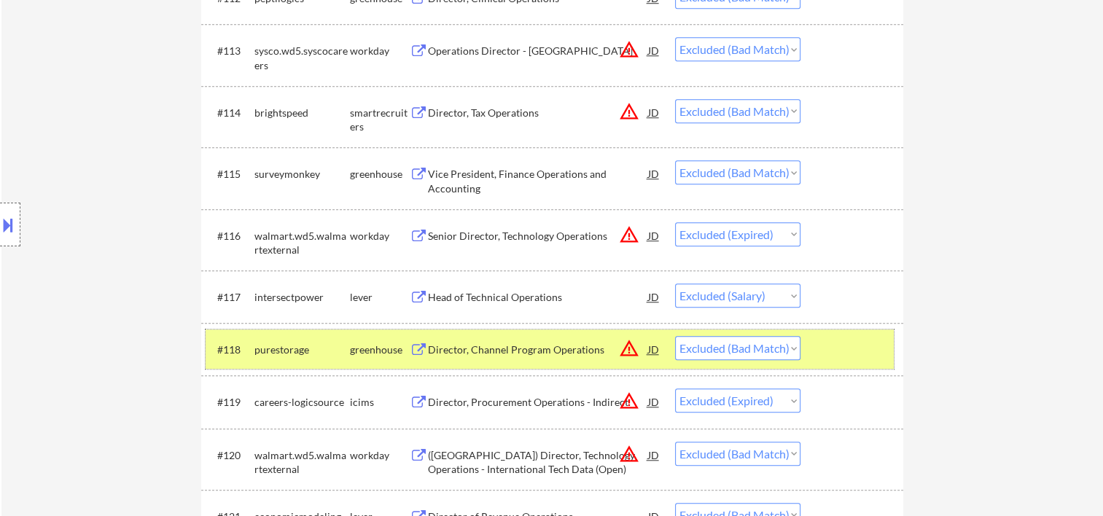
click at [784, 347] on select "Choose an option... Pending Applied Excluded (Questions) Excluded (Expired) Exc…" at bounding box center [737, 348] width 125 height 24
click at [675, 336] on select "Choose an option... Pending Applied Excluded (Questions) Excluded (Expired) Exc…" at bounding box center [737, 348] width 125 height 24
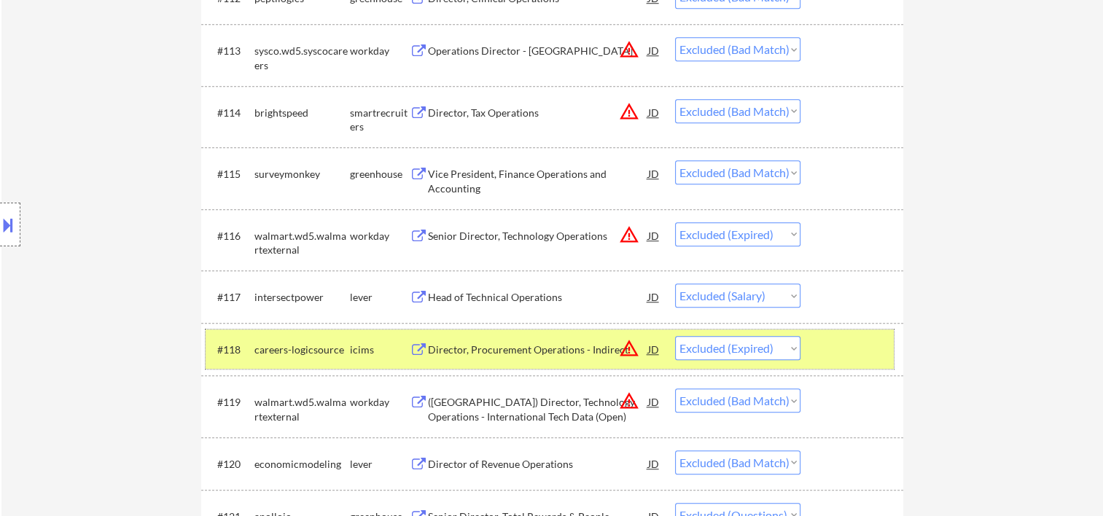
click at [855, 346] on div at bounding box center [854, 349] width 64 height 26
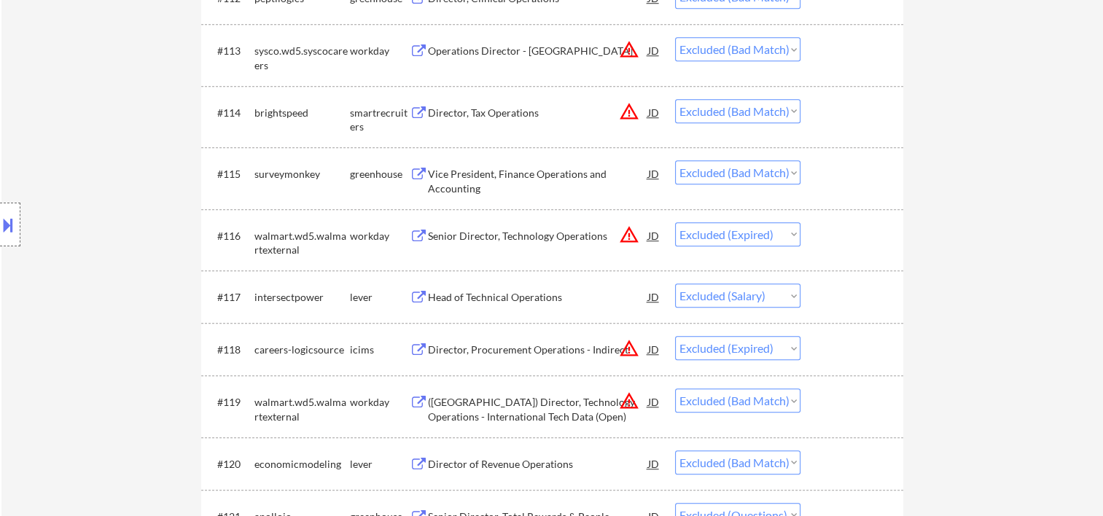
click at [847, 400] on div at bounding box center [854, 402] width 64 height 26
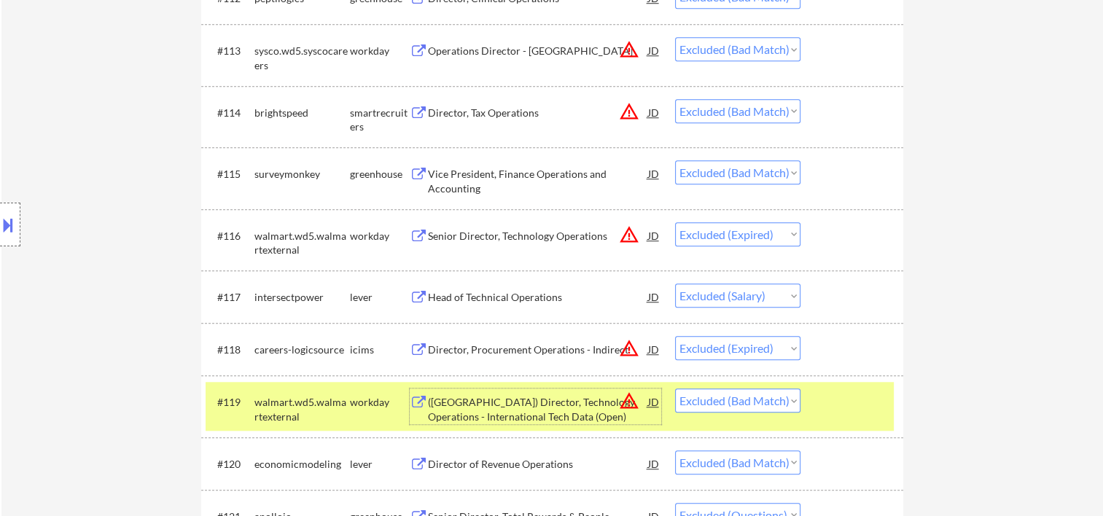
click at [554, 401] on div "([GEOGRAPHIC_DATA]) Director, Technology Operations - International Tech Data (…" at bounding box center [538, 409] width 220 height 28
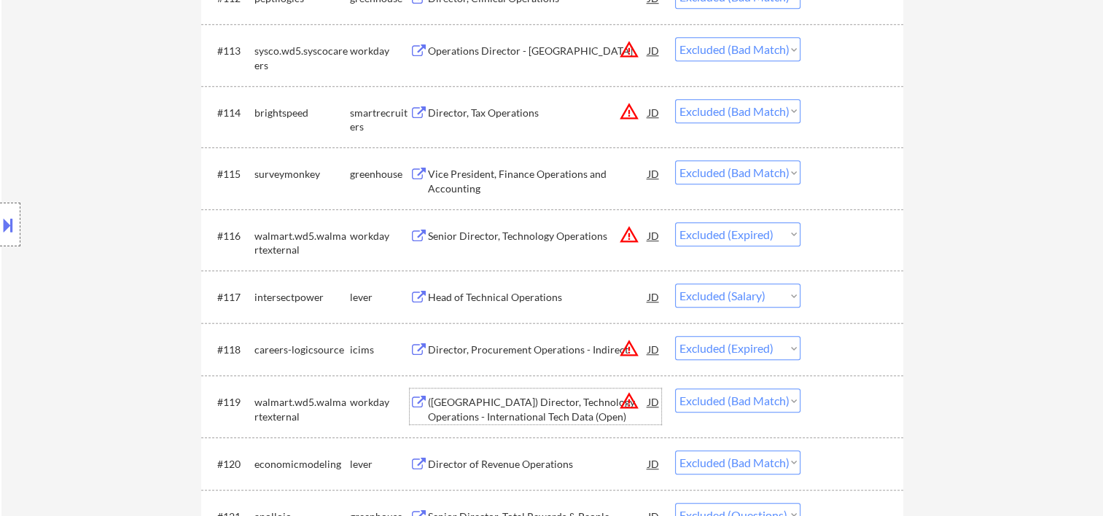
click at [855, 405] on div at bounding box center [854, 402] width 64 height 26
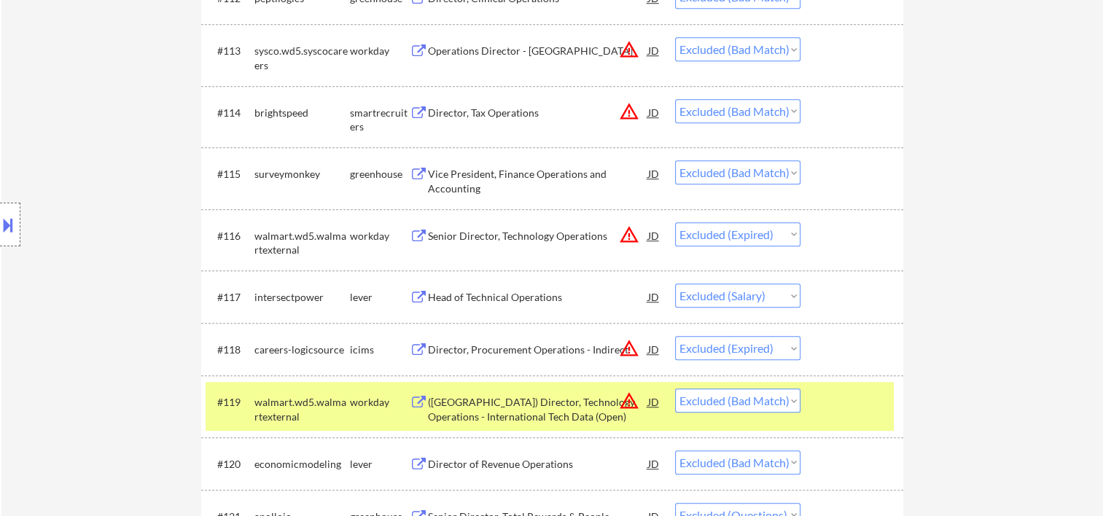
click at [470, 393] on div "([GEOGRAPHIC_DATA]) Director, Technology Operations - International Tech Data (…" at bounding box center [538, 406] width 220 height 35
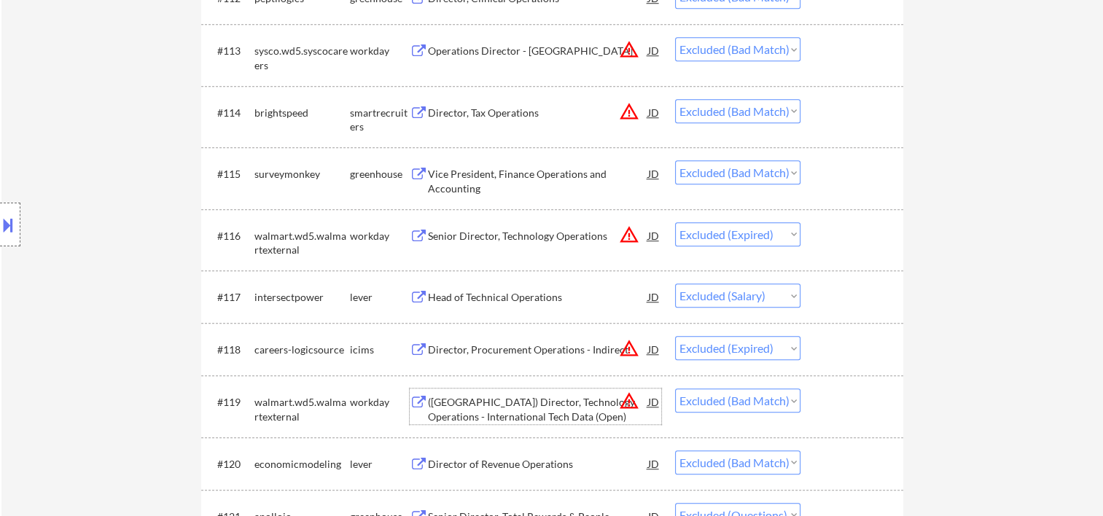
scroll to position [1416, 0]
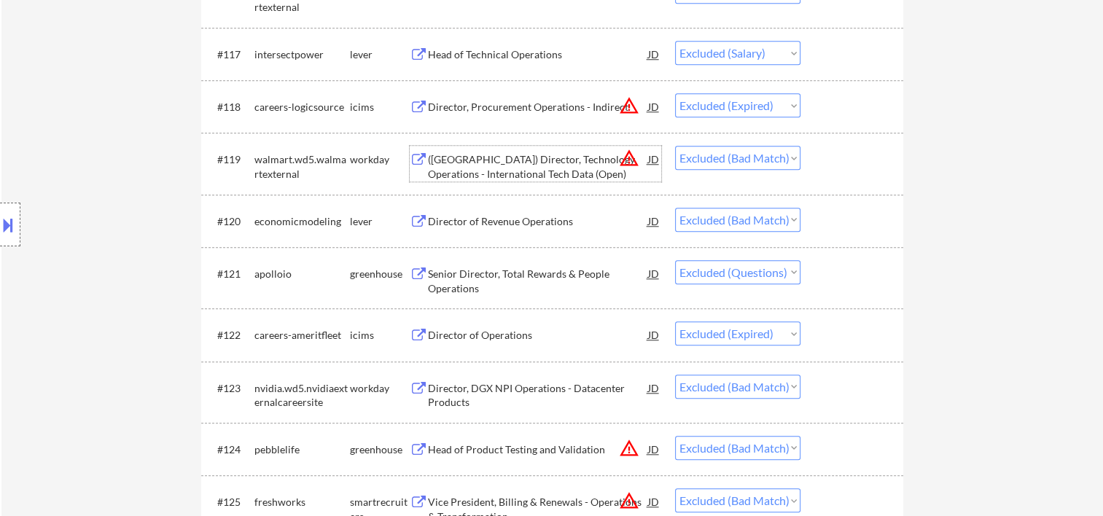
click at [828, 272] on div at bounding box center [854, 273] width 64 height 26
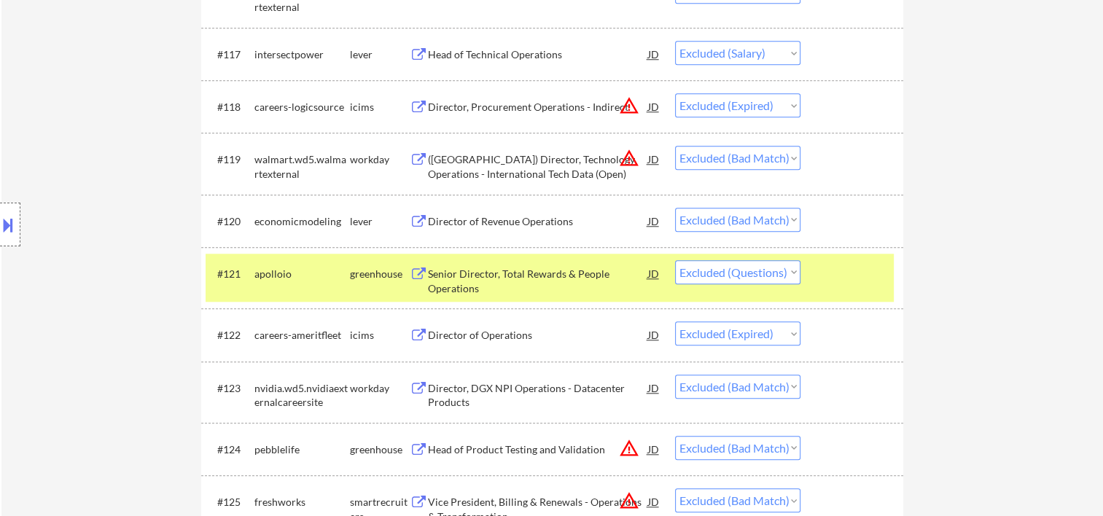
click at [823, 271] on div at bounding box center [854, 273] width 64 height 26
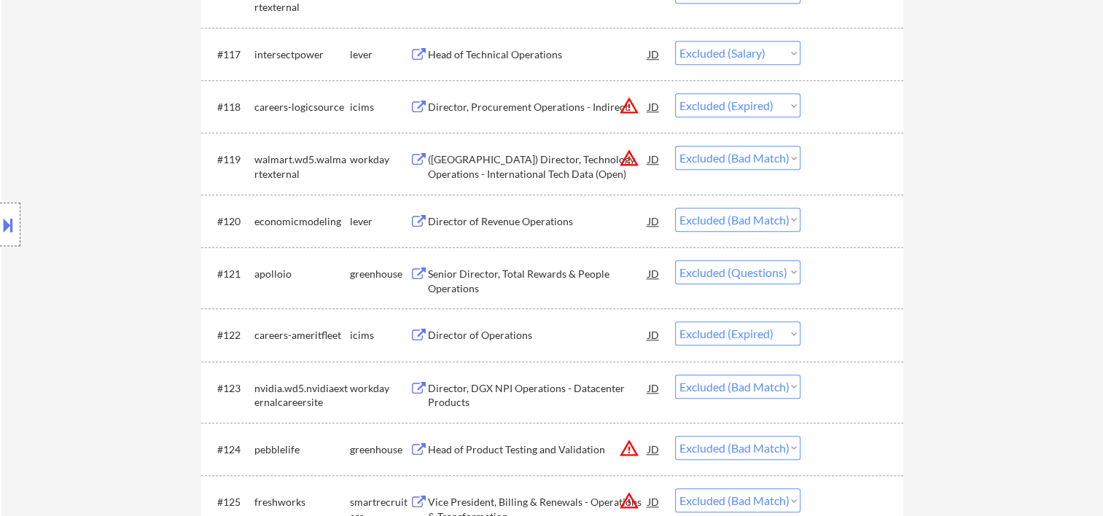
click at [822, 271] on div at bounding box center [854, 273] width 64 height 26
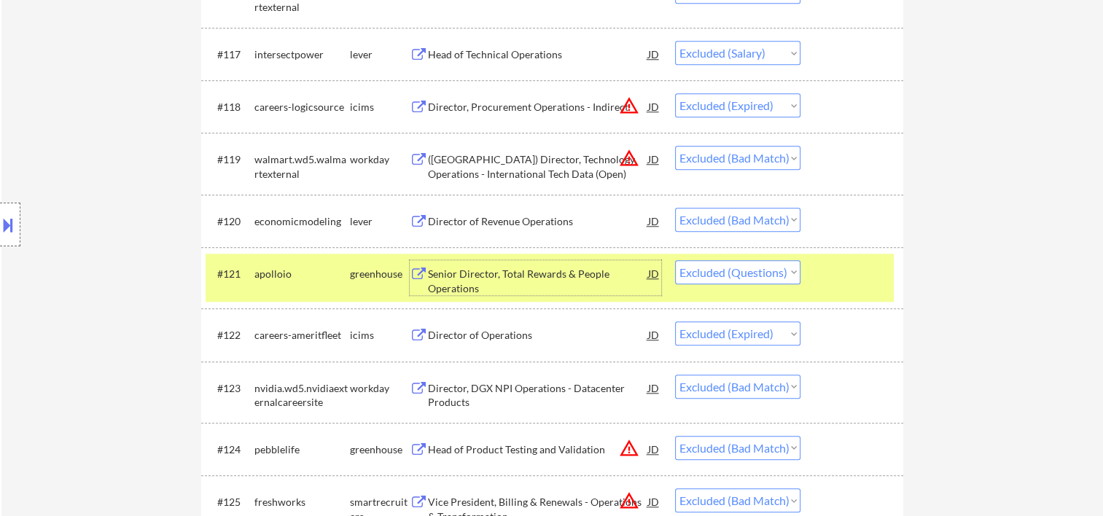
click at [510, 268] on div "Senior Director, Total Rewards & People Operations" at bounding box center [538, 281] width 220 height 28
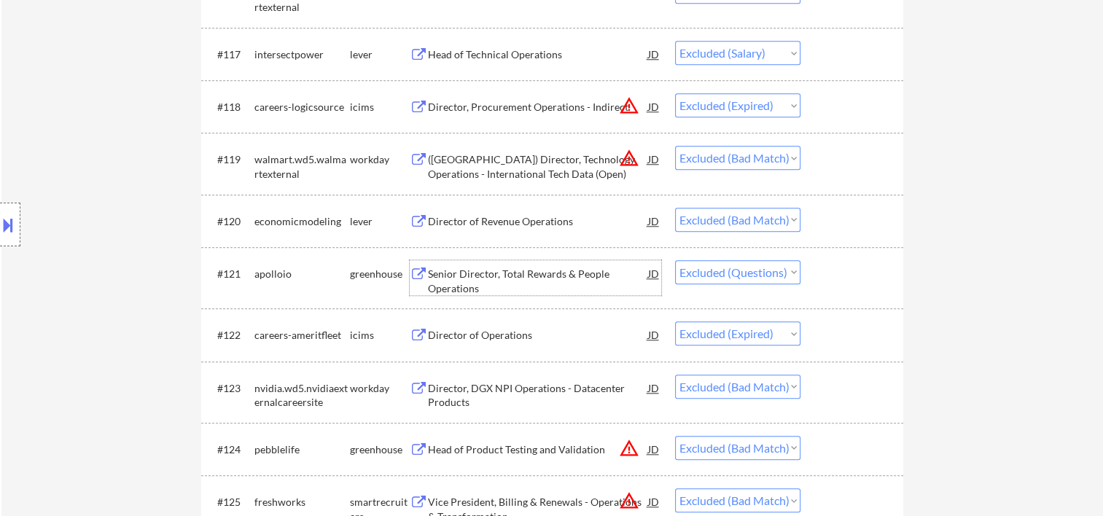
click at [844, 387] on div at bounding box center [854, 388] width 64 height 26
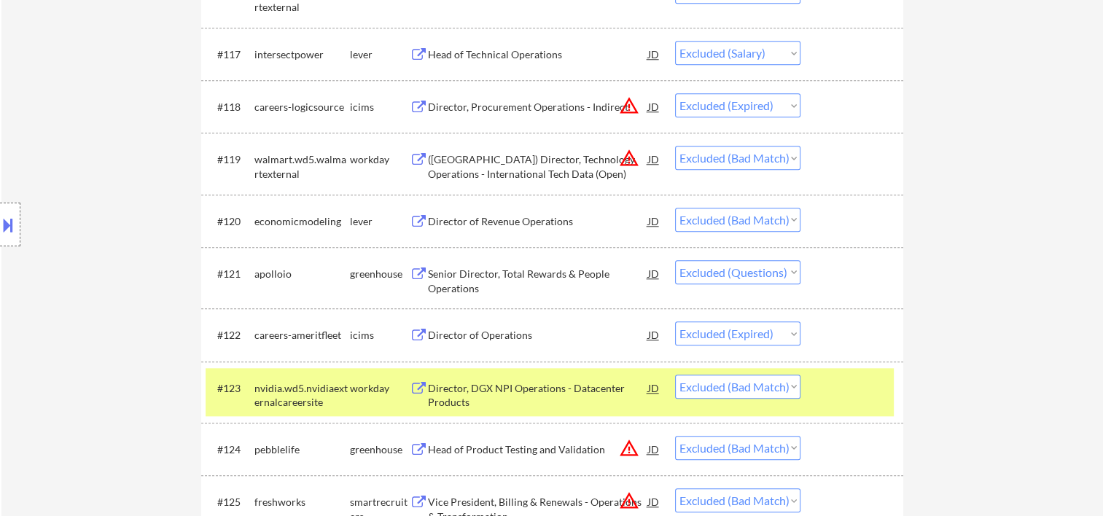
click at [546, 389] on div "Director, DGX NPI Operations - Datacenter Products" at bounding box center [538, 395] width 220 height 28
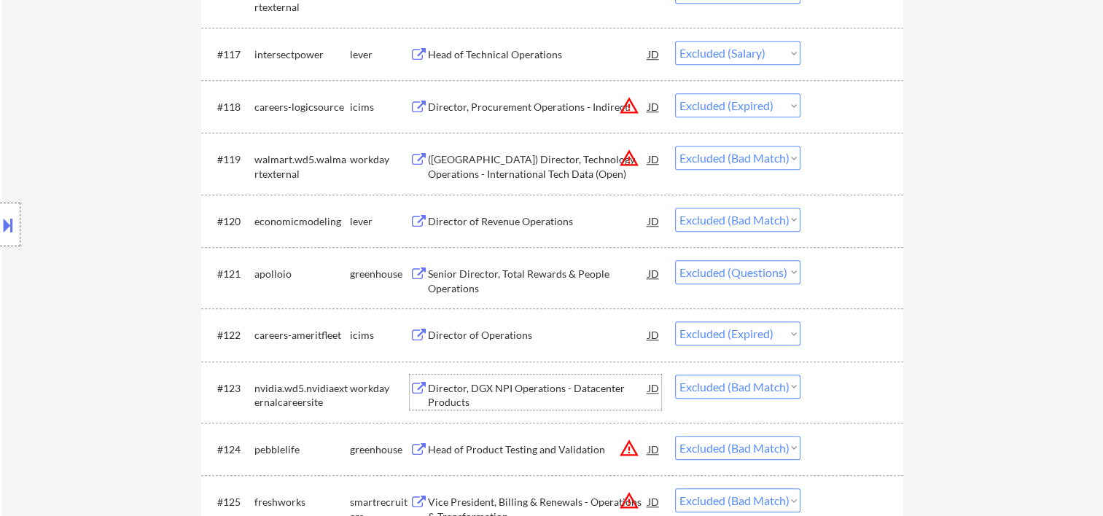
click at [845, 400] on div at bounding box center [854, 388] width 64 height 26
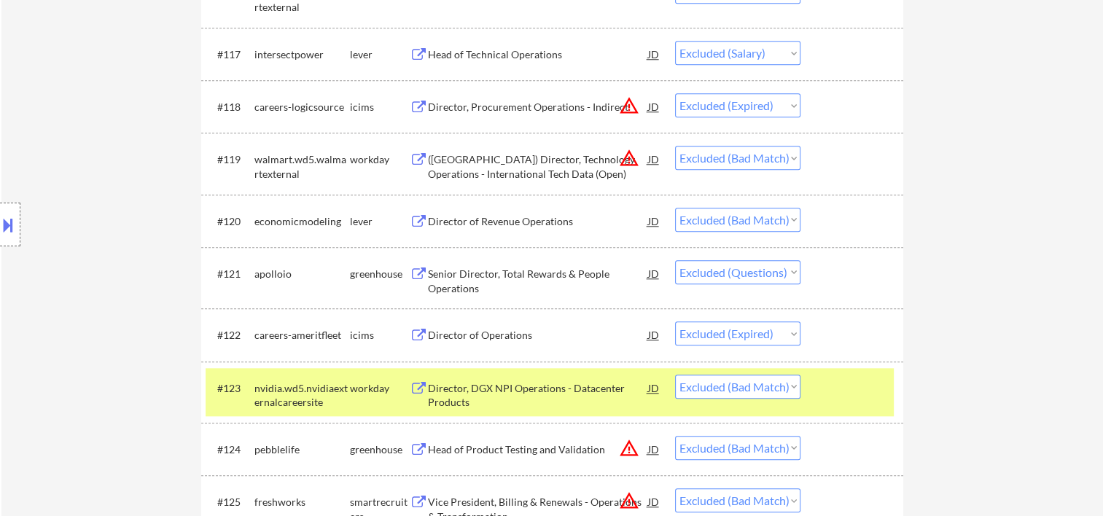
click at [549, 394] on div "Director, DGX NPI Operations - Datacenter Products" at bounding box center [538, 395] width 220 height 28
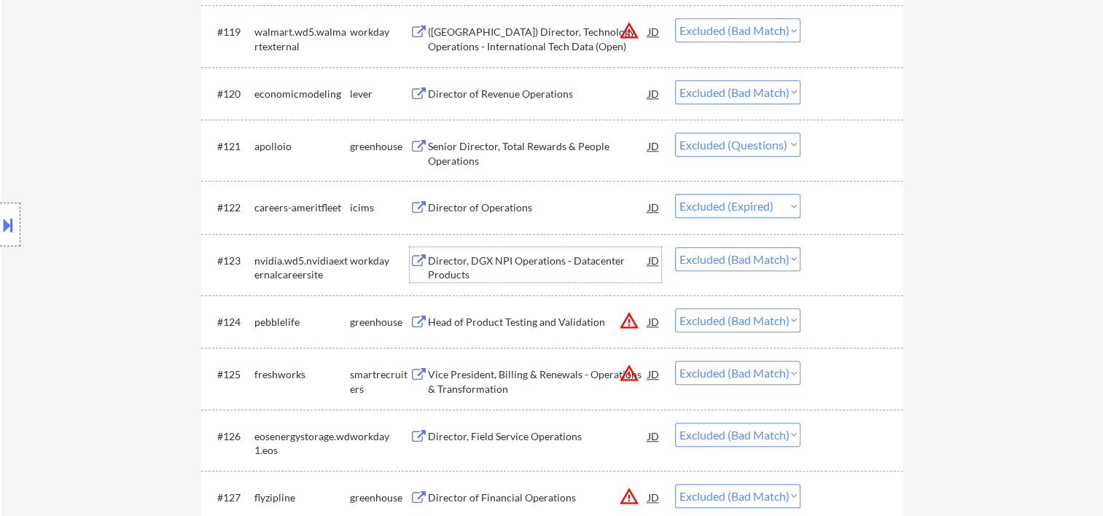
scroll to position [1561, 0]
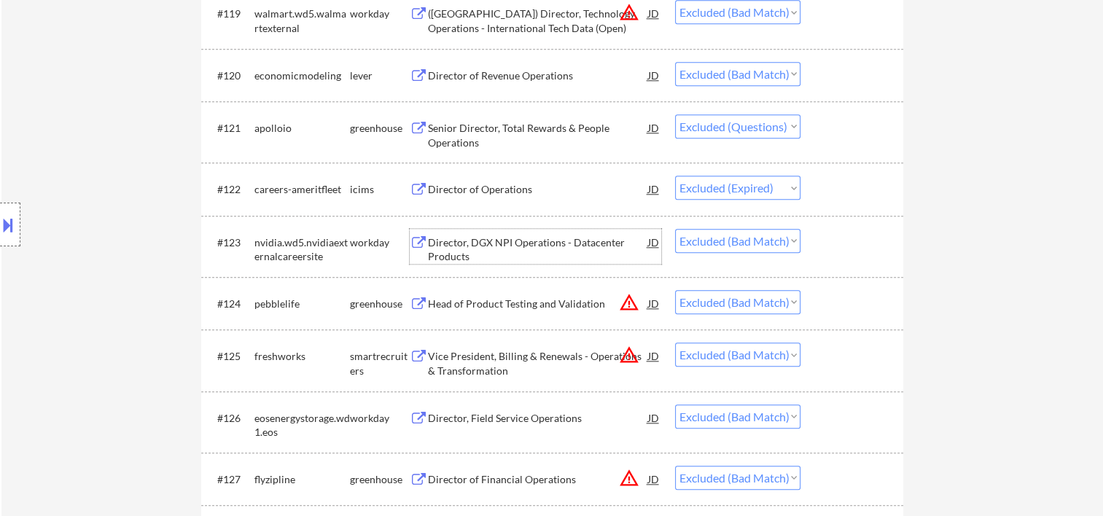
click at [855, 302] on div at bounding box center [854, 303] width 64 height 26
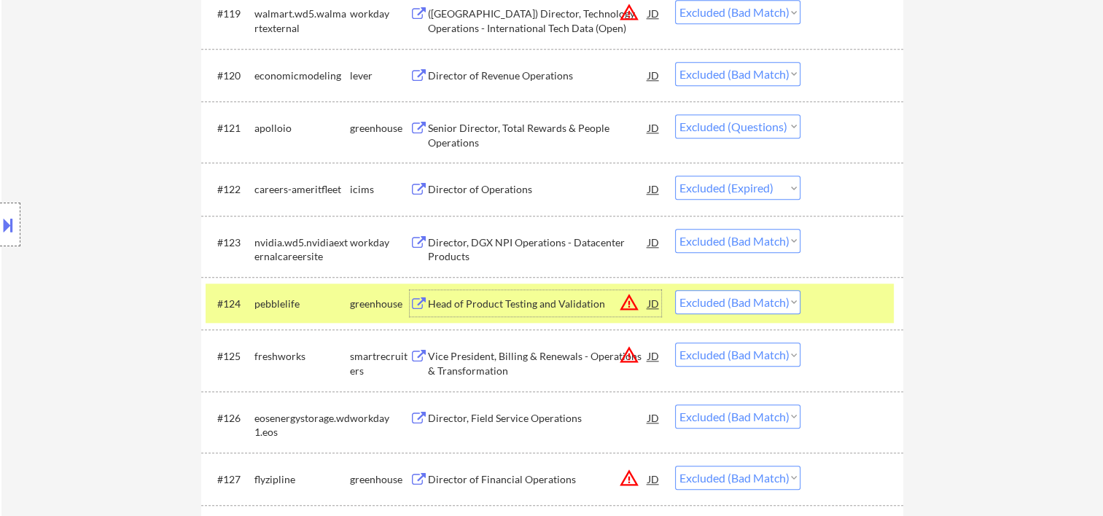
click at [564, 295] on div "Head of Product Testing and Validation" at bounding box center [538, 303] width 220 height 26
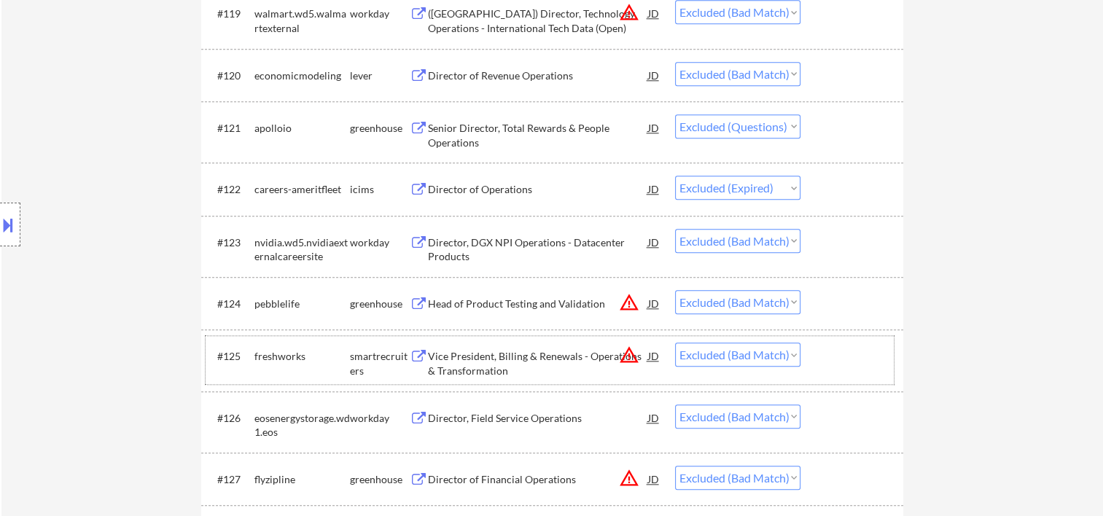
click at [842, 355] on div at bounding box center [854, 356] width 64 height 26
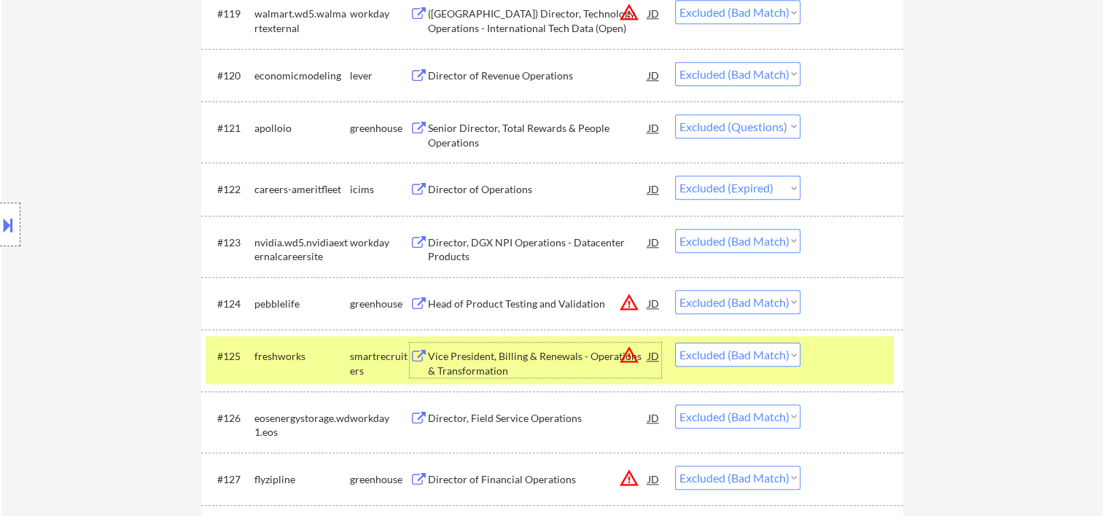
click at [493, 362] on div "Vice President, Billing & Renewals - Operations & Transformation" at bounding box center [538, 363] width 220 height 28
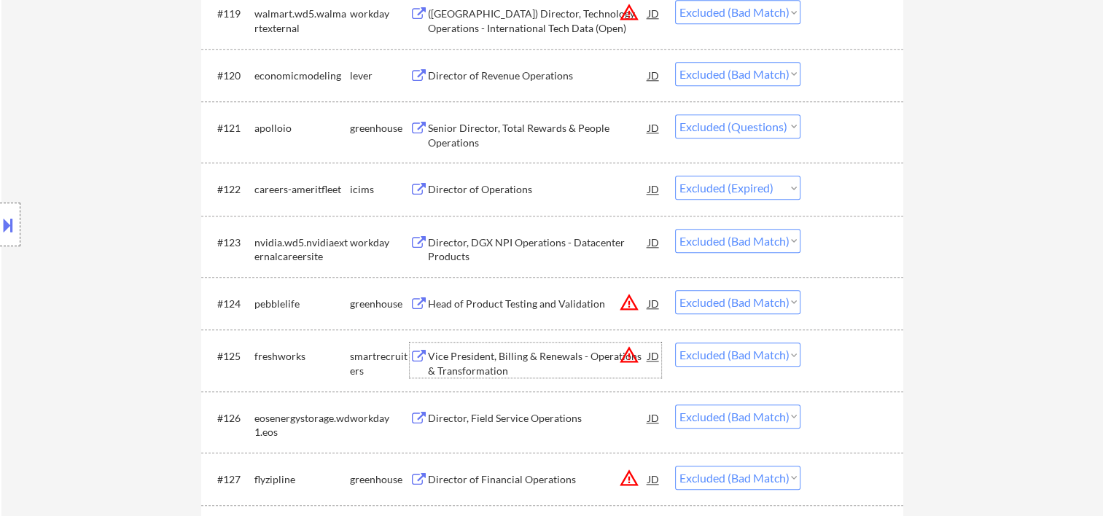
drag, startPoint x: 831, startPoint y: 370, endPoint x: 823, endPoint y: 361, distance: 12.4
click at [831, 368] on div "#125 freshworks smartrecruiters Vice President, Billing & Renewals - Operations…" at bounding box center [550, 360] width 688 height 48
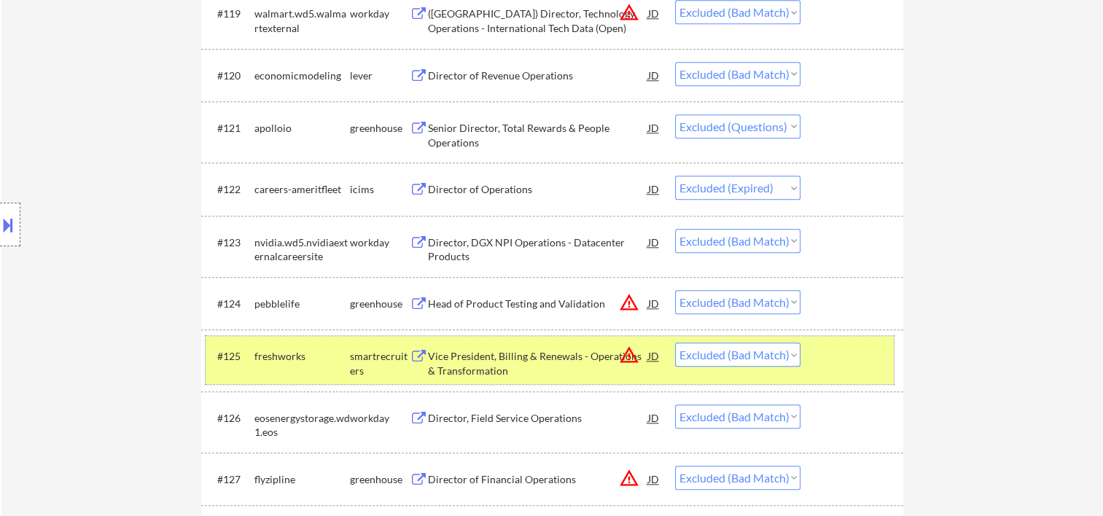
click at [791, 350] on select "Choose an option... Pending Applied Excluded (Questions) Excluded (Expired) Exc…" at bounding box center [737, 355] width 125 height 24
click at [675, 343] on select "Choose an option... Pending Applied Excluded (Questions) Excluded (Expired) Exc…" at bounding box center [737, 355] width 125 height 24
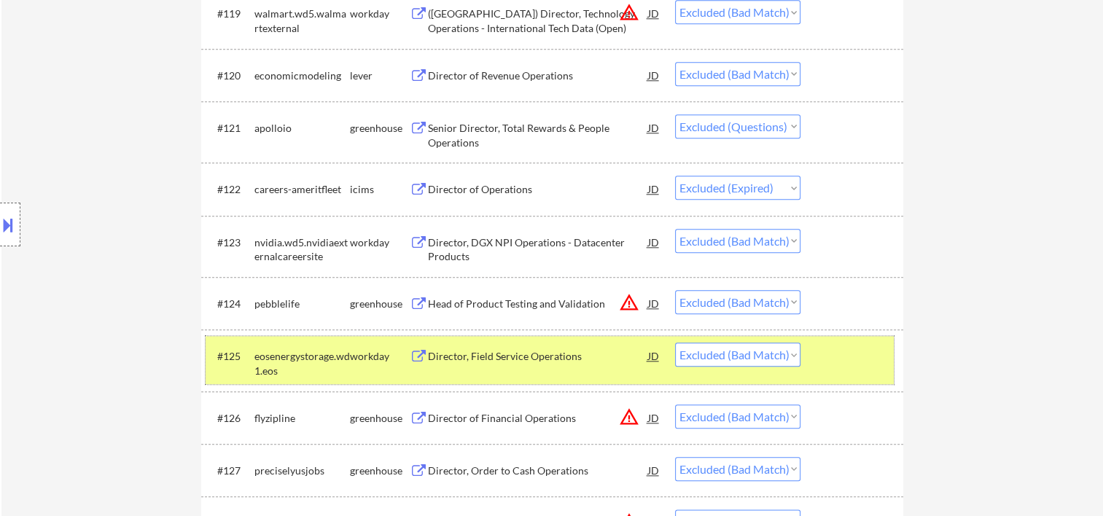
click at [831, 357] on div at bounding box center [854, 356] width 64 height 26
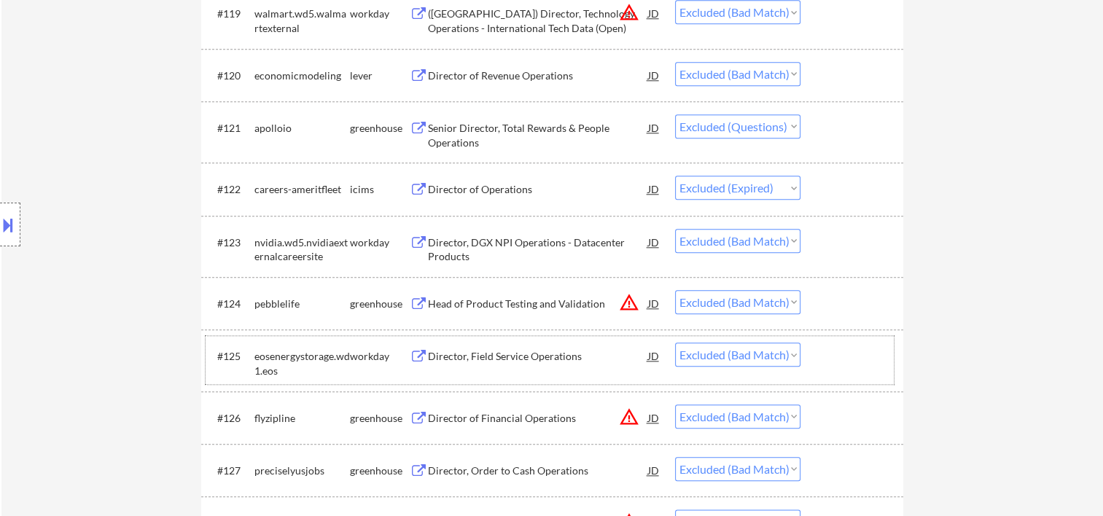
click at [818, 242] on div "#123 nvidia.wd5.nvidiaexternalcareersite workday Director, DGX NPI Operations -…" at bounding box center [550, 246] width 688 height 48
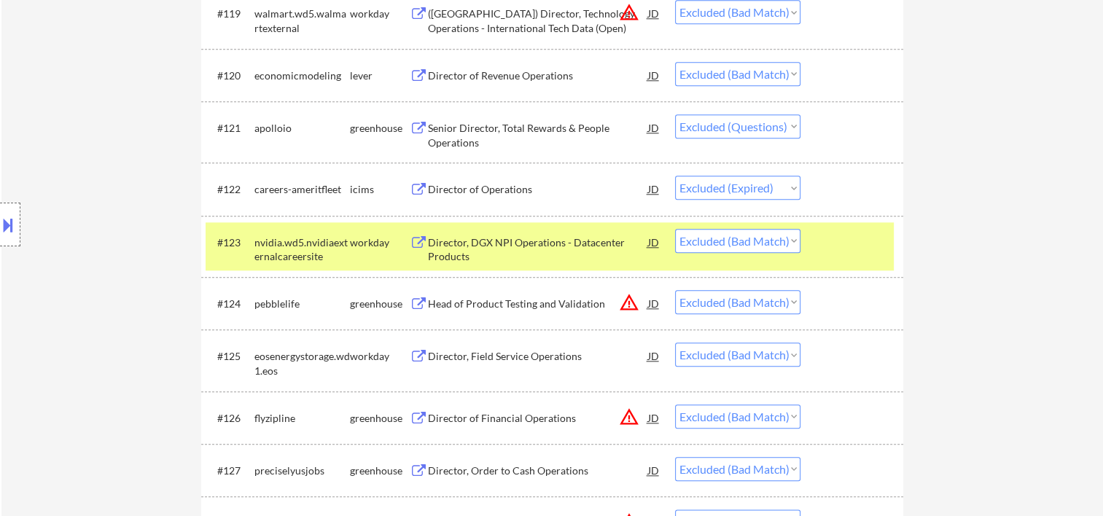
click at [502, 251] on div "Director, DGX NPI Operations - Datacenter Products" at bounding box center [538, 250] width 220 height 28
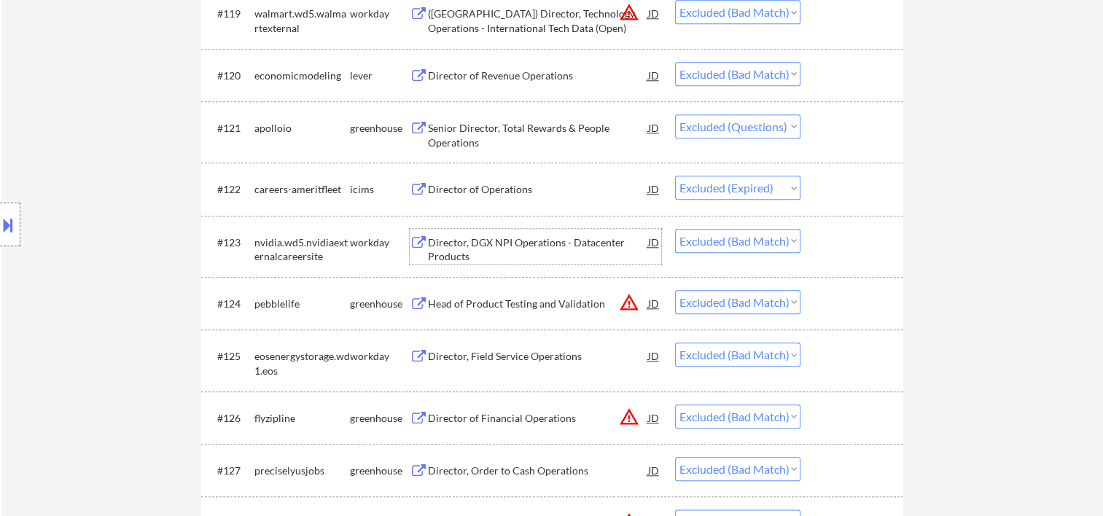
click at [839, 315] on div at bounding box center [854, 303] width 64 height 26
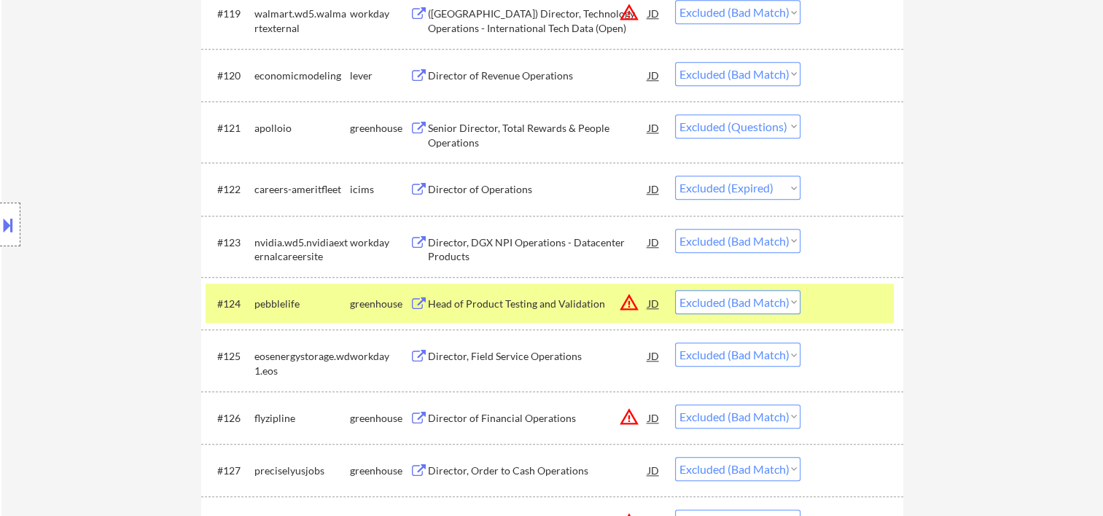
click at [538, 308] on div "Head of Product Testing and Validation" at bounding box center [538, 304] width 220 height 15
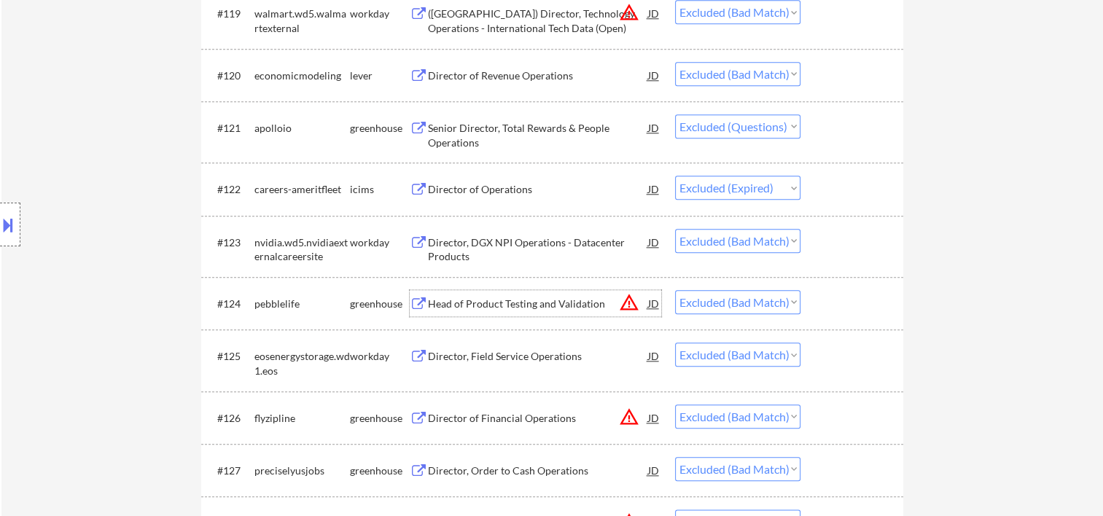
click at [837, 357] on div at bounding box center [854, 356] width 64 height 26
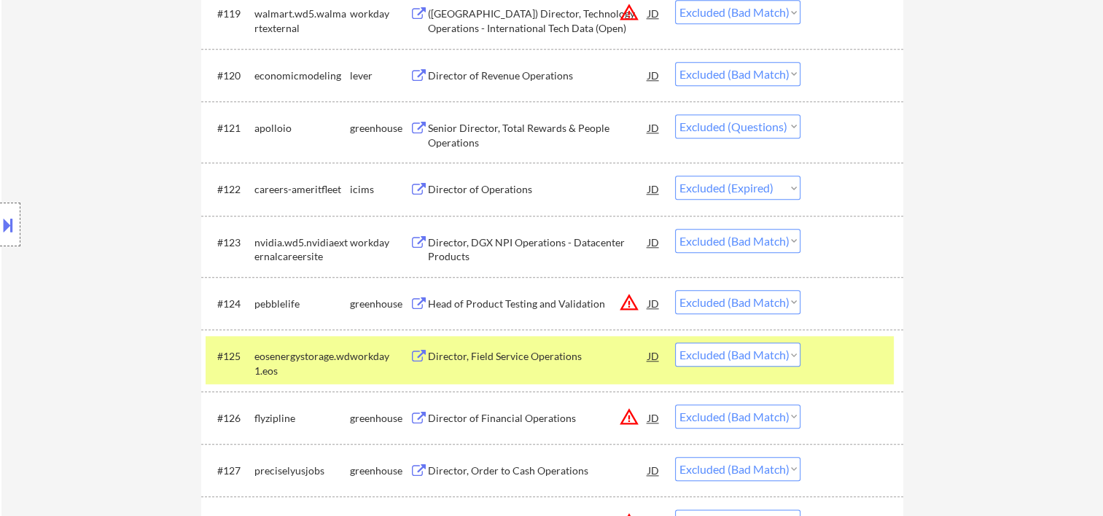
click at [525, 365] on div "Director, Field Service Operations" at bounding box center [538, 356] width 220 height 26
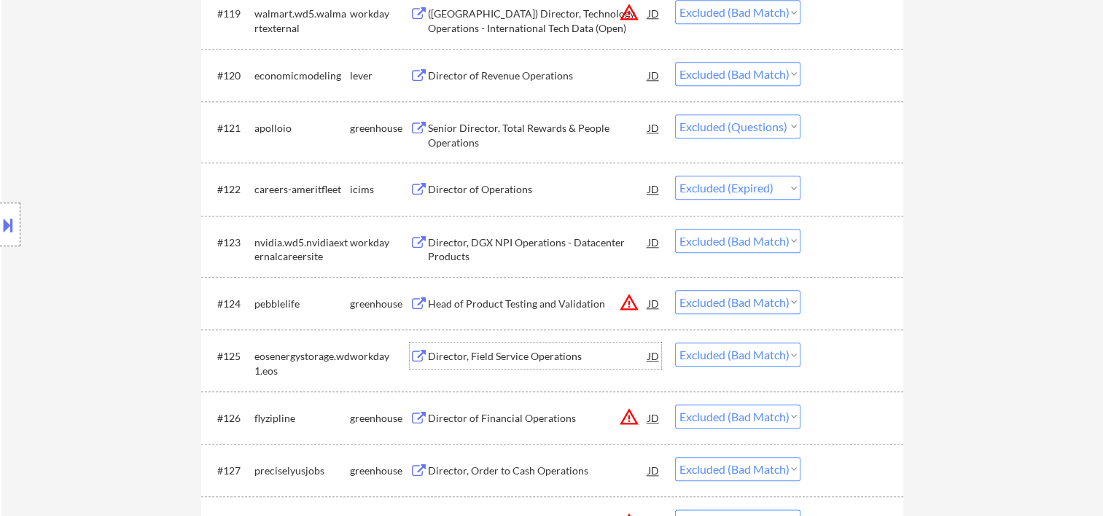
click at [858, 417] on div at bounding box center [854, 418] width 64 height 26
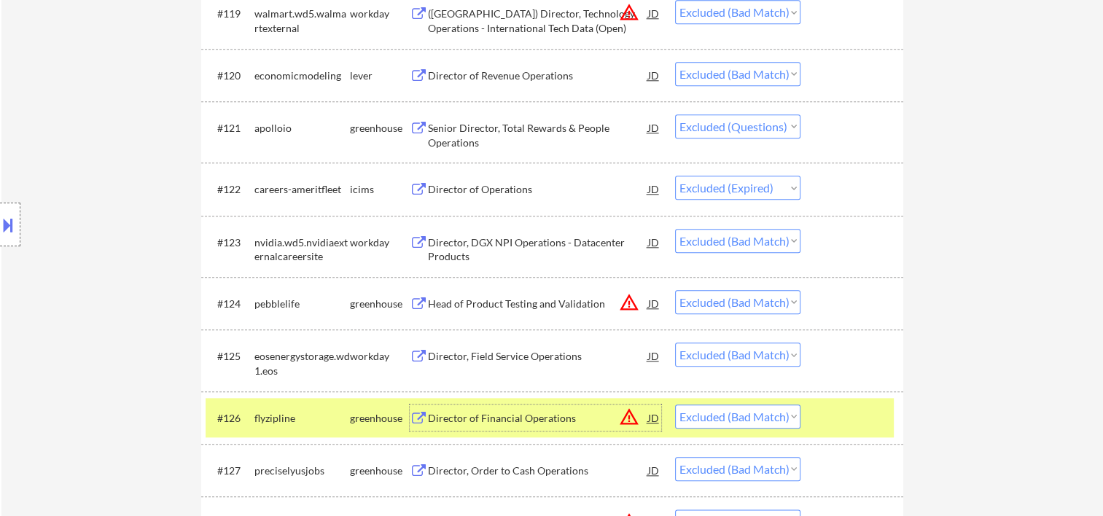
click at [518, 422] on div "Director of Financial Operations" at bounding box center [538, 418] width 220 height 15
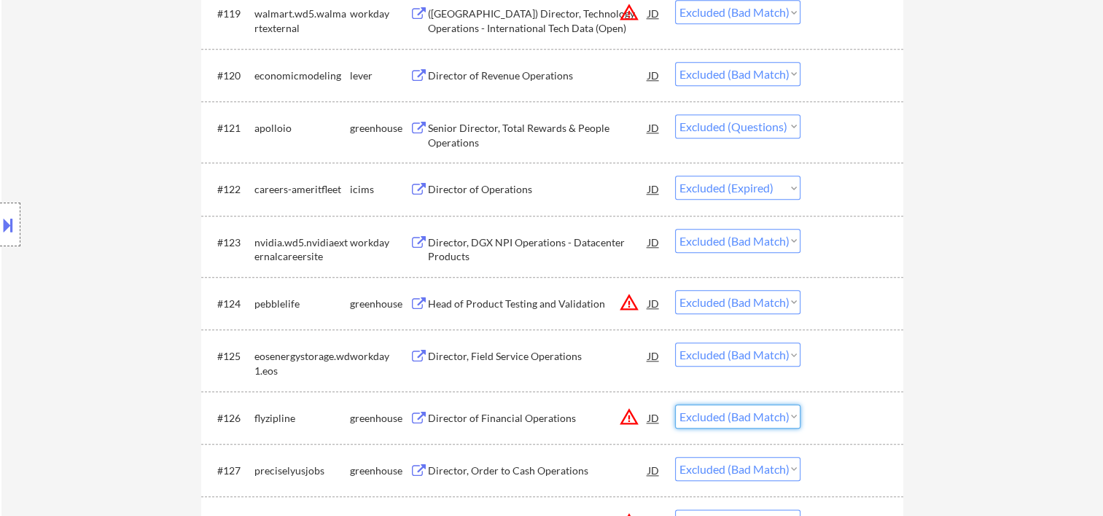
click at [785, 419] on select "Choose an option... Pending Applied Excluded (Questions) Excluded (Expired) Exc…" at bounding box center [737, 417] width 125 height 24
click at [675, 405] on select "Choose an option... Pending Applied Excluded (Questions) Excluded (Expired) Exc…" at bounding box center [737, 417] width 125 height 24
click at [843, 230] on div at bounding box center [854, 242] width 64 height 26
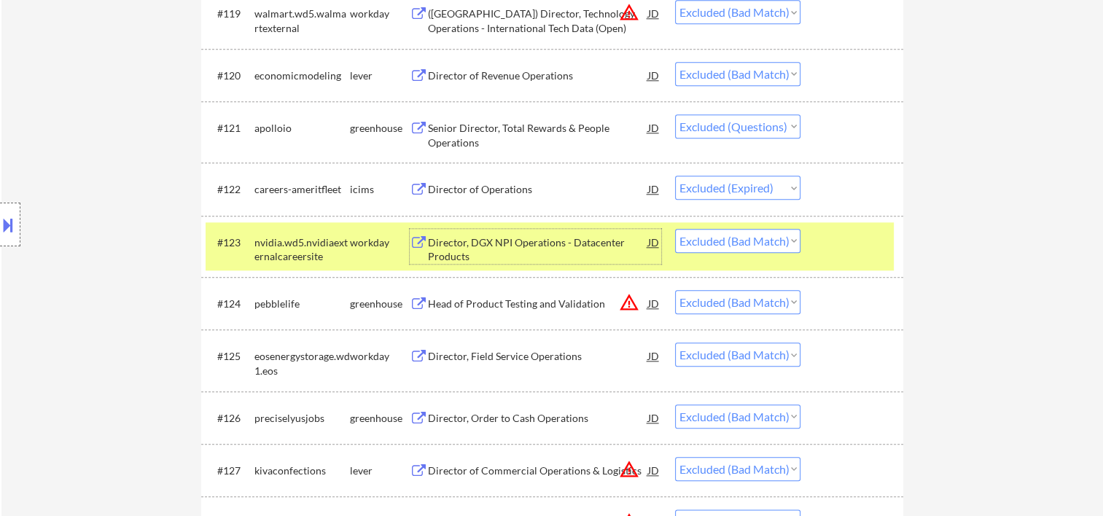
click at [535, 242] on div "Director, DGX NPI Operations - Datacenter Products" at bounding box center [538, 250] width 220 height 28
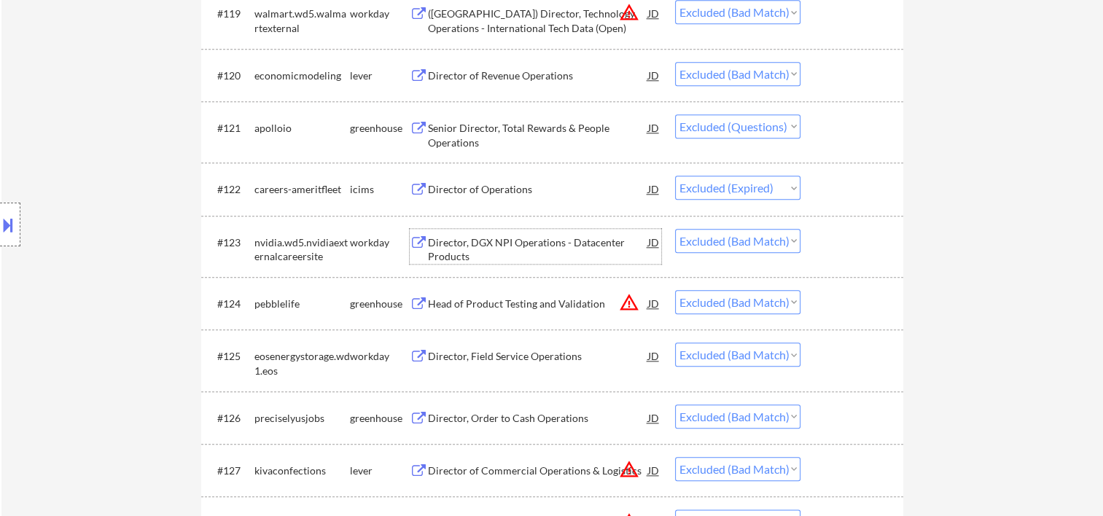
click at [847, 312] on div at bounding box center [854, 303] width 64 height 26
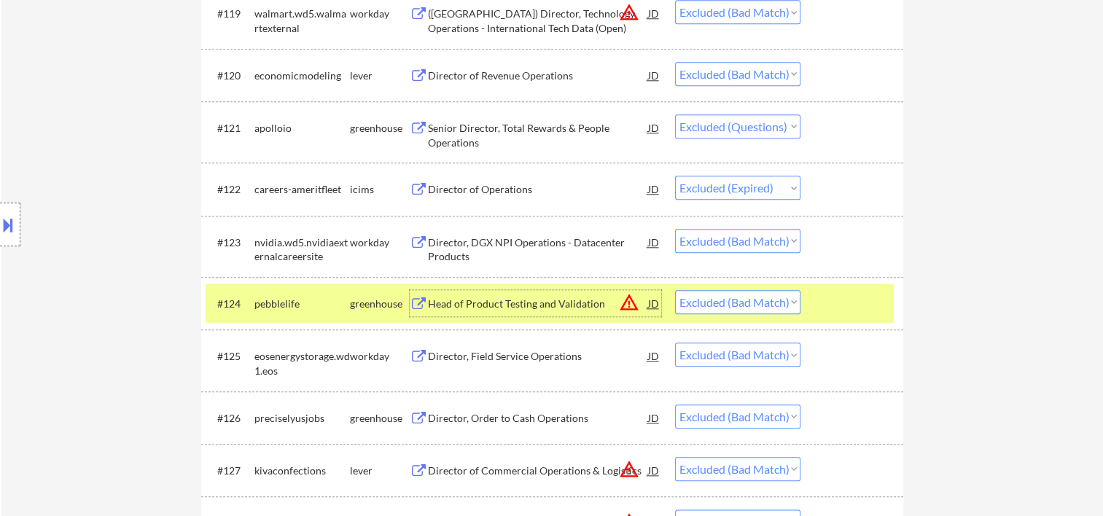
click at [484, 301] on div "Head of Product Testing and Validation" at bounding box center [538, 304] width 220 height 15
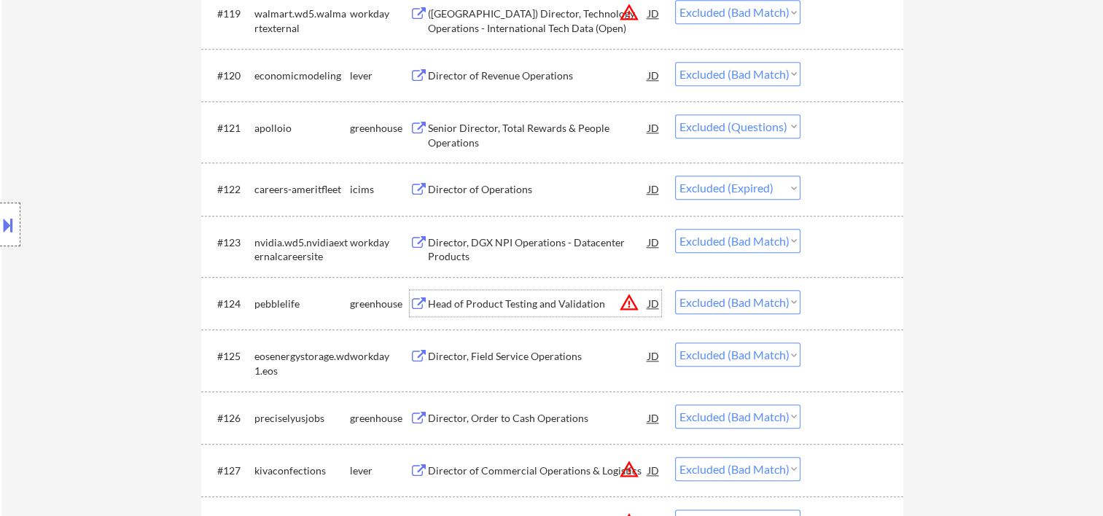
drag, startPoint x: 882, startPoint y: 356, endPoint x: 855, endPoint y: 360, distance: 27.3
click at [881, 356] on div at bounding box center [854, 356] width 64 height 26
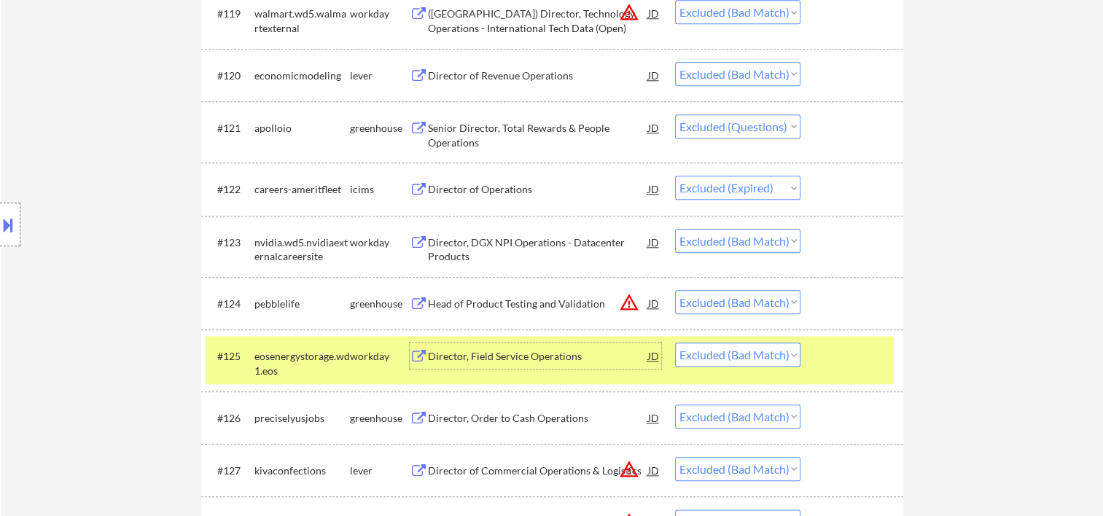
click at [491, 351] on div "Director, Field Service Operations" at bounding box center [538, 356] width 220 height 15
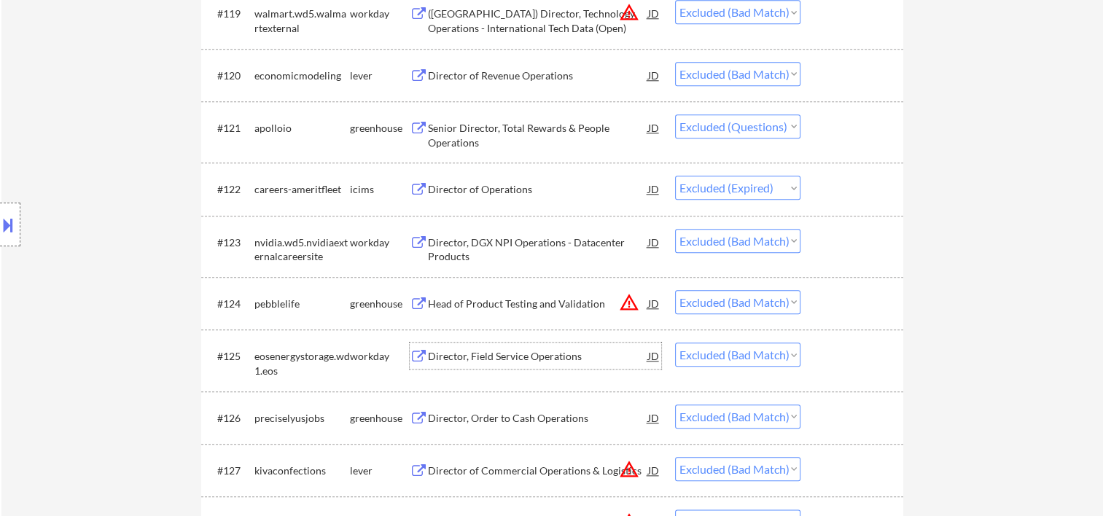
click at [840, 352] on div at bounding box center [854, 356] width 64 height 26
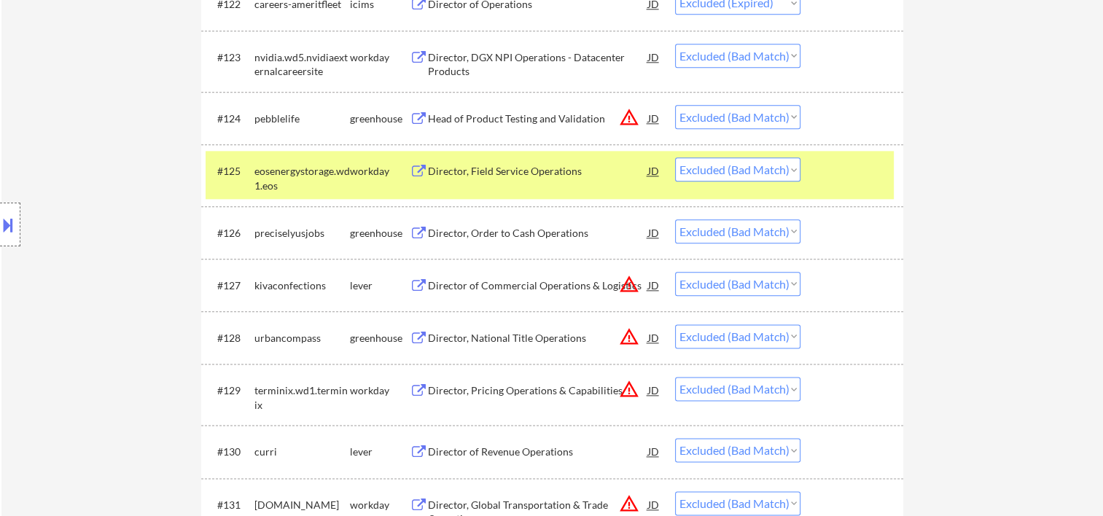
scroll to position [1713, 0]
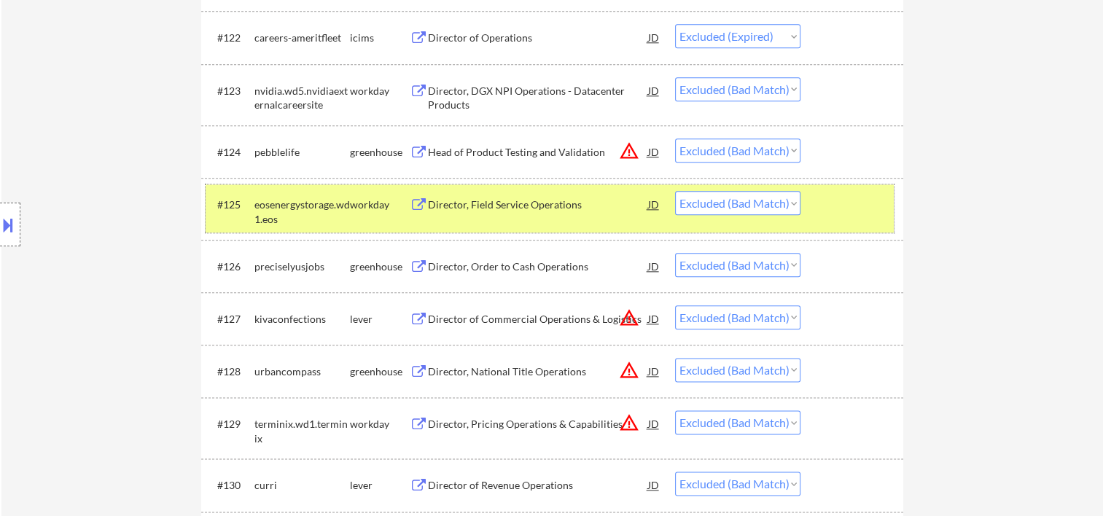
click at [842, 180] on div "#125 eosenergystorage.wd1.eos workday Director, Field Service Operations JD war…" at bounding box center [552, 208] width 702 height 61
click at [841, 216] on div at bounding box center [854, 204] width 64 height 26
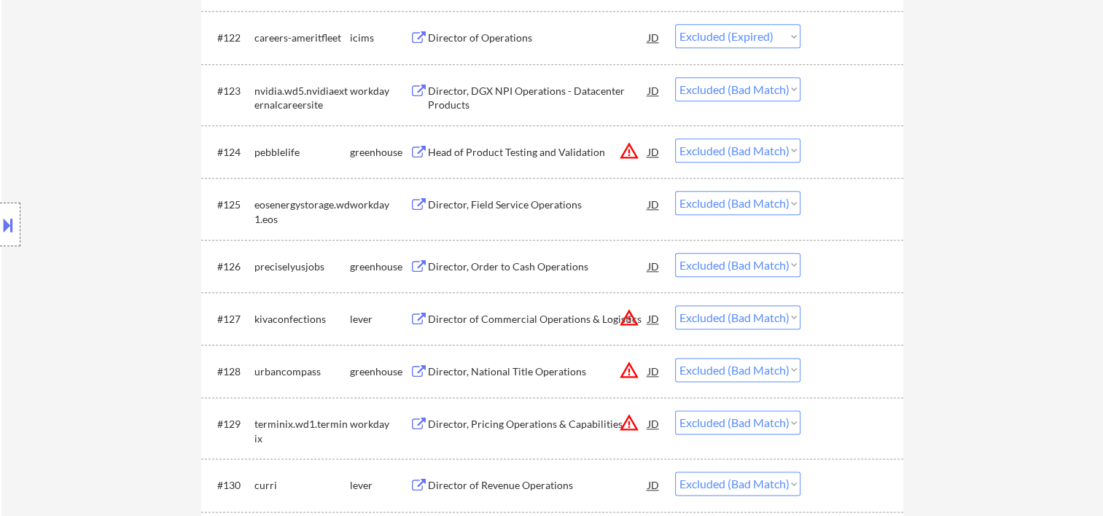
click at [836, 269] on div at bounding box center [854, 266] width 64 height 26
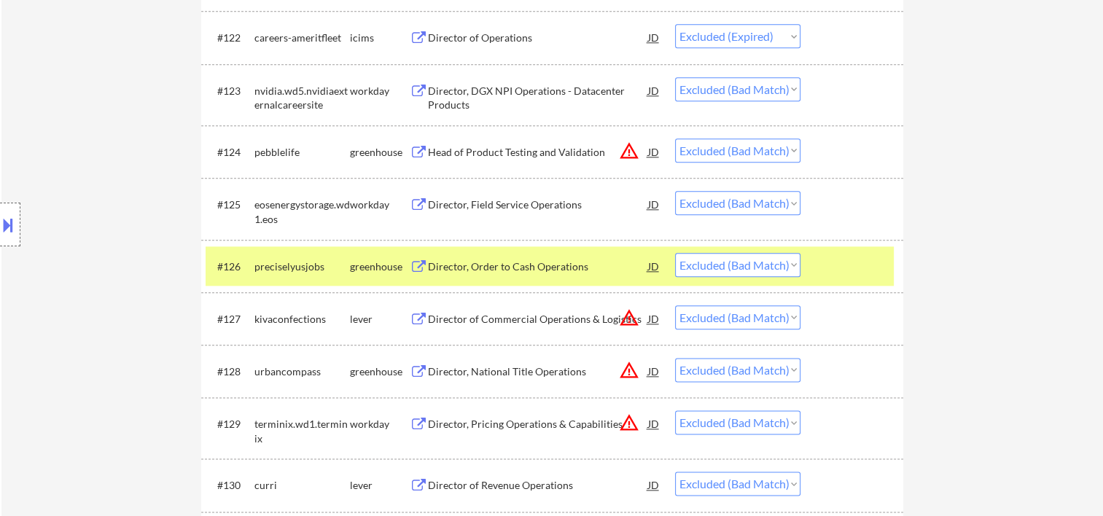
click at [489, 265] on div "Director, Order to Cash Operations" at bounding box center [538, 267] width 220 height 15
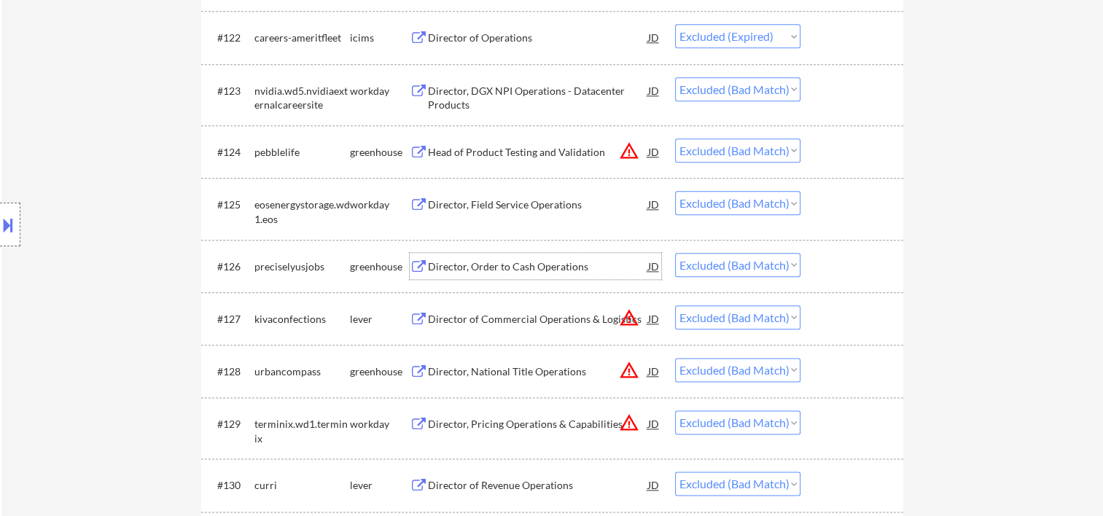
drag, startPoint x: 831, startPoint y: 328, endPoint x: 810, endPoint y: 325, distance: 22.2
click at [831, 329] on div at bounding box center [854, 319] width 64 height 26
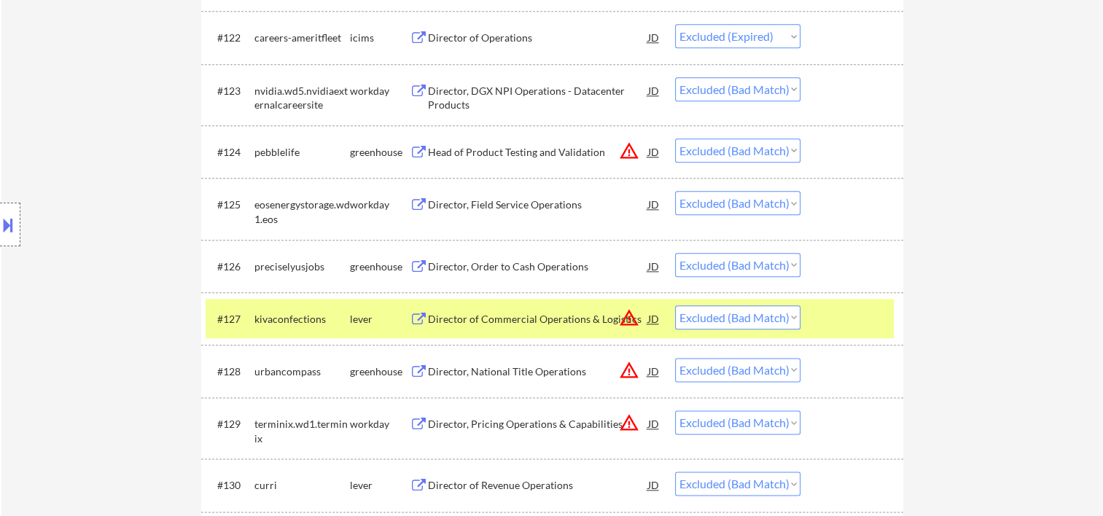
click at [473, 303] on div "#127 kivaconfections lever Director of Commercial Operations & Logistics JD war…" at bounding box center [550, 318] width 688 height 39
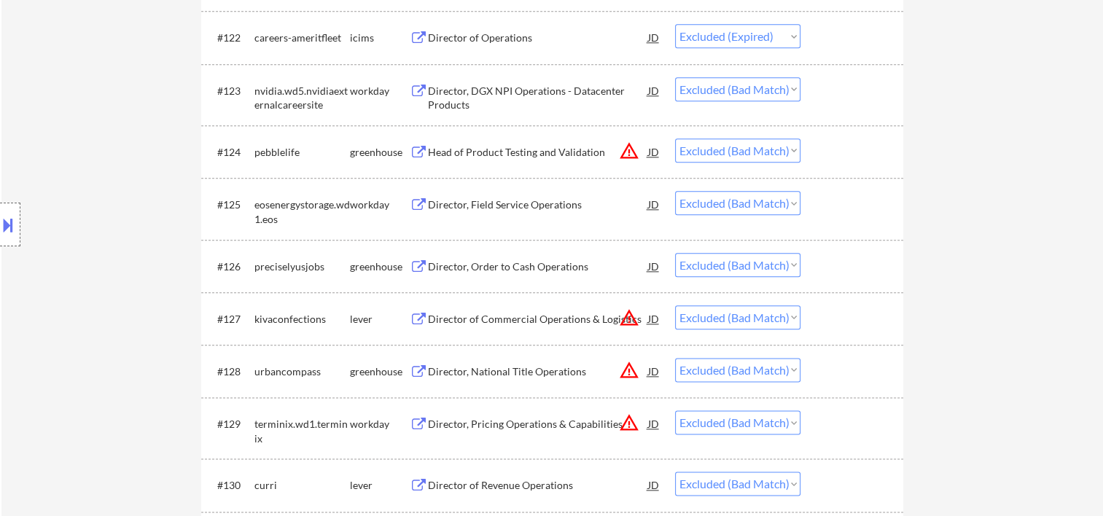
click at [836, 316] on div at bounding box center [854, 319] width 64 height 26
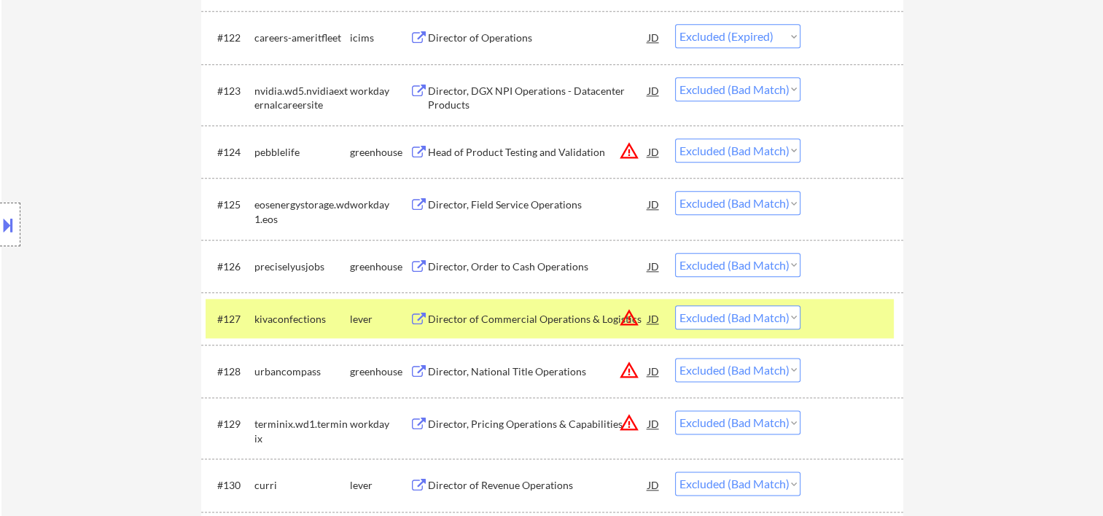
click at [582, 321] on div "Director of Commercial Operations & Logistics" at bounding box center [538, 319] width 220 height 15
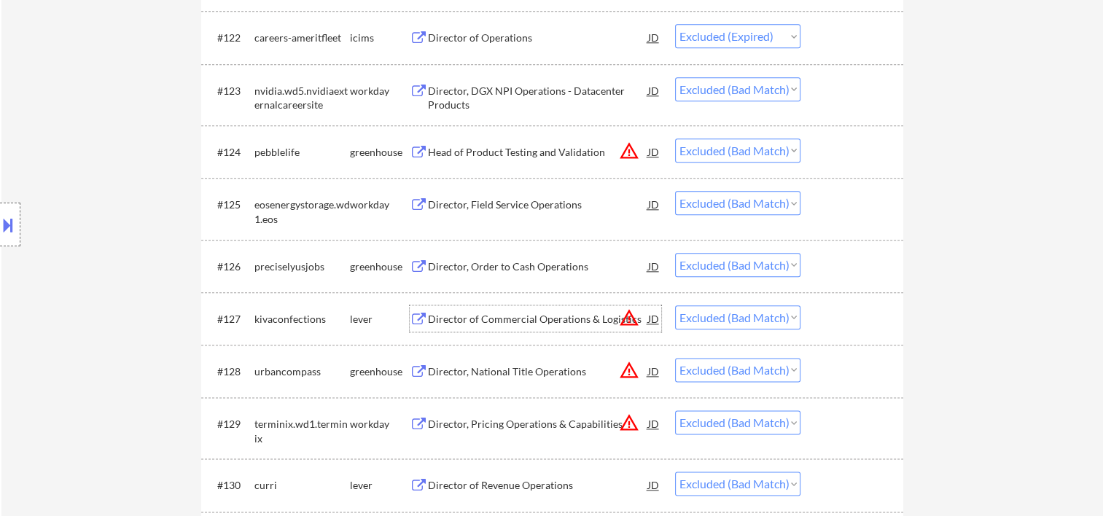
click at [845, 321] on div at bounding box center [854, 319] width 64 height 26
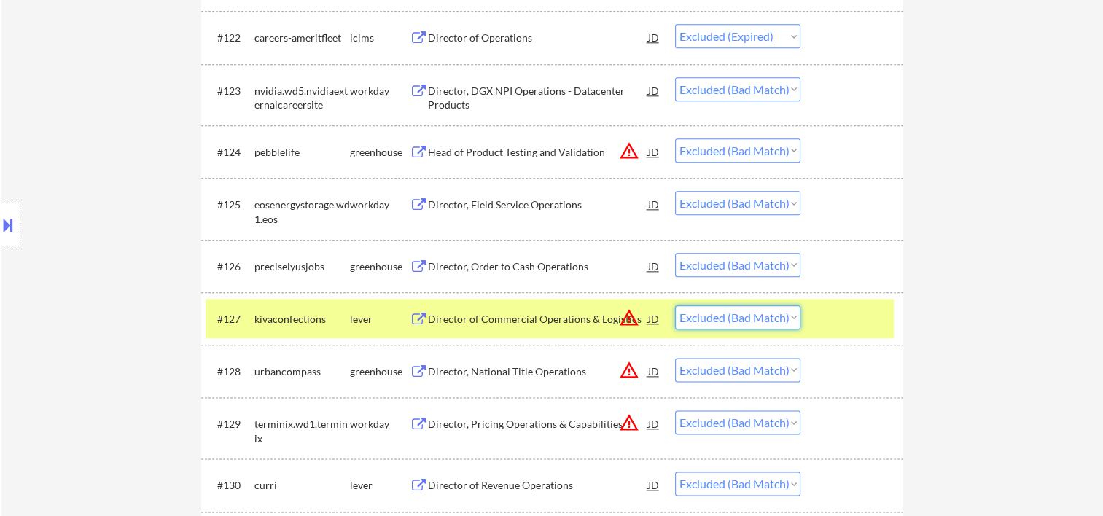
click at [794, 316] on select "Choose an option... Pending Applied Excluded (Questions) Excluded (Expired) Exc…" at bounding box center [737, 318] width 125 height 24
click at [675, 306] on select "Choose an option... Pending Applied Excluded (Questions) Excluded (Expired) Exc…" at bounding box center [737, 318] width 125 height 24
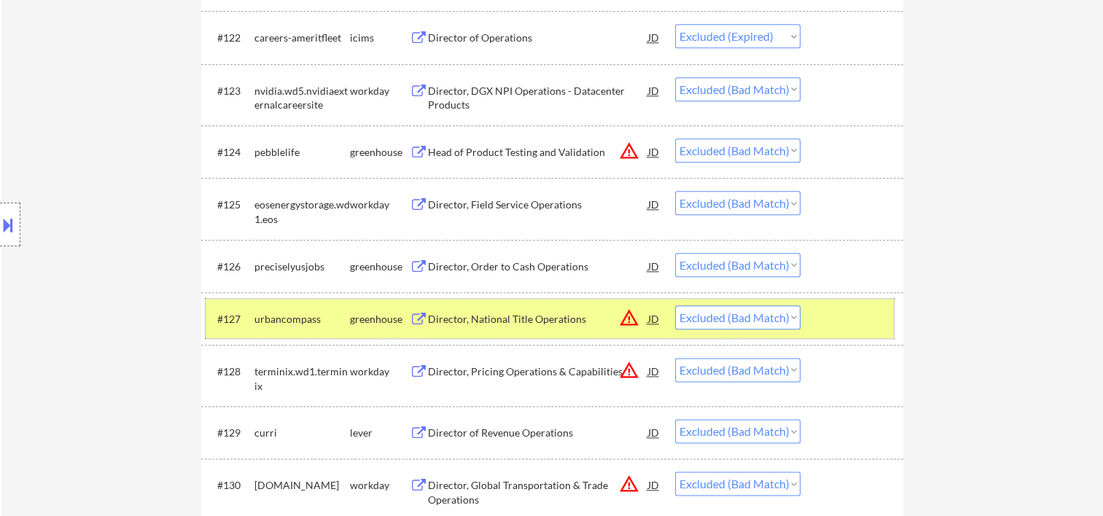
click at [841, 322] on div at bounding box center [854, 319] width 64 height 26
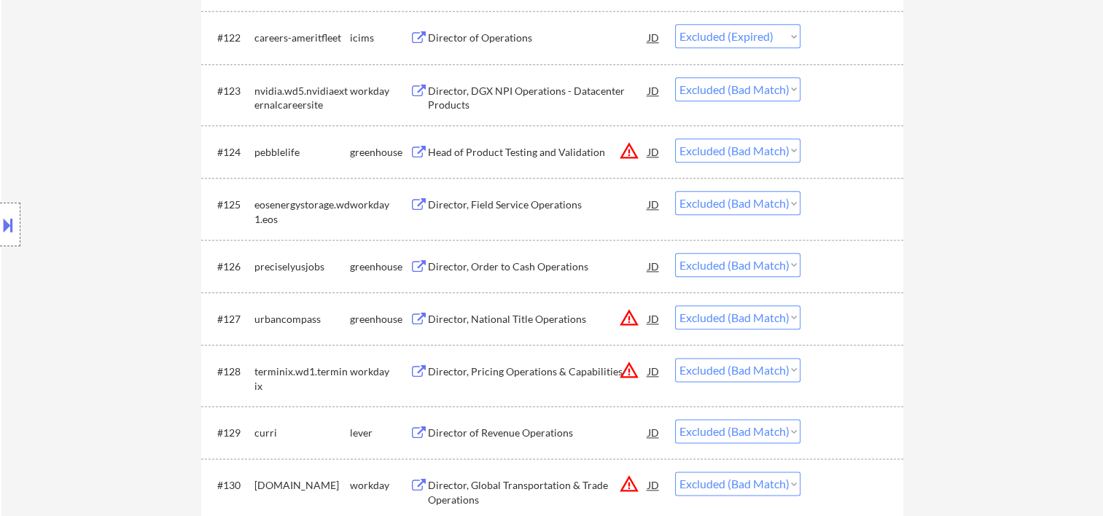
click at [840, 322] on div at bounding box center [854, 319] width 64 height 26
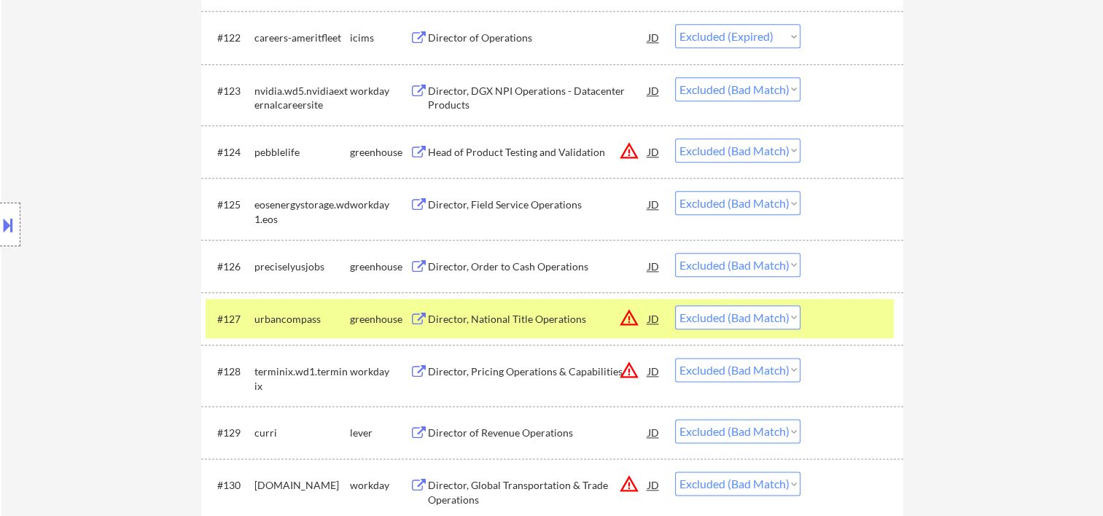
scroll to position [1739, 0]
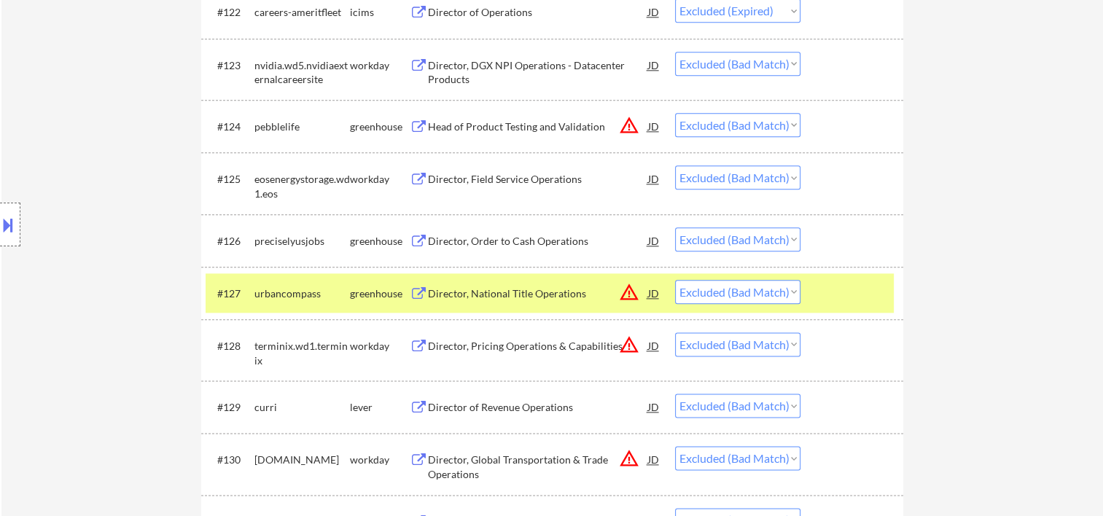
click at [470, 291] on div "Director, National Title Operations" at bounding box center [538, 294] width 220 height 15
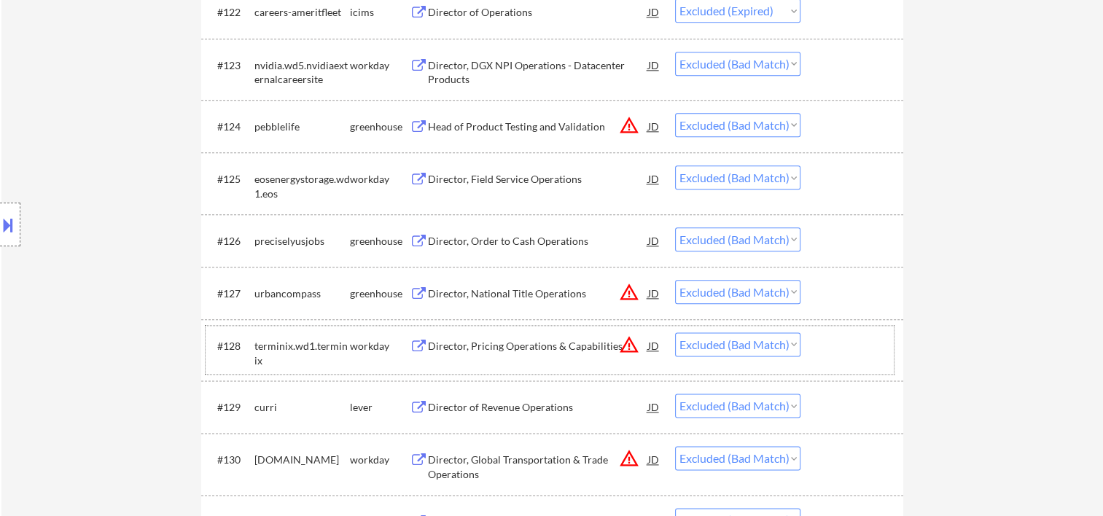
click at [842, 343] on div at bounding box center [854, 346] width 64 height 26
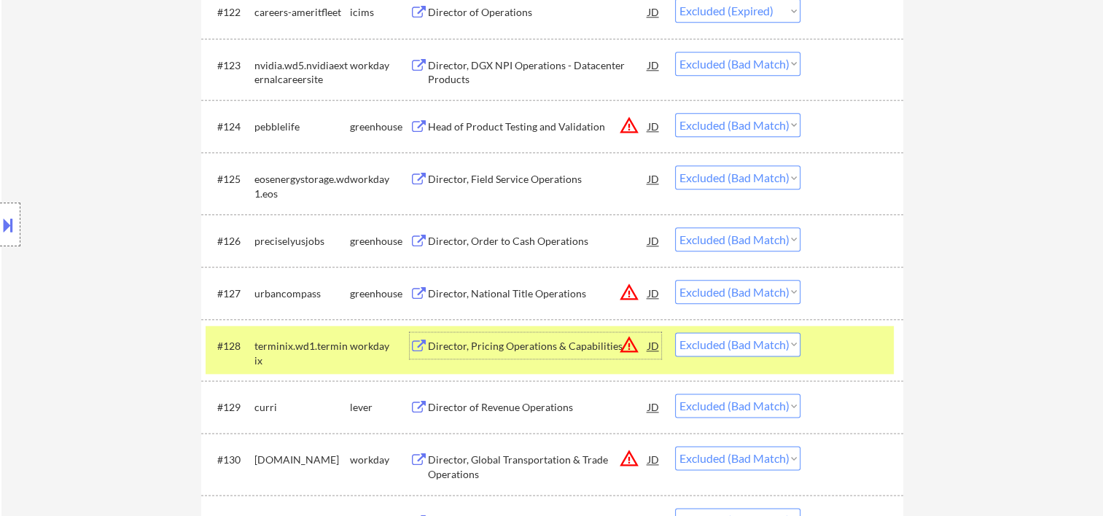
click at [474, 349] on div "Director, Pricing Operations & Capabilities" at bounding box center [538, 346] width 220 height 15
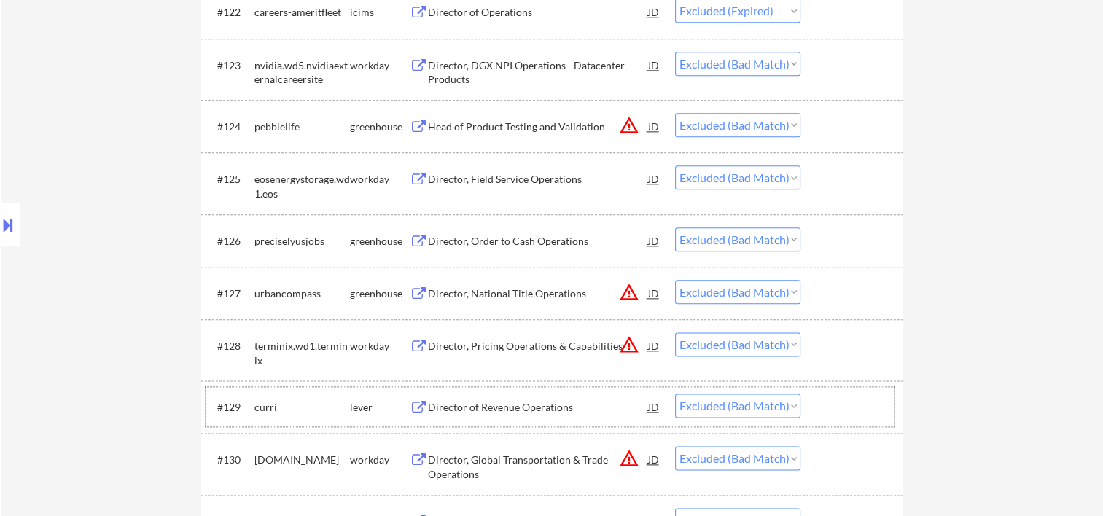
click at [850, 408] on div at bounding box center [854, 407] width 64 height 26
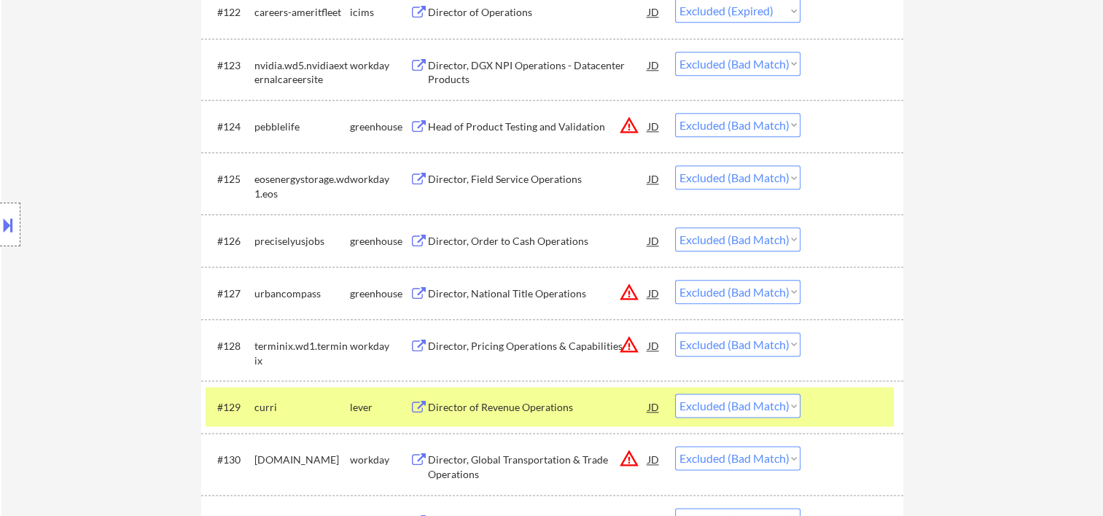
click at [489, 399] on div "Director of Revenue Operations" at bounding box center [538, 407] width 220 height 26
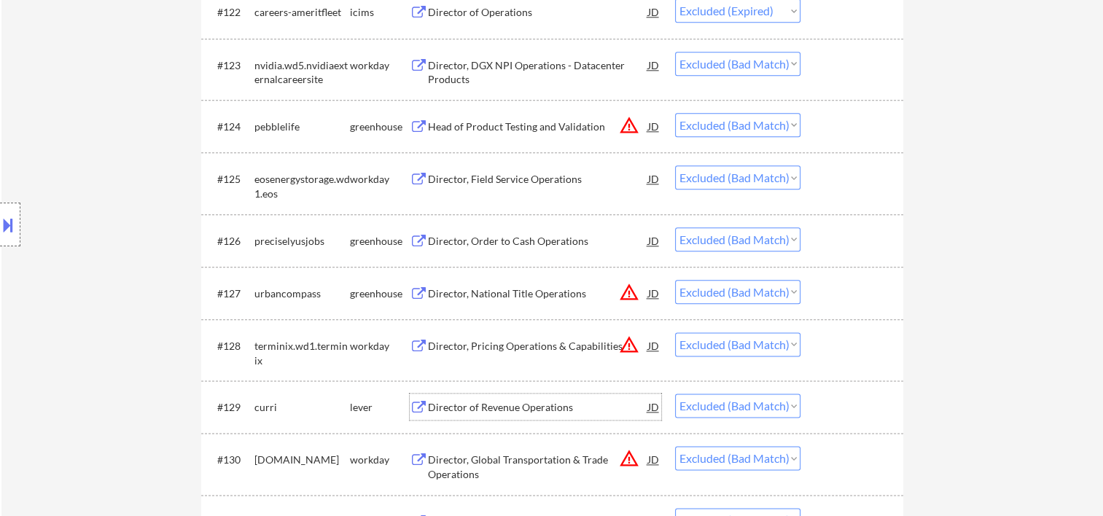
click at [845, 461] on div at bounding box center [854, 459] width 64 height 26
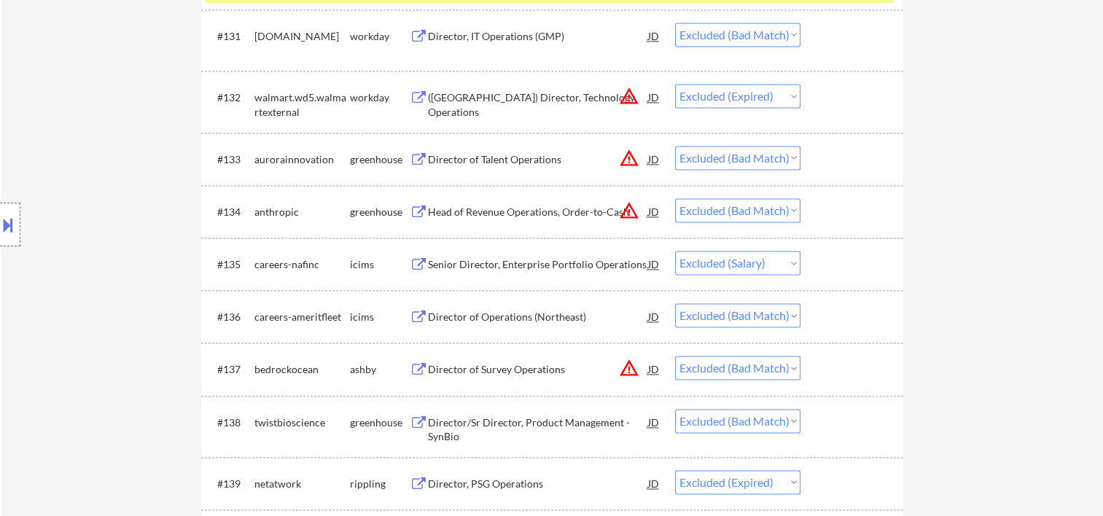
scroll to position [1981, 0]
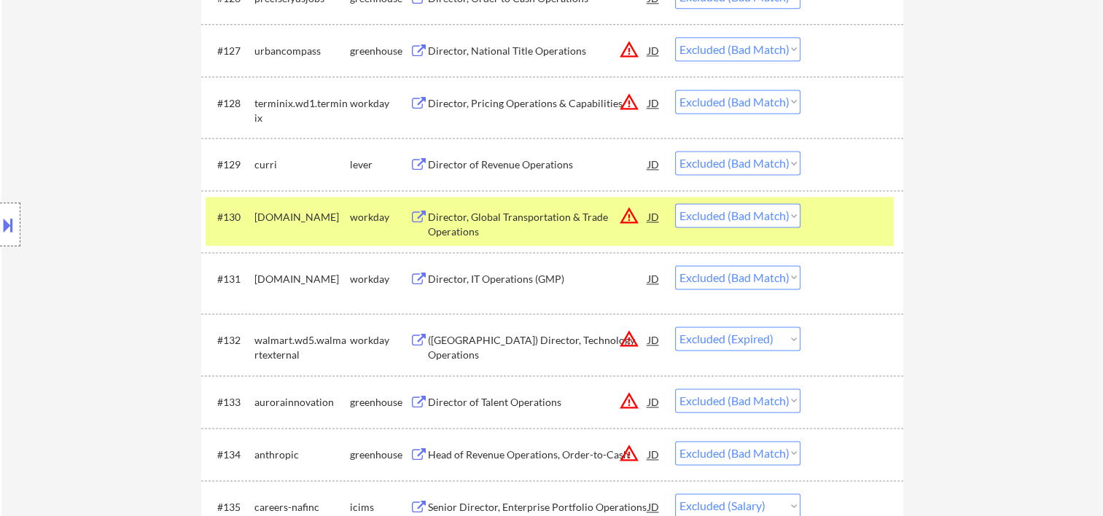
click at [505, 222] on div "Director, Global Transportation & Trade Operations" at bounding box center [538, 224] width 220 height 28
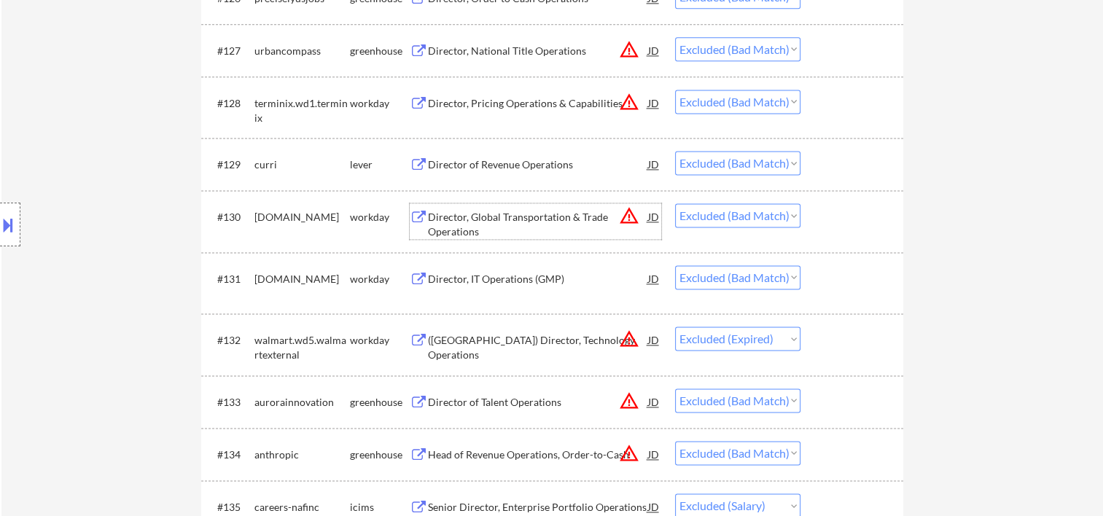
click at [865, 287] on div at bounding box center [854, 278] width 64 height 26
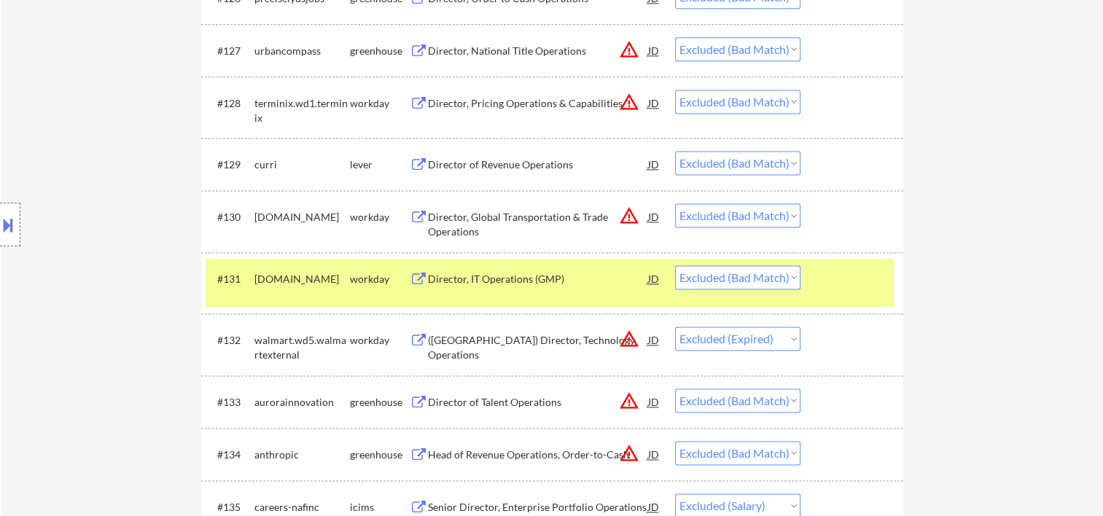
click at [551, 278] on div "Director, IT Operations (GMP)" at bounding box center [538, 279] width 220 height 15
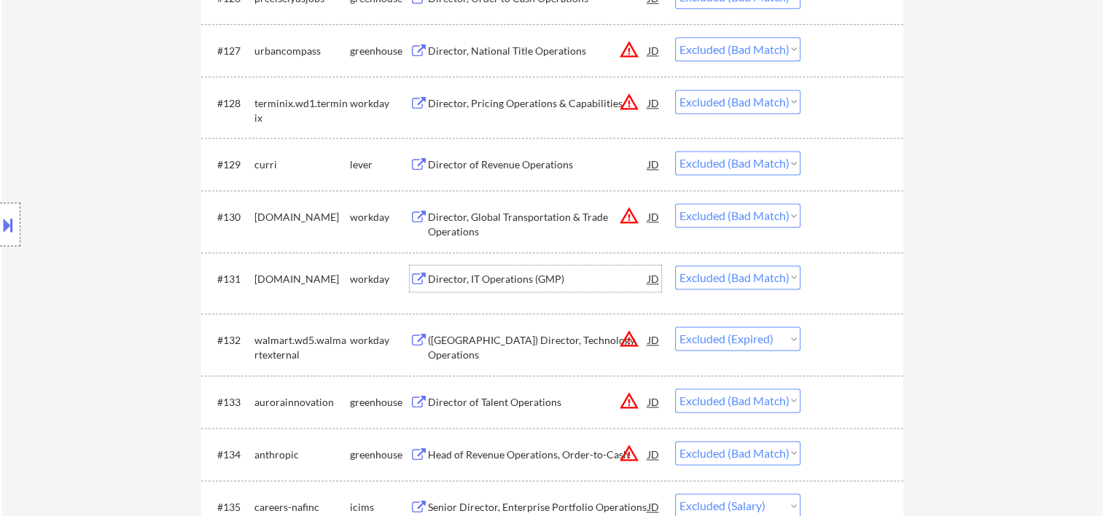
click at [826, 338] on div at bounding box center [854, 340] width 64 height 26
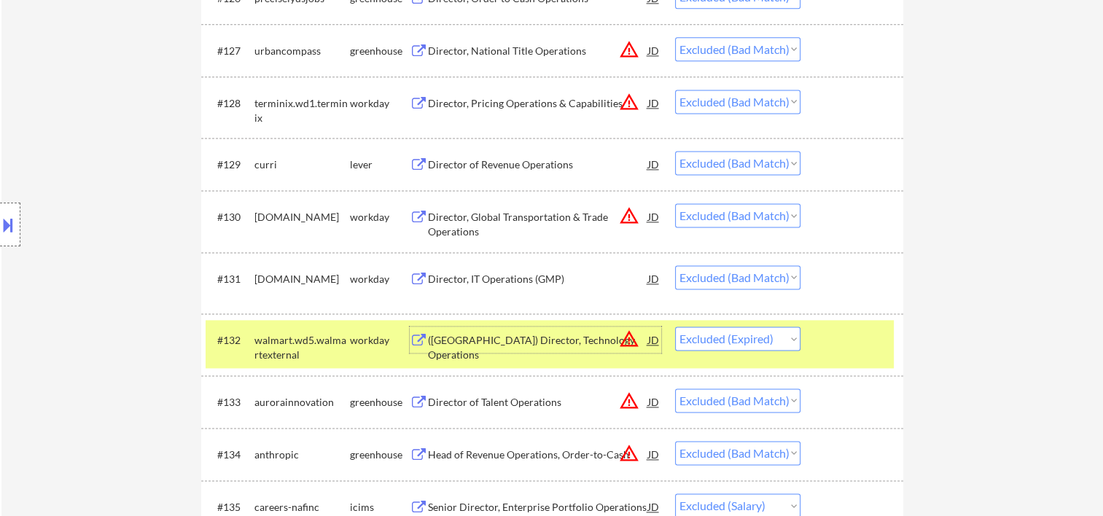
click at [475, 346] on div "([GEOGRAPHIC_DATA]) Director, Technology Operations" at bounding box center [538, 340] width 220 height 26
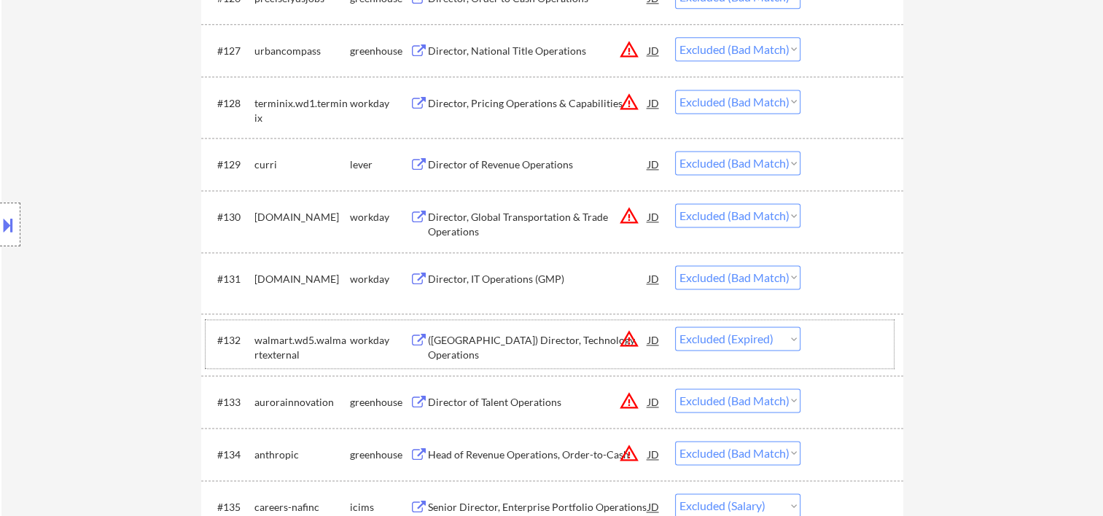
click at [841, 341] on div at bounding box center [854, 340] width 64 height 26
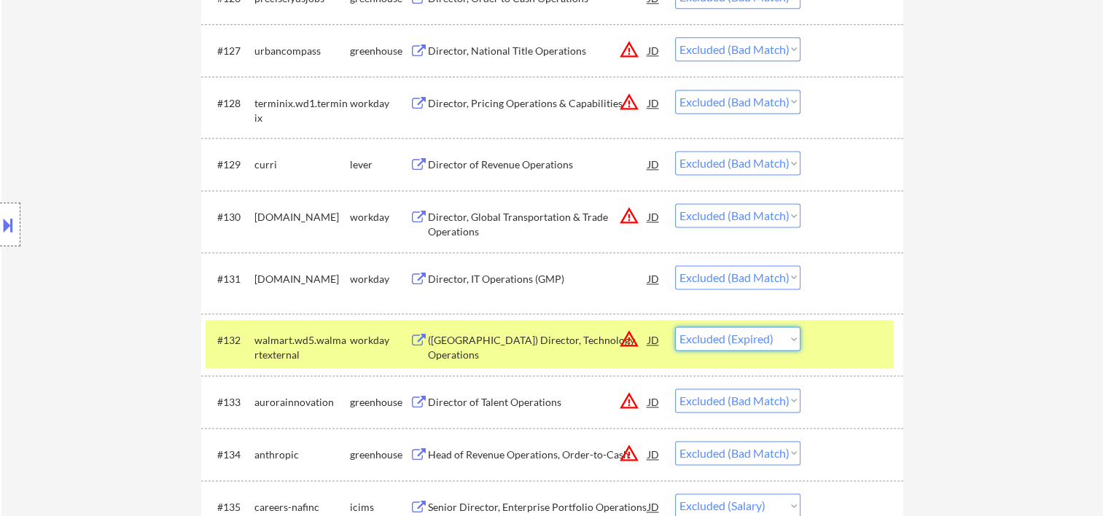
click at [786, 337] on select "Choose an option... Pending Applied Excluded (Questions) Excluded (Expired) Exc…" at bounding box center [737, 339] width 125 height 24
click at [675, 327] on select "Choose an option... Pending Applied Excluded (Questions) Excluded (Expired) Exc…" at bounding box center [737, 339] width 125 height 24
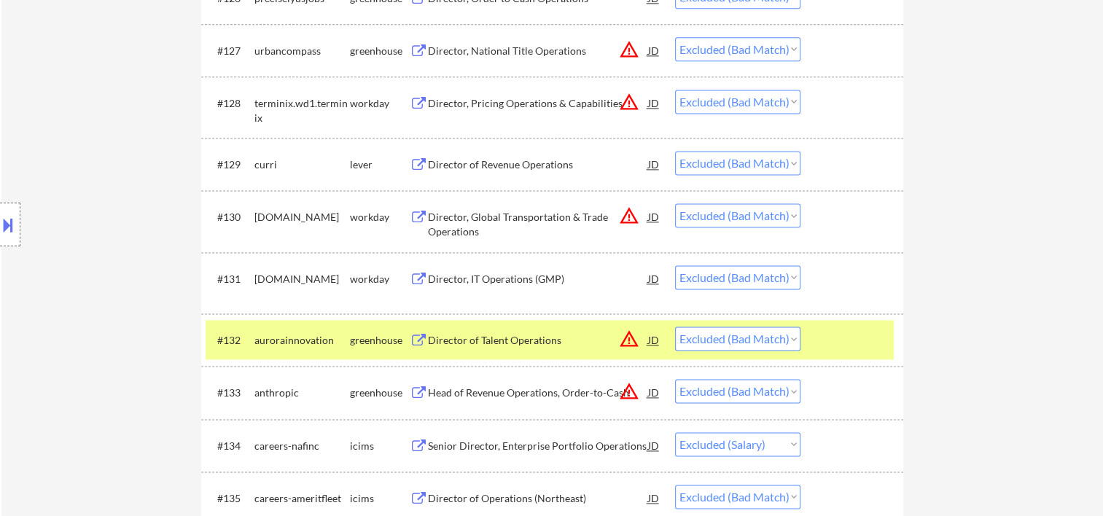
click at [840, 335] on div at bounding box center [854, 340] width 64 height 26
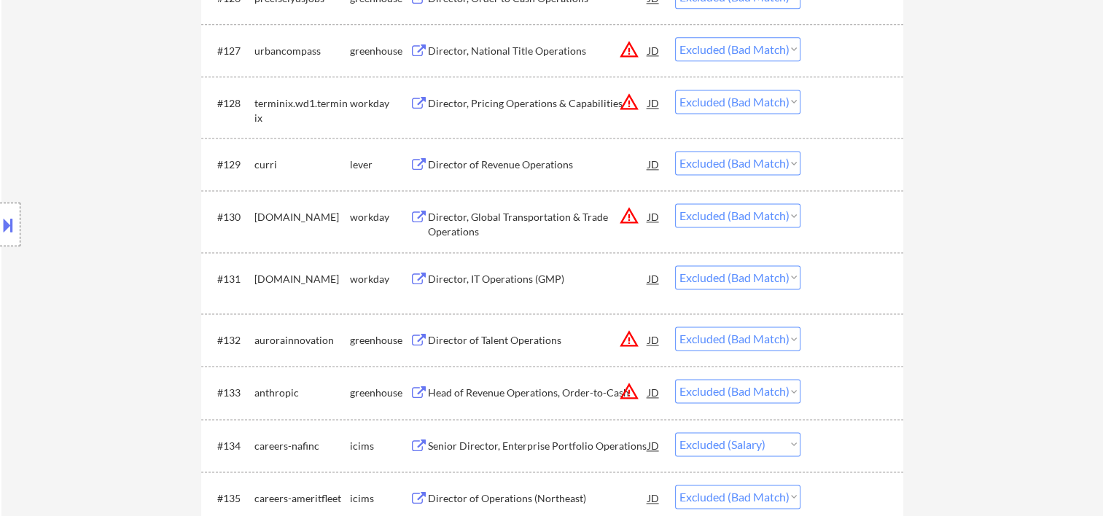
click at [834, 349] on div at bounding box center [854, 340] width 64 height 26
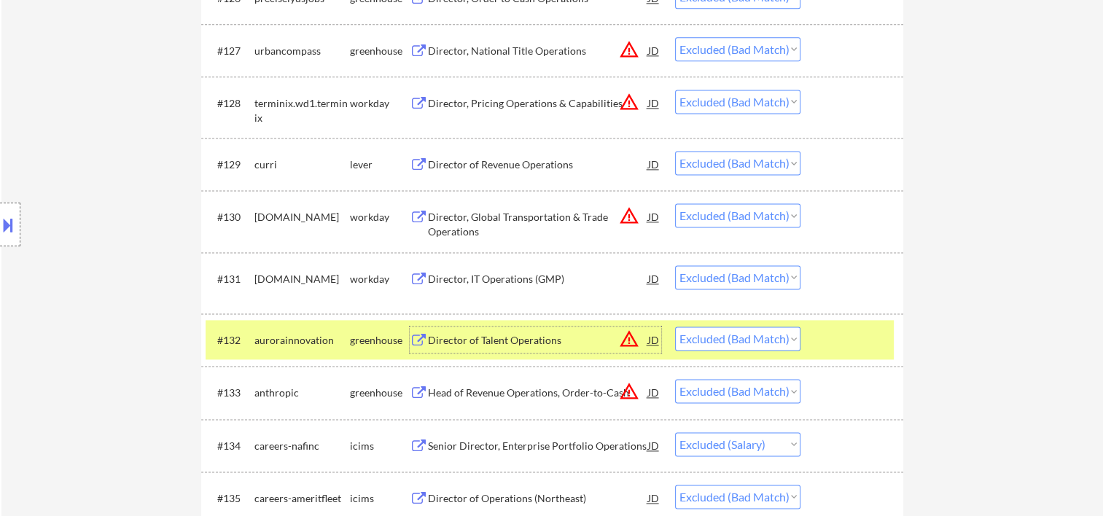
click at [592, 329] on div "Director of Talent Operations" at bounding box center [538, 340] width 220 height 26
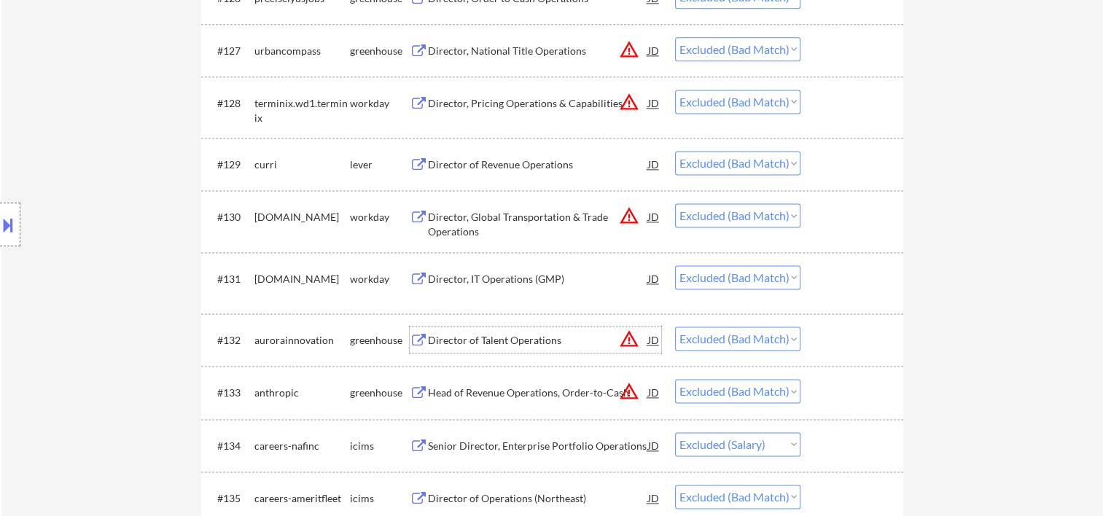
click at [840, 390] on div at bounding box center [854, 392] width 64 height 26
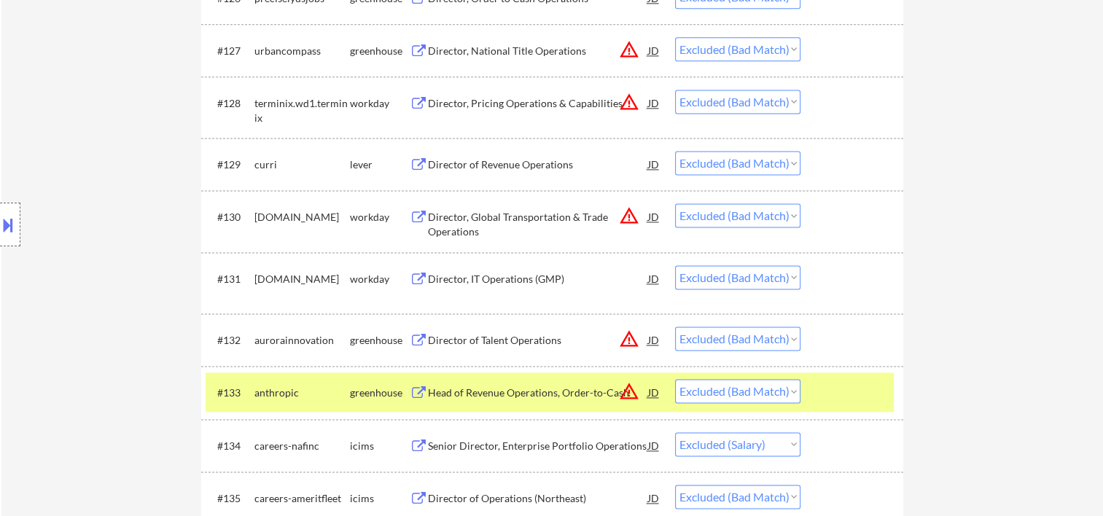
click at [471, 381] on div "Head of Revenue Operations, Order-to-Cash" at bounding box center [538, 392] width 220 height 26
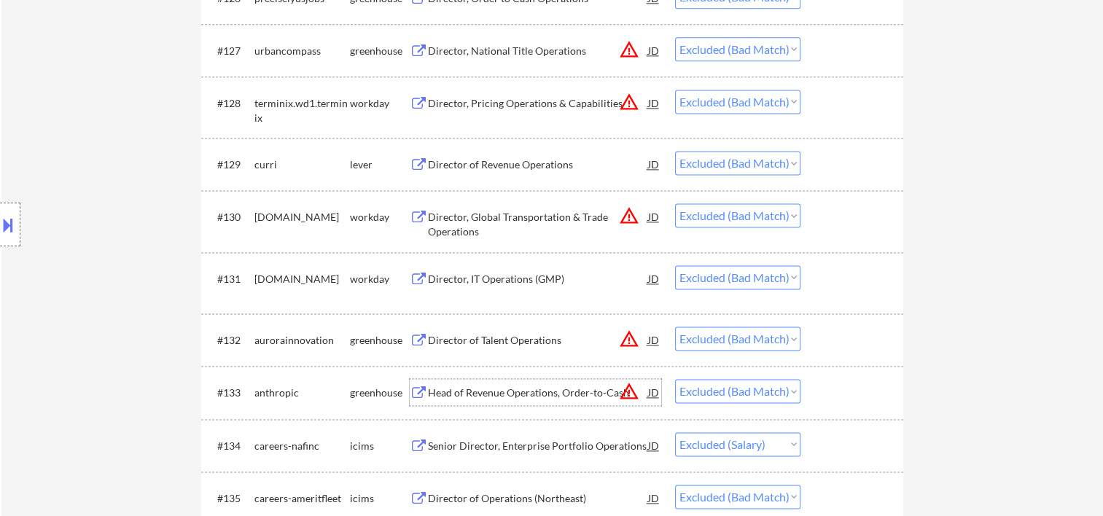
click at [842, 387] on div at bounding box center [854, 392] width 64 height 26
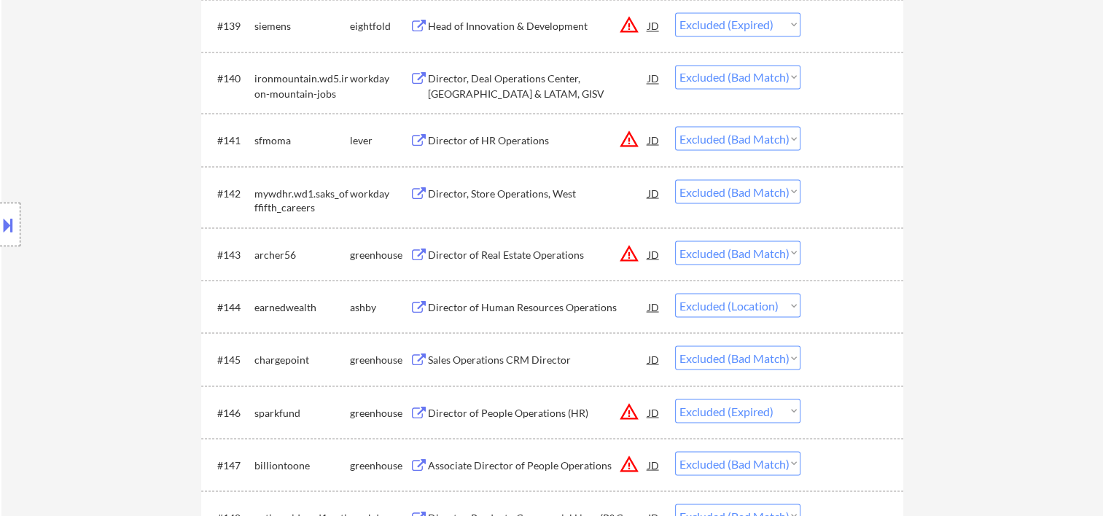
scroll to position [2431, 0]
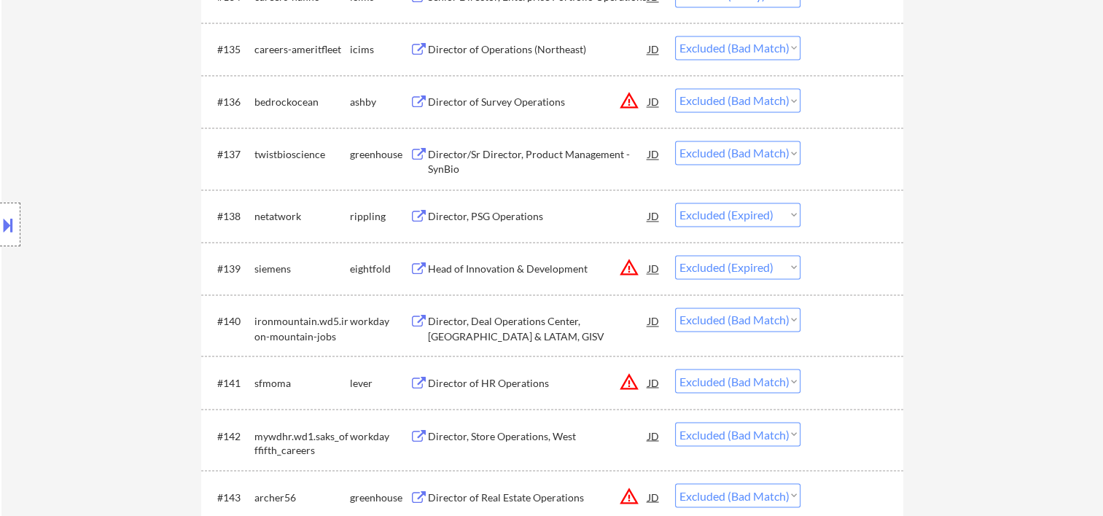
click at [831, 214] on div at bounding box center [854, 216] width 64 height 26
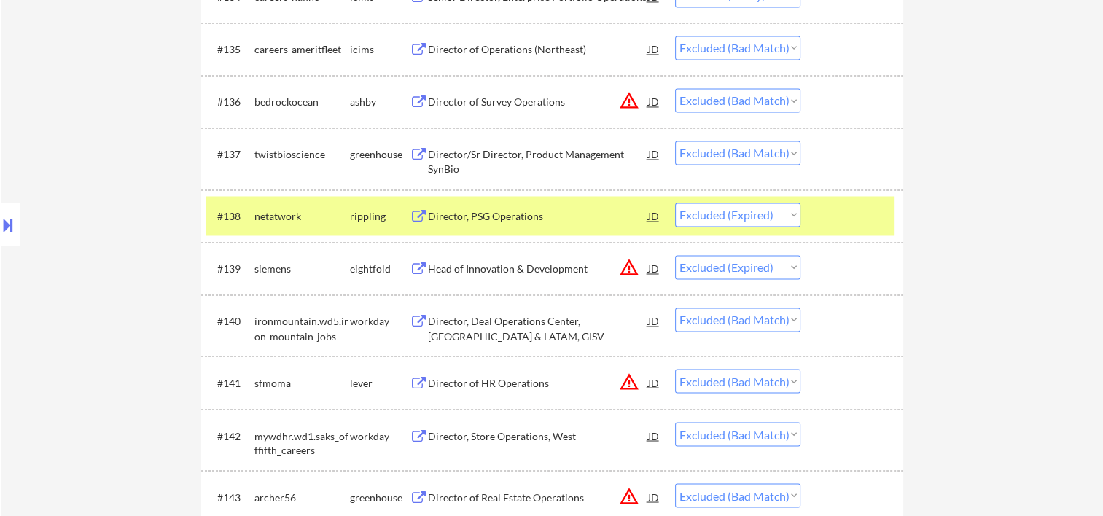
click at [836, 262] on div at bounding box center [854, 268] width 64 height 26
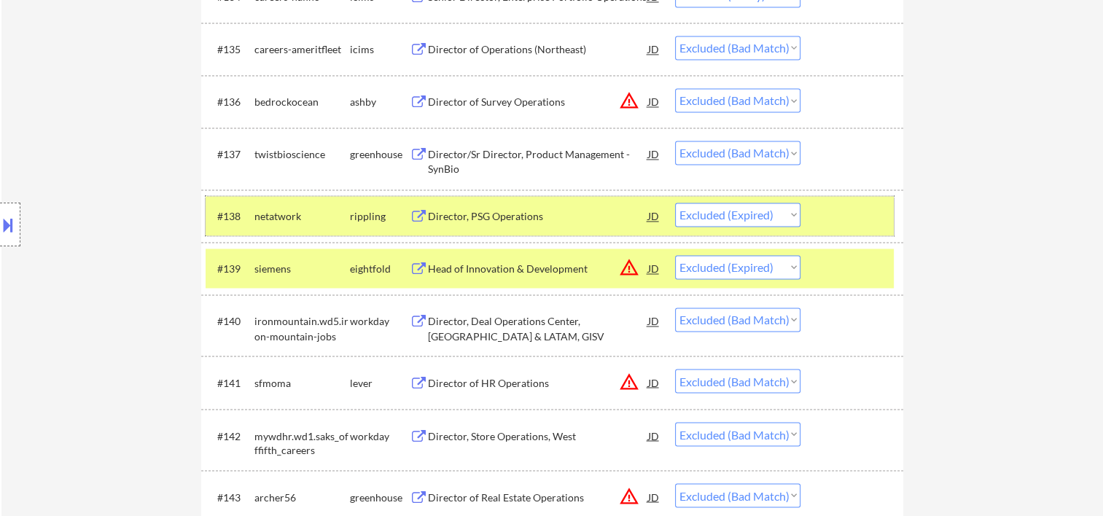
click at [831, 210] on div at bounding box center [854, 216] width 64 height 26
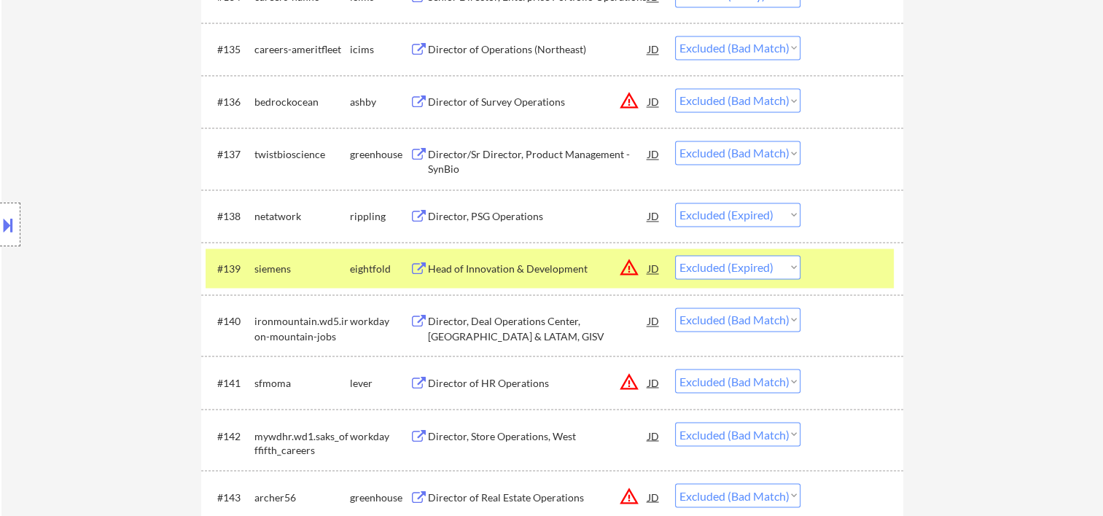
click at [831, 330] on div at bounding box center [854, 321] width 64 height 26
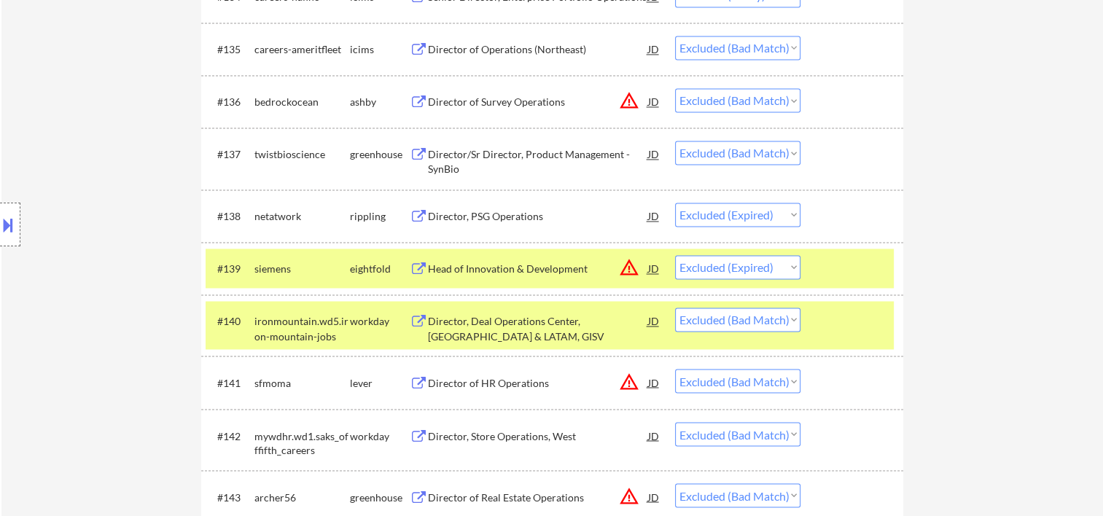
click at [831, 279] on div at bounding box center [854, 268] width 64 height 26
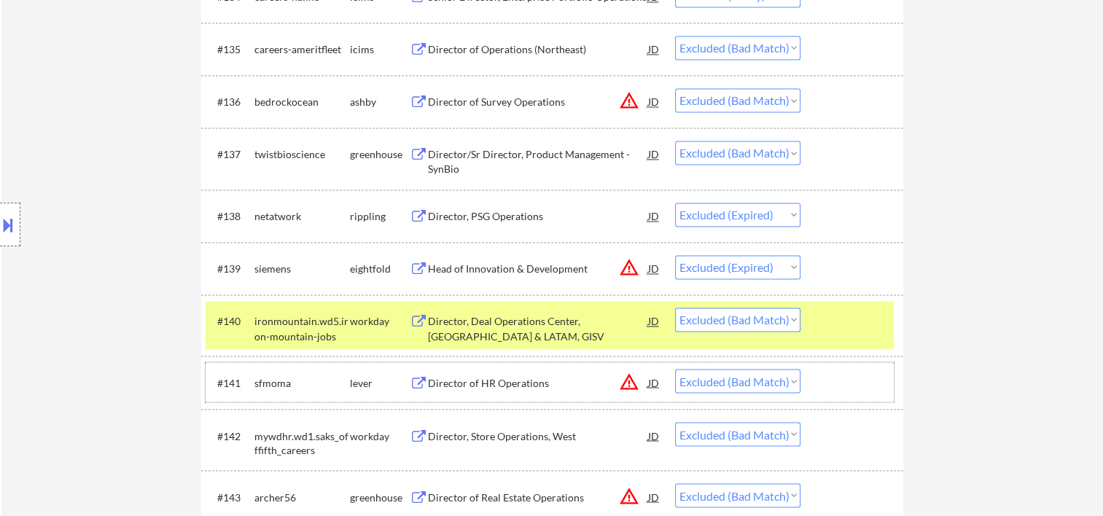
click at [834, 388] on div at bounding box center [854, 382] width 64 height 26
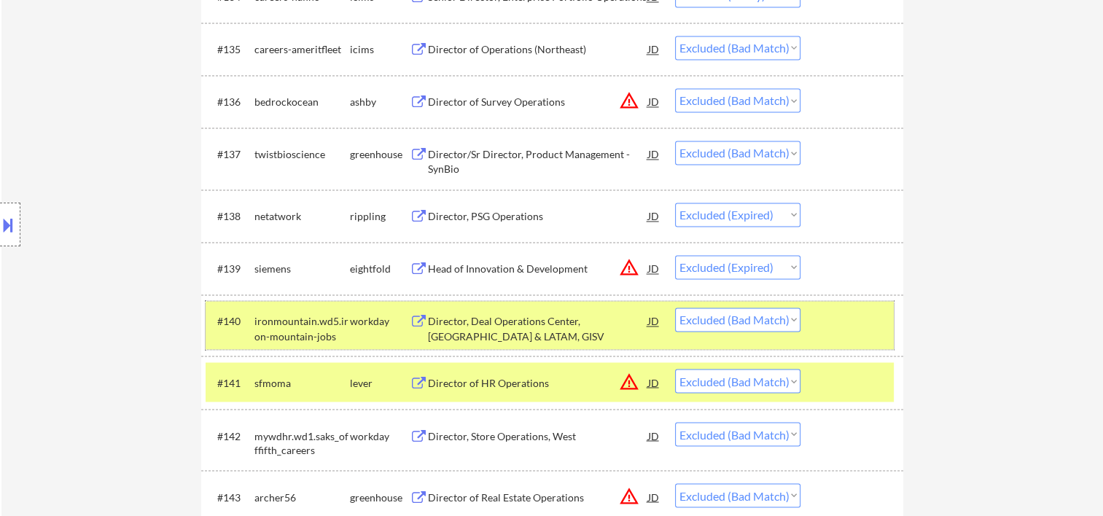
click at [842, 324] on div at bounding box center [854, 321] width 64 height 26
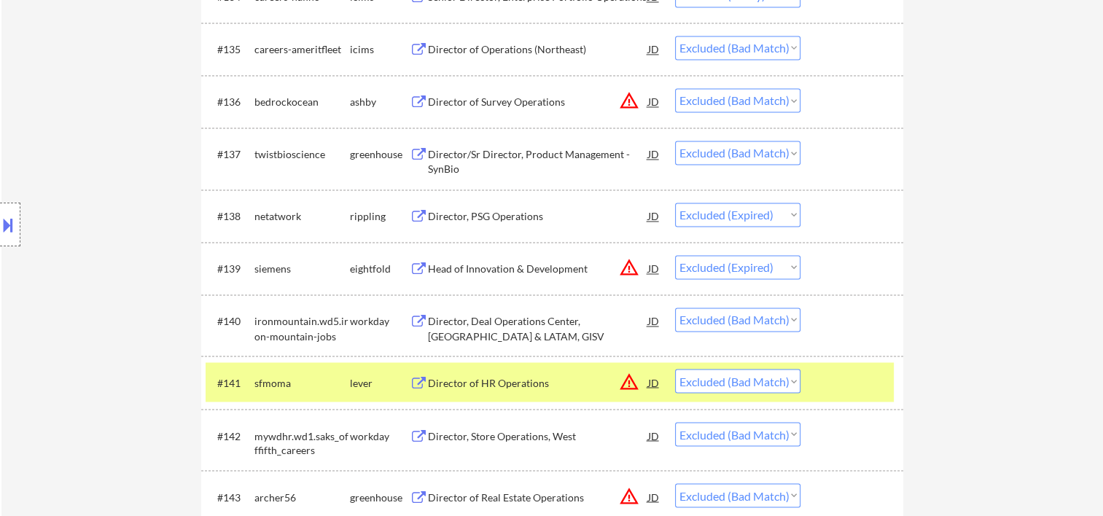
click at [540, 372] on div "Director of HR Operations" at bounding box center [538, 382] width 220 height 26
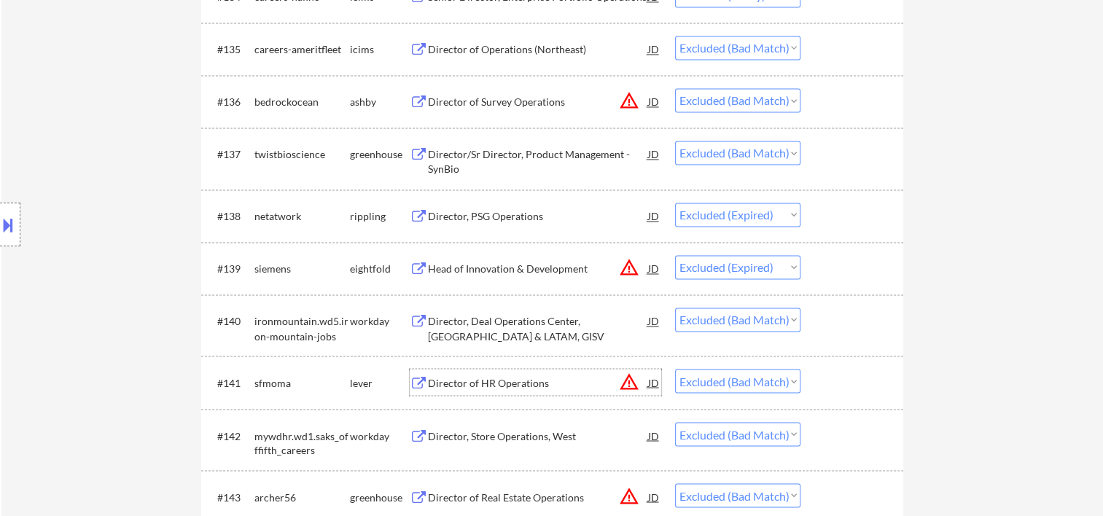
scroll to position [2674, 0]
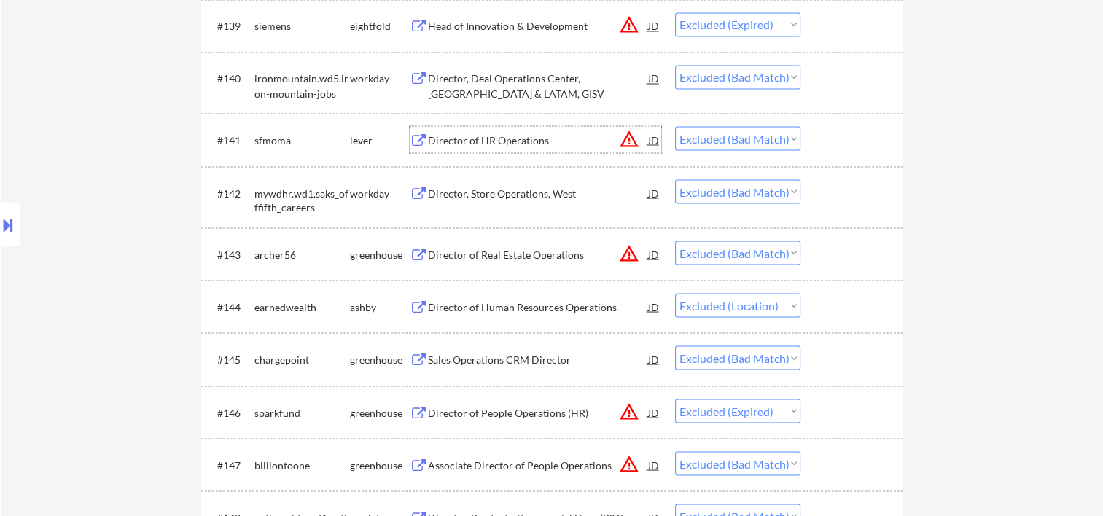
drag, startPoint x: 868, startPoint y: 198, endPoint x: 843, endPoint y: 204, distance: 25.5
click at [867, 198] on div at bounding box center [854, 192] width 64 height 26
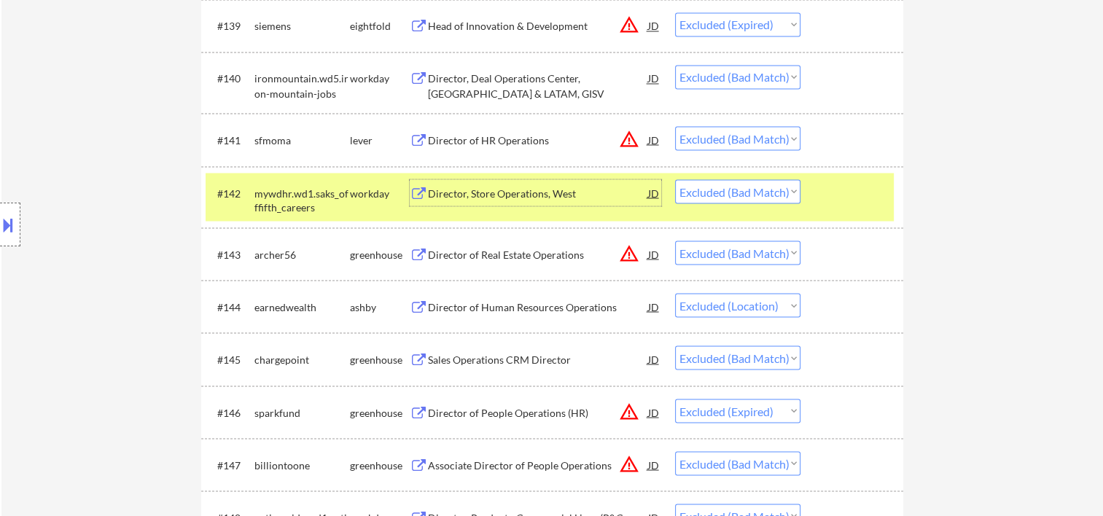
click at [513, 193] on div "Director, Store Operations, West" at bounding box center [538, 193] width 220 height 15
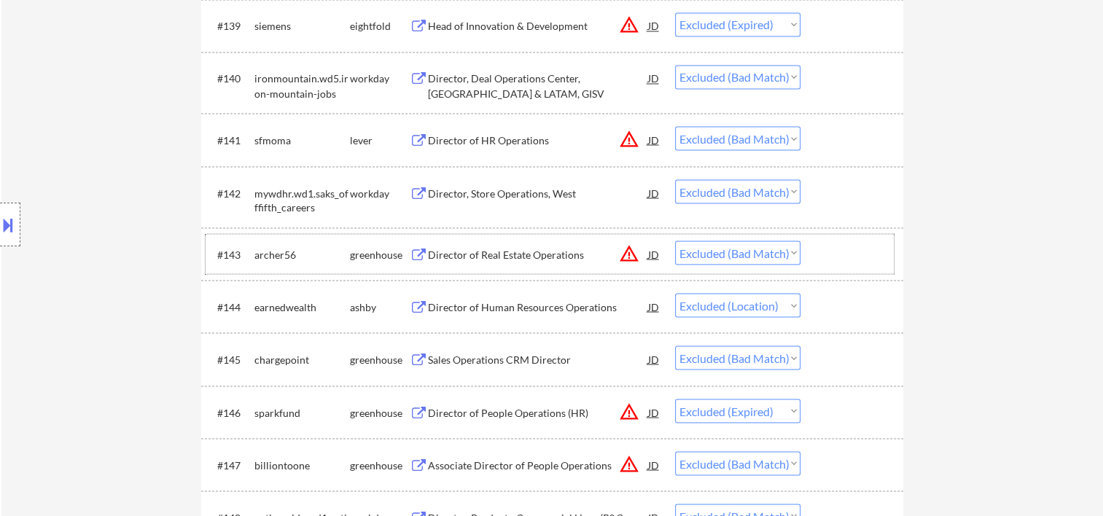
click at [825, 260] on div at bounding box center [854, 254] width 64 height 26
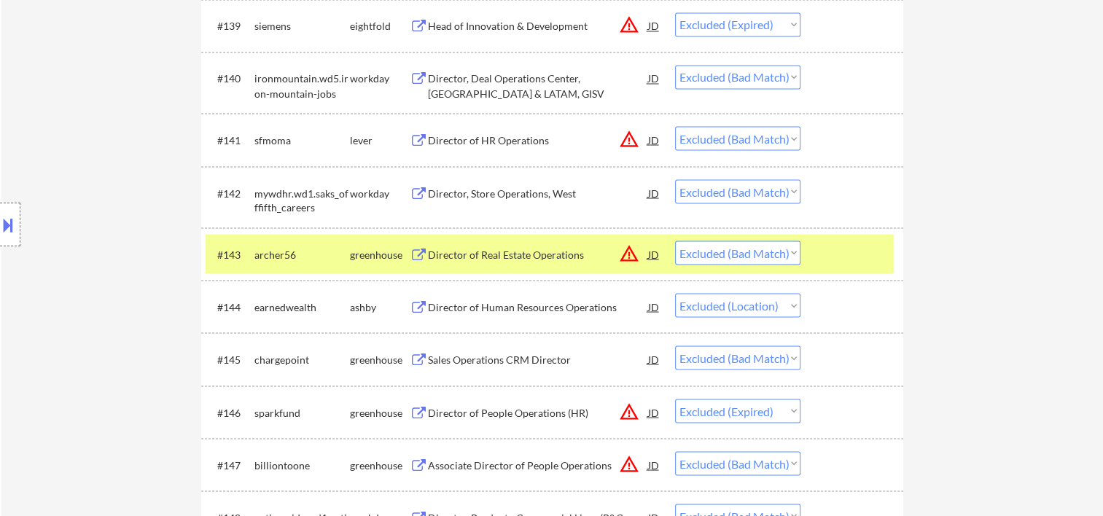
click at [521, 261] on div "Director of Real Estate Operations" at bounding box center [538, 254] width 220 height 26
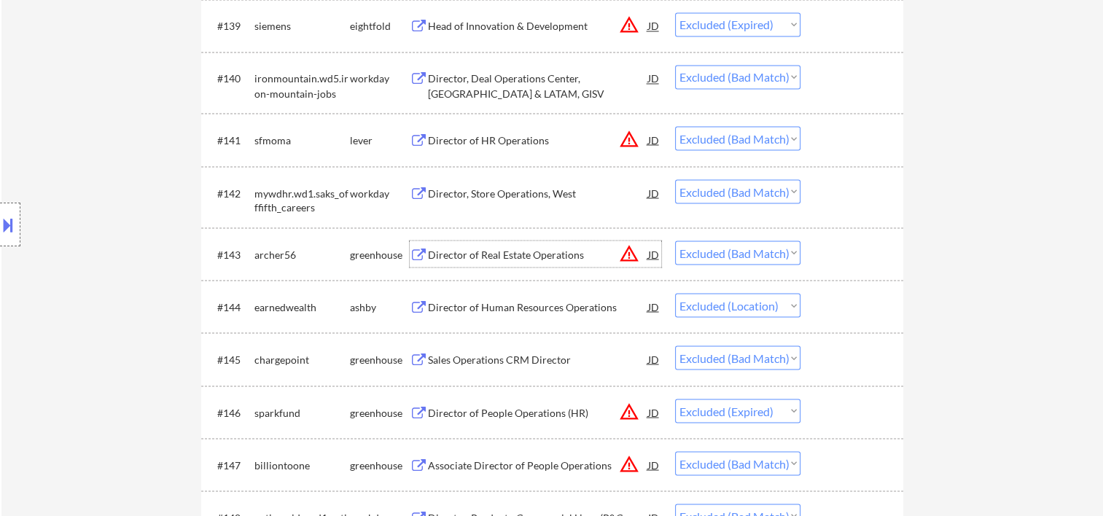
click at [842, 316] on div at bounding box center [854, 306] width 64 height 26
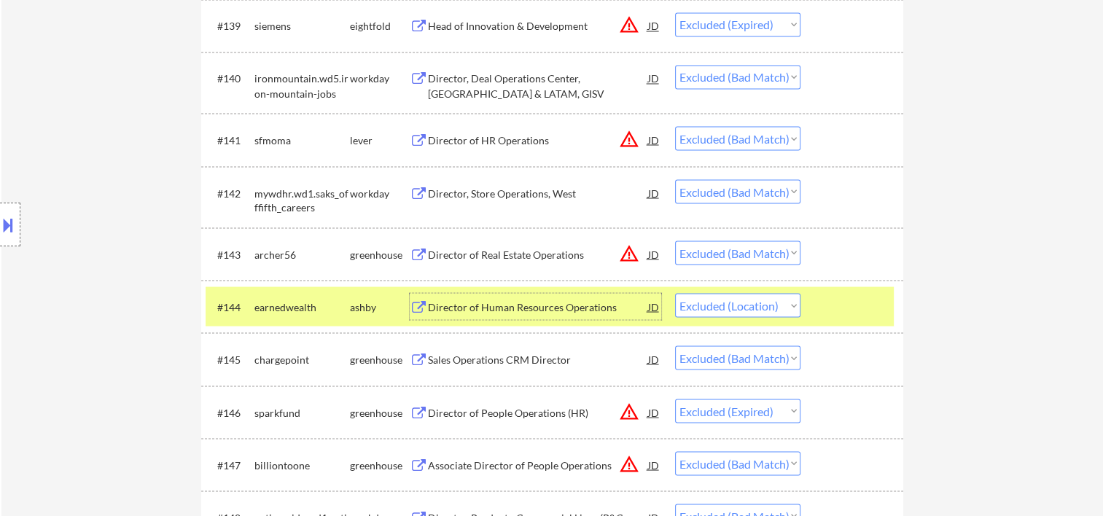
click at [510, 310] on div "Director of Human Resources Operations" at bounding box center [538, 307] width 220 height 15
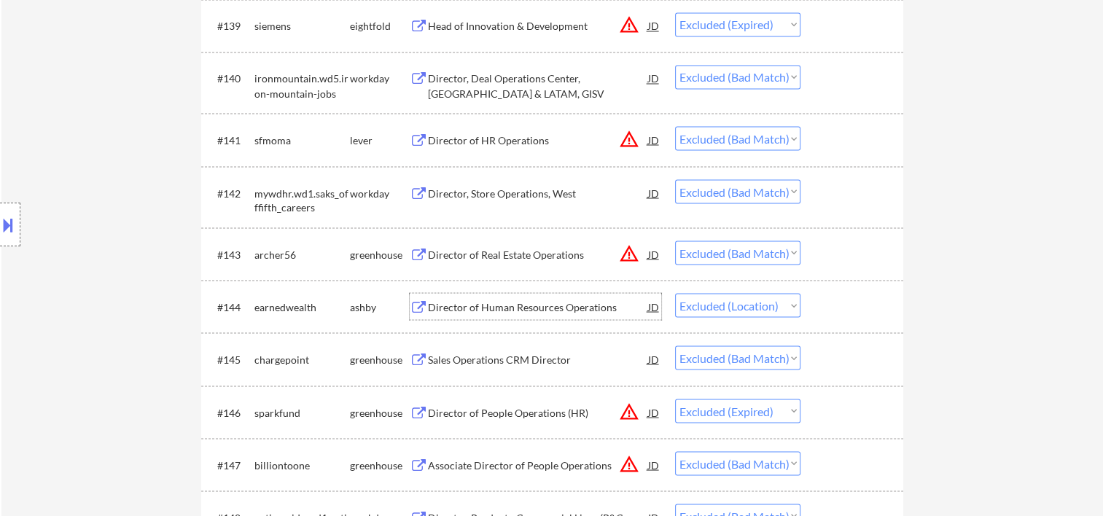
click at [807, 365] on div "#145 chargepoint greenhouse Sales Operations CRM Director JD warning_amber Choo…" at bounding box center [550, 358] width 688 height 39
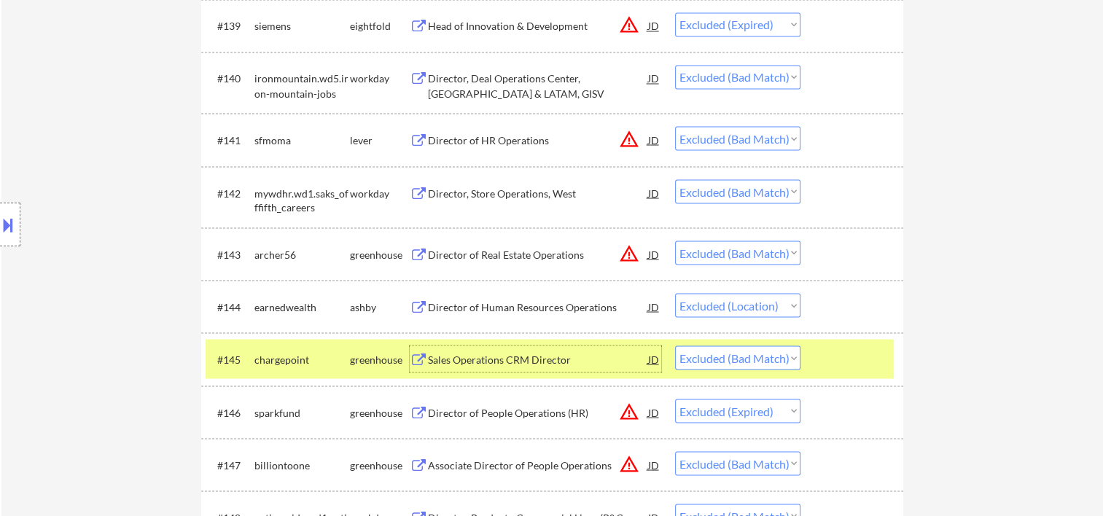
click at [497, 357] on div "Sales Operations CRM Director" at bounding box center [538, 359] width 220 height 15
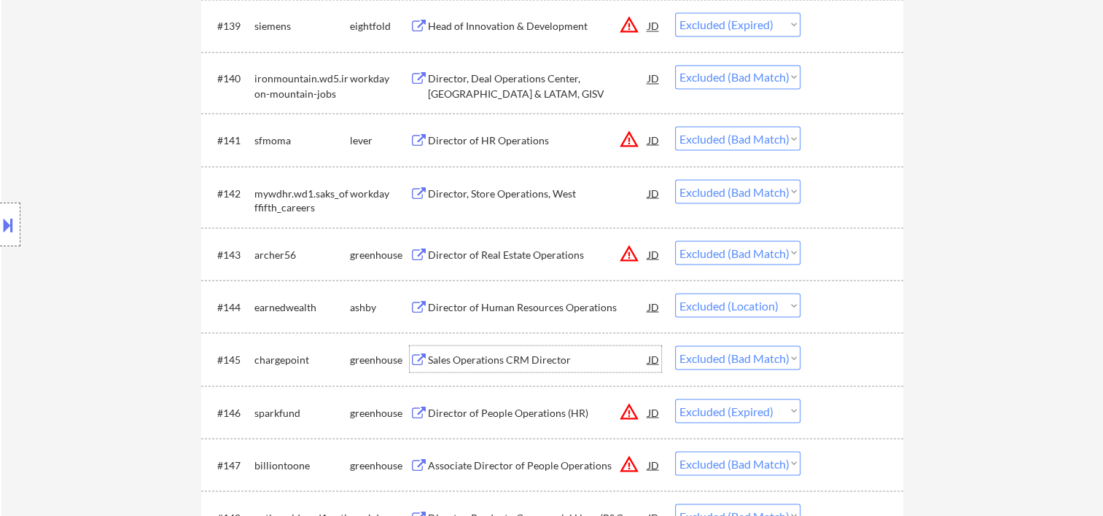
click at [846, 412] on div at bounding box center [854, 412] width 64 height 26
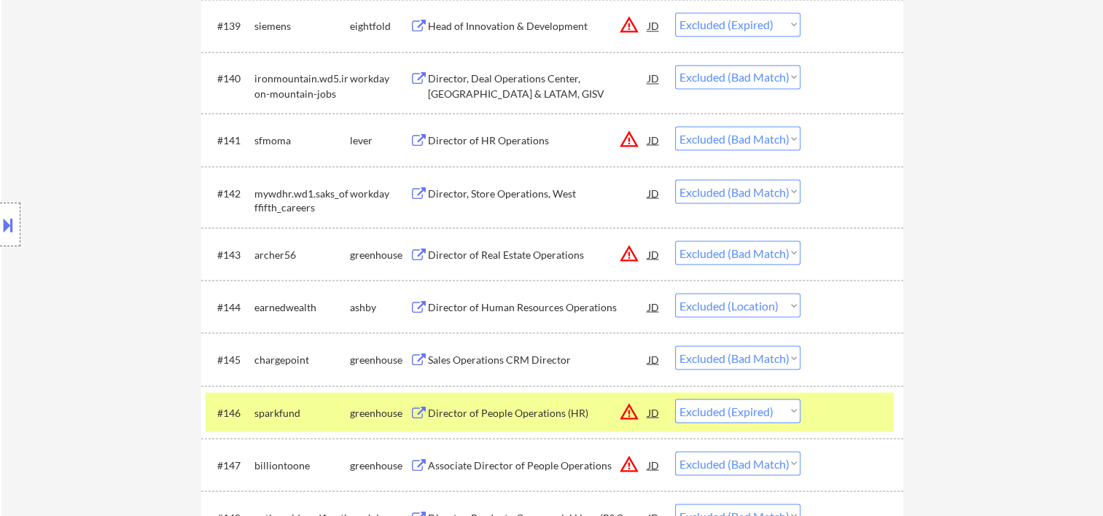
scroll to position [2917, 0]
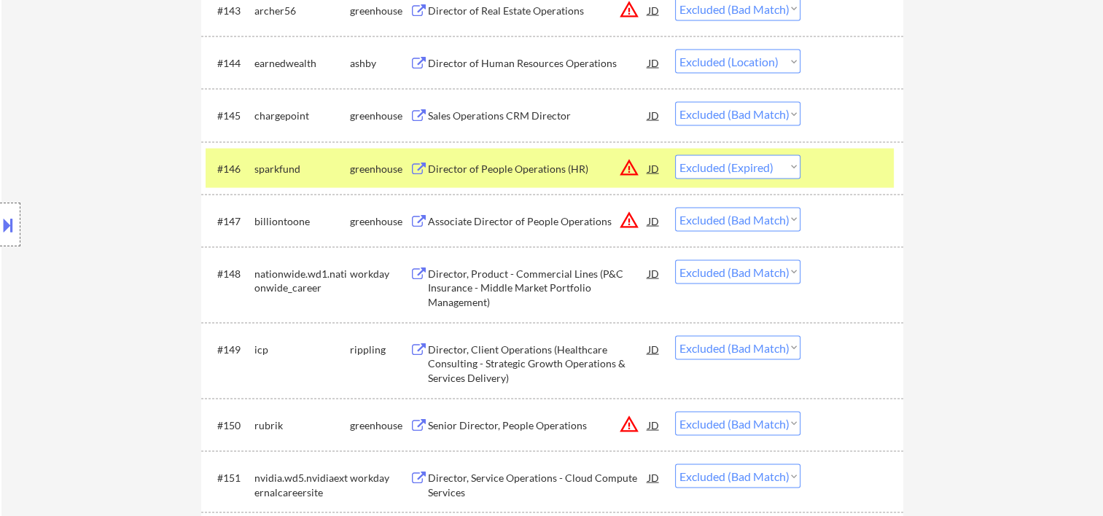
click at [831, 227] on div at bounding box center [854, 221] width 64 height 26
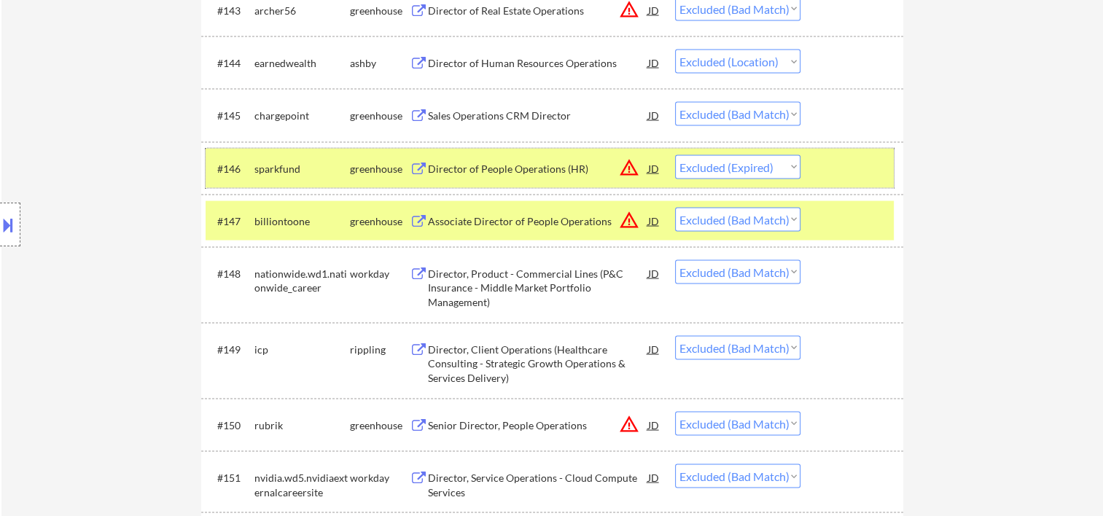
click at [839, 162] on div at bounding box center [854, 168] width 64 height 26
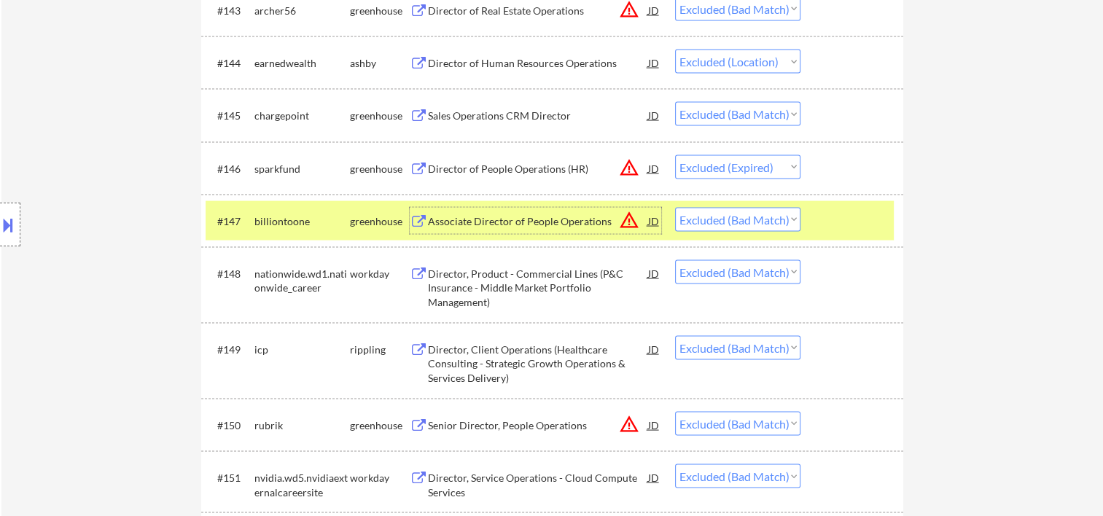
click at [462, 224] on div "Associate Director of People Operations" at bounding box center [538, 221] width 220 height 15
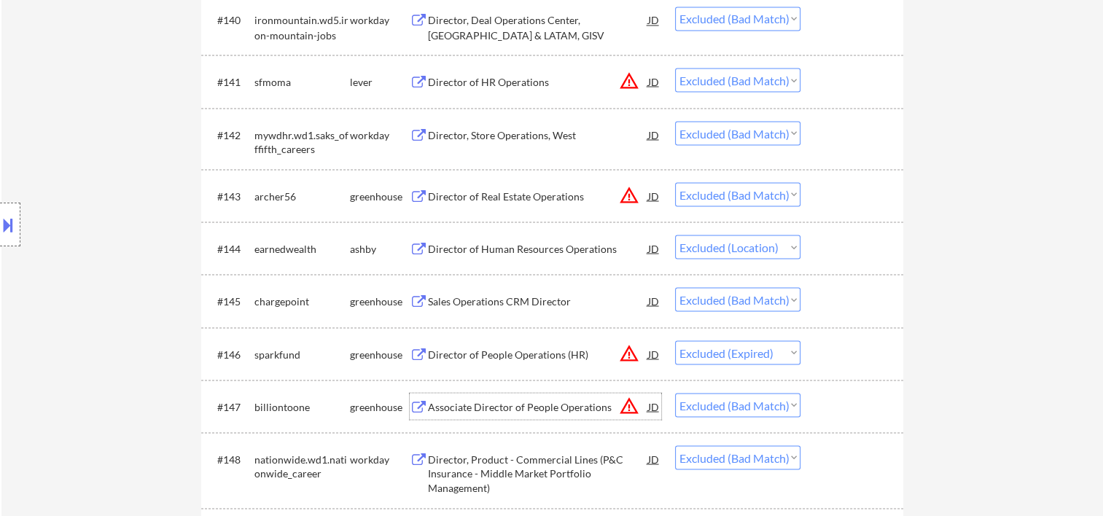
scroll to position [2674, 0]
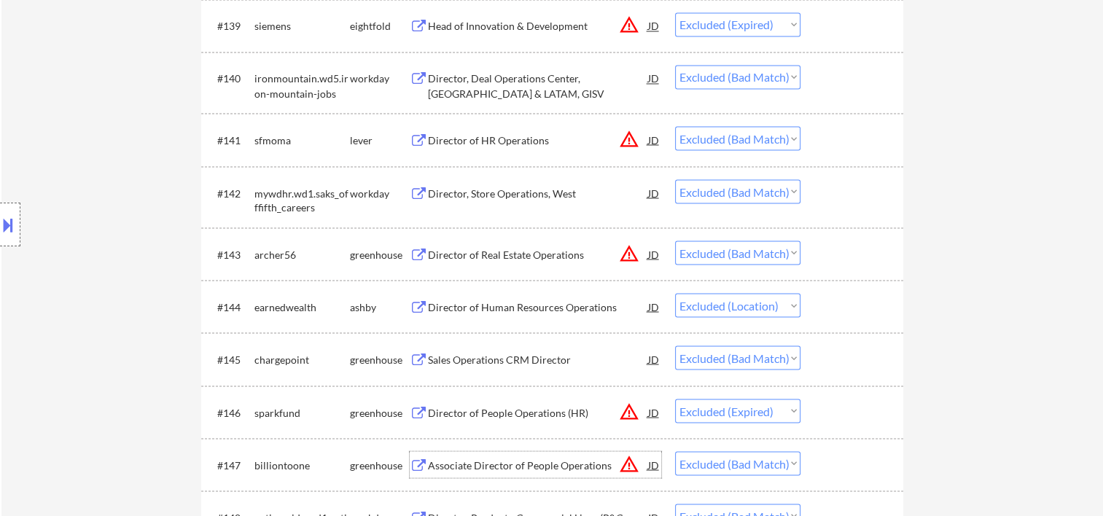
click at [824, 143] on div at bounding box center [854, 139] width 64 height 26
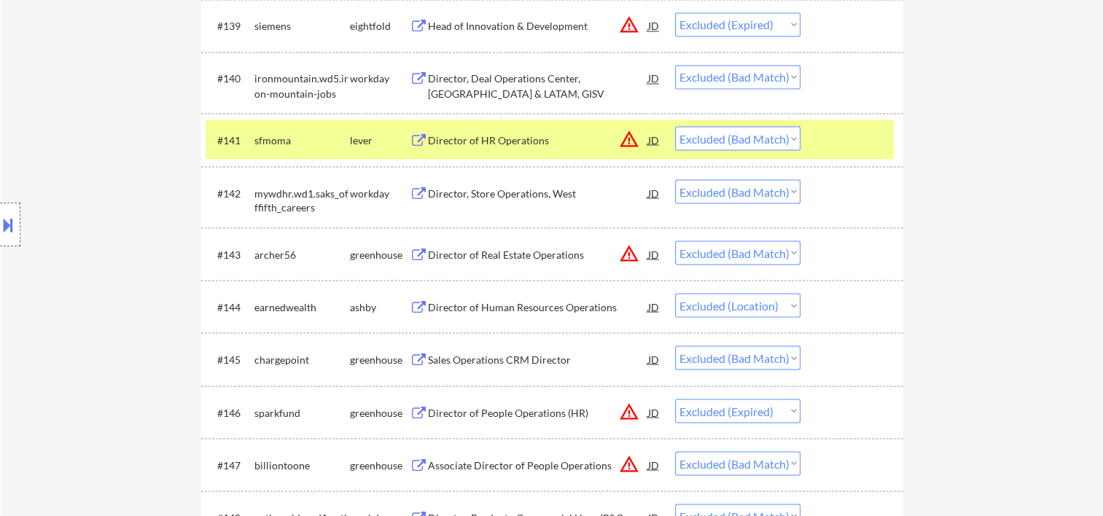
click at [824, 143] on div at bounding box center [854, 139] width 64 height 26
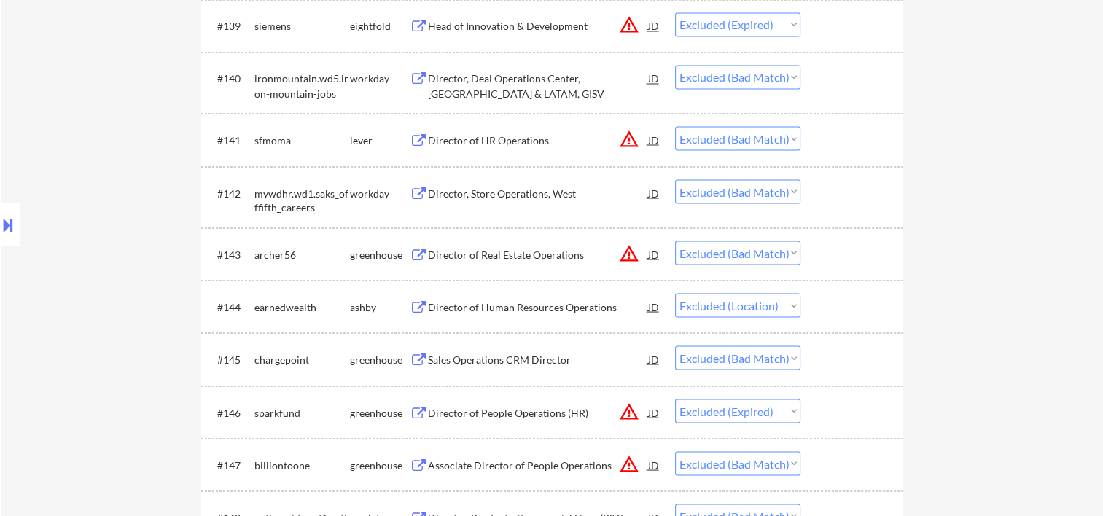
click at [823, 142] on div at bounding box center [854, 139] width 64 height 26
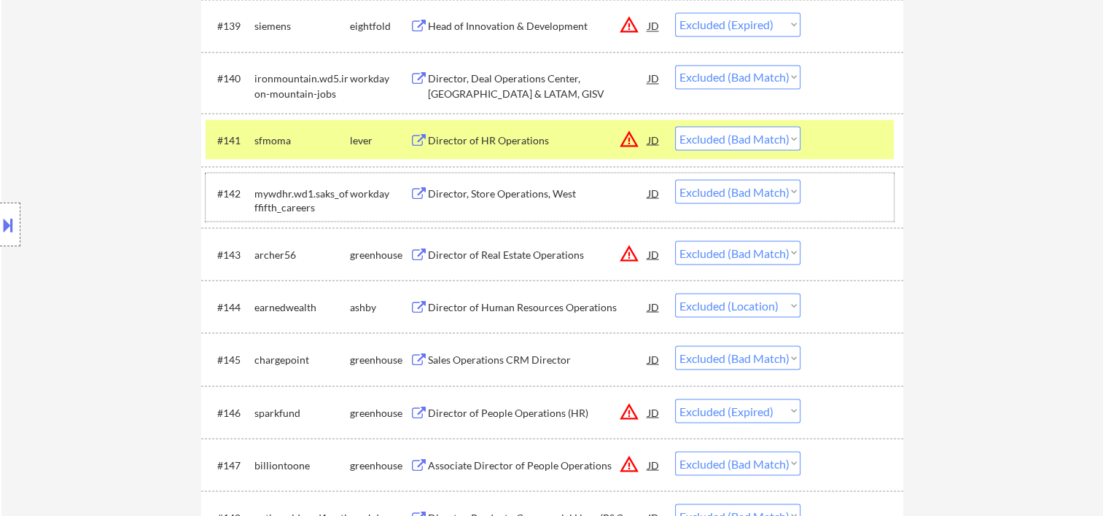
click at [872, 213] on div "#142 mywdhr.wd1.saks_offfifth_careers workday Director, Store Operations, [PERS…" at bounding box center [550, 197] width 688 height 48
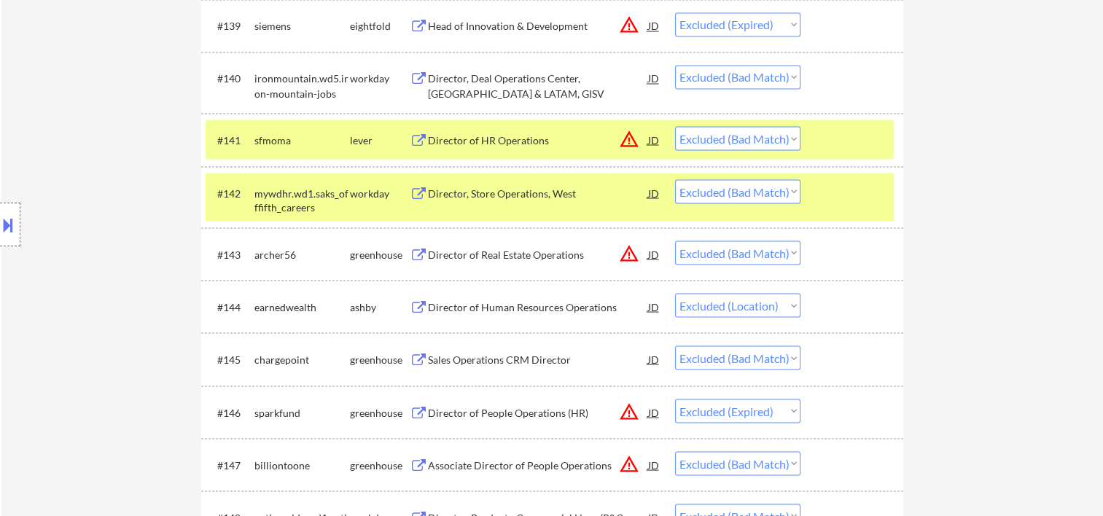
click at [820, 141] on div "#141 sfmoma lever Director of HR Operations JD warning_amber Choose an option..…" at bounding box center [550, 139] width 688 height 39
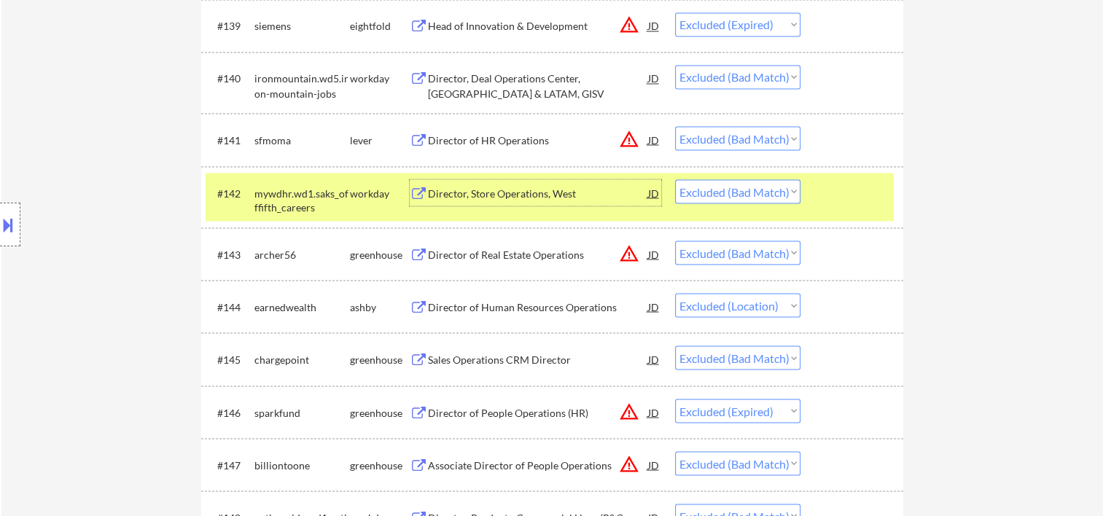
click at [514, 190] on div "Director, Store Operations, West" at bounding box center [538, 193] width 220 height 15
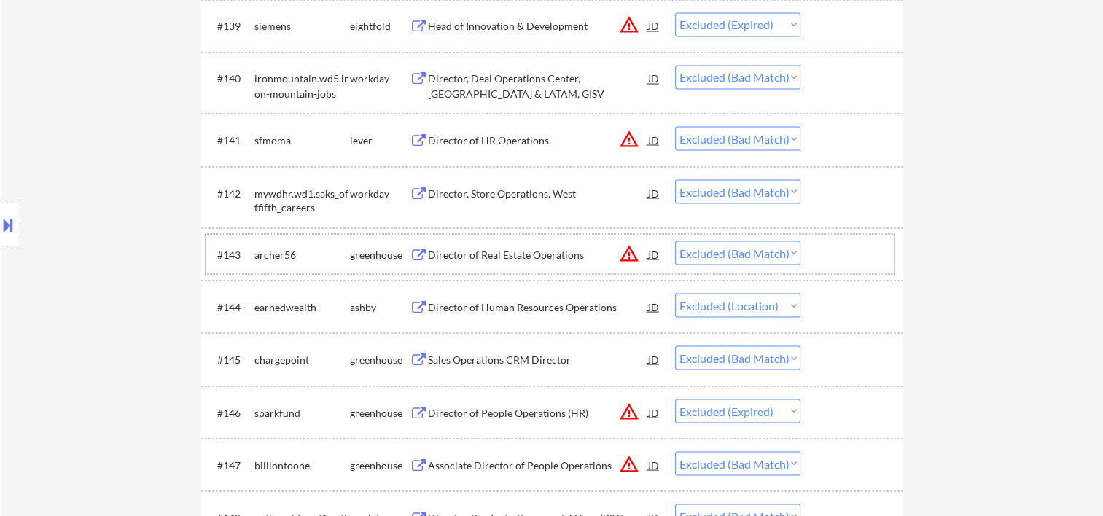
click at [840, 260] on div at bounding box center [854, 254] width 64 height 26
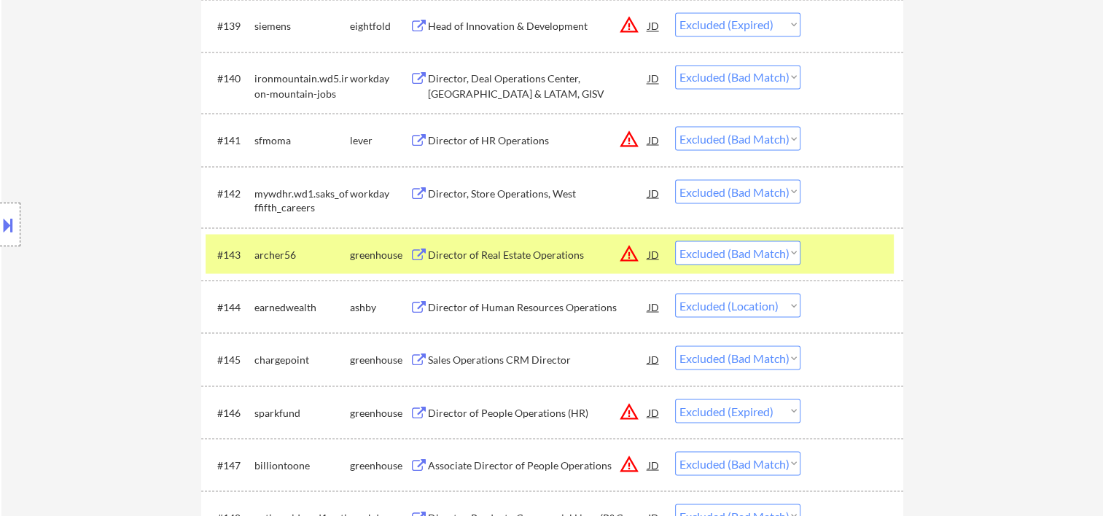
click at [473, 251] on div "Director of Real Estate Operations" at bounding box center [538, 254] width 220 height 15
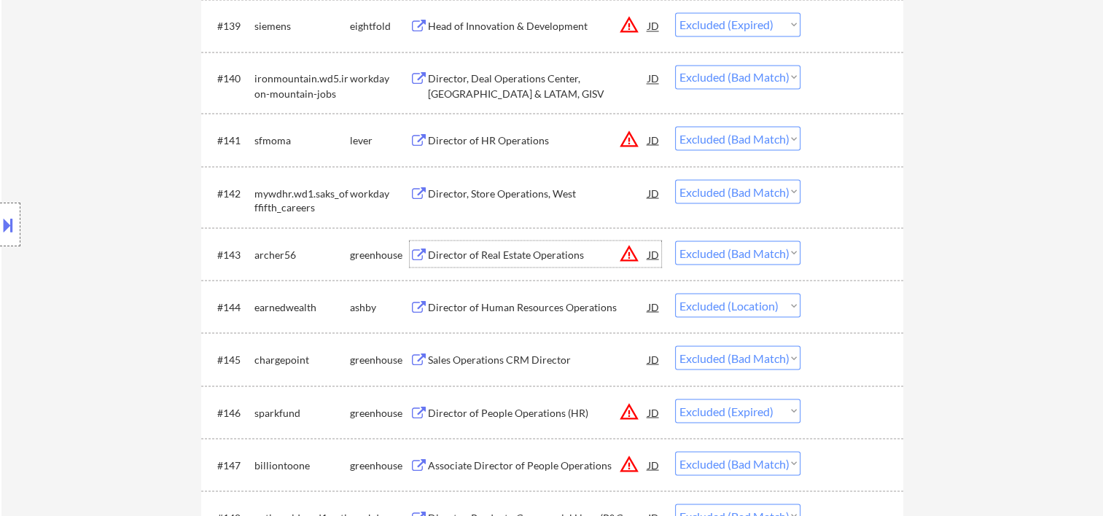
click at [833, 300] on div at bounding box center [854, 306] width 64 height 26
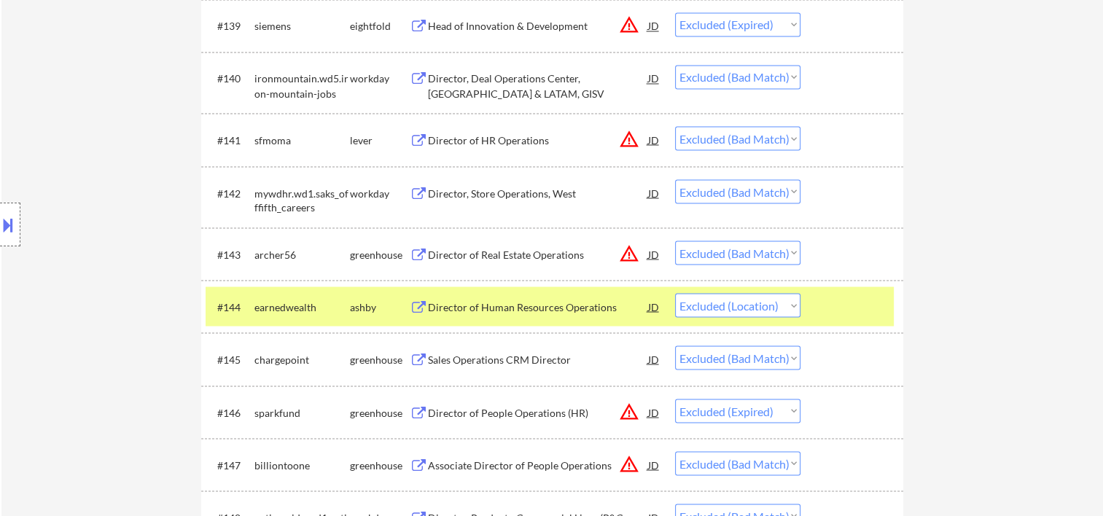
click at [540, 319] on div "Director of Human Resources Operations" at bounding box center [538, 306] width 220 height 26
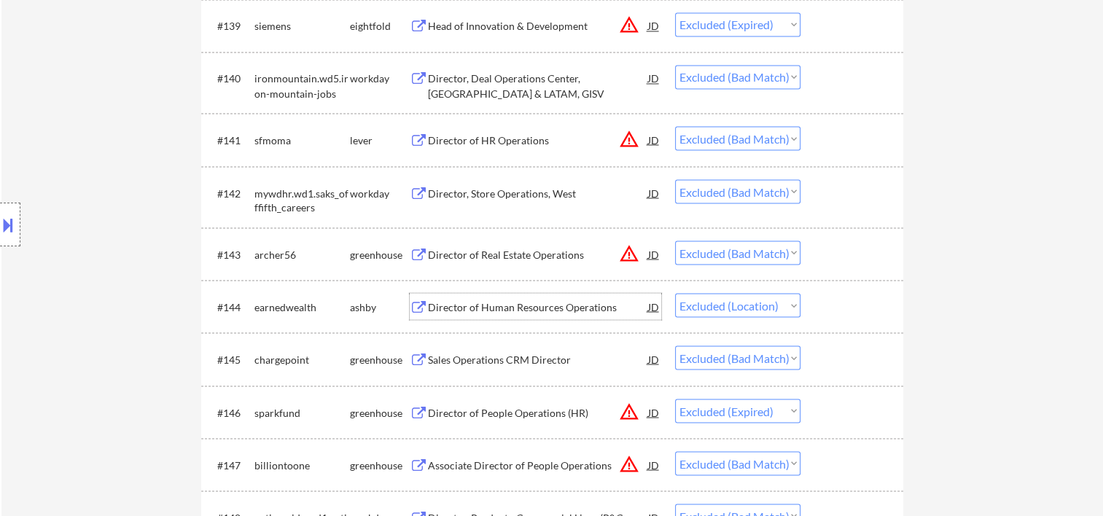
click at [834, 368] on div at bounding box center [854, 359] width 64 height 26
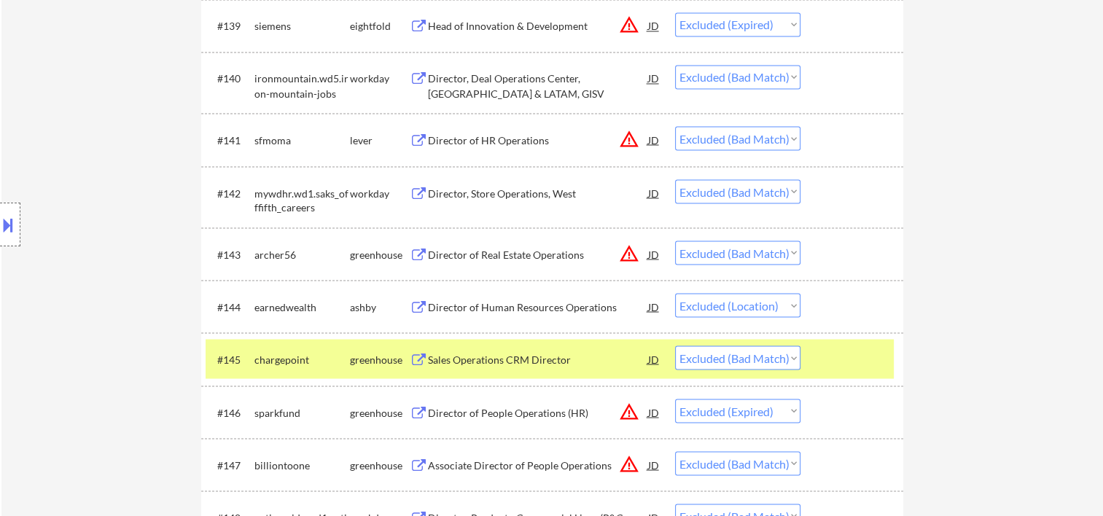
click at [541, 352] on div "Sales Operations CRM Director" at bounding box center [538, 359] width 220 height 26
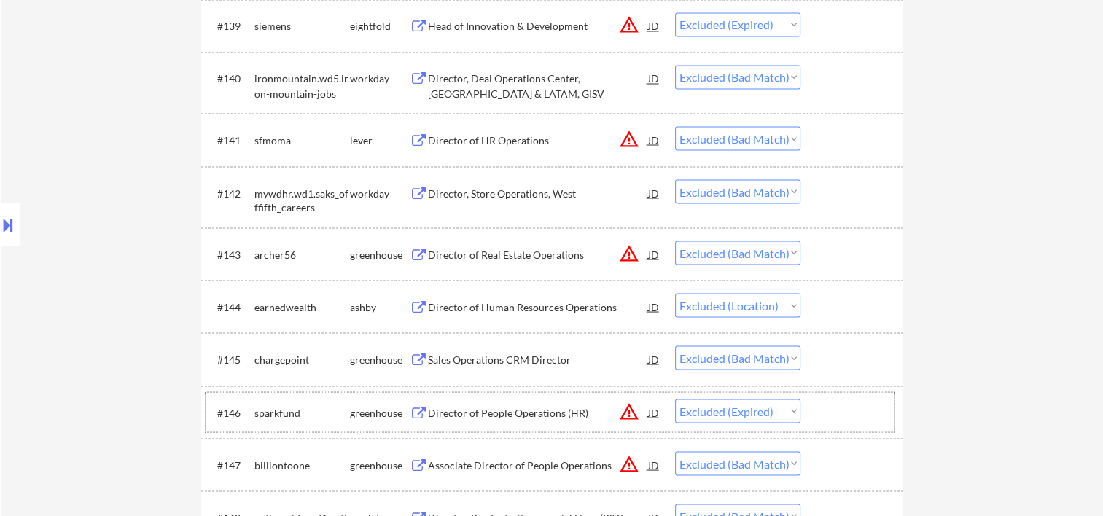
click at [838, 413] on div at bounding box center [854, 412] width 64 height 26
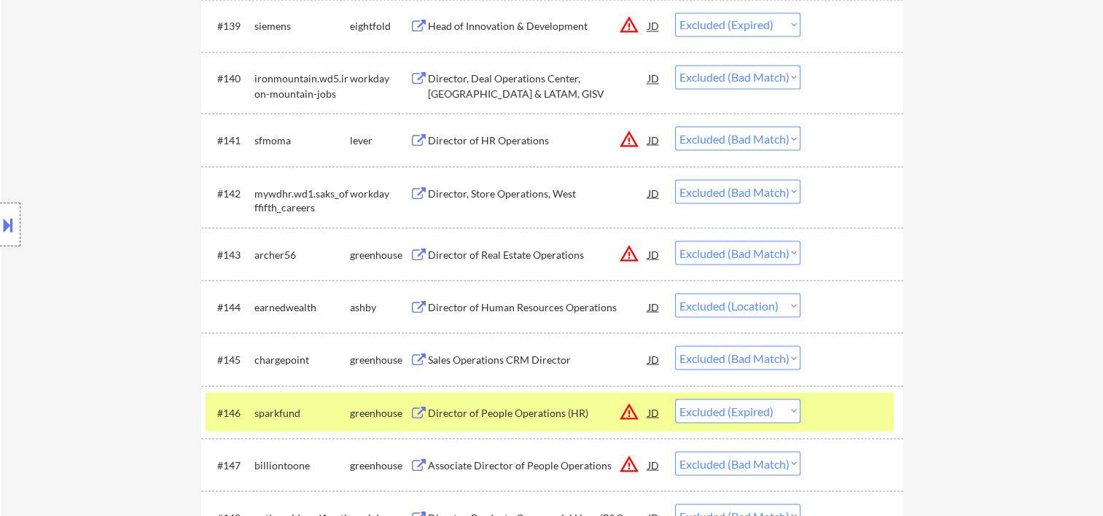
scroll to position [2917, 0]
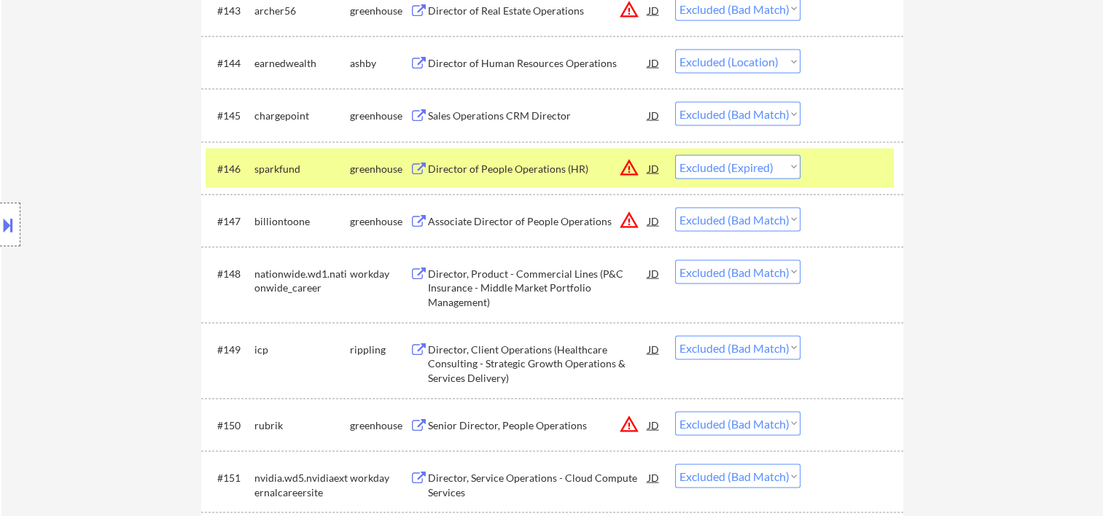
click at [849, 175] on div at bounding box center [854, 168] width 64 height 26
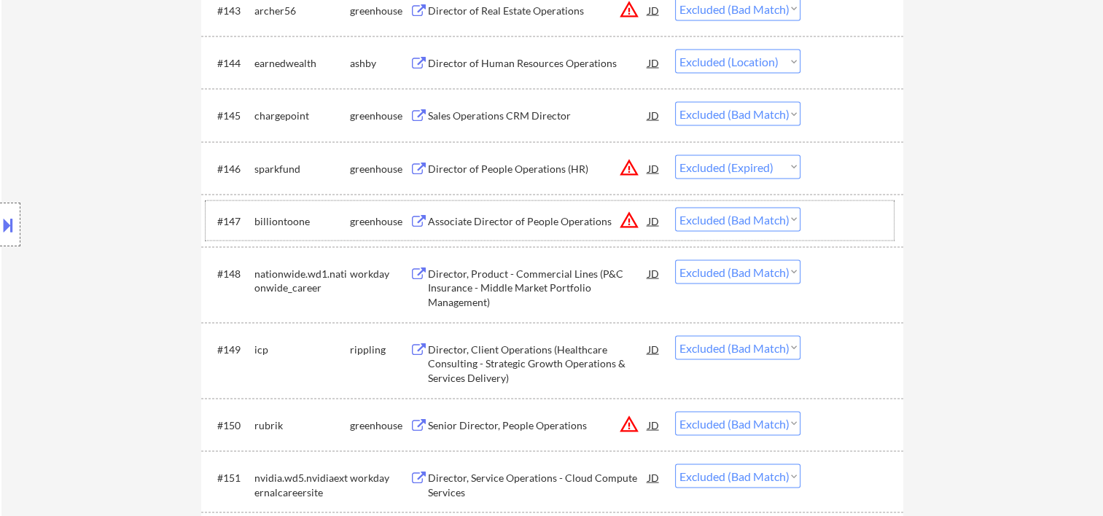
click at [820, 222] on div "#147 billiontoone greenhouse Associate Director of People Operations JD warning…" at bounding box center [550, 220] width 688 height 39
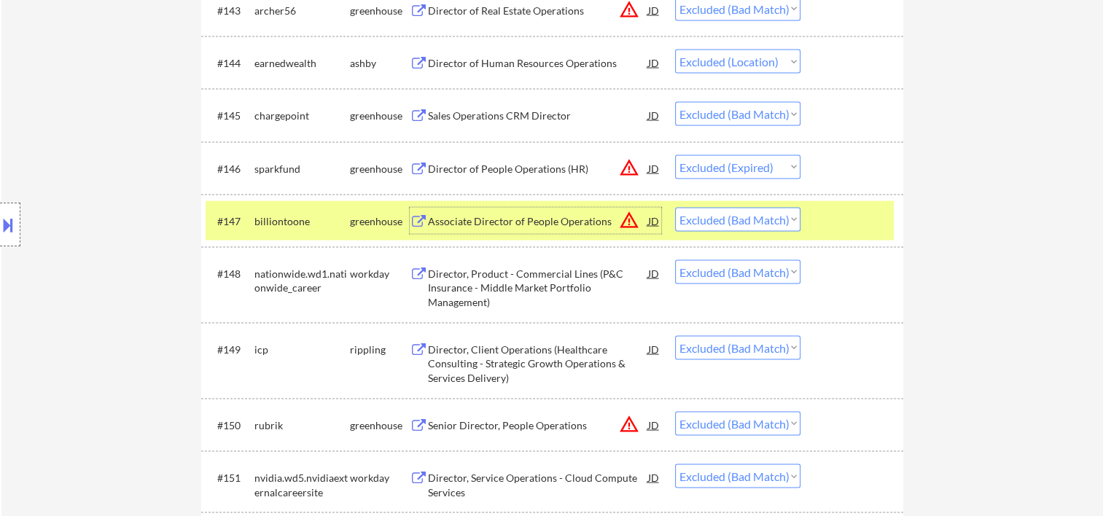
click at [478, 220] on div "Associate Director of People Operations" at bounding box center [538, 221] width 220 height 15
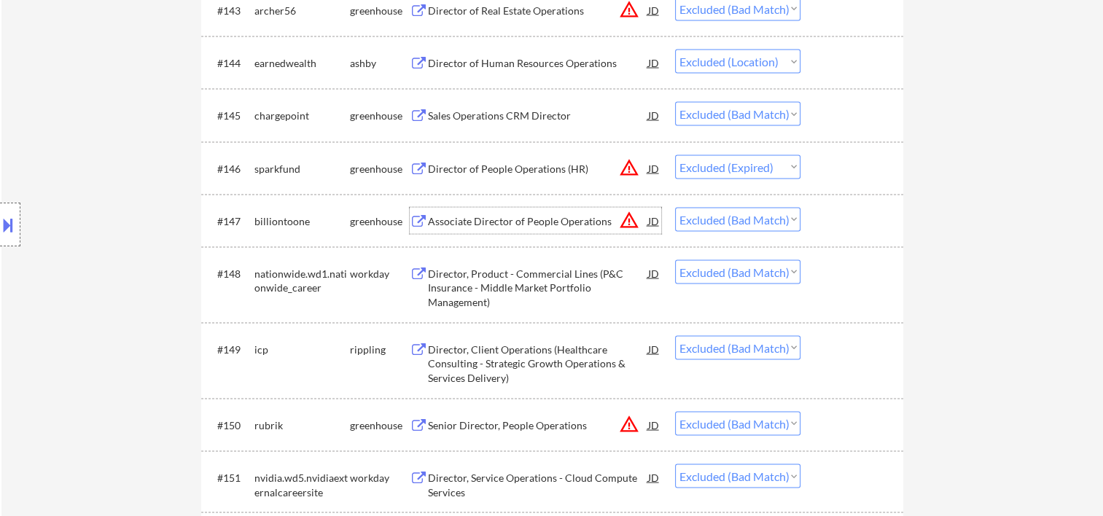
click at [849, 286] on div at bounding box center [854, 273] width 64 height 26
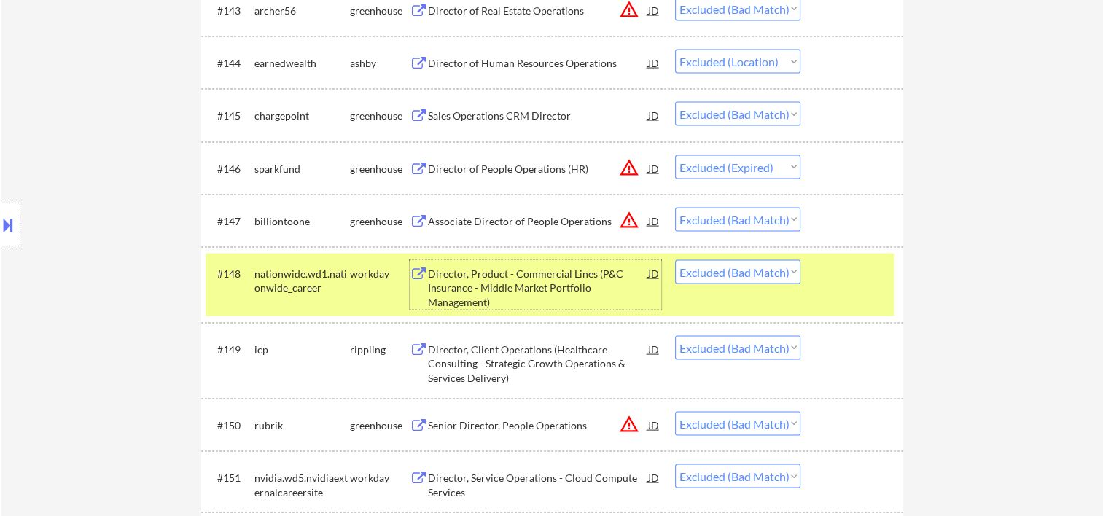
click at [465, 290] on div "Director, Product - Commercial Lines (P&C Insurance - Middle Market Portfolio M…" at bounding box center [538, 288] width 220 height 43
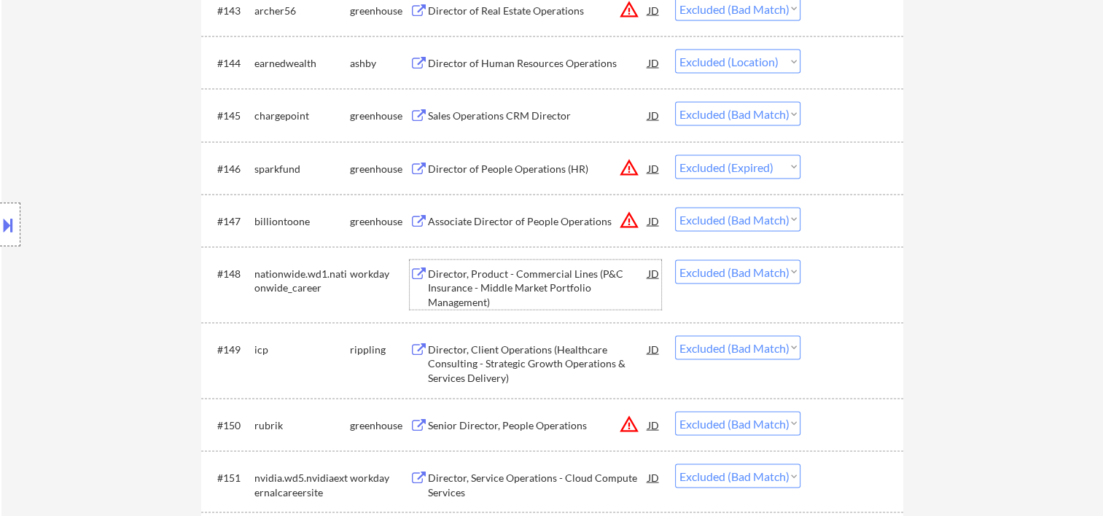
click at [853, 362] on div at bounding box center [854, 349] width 64 height 26
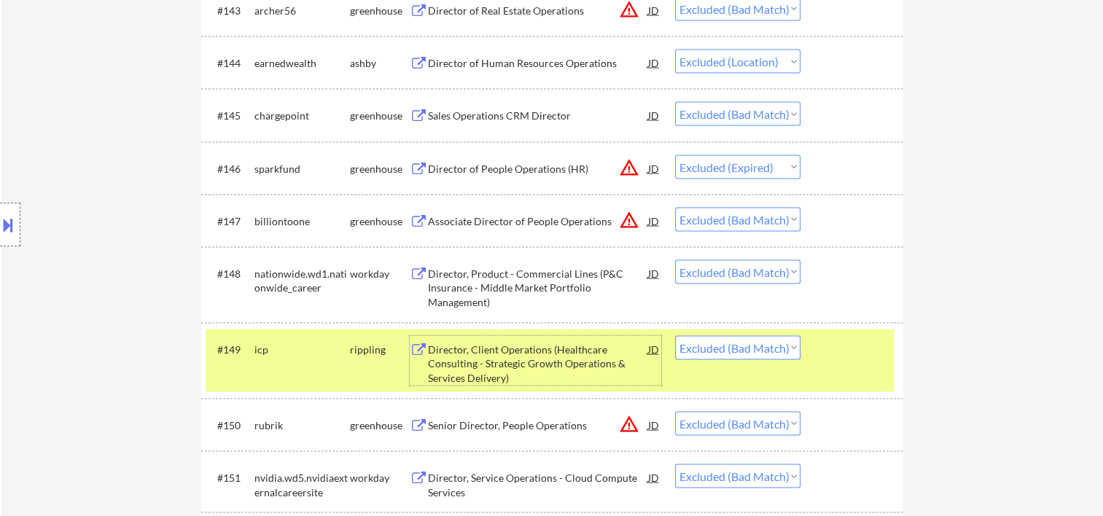
click at [564, 360] on div "Director, Client Operations (Healthcare Consulting - Strategic Growth Operation…" at bounding box center [538, 364] width 220 height 43
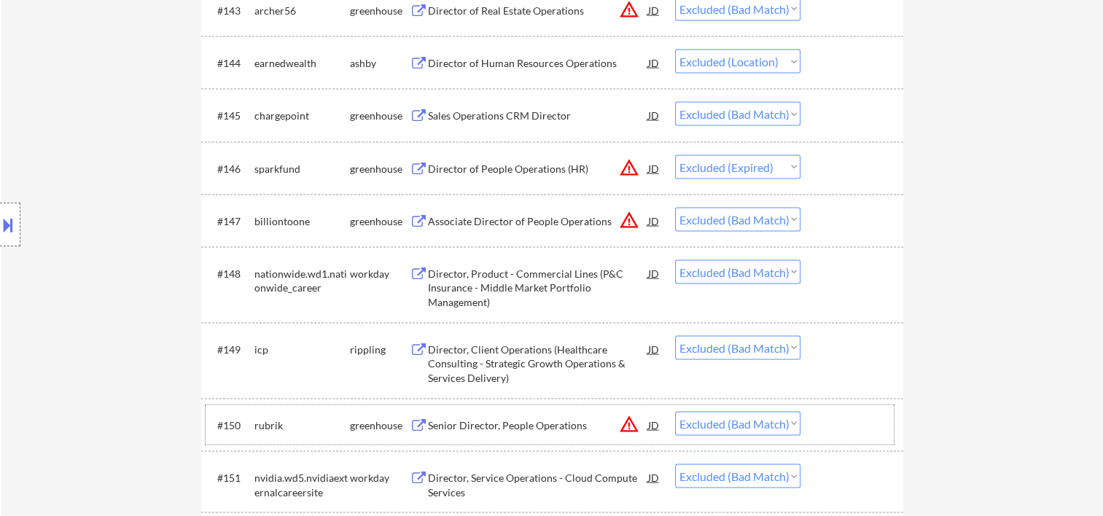
click at [851, 428] on div at bounding box center [854, 425] width 64 height 26
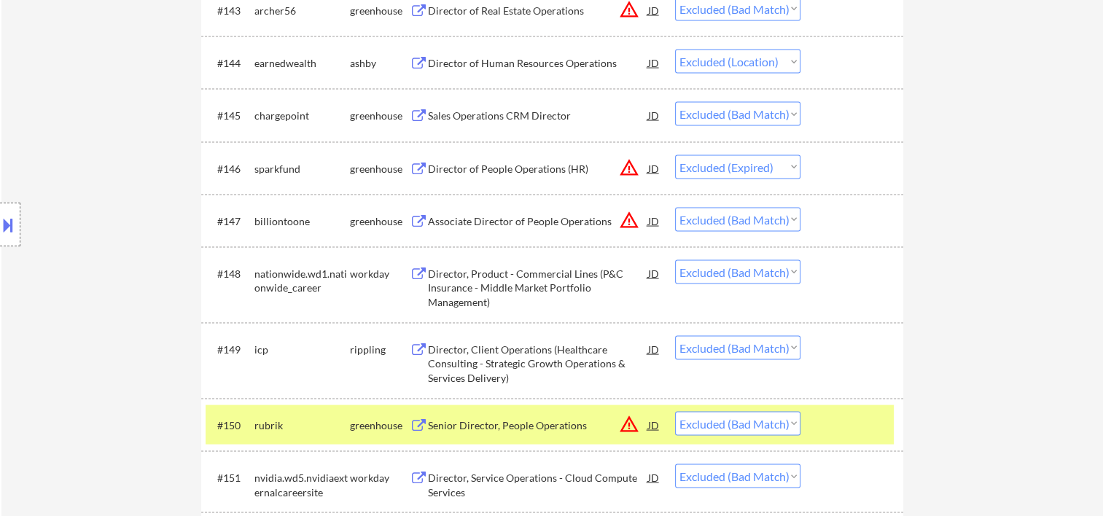
click at [449, 427] on div "Senior Director, People Operations" at bounding box center [538, 426] width 220 height 15
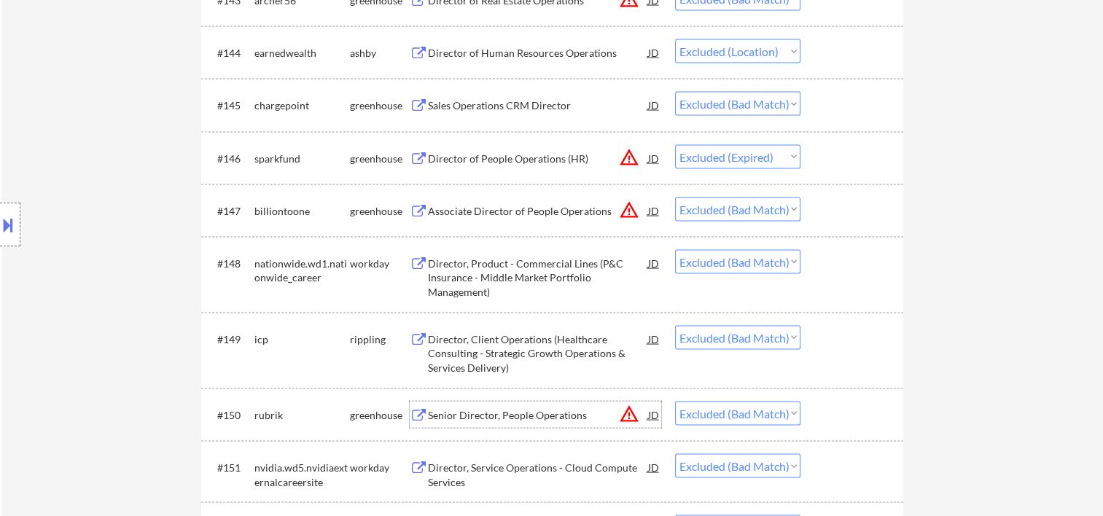
scroll to position [3160, 0]
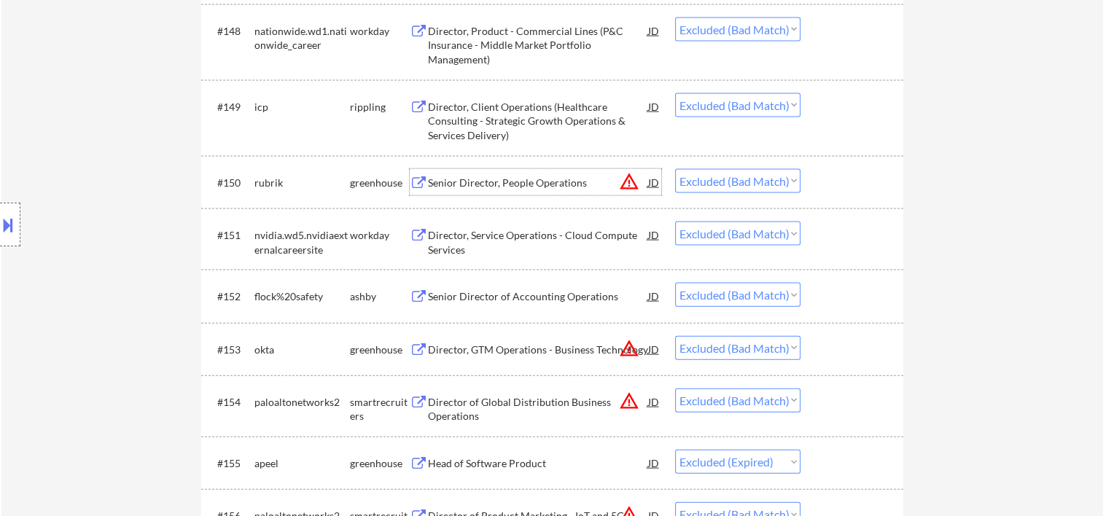
click at [826, 233] on div at bounding box center [854, 235] width 64 height 26
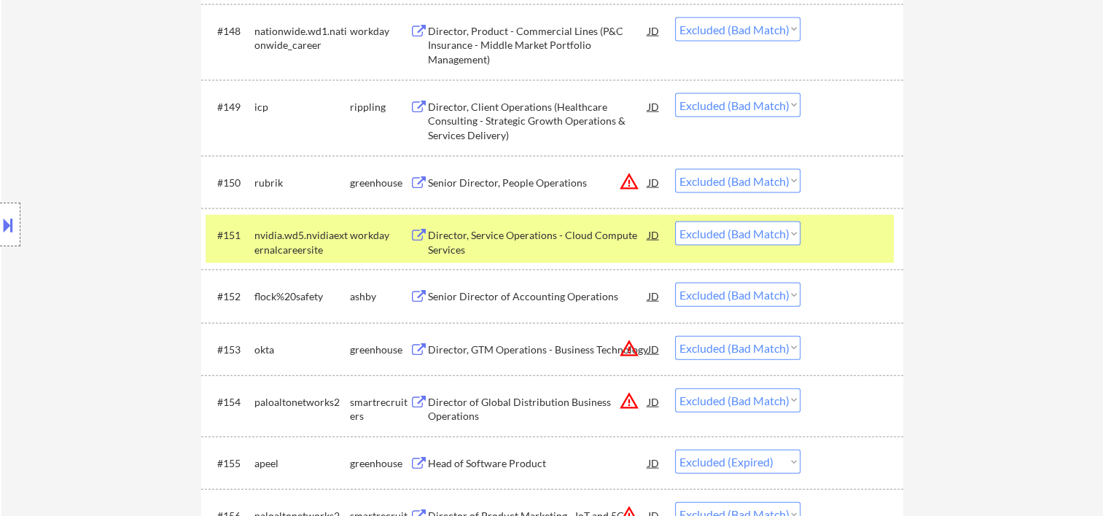
click at [516, 242] on div "Director, Service Operations - Cloud Compute Services" at bounding box center [538, 242] width 220 height 28
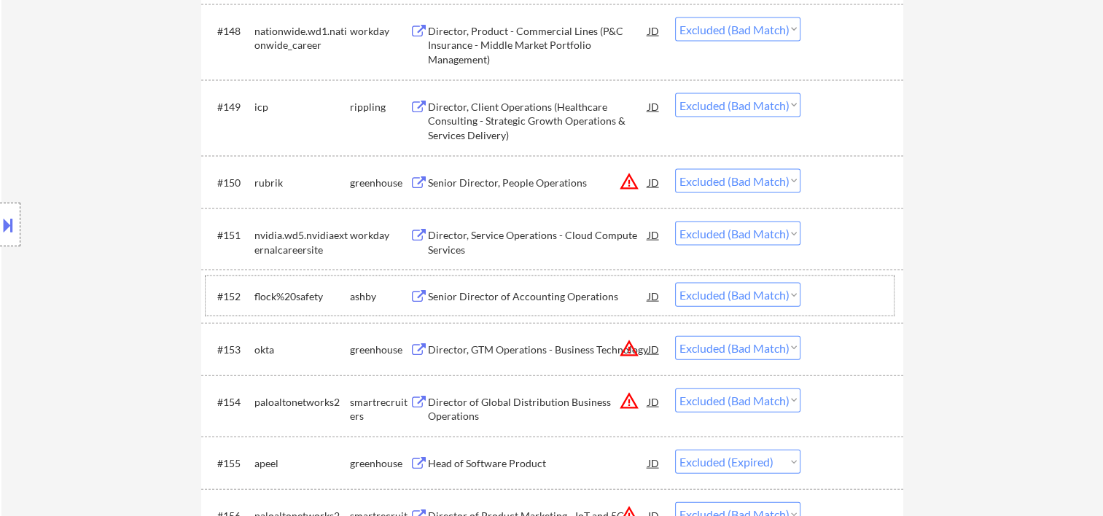
click at [818, 304] on div "#152 flock%20safety [PERSON_NAME] Senior Director of Accounting Operations JD w…" at bounding box center [550, 295] width 688 height 39
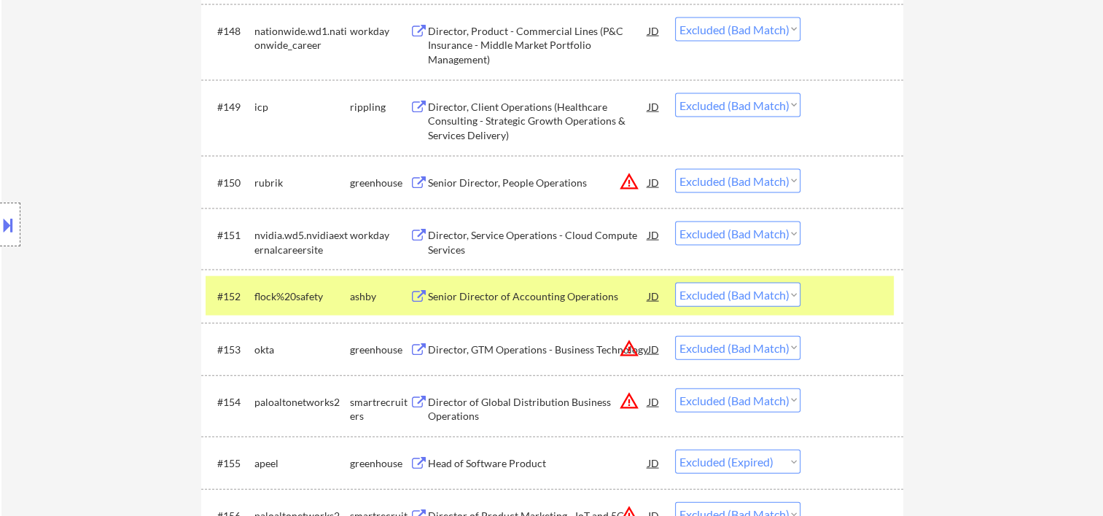
click at [526, 297] on div "Senior Director of Accounting Operations" at bounding box center [538, 297] width 220 height 15
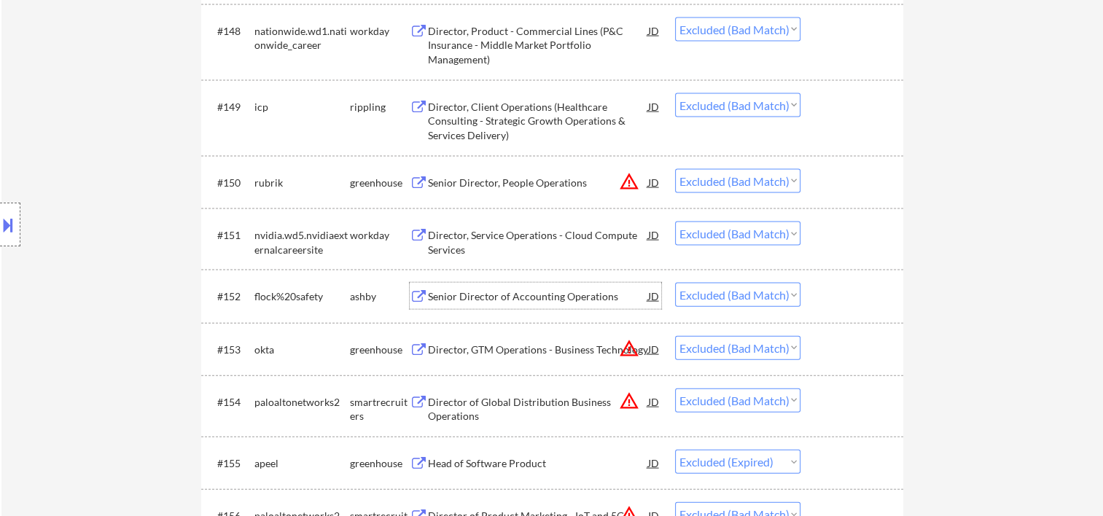
drag, startPoint x: 831, startPoint y: 353, endPoint x: 814, endPoint y: 351, distance: 17.6
click at [833, 353] on div at bounding box center [854, 349] width 64 height 26
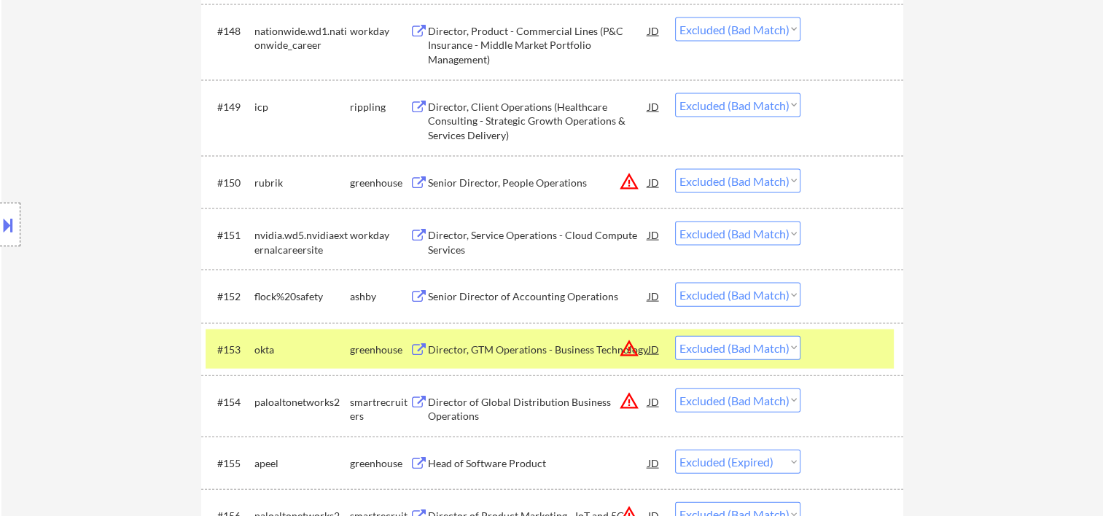
click at [527, 347] on div "Director, GTM Operations - Business Technology" at bounding box center [538, 350] width 220 height 15
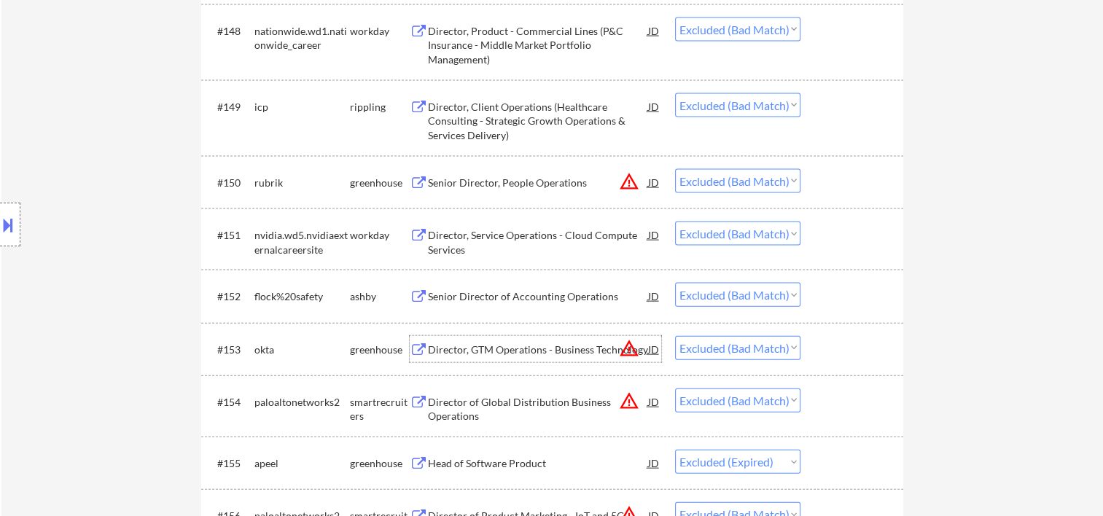
click at [828, 409] on div at bounding box center [854, 402] width 64 height 26
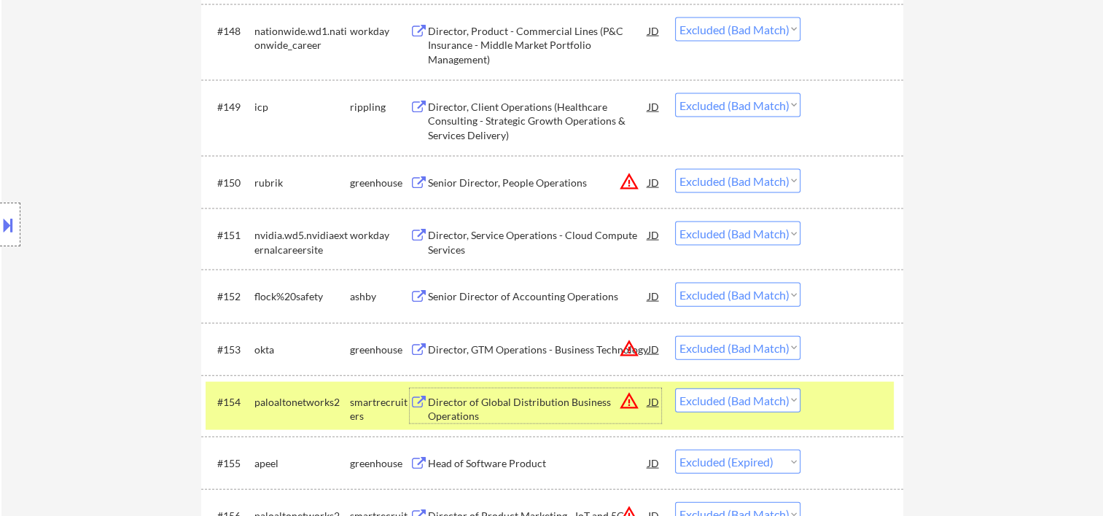
click at [489, 405] on div "Director of Global Distribution Business Operations" at bounding box center [538, 409] width 220 height 28
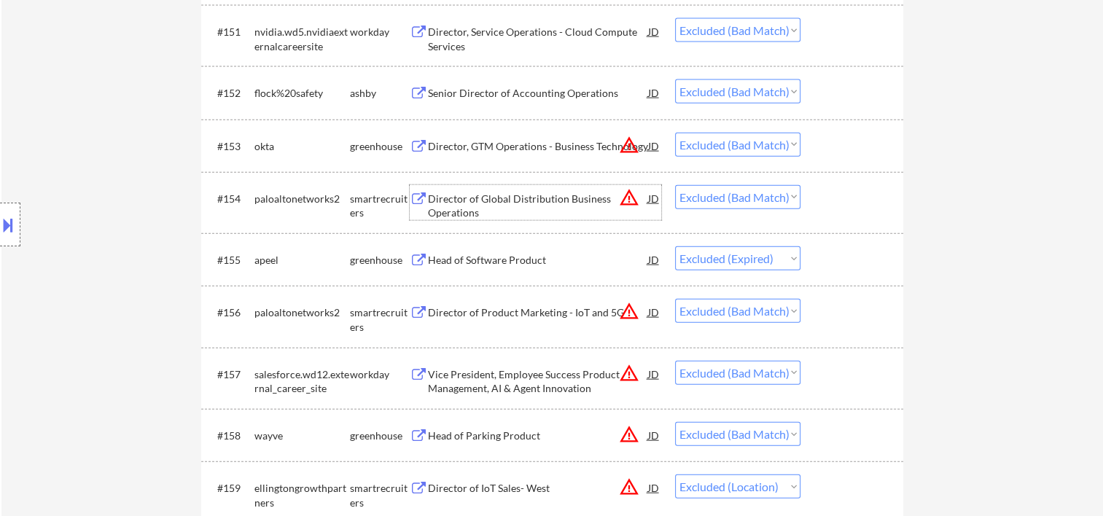
scroll to position [3364, 0]
click at [850, 306] on div at bounding box center [854, 311] width 64 height 26
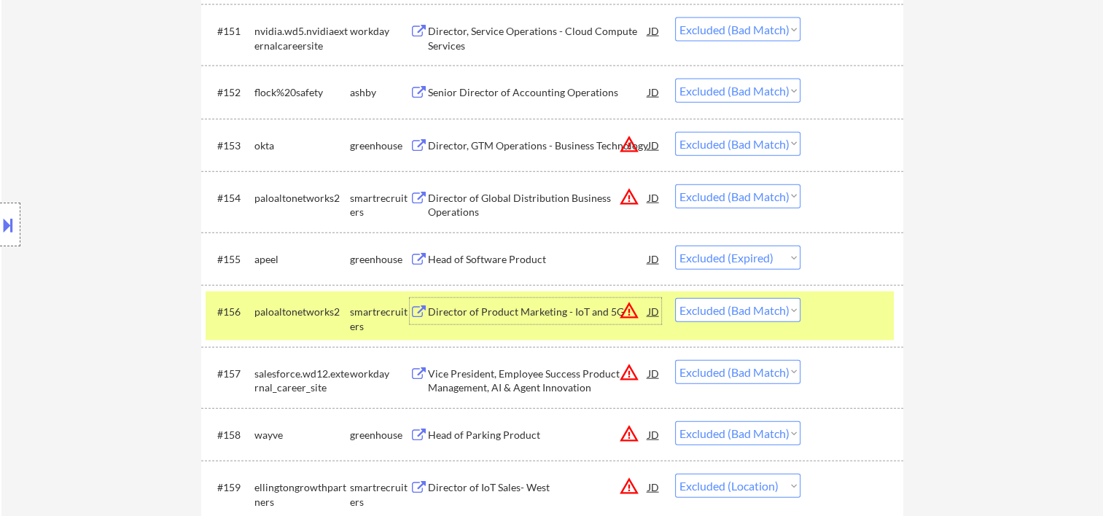
click at [482, 311] on div "Director of Product Marketing - IoT and 5G" at bounding box center [538, 312] width 220 height 15
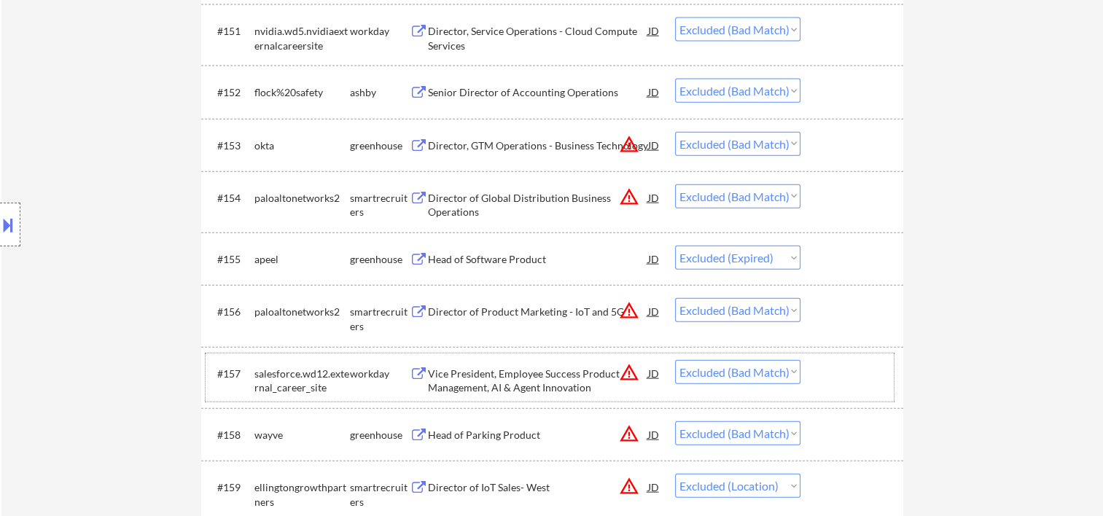
click at [817, 380] on div "#157 salesforce.wd12.external_career_site workday Vice President, Employee Succ…" at bounding box center [550, 378] width 688 height 48
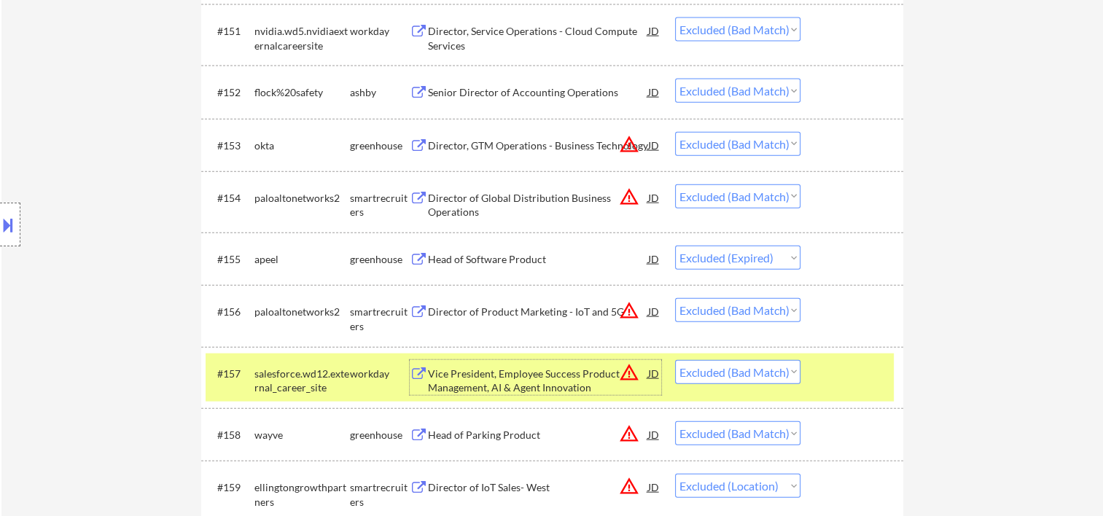
click at [475, 374] on div "Vice President, Employee Success Product Management, AI & Agent Innovation" at bounding box center [538, 381] width 220 height 28
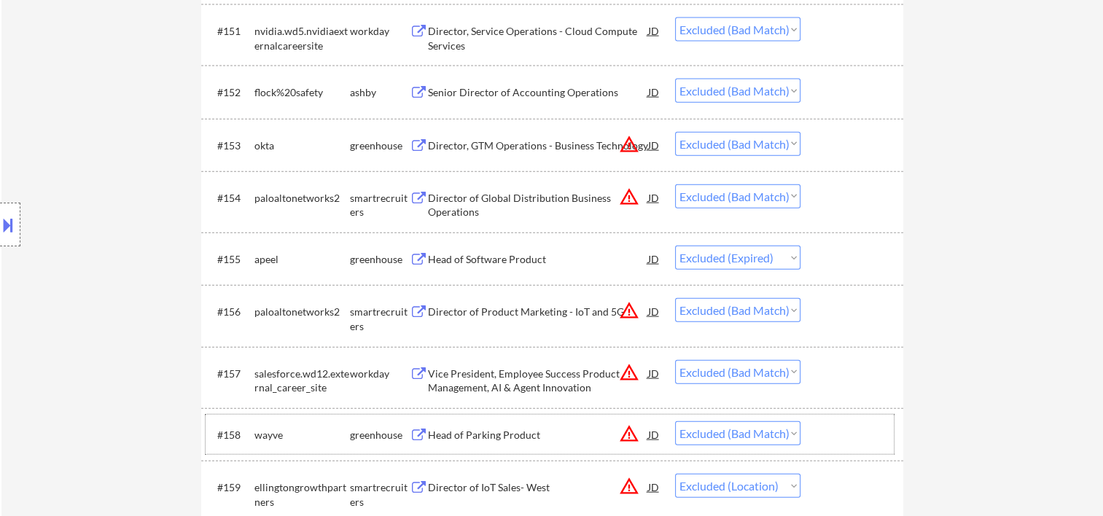
drag, startPoint x: 859, startPoint y: 437, endPoint x: 661, endPoint y: 431, distance: 197.7
click at [858, 437] on div at bounding box center [854, 435] width 64 height 26
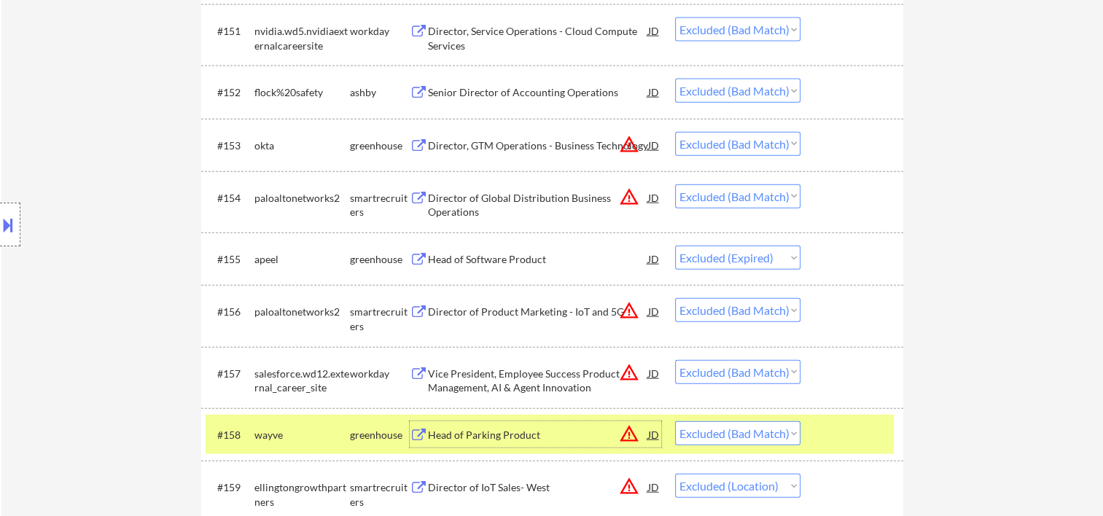
click at [489, 446] on div "Head of Parking Product" at bounding box center [538, 435] width 220 height 26
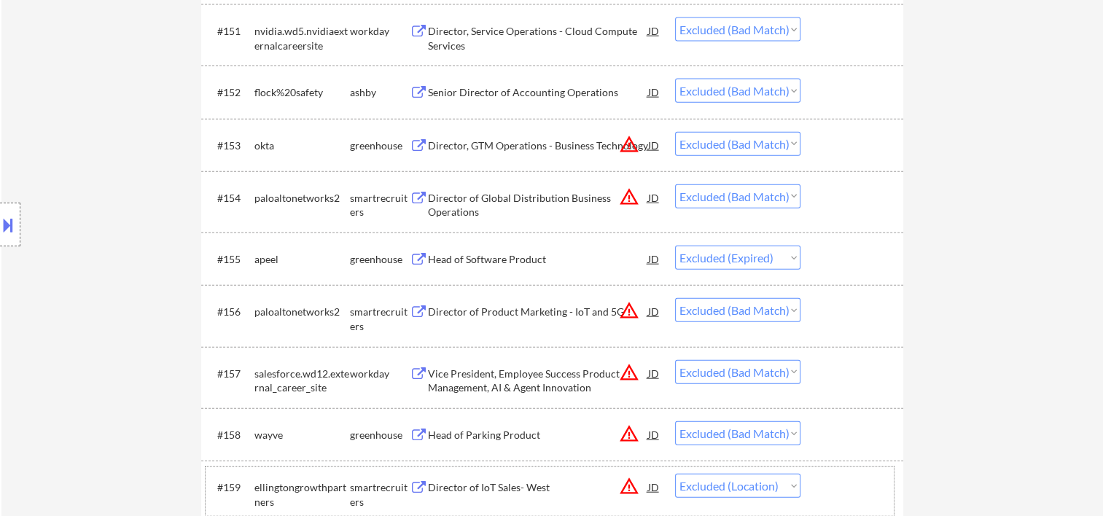
click at [844, 484] on div at bounding box center [854, 487] width 64 height 26
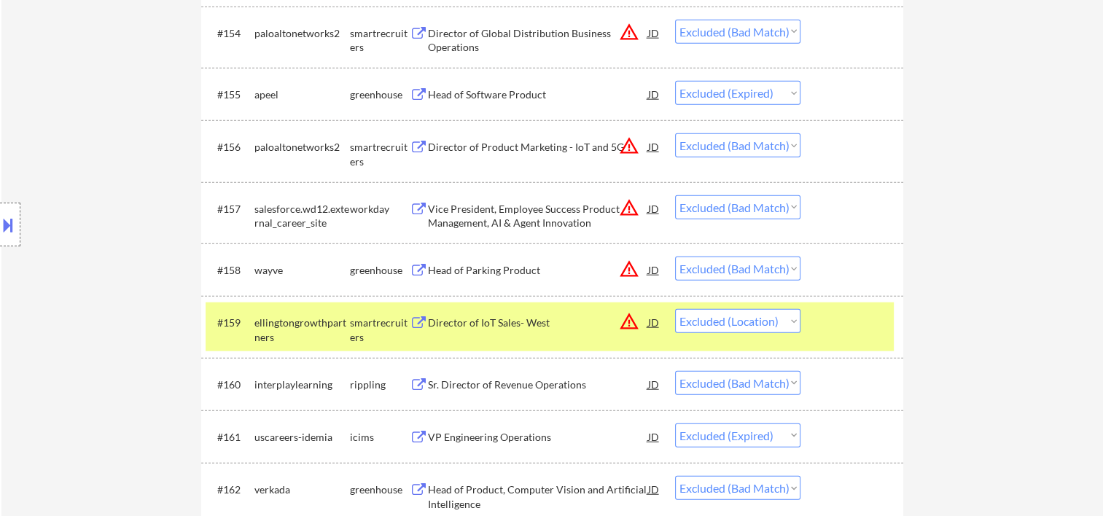
scroll to position [3539, 0]
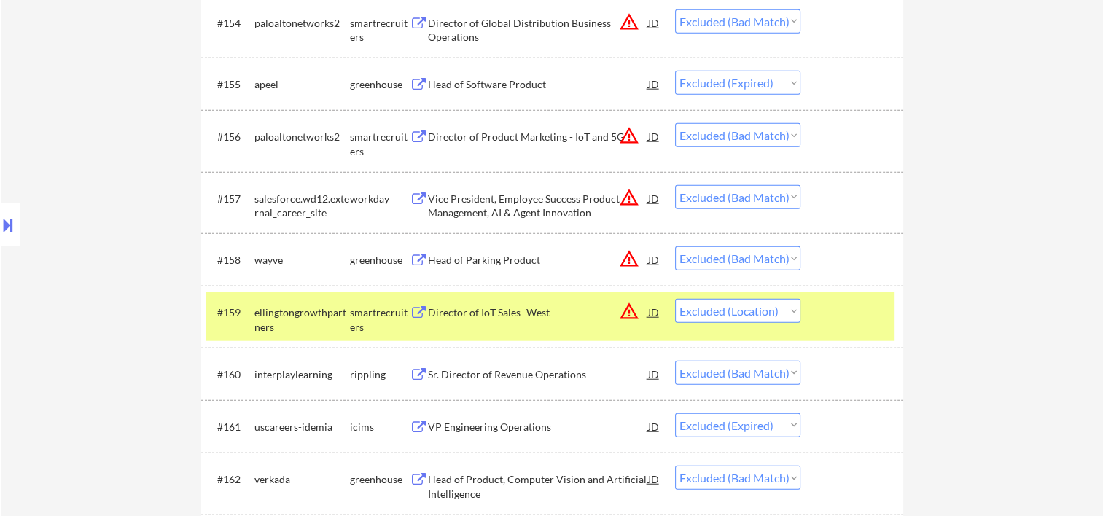
click at [857, 311] on div at bounding box center [854, 312] width 64 height 26
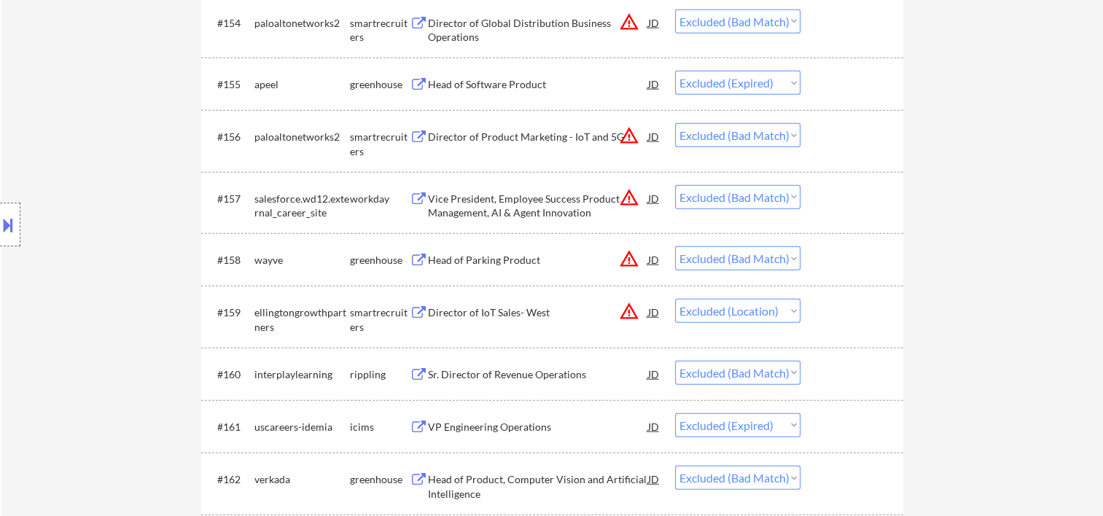
click at [837, 376] on div at bounding box center [854, 374] width 64 height 26
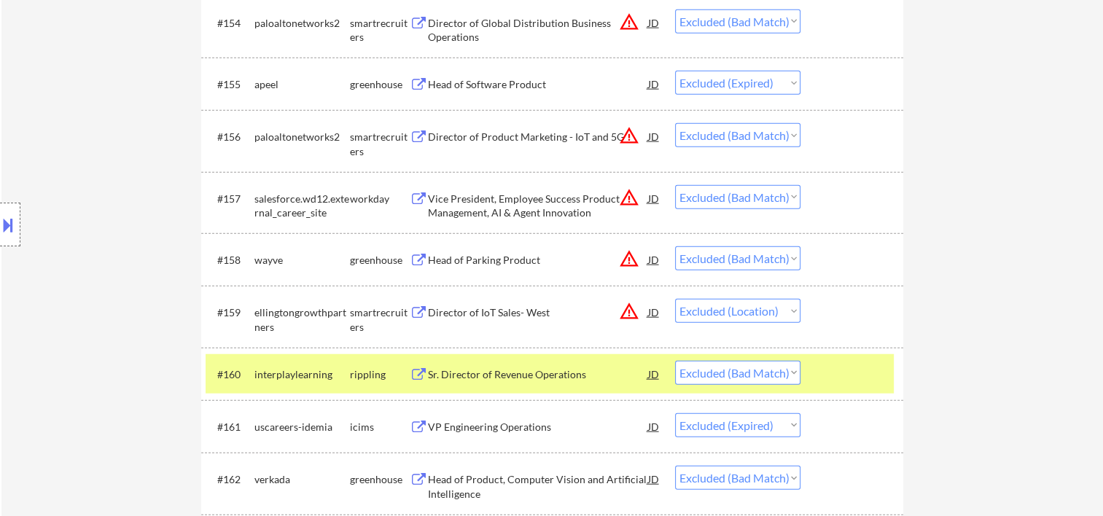
click at [543, 378] on div "Sr. Director of Revenue Operations" at bounding box center [538, 375] width 220 height 15
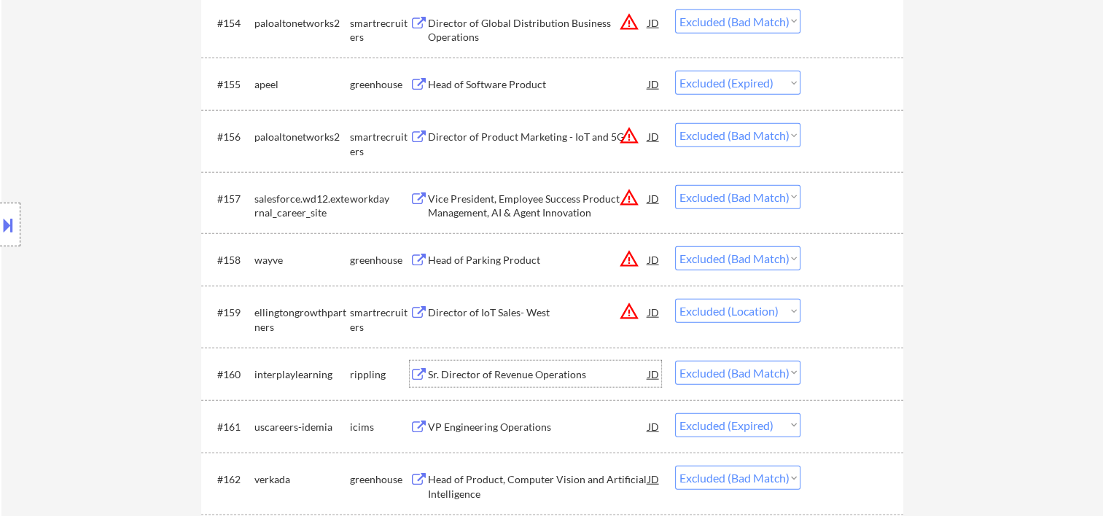
click at [839, 422] on div at bounding box center [854, 427] width 64 height 26
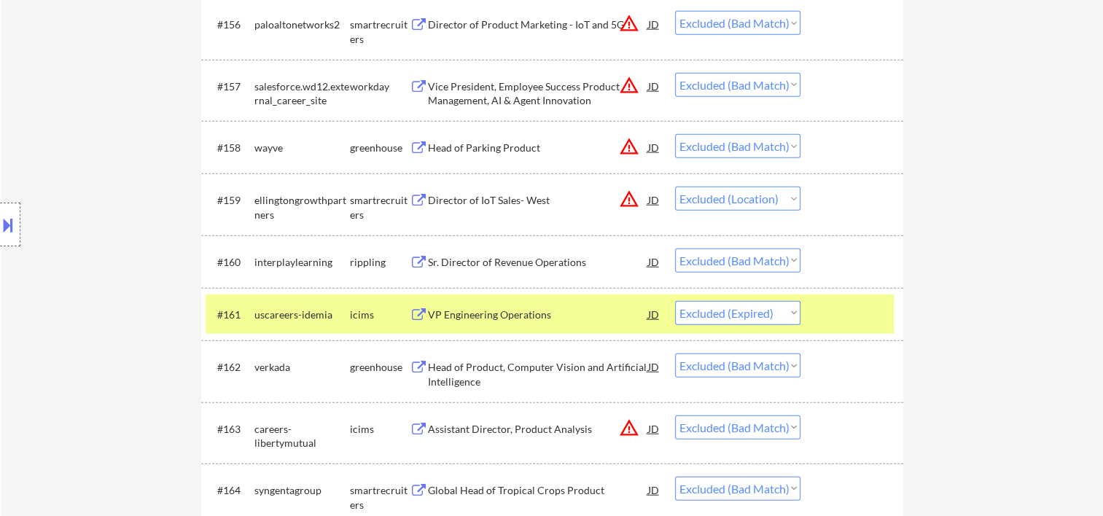
scroll to position [3685, 0]
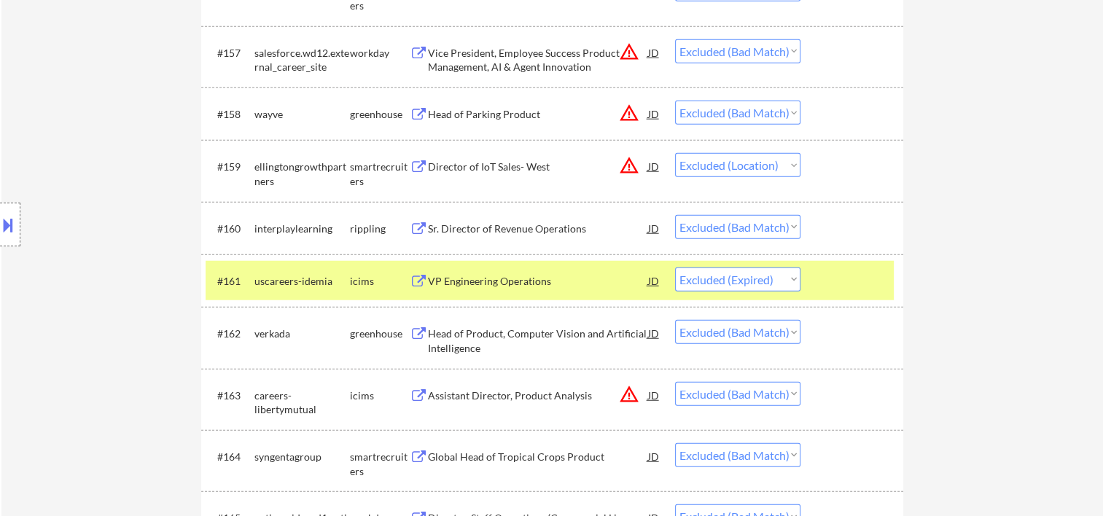
click at [851, 252] on div "#160 interplaylearning rippling Sr. Director of Revenue Operations JD warning_a…" at bounding box center [552, 228] width 702 height 53
click at [843, 281] on div at bounding box center [854, 281] width 64 height 26
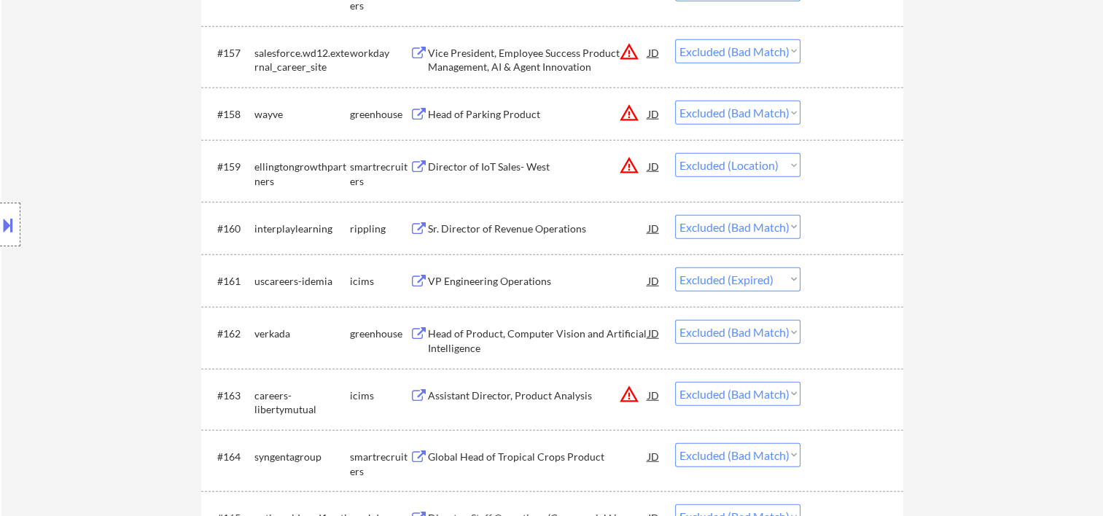
click at [842, 345] on div at bounding box center [854, 333] width 64 height 26
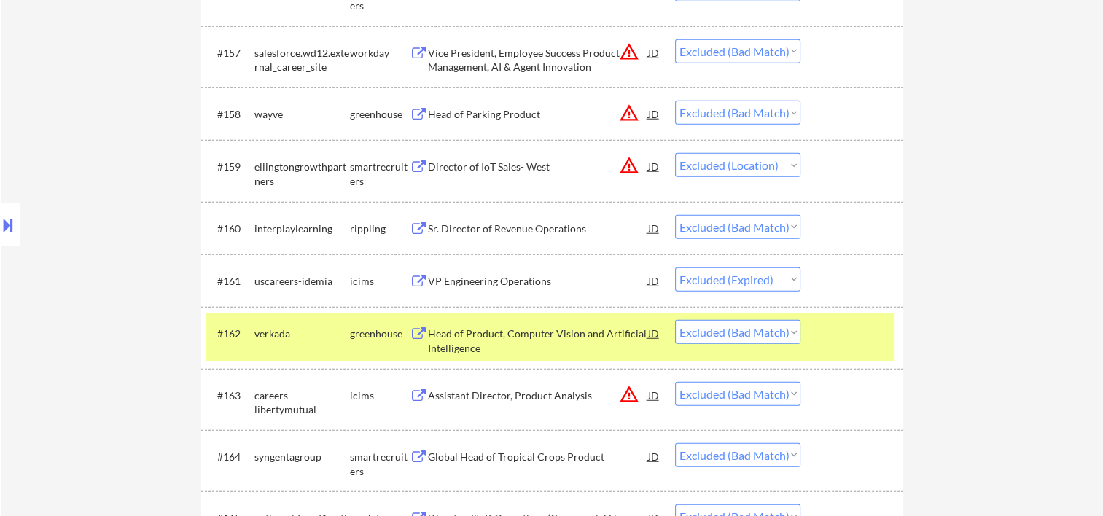
click at [572, 339] on div "Head of Product, Computer Vision and Artificial Intelligence" at bounding box center [538, 341] width 220 height 28
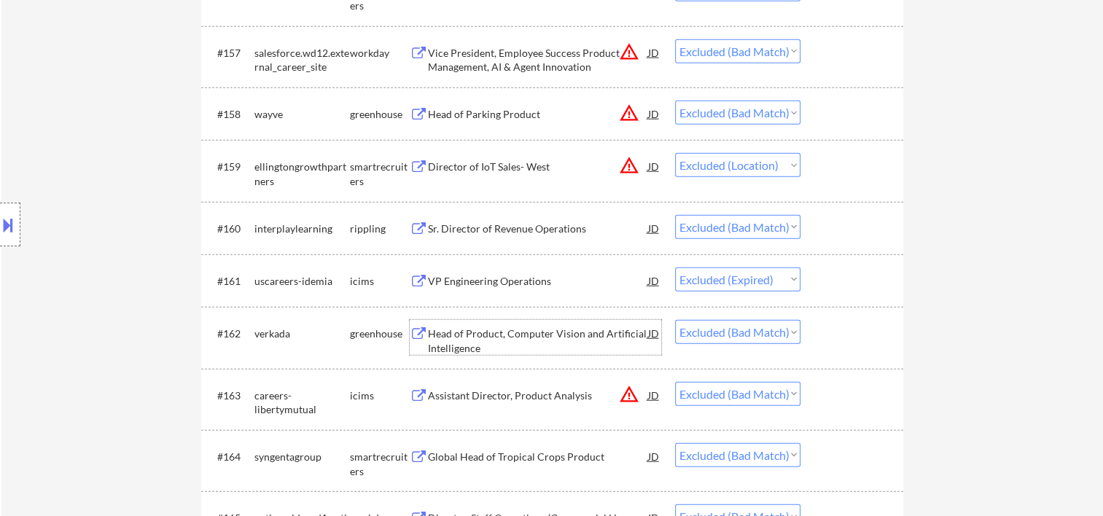
click at [864, 400] on div at bounding box center [854, 395] width 64 height 26
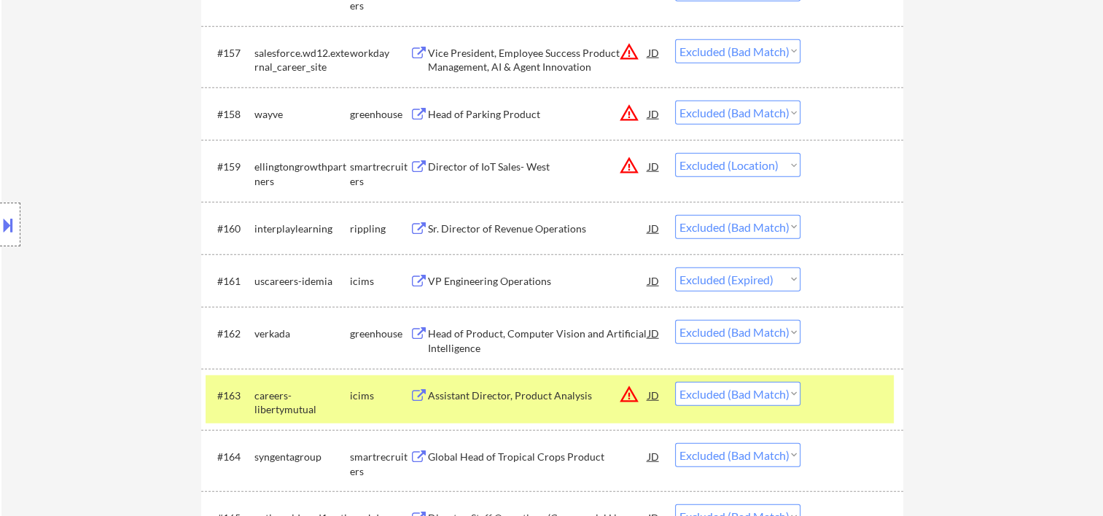
click at [505, 392] on div "Assistant Director, Product Analysis" at bounding box center [538, 396] width 220 height 15
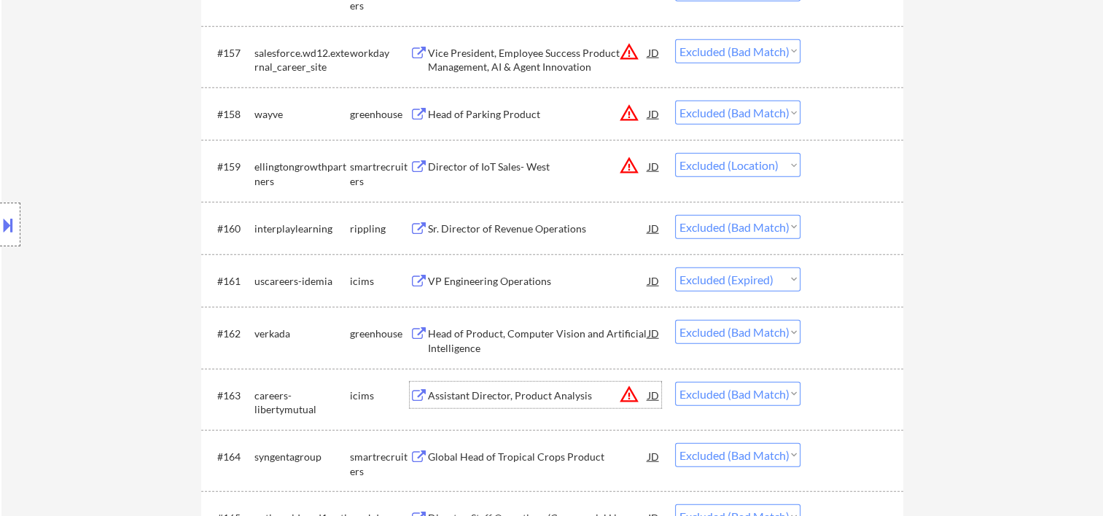
click at [822, 403] on div at bounding box center [854, 395] width 64 height 26
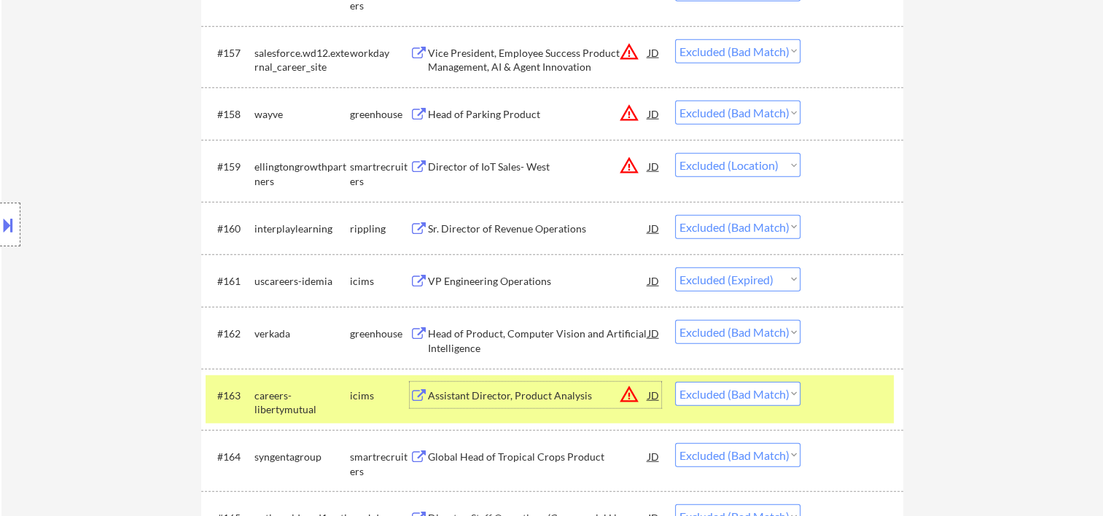
click at [547, 389] on div "Assistant Director, Product Analysis" at bounding box center [538, 396] width 220 height 15
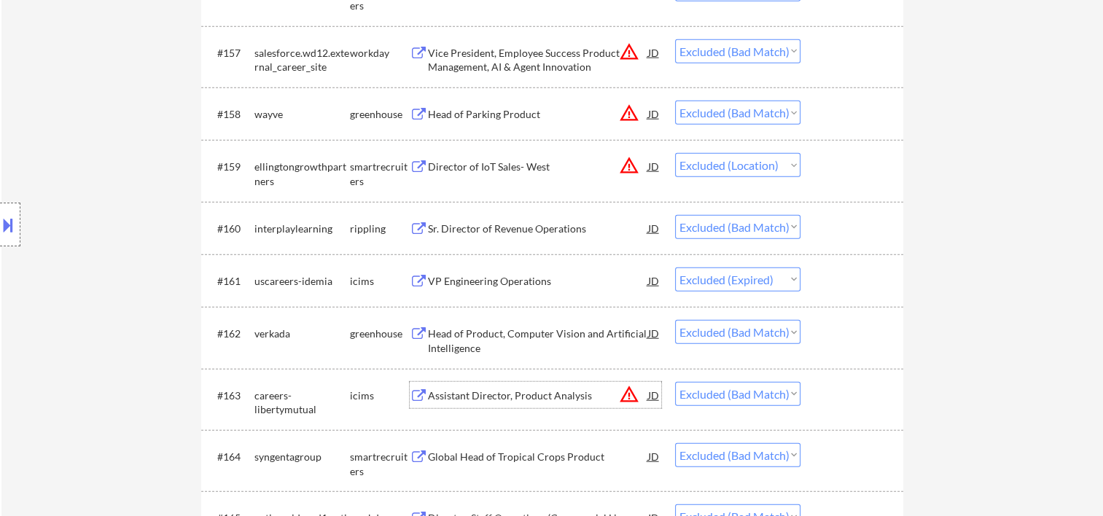
click at [828, 388] on div at bounding box center [854, 395] width 64 height 26
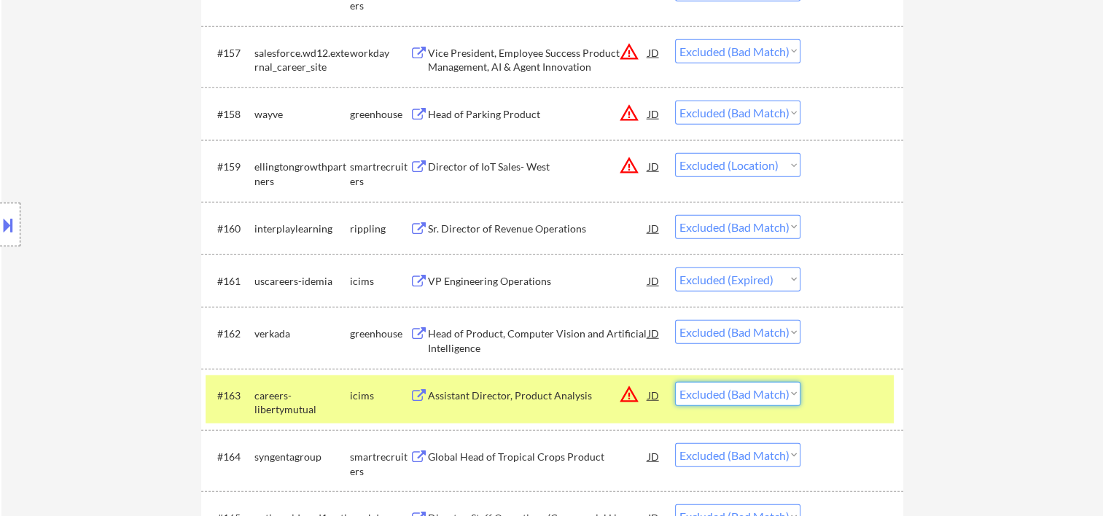
click at [789, 395] on select "Choose an option... Pending Applied Excluded (Questions) Excluded (Expired) Exc…" at bounding box center [737, 394] width 125 height 24
click at [675, 382] on select "Choose an option... Pending Applied Excluded (Questions) Excluded (Expired) Exc…" at bounding box center [737, 394] width 125 height 24
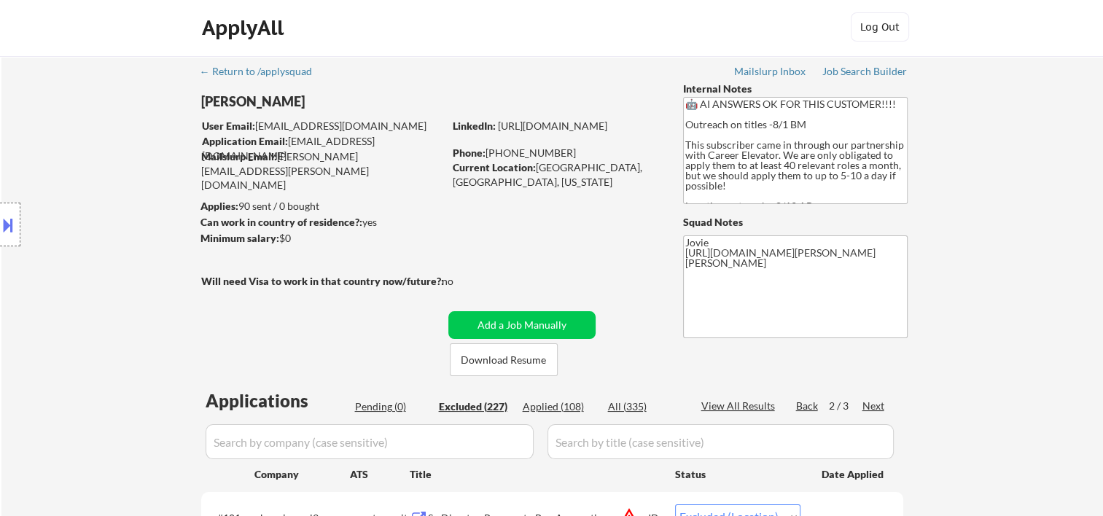
scroll to position [0, 0]
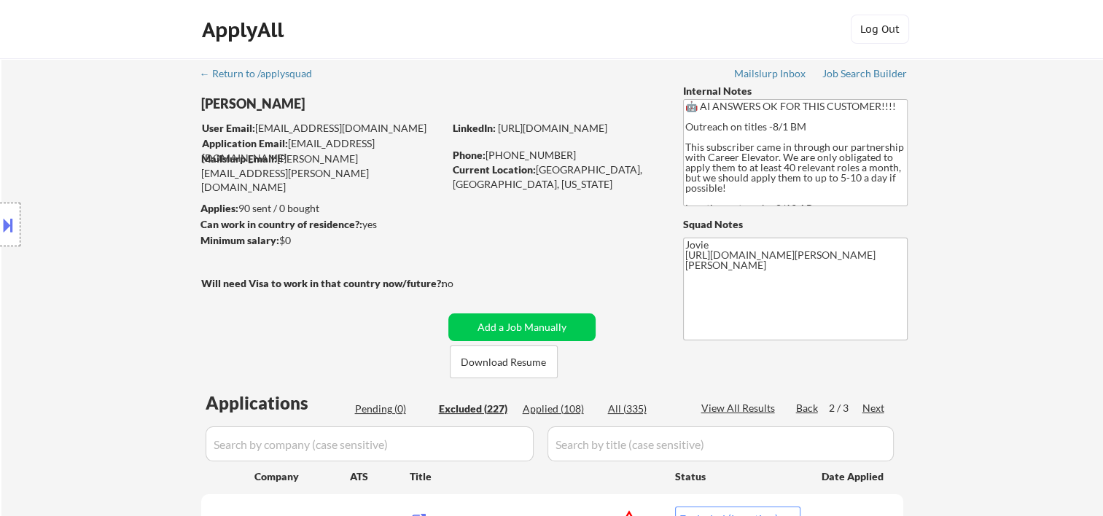
click at [571, 409] on div "Applied (108)" at bounding box center [559, 409] width 73 height 15
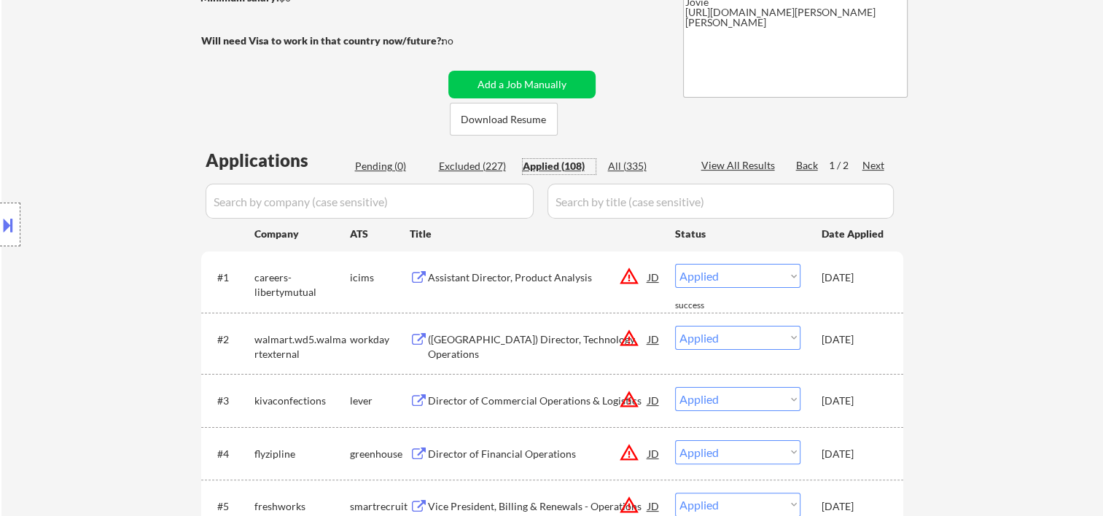
click at [494, 167] on div "Excluded (227)" at bounding box center [475, 166] width 73 height 15
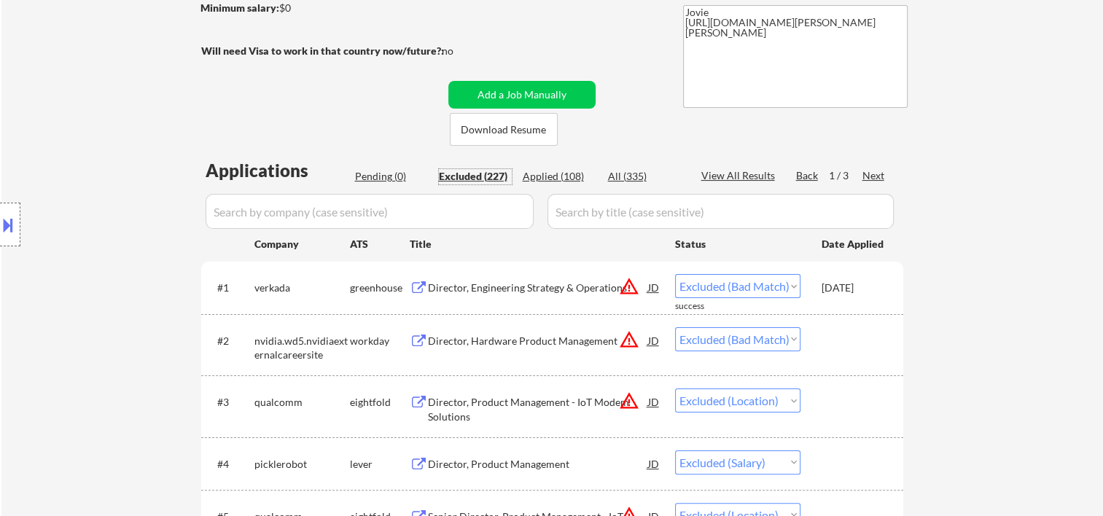
scroll to position [0, 0]
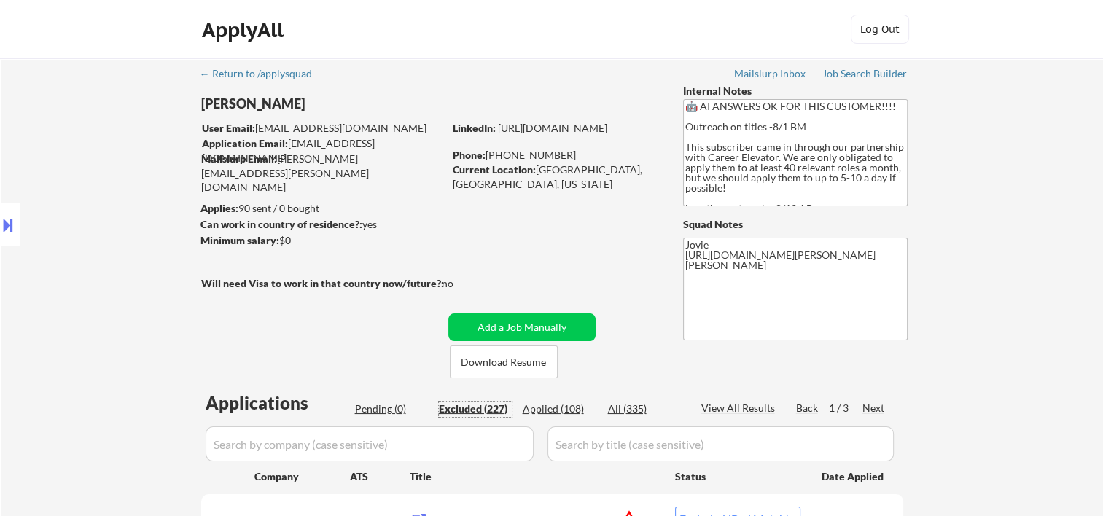
click at [494, 405] on div "Excluded (227)" at bounding box center [475, 409] width 73 height 15
click at [866, 408] on div "Next" at bounding box center [874, 408] width 23 height 15
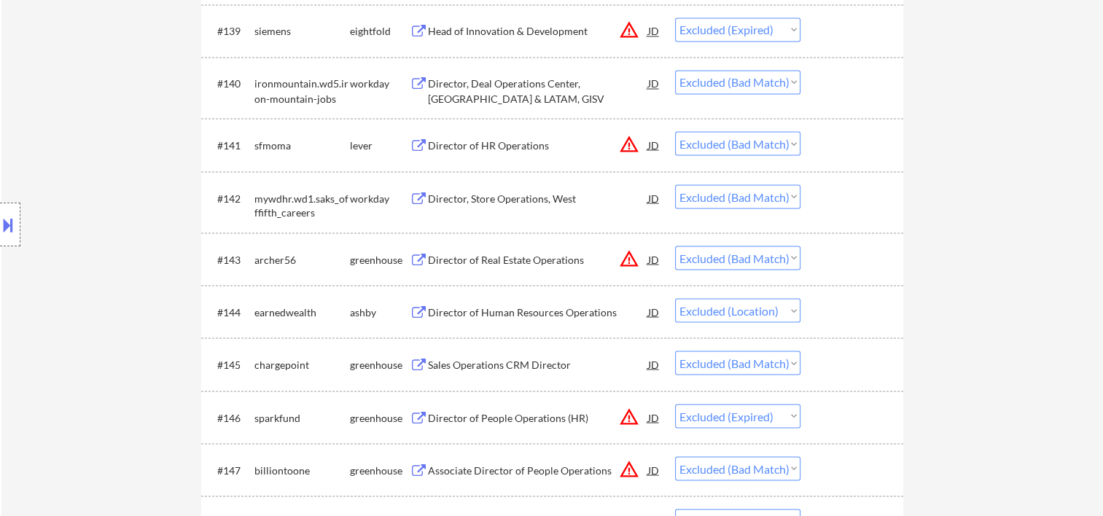
scroll to position [2674, 0]
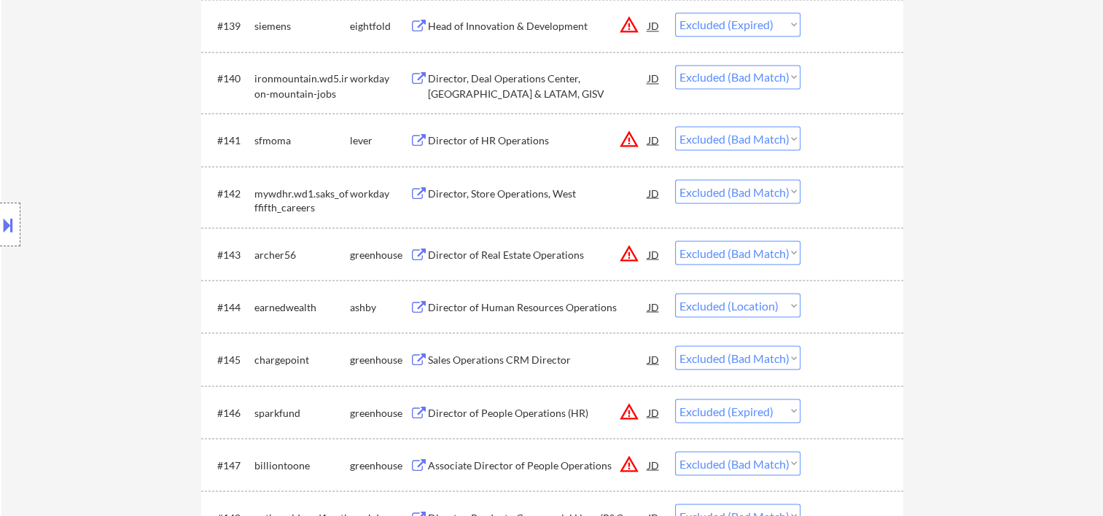
click at [856, 414] on div at bounding box center [854, 412] width 64 height 26
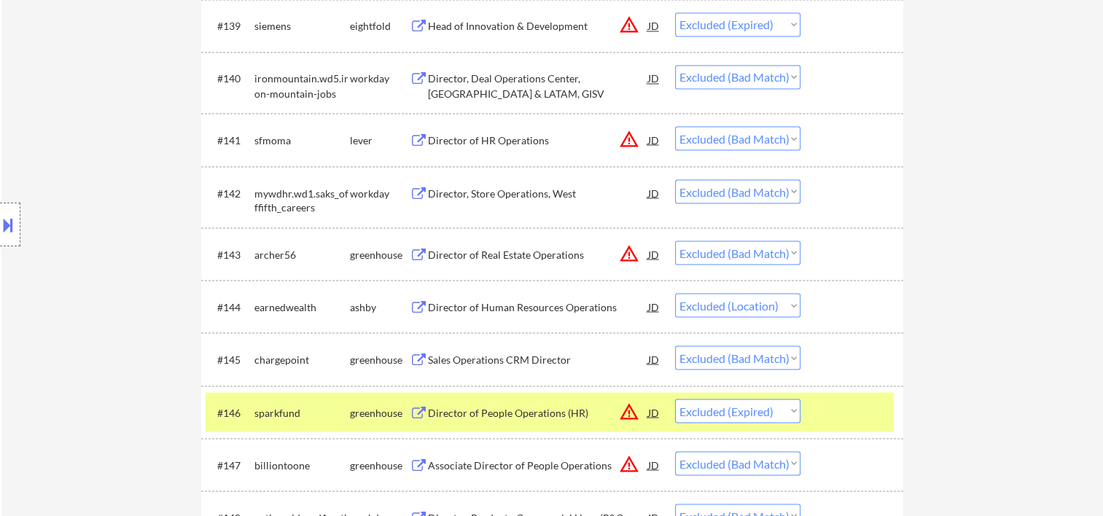
click at [843, 422] on div at bounding box center [854, 412] width 64 height 26
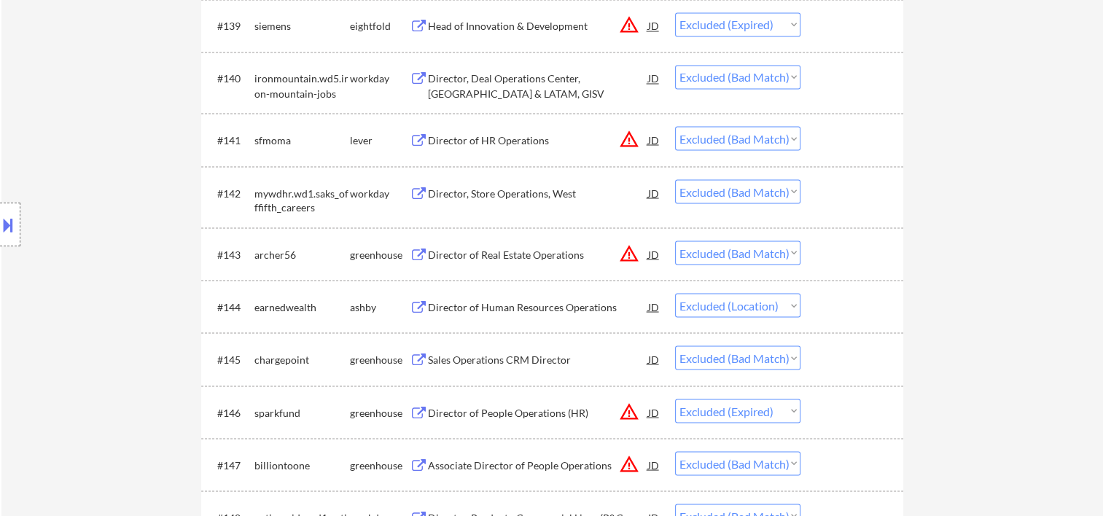
click at [840, 463] on div at bounding box center [854, 464] width 64 height 26
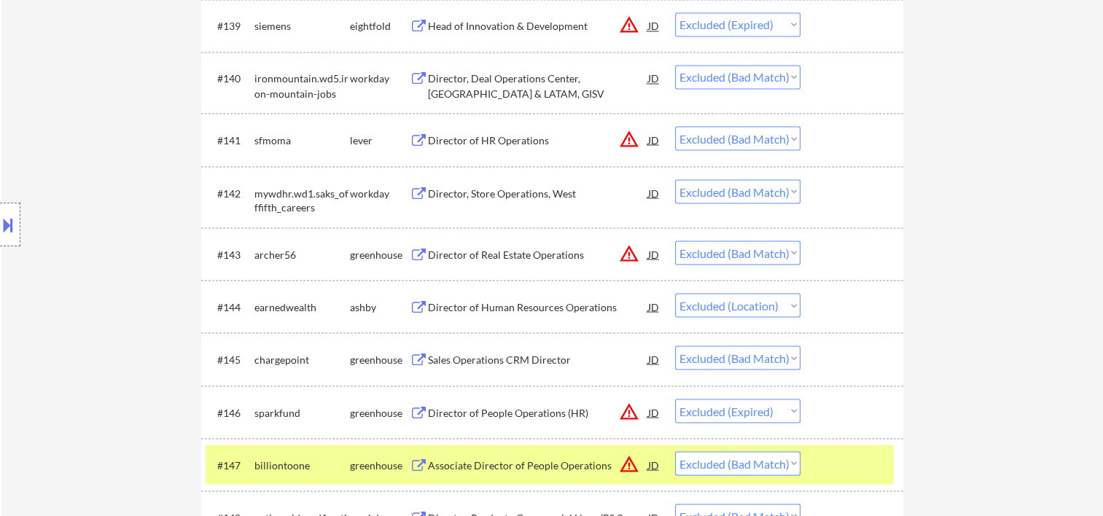
scroll to position [2917, 0]
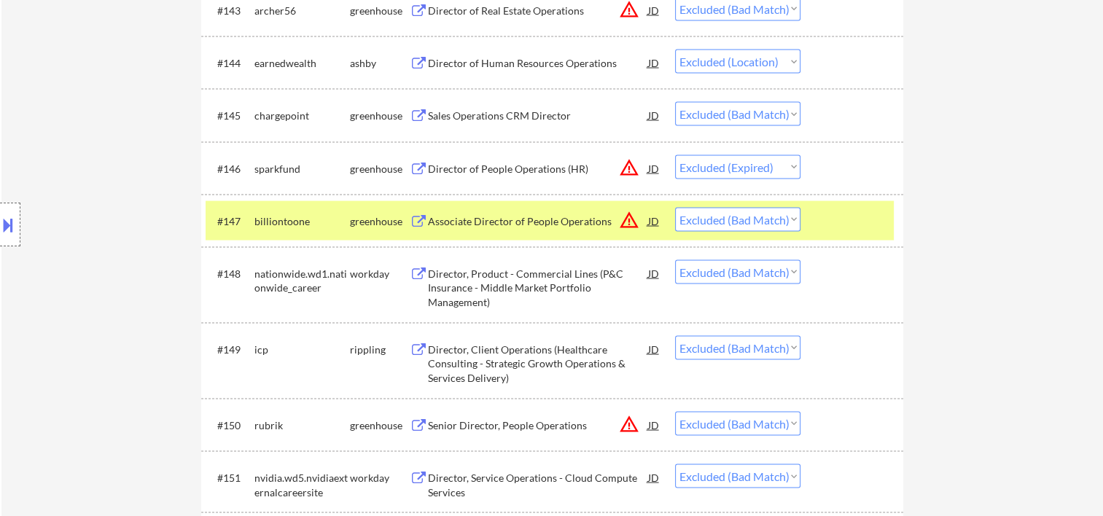
click at [840, 220] on div at bounding box center [854, 221] width 64 height 26
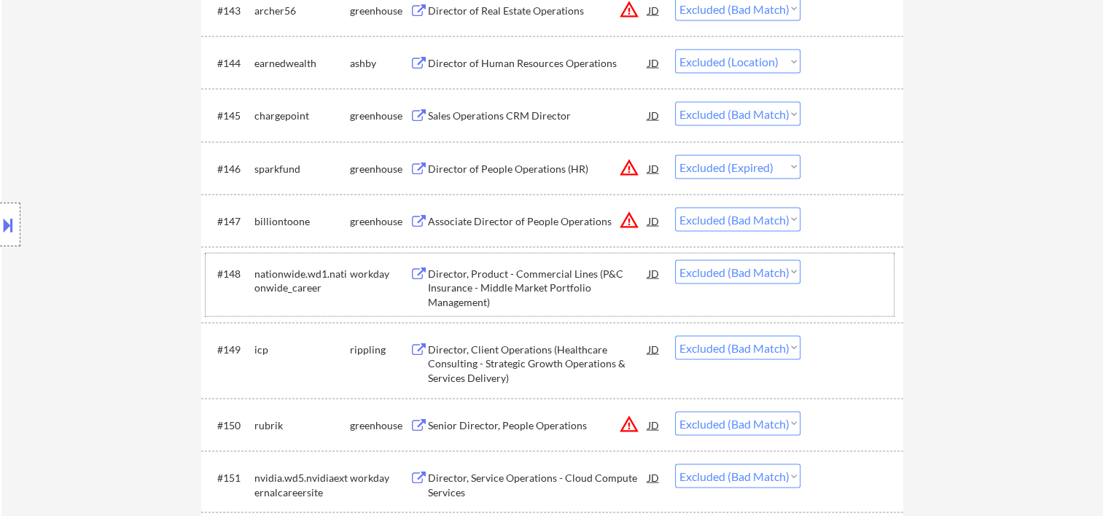
click at [850, 285] on div at bounding box center [854, 273] width 64 height 26
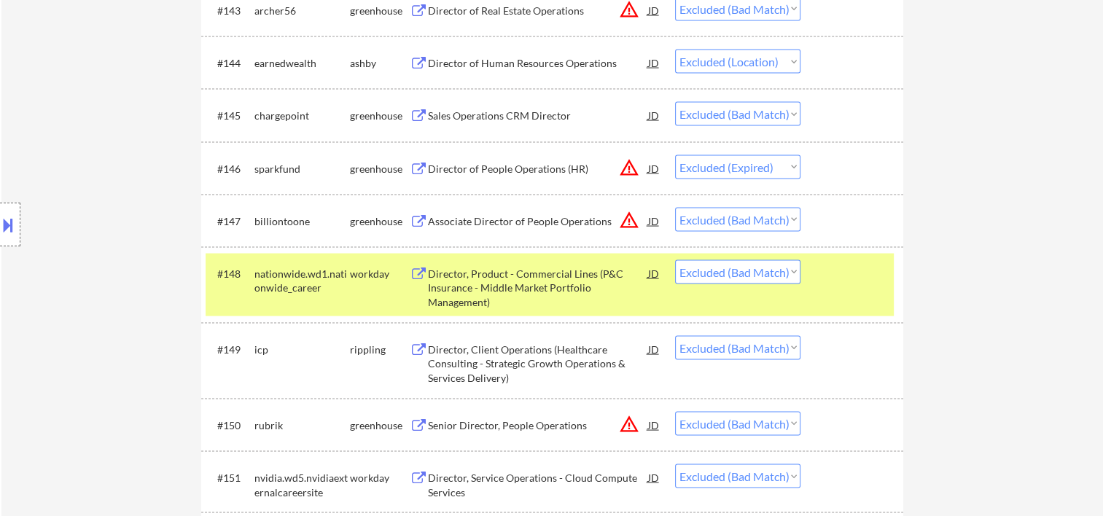
click at [850, 285] on div at bounding box center [854, 273] width 64 height 26
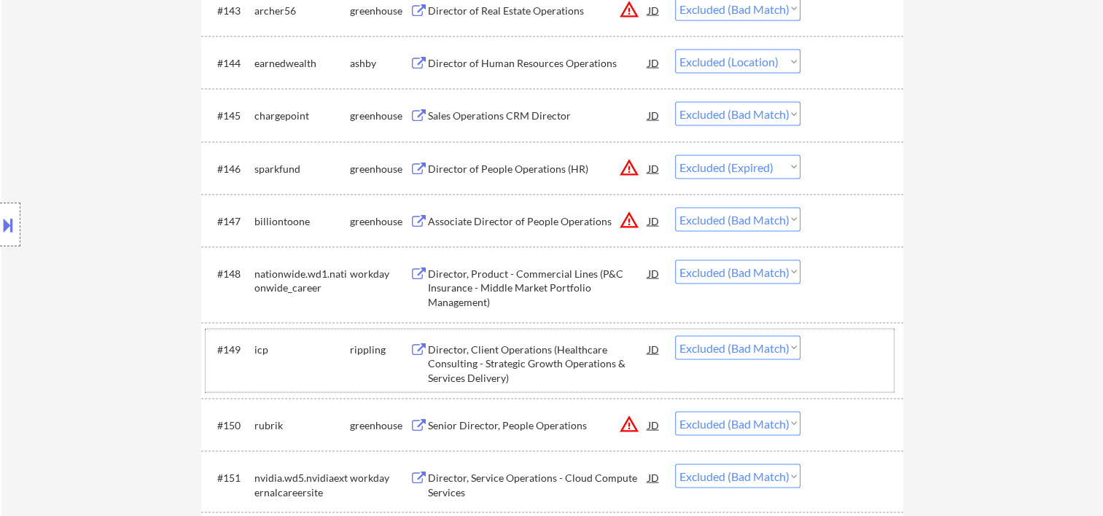
click at [825, 376] on div "#149 icp rippling Director, Client Operations (Healthcare Consulting - Strategi…" at bounding box center [550, 361] width 688 height 63
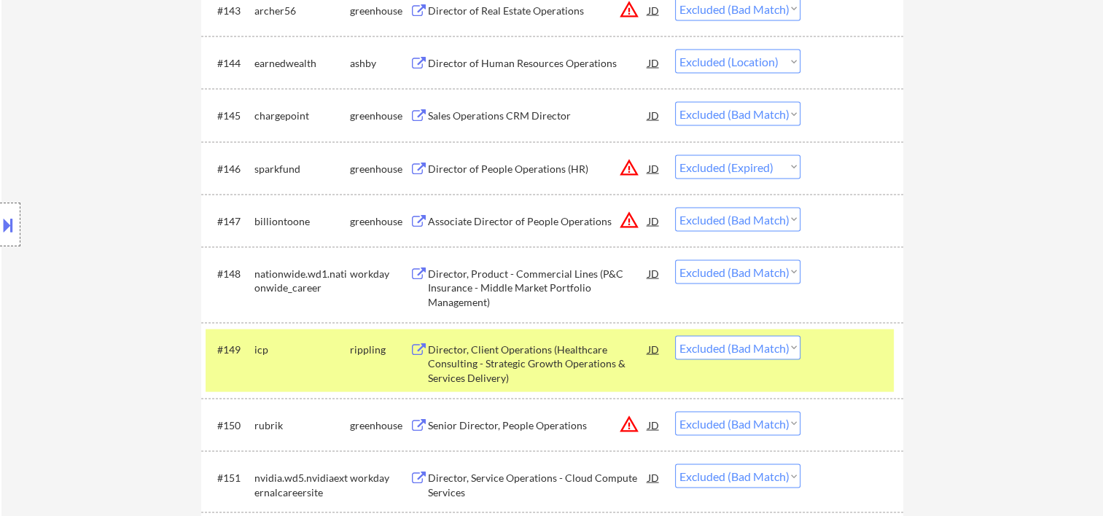
click at [825, 376] on div "#149 icp rippling Director, Client Operations (Healthcare Consulting - Strategi…" at bounding box center [550, 361] width 688 height 63
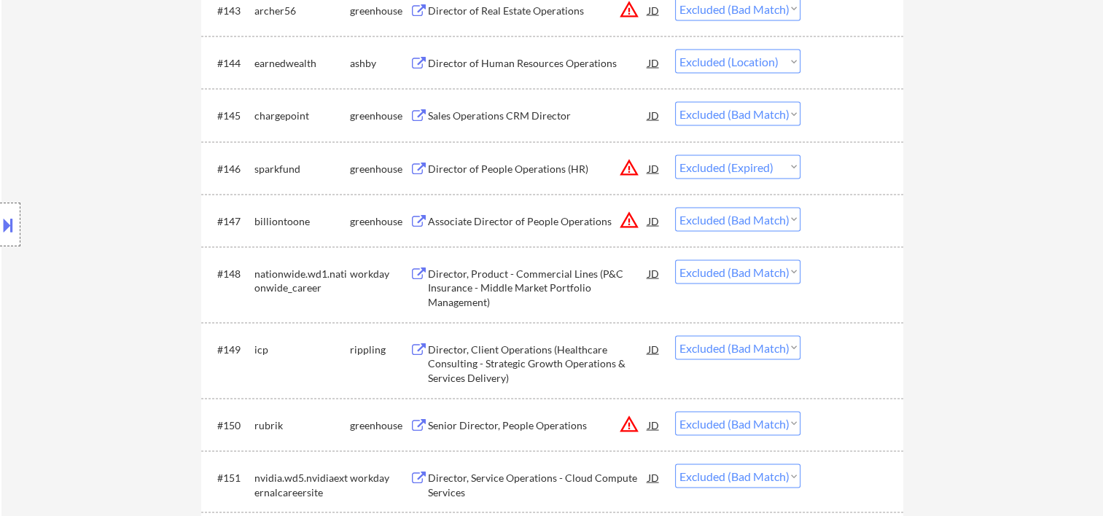
click at [828, 376] on div "#149 icp rippling Director, Client Operations (Healthcare Consulting - Strategi…" at bounding box center [550, 361] width 688 height 63
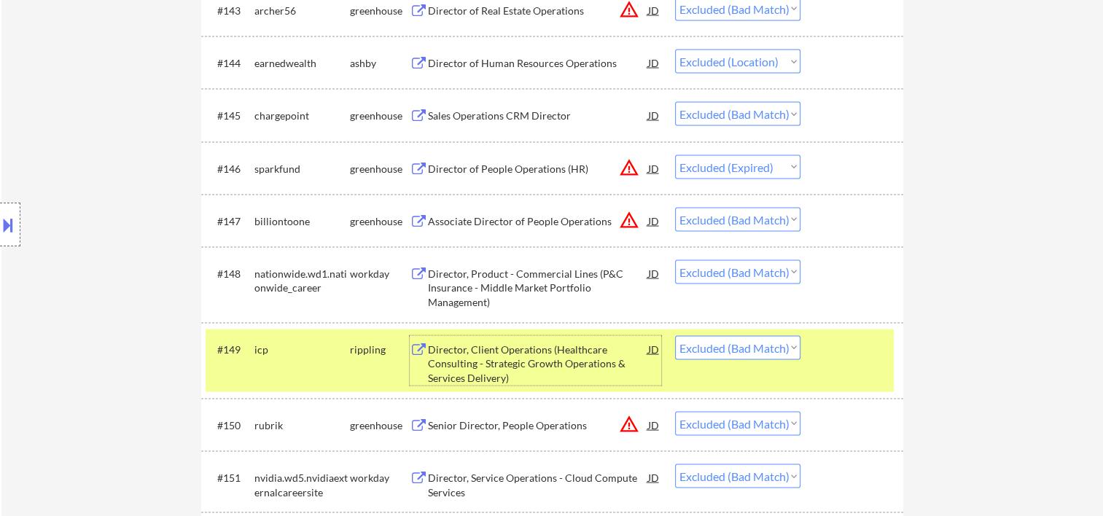
click at [593, 362] on div "Director, Client Operations (Healthcare Consulting - Strategic Growth Operation…" at bounding box center [538, 364] width 220 height 43
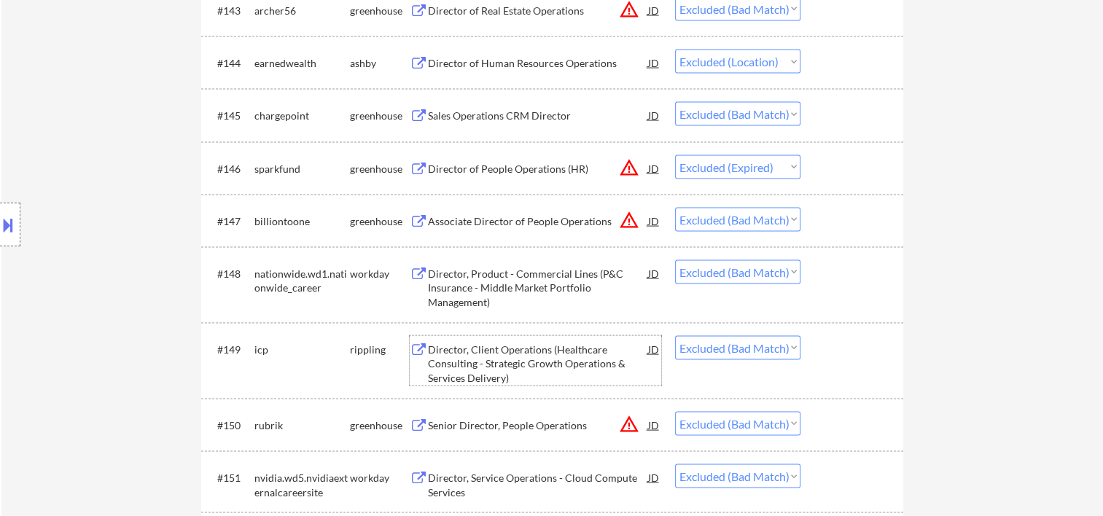
click at [843, 343] on div at bounding box center [854, 349] width 64 height 26
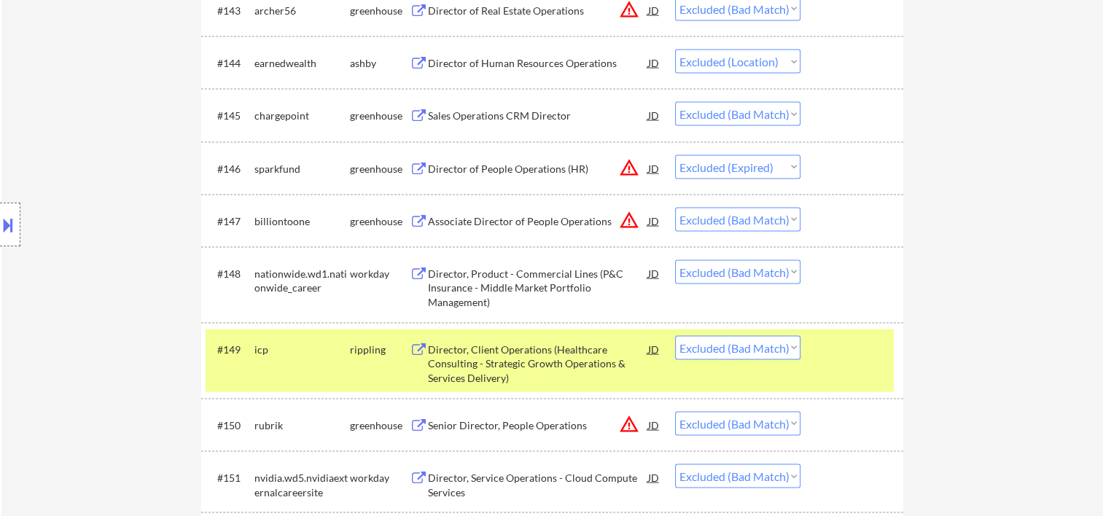
click at [863, 367] on div "#149 icp rippling Director, Client Operations (Healthcare Consulting - Strategi…" at bounding box center [550, 361] width 688 height 63
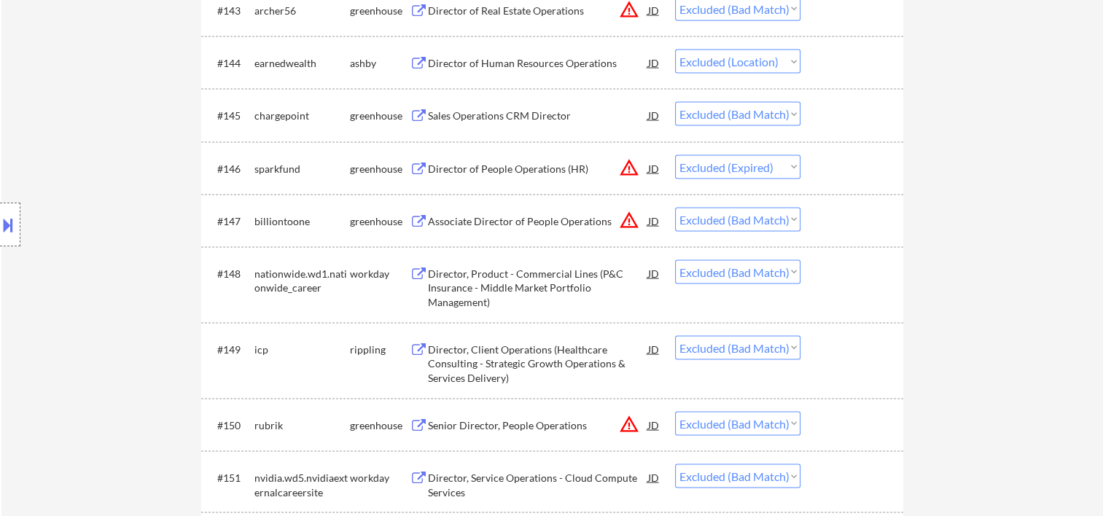
click at [831, 429] on div at bounding box center [854, 425] width 64 height 26
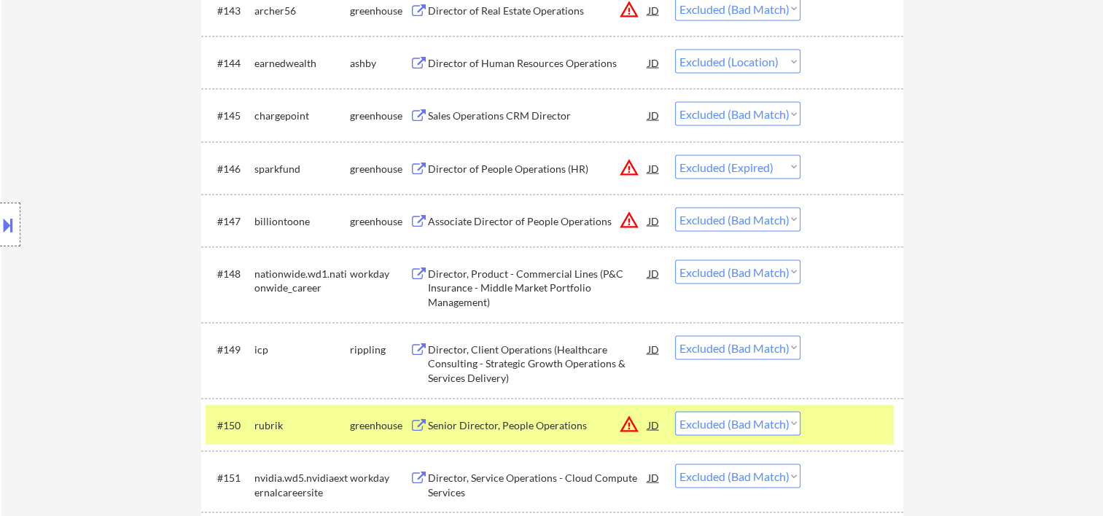
click at [491, 427] on div "Senior Director, People Operations" at bounding box center [538, 426] width 220 height 15
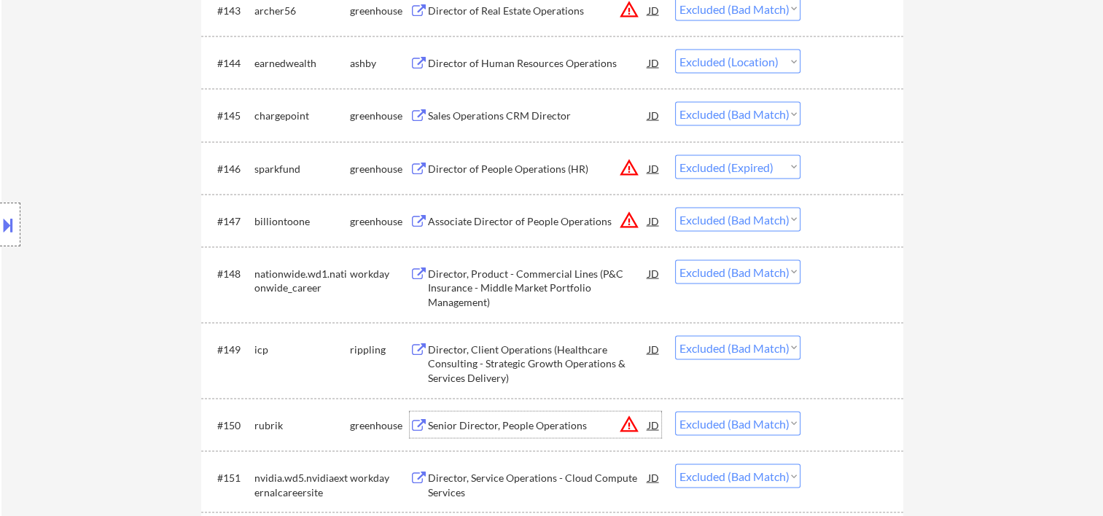
scroll to position [3160, 0]
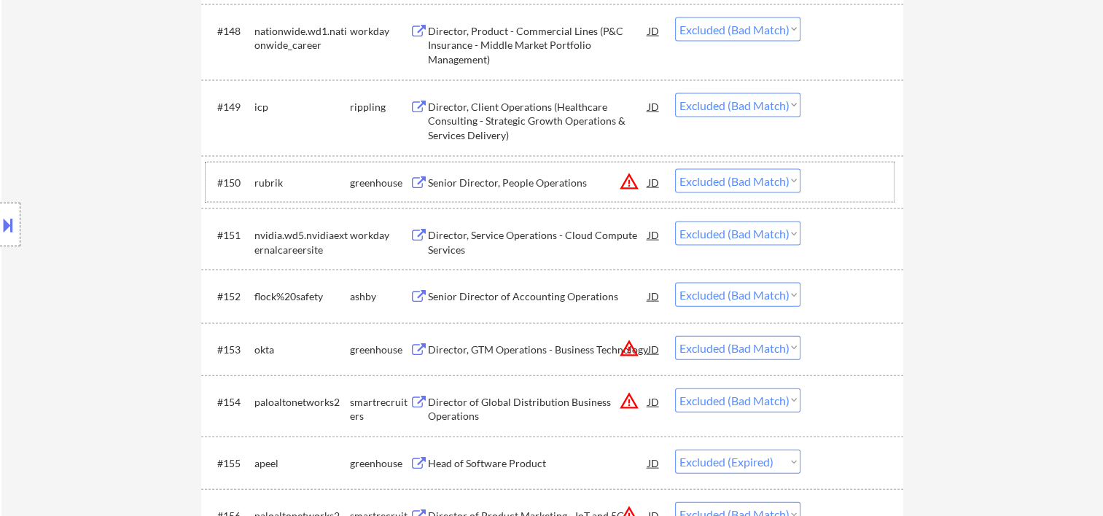
click at [871, 181] on div at bounding box center [854, 182] width 64 height 26
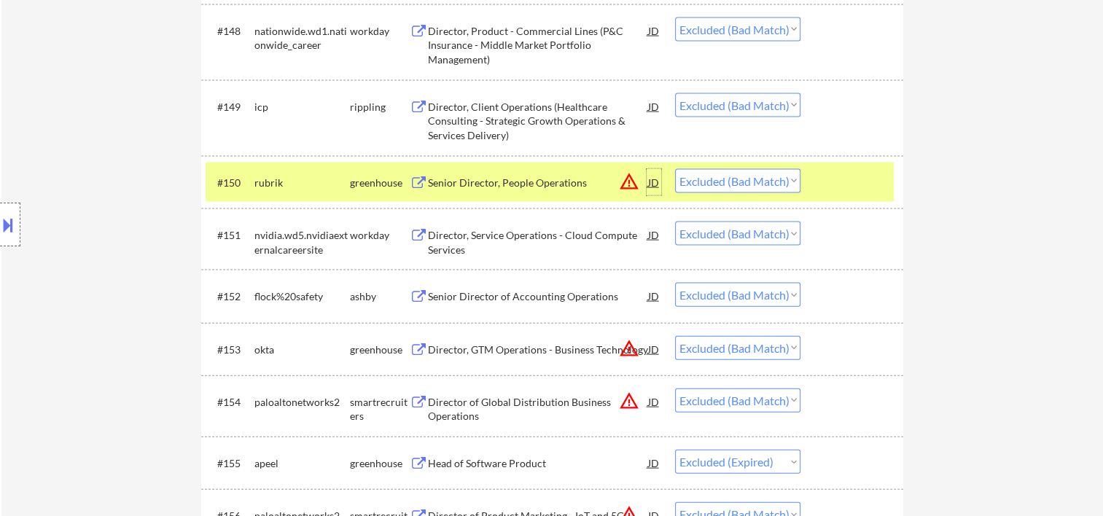
click at [652, 186] on div "JD" at bounding box center [654, 182] width 15 height 26
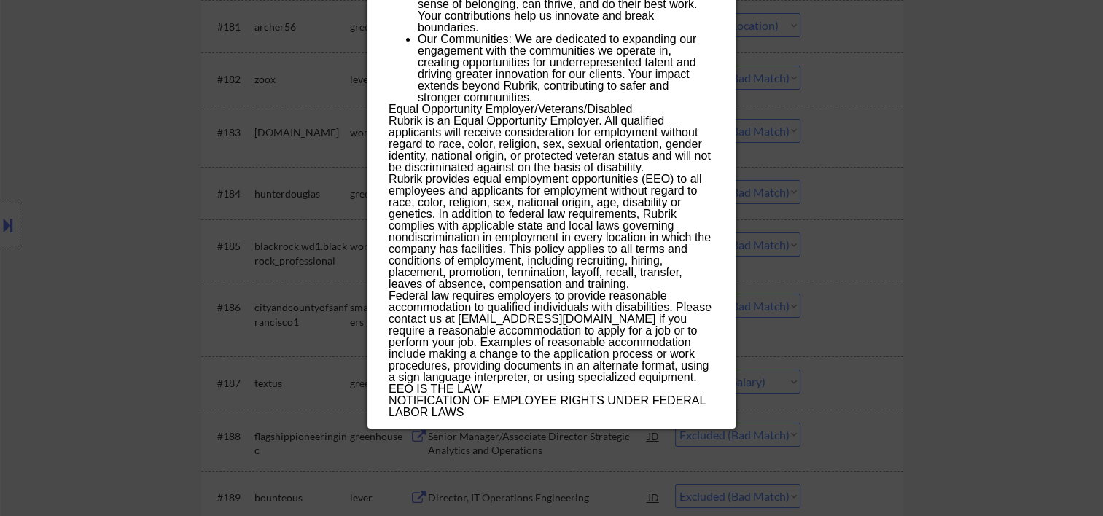
scroll to position [5348, 0]
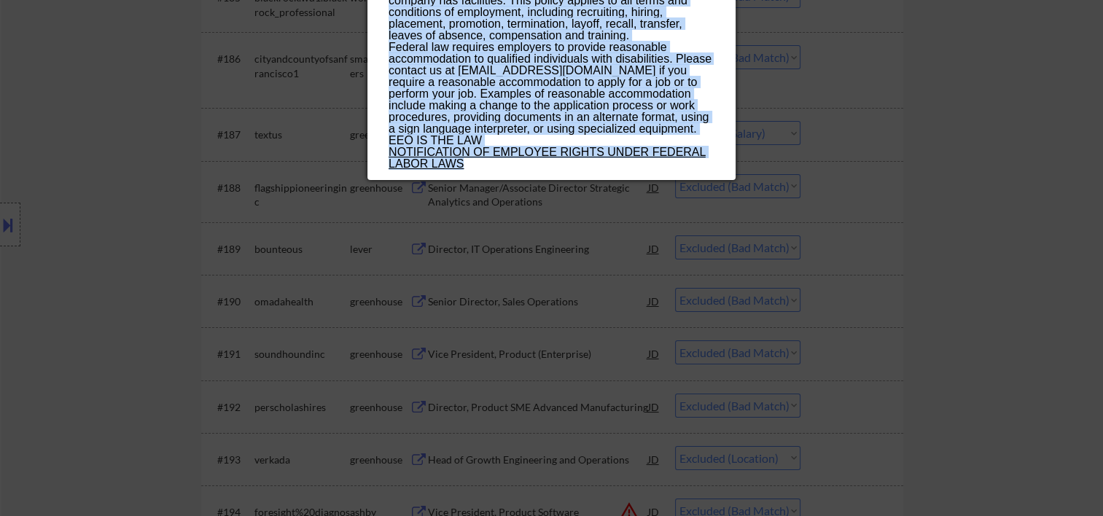
drag, startPoint x: 387, startPoint y: 58, endPoint x: 659, endPoint y: 166, distance: 292.4
copy div "Loremi Dolorsit, Ametco Adipiscing elitse Doei Temp, IN UT Laboreet Dolor 🚫: Ma…"
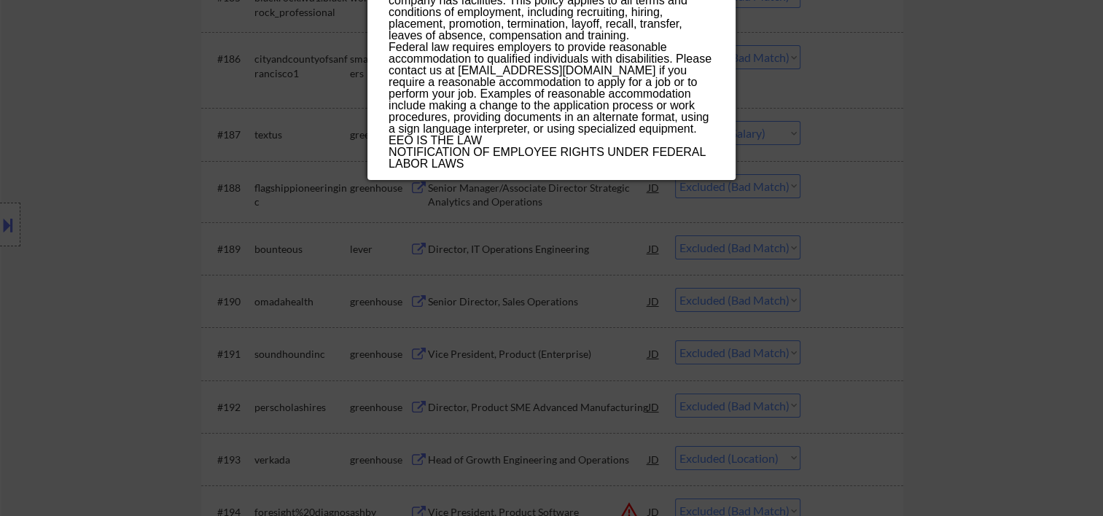
click at [1021, 160] on div at bounding box center [551, 258] width 1103 height 516
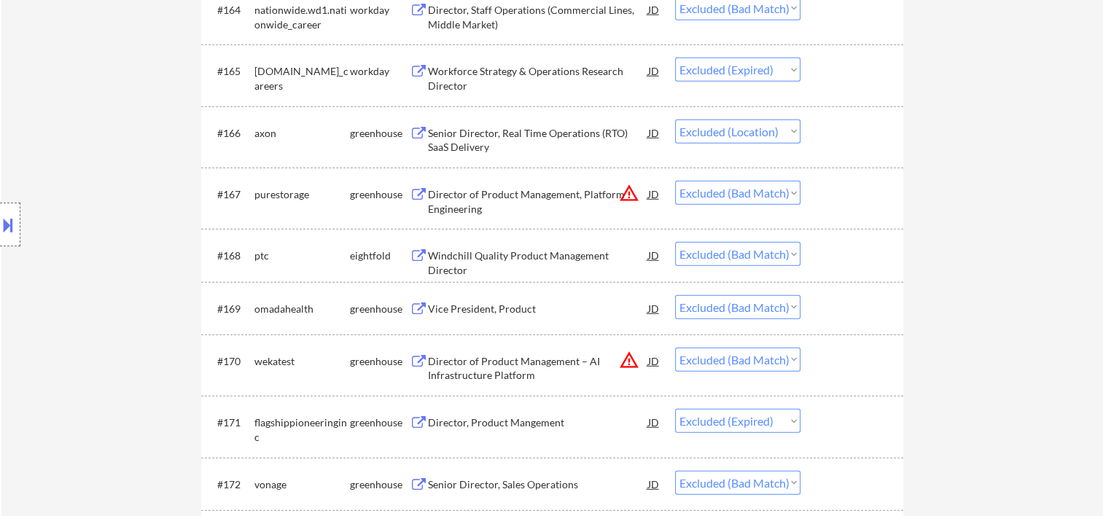
scroll to position [3889, 0]
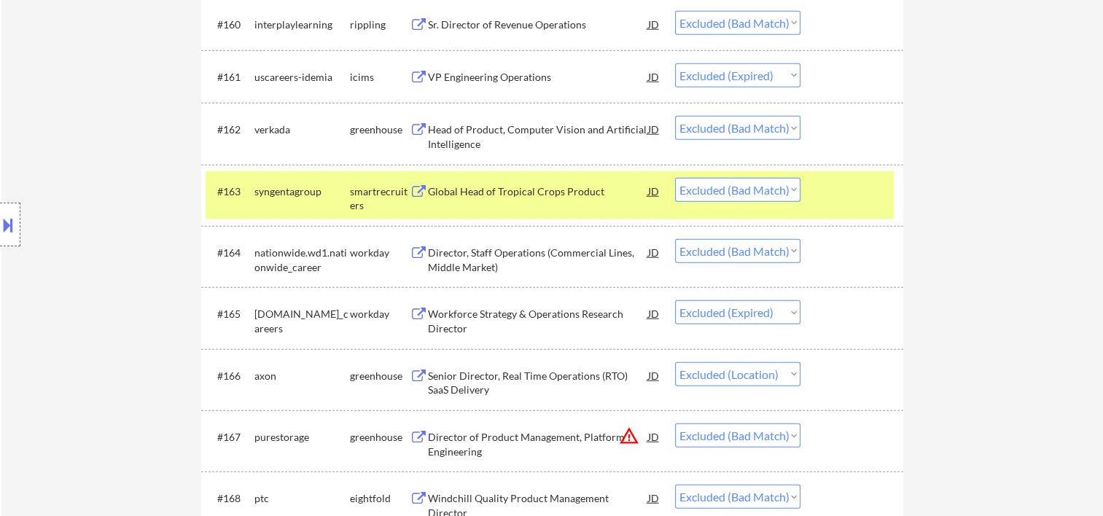
click at [883, 207] on div "#163 syngentagroup smartrecruiters Global Head of Tropical Crops Product JD war…" at bounding box center [550, 195] width 688 height 48
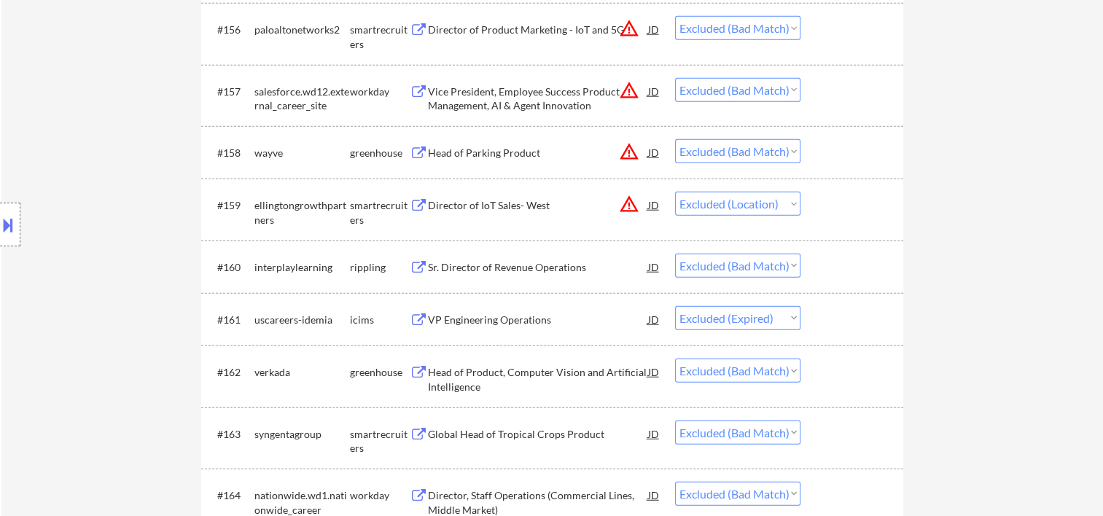
scroll to position [3403, 0]
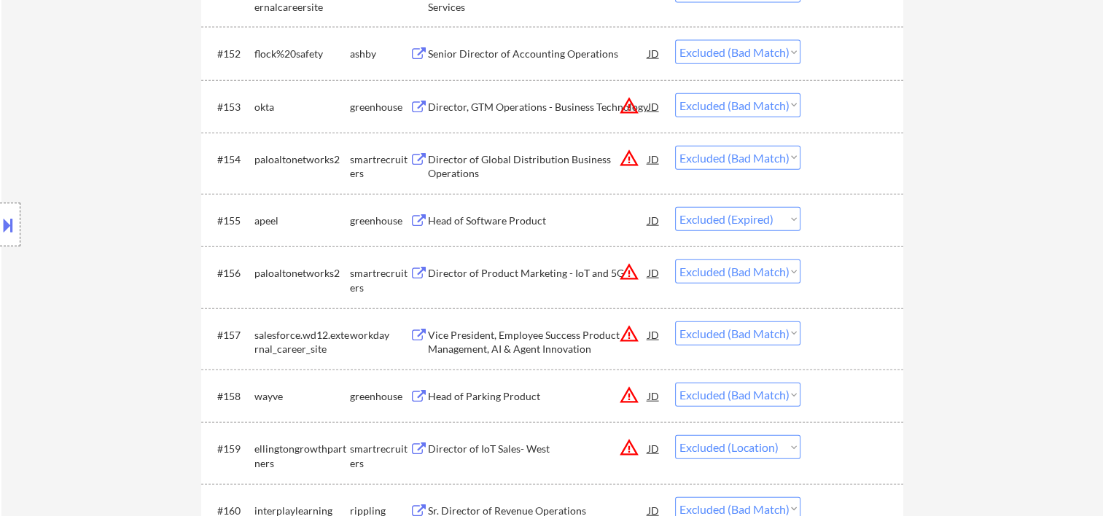
click at [833, 52] on div at bounding box center [854, 53] width 64 height 26
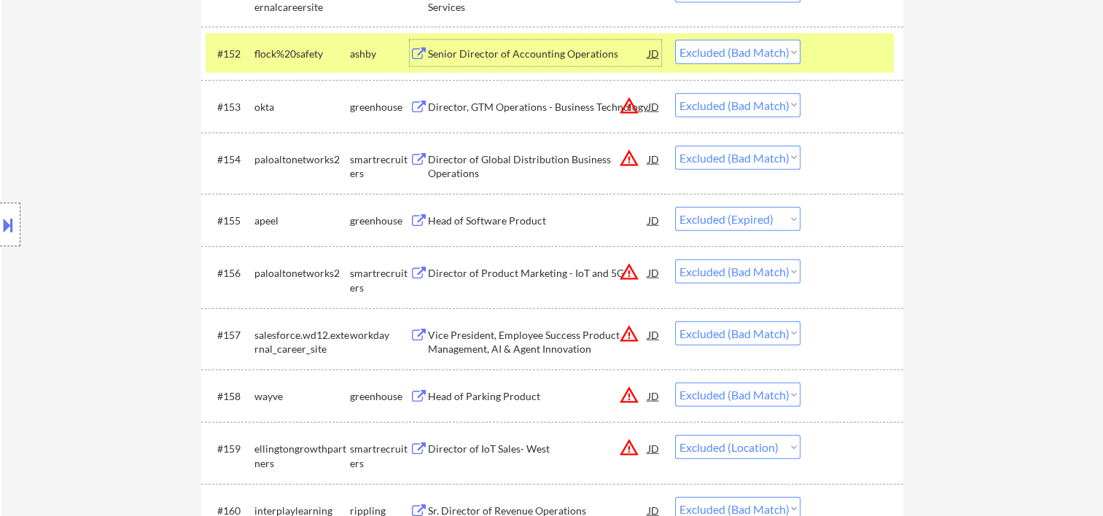
click at [575, 42] on div "Senior Director of Accounting Operations" at bounding box center [538, 53] width 220 height 26
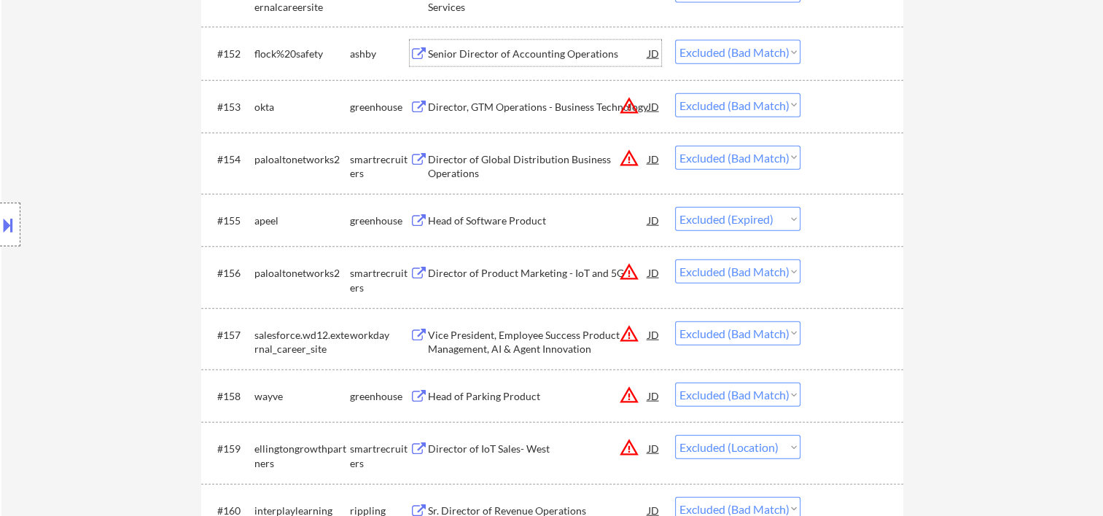
click at [836, 155] on div at bounding box center [854, 159] width 64 height 26
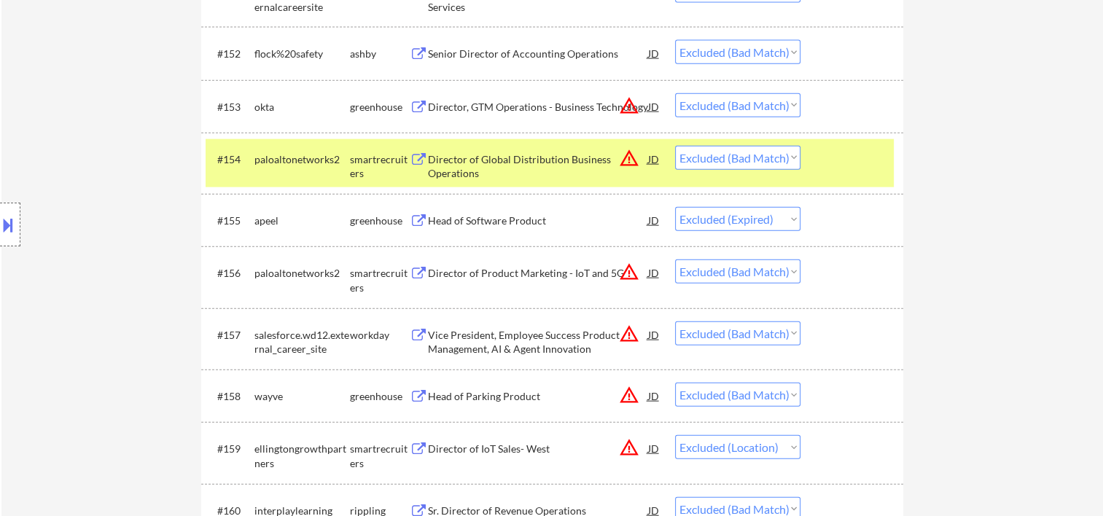
click at [836, 155] on div at bounding box center [854, 159] width 64 height 26
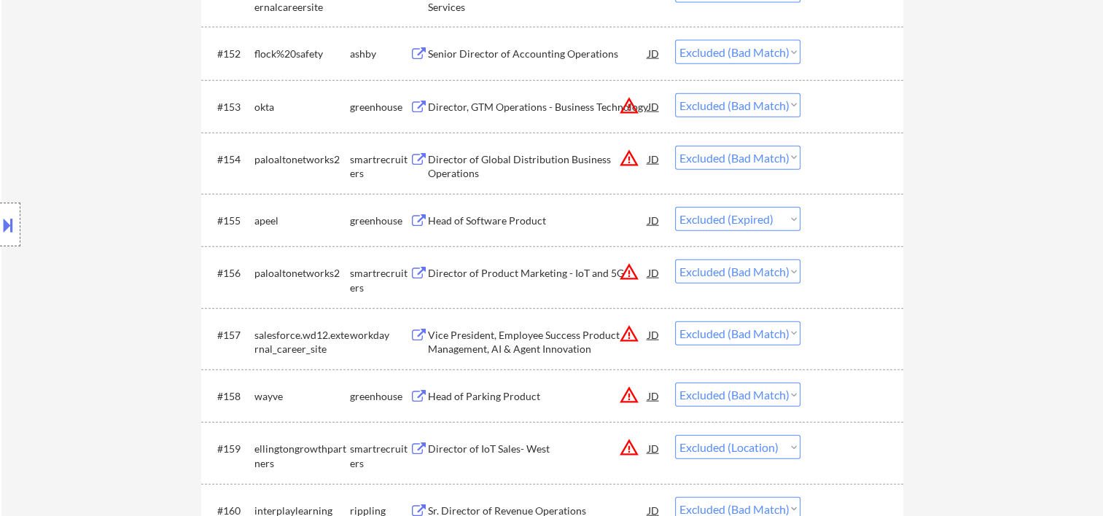
click at [837, 230] on div at bounding box center [854, 220] width 64 height 26
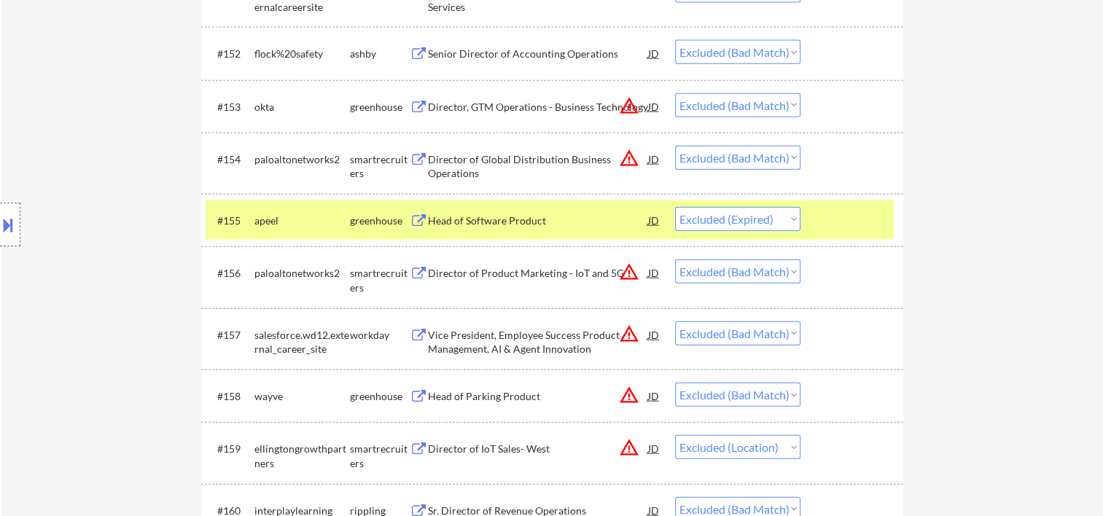
click at [843, 222] on div at bounding box center [854, 220] width 64 height 26
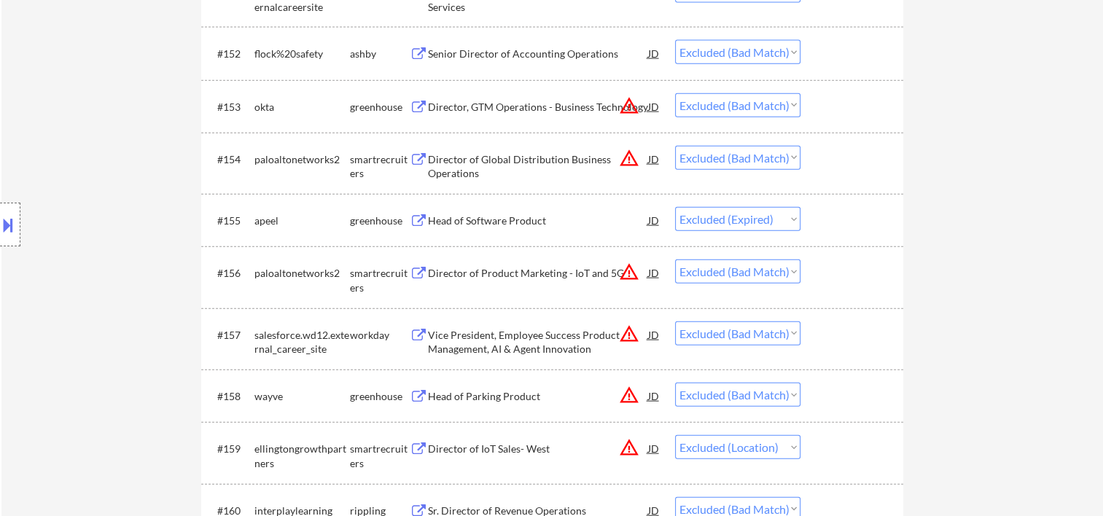
click at [817, 289] on div "#156 paloaltonetworks2 smartrecruiters Director of Product Marketing - IoT and …" at bounding box center [550, 277] width 688 height 48
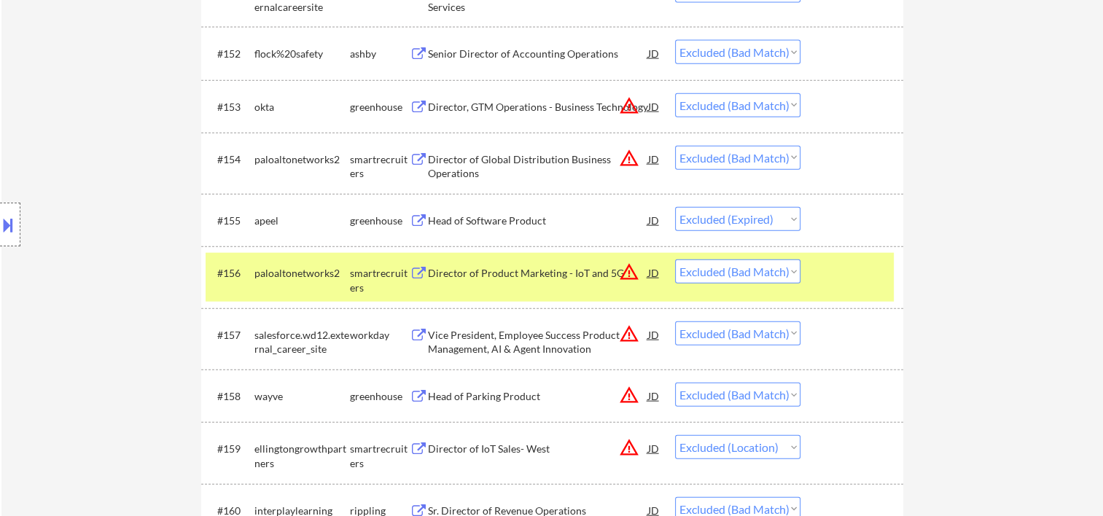
click at [817, 289] on div "#156 paloaltonetworks2 smartrecruiters Director of Product Marketing - IoT and …" at bounding box center [550, 277] width 688 height 48
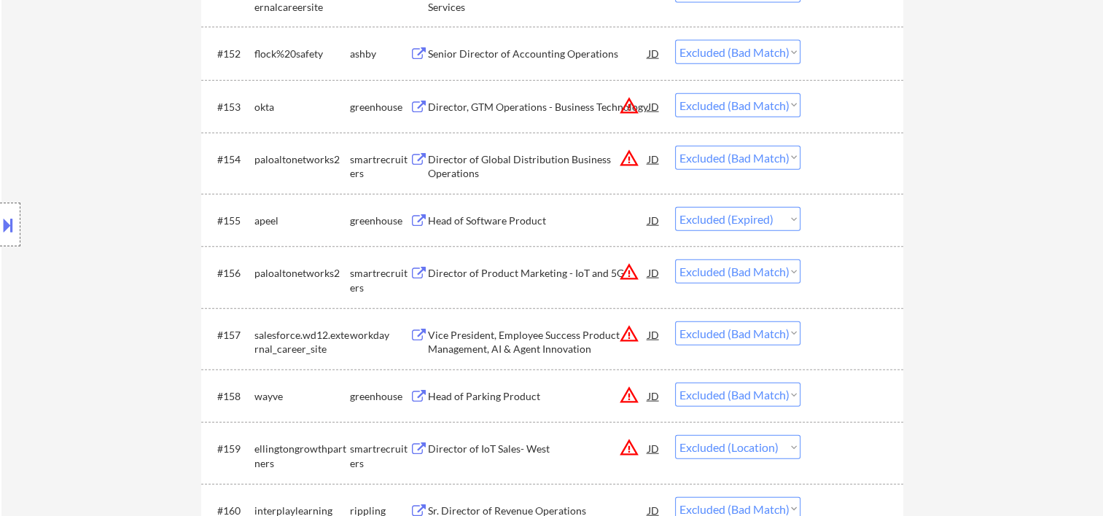
scroll to position [3646, 0]
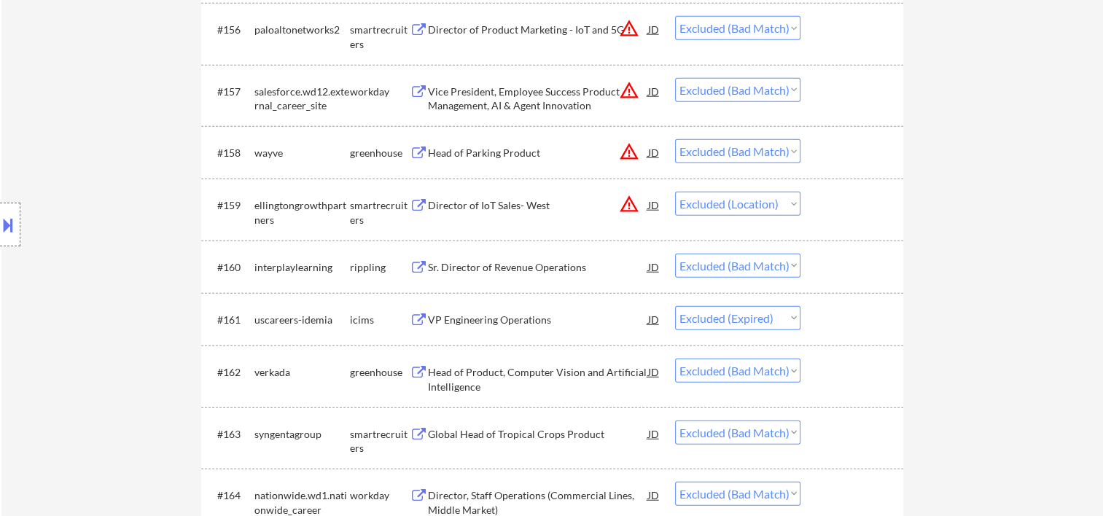
click at [855, 149] on div at bounding box center [854, 152] width 64 height 26
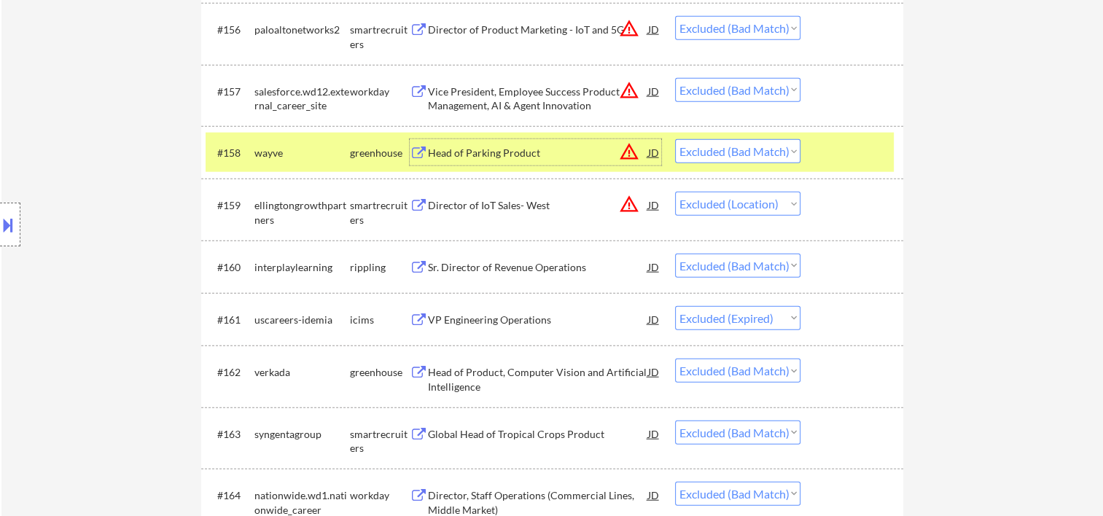
click at [495, 147] on div "Head of Parking Product" at bounding box center [538, 153] width 220 height 15
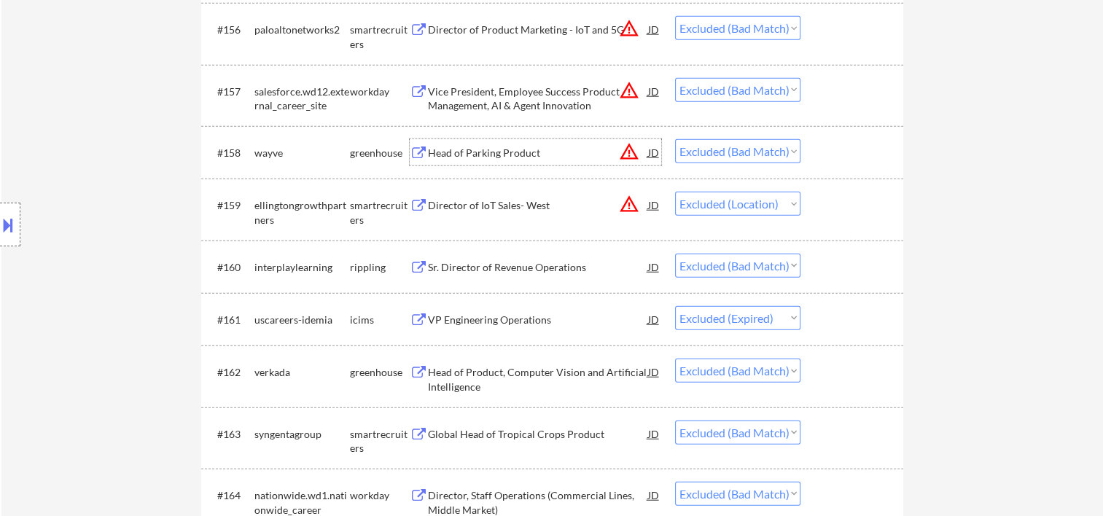
scroll to position [3889, 0]
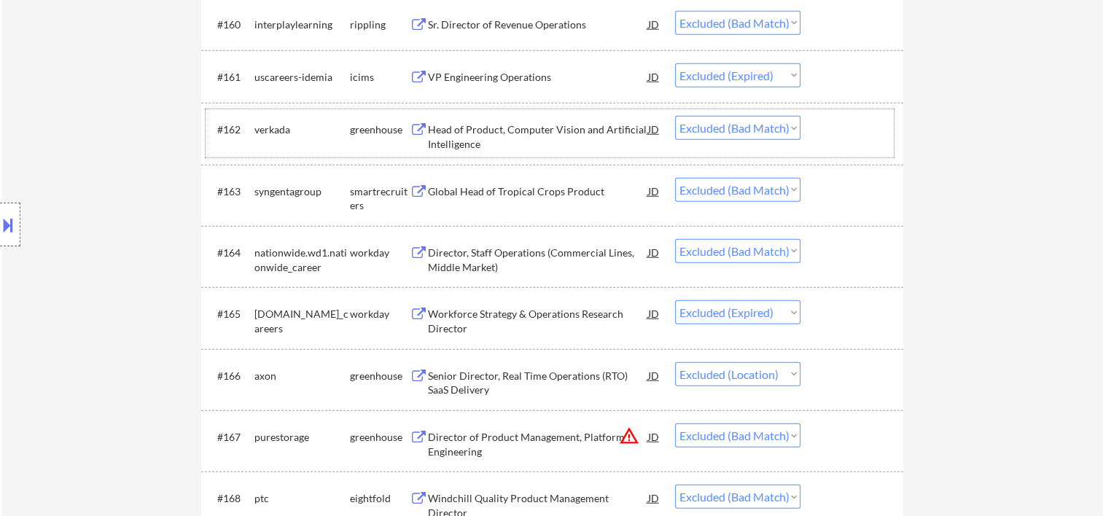
click at [839, 136] on div at bounding box center [854, 129] width 64 height 26
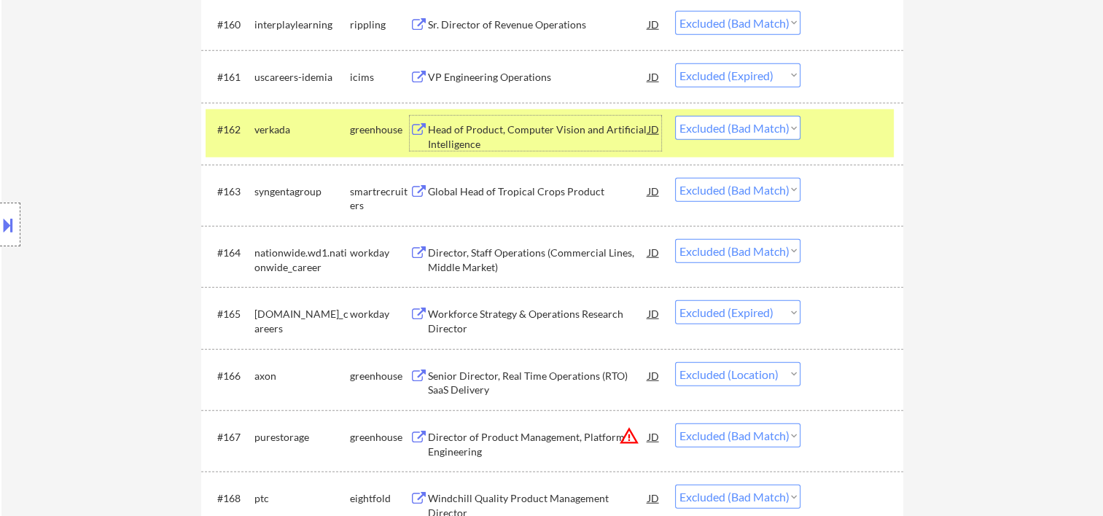
click at [477, 135] on div "Head of Product, Computer Vision and Artificial Intelligence" at bounding box center [538, 137] width 220 height 28
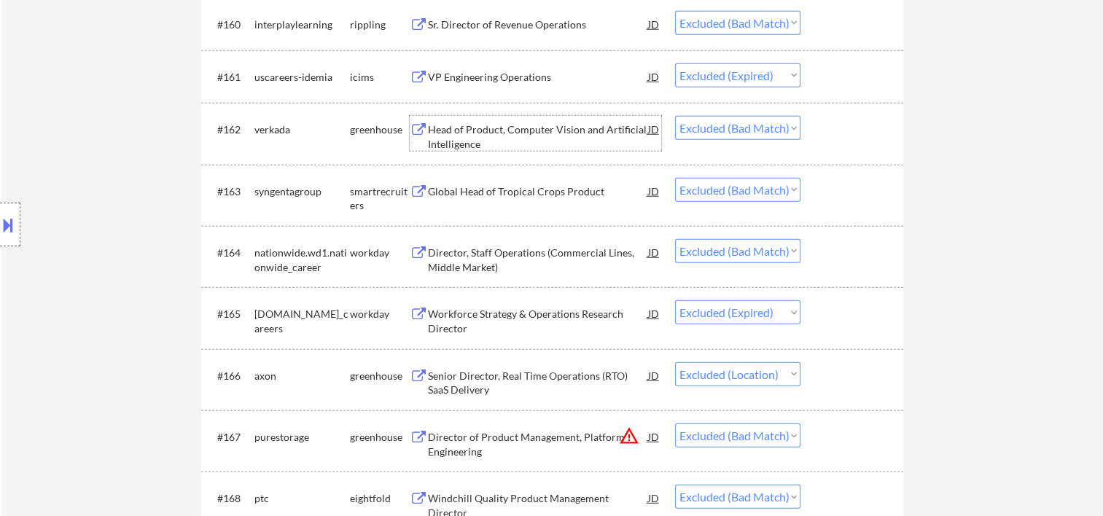
click at [831, 179] on div at bounding box center [854, 191] width 64 height 26
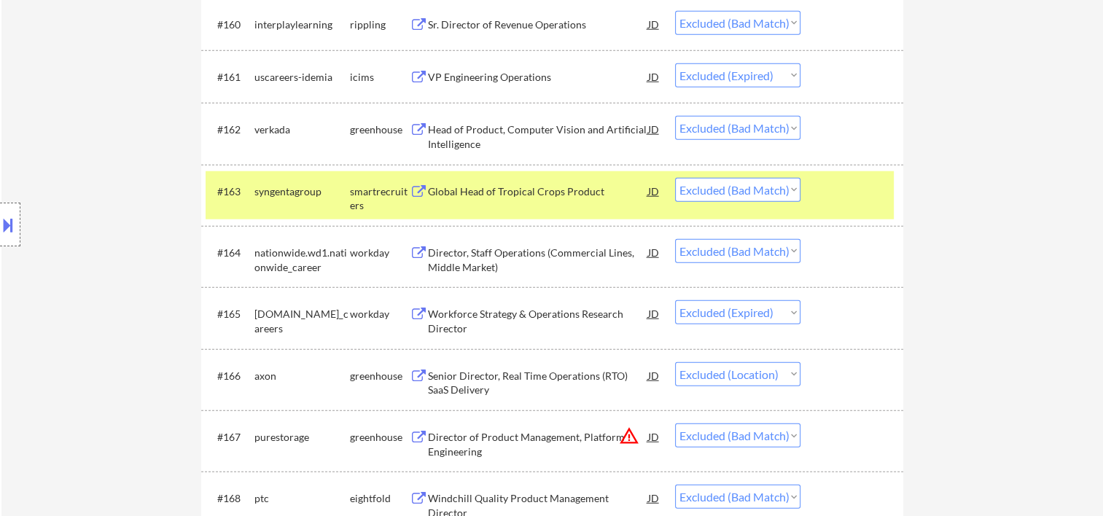
click at [572, 195] on div "Global Head of Tropical Crops Product" at bounding box center [538, 192] width 220 height 15
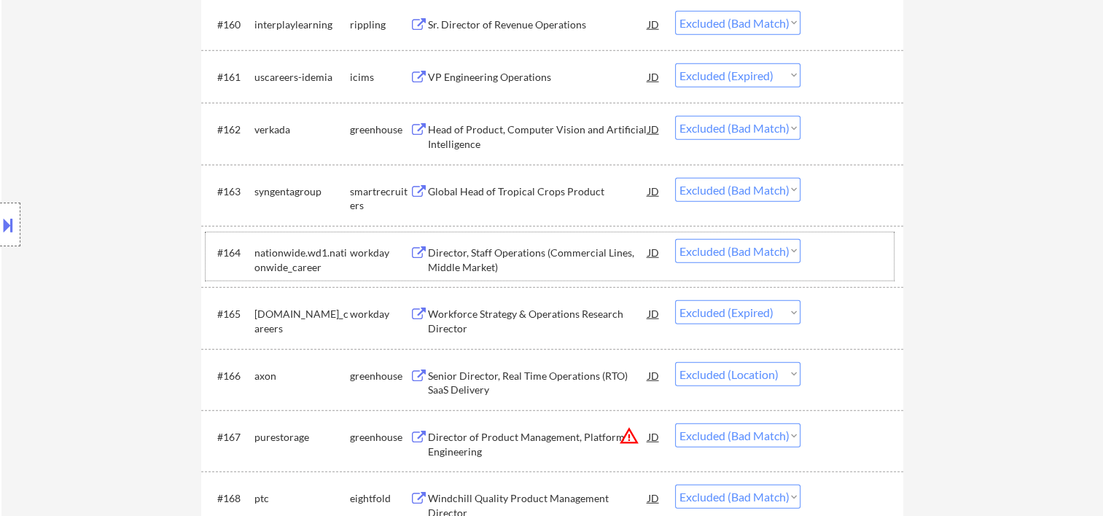
click at [850, 255] on div at bounding box center [854, 252] width 64 height 26
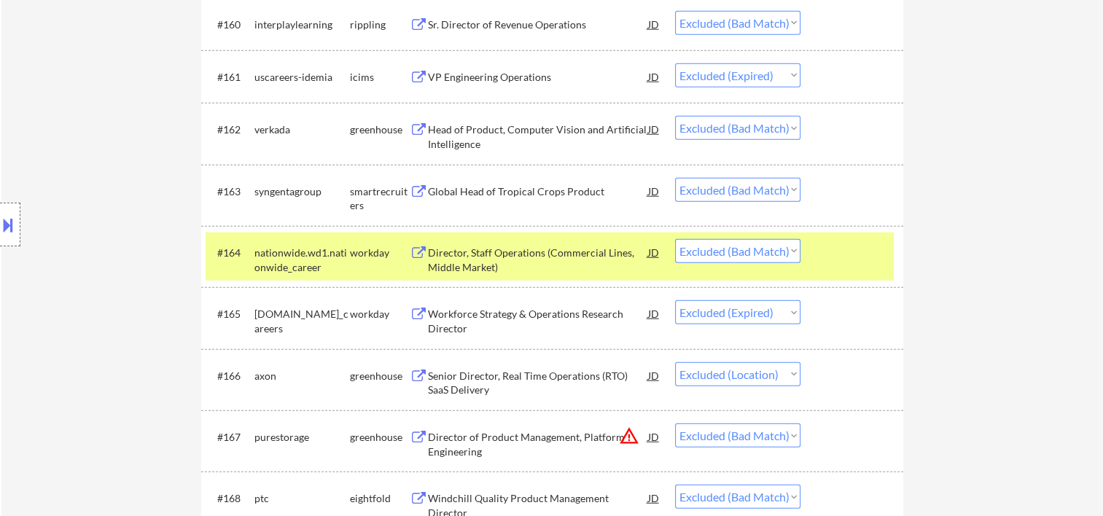
click at [502, 244] on div "Director, Staff Operations (Commercial Lines, Middle Market)" at bounding box center [538, 256] width 220 height 35
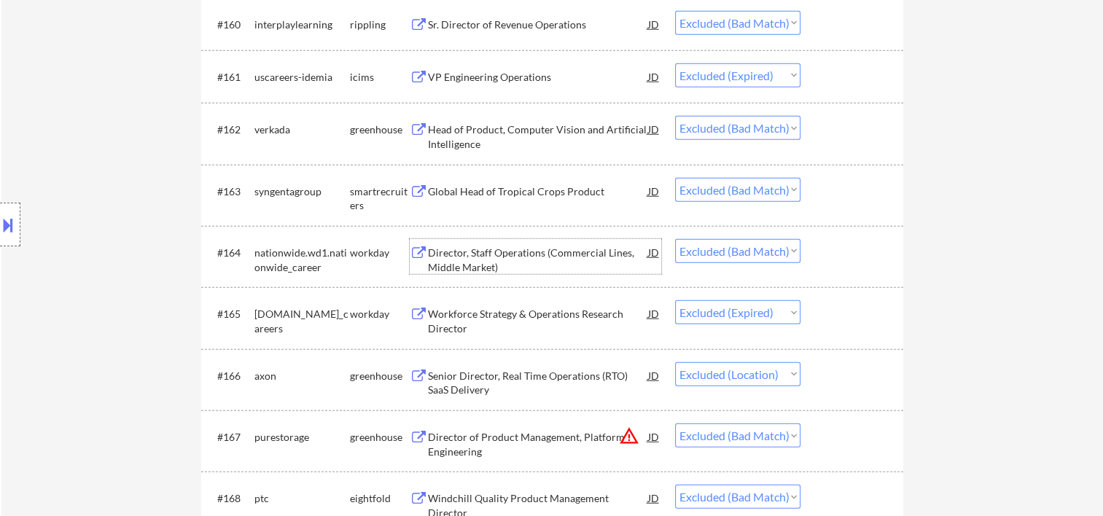
click at [829, 316] on div at bounding box center [854, 313] width 64 height 26
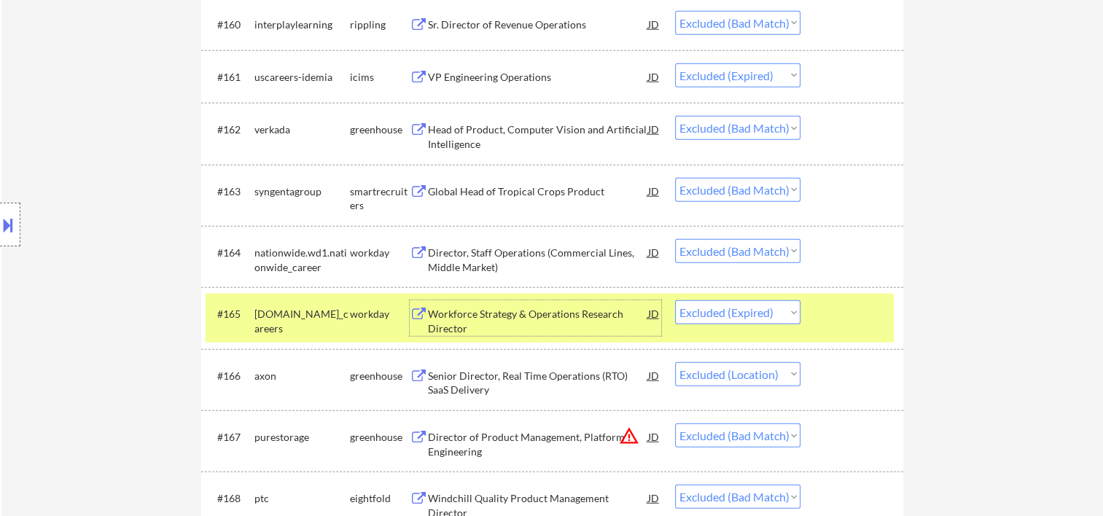
click at [478, 319] on div "Workforce Strategy & Operations Research Director" at bounding box center [538, 321] width 220 height 28
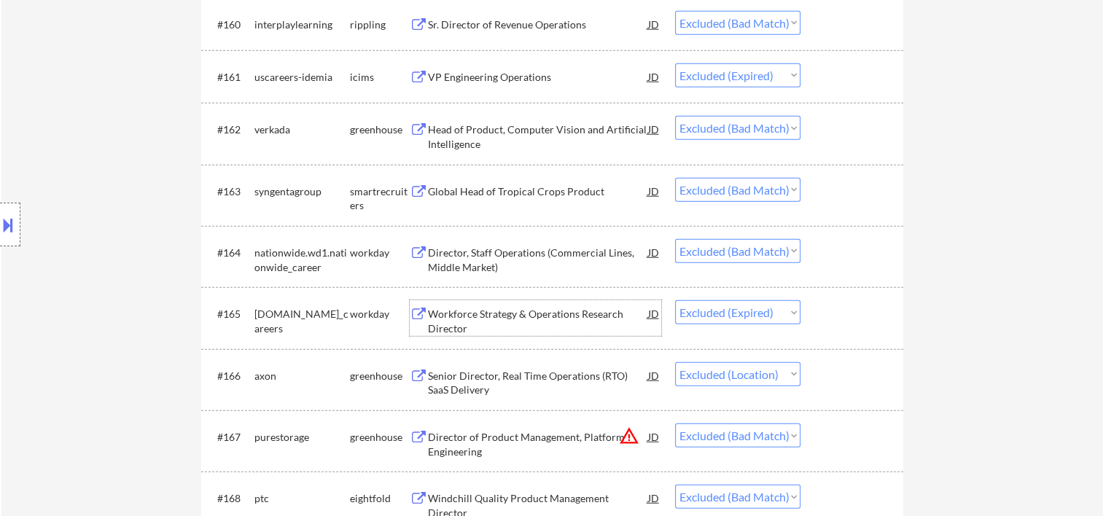
click at [834, 383] on div at bounding box center [854, 375] width 64 height 26
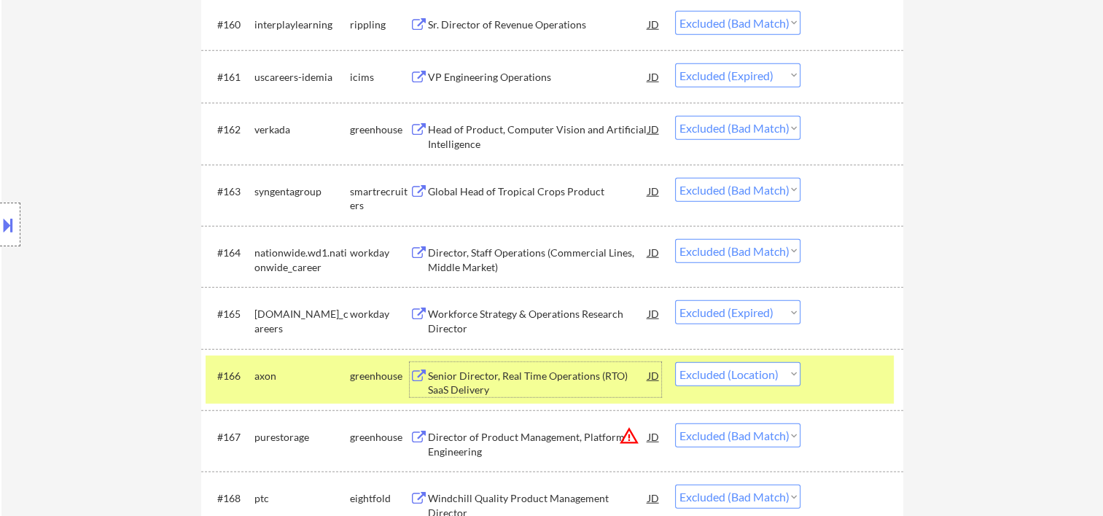
click at [475, 370] on div "Senior Director, Real Time Operations (RTO) SaaS Delivery" at bounding box center [538, 383] width 220 height 28
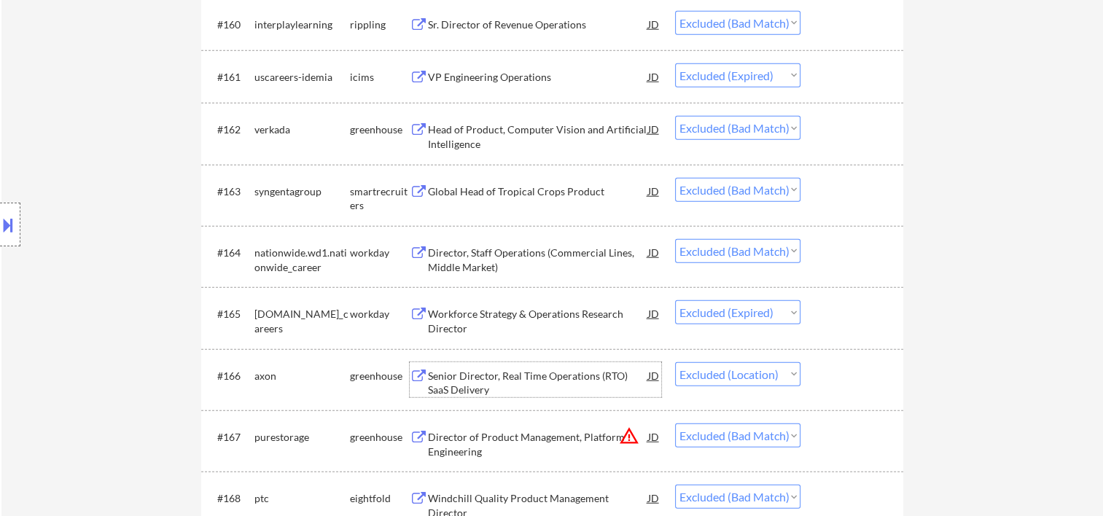
click at [846, 443] on div at bounding box center [854, 437] width 64 height 26
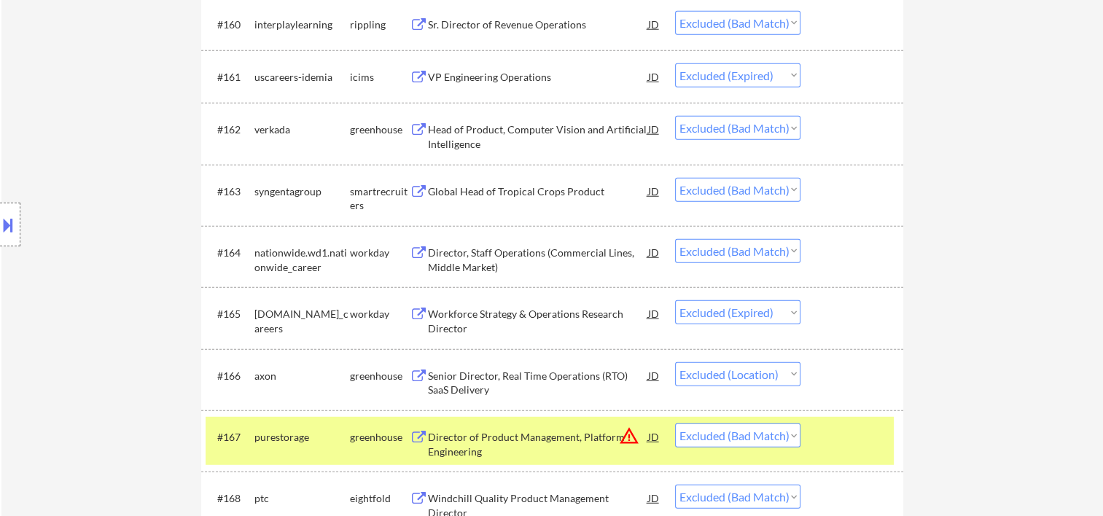
scroll to position [4132, 0]
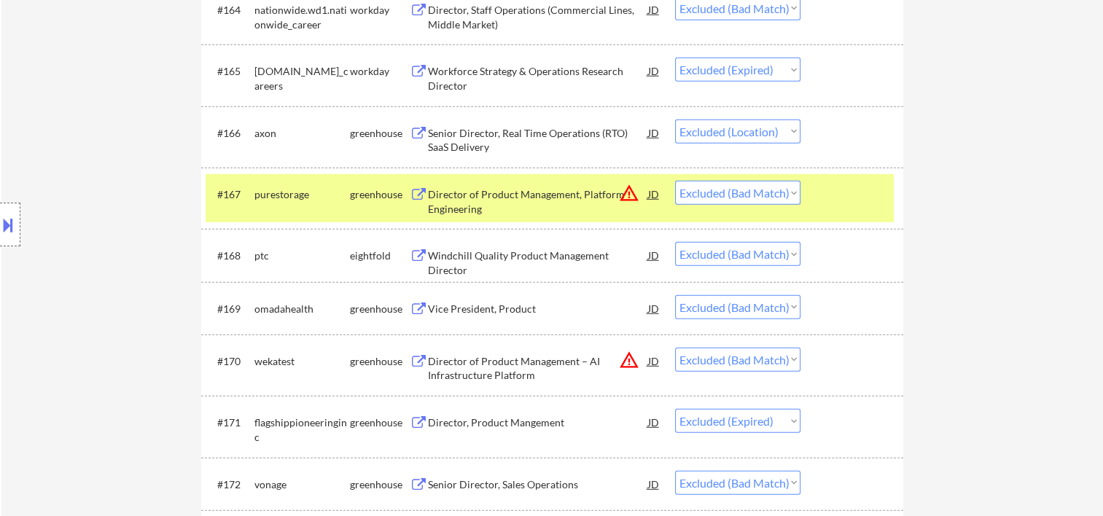
click at [823, 177] on div "#167 purestorage greenhouse Director of Product Management, Platform Engineerin…" at bounding box center [550, 198] width 688 height 48
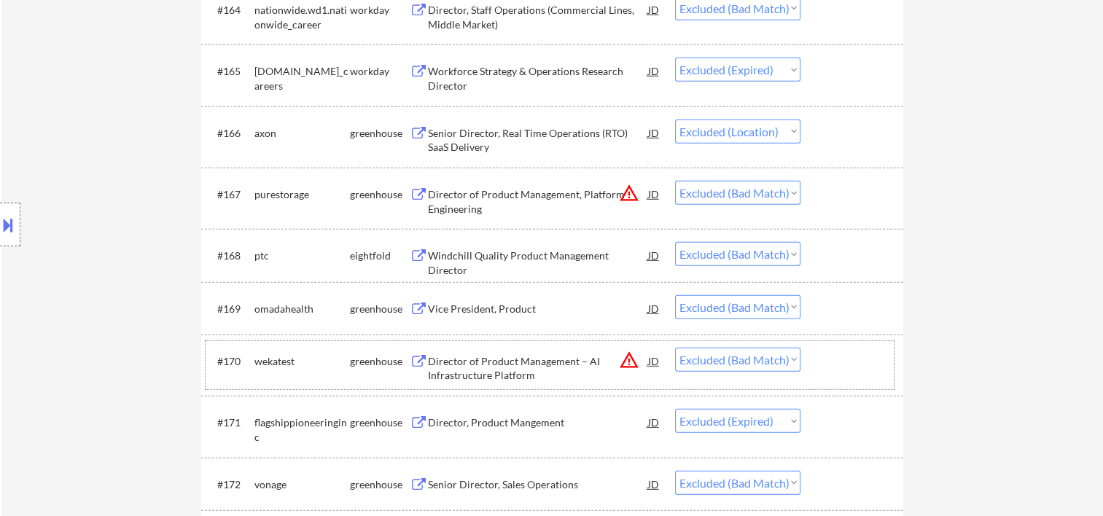
click at [825, 370] on div at bounding box center [854, 361] width 64 height 26
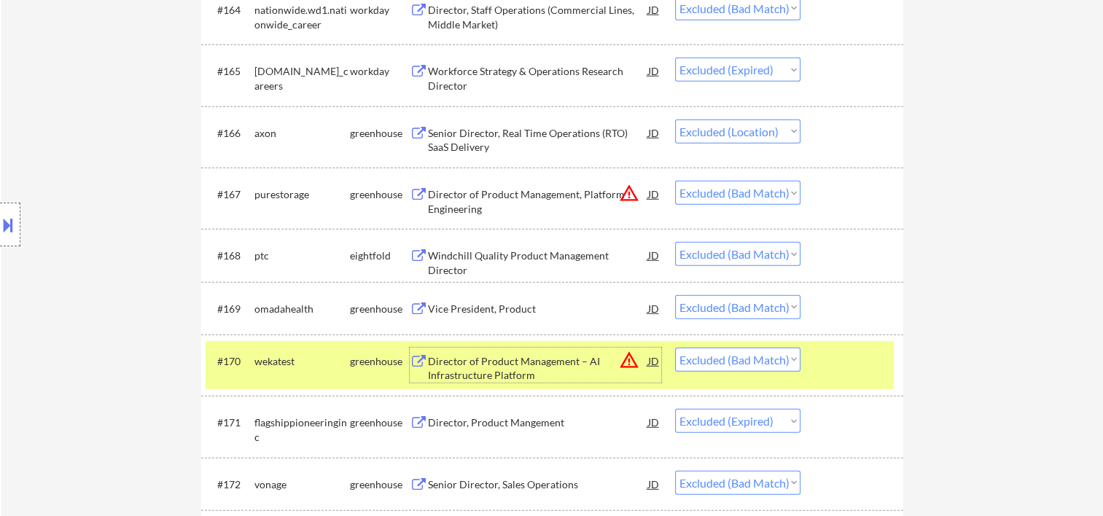
click at [489, 361] on div "Director of Product Management – AI Infrastructure Platform" at bounding box center [538, 368] width 220 height 28
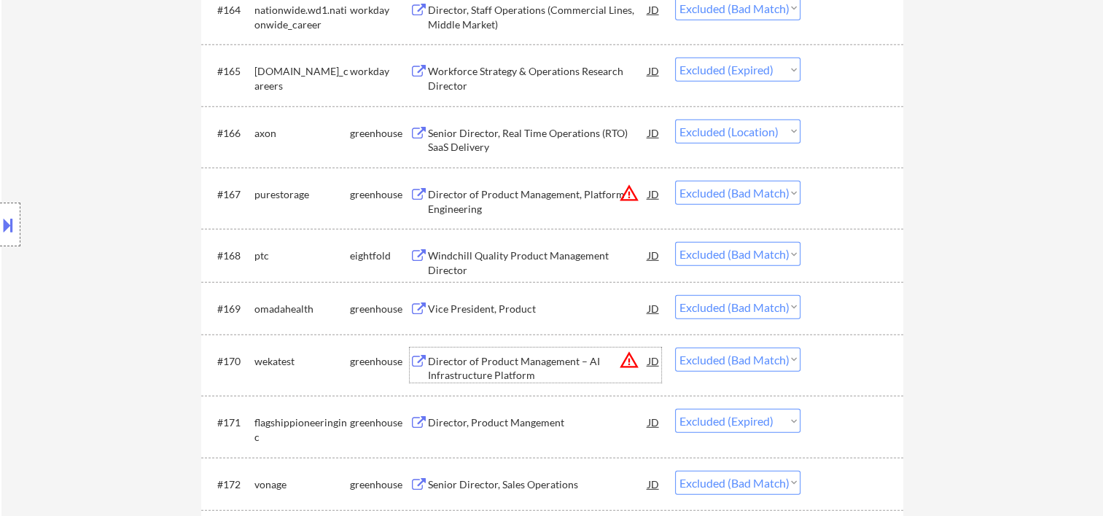
click at [817, 427] on div "#171 flagshippioneeringinc greenhouse Director, Product Mangement JD warning_am…" at bounding box center [550, 427] width 688 height 48
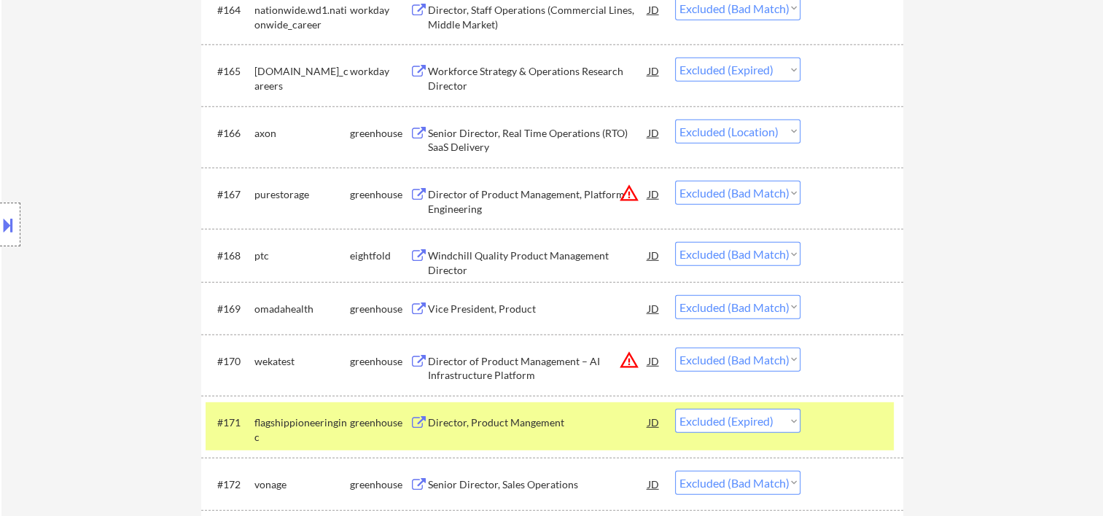
click at [589, 414] on div "Director, Product Mangement" at bounding box center [538, 422] width 220 height 26
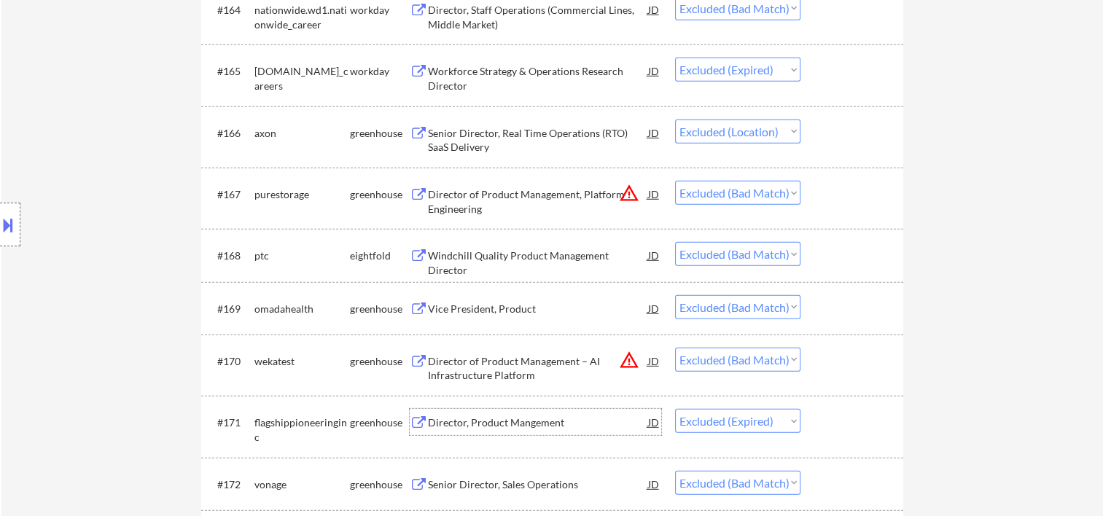
scroll to position [4376, 0]
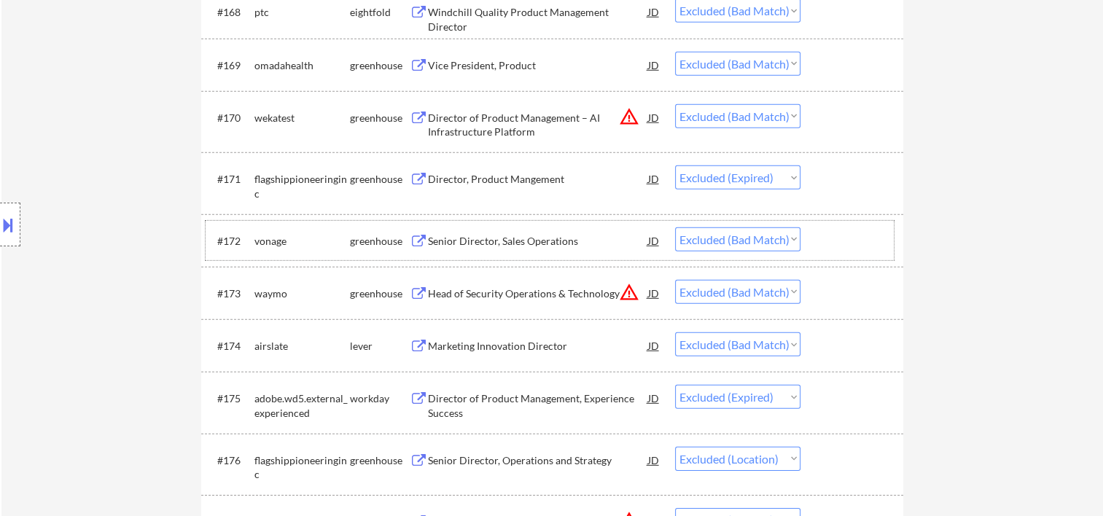
click at [830, 230] on div at bounding box center [854, 241] width 64 height 26
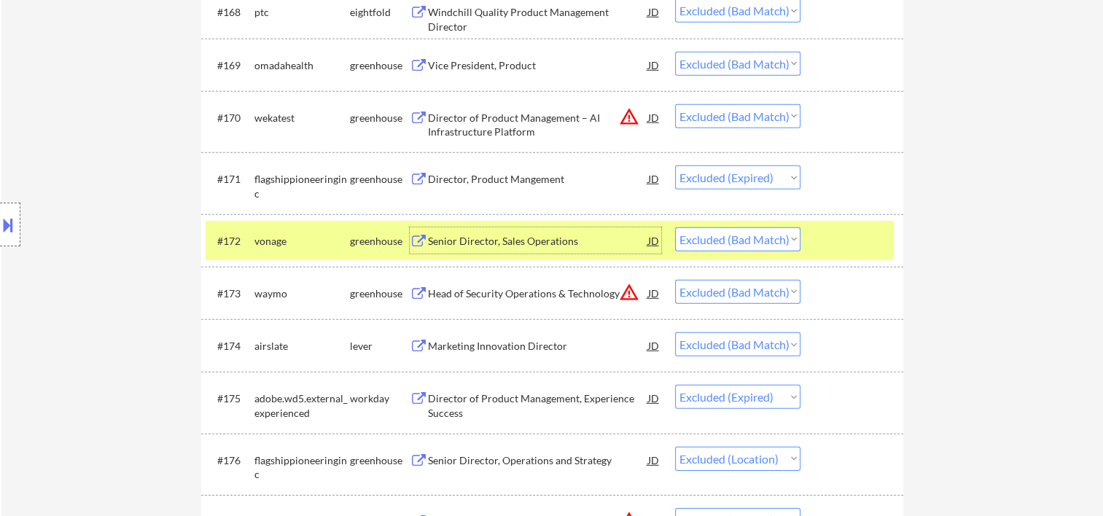
click at [552, 239] on div "Senior Director, Sales Operations" at bounding box center [538, 241] width 220 height 15
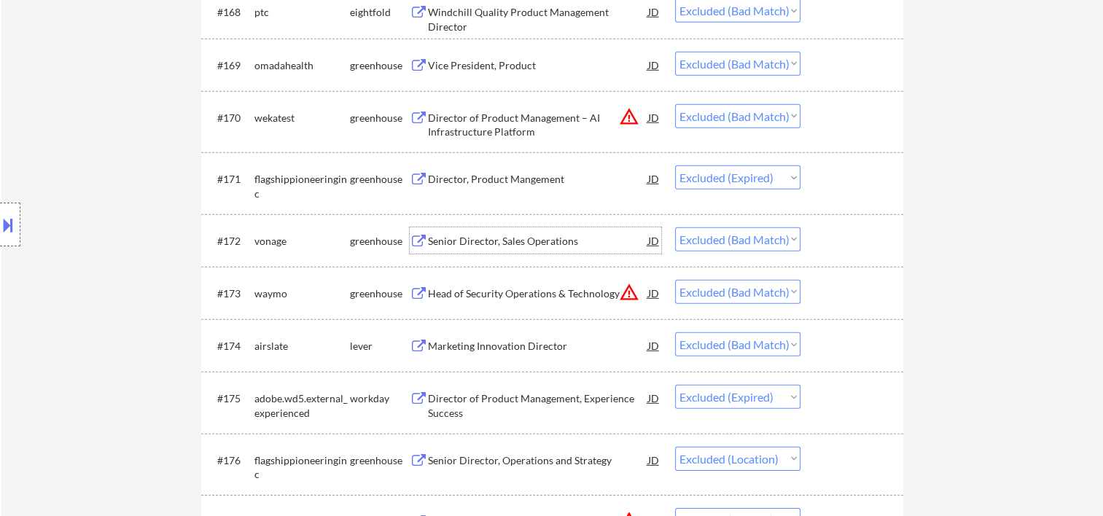
click at [847, 300] on div at bounding box center [854, 293] width 64 height 26
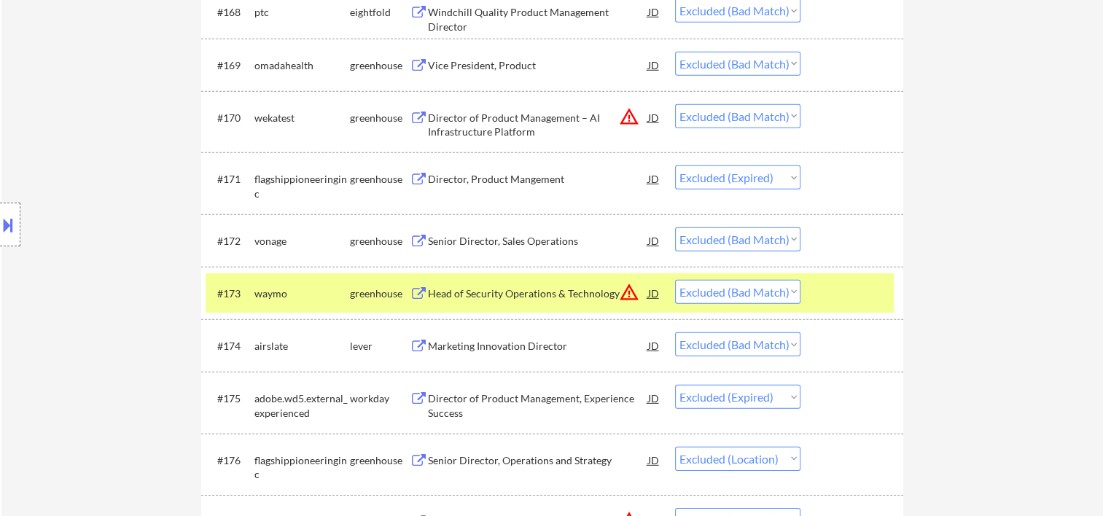
click at [502, 303] on div "Head of Security Operations & Technology" at bounding box center [538, 293] width 220 height 26
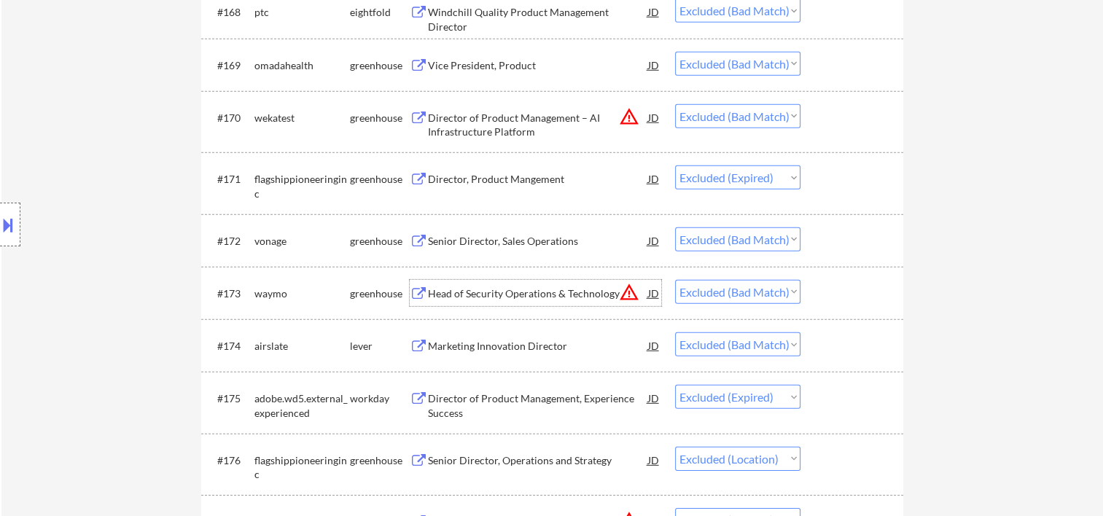
click at [835, 349] on div at bounding box center [854, 346] width 64 height 26
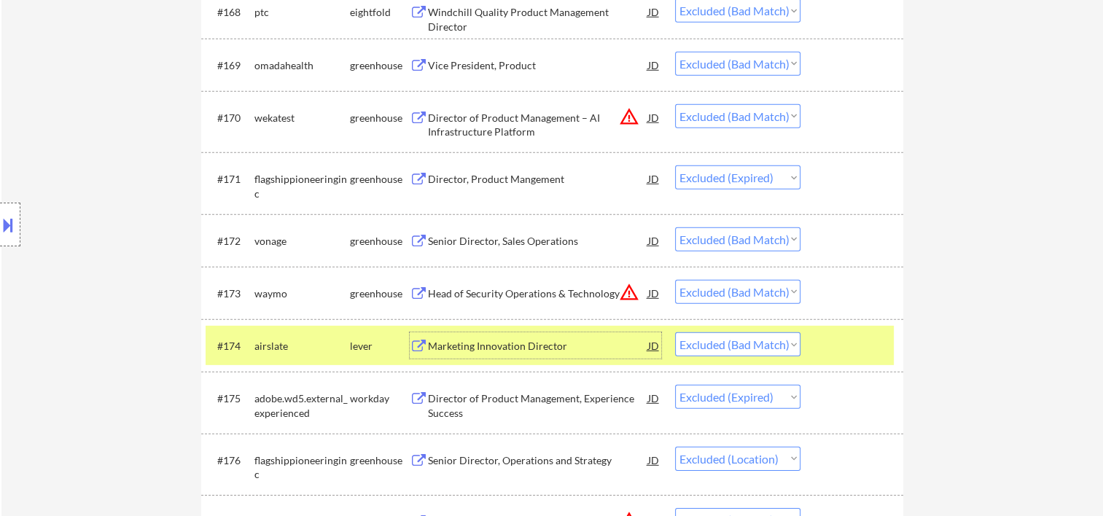
click at [556, 351] on div "Marketing Innovation Director" at bounding box center [538, 346] width 220 height 15
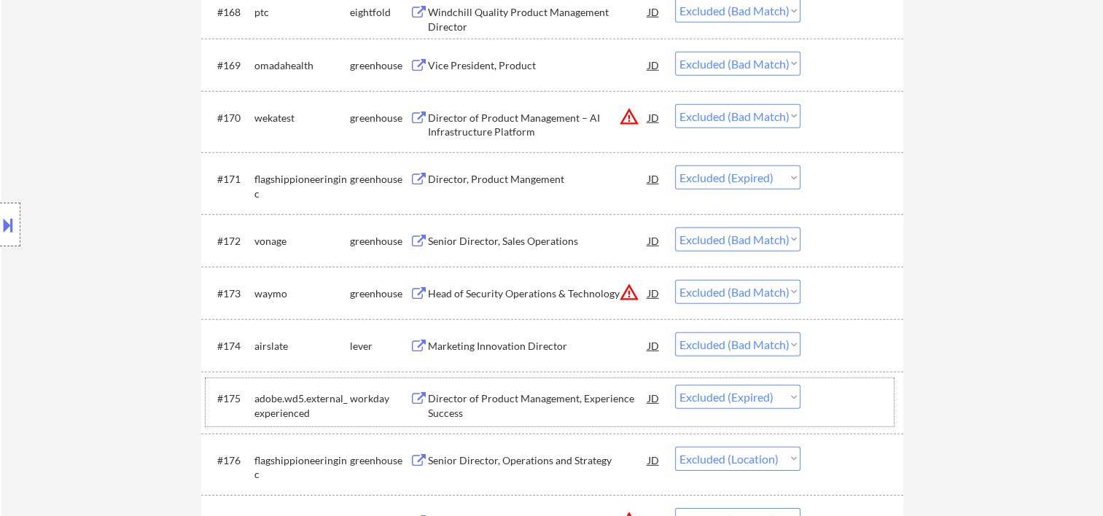
click at [850, 405] on div at bounding box center [854, 398] width 64 height 26
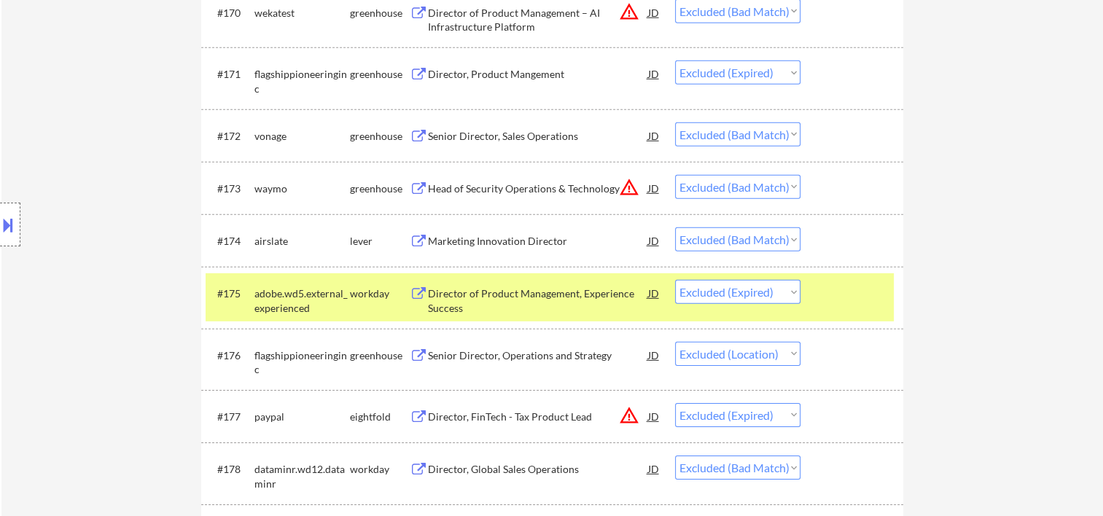
scroll to position [4492, 0]
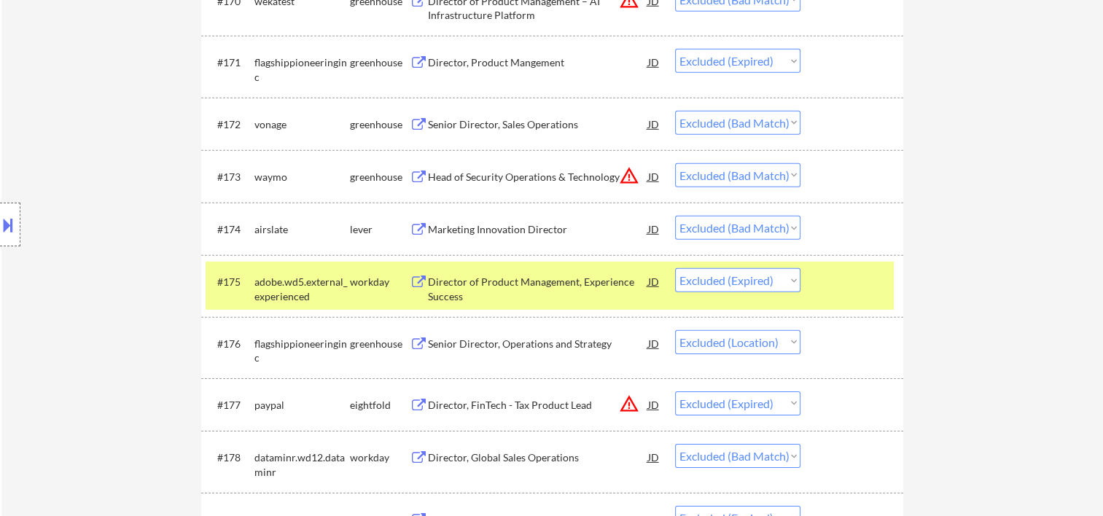
click at [858, 268] on div at bounding box center [854, 281] width 64 height 26
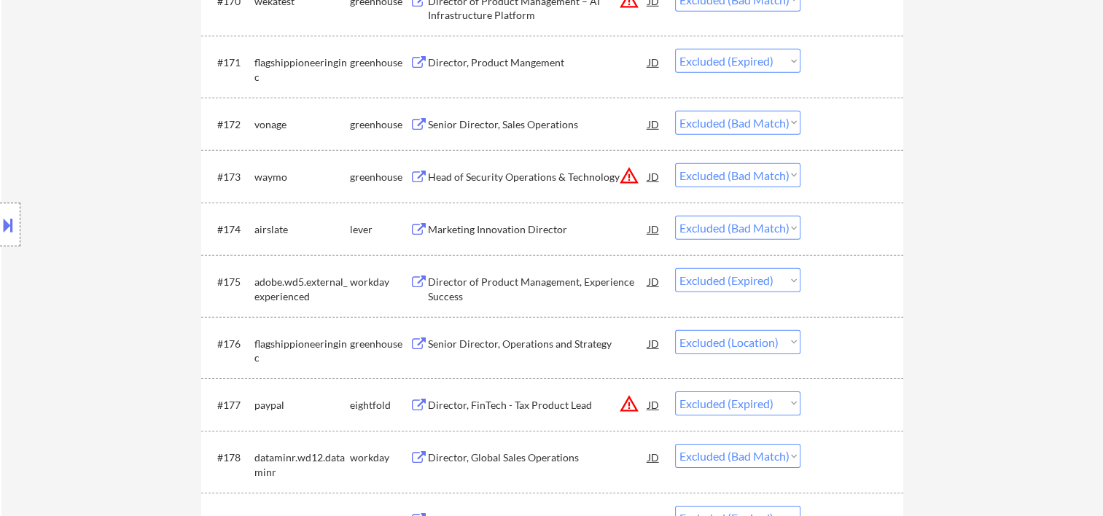
click at [847, 348] on div at bounding box center [854, 343] width 64 height 26
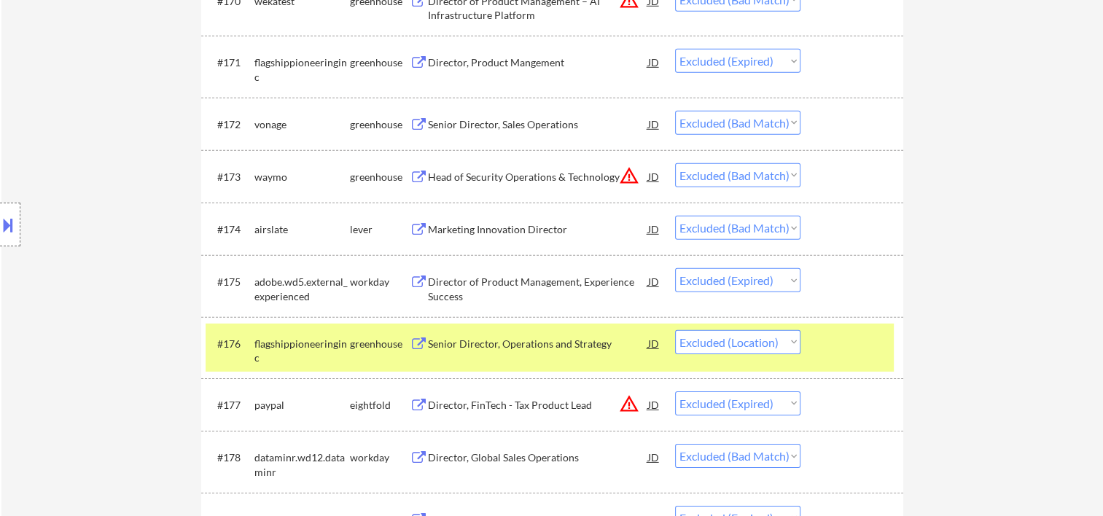
click at [547, 346] on div "Senior Director, Operations and Strategy" at bounding box center [538, 344] width 220 height 15
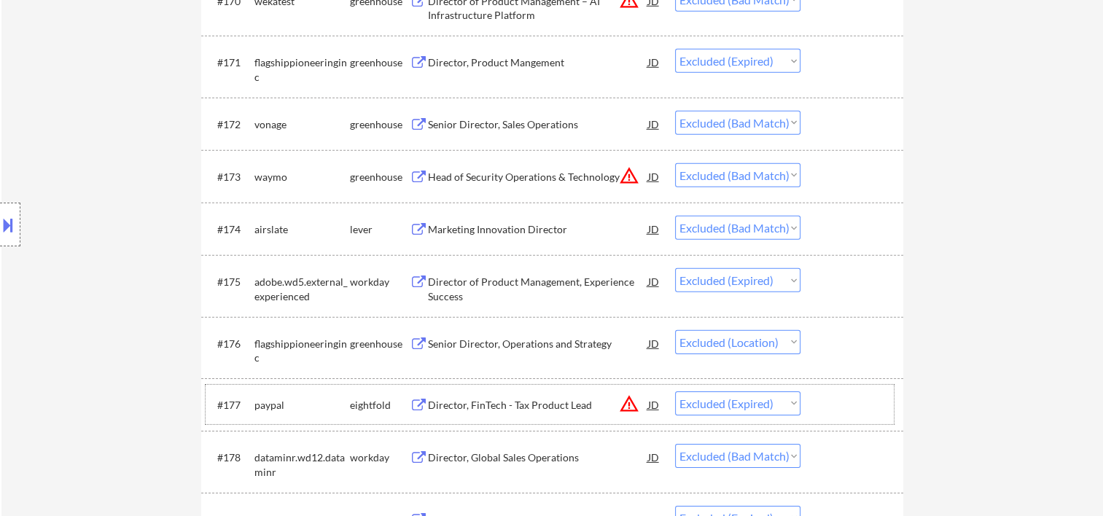
click at [843, 403] on div at bounding box center [854, 405] width 64 height 26
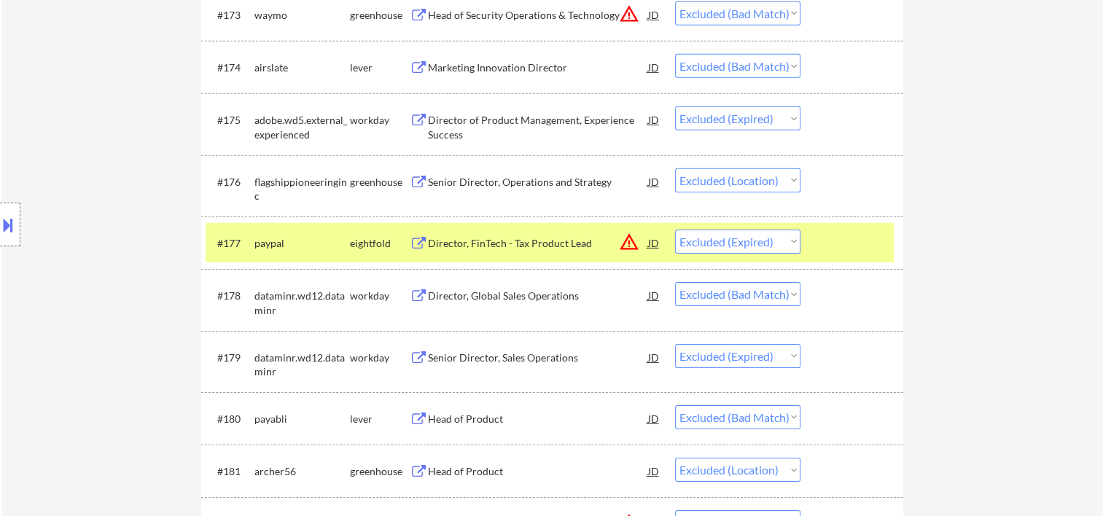
scroll to position [4735, 0]
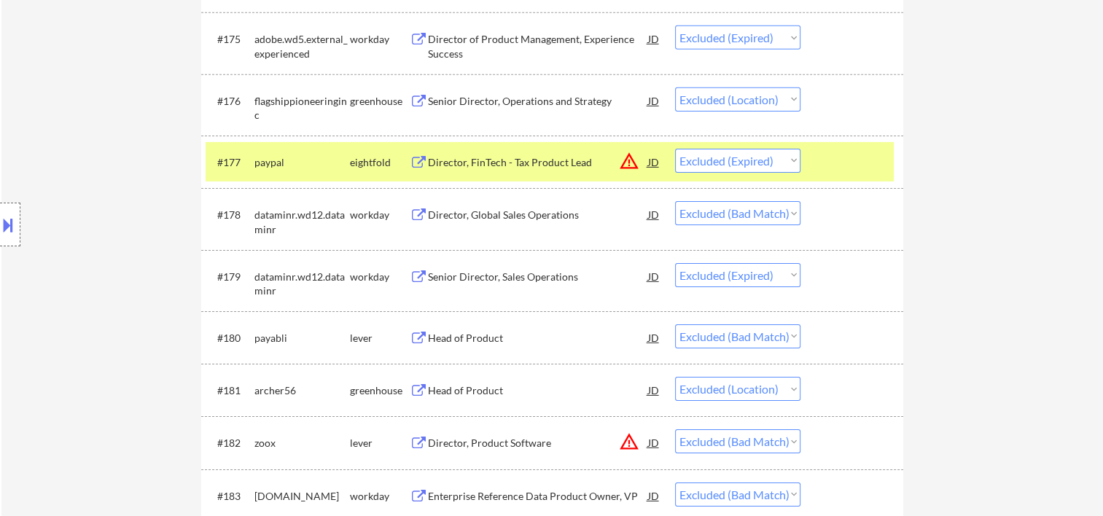
click at [861, 153] on div at bounding box center [854, 162] width 64 height 26
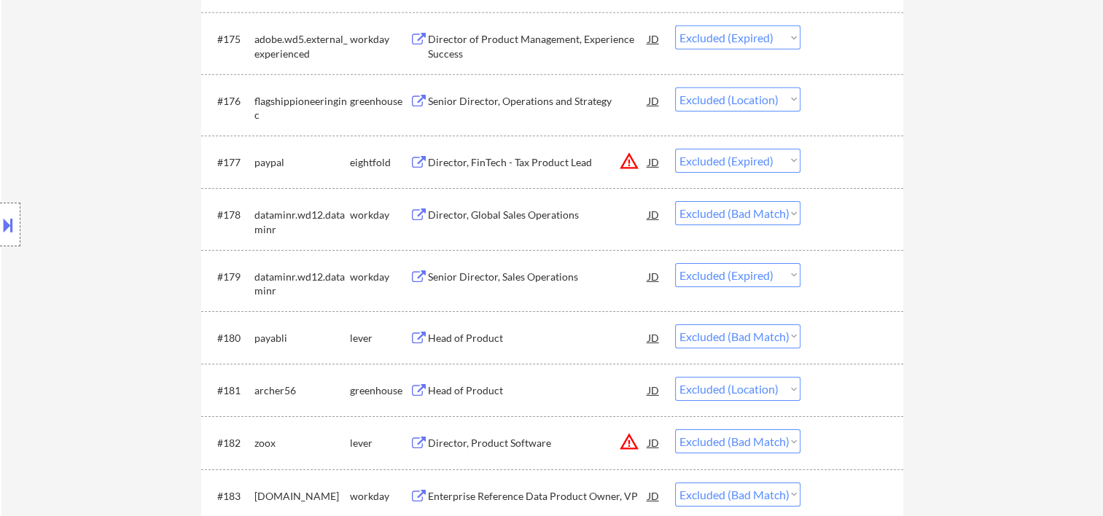
click at [847, 224] on div at bounding box center [854, 214] width 64 height 26
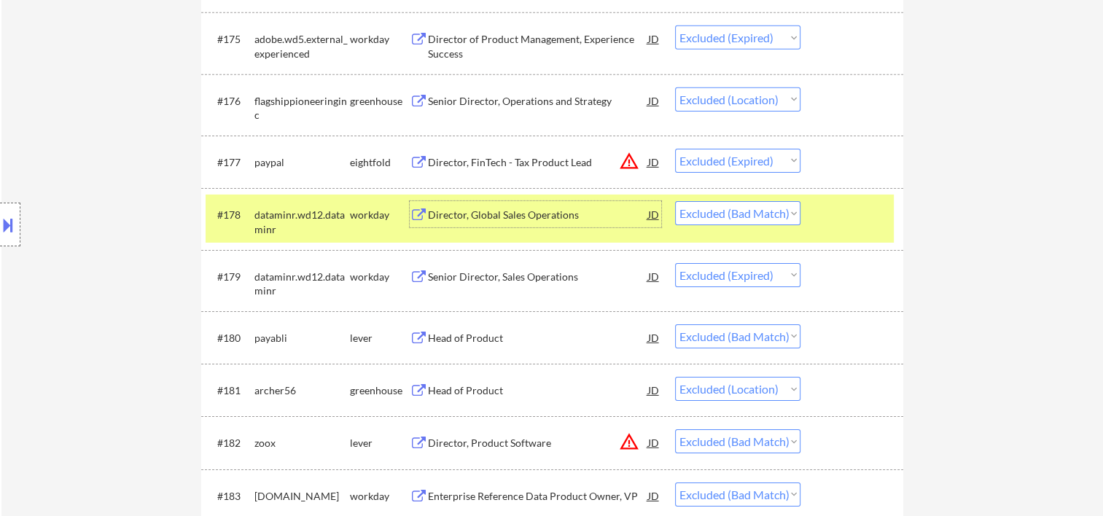
click at [513, 225] on div "Director, Global Sales Operations" at bounding box center [538, 214] width 220 height 26
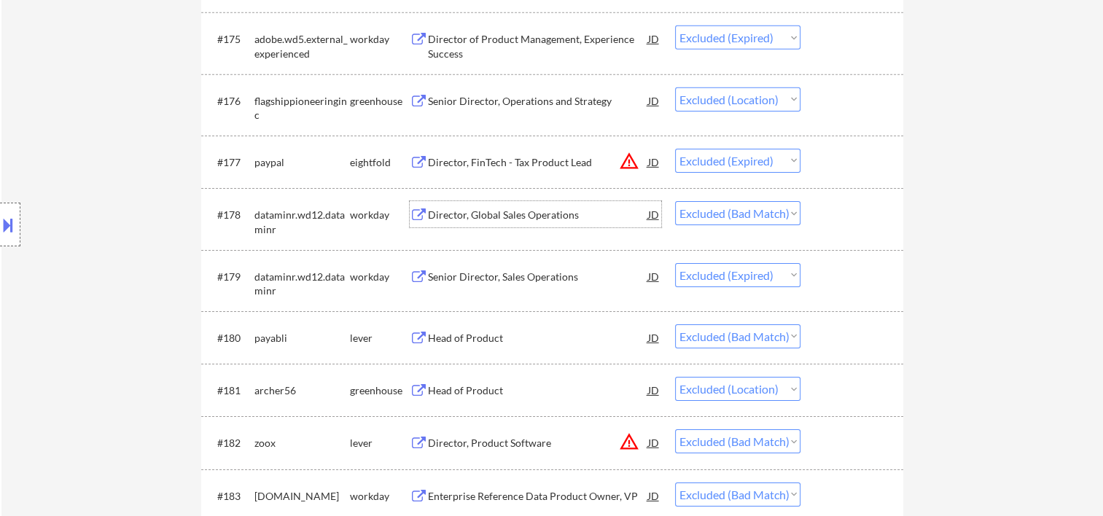
click at [839, 277] on div at bounding box center [854, 276] width 64 height 26
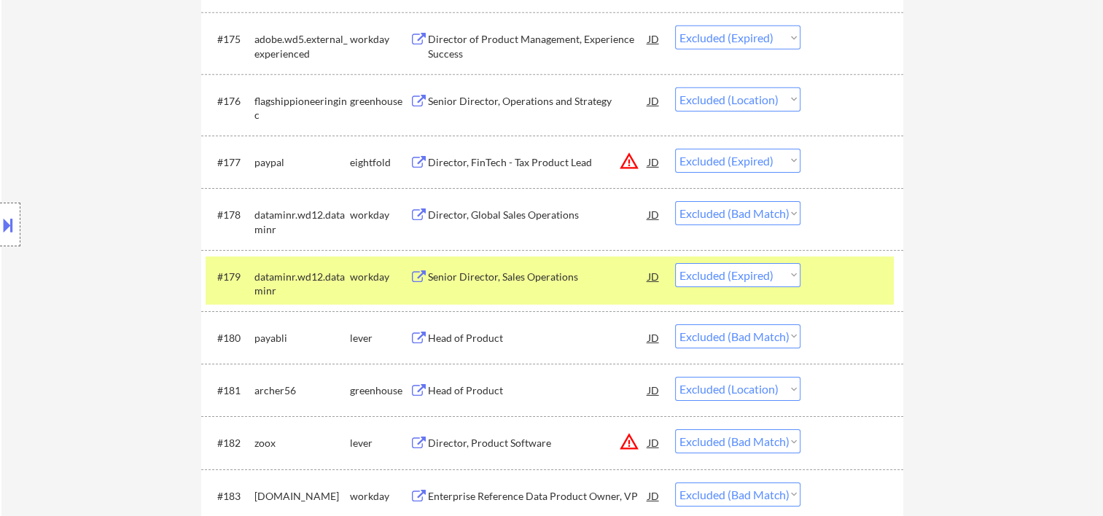
click at [824, 282] on div at bounding box center [854, 276] width 64 height 26
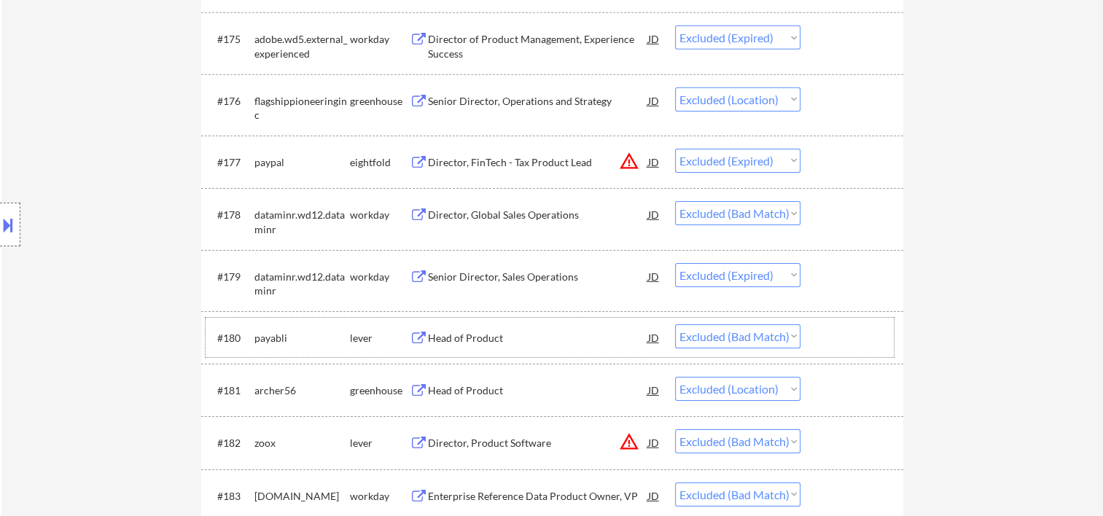
click at [825, 348] on div at bounding box center [854, 338] width 64 height 26
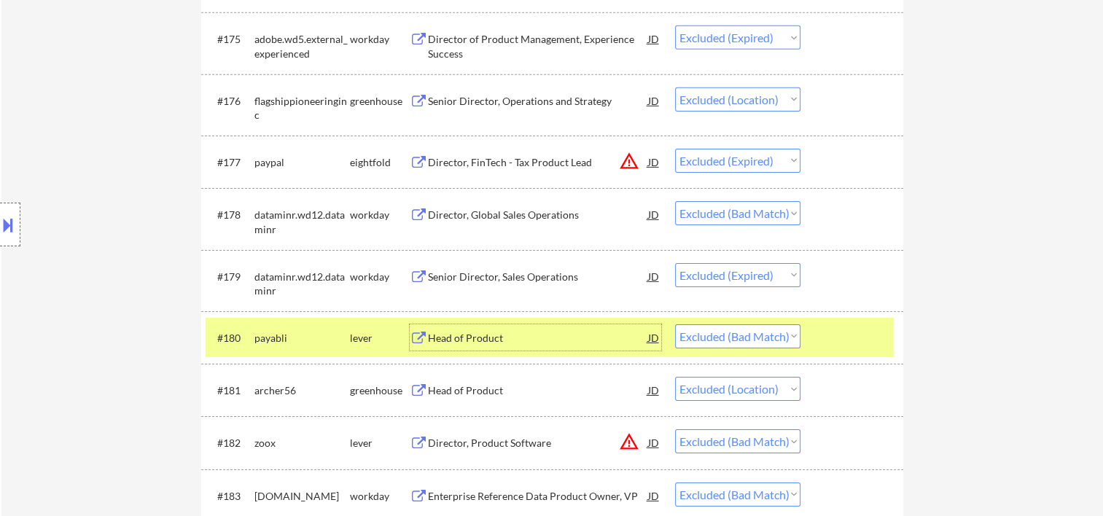
click at [524, 335] on div "Head of Product" at bounding box center [538, 338] width 220 height 15
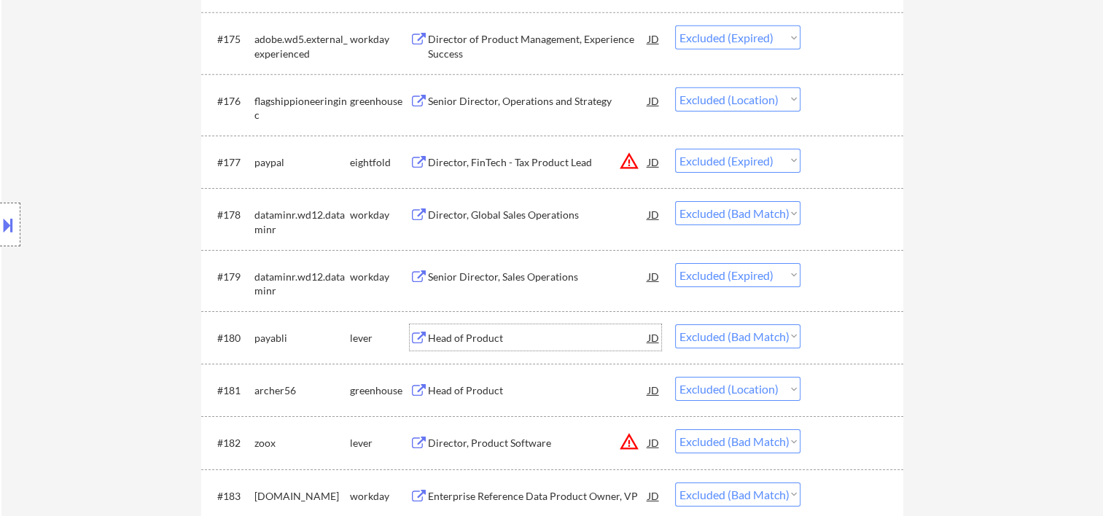
click at [837, 381] on div at bounding box center [854, 390] width 64 height 26
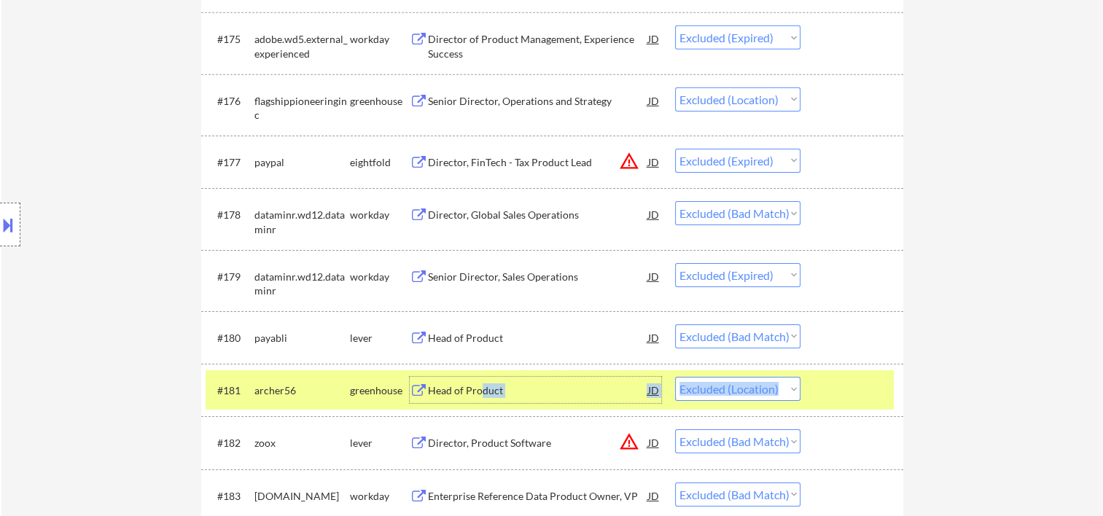
drag, startPoint x: 480, startPoint y: 387, endPoint x: 871, endPoint y: 407, distance: 391.4
click at [871, 407] on div "#181 archer56 greenhouse Head of Product JD warning_amber Choose an option... P…" at bounding box center [550, 389] width 688 height 39
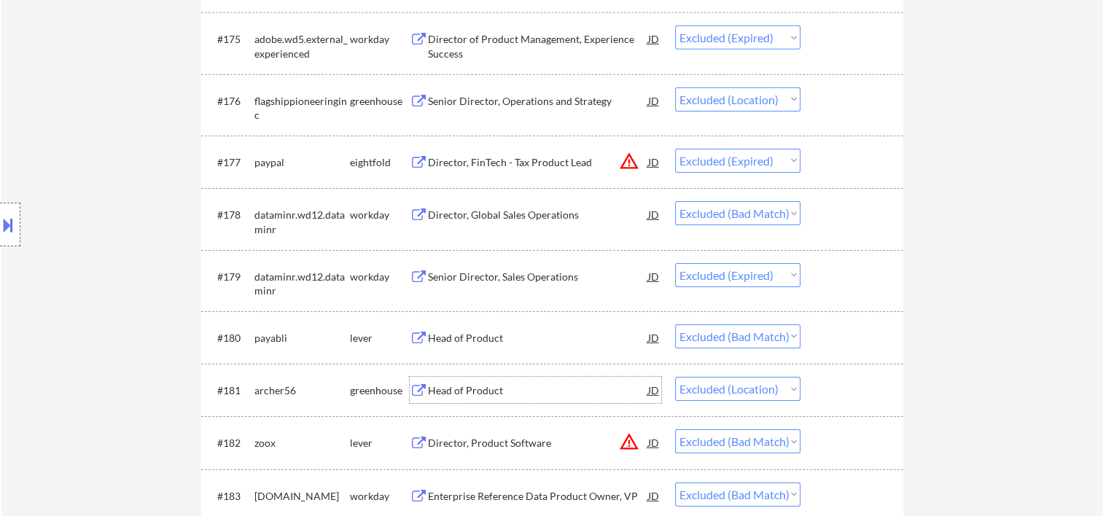
drag, startPoint x: 871, startPoint y: 407, endPoint x: 982, endPoint y: 382, distance: 113.6
click at [856, 440] on div at bounding box center [854, 443] width 64 height 26
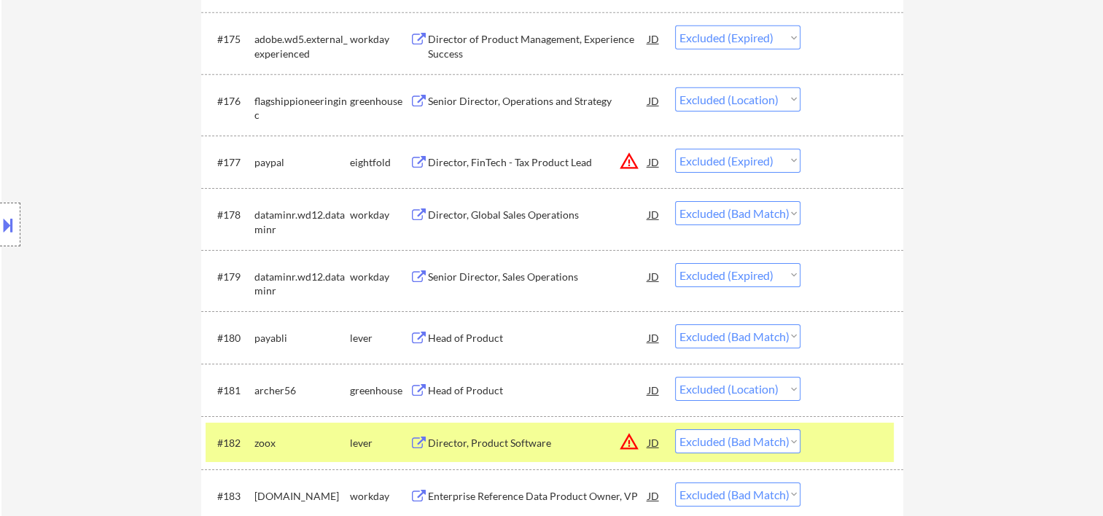
click at [585, 441] on div "Director, Product Software" at bounding box center [538, 443] width 220 height 15
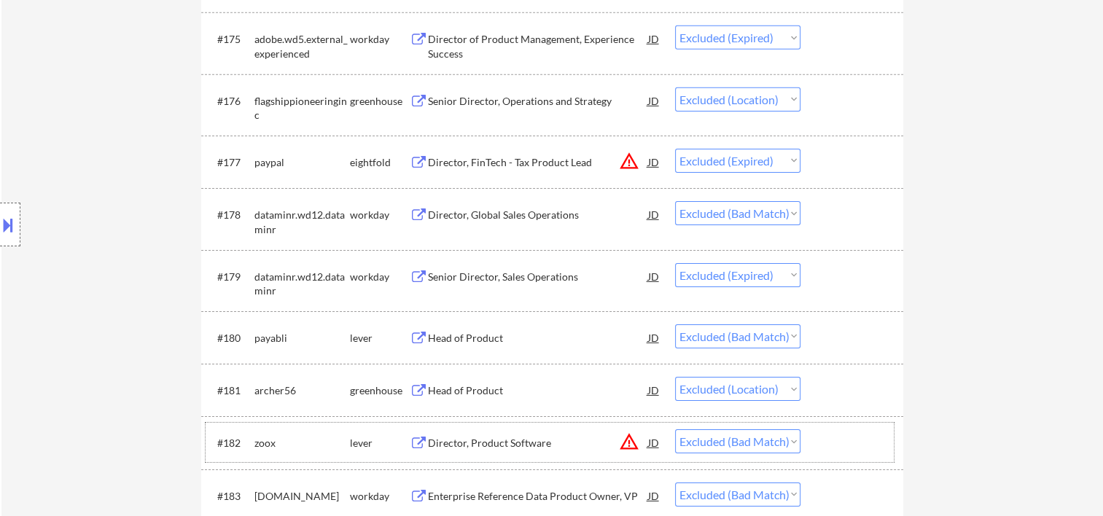
click at [851, 440] on div at bounding box center [854, 443] width 64 height 26
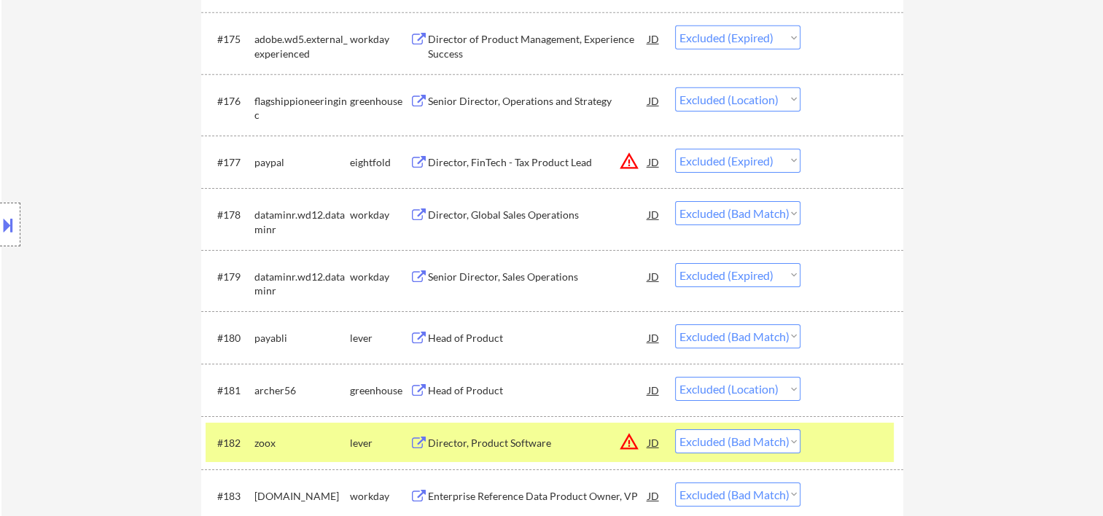
click at [777, 440] on select "Choose an option... Pending Applied Excluded (Questions) Excluded (Expired) Exc…" at bounding box center [737, 442] width 125 height 24
click at [675, 430] on select "Choose an option... Pending Applied Excluded (Questions) Excluded (Expired) Exc…" at bounding box center [737, 442] width 125 height 24
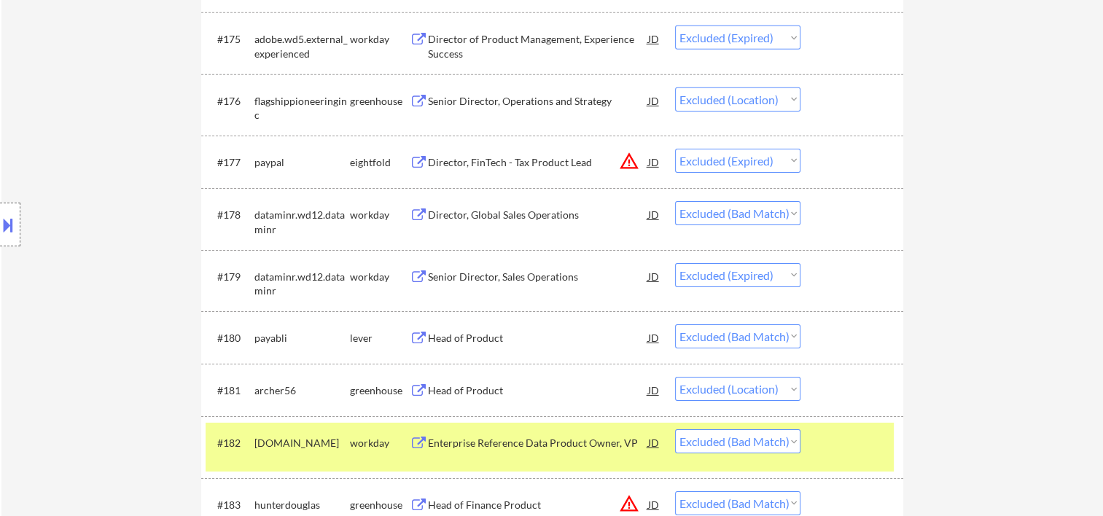
scroll to position [4978, 0]
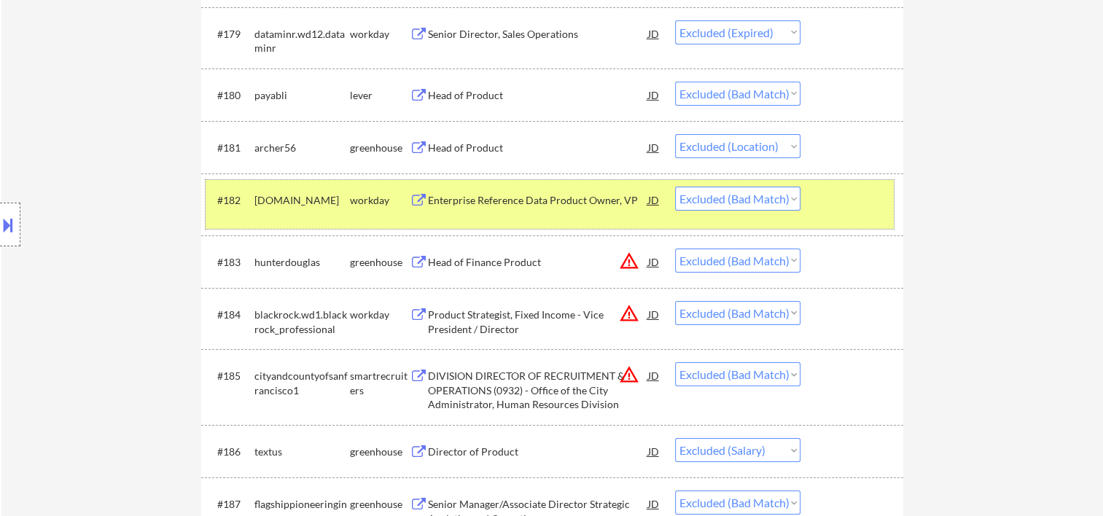
click at [863, 204] on div at bounding box center [854, 200] width 64 height 26
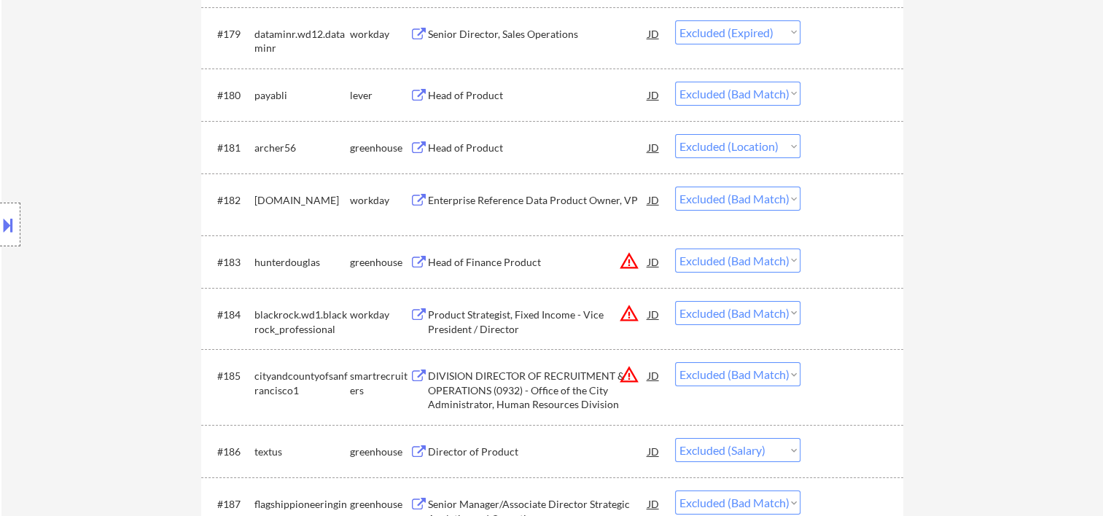
click at [853, 203] on div at bounding box center [854, 200] width 64 height 26
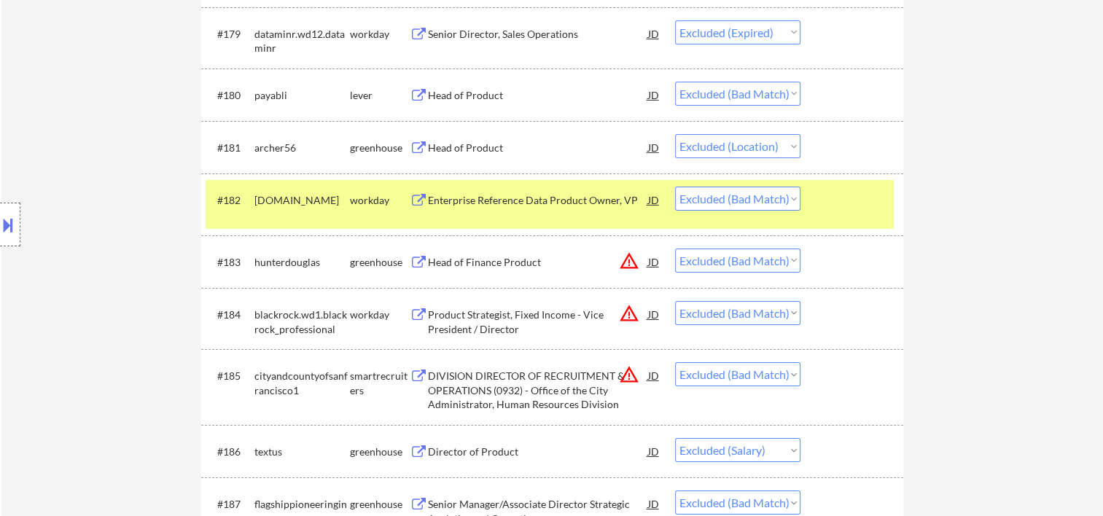
click at [517, 193] on div "Enterprise Reference Data Product Owner, VP" at bounding box center [538, 200] width 220 height 15
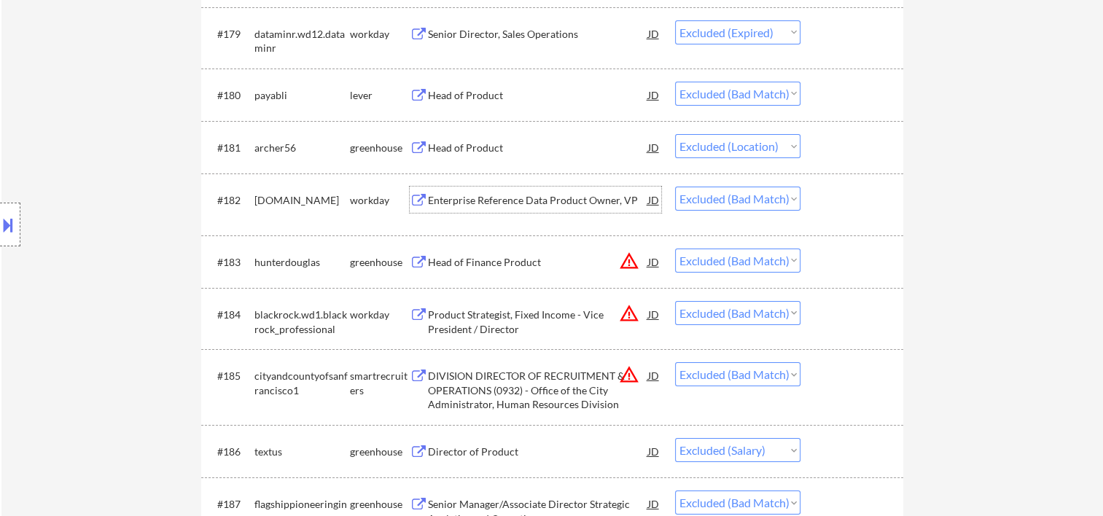
click at [830, 204] on div at bounding box center [854, 200] width 64 height 26
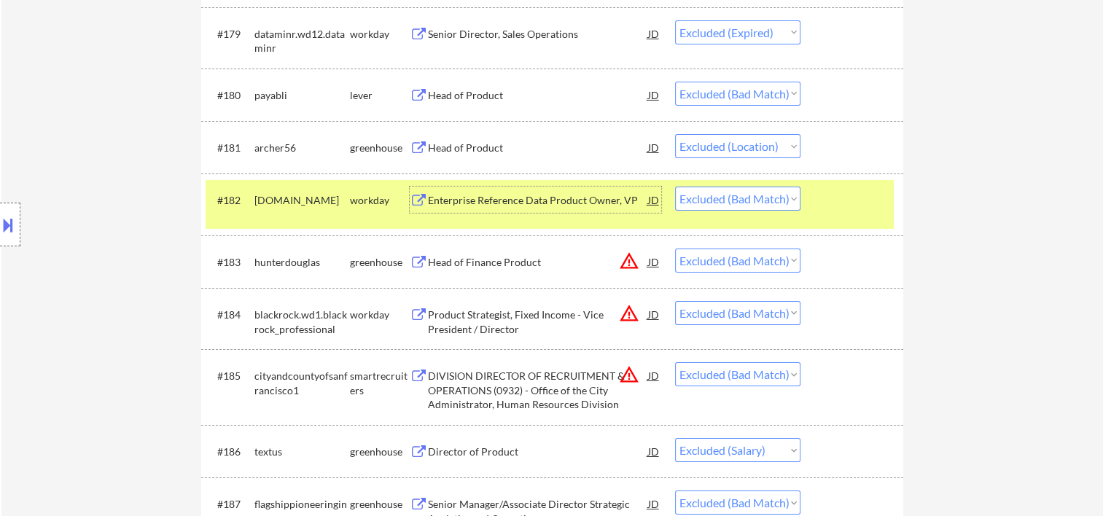
click at [586, 203] on div "Enterprise Reference Data Product Owner, VP" at bounding box center [538, 200] width 220 height 15
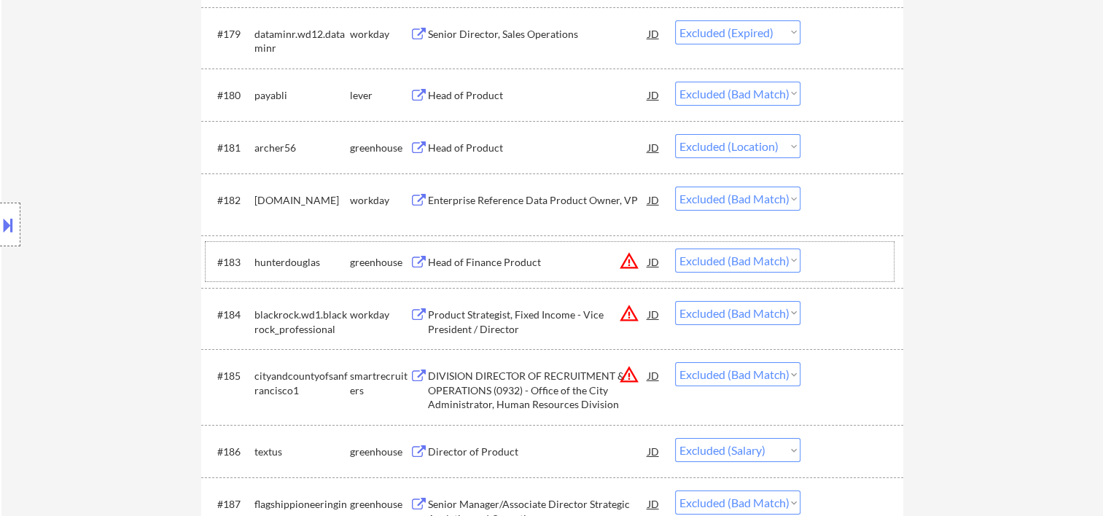
drag, startPoint x: 823, startPoint y: 248, endPoint x: 687, endPoint y: 265, distance: 136.7
click at [823, 249] on div at bounding box center [854, 262] width 64 height 26
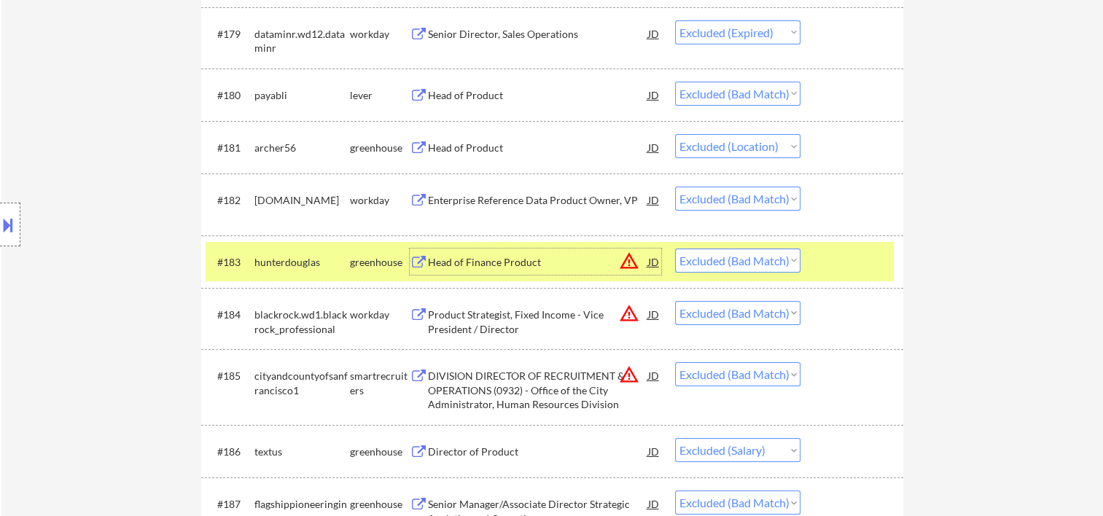
click at [517, 263] on div "Head of Finance Product" at bounding box center [538, 262] width 220 height 15
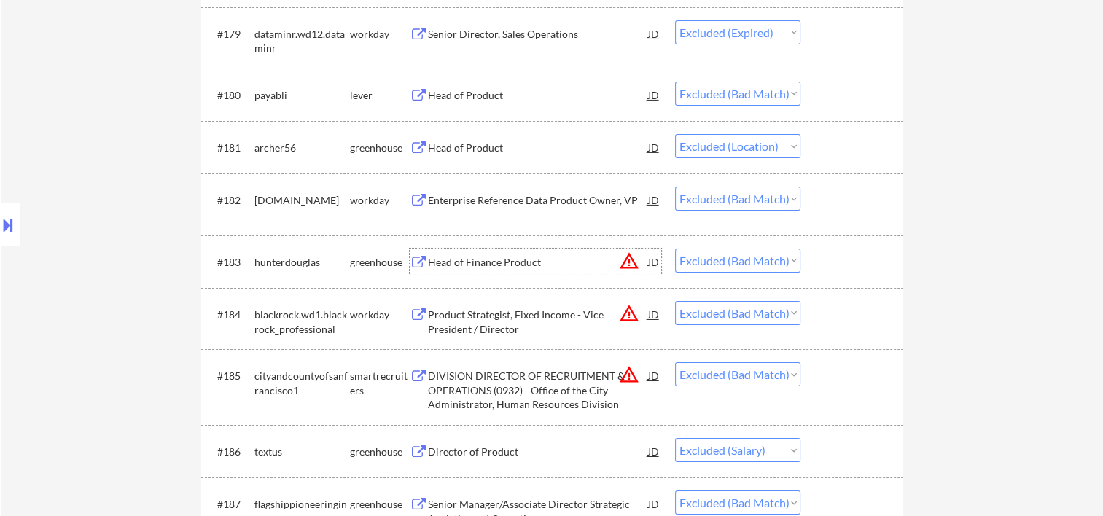
drag, startPoint x: 855, startPoint y: 322, endPoint x: 844, endPoint y: 324, distance: 11.2
click at [853, 322] on div at bounding box center [854, 314] width 64 height 26
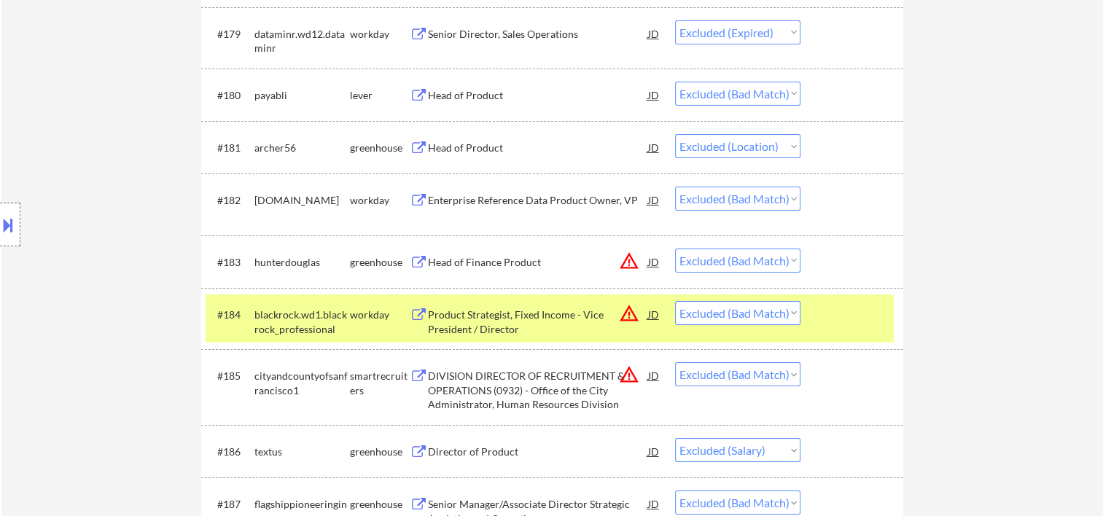
click at [520, 325] on div "Product Strategist, Fixed Income - Vice President / Director" at bounding box center [538, 322] width 220 height 28
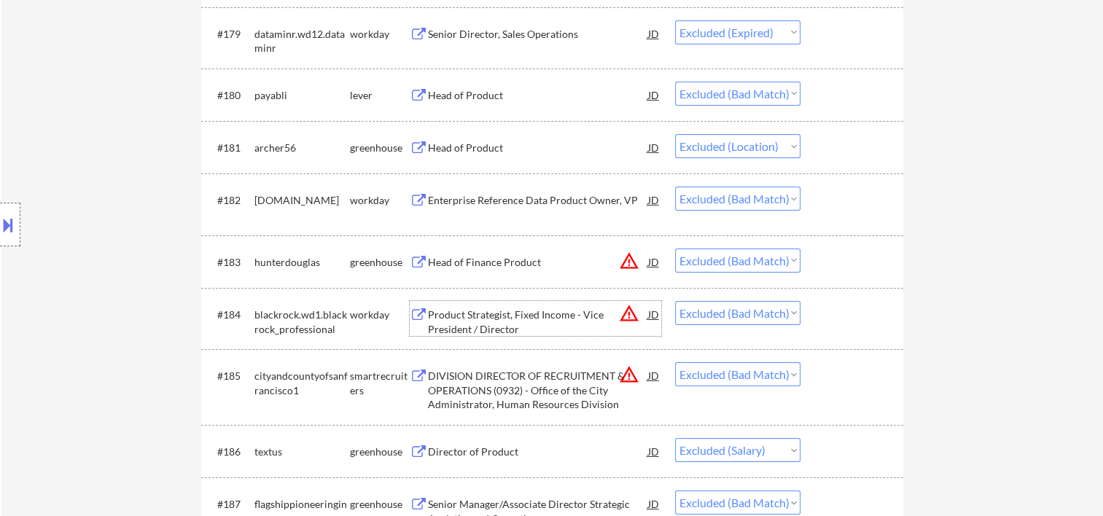
click at [820, 384] on div "#185 cityandcountyofsanfrancisco1 smartrecruiters DIVISION DIRECTOR OF RECRUITM…" at bounding box center [550, 387] width 688 height 63
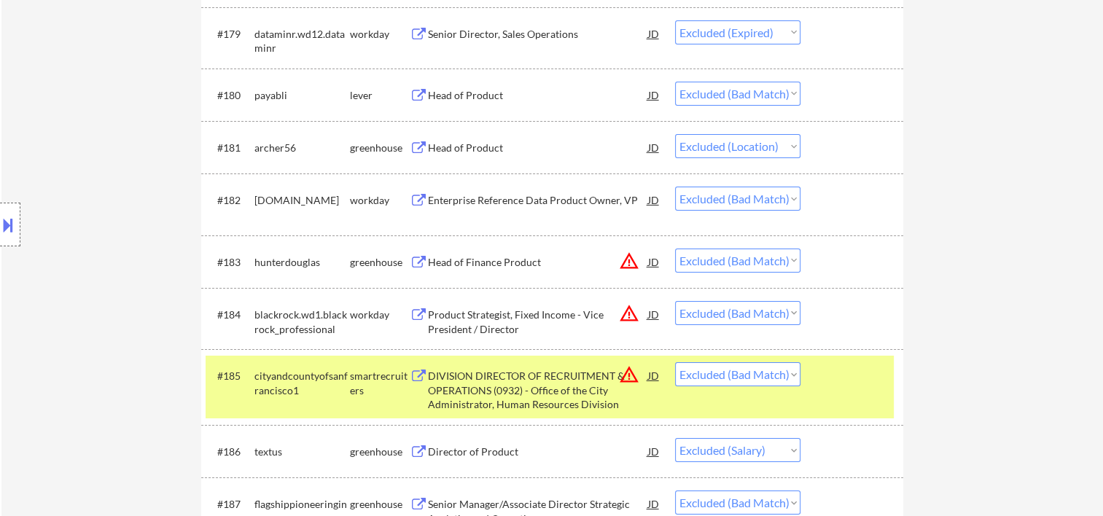
click at [543, 391] on div "DIVISION DIRECTOR OF RECRUITMENT & OPERATIONS (0932) - Office of the City Admin…" at bounding box center [538, 390] width 220 height 43
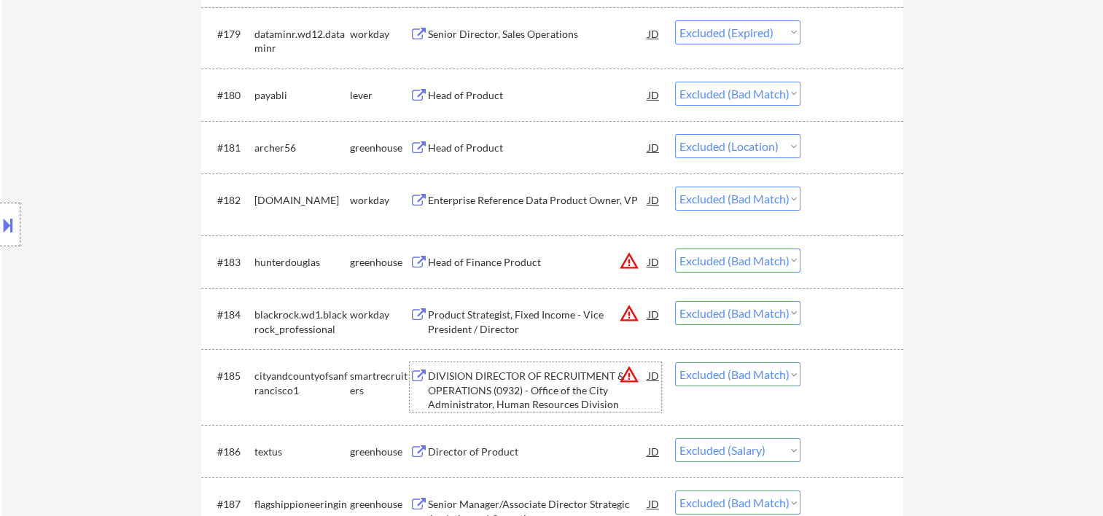
scroll to position [5222, 0]
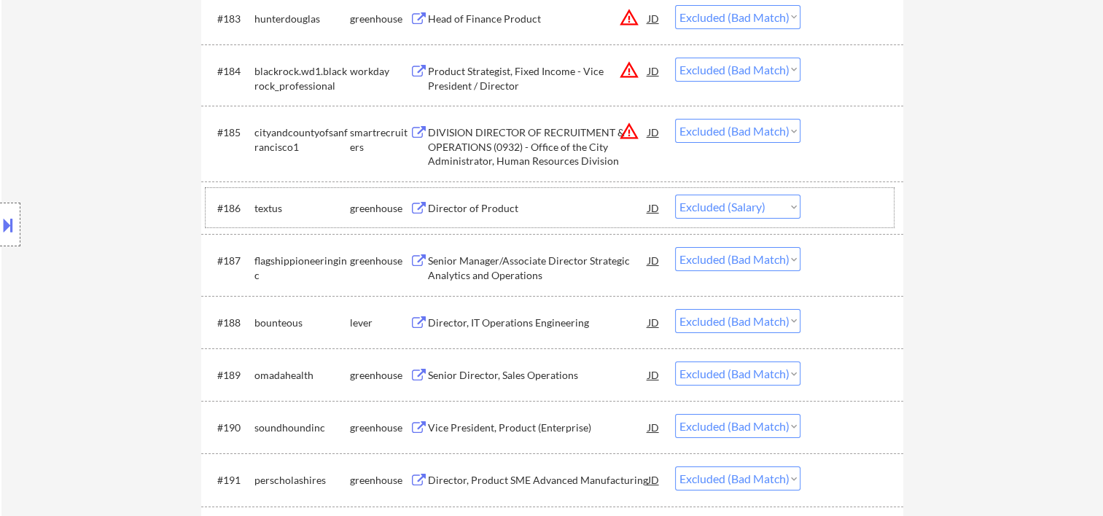
click at [844, 191] on div "#186 textus greenhouse Director of Product JD warning_amber Choose an option...…" at bounding box center [550, 207] width 688 height 39
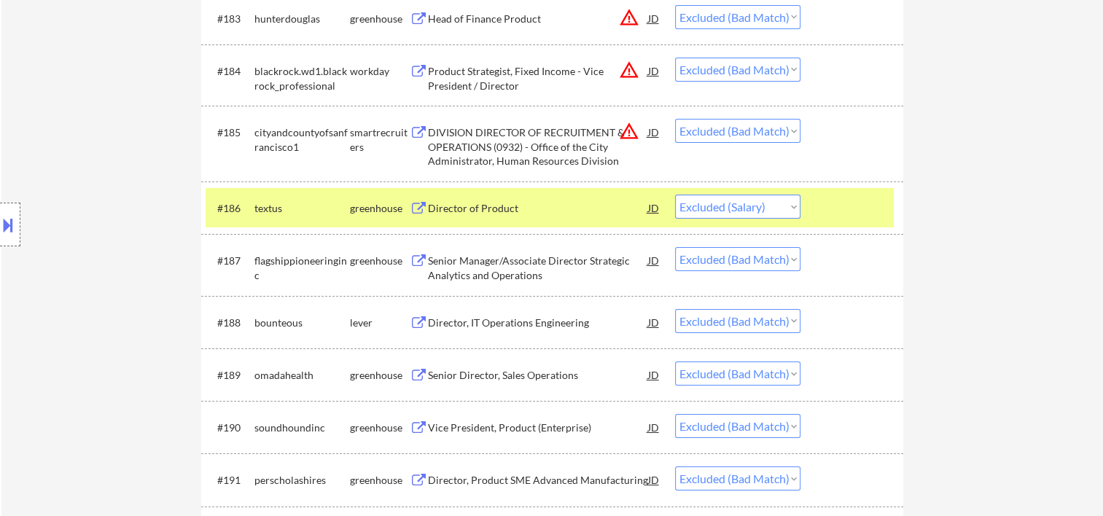
click at [492, 214] on div "Director of Product" at bounding box center [538, 208] width 220 height 15
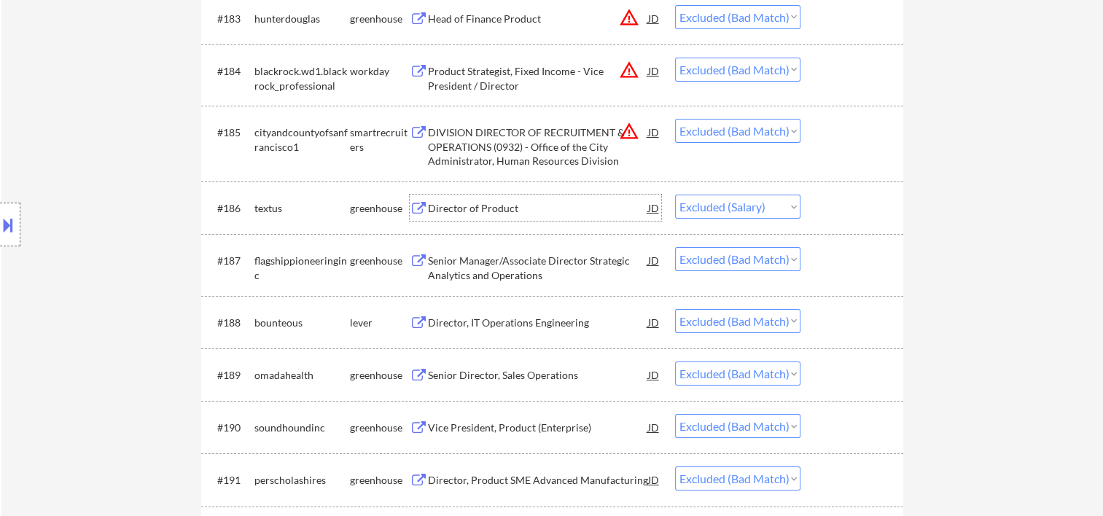
drag, startPoint x: 817, startPoint y: 209, endPoint x: 805, endPoint y: 211, distance: 11.9
click at [816, 209] on div "#186 textus greenhouse Director of Product JD warning_amber Choose an option...…" at bounding box center [550, 207] width 688 height 39
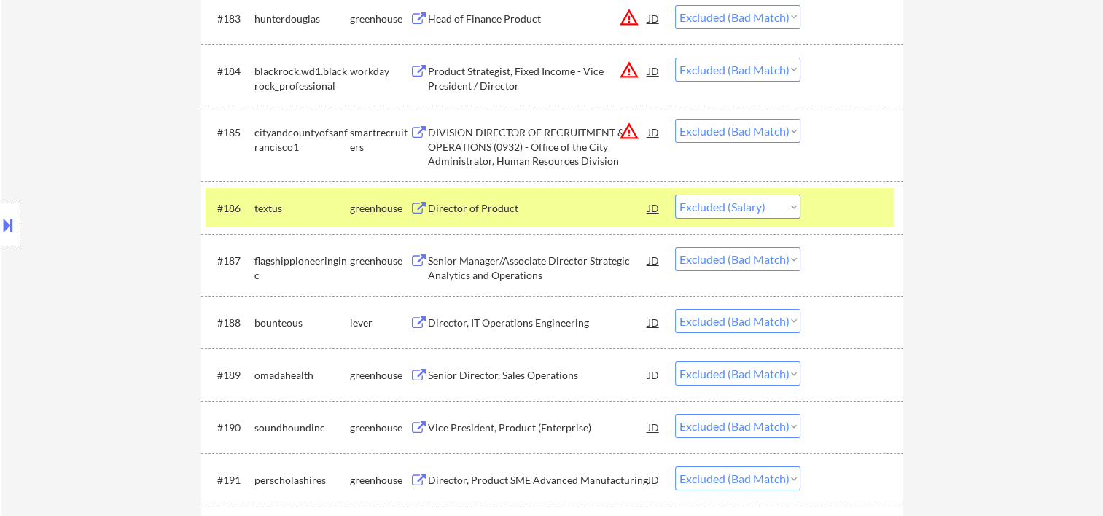
click at [790, 211] on select "Choose an option... Pending Applied Excluded (Questions) Excluded (Expired) Exc…" at bounding box center [737, 207] width 125 height 24
click at [675, 195] on select "Choose an option... Pending Applied Excluded (Questions) Excluded (Expired) Exc…" at bounding box center [737, 207] width 125 height 24
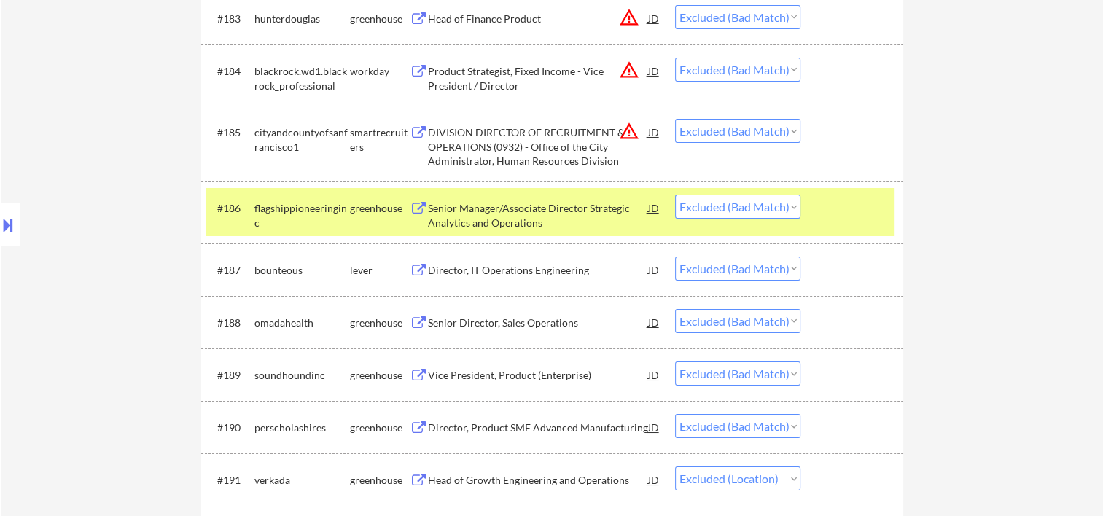
click at [820, 211] on div "#186 flagshippioneeringinc greenhouse Senior Manager/Associate Director Strateg…" at bounding box center [550, 212] width 688 height 48
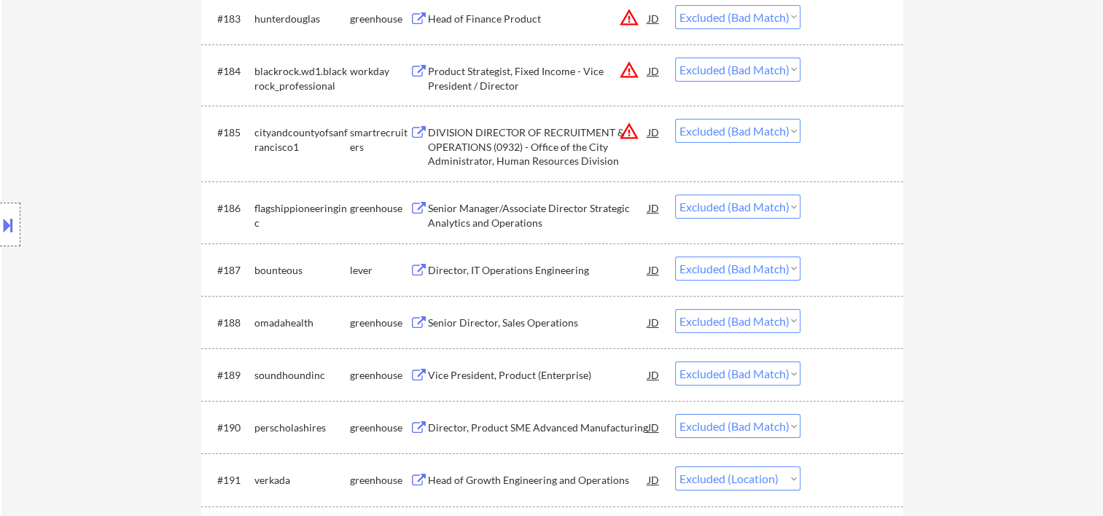
click at [814, 206] on div "#186 flagshippioneeringinc greenhouse Senior Manager/Associate Director Strateg…" at bounding box center [550, 212] width 688 height 48
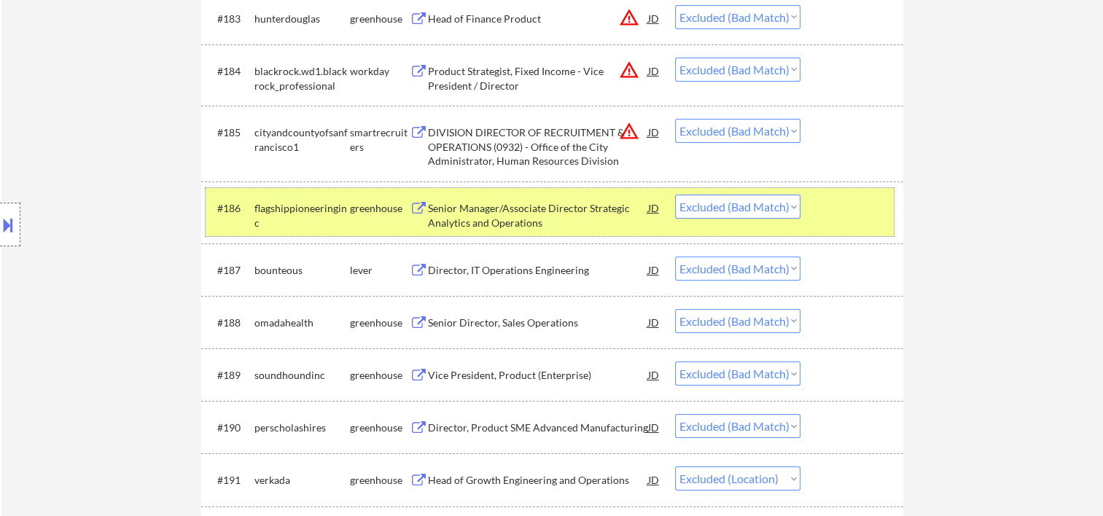
click at [828, 214] on div at bounding box center [854, 208] width 64 height 26
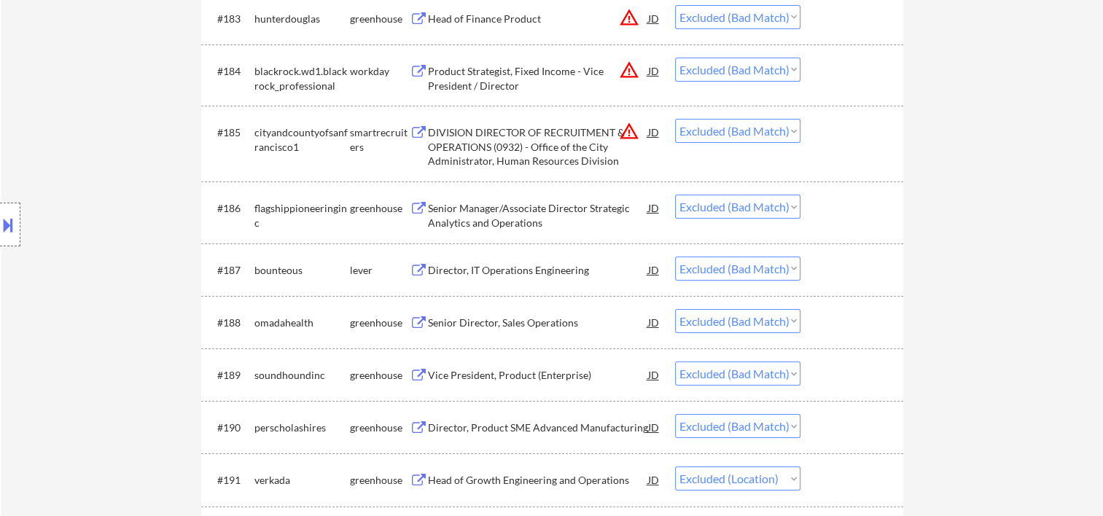
click at [858, 214] on div at bounding box center [854, 208] width 64 height 26
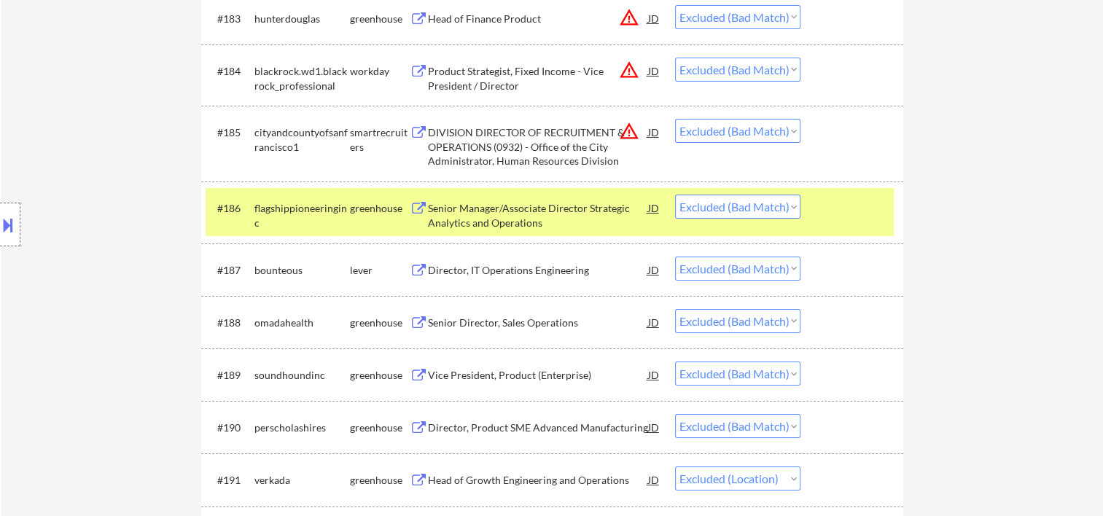
click at [477, 219] on div "Senior Manager/Associate Director Strategic Analytics and Operations" at bounding box center [538, 215] width 220 height 28
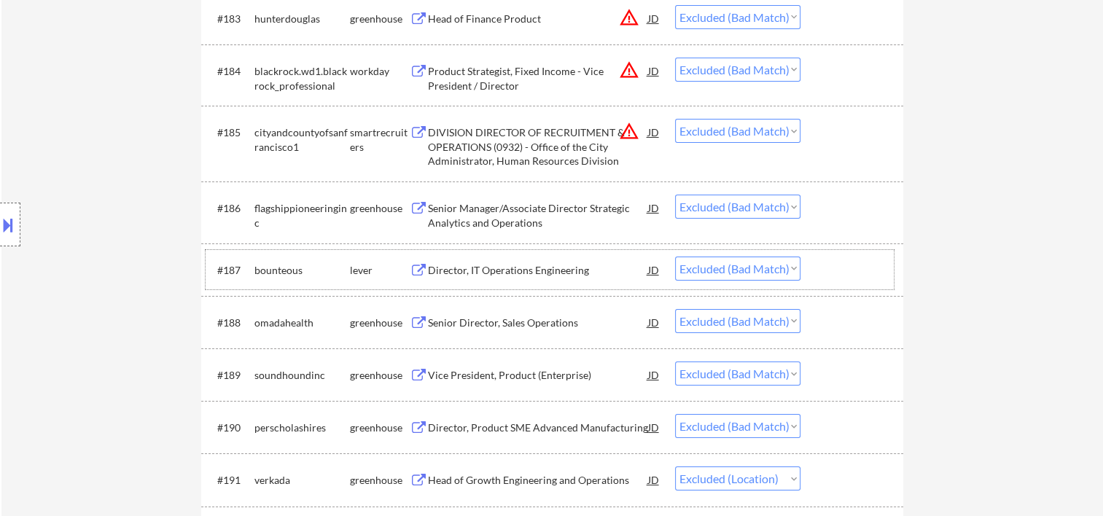
click at [876, 265] on div at bounding box center [854, 270] width 64 height 26
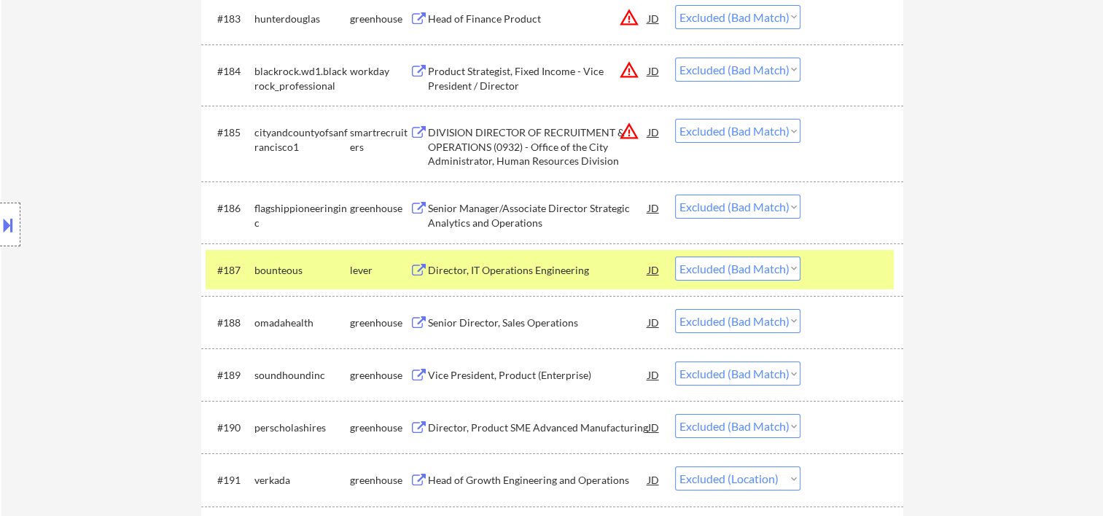
click at [557, 275] on div "Director, IT Operations Engineering" at bounding box center [538, 270] width 220 height 15
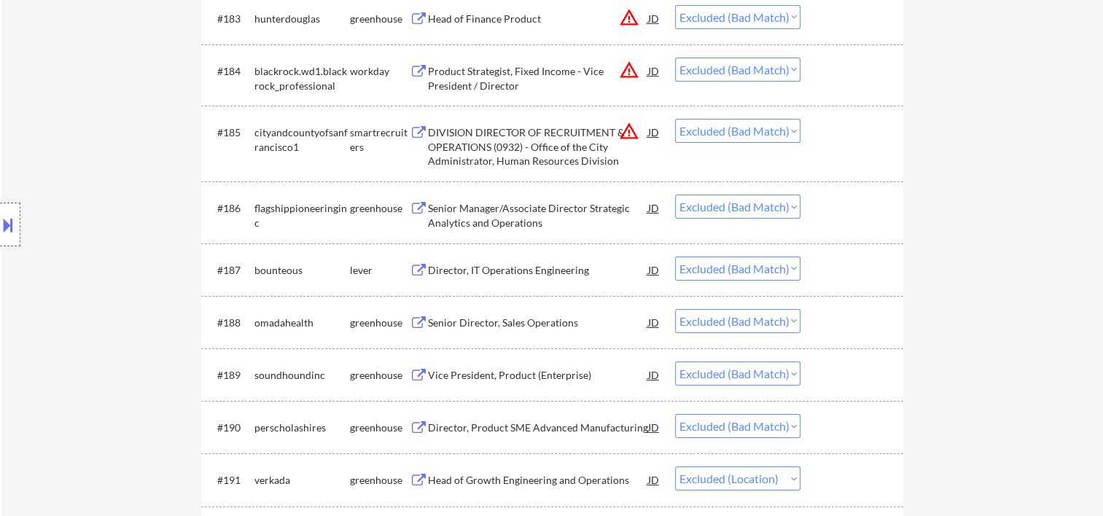
click at [840, 265] on div at bounding box center [854, 270] width 64 height 26
click at [826, 329] on div at bounding box center [854, 322] width 64 height 26
click at [519, 327] on div "Senior Director, Sales Operations" at bounding box center [538, 323] width 220 height 15
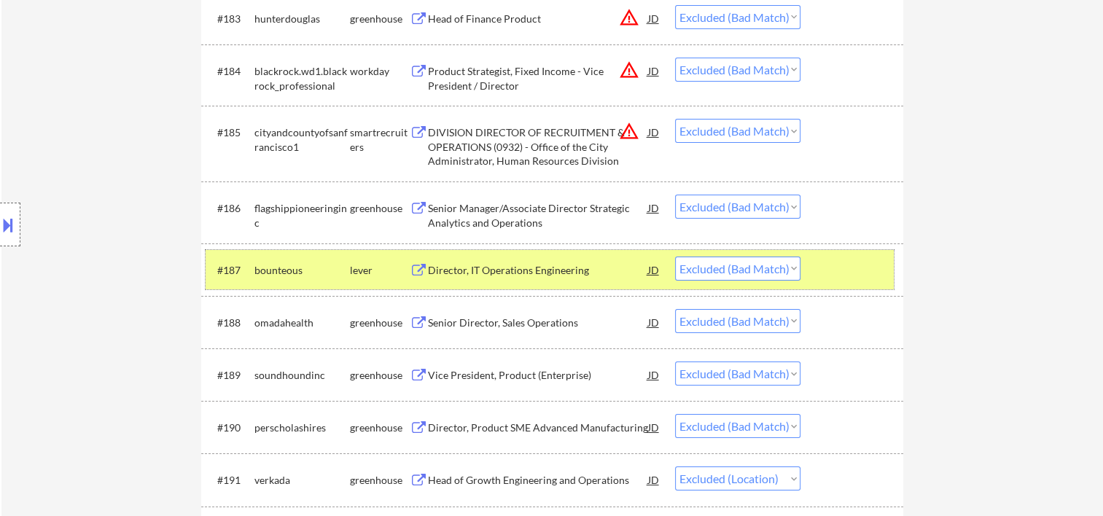
click at [853, 274] on div at bounding box center [854, 270] width 64 height 26
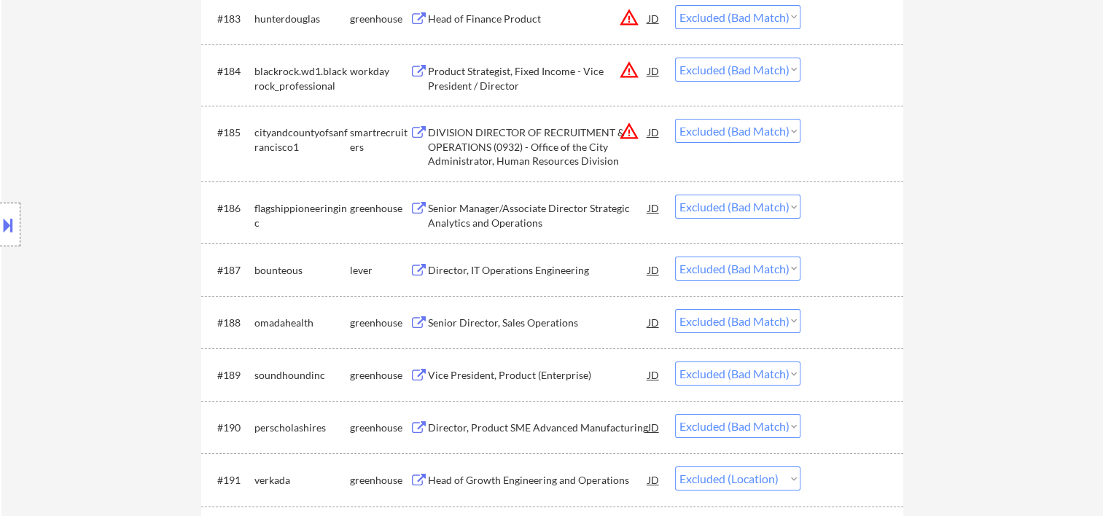
click at [827, 212] on div at bounding box center [854, 208] width 64 height 26
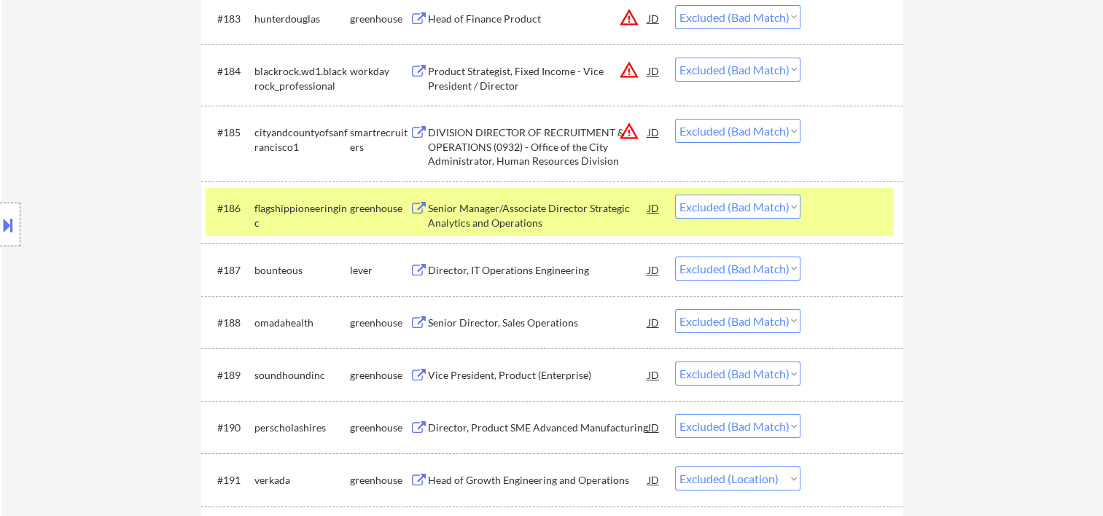
click at [877, 222] on div "#186 flagshippioneeringinc greenhouse Senior Manager/Associate Director Strateg…" at bounding box center [550, 212] width 688 height 48
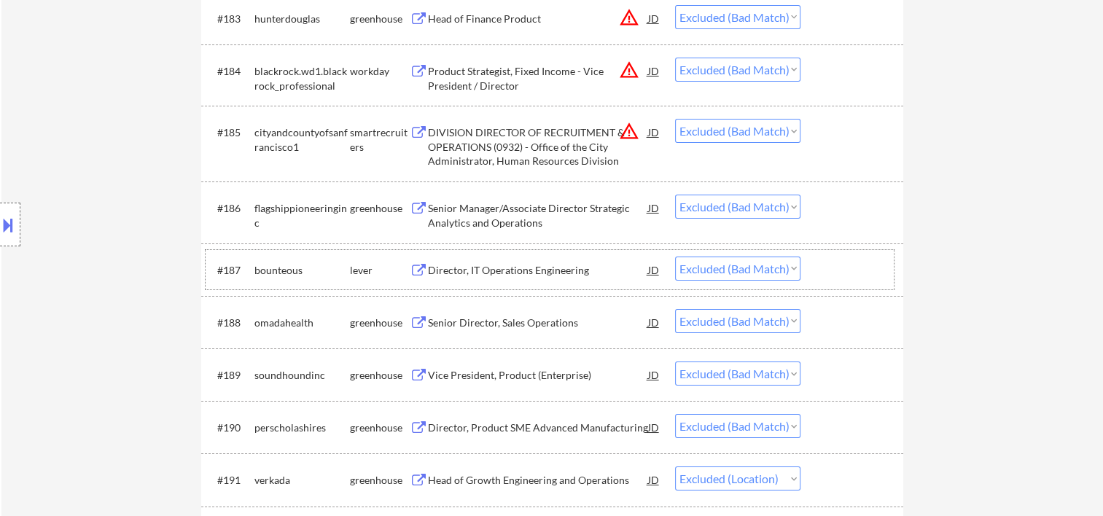
click at [849, 270] on div at bounding box center [854, 270] width 64 height 26
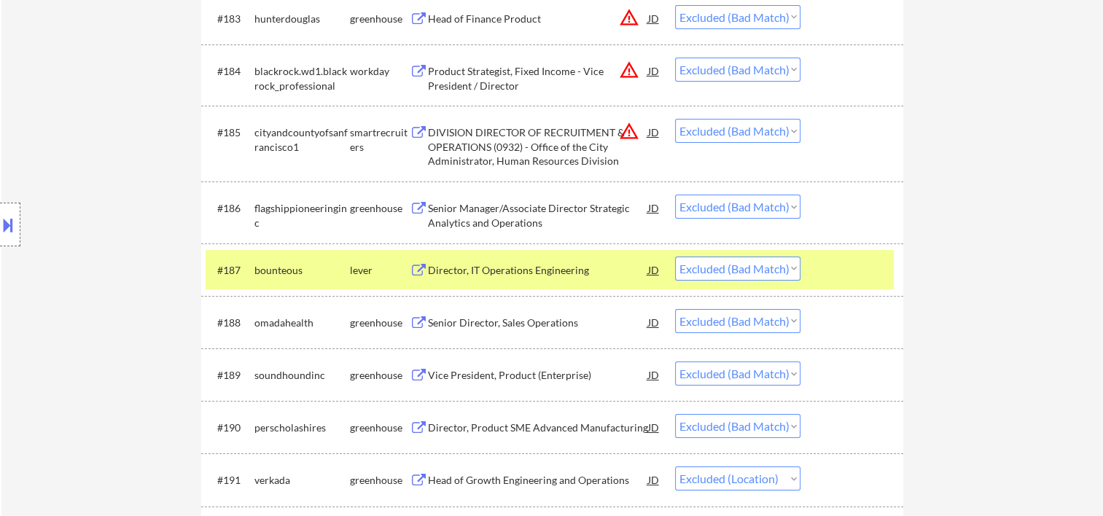
click at [849, 270] on div at bounding box center [854, 270] width 64 height 26
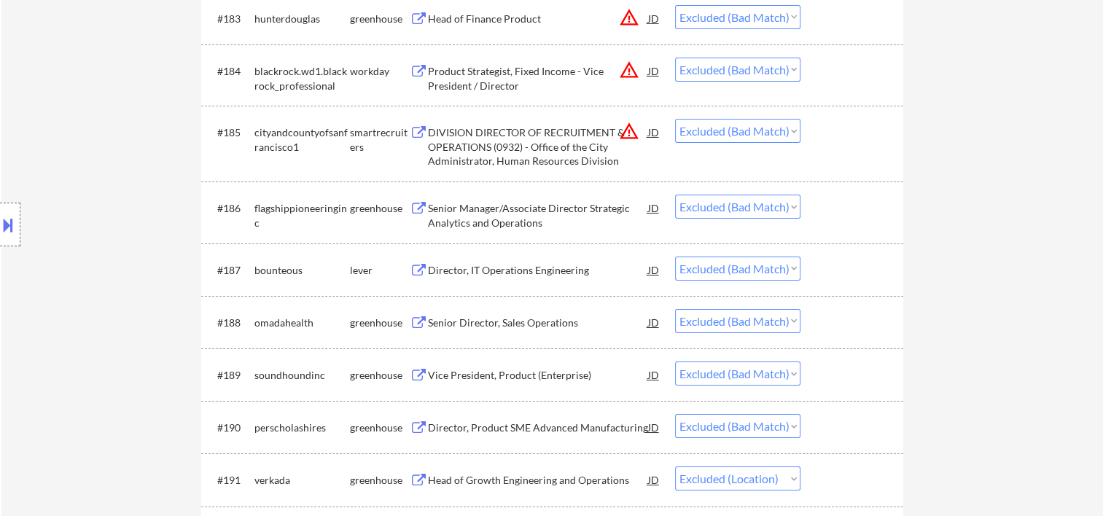
click at [839, 320] on div at bounding box center [854, 322] width 64 height 26
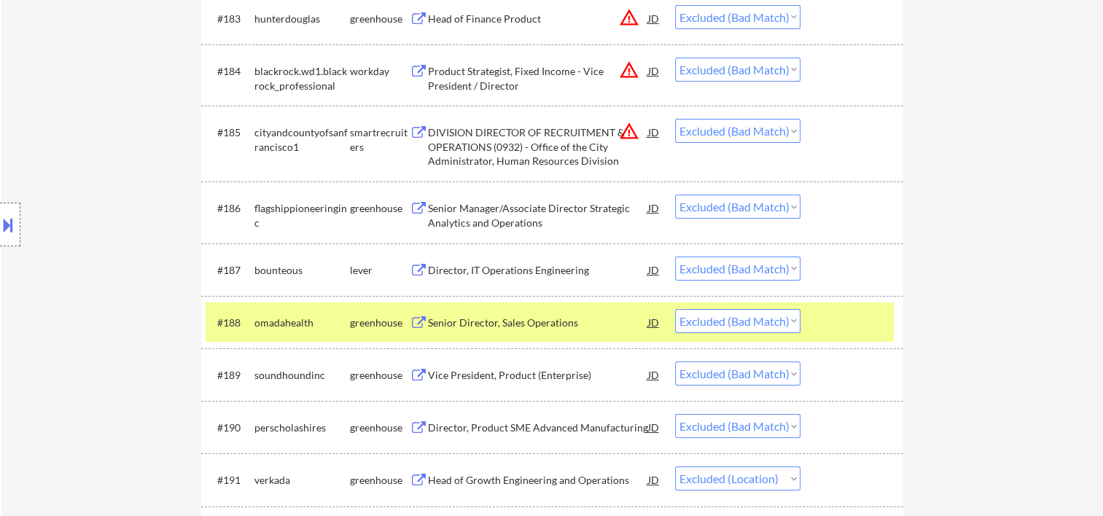
click at [834, 325] on div at bounding box center [854, 322] width 64 height 26
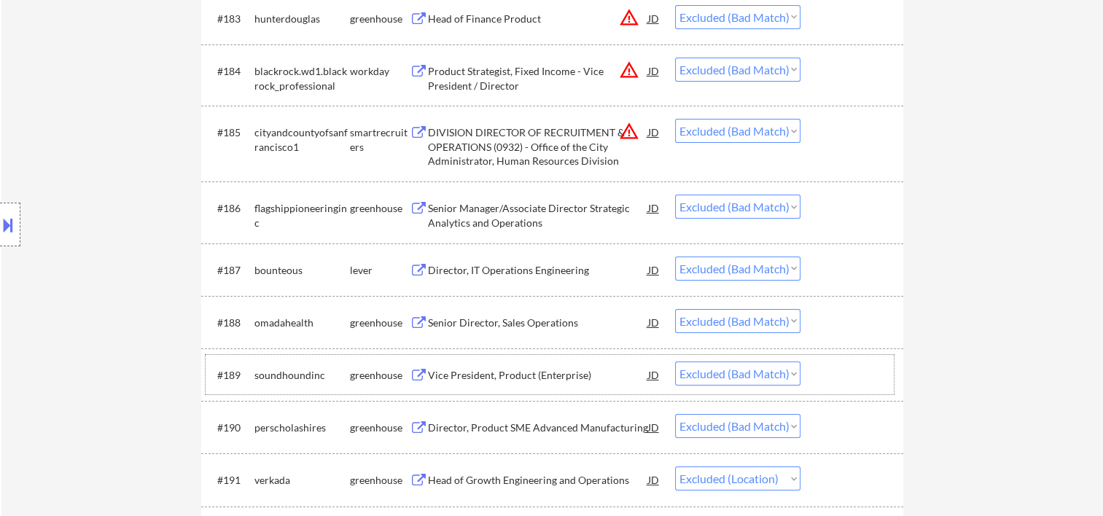
click at [839, 380] on div at bounding box center [854, 375] width 64 height 26
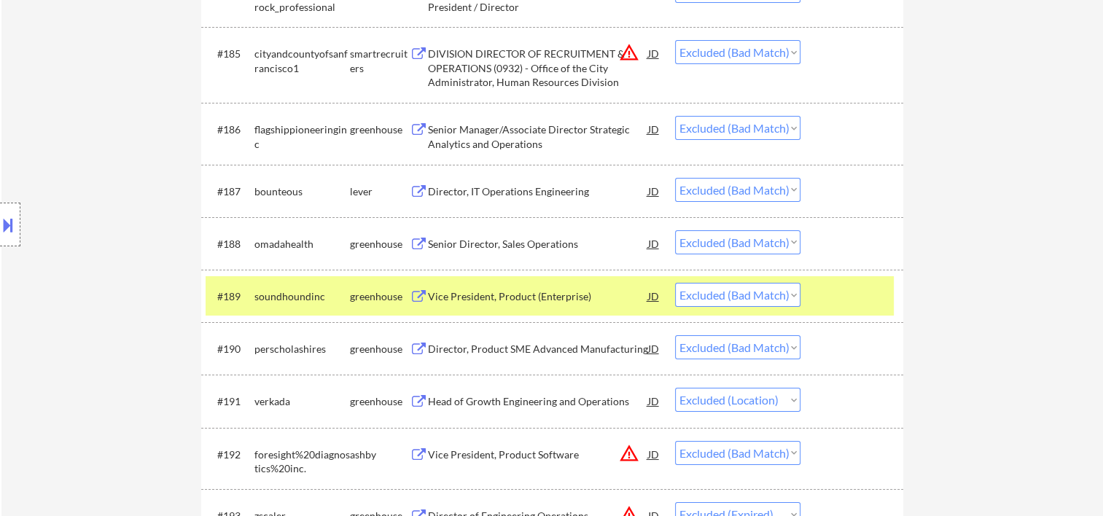
scroll to position [5338, 0]
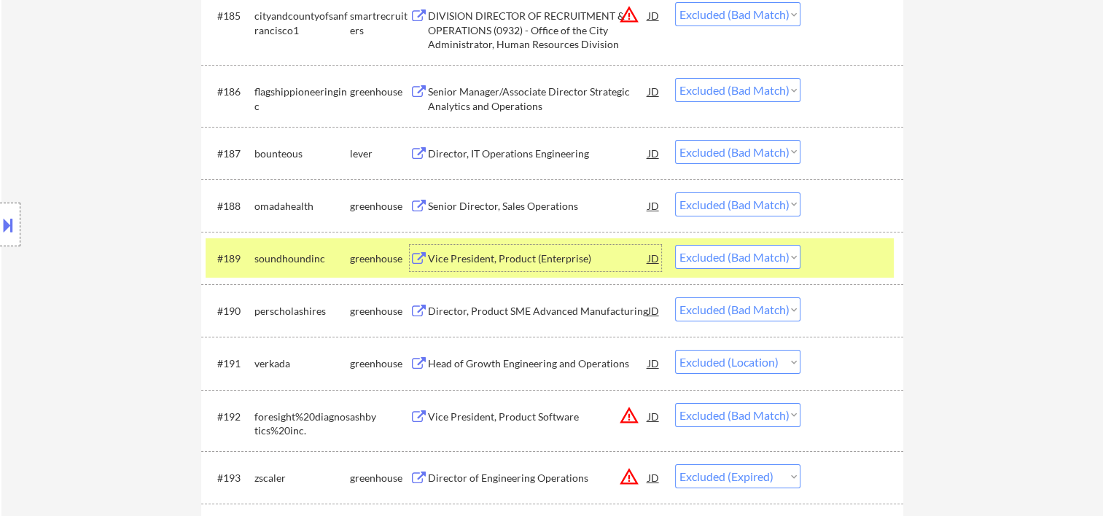
click at [575, 265] on div "Vice President, Product (Enterprise)" at bounding box center [538, 259] width 220 height 15
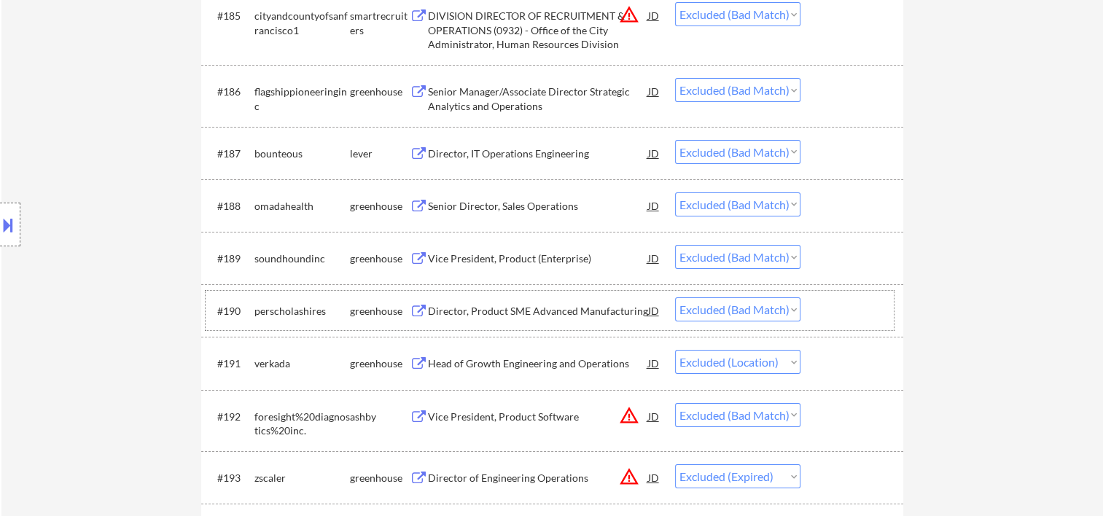
drag, startPoint x: 843, startPoint y: 309, endPoint x: 712, endPoint y: 317, distance: 131.5
click at [842, 311] on div at bounding box center [854, 311] width 64 height 26
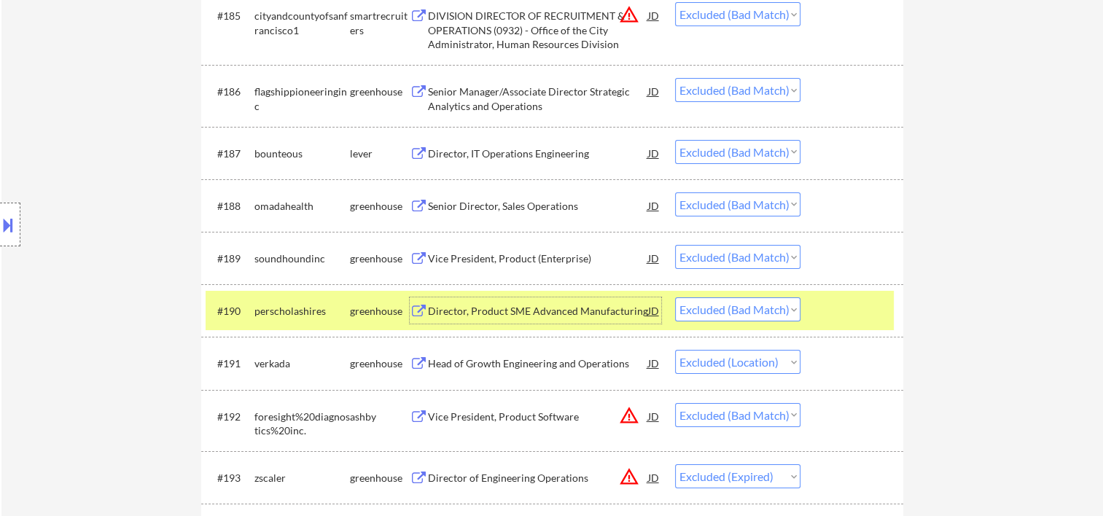
click at [510, 314] on div "Director, Product SME Advanced Manufacturing" at bounding box center [538, 311] width 220 height 15
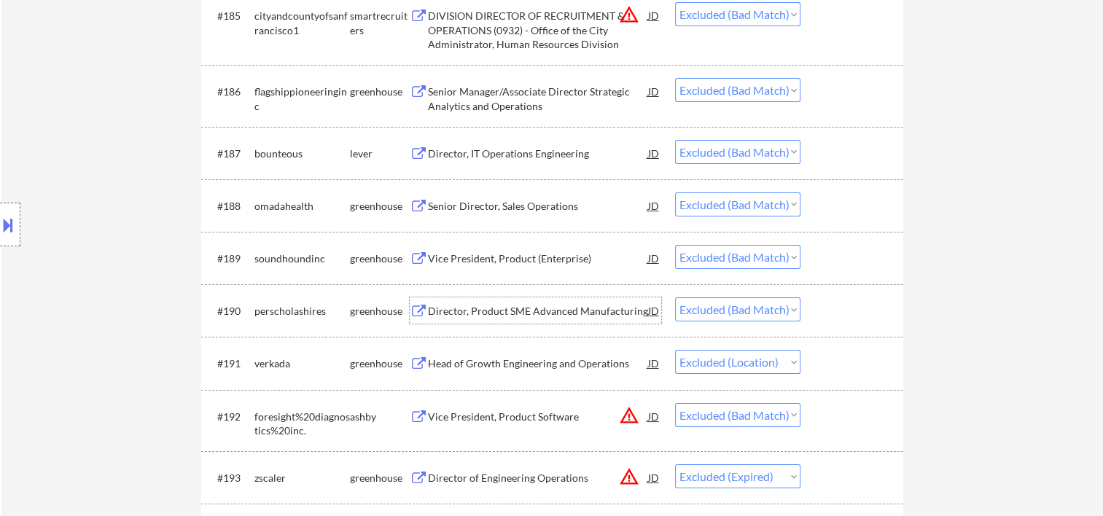
click at [831, 371] on div at bounding box center [854, 363] width 64 height 26
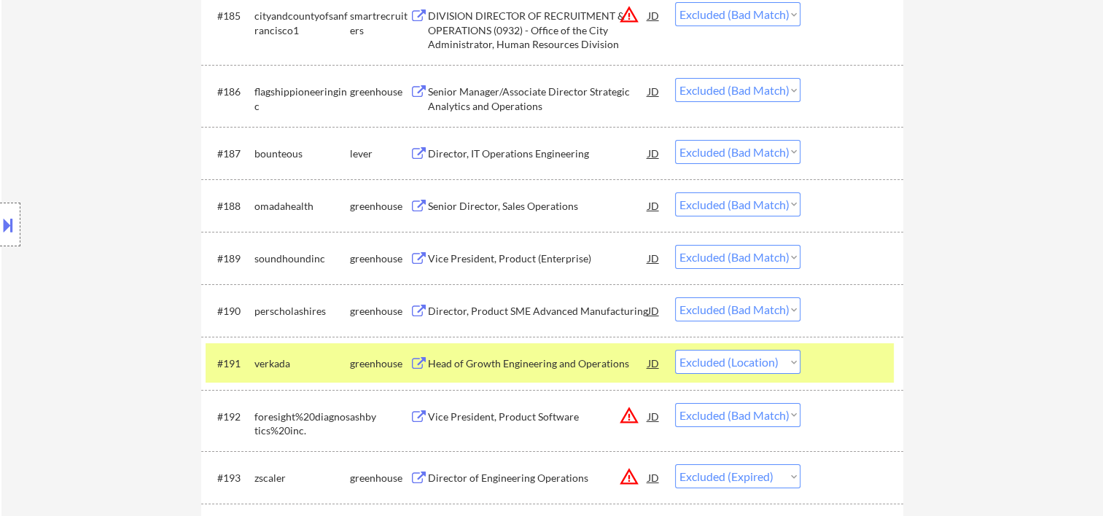
click at [512, 369] on div "Head of Growth Engineering and Operations" at bounding box center [538, 364] width 220 height 15
